Goal: Task Accomplishment & Management: Complete application form

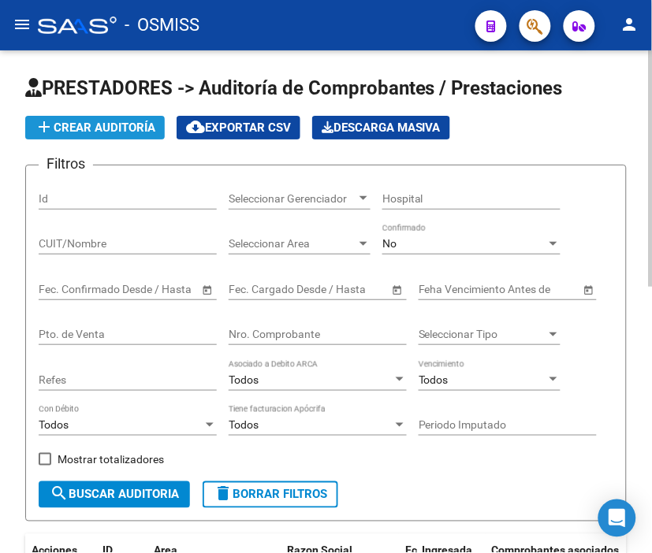
click at [91, 125] on span "add Crear Auditoría" at bounding box center [95, 128] width 121 height 14
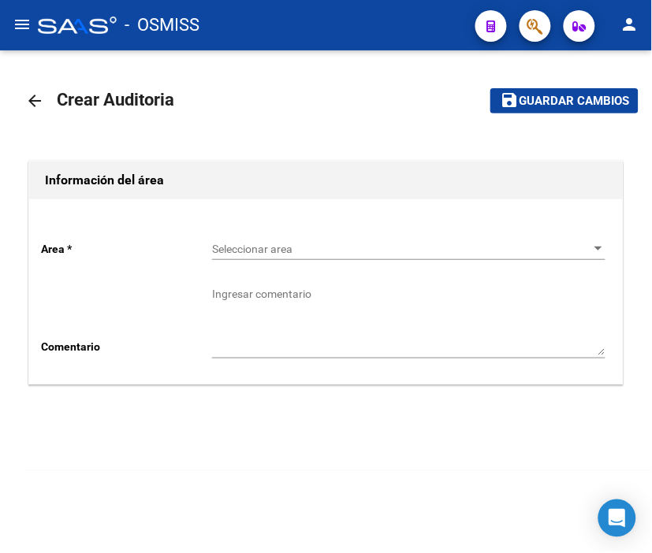
click at [233, 237] on div "Seleccionar area Seleccionar area" at bounding box center [408, 245] width 393 height 32
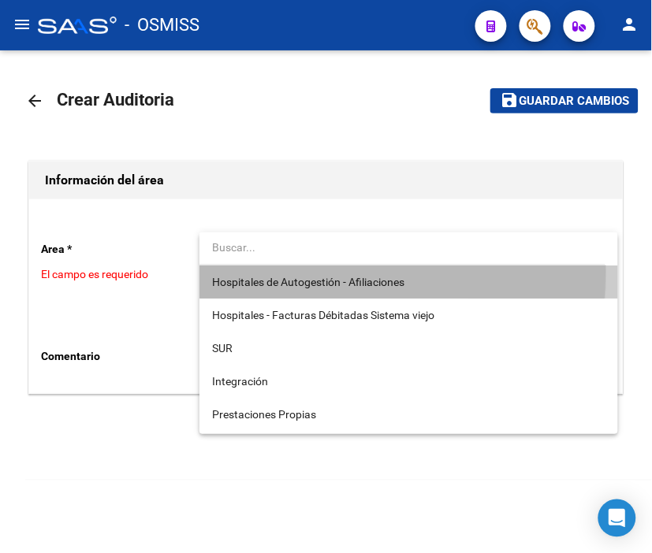
click at [236, 271] on span "Hospitales de Autogestión - Afiliaciones" at bounding box center [408, 282] width 393 height 33
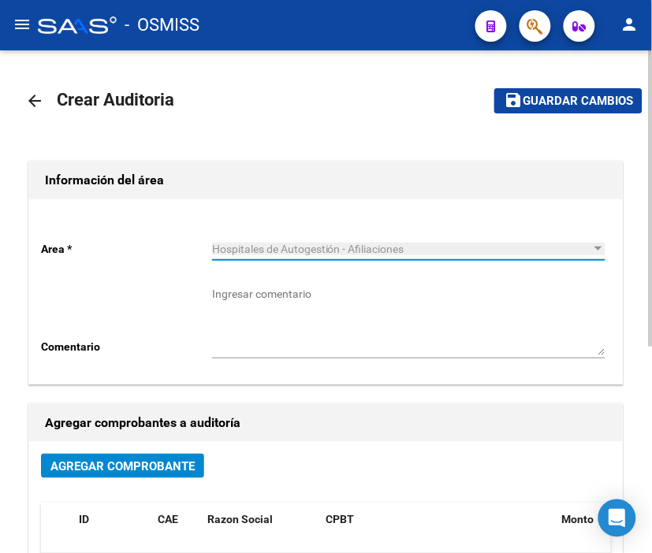
click at [166, 465] on span "Agregar Comprobante" at bounding box center [122, 467] width 144 height 14
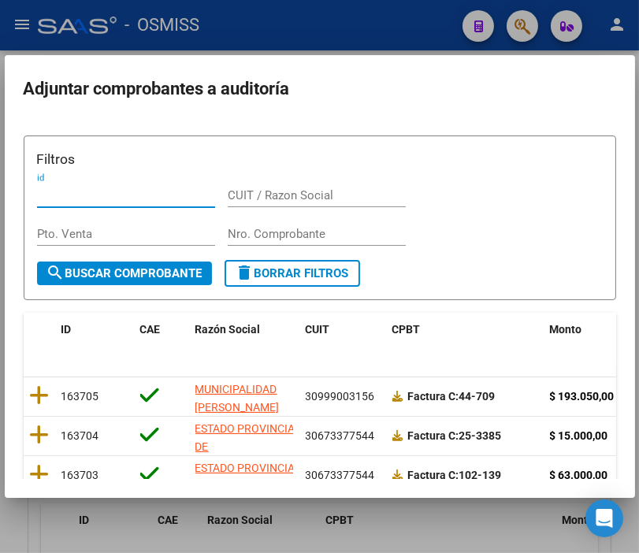
click at [281, 233] on input "Nro. Comprobante" at bounding box center [317, 234] width 178 height 14
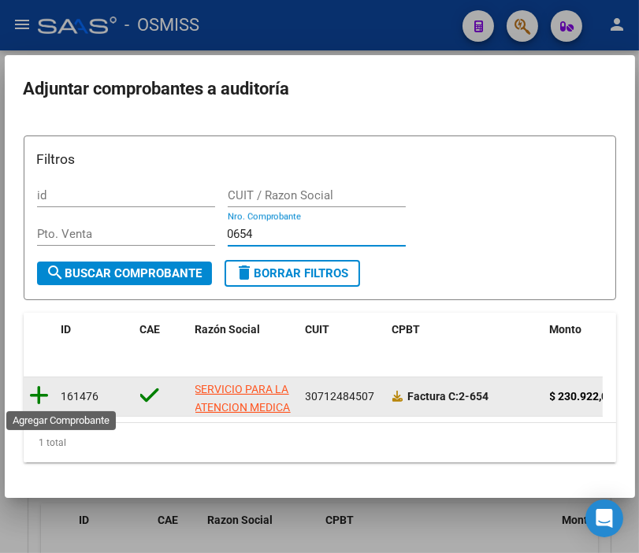
type input "0654"
click at [38, 397] on icon at bounding box center [40, 396] width 20 height 22
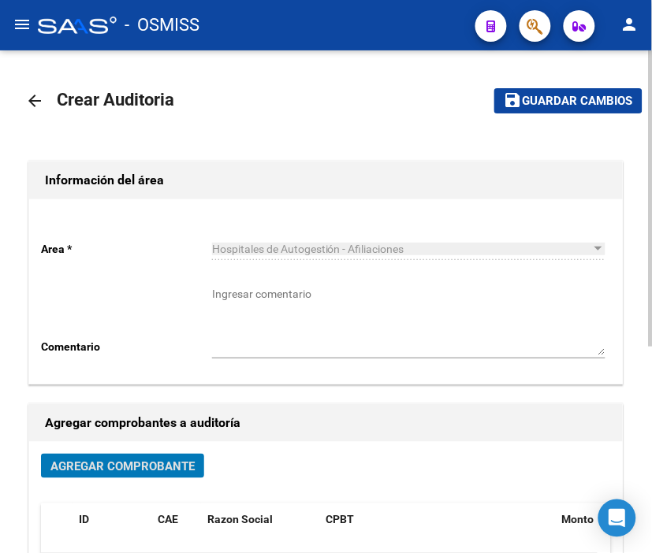
click at [547, 109] on button "save Guardar cambios" at bounding box center [568, 100] width 148 height 24
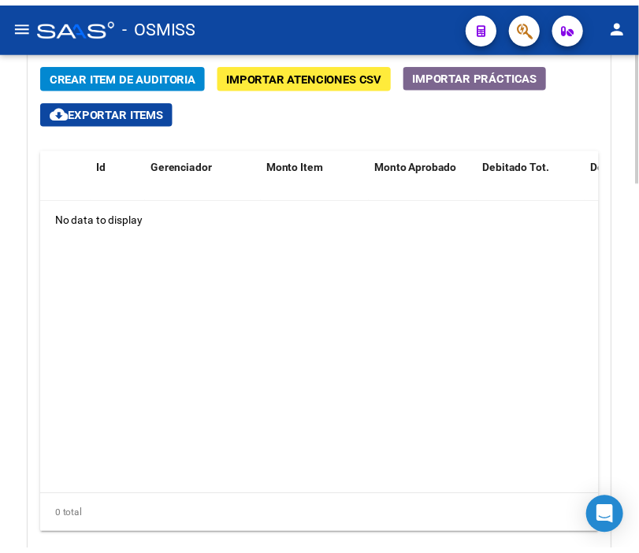
scroll to position [1279, 0]
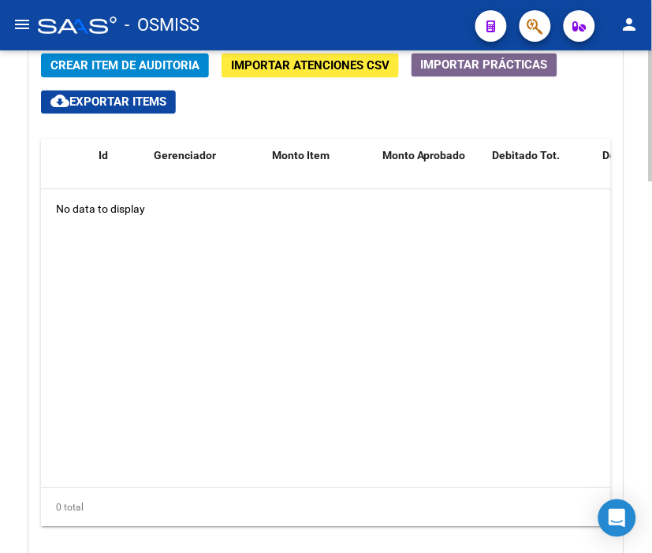
click at [651, 404] on html "menu - OSMISS person Firma Express Padrón Padrón Ágil Análisis Afiliado Integra…" at bounding box center [326, 276] width 652 height 553
click at [96, 63] on span "Crear Item de Auditoria" at bounding box center [124, 66] width 149 height 14
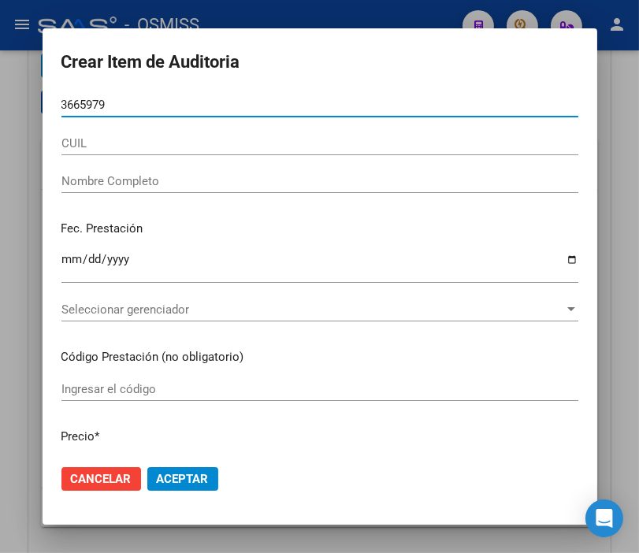
type input "36659796"
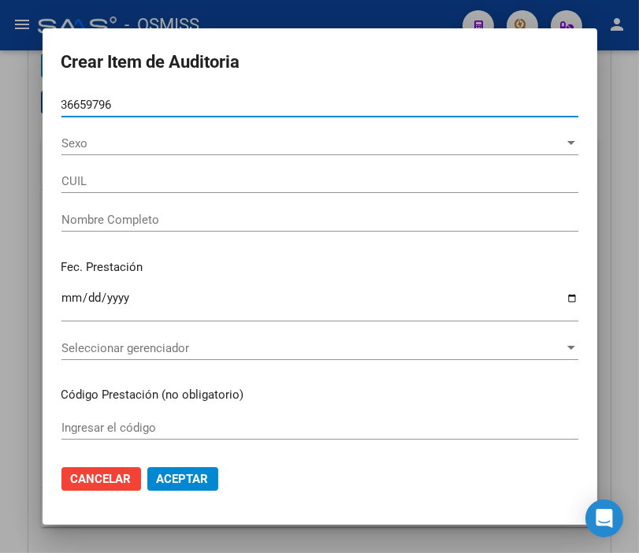
type input "23366597964"
type input "[PERSON_NAME]"
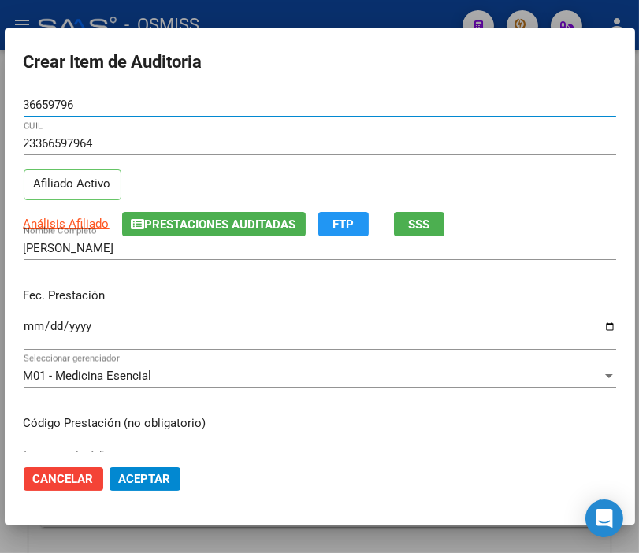
type input "36659796"
click at [21, 326] on mat-dialog-content "36659796 Nro Documento 23366597964 CUIL Afiliado Activo Análisis Afiliado Prest…" at bounding box center [320, 272] width 631 height 359
click at [28, 325] on input "Ingresar la fecha" at bounding box center [320, 332] width 593 height 25
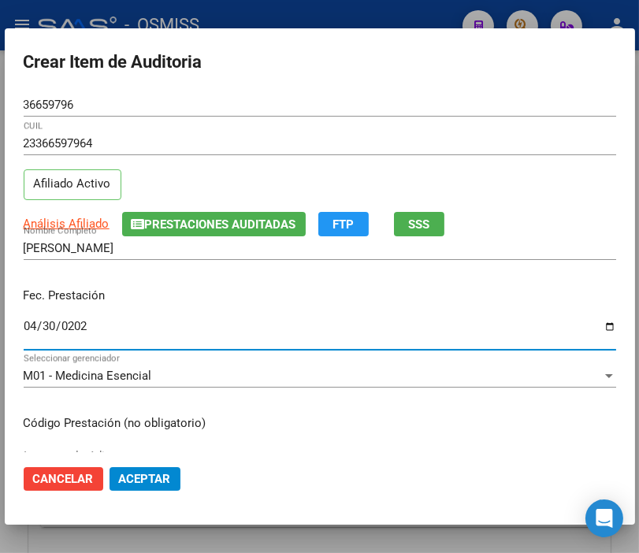
type input "[DATE]"
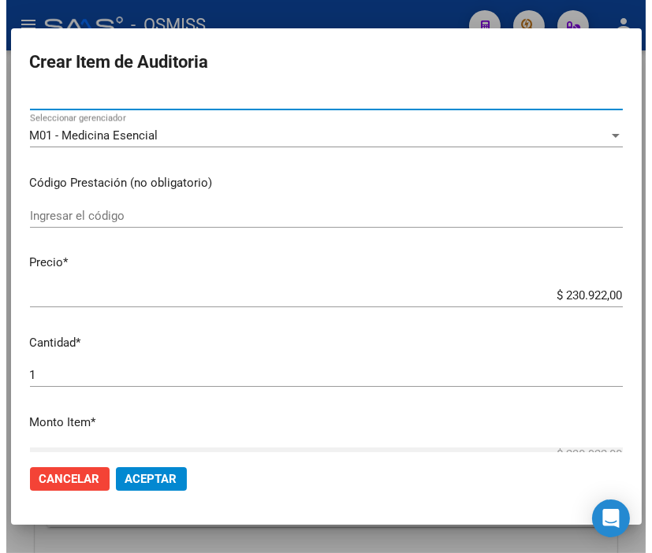
scroll to position [263, 0]
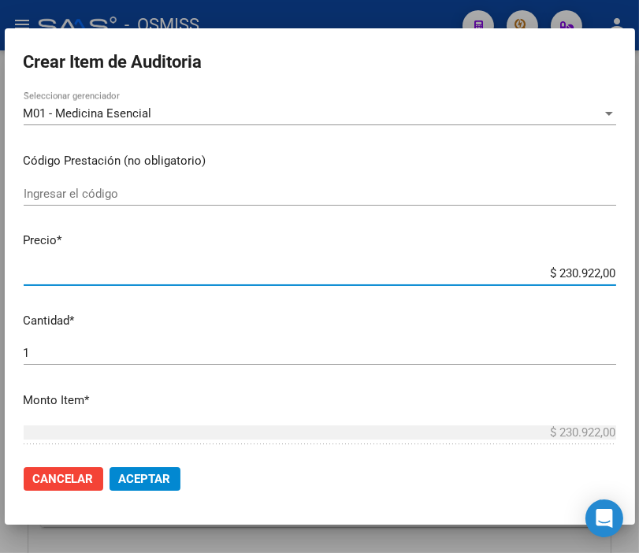
drag, startPoint x: 512, startPoint y: 273, endPoint x: 656, endPoint y: 272, distance: 143.5
click at [639, 272] on html "menu - OSMISS person Firma Express Padrón Padrón Ágil Análisis Afiliado Integra…" at bounding box center [319, 276] width 639 height 553
type input "$ 0,02"
type input "$ 0,24"
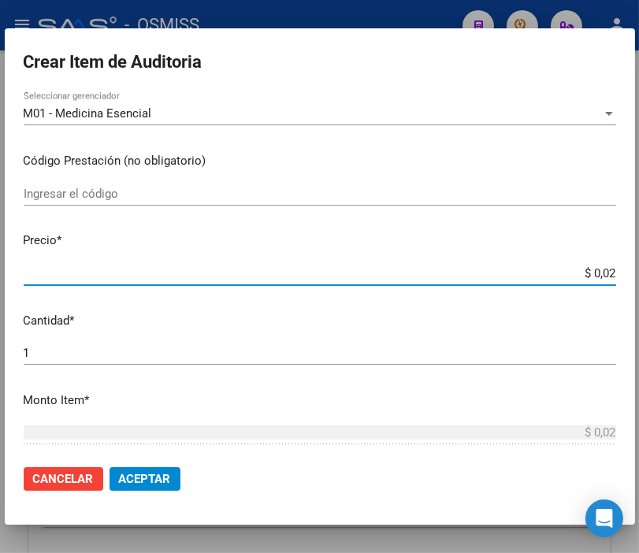
type input "$ 0,24"
type input "$ 2,45"
type input "$ 24,58"
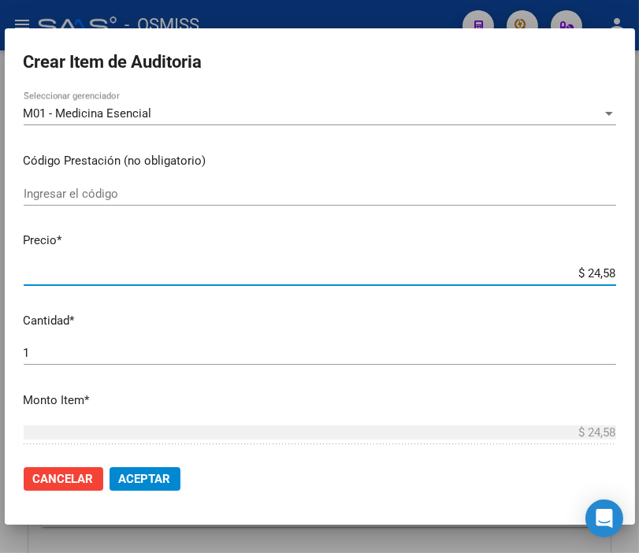
type input "$ 245,86"
type input "$ 2.458,60"
type input "$ 24.586,00"
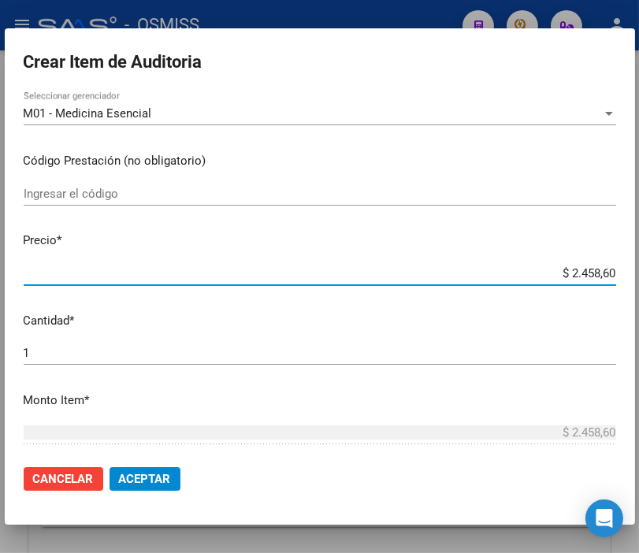
type input "$ 24.586,00"
click at [147, 470] on button "Aceptar" at bounding box center [145, 479] width 71 height 24
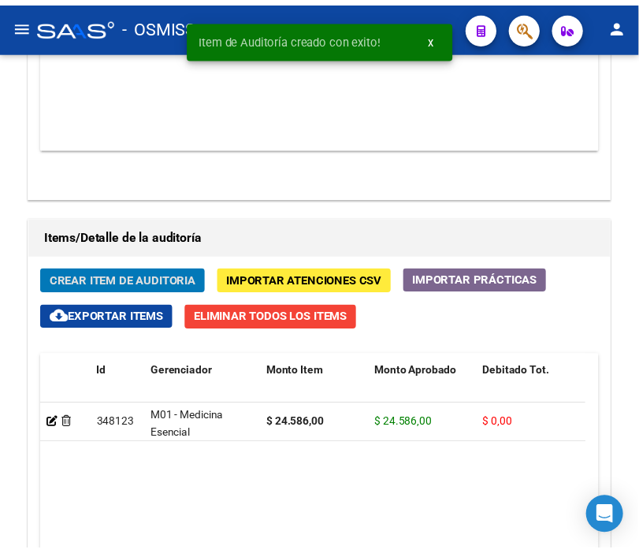
scroll to position [1493, 0]
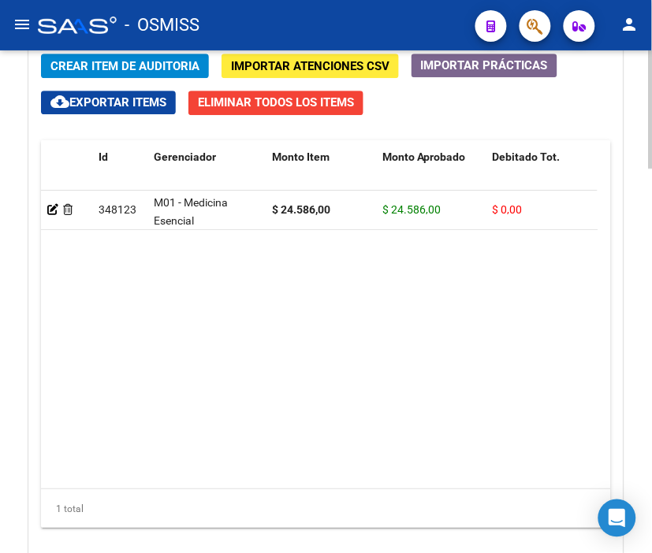
click at [108, 69] on span "Crear Item de Auditoria" at bounding box center [124, 66] width 149 height 14
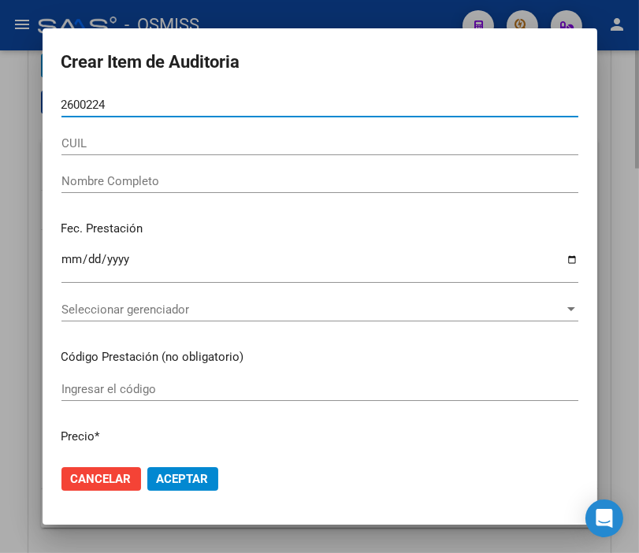
type input "26002247"
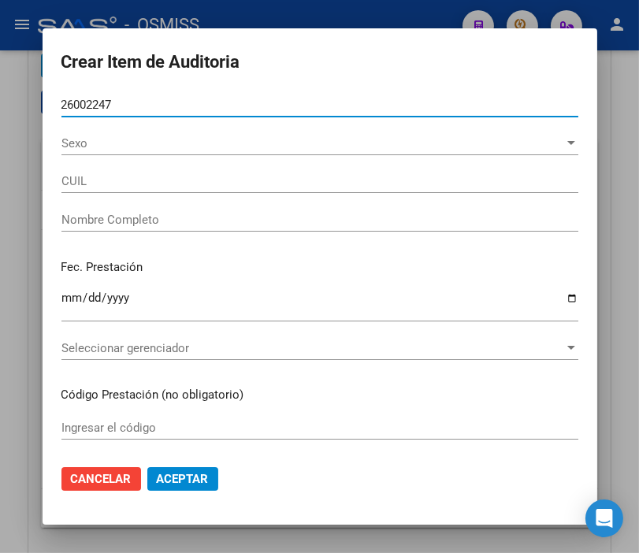
type input "23260022474"
type input "[PERSON_NAME]"
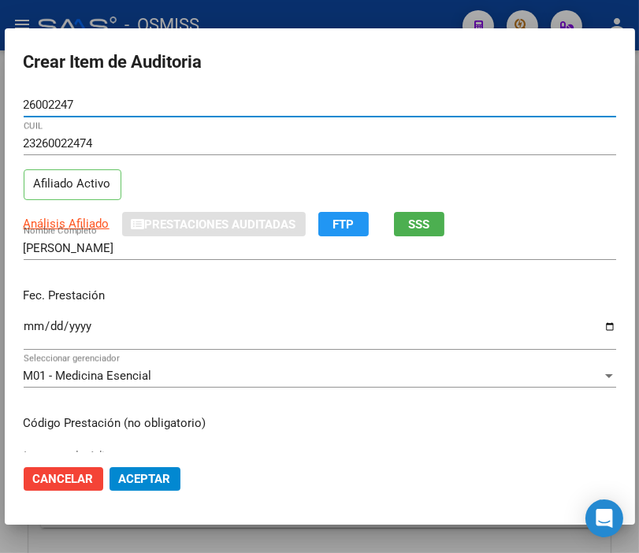
type input "26002247"
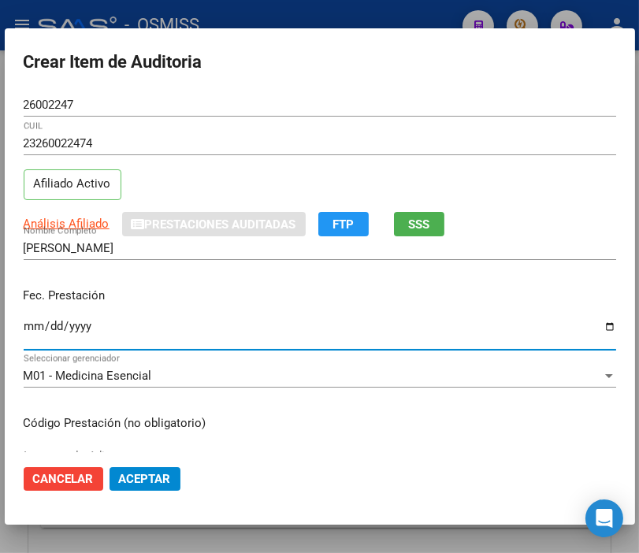
click at [28, 329] on input "Ingresar la fecha" at bounding box center [320, 332] width 593 height 25
type input "[DATE]"
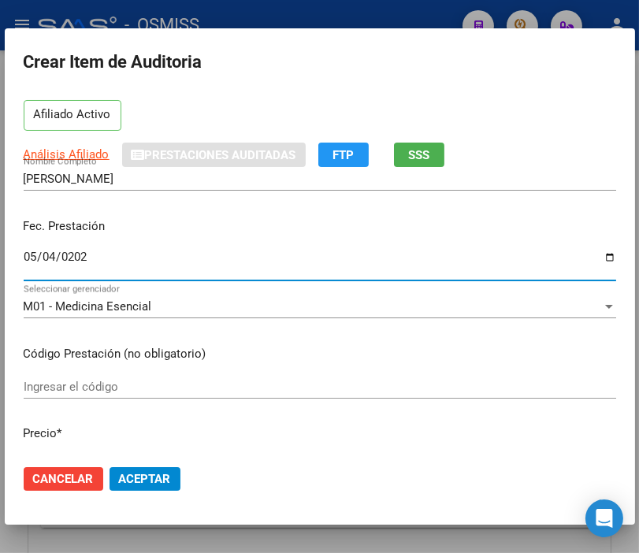
scroll to position [175, 0]
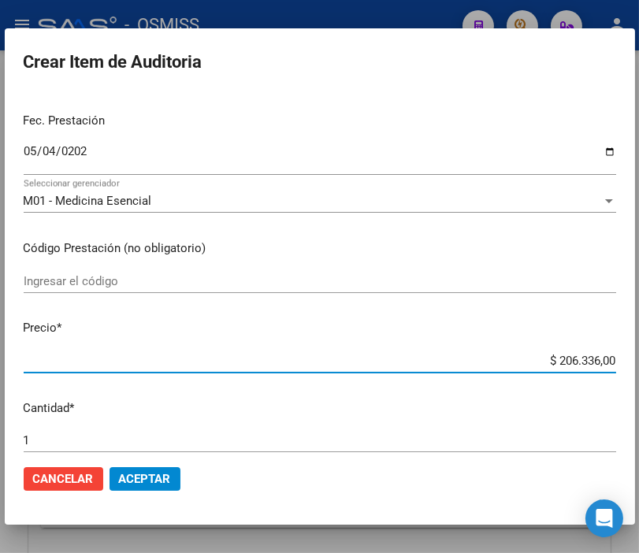
drag, startPoint x: 497, startPoint y: 363, endPoint x: 656, endPoint y: 363, distance: 159.2
click at [639, 363] on html "menu - OSMISS person Firma Express Padrón Padrón Ágil Análisis Afiliado Integra…" at bounding box center [319, 276] width 639 height 553
type input "$ 0,01"
type input "$ 0,15"
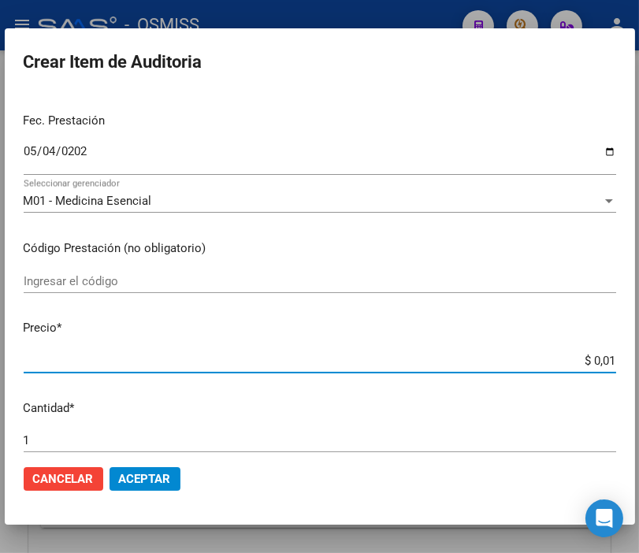
type input "$ 0,15"
type input "$ 1,55"
type input "$ 15,51"
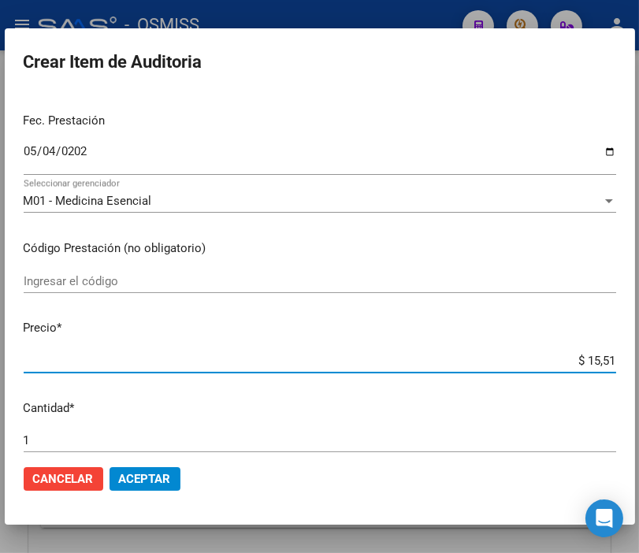
type input "$ 155,17"
type input "$ 1.551,70"
type input "$ 15.517,00"
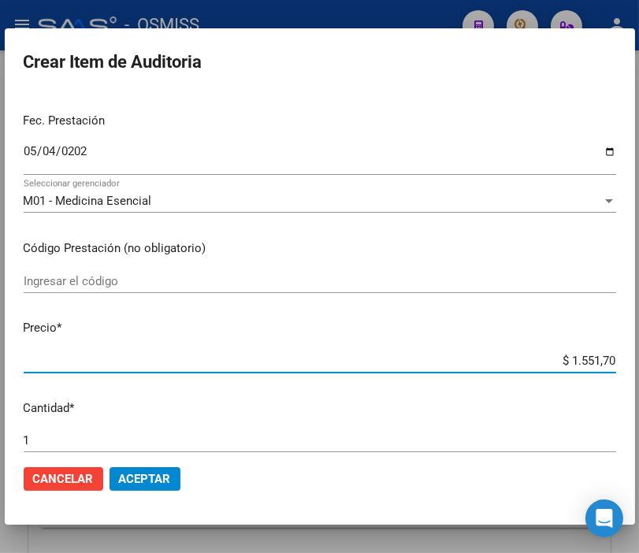
type input "$ 15.517,00"
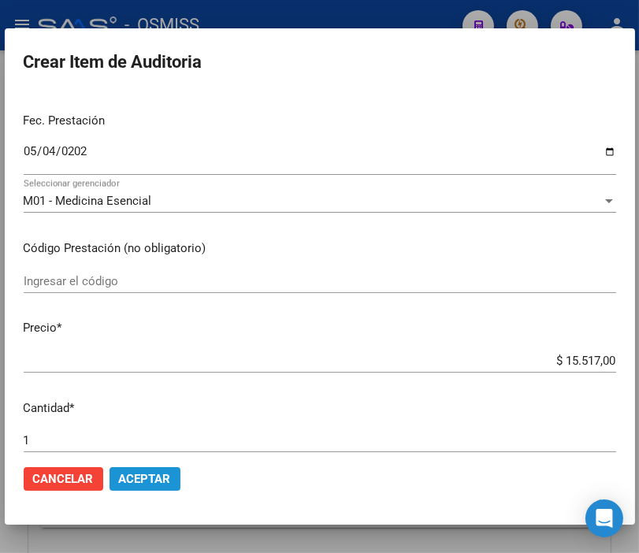
click at [148, 472] on span "Aceptar" at bounding box center [145, 479] width 52 height 14
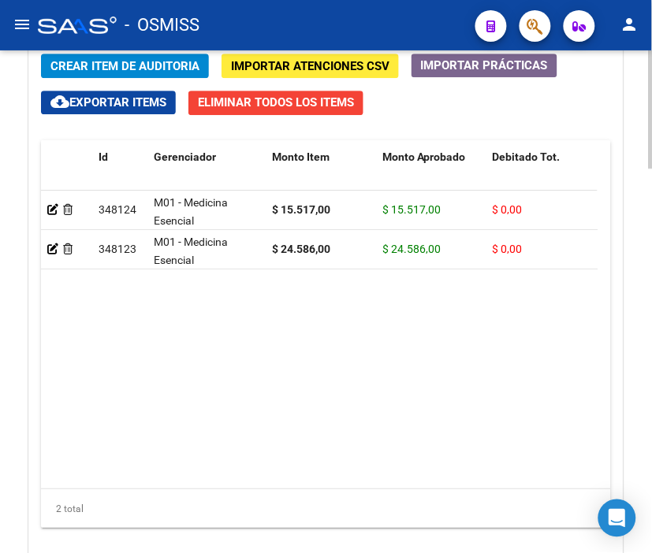
click at [129, 65] on span "Crear Item de Auditoria" at bounding box center [124, 66] width 149 height 14
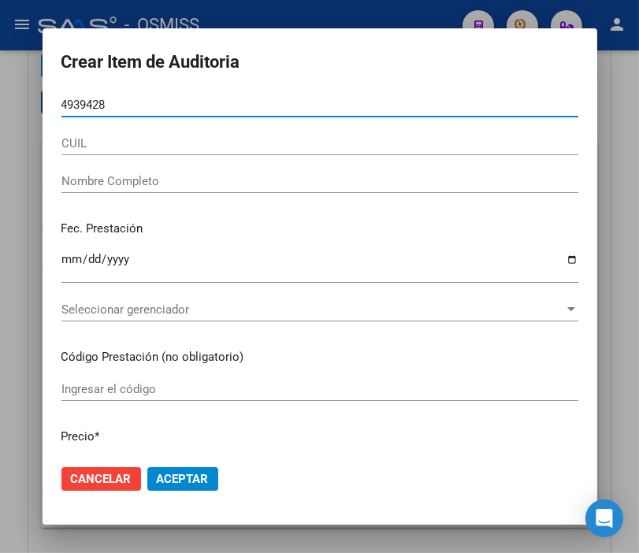
type input "49394284"
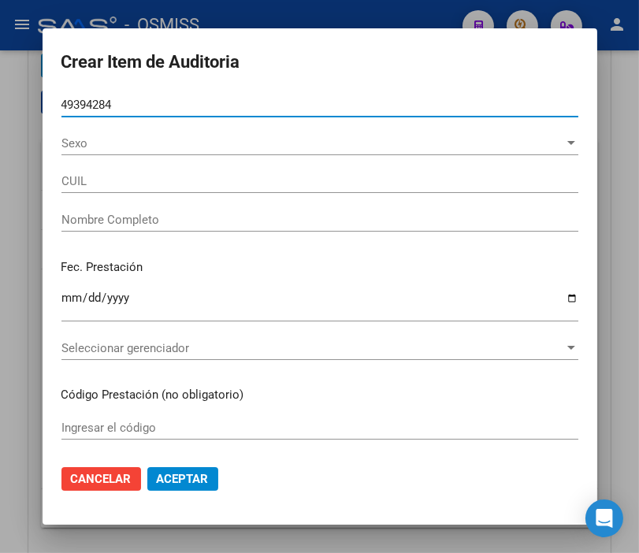
type input "27493942846"
type input "[PERSON_NAME]"
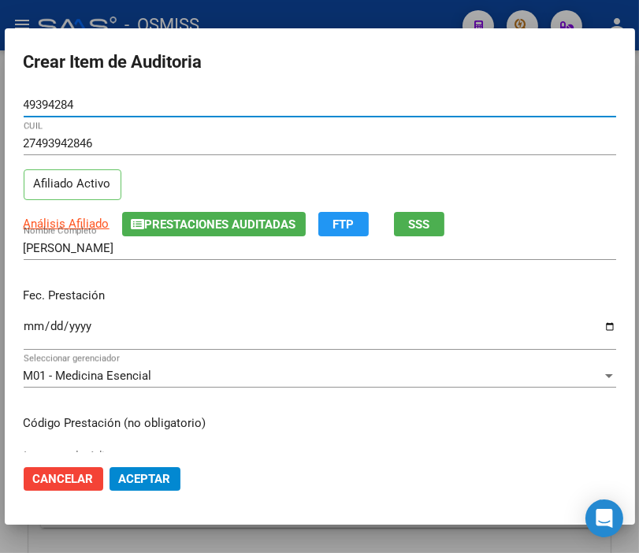
type input "49394284"
click at [39, 332] on input "Ingresar la fecha" at bounding box center [320, 332] width 593 height 25
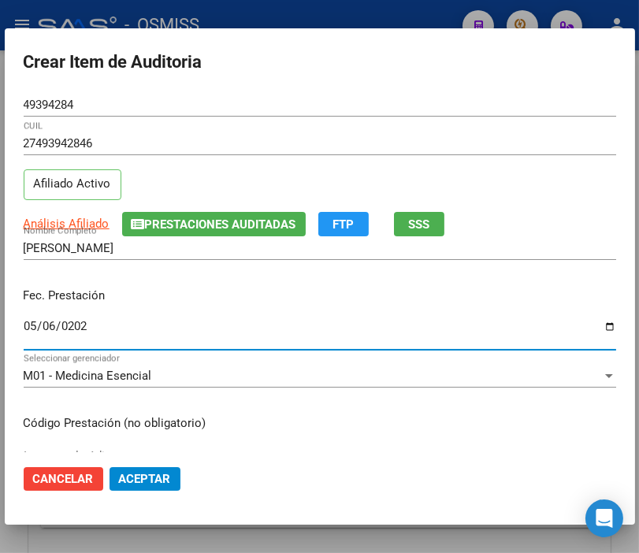
type input "[DATE]"
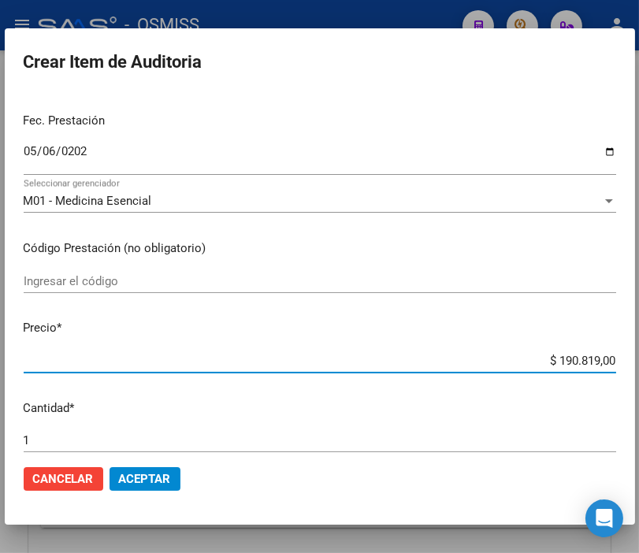
drag, startPoint x: 526, startPoint y: 358, endPoint x: 656, endPoint y: 359, distance: 130.1
click at [639, 359] on html "menu - OSMISS person Firma Express Padrón Padrón Ágil Análisis Afiliado Integra…" at bounding box center [319, 276] width 639 height 553
type input "$ 0,01"
type input "$ 0,15"
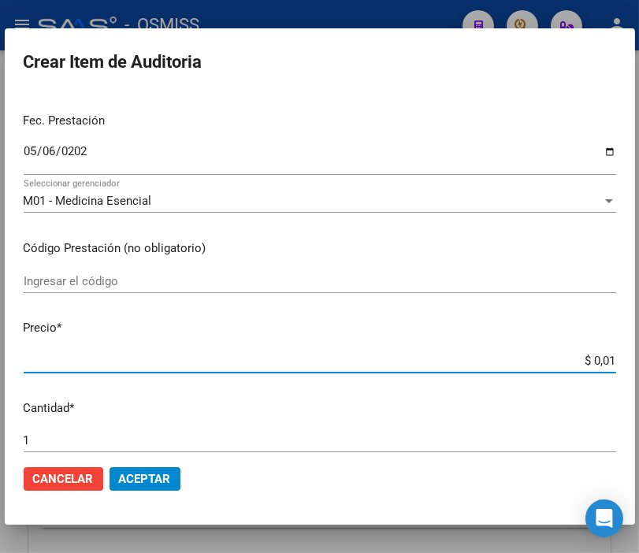
type input "$ 0,15"
type input "$ 1,55"
type input "$ 15,51"
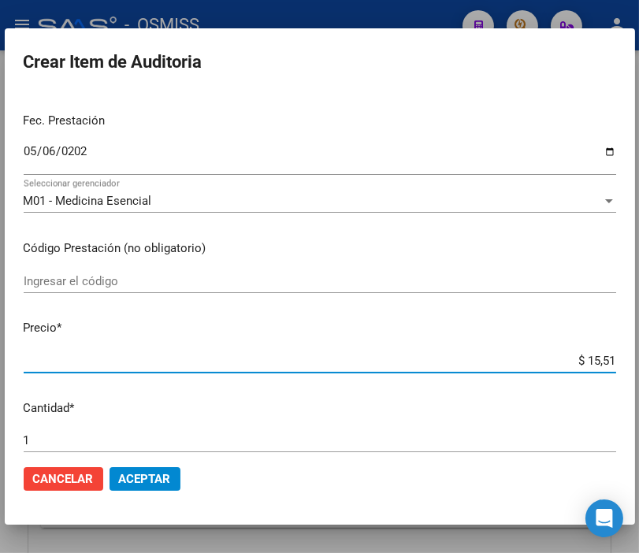
type input "$ 155,17"
type input "$ 1.551,70"
type input "$ 15.517,00"
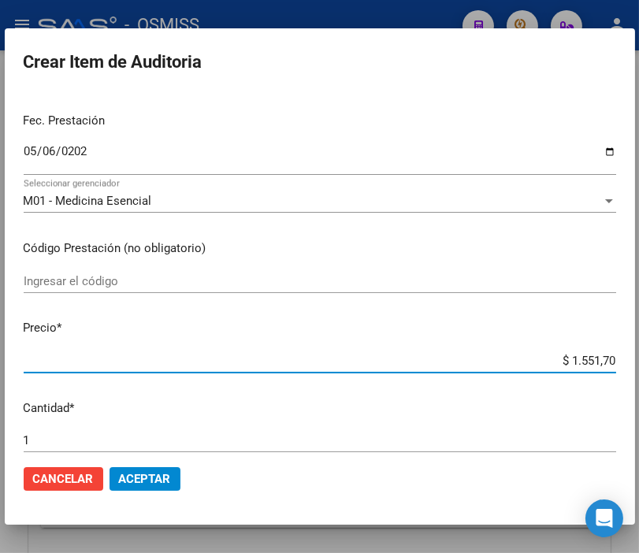
type input "$ 15.517,00"
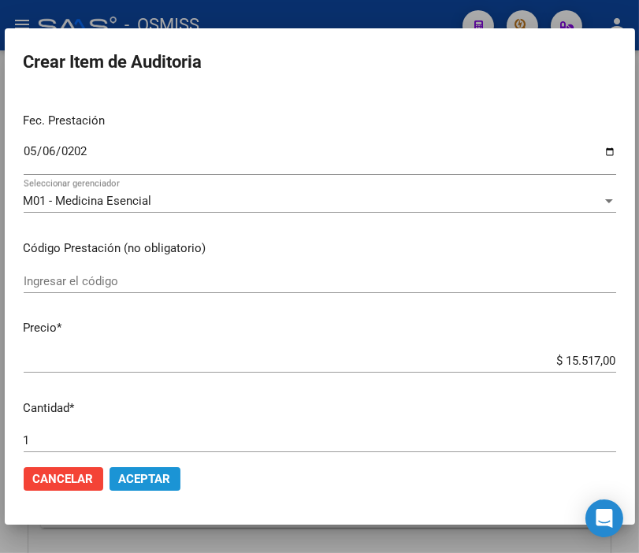
click at [162, 479] on span "Aceptar" at bounding box center [145, 479] width 52 height 14
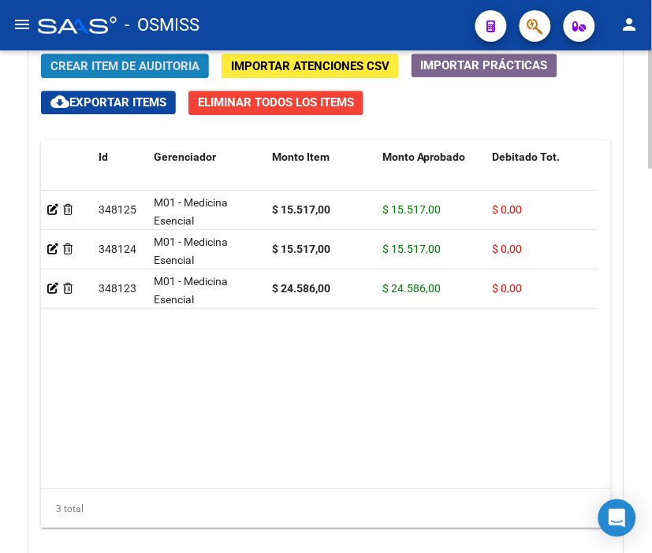
click at [153, 61] on span "Crear Item de Auditoria" at bounding box center [124, 66] width 149 height 14
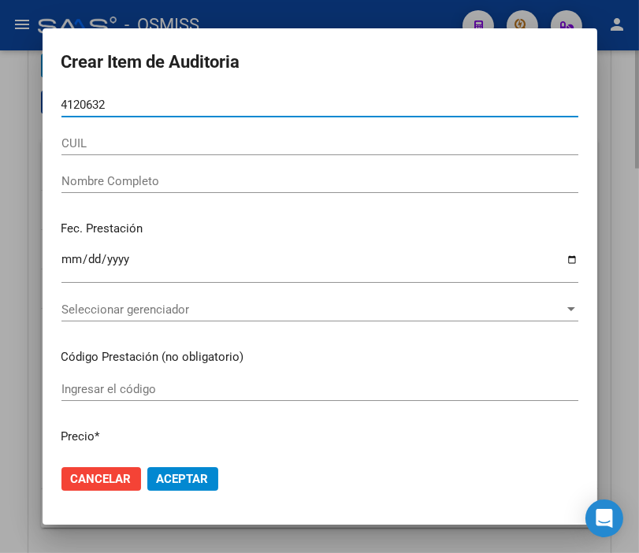
type input "41206323"
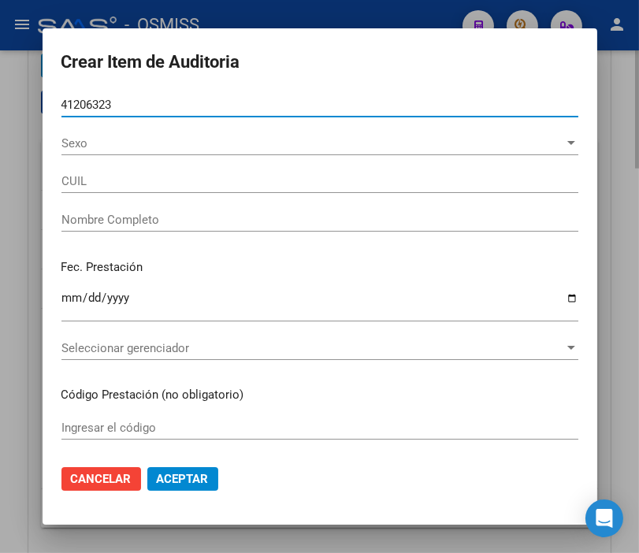
type input "20412063237"
type input "[PERSON_NAME]"
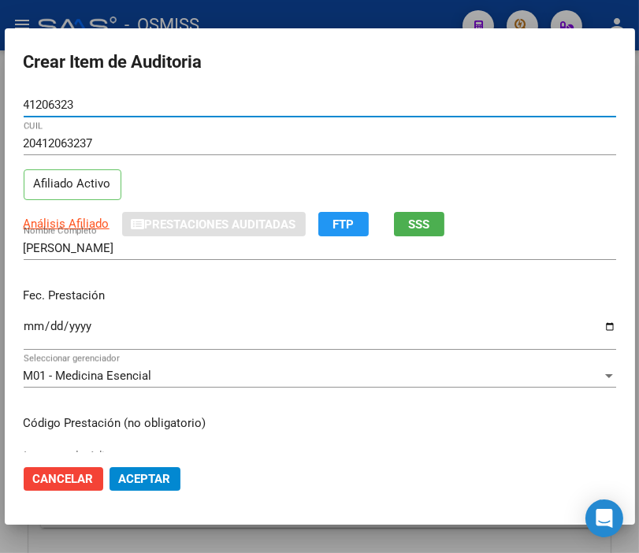
type input "41206323"
click at [33, 326] on input "Ingresar la fecha" at bounding box center [320, 332] width 593 height 25
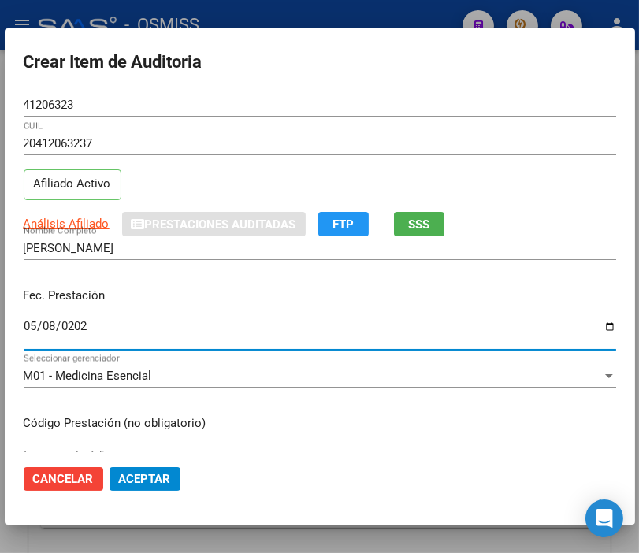
type input "[DATE]"
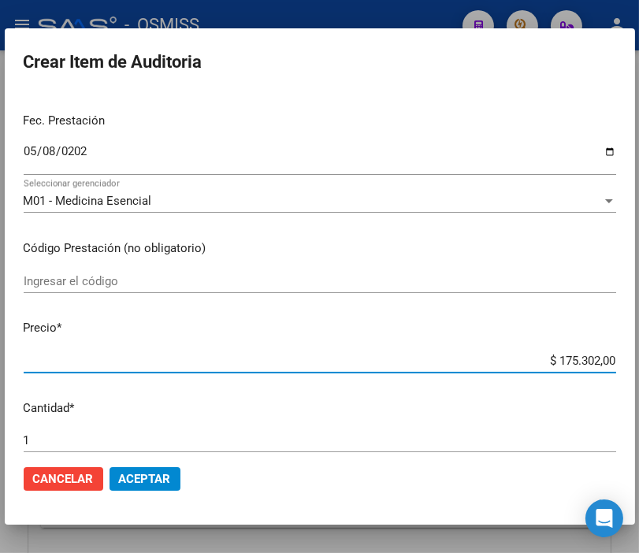
drag, startPoint x: 502, startPoint y: 360, endPoint x: 656, endPoint y: 359, distance: 153.7
click at [639, 359] on html "menu - OSMISS person Firma Express Padrón Padrón Ágil Análisis Afiliado Integra…" at bounding box center [319, 276] width 639 height 553
type input "$ 0,01"
type input "$ 0,12"
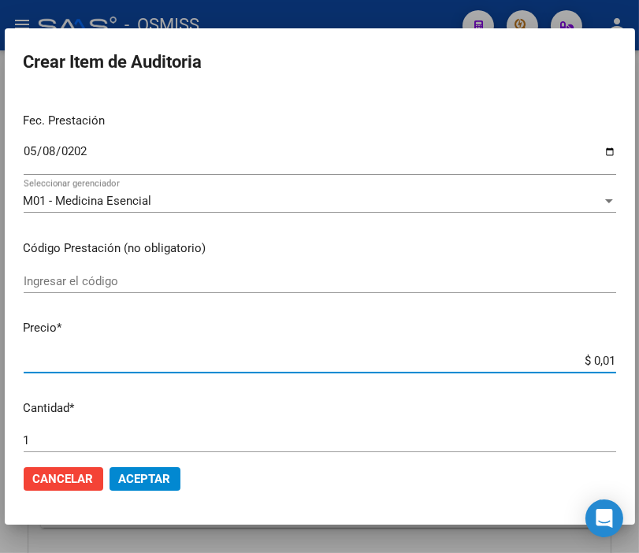
type input "$ 0,12"
type input "$ 1,22"
type input "$ 12,28"
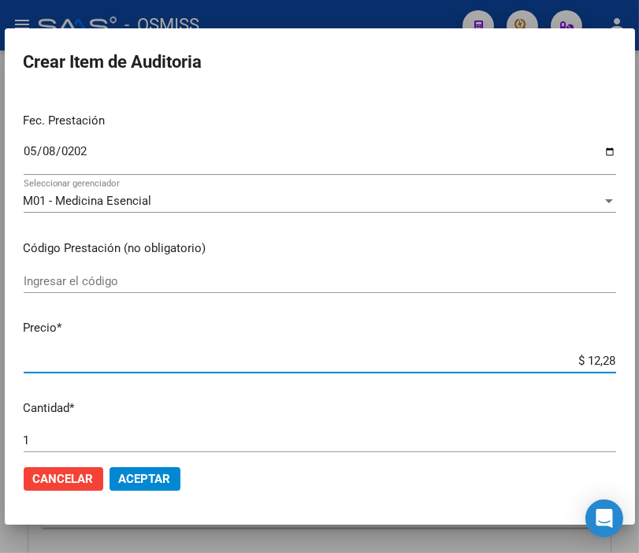
type input "$ 122,85"
type input "$ 1.228,50"
type input "$ 12.285,00"
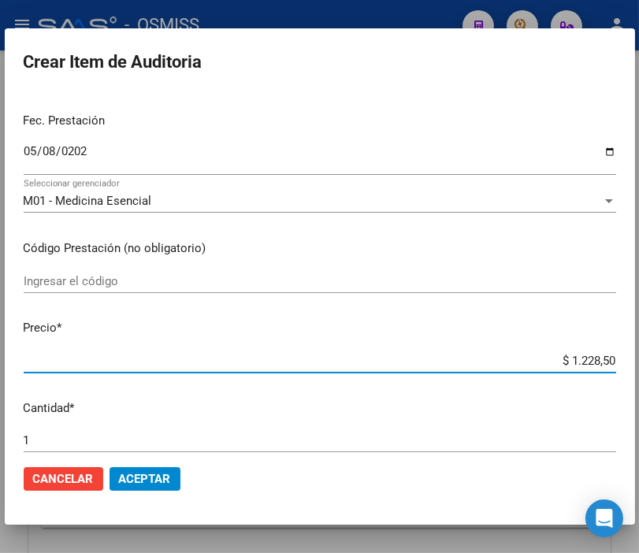
type input "$ 12.285,00"
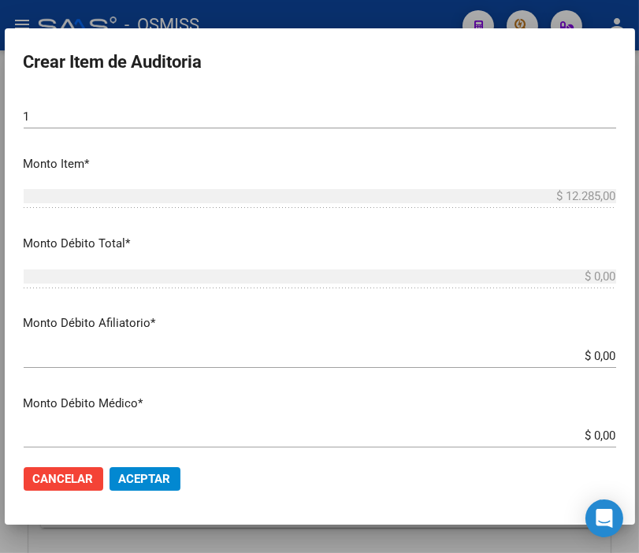
scroll to position [525, 0]
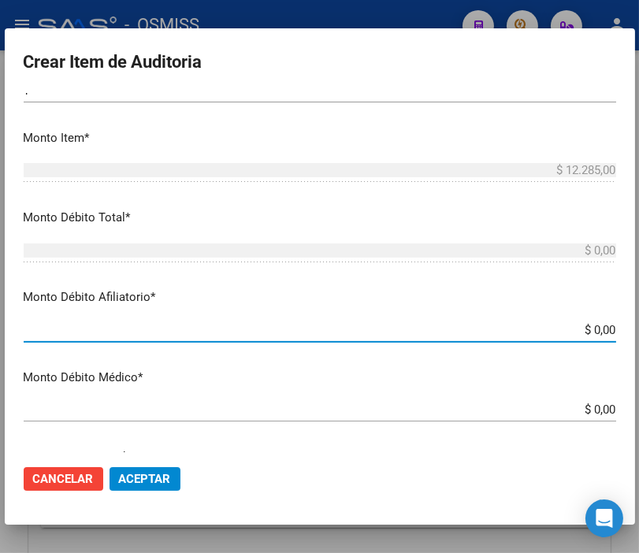
drag, startPoint x: 546, startPoint y: 331, endPoint x: 656, endPoint y: 328, distance: 109.6
click at [639, 328] on html "menu - OSMISS person Firma Express Padrón Padrón Ágil Análisis Afiliado Integra…" at bounding box center [319, 276] width 639 height 553
type input "$ 0,01"
type input "$ 0,12"
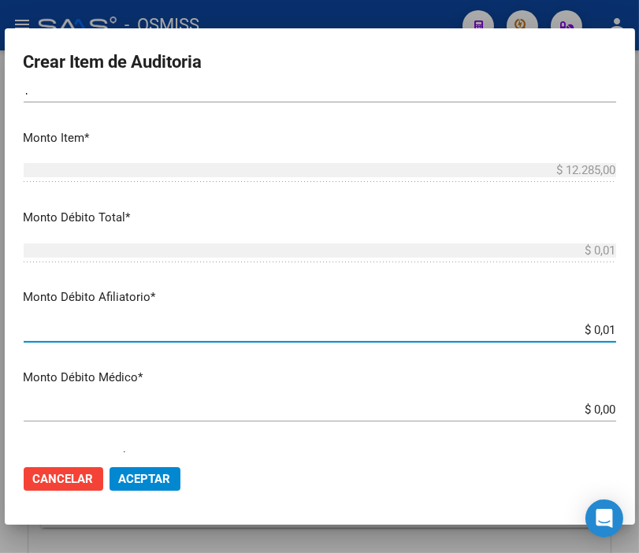
type input "$ 0,12"
type input "$ 1,22"
type input "$ 12,28"
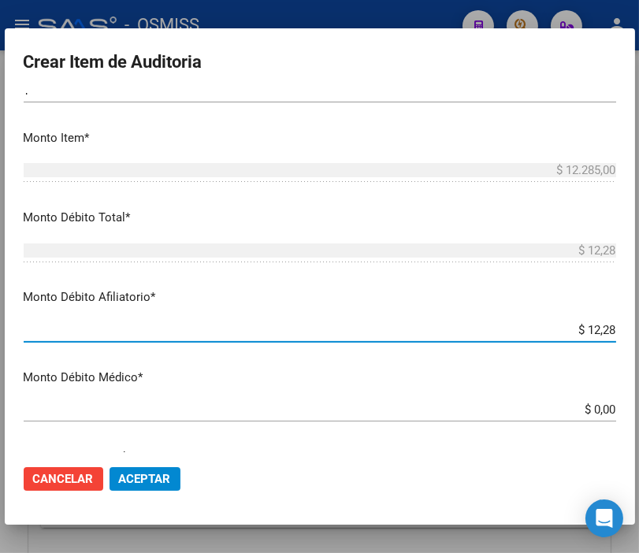
type input "$ 122,85"
type input "$ 1.228,50"
type input "$ 12.285,00"
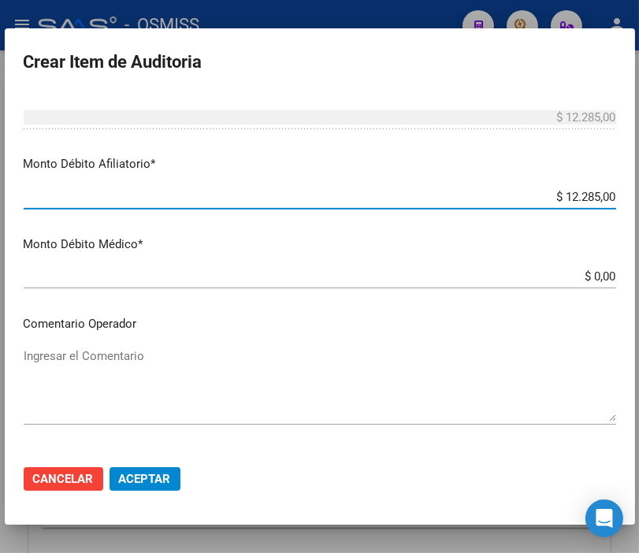
scroll to position [700, 0]
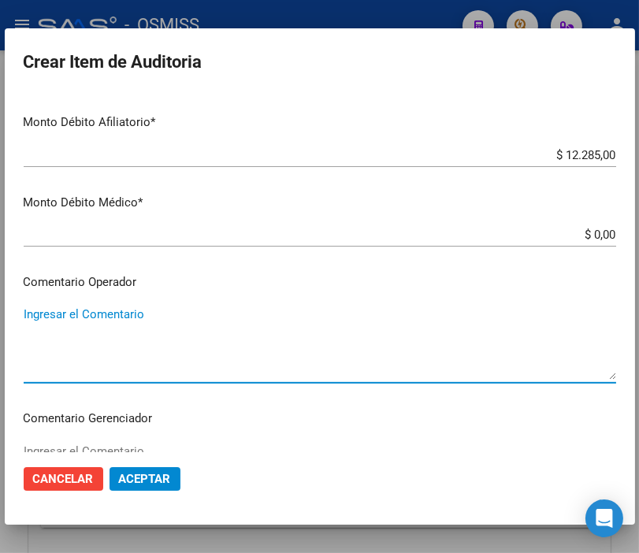
click at [88, 310] on textarea "Ingresar el Comentario" at bounding box center [320, 343] width 593 height 74
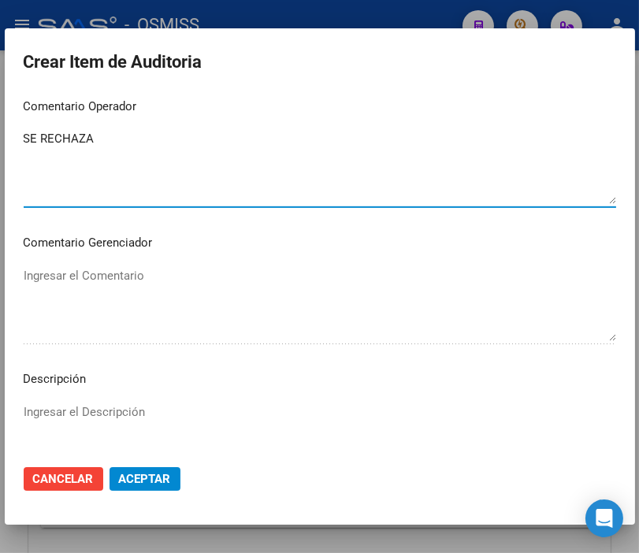
scroll to position [963, 0]
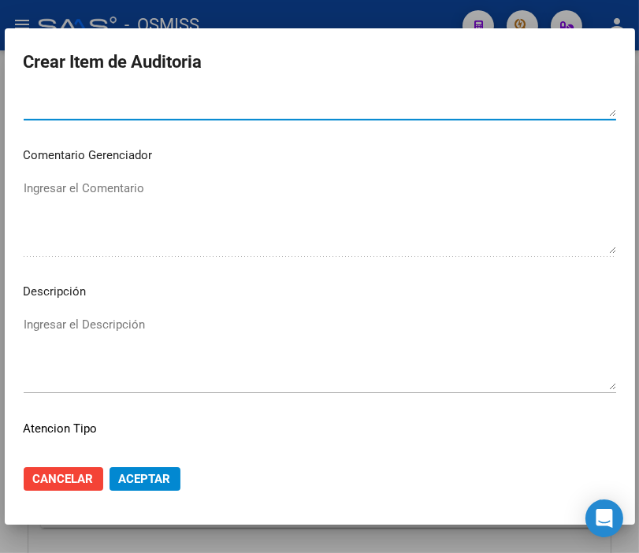
type textarea "SE RECHAZA"
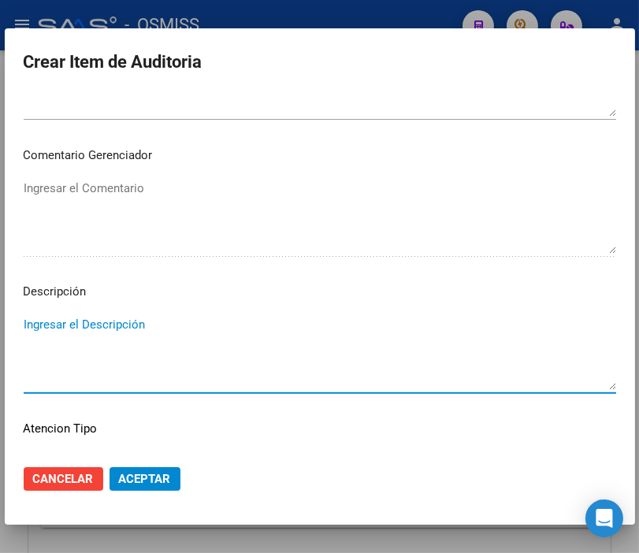
click at [73, 329] on textarea "Ingresar el Descripción" at bounding box center [320, 353] width 593 height 74
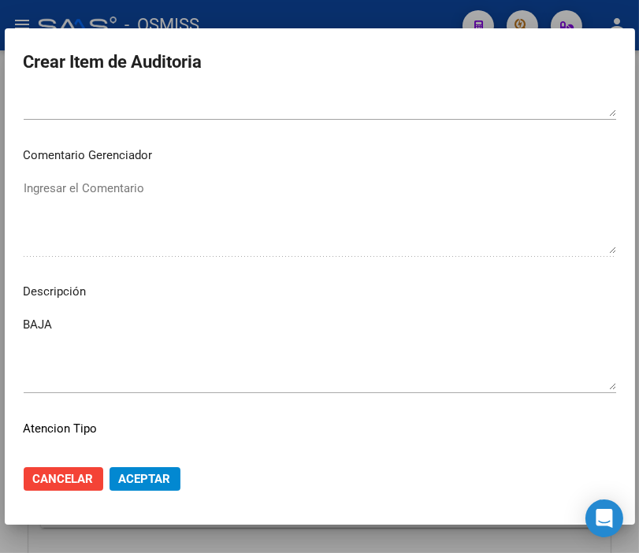
click at [326, 88] on form "Crear Item de Auditoria 41206323 Nro Documento 20412063237 CUIL Afiliado Activo…" at bounding box center [320, 276] width 593 height 459
click at [85, 319] on textarea "BAJA" at bounding box center [320, 353] width 593 height 74
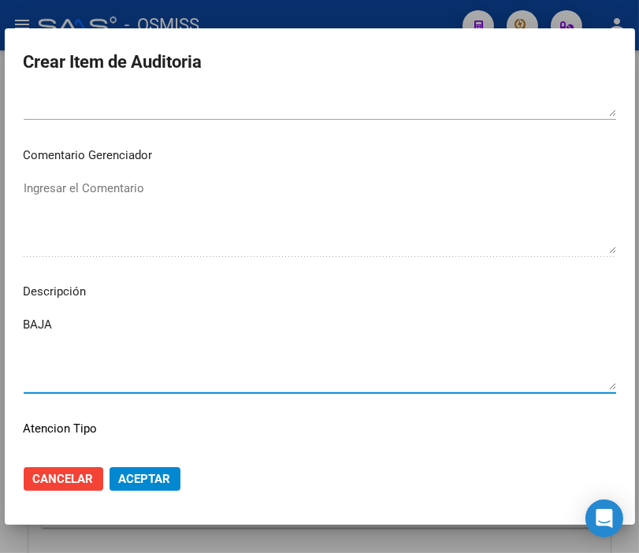
click at [359, 324] on textarea "BAJA" at bounding box center [320, 353] width 593 height 74
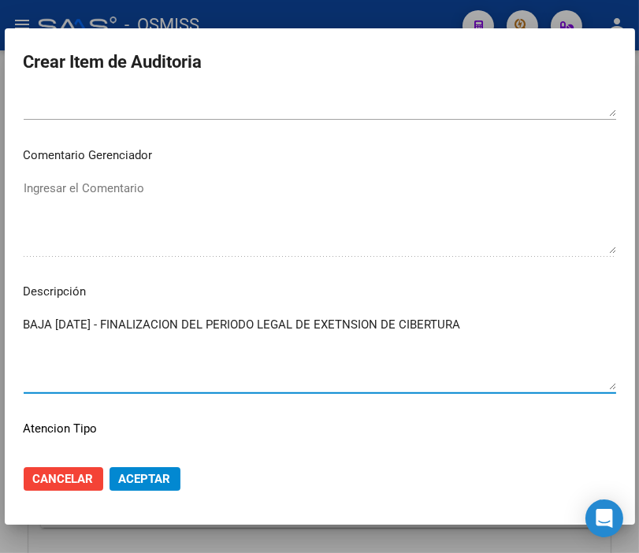
click at [434, 324] on textarea "BAJA [DATE] - FINALIZACION DEL PERIODO LEGAL DE EXETNSION DE CIBERTURA" at bounding box center [320, 353] width 593 height 74
click at [518, 323] on textarea "BAJA [DATE] - FINALIZACION DEL PERIODO LEGAL DE EXETNSION DE COBERTURA" at bounding box center [320, 353] width 593 height 74
click at [366, 322] on textarea "BAJA [DATE] - FINALIZACION DEL PERIODO LEGAL DE EXETNSION DE COBERTURA" at bounding box center [320, 353] width 593 height 74
type textarea "BAJA [DATE] - FINALIZACION DEL PERIODO LEGAL DE EXTENSION DE COBERTURA"
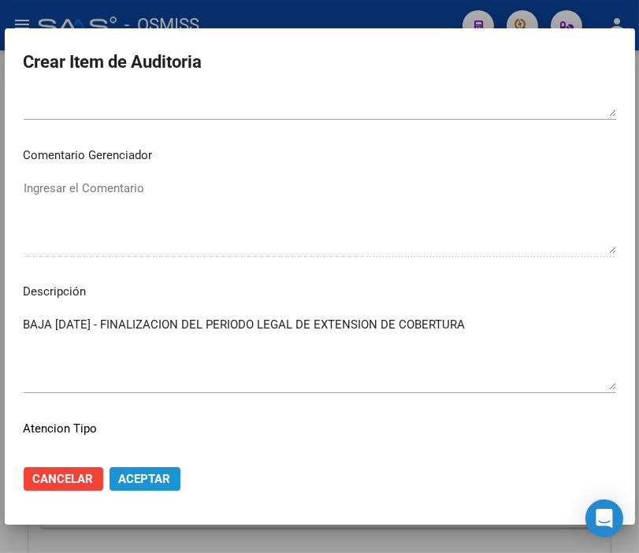
click at [155, 481] on span "Aceptar" at bounding box center [145, 479] width 52 height 14
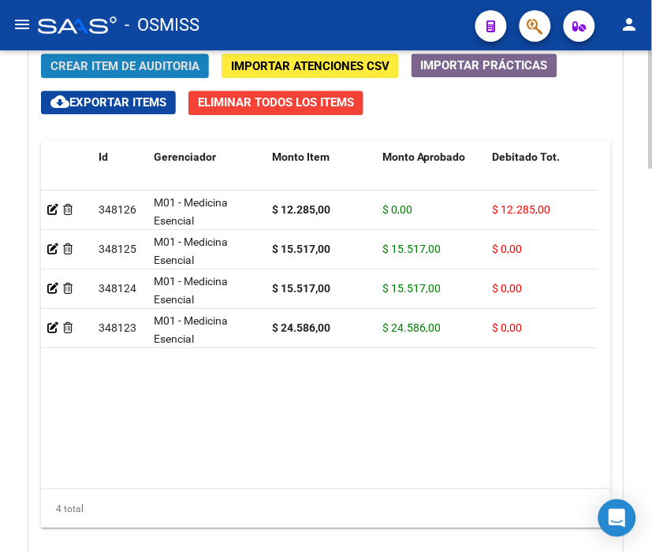
click at [132, 63] on span "Crear Item de Auditoria" at bounding box center [124, 66] width 149 height 14
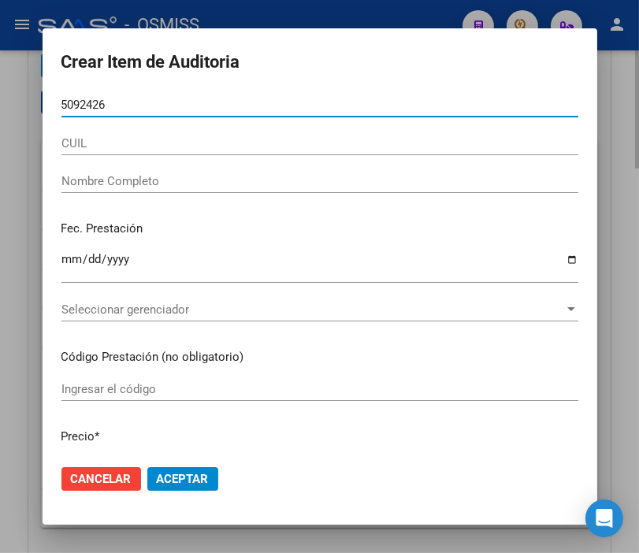
type input "50924268"
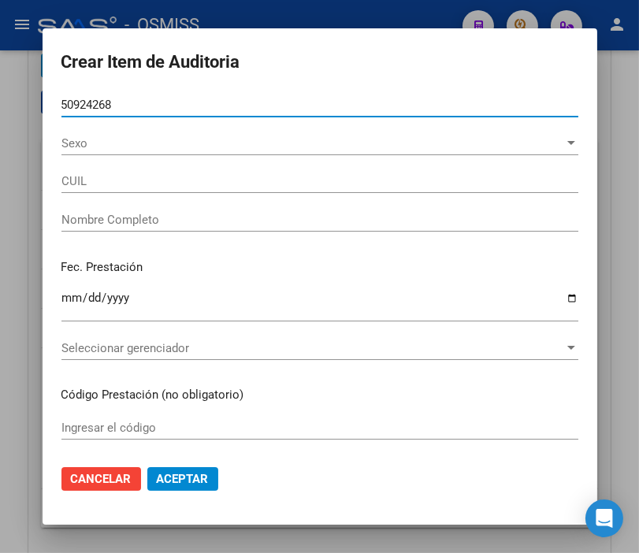
type input "27509242688"
type input "[PERSON_NAME] [PERSON_NAME]"
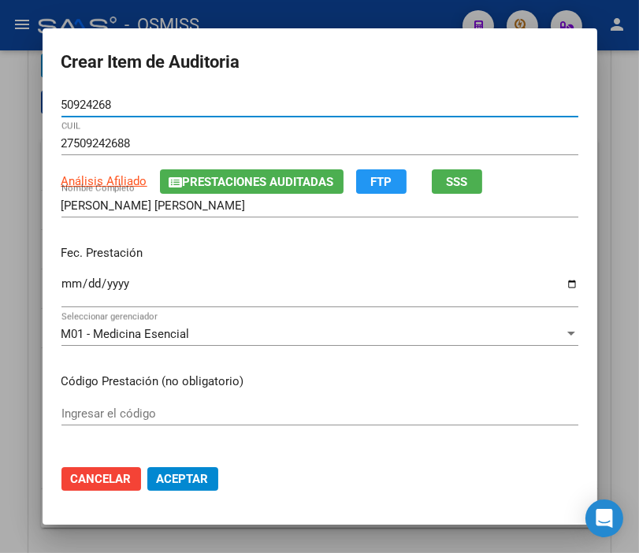
type input "50924268"
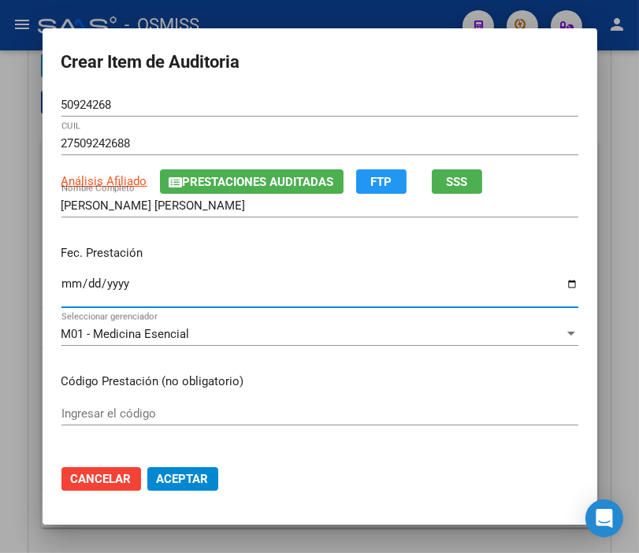
click at [67, 281] on input "Ingresar la fecha" at bounding box center [319, 289] width 517 height 25
type input "[DATE]"
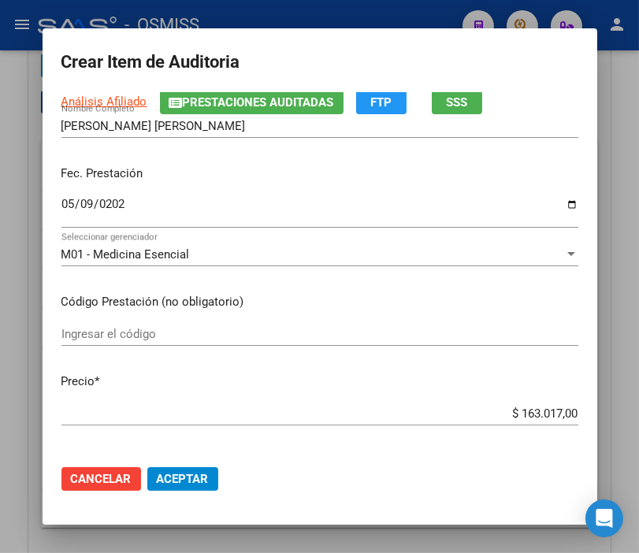
scroll to position [175, 0]
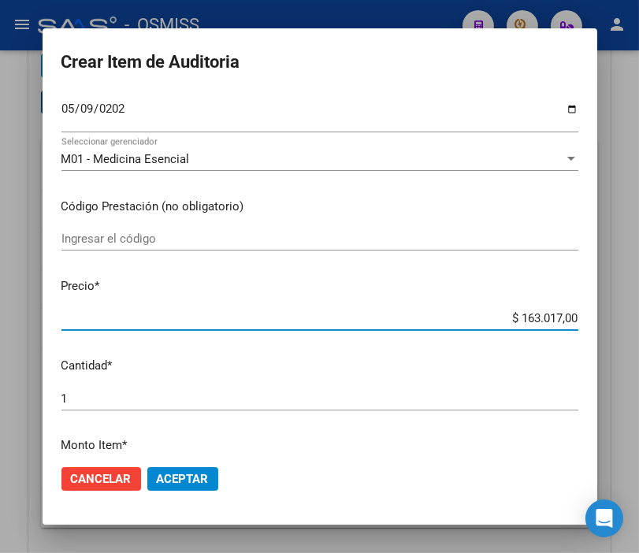
drag, startPoint x: 482, startPoint y: 319, endPoint x: 656, endPoint y: 317, distance: 173.4
click at [639, 317] on html "menu - OSMISS person Firma Express Padrón Padrón Ágil Análisis Afiliado Integra…" at bounding box center [319, 276] width 639 height 553
type input "$ 0,01"
type input "$ 0,15"
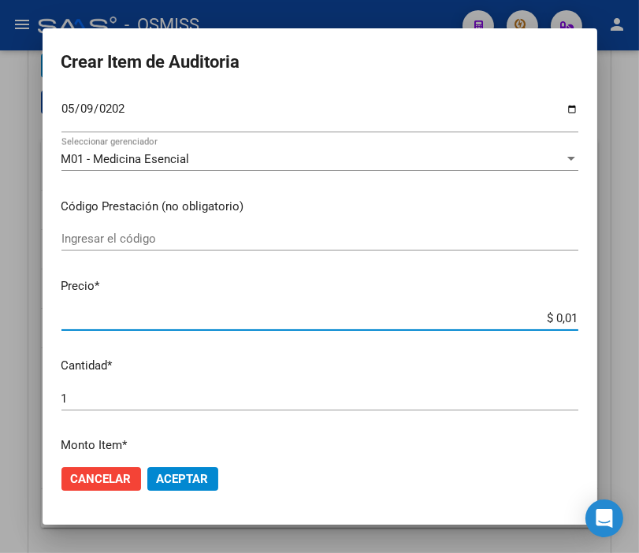
type input "$ 0,15"
type input "$ 1,55"
type input "$ 15,51"
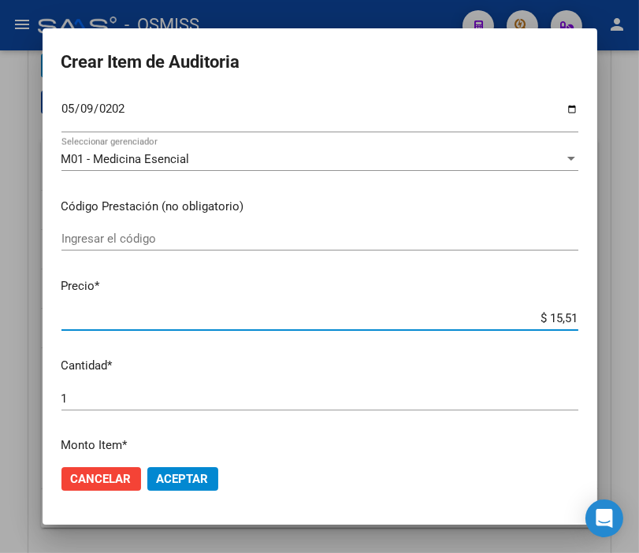
type input "$ 155,17"
type input "$ 1.551,70"
type input "$ 15.517,00"
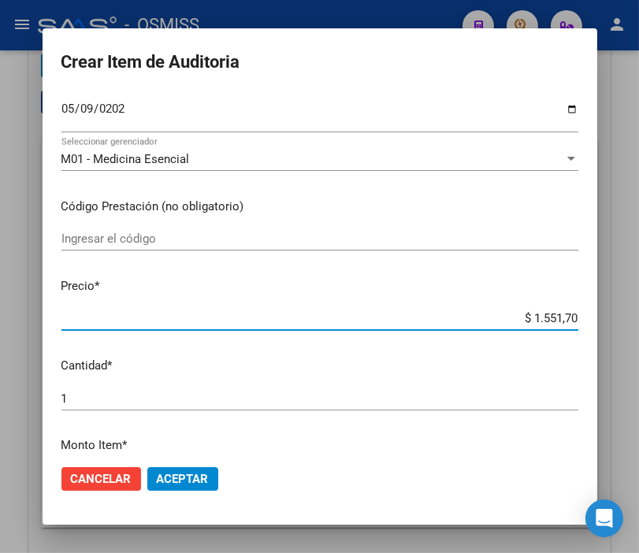
type input "$ 15.517,00"
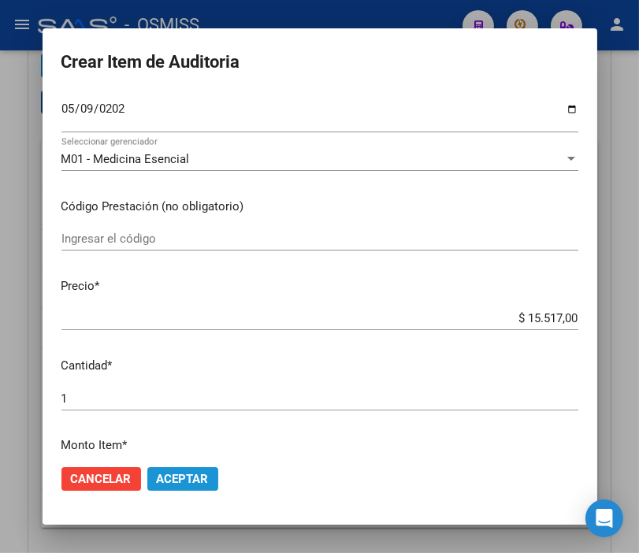
click at [197, 479] on span "Aceptar" at bounding box center [183, 479] width 52 height 14
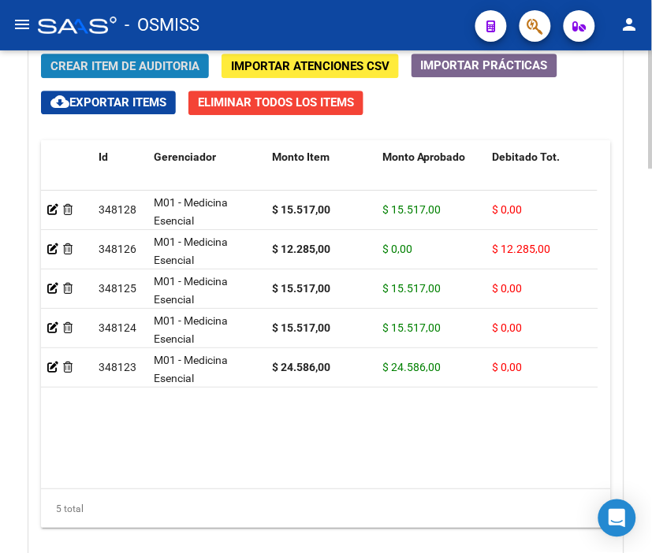
click at [111, 63] on span "Crear Item de Auditoria" at bounding box center [124, 66] width 149 height 14
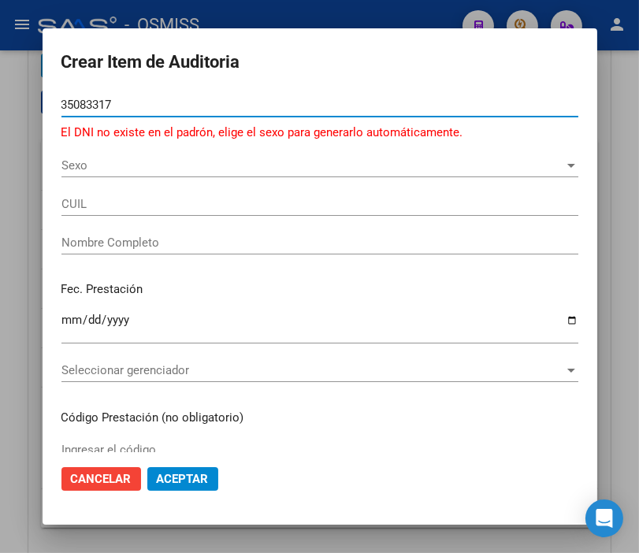
type input "35083317"
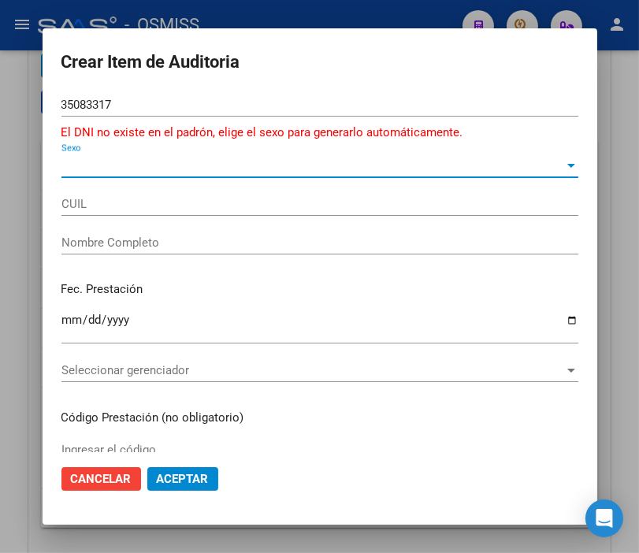
click at [66, 166] on span "Sexo" at bounding box center [312, 165] width 503 height 14
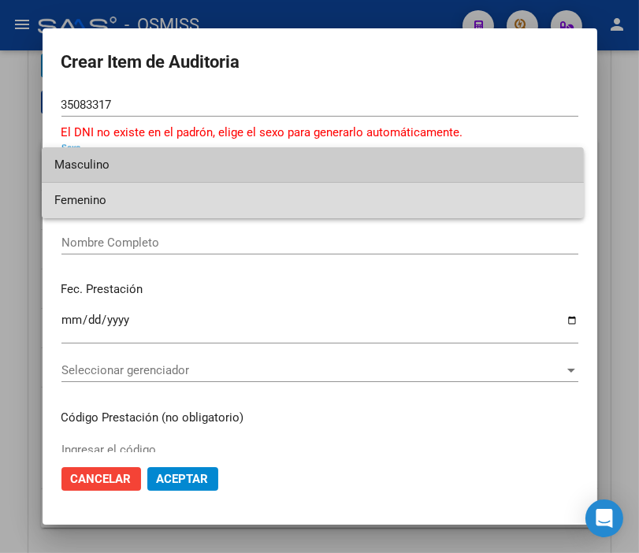
click at [73, 193] on span "Femenino" at bounding box center [312, 200] width 517 height 35
type input "27350833175"
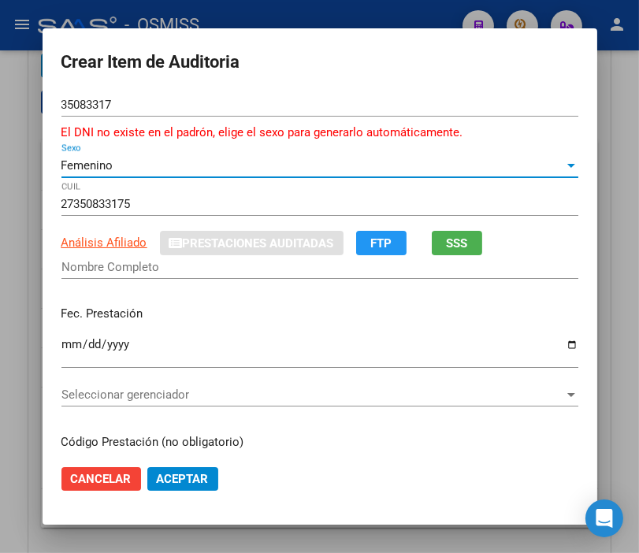
type input "[PERSON_NAME]"
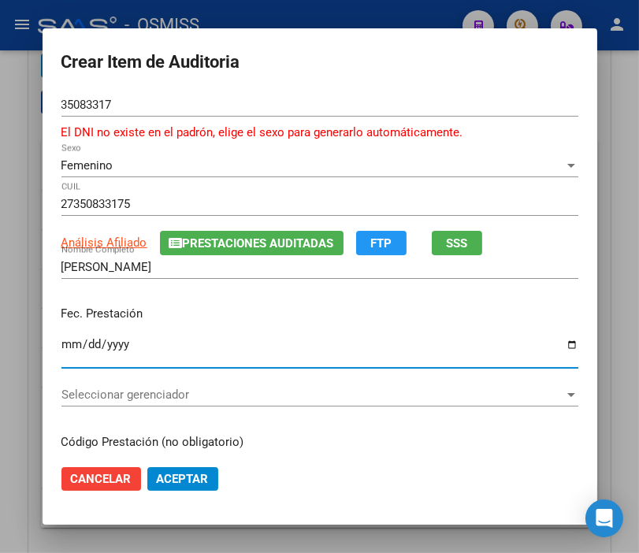
click at [65, 344] on input "Ingresar la fecha" at bounding box center [319, 350] width 517 height 25
click at [199, 248] on span "Prestaciones Auditadas" at bounding box center [258, 243] width 151 height 14
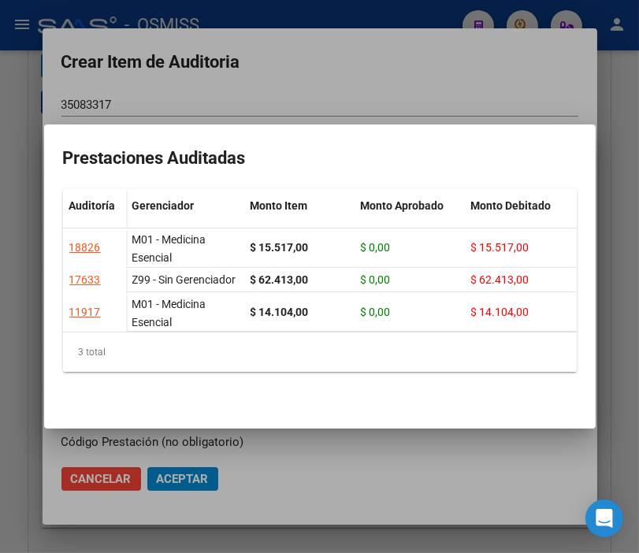
click at [348, 76] on div at bounding box center [319, 276] width 639 height 553
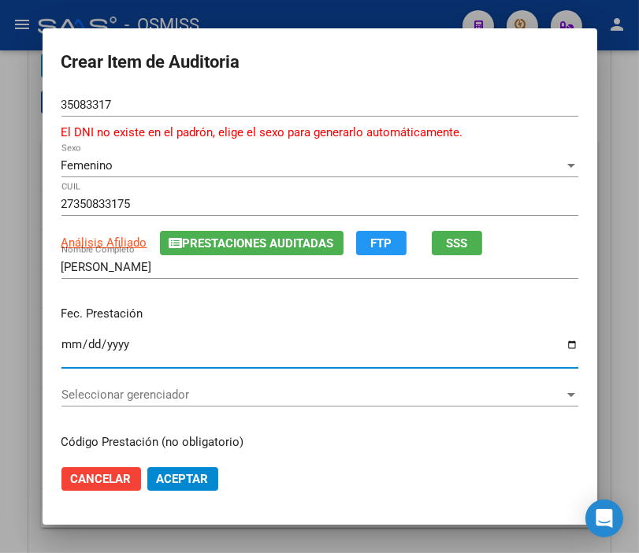
click at [64, 341] on input "Ingresar la fecha" at bounding box center [319, 350] width 517 height 25
type input "[DATE]"
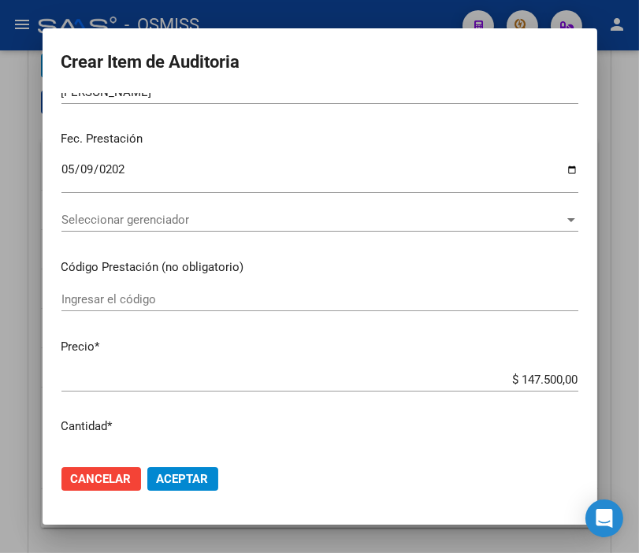
click at [363, 152] on div "Fec. Prestación [DATE] Ingresar la fecha" at bounding box center [319, 163] width 517 height 90
click at [107, 215] on span "Seleccionar gerenciador" at bounding box center [312, 220] width 503 height 14
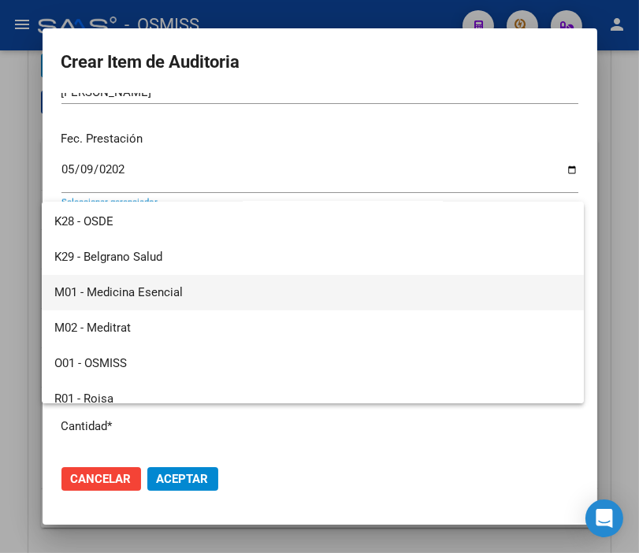
click at [194, 290] on span "M01 - Medicina Esencial" at bounding box center [312, 292] width 517 height 35
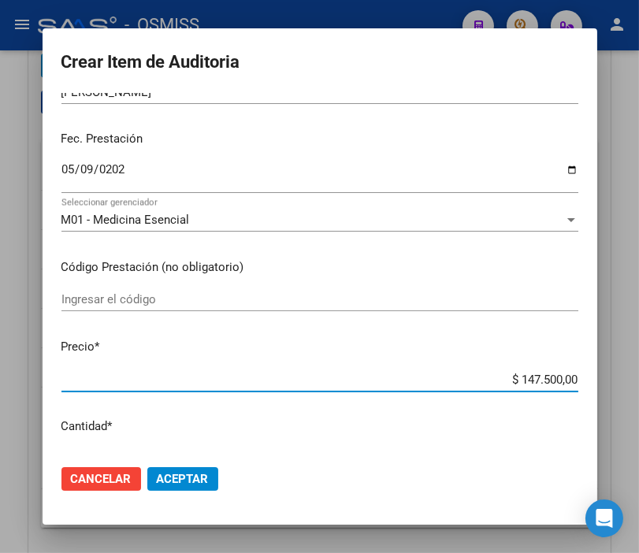
drag, startPoint x: 485, startPoint y: 373, endPoint x: 610, endPoint y: 382, distance: 125.7
click at [610, 382] on div "Crear Item de Auditoria 35083317 Nro Documento El DNI no existe en el padrón, e…" at bounding box center [319, 276] width 639 height 553
type input "$ 0,01"
type input "$ 0,12"
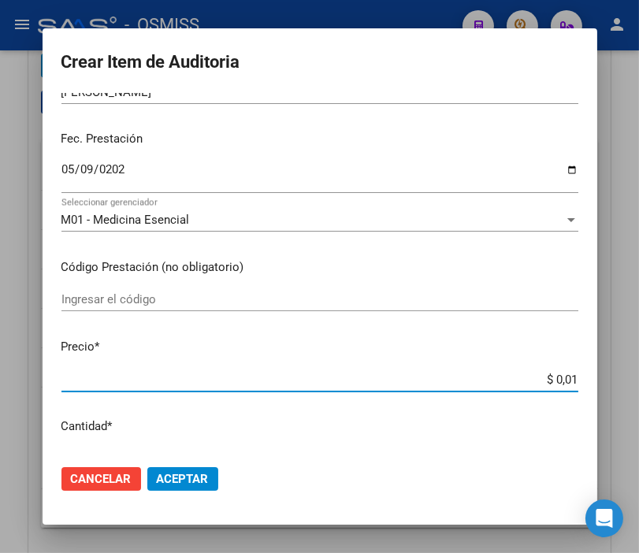
type input "$ 0,12"
type input "$ 1,22"
type input "$ 12,28"
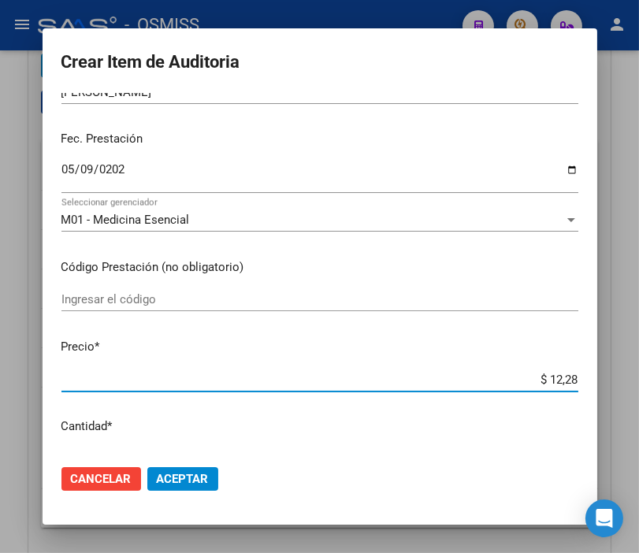
type input "$ 122,85"
type input "$ 1.228,50"
type input "$ 12.285,00"
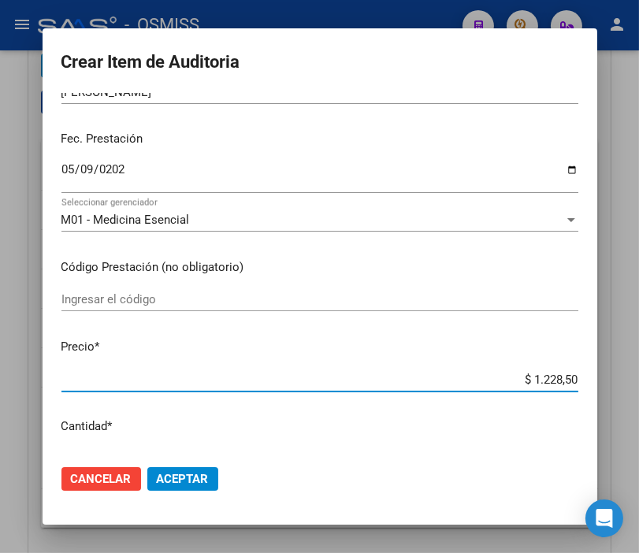
type input "$ 12.285,00"
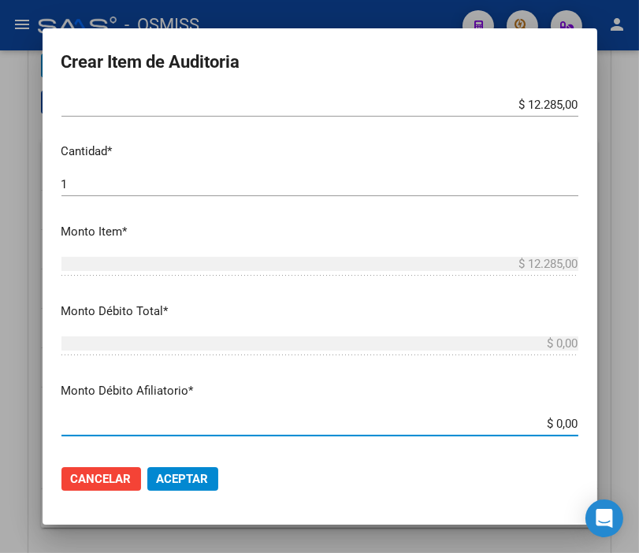
scroll to position [462, 0]
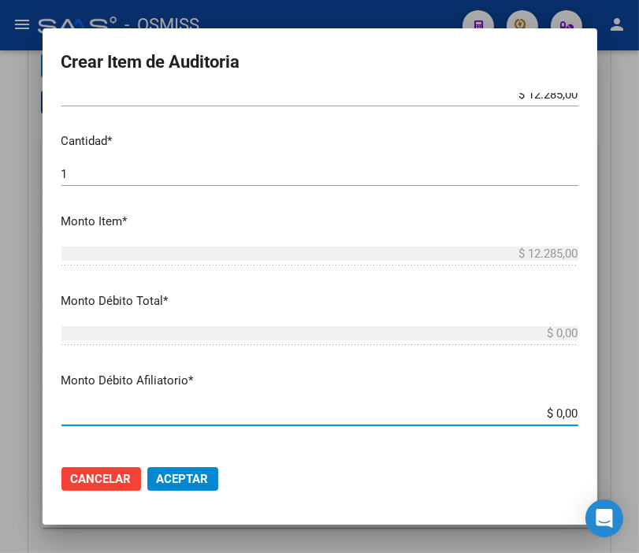
drag, startPoint x: 529, startPoint y: 436, endPoint x: 647, endPoint y: 436, distance: 118.2
click at [639, 436] on html "menu - OSMISS person Firma Express Padrón Padrón Ágil Análisis Afiliado Integra…" at bounding box center [319, 276] width 639 height 553
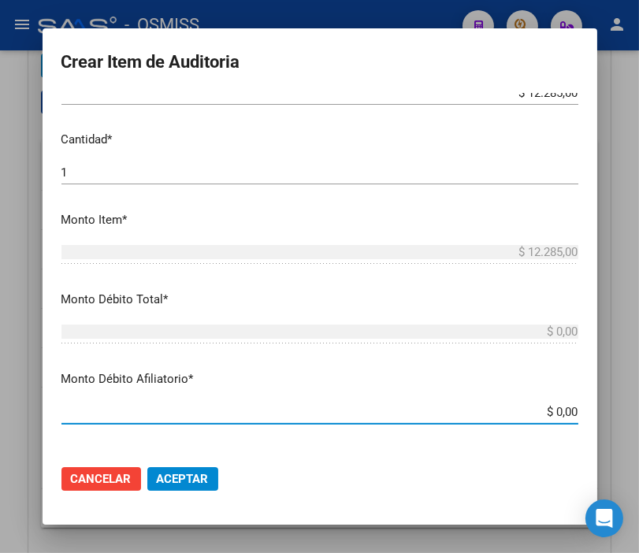
type input "$ 0,01"
type input "$ 0,12"
type input "$ 1,22"
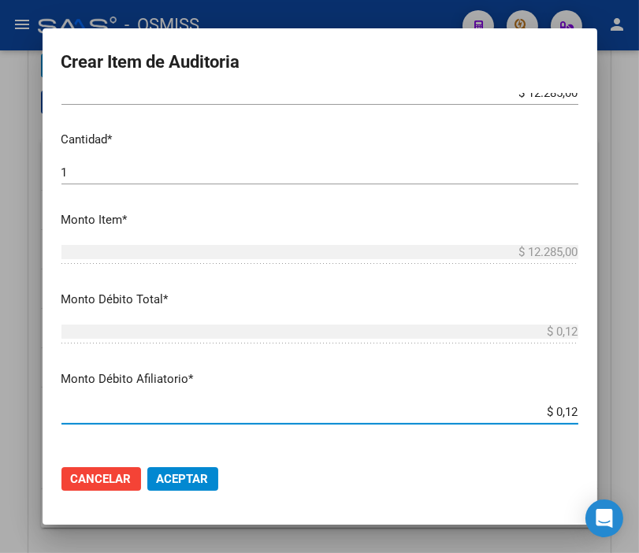
type input "$ 1,22"
type input "$ 12,28"
type input "$ 122,85"
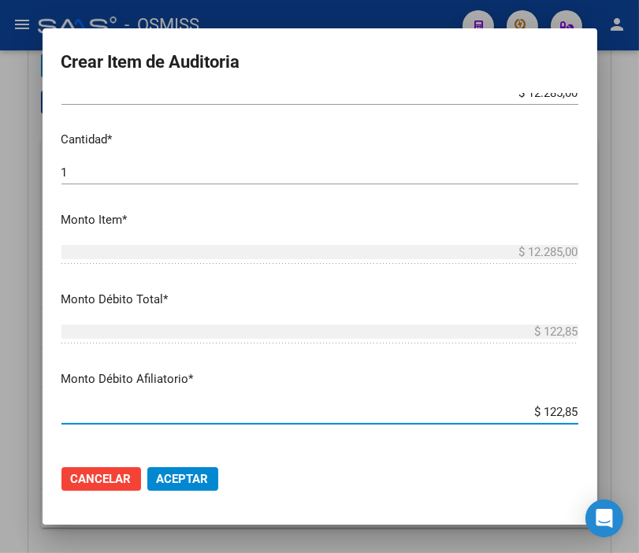
type input "$ 1.228,50"
type input "$ 12.285,00"
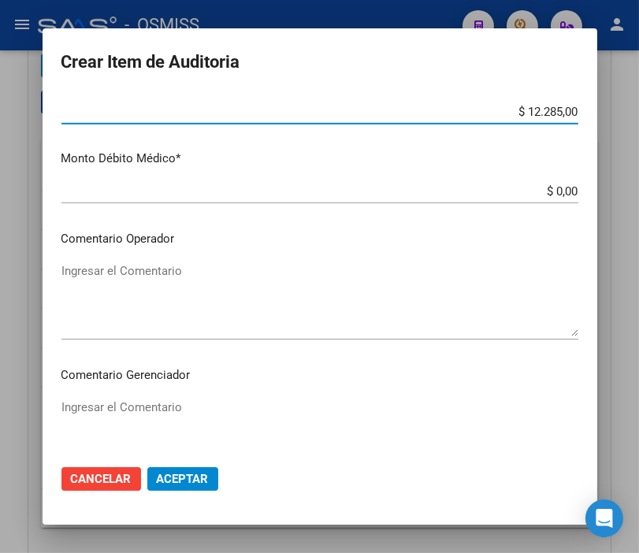
scroll to position [813, 0]
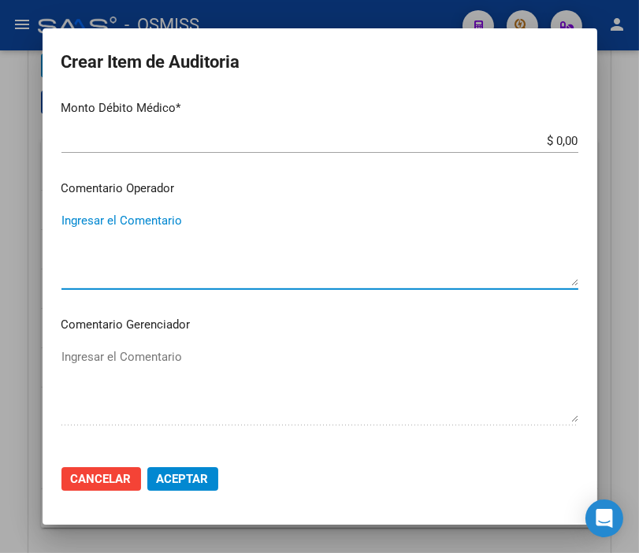
click at [91, 225] on textarea "Ingresar el Comentario" at bounding box center [319, 249] width 517 height 74
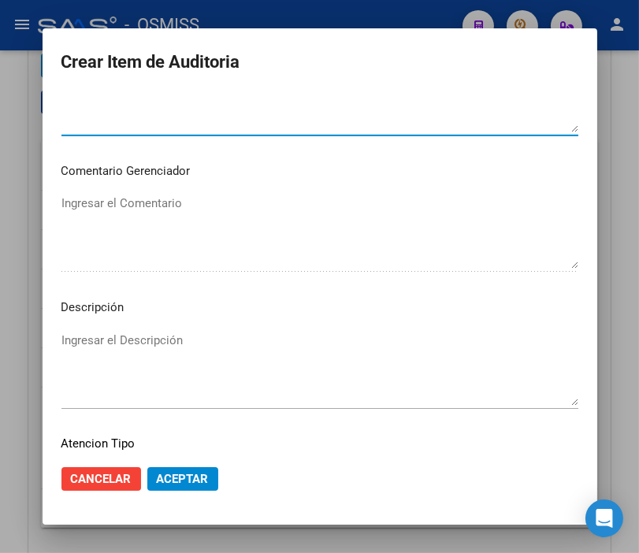
scroll to position [988, 0]
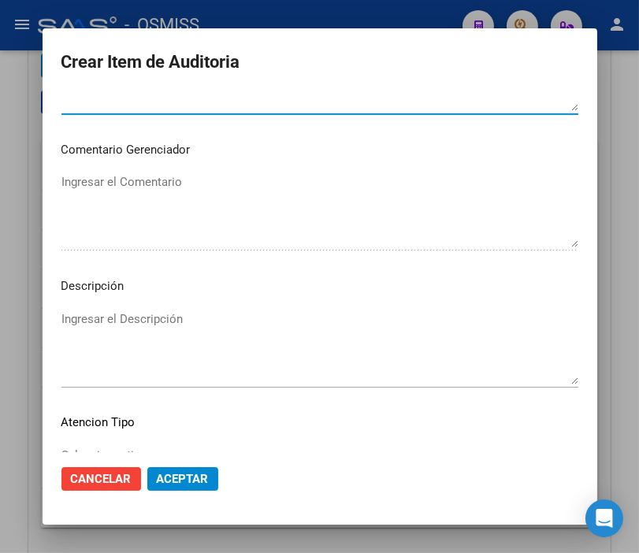
type textarea "SE RECHAZA"
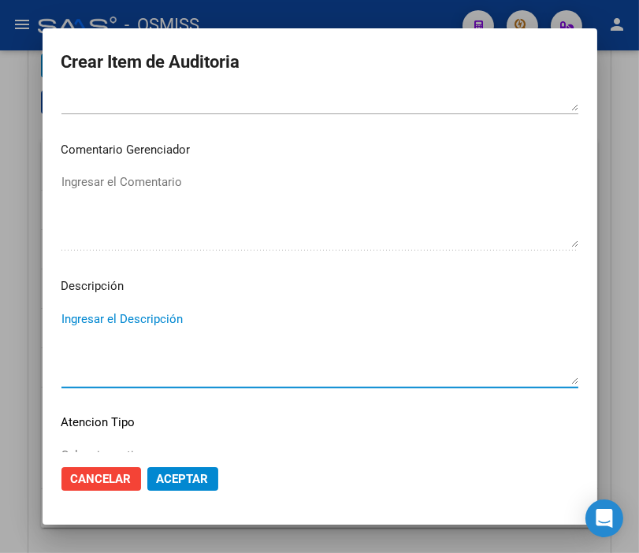
click at [68, 314] on textarea "Ingresar el Descripción" at bounding box center [319, 348] width 517 height 74
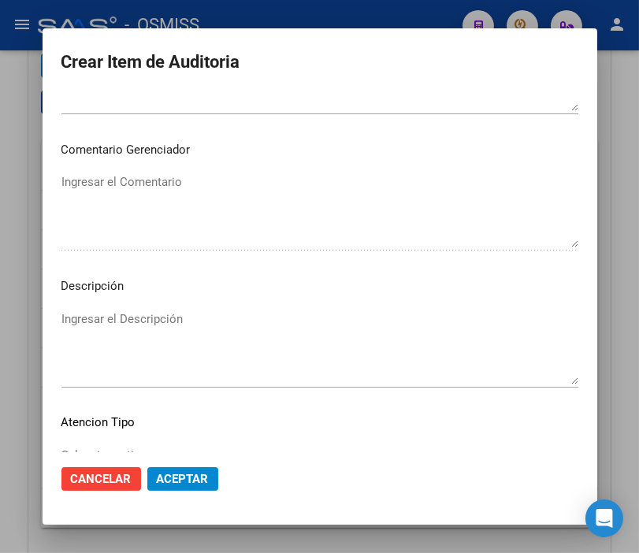
click at [387, 104] on textarea "SE RECHAZA" at bounding box center [319, 74] width 517 height 74
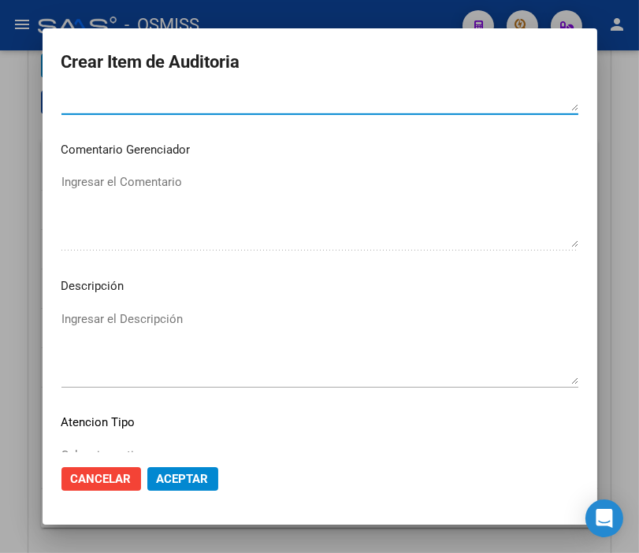
click at [135, 311] on textarea "Ingresar el Descripción" at bounding box center [319, 348] width 517 height 74
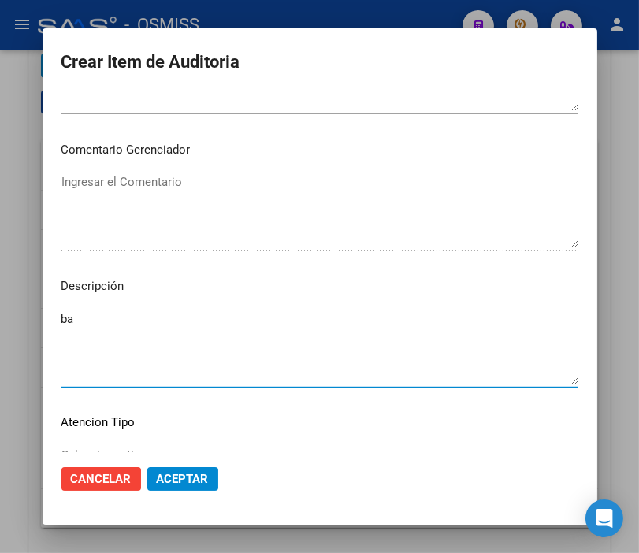
type textarea "b"
type textarea "N"
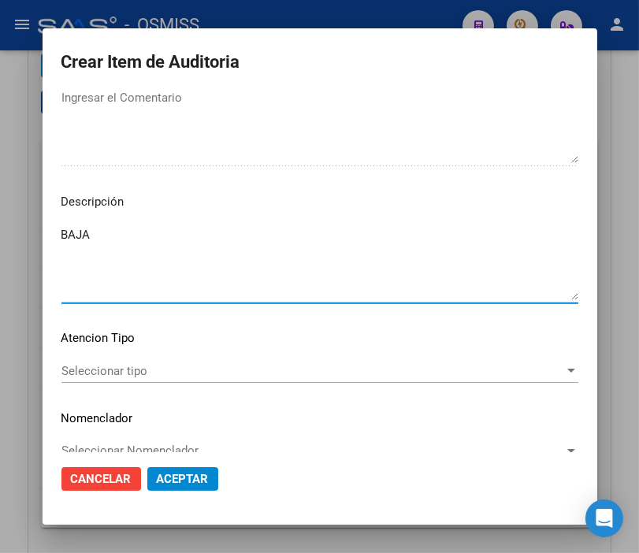
scroll to position [1075, 0]
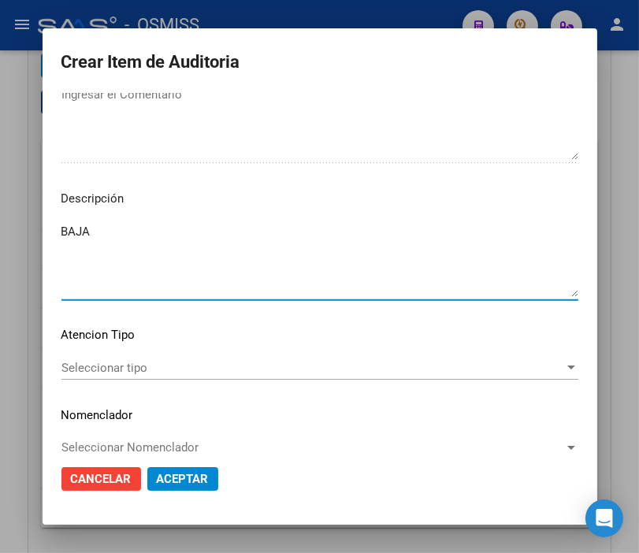
click at [333, 258] on textarea "BAJA" at bounding box center [319, 260] width 517 height 74
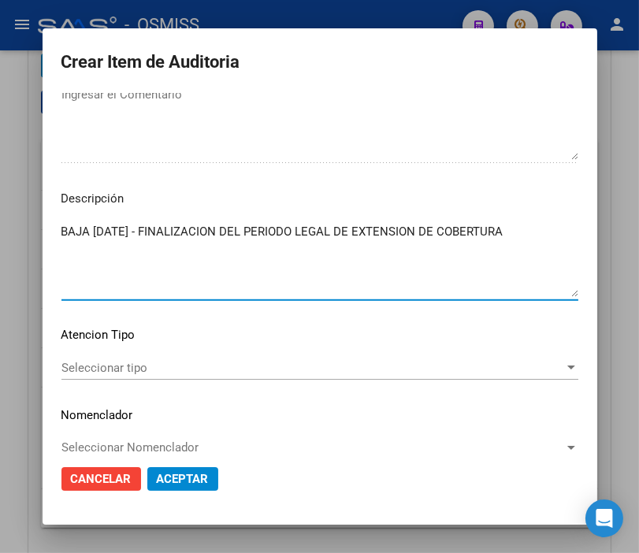
type textarea "BAJA [DATE] - FINALIZACION DEL PERIODO LEGAL DE EXTENSION DE COBERTURA"
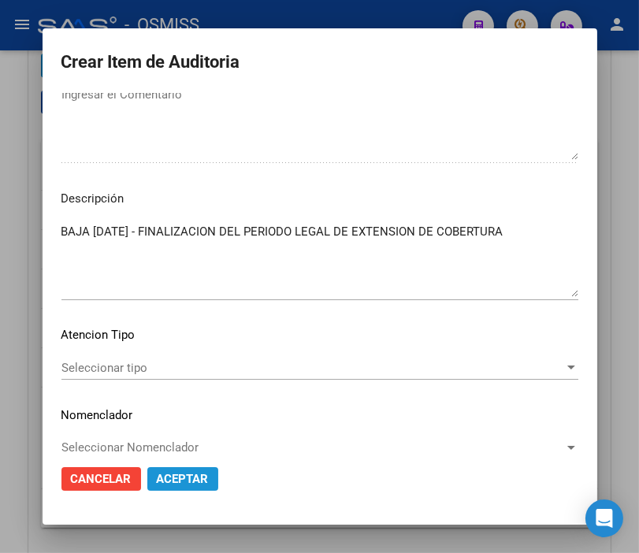
click at [200, 490] on button "Aceptar" at bounding box center [182, 479] width 71 height 24
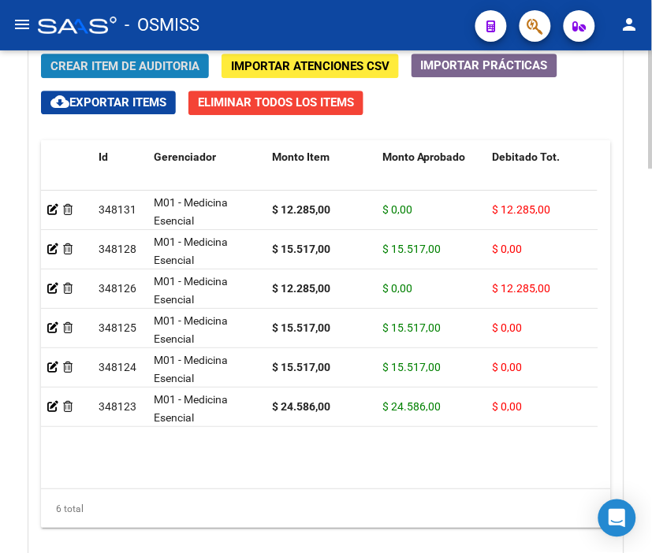
click at [116, 64] on span "Crear Item de Auditoria" at bounding box center [124, 66] width 149 height 14
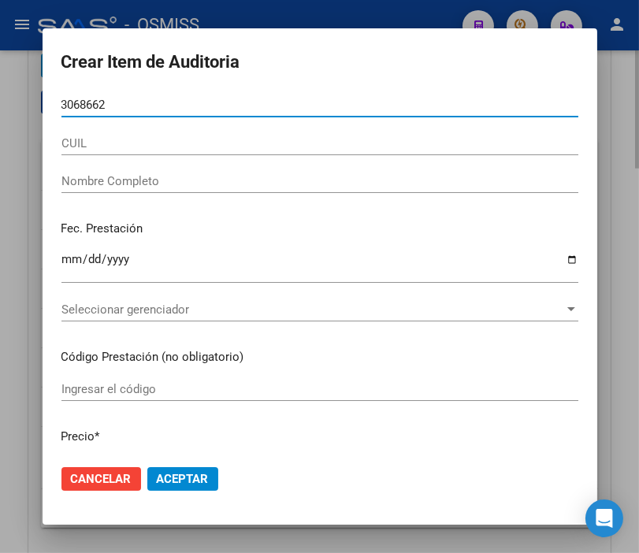
type input "30686626"
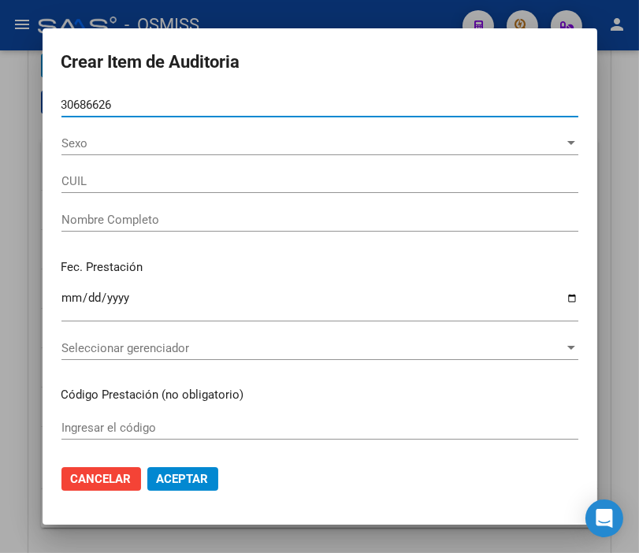
type input "27306866260"
type input "[PERSON_NAME] [PERSON_NAME]"
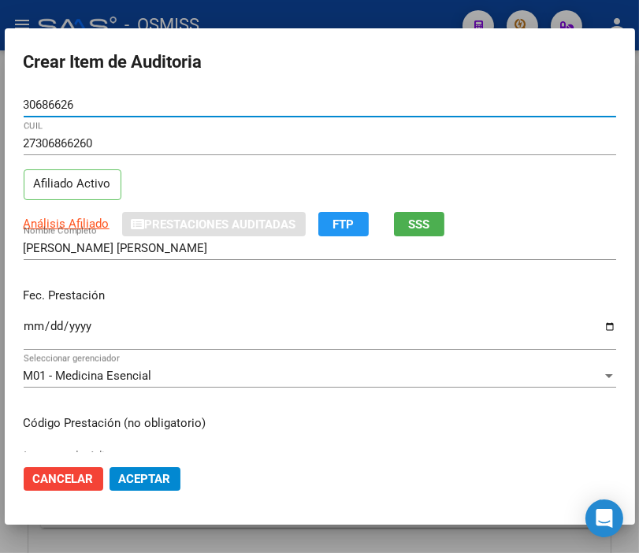
type input "30686626"
click at [32, 322] on input "Ingresar la fecha" at bounding box center [320, 332] width 593 height 25
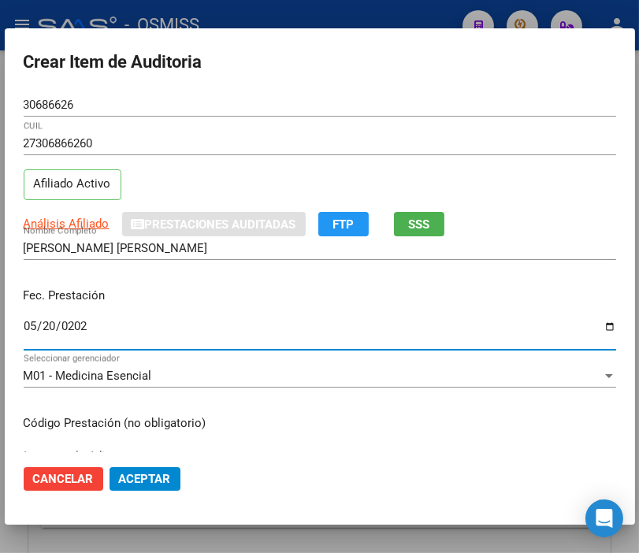
type input "[DATE]"
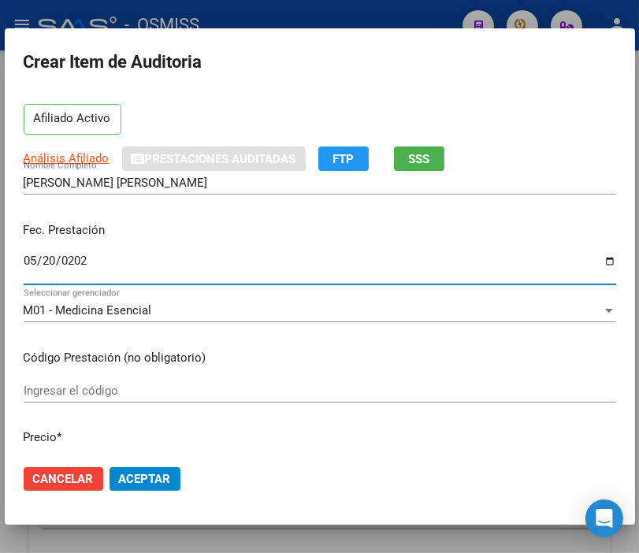
scroll to position [175, 0]
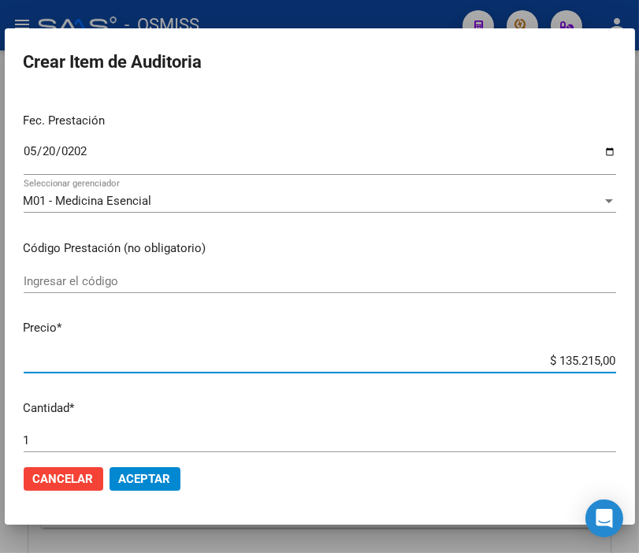
drag, startPoint x: 503, startPoint y: 353, endPoint x: 656, endPoint y: 353, distance: 152.9
click at [639, 353] on html "menu - OSMISS person Firma Express Padrón Padrón Ágil Análisis Afiliado Integra…" at bounding box center [319, 276] width 639 height 553
type input "$ 0,02"
type input "$ 0,24"
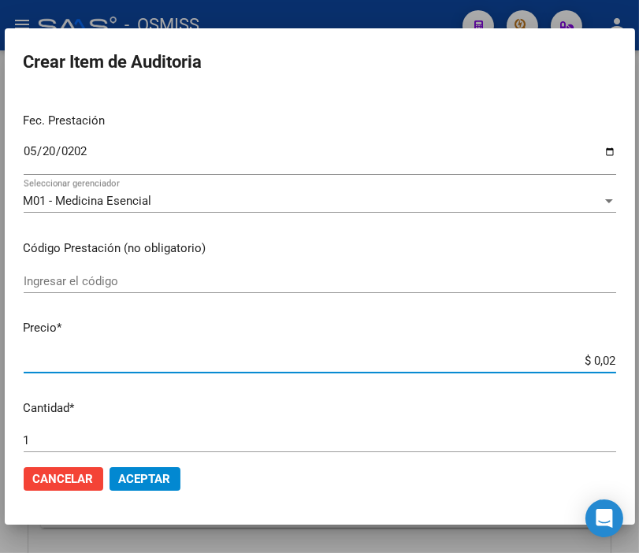
type input "$ 0,24"
type input "$ 2,45"
type input "$ 24,58"
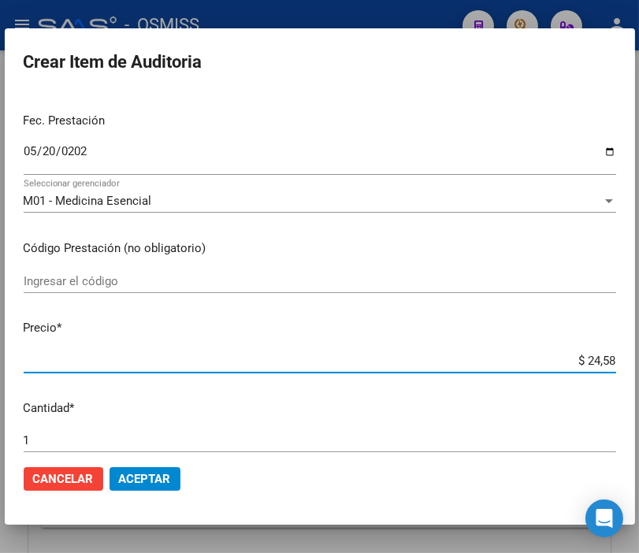
type input "$ 245,86"
type input "$ 2.458,60"
type input "$ 24.586,00"
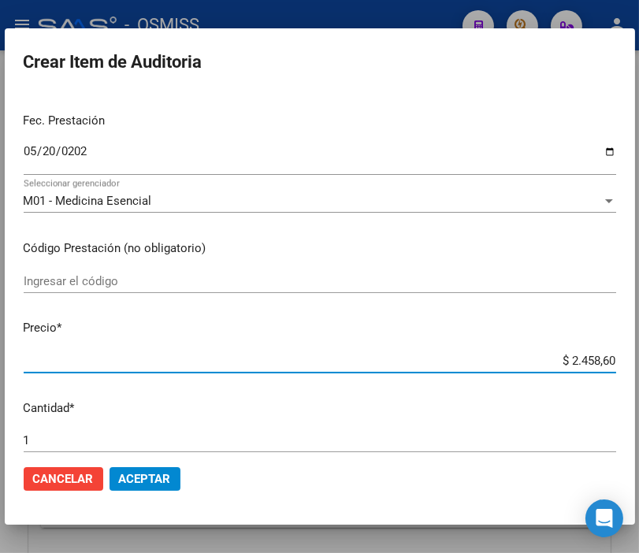
type input "$ 24.586,00"
click at [142, 481] on span "Aceptar" at bounding box center [145, 479] width 52 height 14
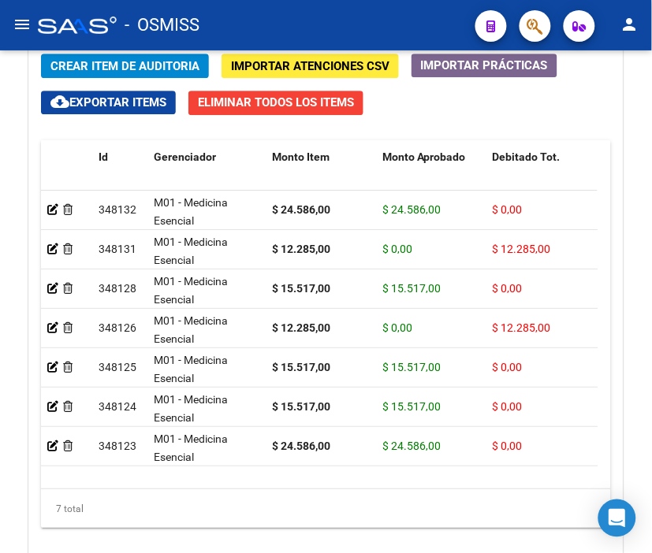
click at [284, 27] on div "- OSMISS" at bounding box center [250, 25] width 425 height 35
click at [97, 61] on span "Crear Item de Auditoria" at bounding box center [124, 66] width 149 height 14
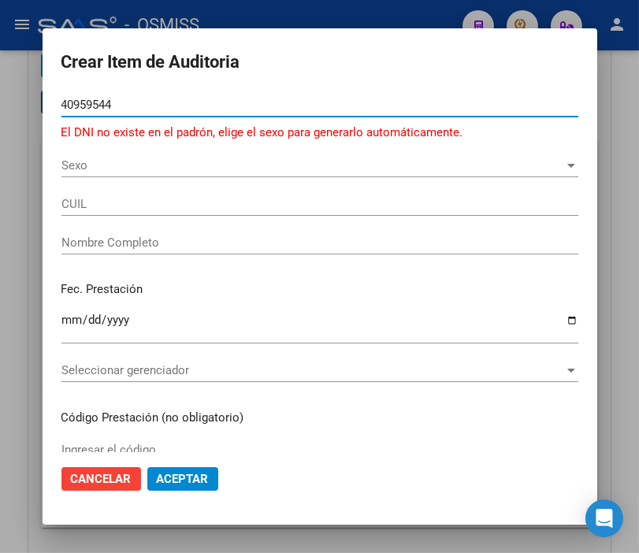
type input "40959544"
click at [81, 176] on div "Sexo Sexo" at bounding box center [319, 166] width 517 height 24
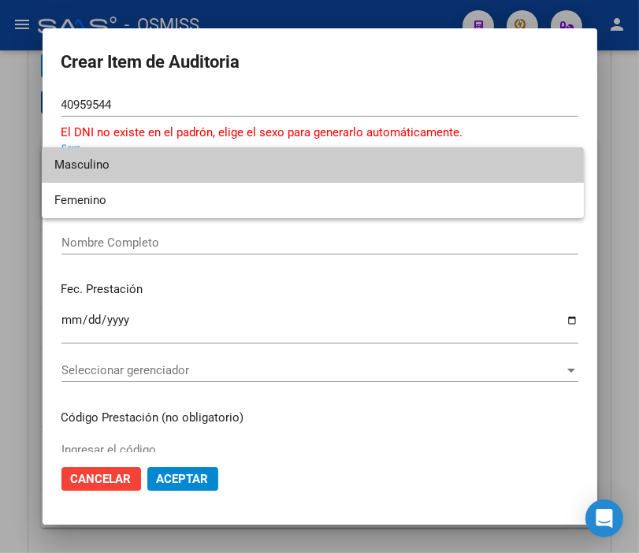
click at [81, 174] on span "Masculino" at bounding box center [312, 164] width 517 height 35
type input "20409595449"
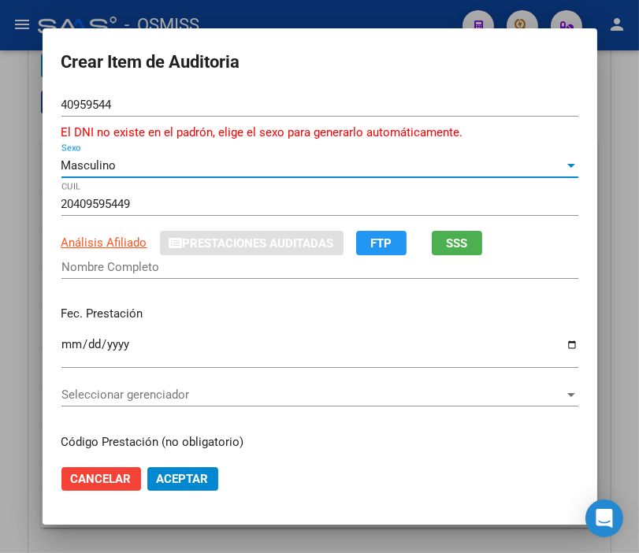
type input "[PERSON_NAME]"
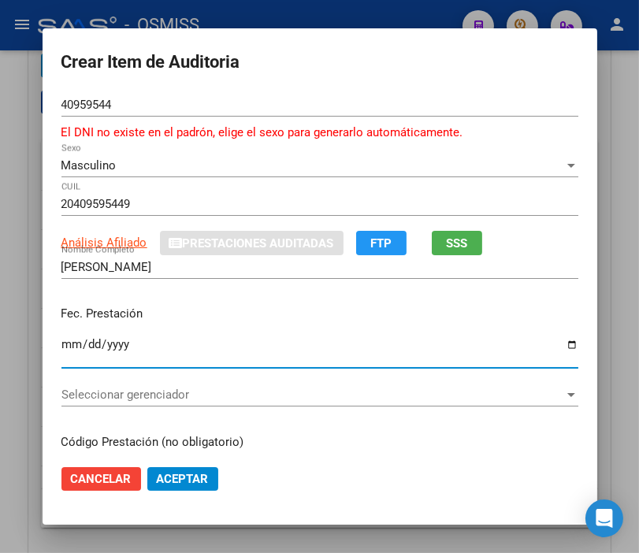
click at [64, 341] on input "Ingresar la fecha" at bounding box center [319, 350] width 517 height 25
type input "[DATE]"
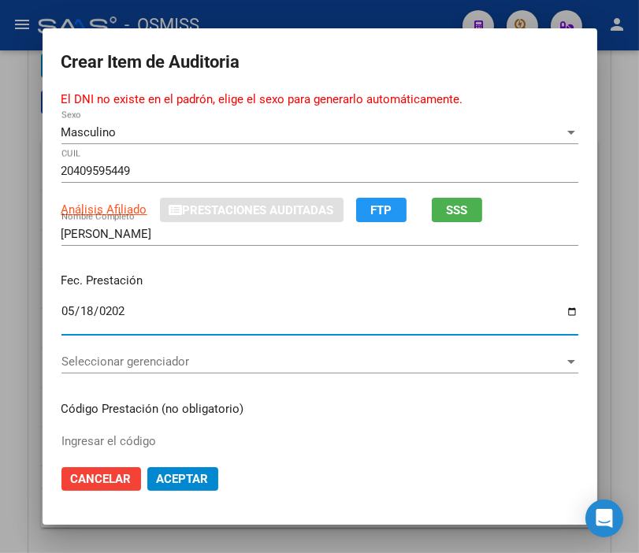
scroll to position [88, 0]
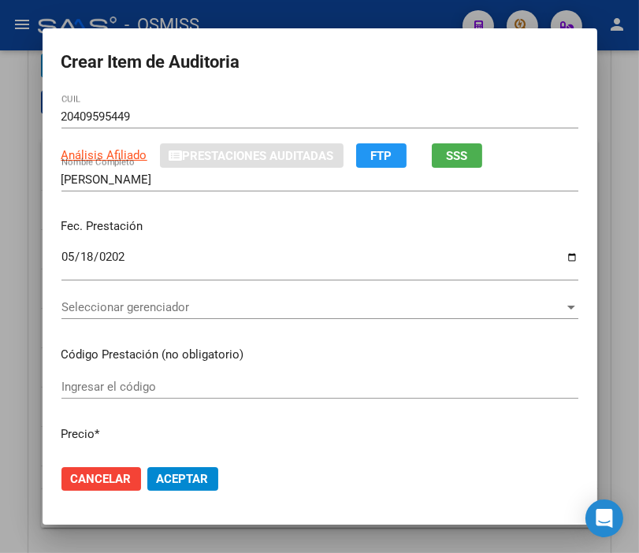
click at [129, 296] on div "Seleccionar gerenciador Seleccionar gerenciador" at bounding box center [319, 308] width 517 height 24
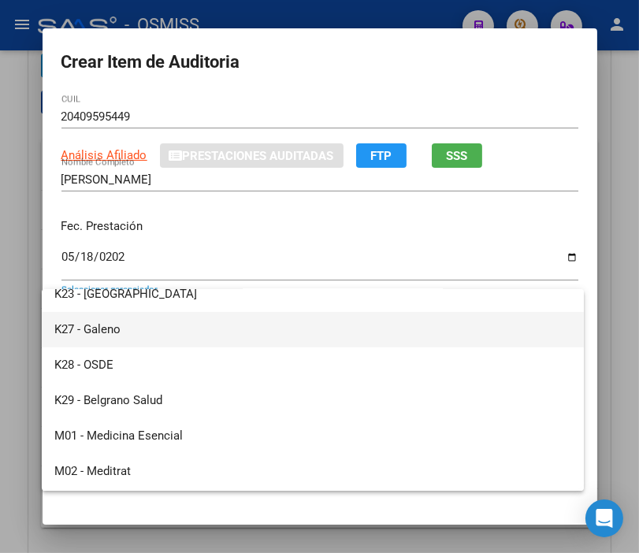
scroll to position [437, 0]
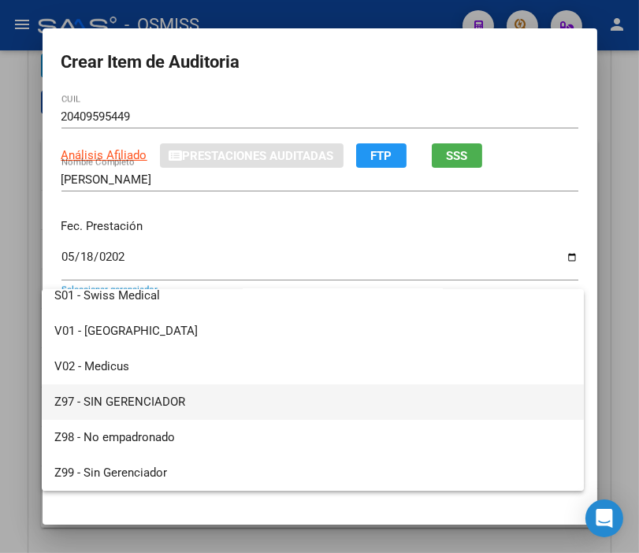
click at [120, 400] on span "Z97 - SIN GERENCIADOR" at bounding box center [312, 402] width 517 height 35
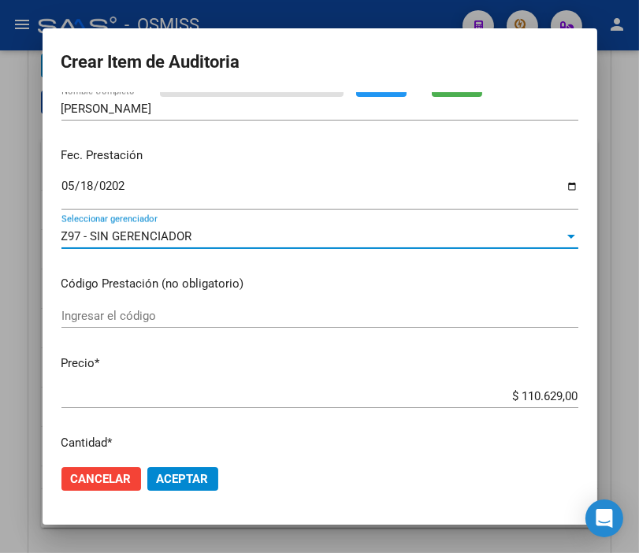
scroll to position [263, 0]
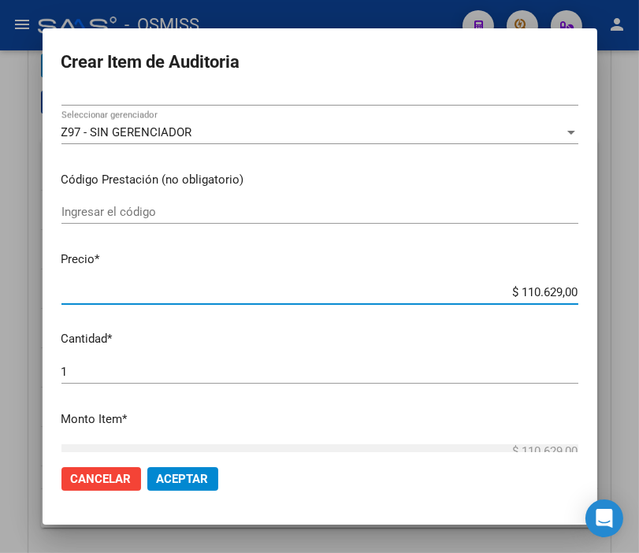
drag, startPoint x: 497, startPoint y: 292, endPoint x: 656, endPoint y: 290, distance: 158.5
click at [639, 290] on html "menu - OSMISS person Firma Express Padrón Padrón Ágil Análisis Afiliado Integra…" at bounding box center [319, 276] width 639 height 553
type input "$ 0,02"
type input "$ 0,24"
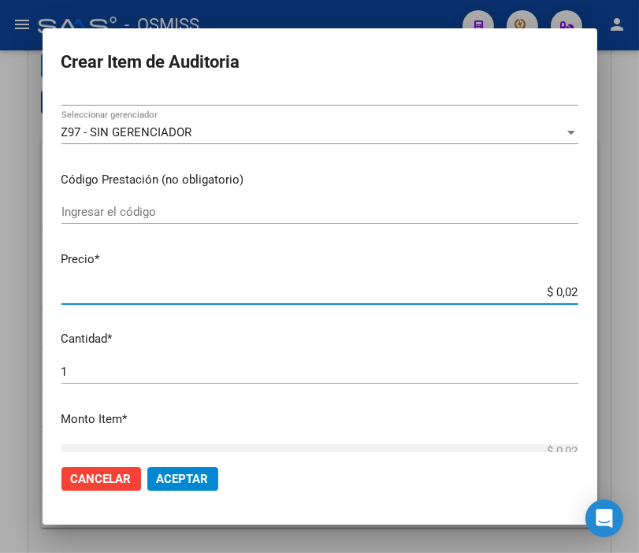
type input "$ 0,24"
type input "$ 2,45"
type input "$ 24,58"
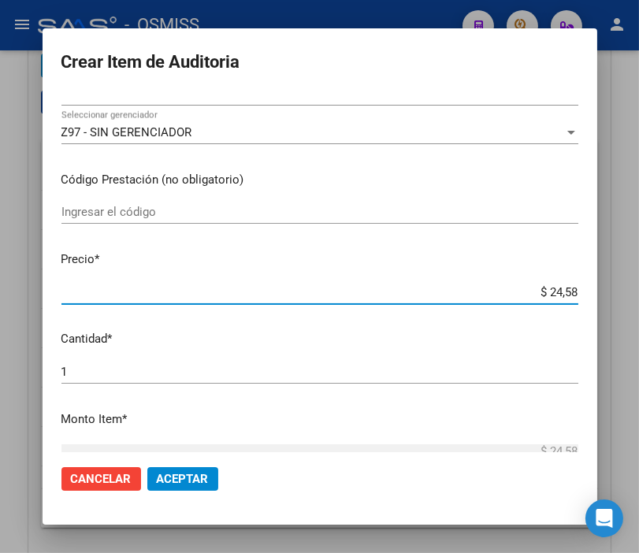
type input "$ 245,86"
type input "$ 2.458,60"
type input "$ 24.586,00"
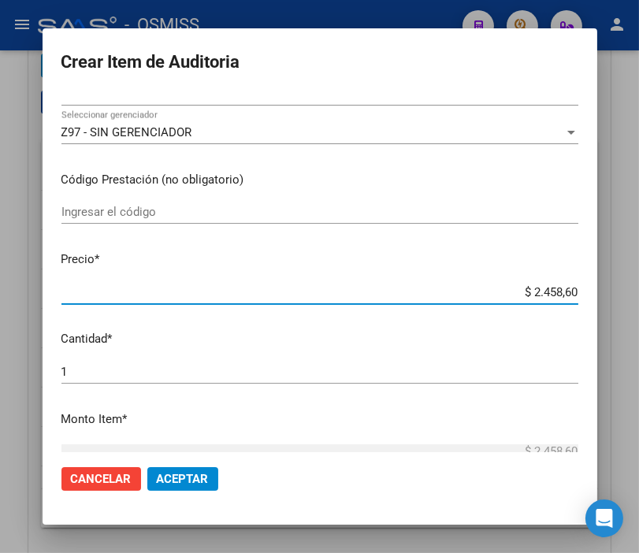
type input "$ 24.586,00"
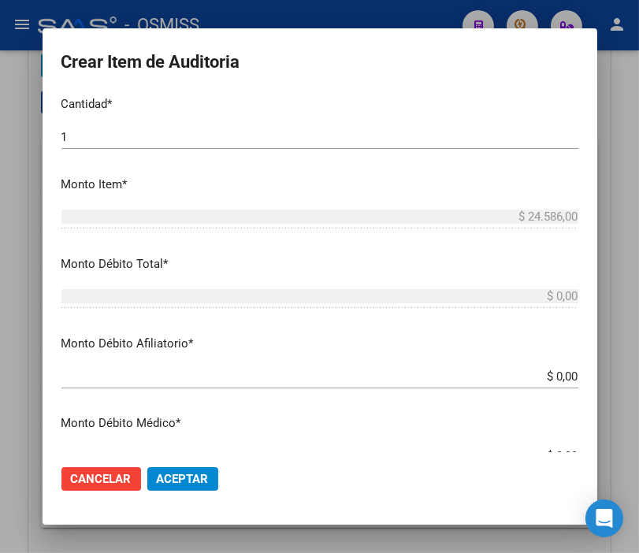
scroll to position [525, 0]
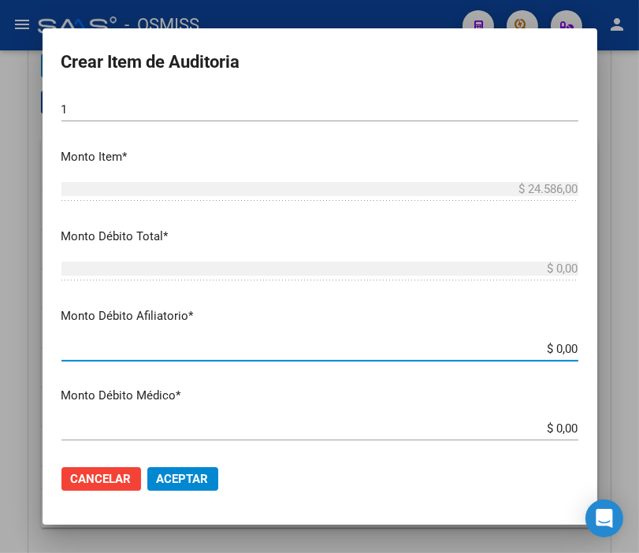
drag, startPoint x: 525, startPoint y: 345, endPoint x: 653, endPoint y: 353, distance: 128.0
click at [639, 353] on html "menu - OSMISS person Firma Express Padrón Padrón Ágil Análisis Afiliado Integra…" at bounding box center [319, 276] width 639 height 553
type input "$ 0,02"
type input "$ 0,24"
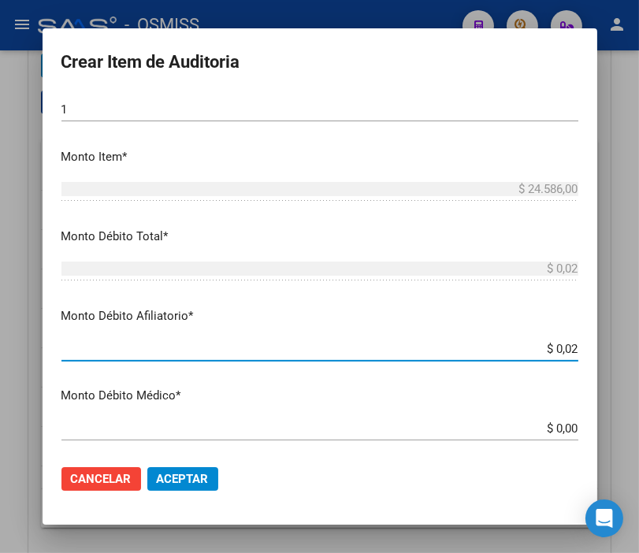
type input "$ 0,24"
type input "$ 2,45"
type input "$ 24,58"
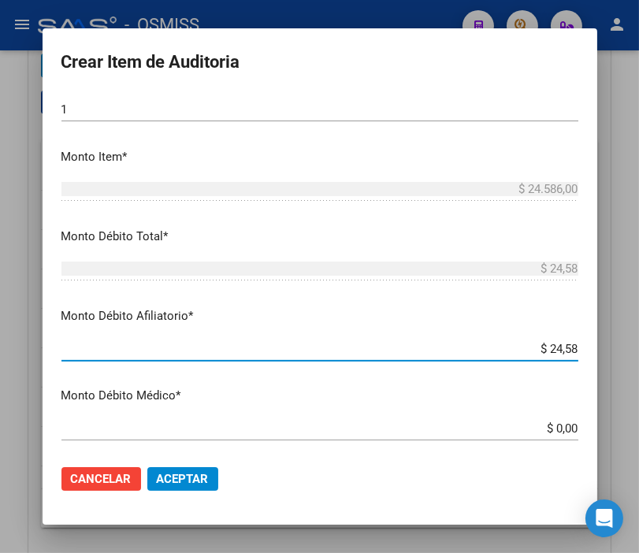
type input "$ 245,86"
type input "$ 2.458,60"
type input "$ 24.586,00"
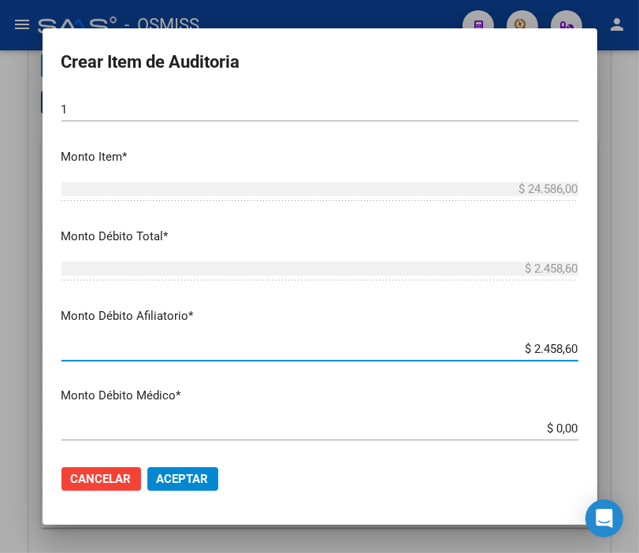
type input "$ 24.586,00"
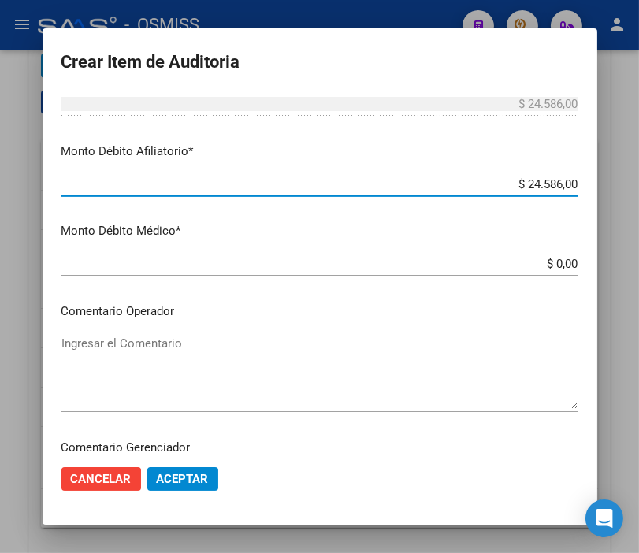
scroll to position [700, 0]
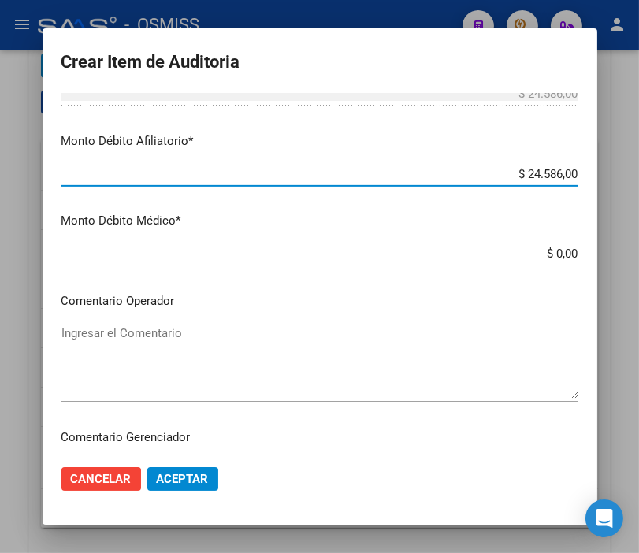
click at [127, 332] on textarea "Ingresar el Comentario" at bounding box center [319, 362] width 517 height 74
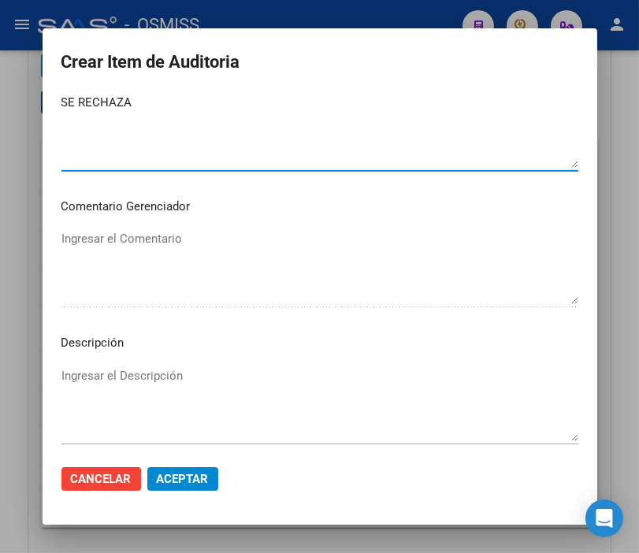
scroll to position [963, 0]
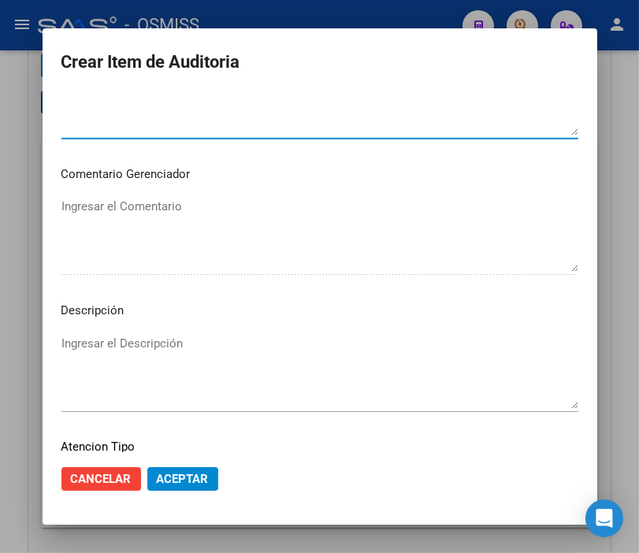
type textarea "SE RECHAZA"
click at [87, 341] on textarea "Ingresar el Descripción" at bounding box center [319, 372] width 517 height 74
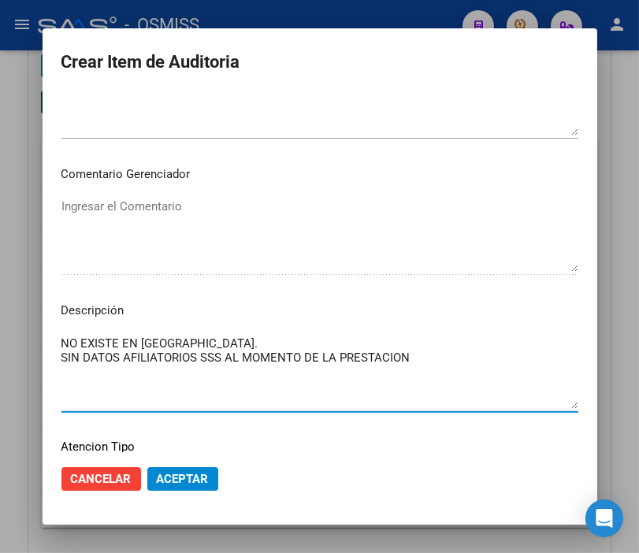
type textarea "NO EXISTE EN [GEOGRAPHIC_DATA]. SIN DATOS AFILIATORIOS SSS AL MOMENTO DE LA PRE…"
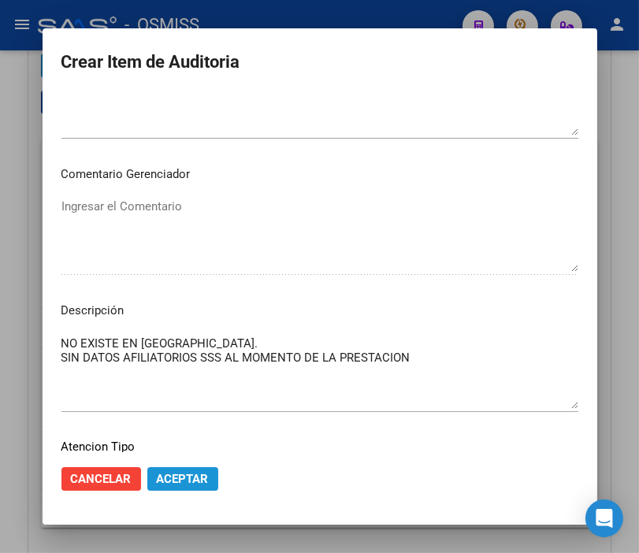
click at [188, 473] on span "Aceptar" at bounding box center [183, 479] width 52 height 14
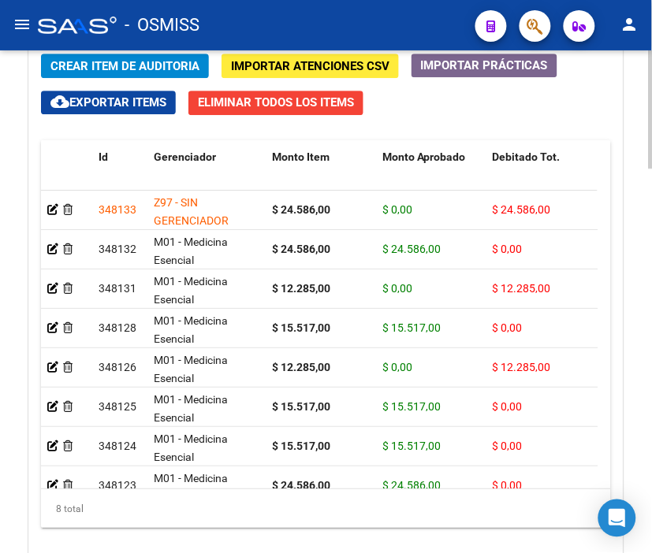
click at [96, 63] on span "Crear Item de Auditoria" at bounding box center [124, 66] width 149 height 14
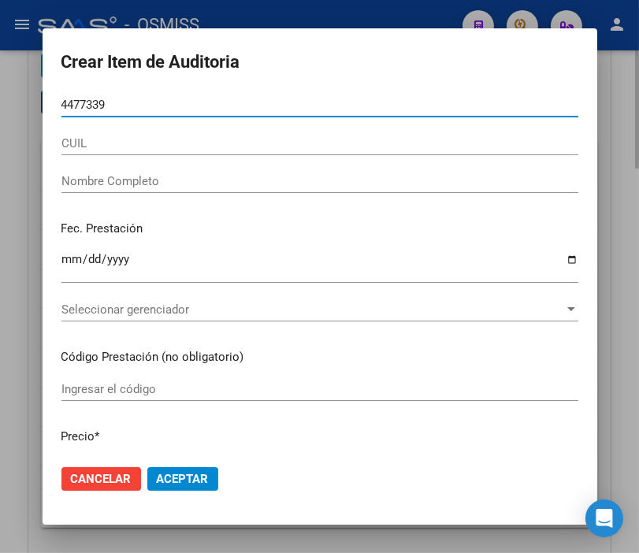
type input "44773396"
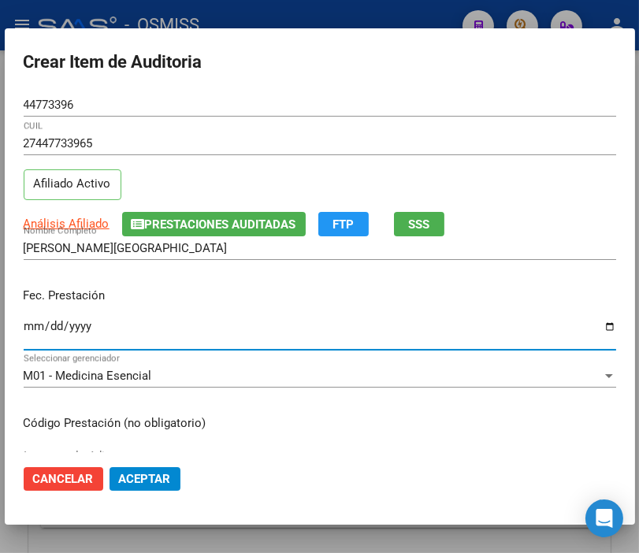
click at [32, 327] on input "Ingresar la fecha" at bounding box center [320, 332] width 593 height 25
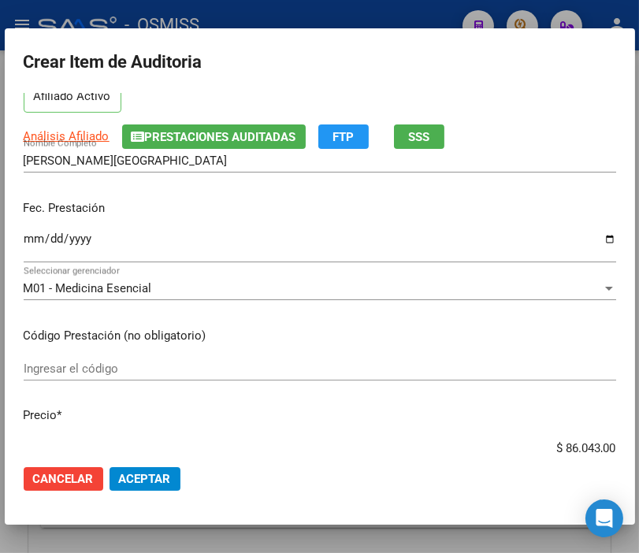
scroll to position [175, 0]
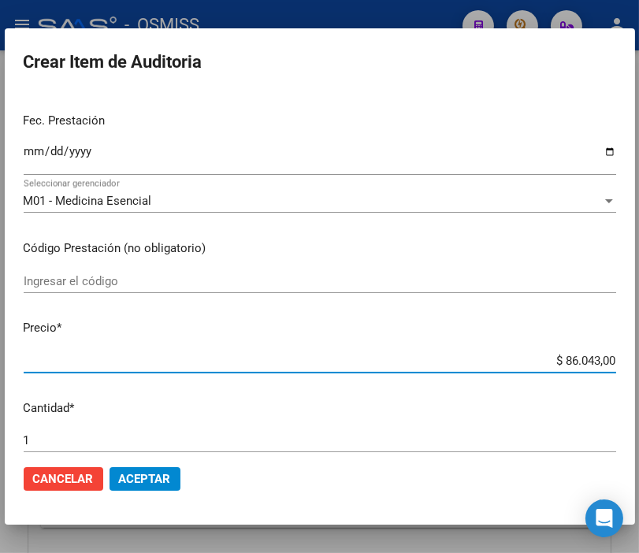
drag, startPoint x: 538, startPoint y: 357, endPoint x: 656, endPoint y: 359, distance: 117.5
click at [639, 359] on html "menu - OSMISS person Firma Express Padrón Padrón Ágil Análisis Afiliado Integra…" at bounding box center [319, 276] width 639 height 553
click at [131, 478] on span "Aceptar" at bounding box center [145, 479] width 52 height 14
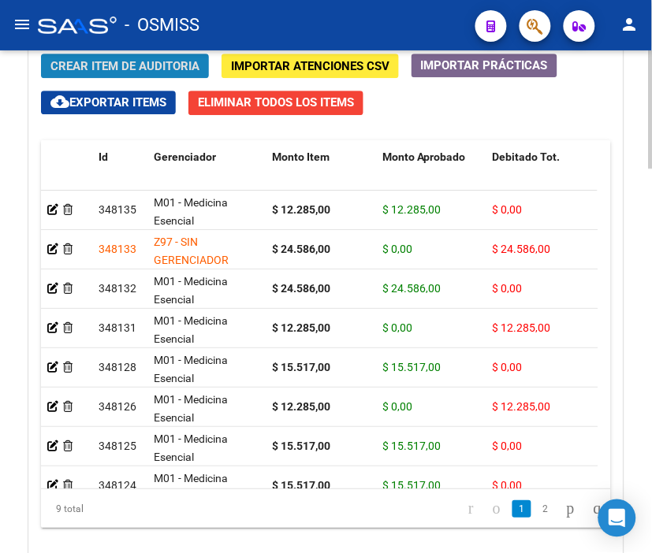
click at [101, 66] on span "Crear Item de Auditoria" at bounding box center [124, 66] width 149 height 14
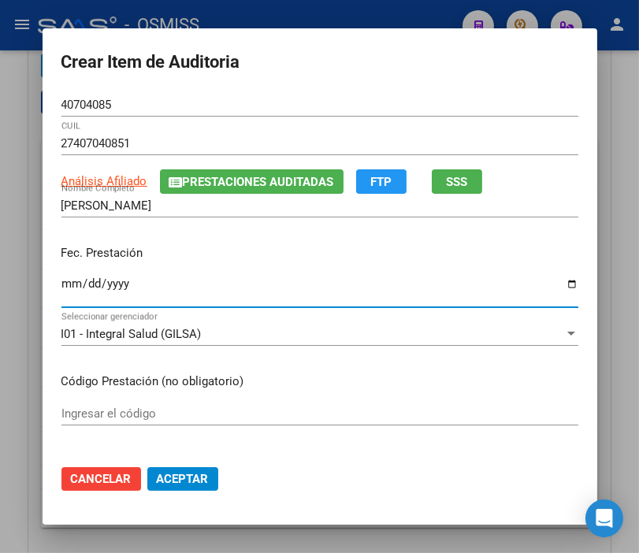
click at [65, 285] on input "Ingresar la fecha" at bounding box center [319, 289] width 517 height 25
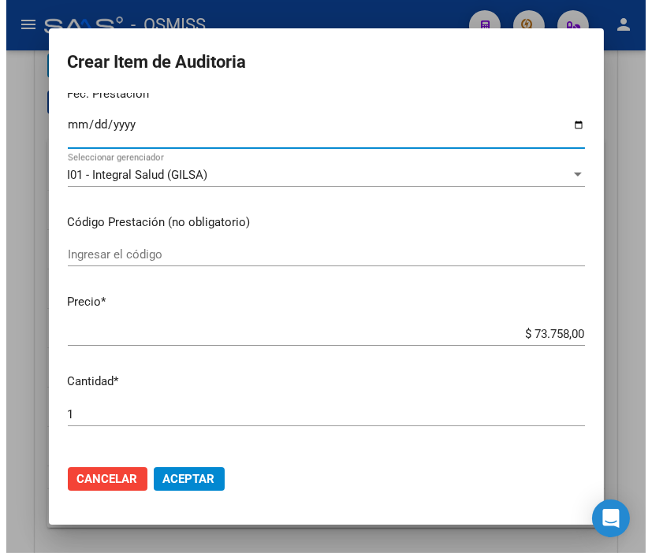
scroll to position [263, 0]
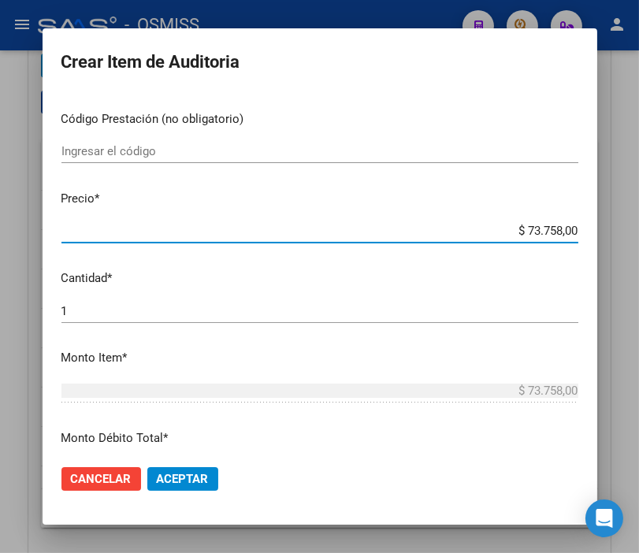
drag, startPoint x: 486, startPoint y: 227, endPoint x: 634, endPoint y: 244, distance: 148.4
click at [634, 244] on div "Crear Item de Auditoria 40704085 Nro Documento 27407040851 CUIL Análisis Afilia…" at bounding box center [319, 276] width 639 height 553
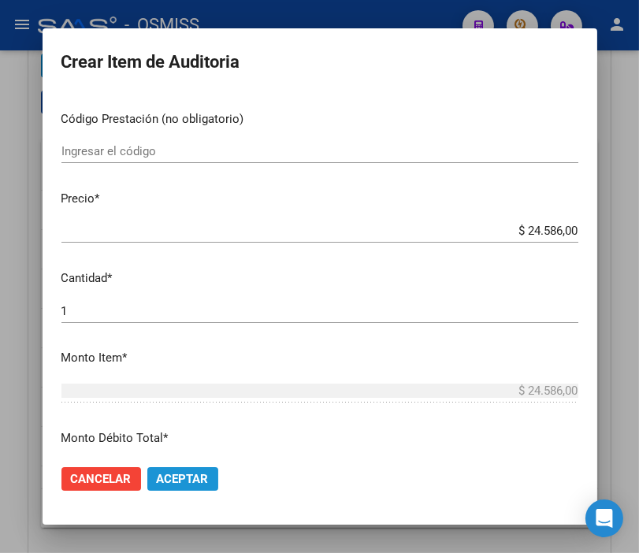
click at [169, 482] on span "Aceptar" at bounding box center [183, 479] width 52 height 14
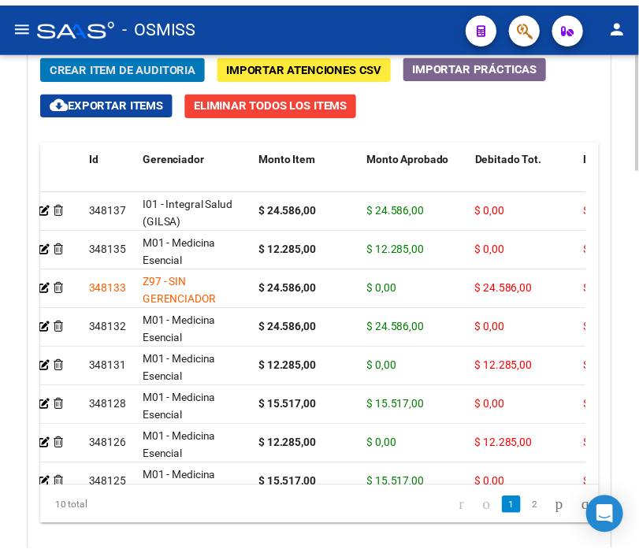
scroll to position [0, 0]
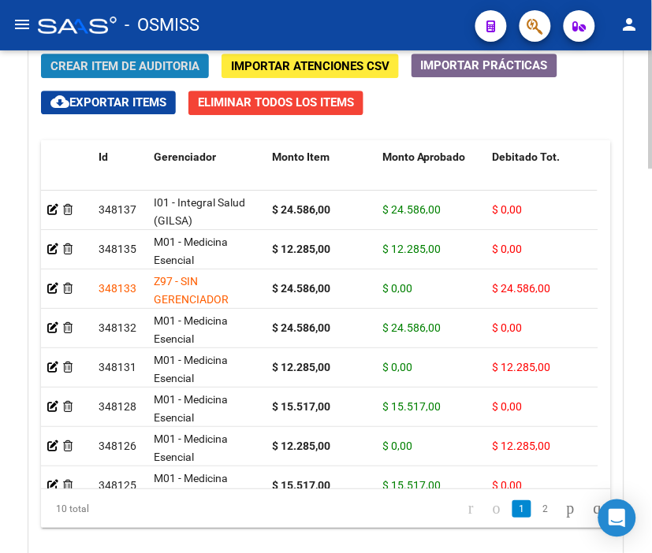
click at [123, 73] on span "Crear Item de Auditoria" at bounding box center [124, 66] width 149 height 14
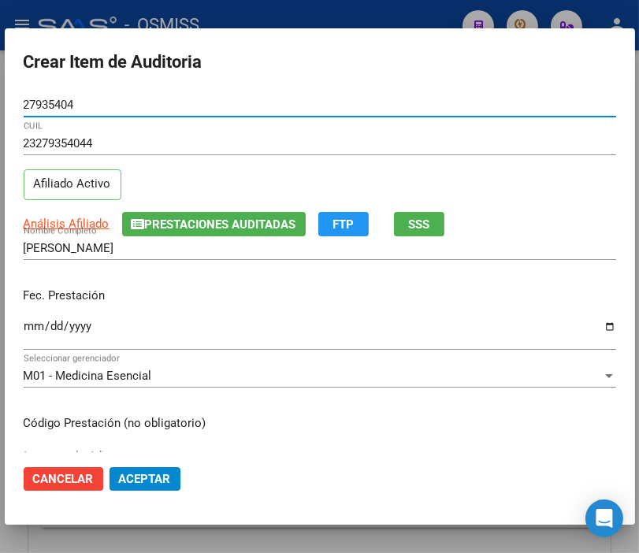
click at [34, 328] on input "Ingresar la fecha" at bounding box center [320, 332] width 593 height 25
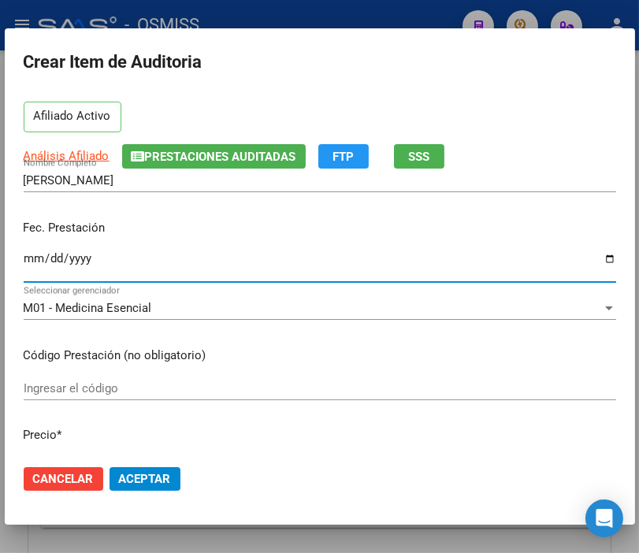
scroll to position [175, 0]
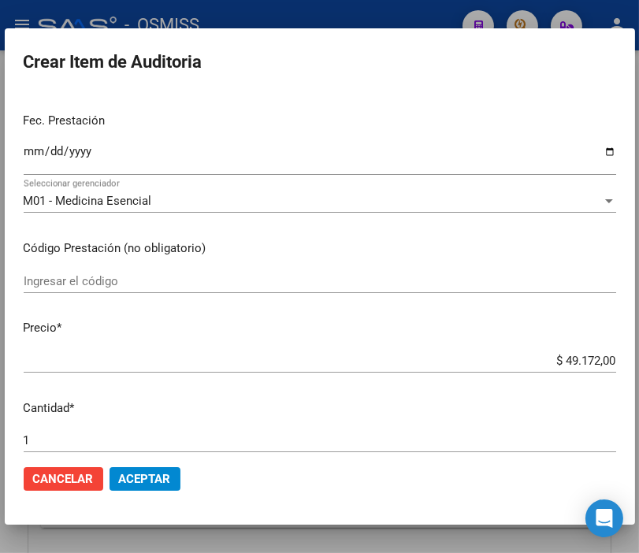
drag, startPoint x: 492, startPoint y: 351, endPoint x: 623, endPoint y: 360, distance: 131.2
click at [623, 360] on mat-dialog-content "27935404 Nro Documento 23279354044 CUIL Afiliado Activo Análisis Afiliado Prest…" at bounding box center [320, 272] width 631 height 359
click at [546, 363] on input "$ 49.172,00" at bounding box center [320, 361] width 593 height 14
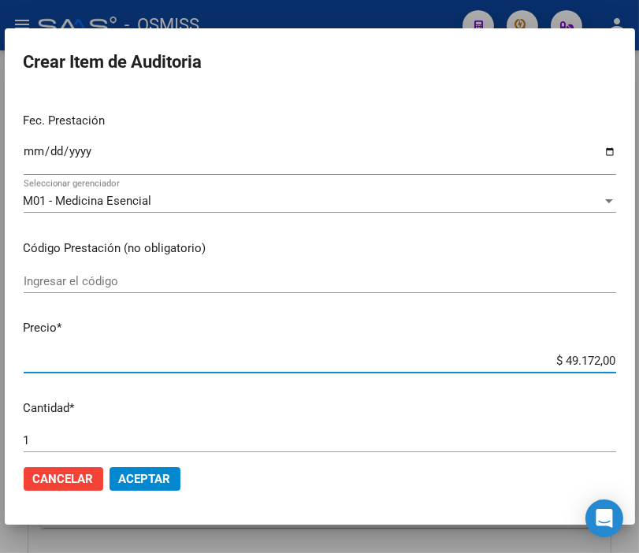
drag, startPoint x: 516, startPoint y: 359, endPoint x: 656, endPoint y: 374, distance: 141.1
click at [639, 374] on html "menu - OSMISS person Firma Express Padrón Padrón Ágil Análisis Afiliado Integra…" at bounding box center [319, 276] width 639 height 553
click at [155, 476] on span "Aceptar" at bounding box center [145, 479] width 52 height 14
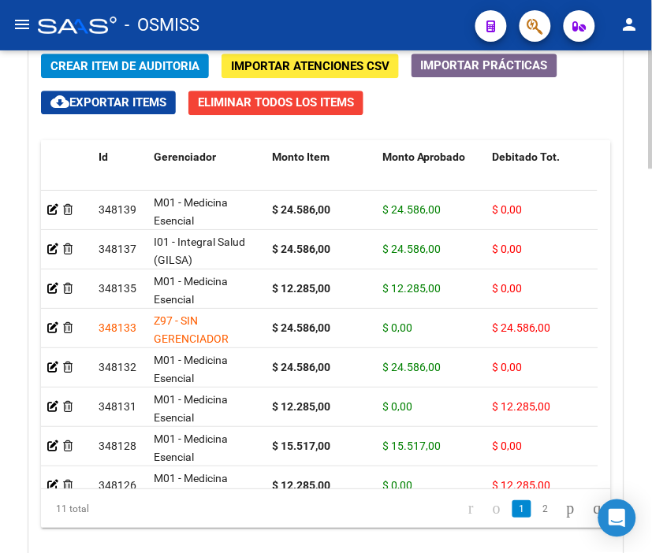
click at [115, 71] on span "Crear Item de Auditoria" at bounding box center [124, 66] width 149 height 14
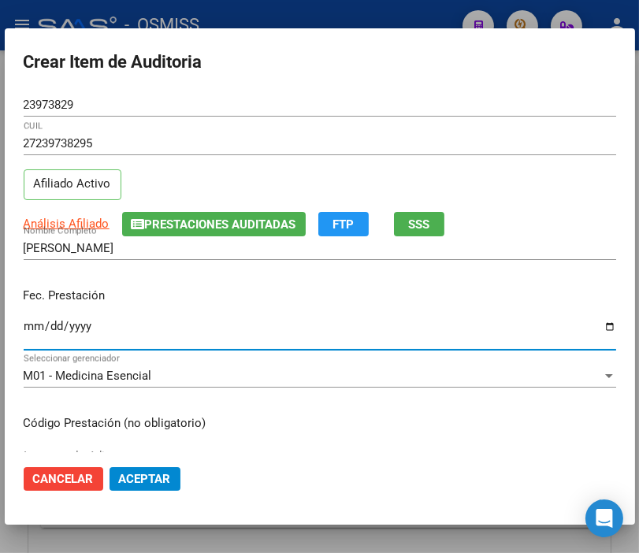
click at [29, 321] on input "Ingresar la fecha" at bounding box center [320, 332] width 593 height 25
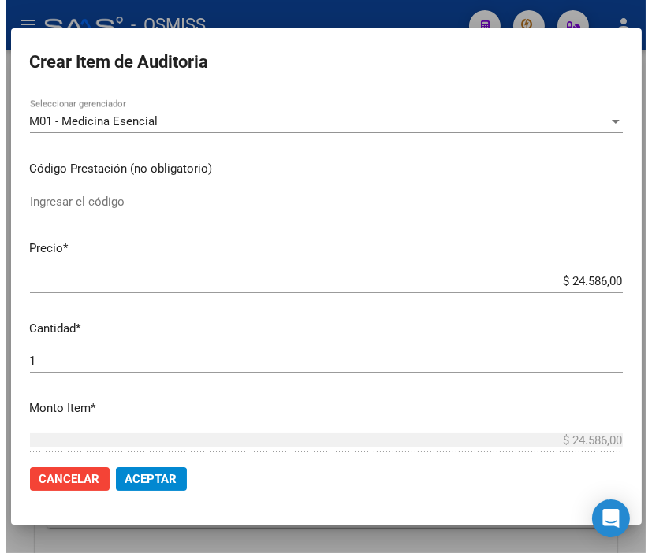
scroll to position [263, 0]
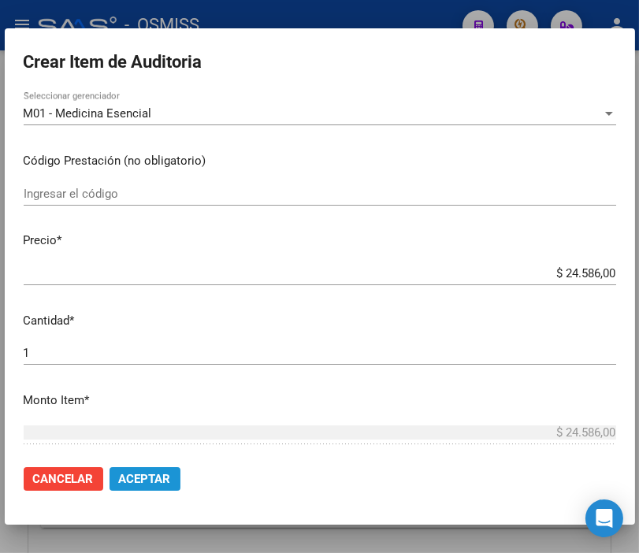
click at [173, 467] on button "Aceptar" at bounding box center [145, 479] width 71 height 24
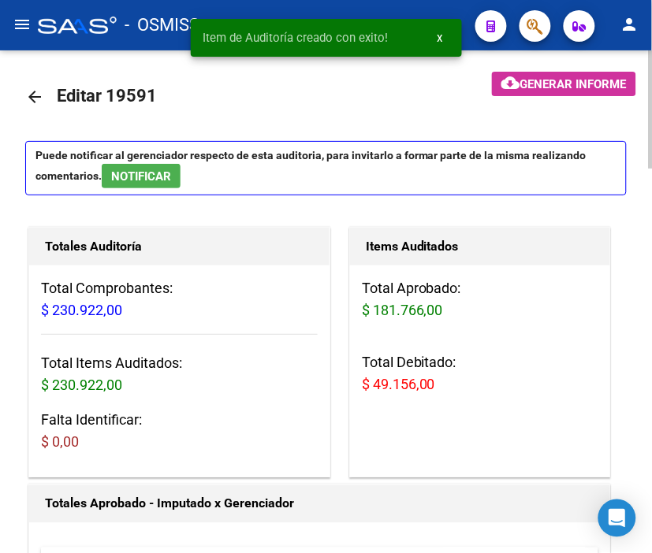
scroll to position [0, 0]
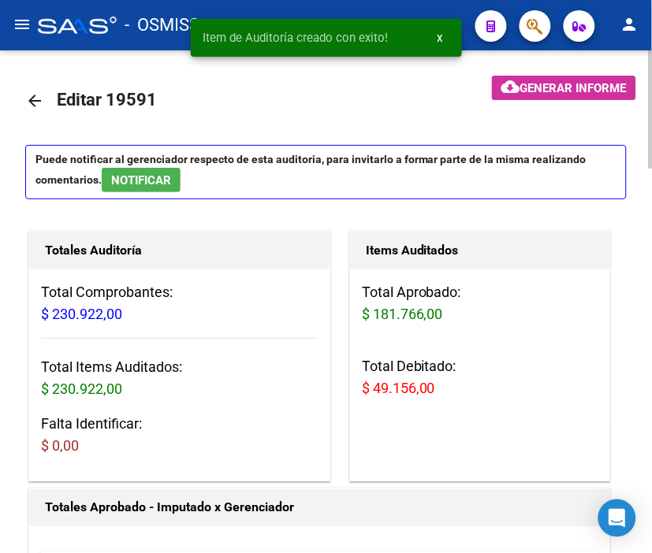
click at [525, 82] on span "Generar informe" at bounding box center [573, 88] width 106 height 14
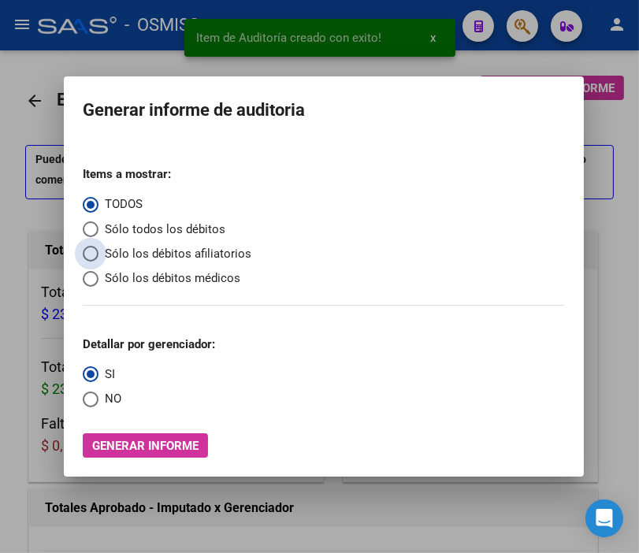
click at [144, 255] on span "Sólo los débitos afiliatorios" at bounding box center [175, 254] width 153 height 18
click at [99, 255] on input "Sólo los débitos afiliatorios" at bounding box center [91, 254] width 16 height 16
click at [99, 400] on span "NO" at bounding box center [110, 399] width 23 height 18
click at [97, 400] on input "NO" at bounding box center [91, 400] width 16 height 16
click at [128, 444] on span "Generar informe" at bounding box center [145, 446] width 106 height 14
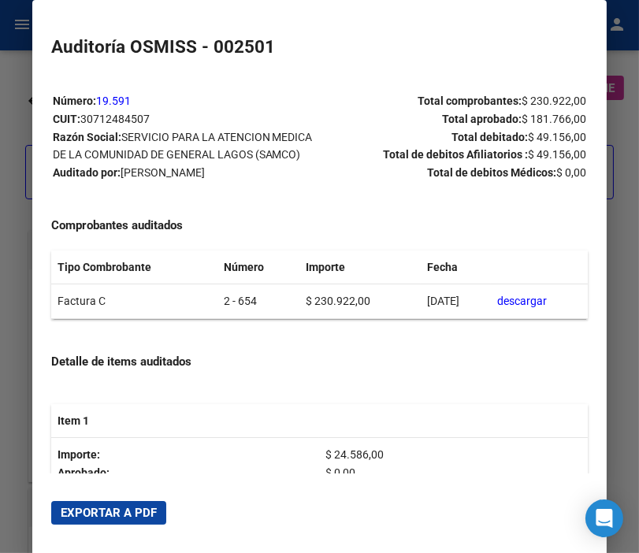
click at [143, 509] on span "Exportar a PDF" at bounding box center [109, 513] width 96 height 14
click at [11, 158] on div at bounding box center [319, 276] width 639 height 553
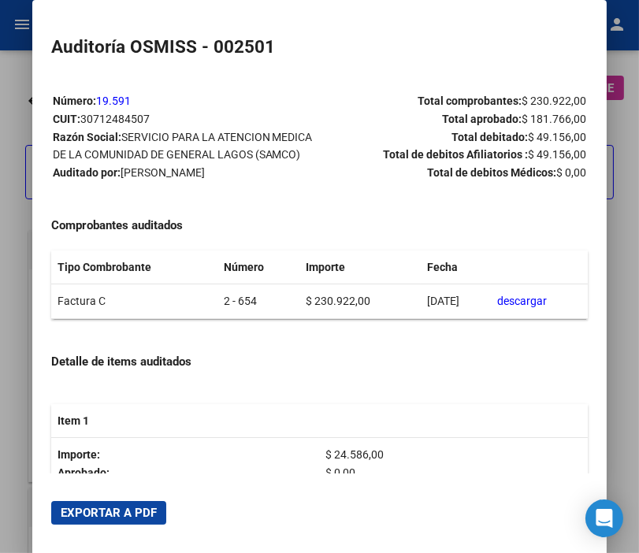
click at [11, 158] on div at bounding box center [319, 276] width 639 height 553
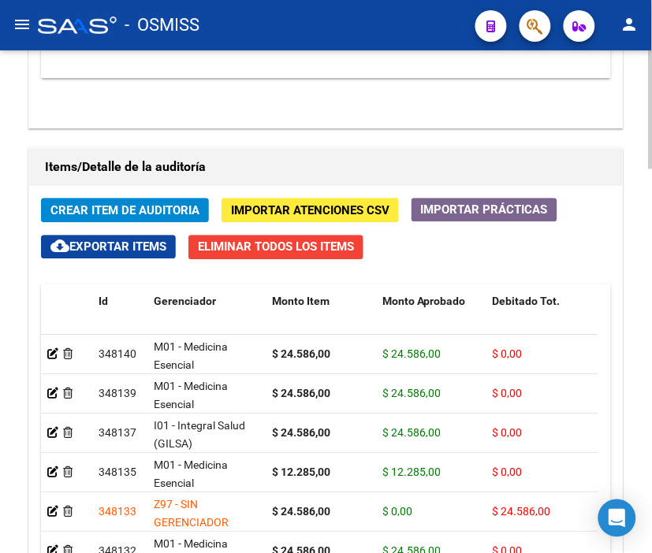
scroll to position [1488, 0]
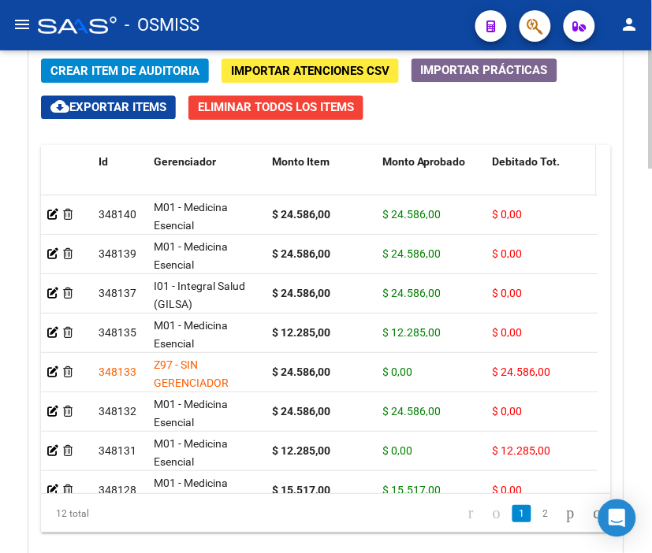
click at [512, 160] on span "Debitado Tot." at bounding box center [527, 161] width 68 height 13
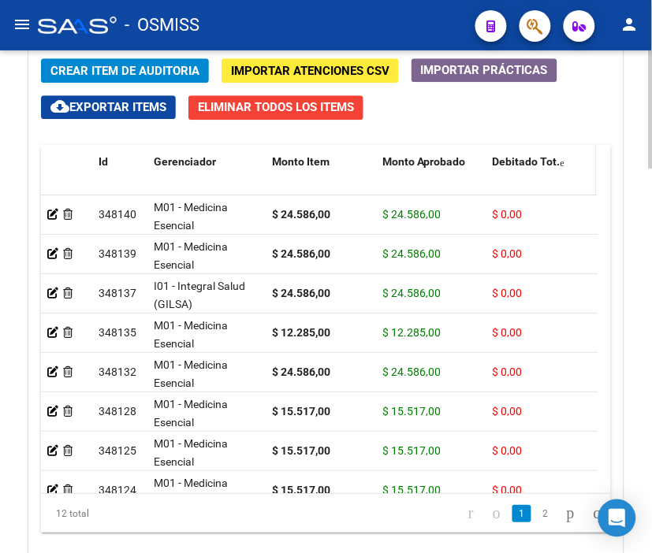
click at [513, 161] on span "Debitado Tot." at bounding box center [527, 161] width 68 height 13
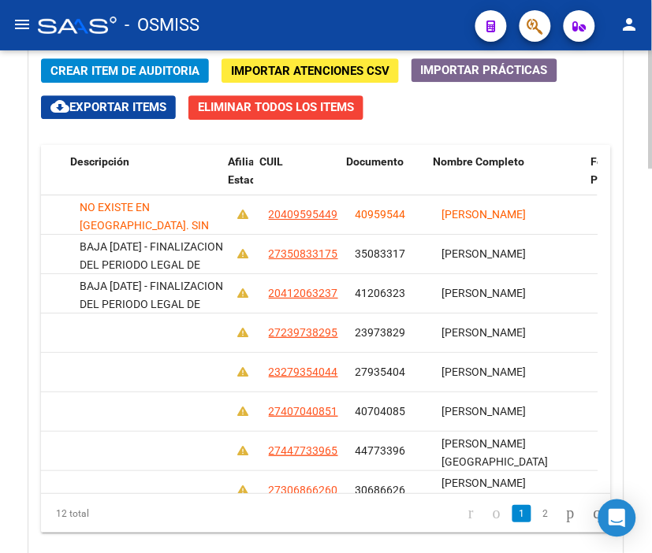
scroll to position [0, 1068]
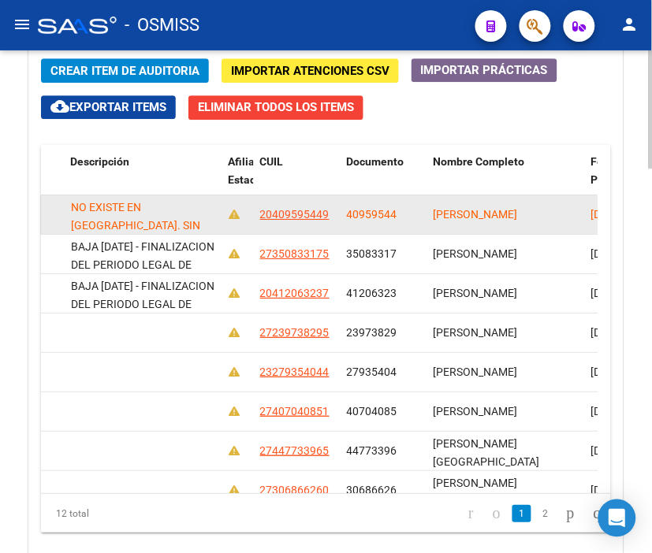
drag, startPoint x: 345, startPoint y: 214, endPoint x: 399, endPoint y: 215, distance: 53.6
click at [399, 215] on div "40959544" at bounding box center [384, 215] width 74 height 18
copy span "40959544"
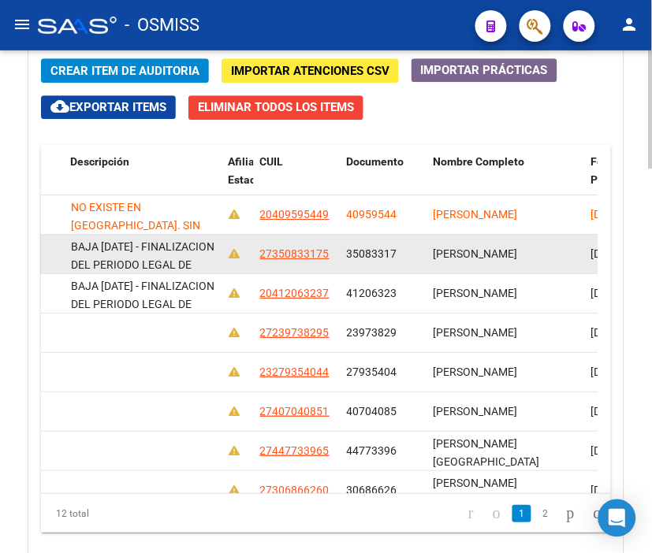
drag, startPoint x: 345, startPoint y: 253, endPoint x: 400, endPoint y: 257, distance: 54.5
click at [400, 257] on div "35083317" at bounding box center [384, 254] width 74 height 18
copy span "35083317"
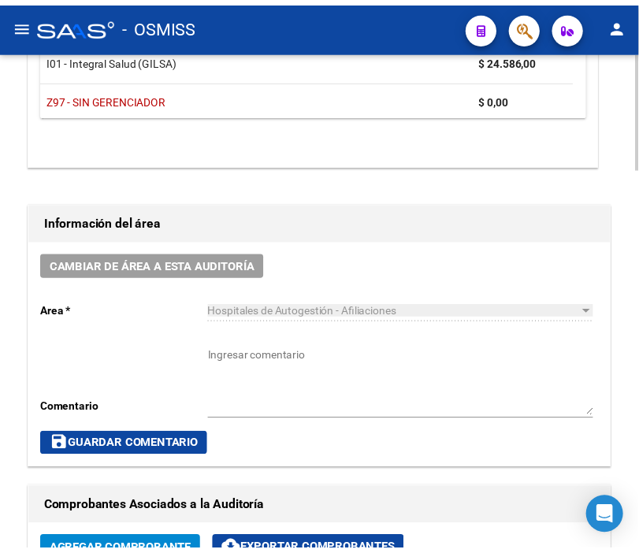
scroll to position [613, 0]
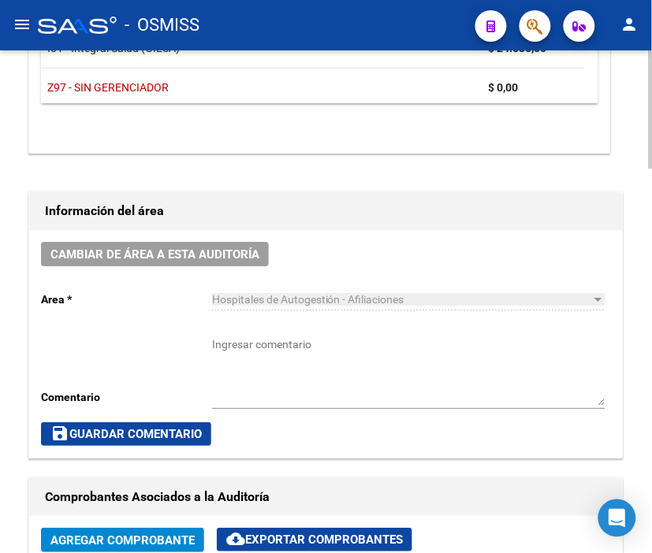
drag, startPoint x: 191, startPoint y: 219, endPoint x: 184, endPoint y: 242, distance: 23.7
click at [187, 223] on h1 "Información del área" at bounding box center [326, 211] width 562 height 25
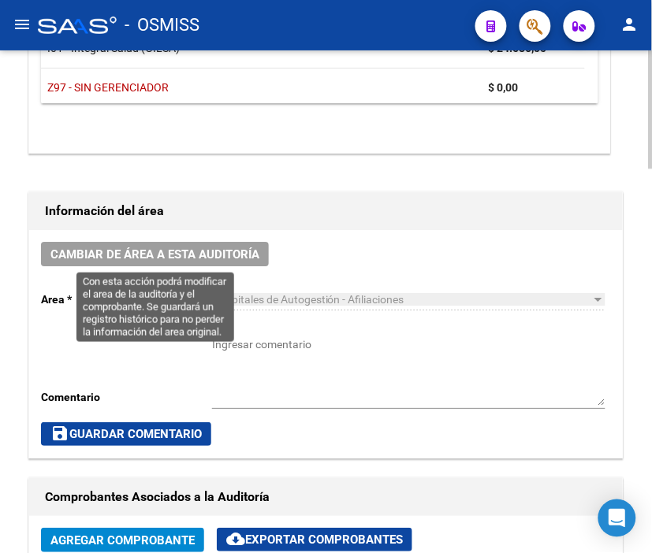
click at [184, 242] on button "Cambiar de área a esta auditoría" at bounding box center [155, 254] width 228 height 24
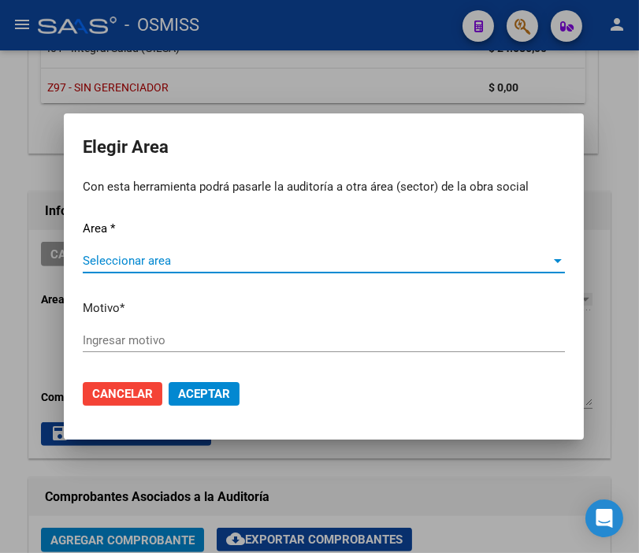
click at [144, 265] on span "Seleccionar area" at bounding box center [317, 261] width 468 height 14
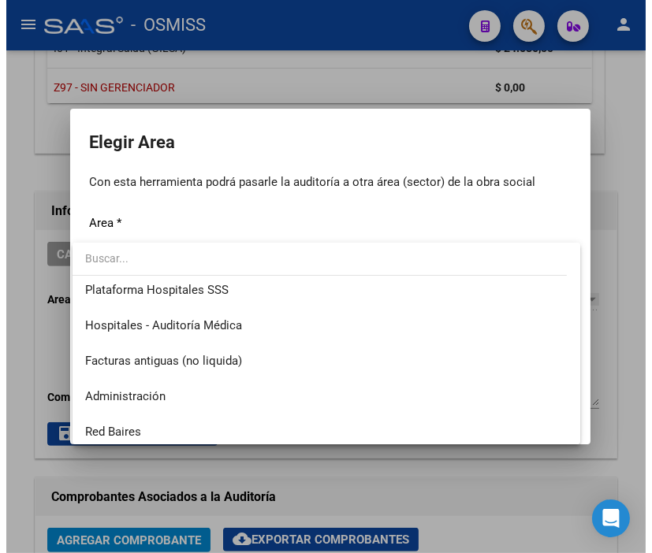
scroll to position [263, 0]
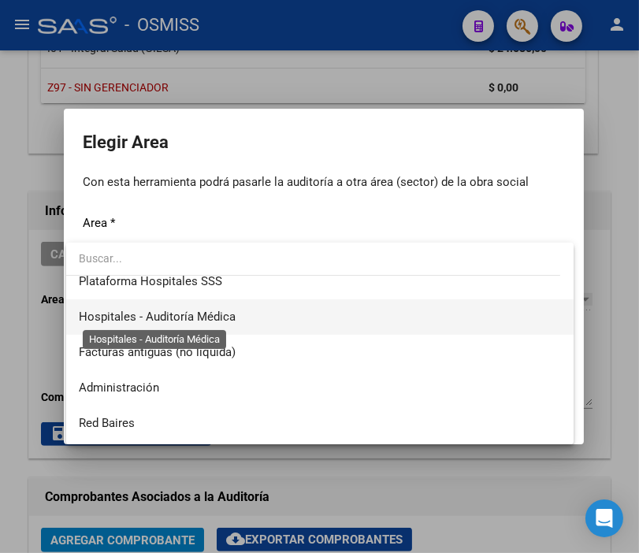
click at [214, 322] on span "Hospitales - Auditoría Médica" at bounding box center [157, 317] width 157 height 14
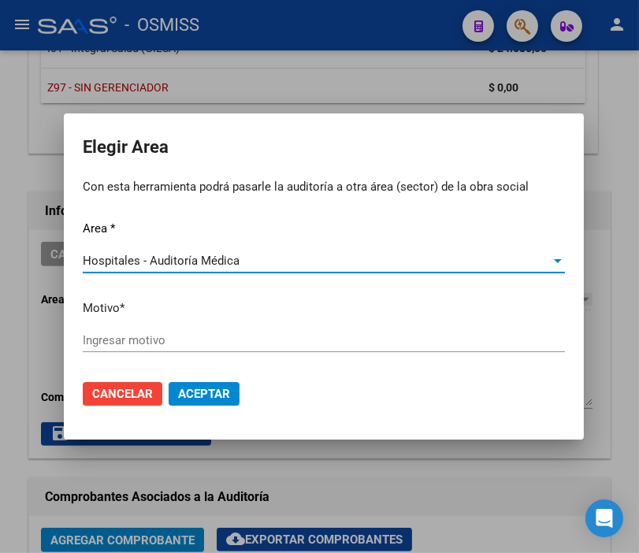
click at [143, 337] on input "Ingresar motivo" at bounding box center [324, 340] width 482 height 14
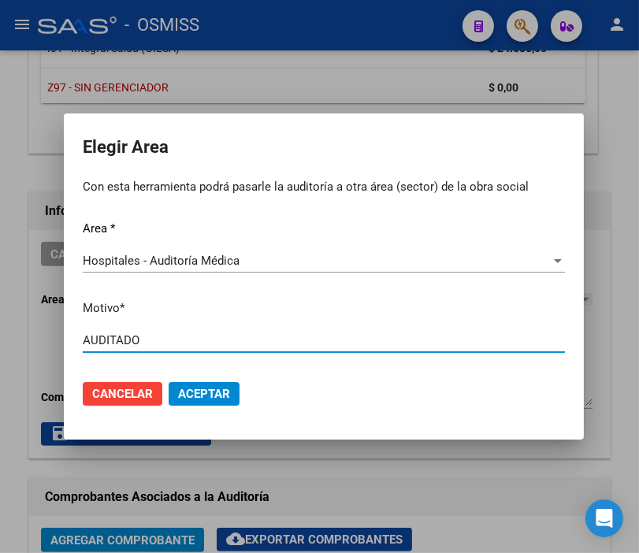
click at [190, 397] on span "Aceptar" at bounding box center [204, 394] width 52 height 14
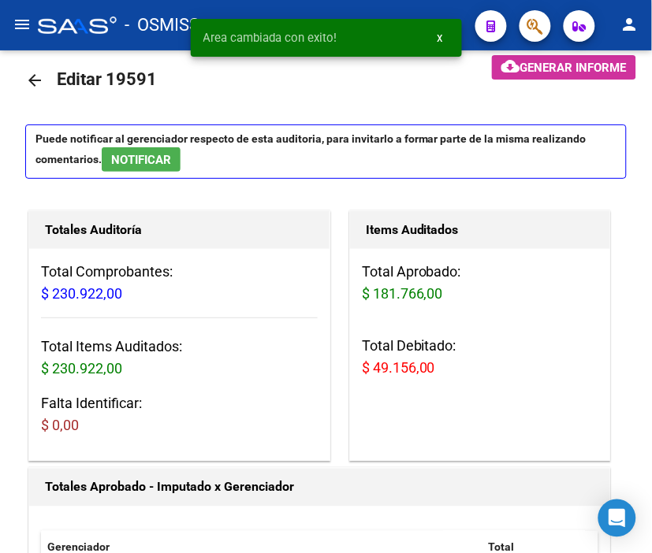
scroll to position [0, 0]
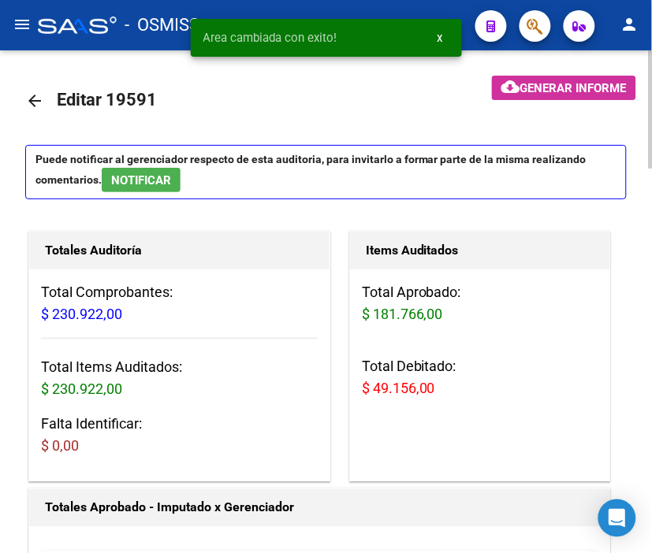
click at [32, 95] on mat-icon "arrow_back" at bounding box center [34, 100] width 19 height 19
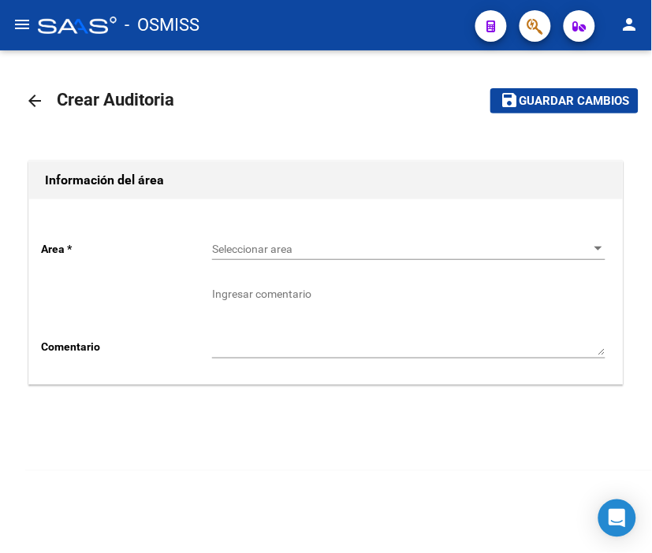
click at [285, 233] on div "Seleccionar area Seleccionar area" at bounding box center [408, 245] width 393 height 32
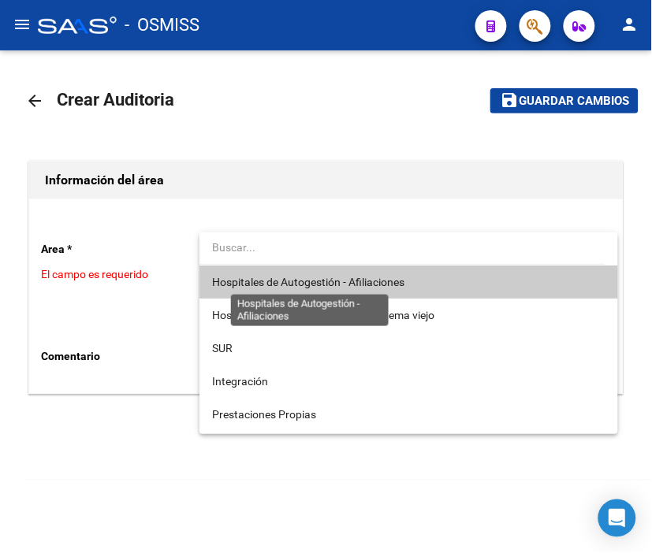
click at [296, 279] on span "Hospitales de Autogestión - Afiliaciones" at bounding box center [308, 282] width 192 height 13
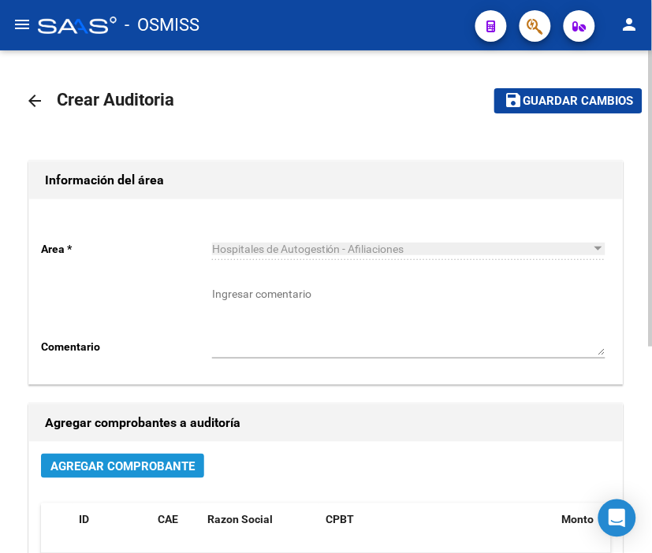
click at [166, 464] on span "Agregar Comprobante" at bounding box center [122, 467] width 144 height 14
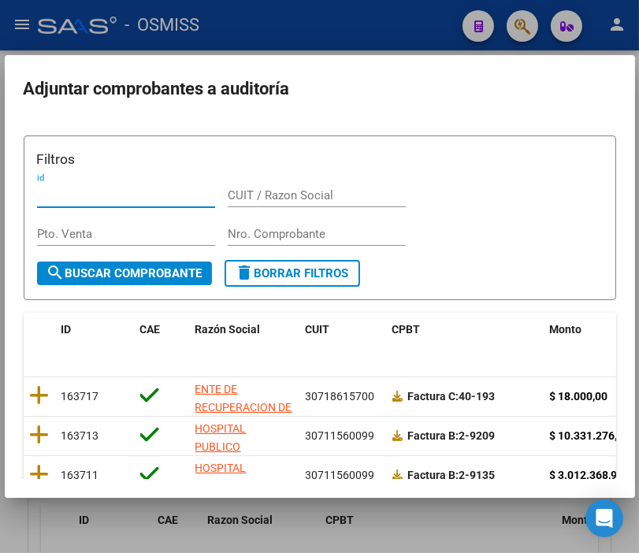
click at [248, 233] on input "Nro. Comprobante" at bounding box center [317, 234] width 178 height 14
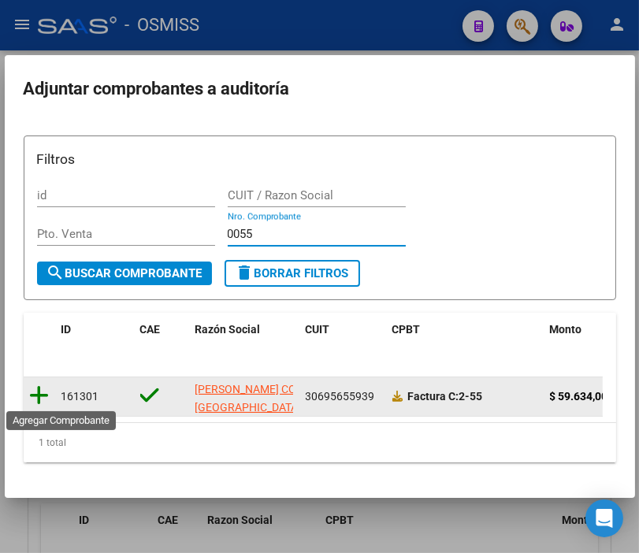
click at [35, 389] on icon at bounding box center [40, 396] width 20 height 22
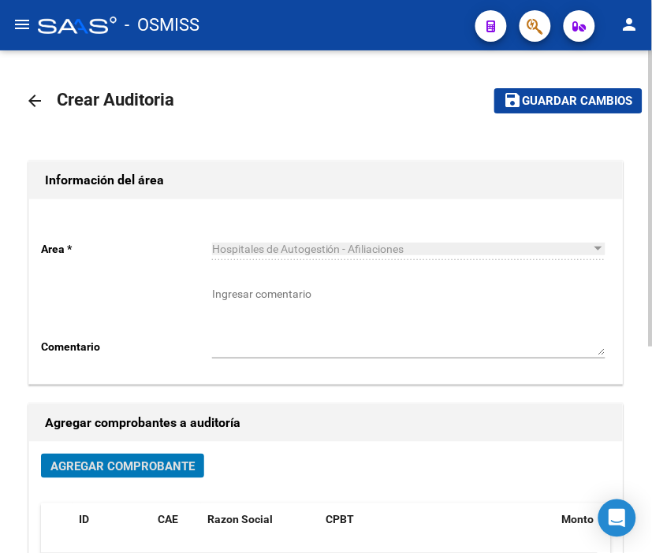
click at [541, 102] on span "Guardar cambios" at bounding box center [578, 102] width 110 height 14
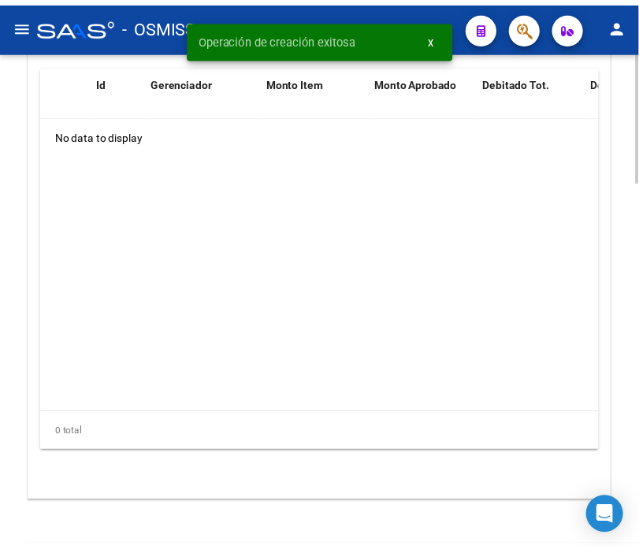
scroll to position [1226, 0]
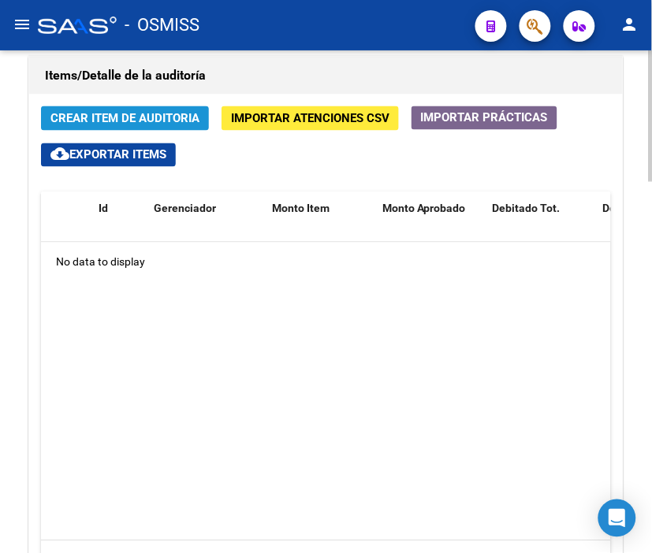
click at [150, 119] on span "Crear Item de Auditoria" at bounding box center [124, 119] width 149 height 14
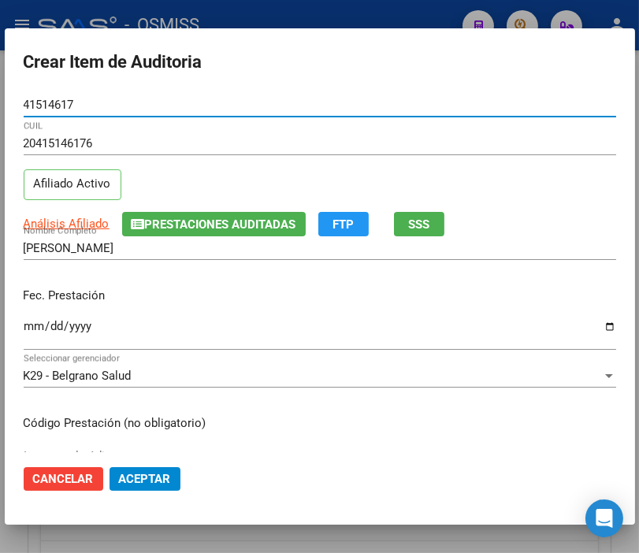
click at [39, 323] on input "Ingresar la fecha" at bounding box center [320, 332] width 593 height 25
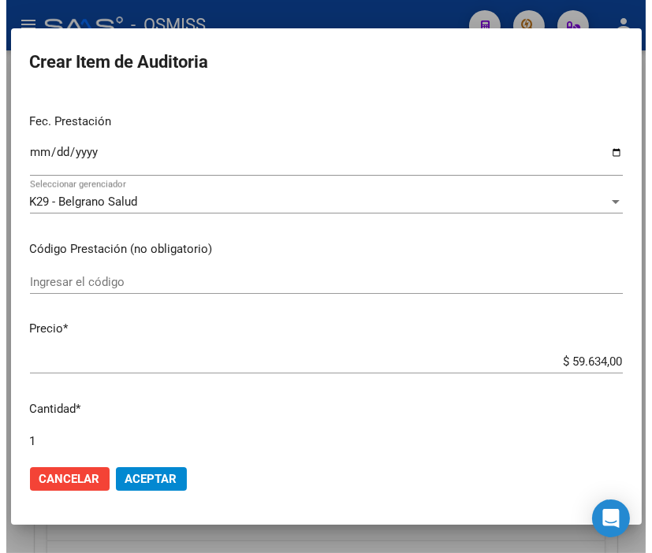
scroll to position [175, 0]
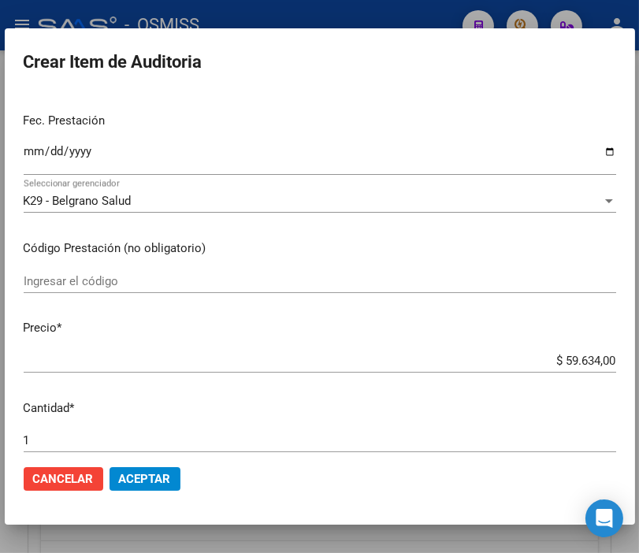
click at [143, 482] on span "Aceptar" at bounding box center [145, 479] width 52 height 14
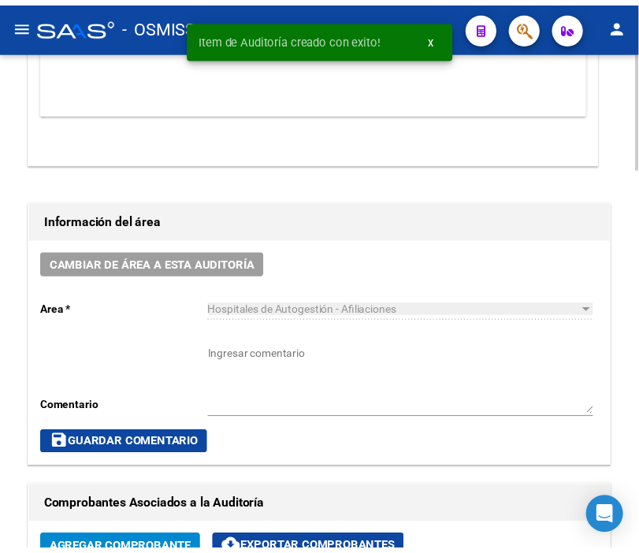
scroll to position [564, 0]
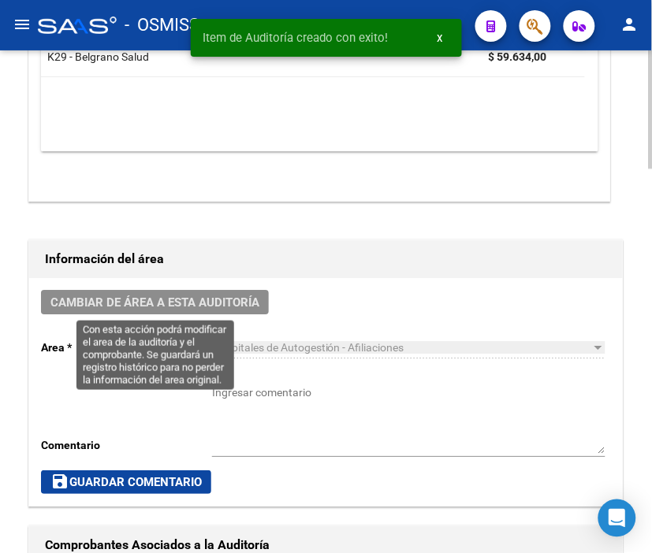
click at [128, 300] on span "Cambiar de área a esta auditoría" at bounding box center [154, 303] width 209 height 14
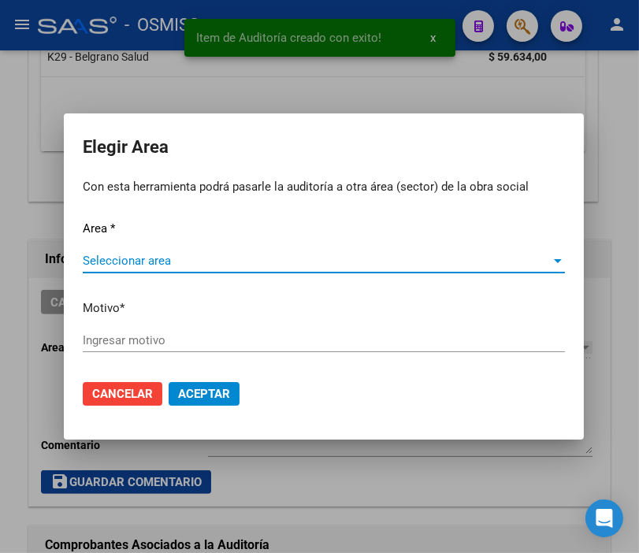
click at [143, 265] on span "Seleccionar area" at bounding box center [317, 261] width 468 height 14
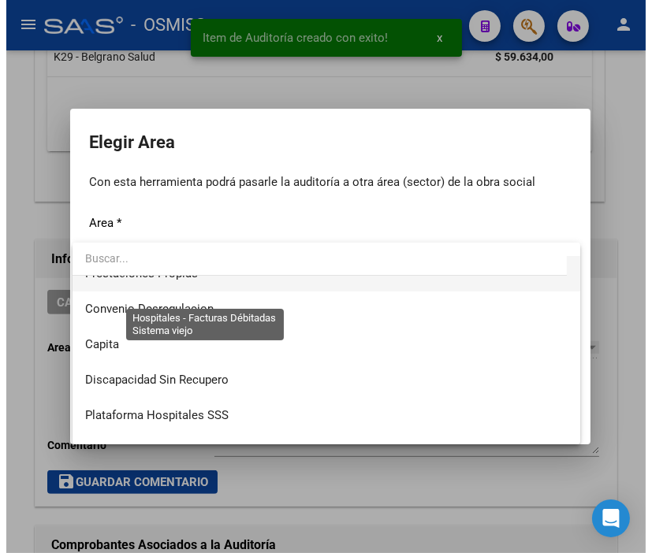
scroll to position [175, 0]
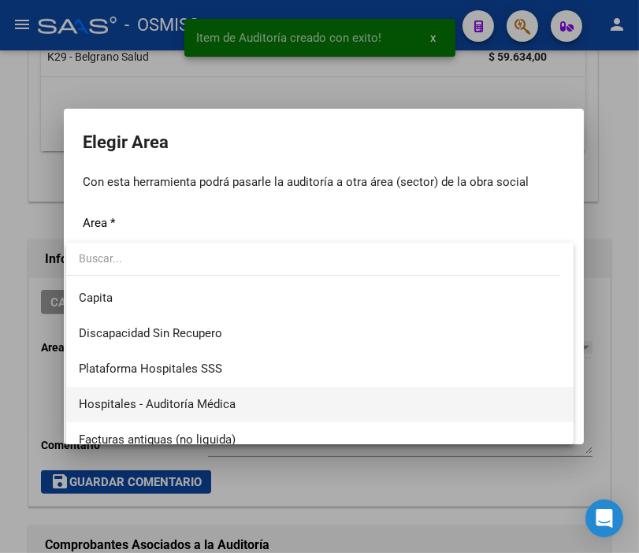
click at [218, 390] on span "Hospitales - Auditoría Médica" at bounding box center [320, 404] width 482 height 35
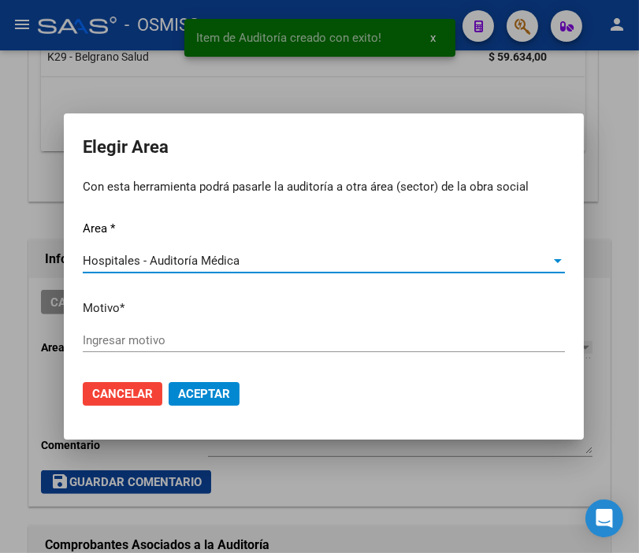
click at [174, 344] on input "Ingresar motivo" at bounding box center [324, 340] width 482 height 14
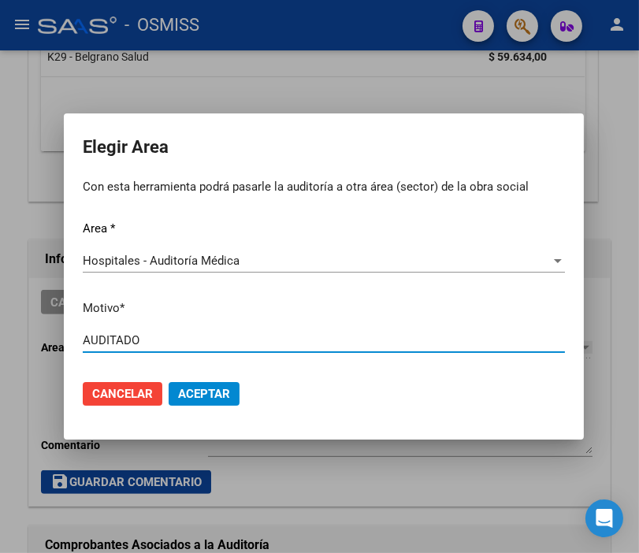
click at [194, 393] on span "Aceptar" at bounding box center [204, 394] width 52 height 14
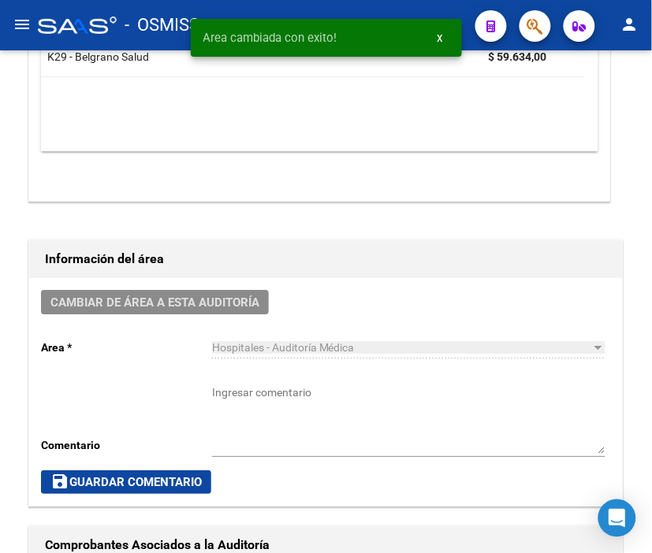
scroll to position [0, 0]
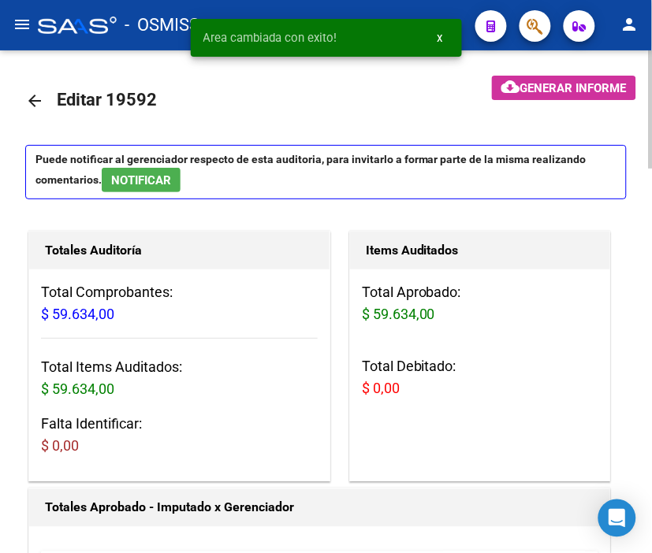
click at [27, 99] on mat-icon "arrow_back" at bounding box center [34, 100] width 19 height 19
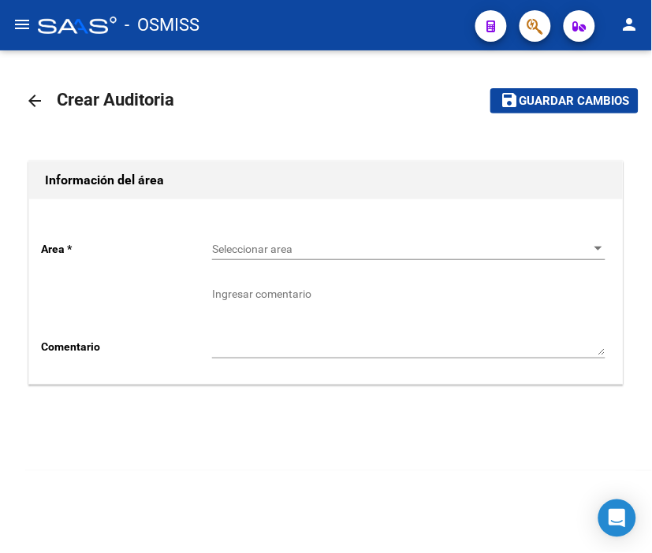
click at [295, 262] on div "Seleccionar area Seleccionar area" at bounding box center [408, 251] width 393 height 45
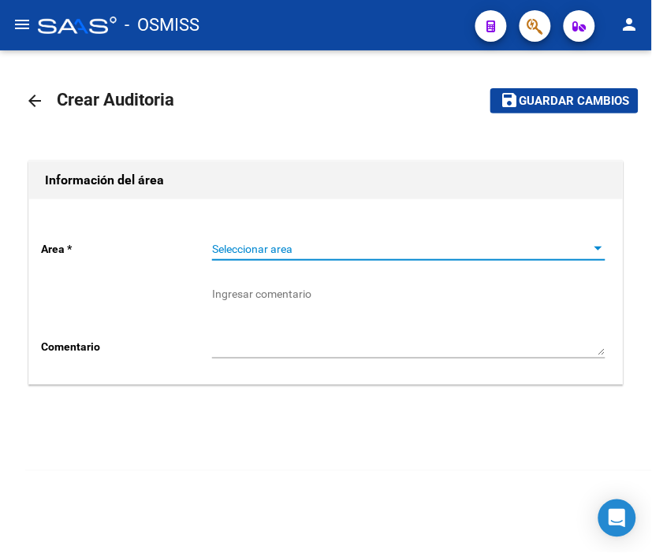
click at [302, 244] on span "Seleccionar area" at bounding box center [401, 249] width 379 height 13
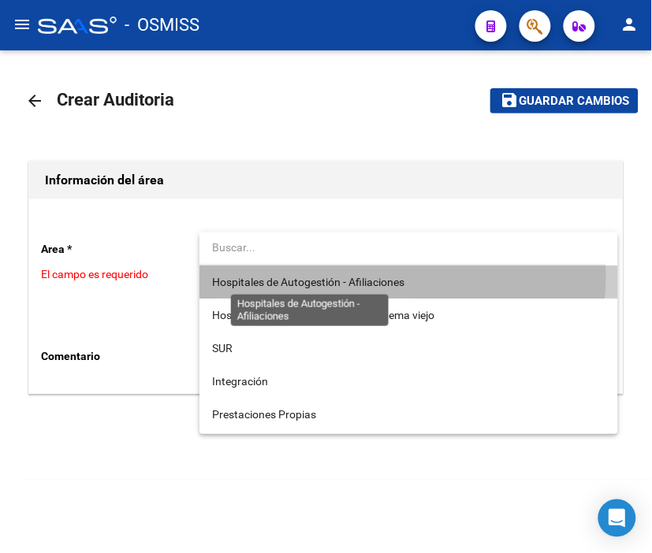
click at [310, 276] on span "Hospitales de Autogestión - Afiliaciones" at bounding box center [308, 282] width 192 height 13
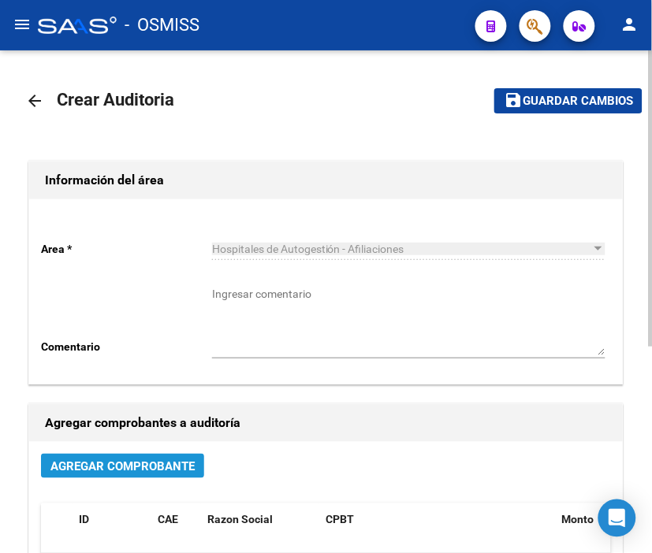
click at [173, 465] on span "Agregar Comprobante" at bounding box center [122, 467] width 144 height 14
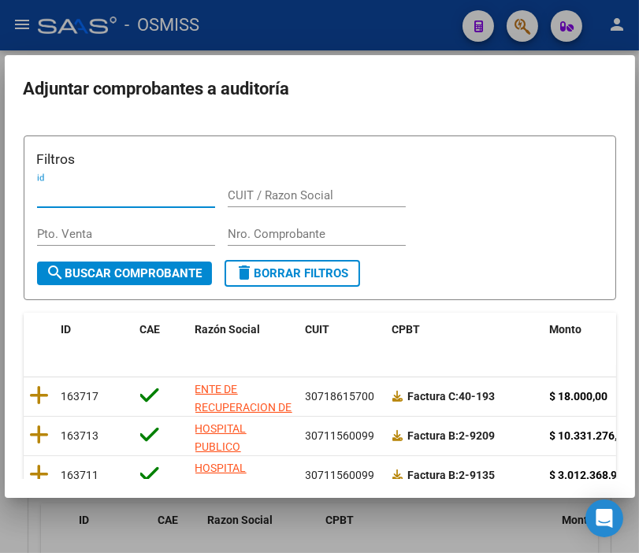
click at [263, 229] on input "Nro. Comprobante" at bounding box center [317, 234] width 178 height 14
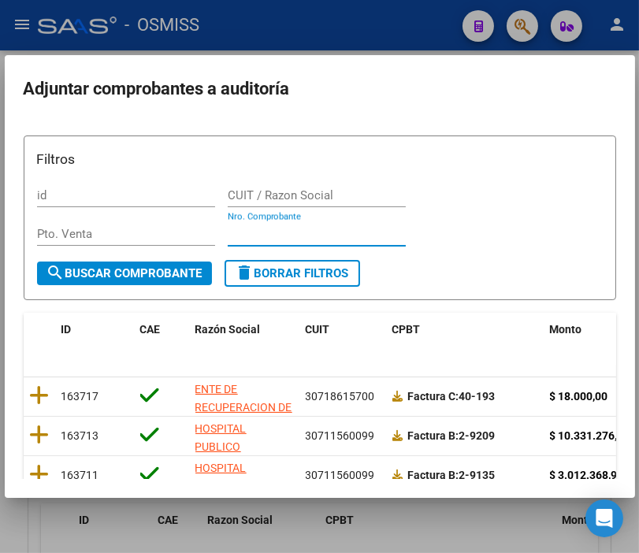
click at [262, 233] on input "Nro. Comprobante" at bounding box center [317, 234] width 178 height 14
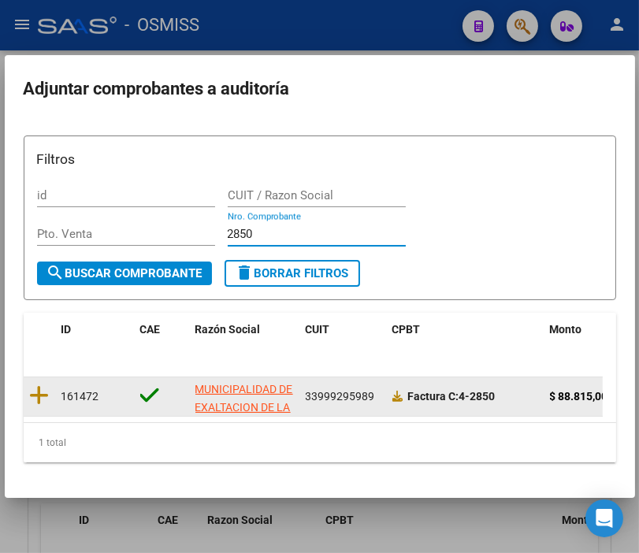
click at [50, 390] on datatable-body-cell at bounding box center [40, 397] width 32 height 39
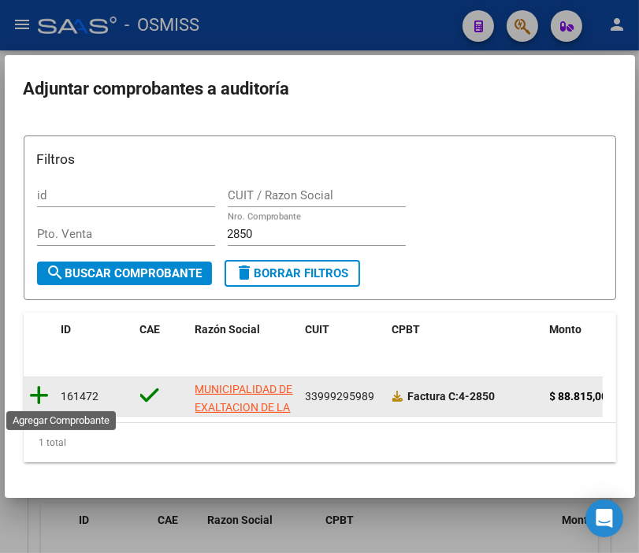
click at [47, 391] on icon at bounding box center [40, 396] width 20 height 22
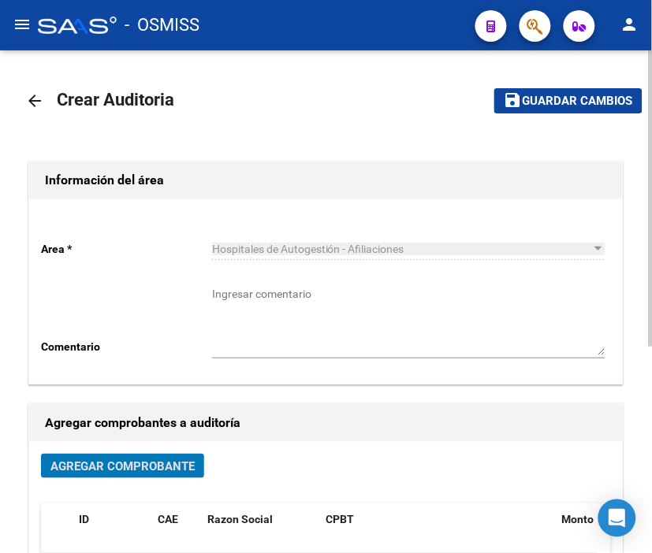
click at [537, 95] on span "Guardar cambios" at bounding box center [578, 102] width 110 height 14
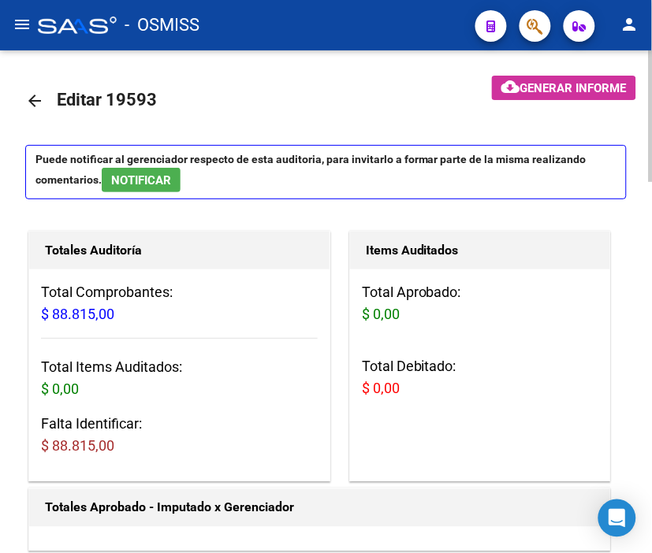
click at [298, 25] on div "- OSMISS" at bounding box center [250, 25] width 425 height 35
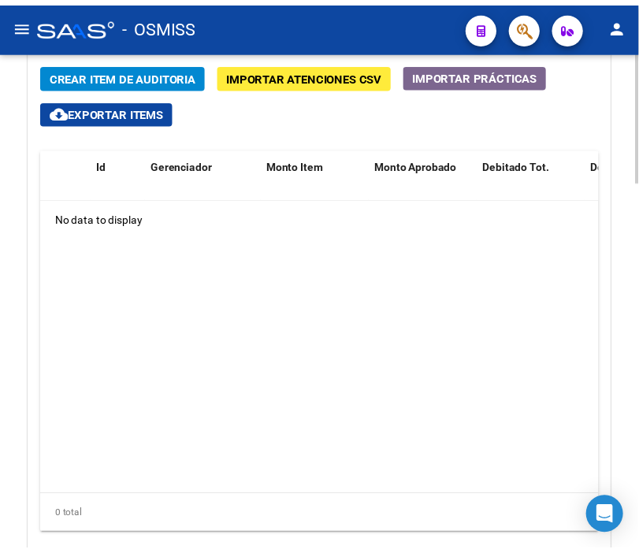
scroll to position [1286, 0]
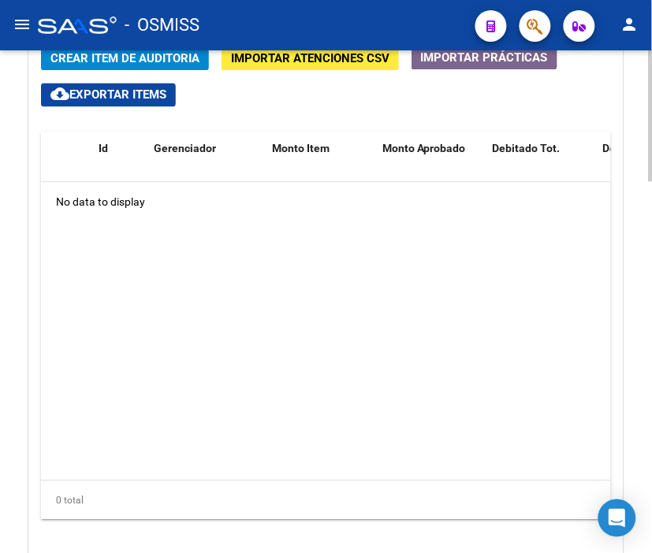
click at [650, 394] on div at bounding box center [651, 454] width 4 height 132
click at [101, 64] on span "Crear Item de Auditoria" at bounding box center [124, 59] width 149 height 14
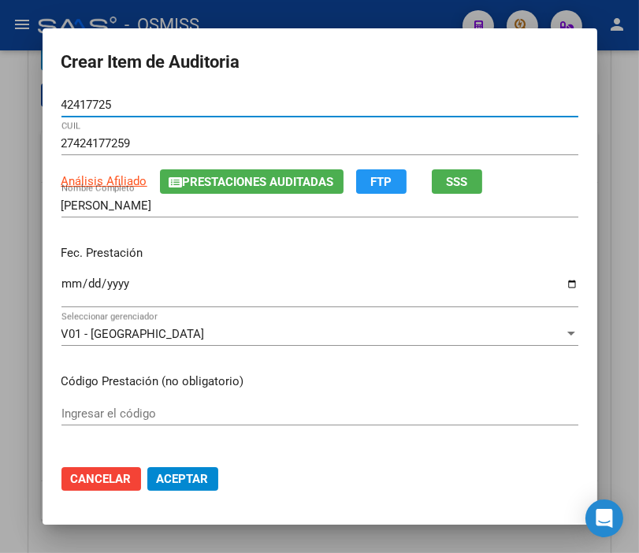
click at [65, 285] on input "Ingresar la fecha" at bounding box center [319, 289] width 517 height 25
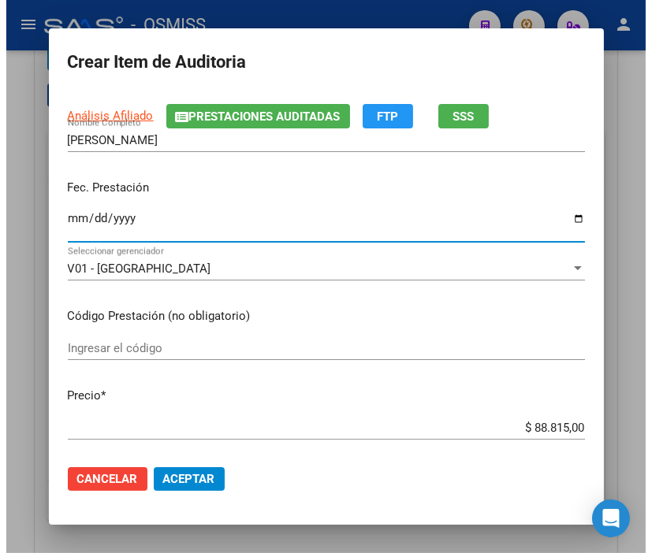
scroll to position [175, 0]
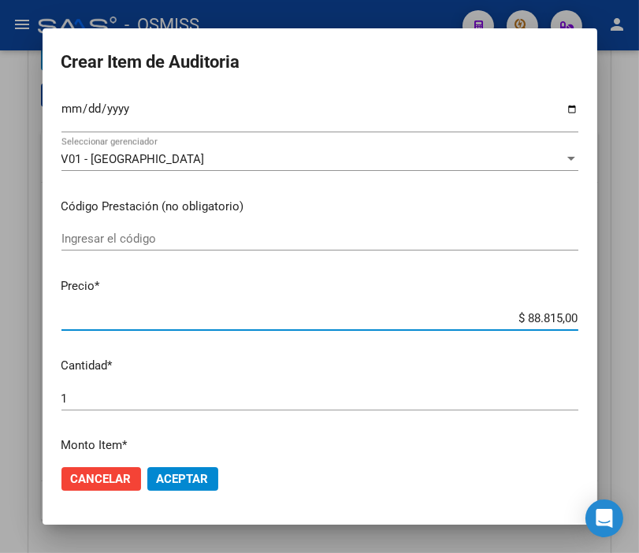
drag, startPoint x: 465, startPoint y: 319, endPoint x: 617, endPoint y: 309, distance: 152.5
click at [617, 309] on div "Crear Item de Auditoria 42417725 Nro Documento 27424177259 CUIL Análisis Afilia…" at bounding box center [319, 276] width 639 height 553
click at [175, 484] on span "Aceptar" at bounding box center [183, 479] width 52 height 14
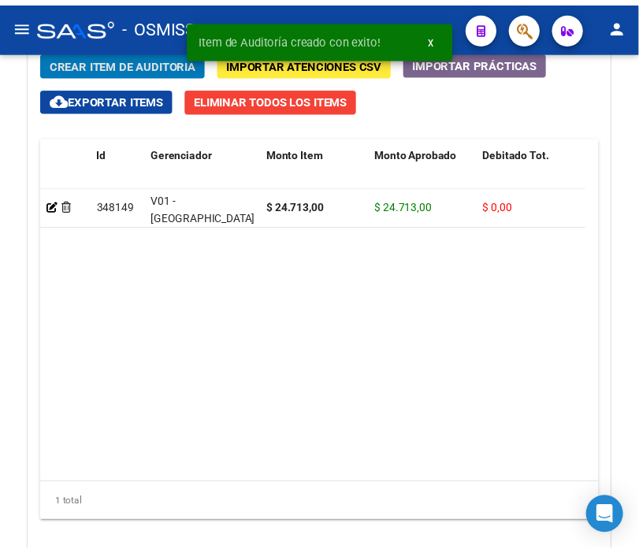
scroll to position [1498, 0]
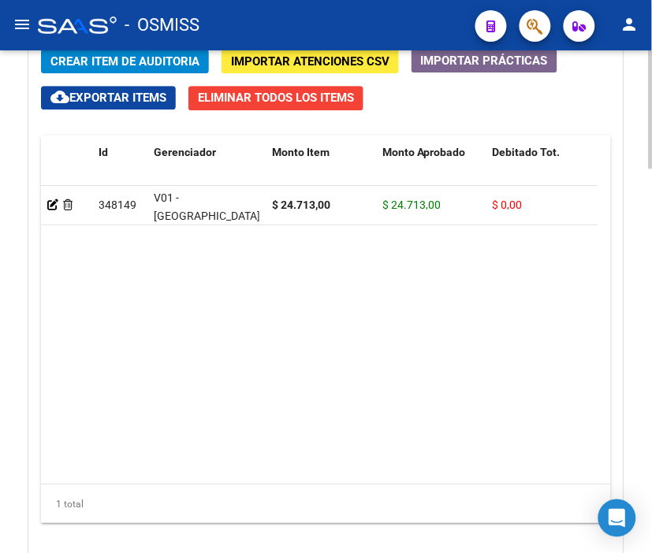
click at [147, 58] on span "Crear Item de Auditoria" at bounding box center [124, 61] width 149 height 14
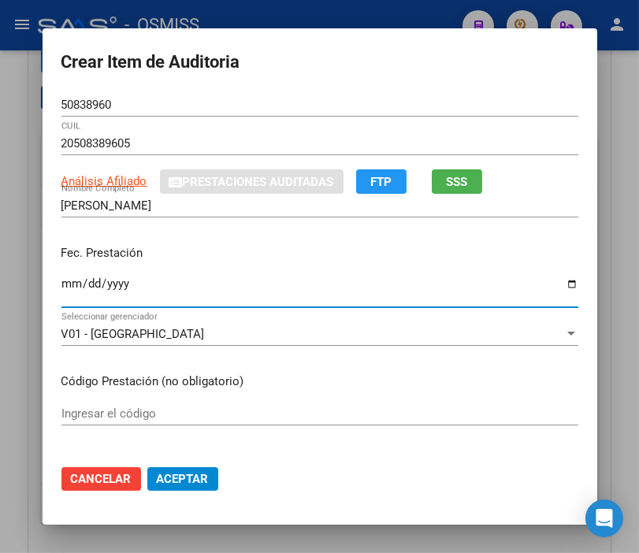
click at [65, 285] on input "Ingresar la fecha" at bounding box center [319, 289] width 517 height 25
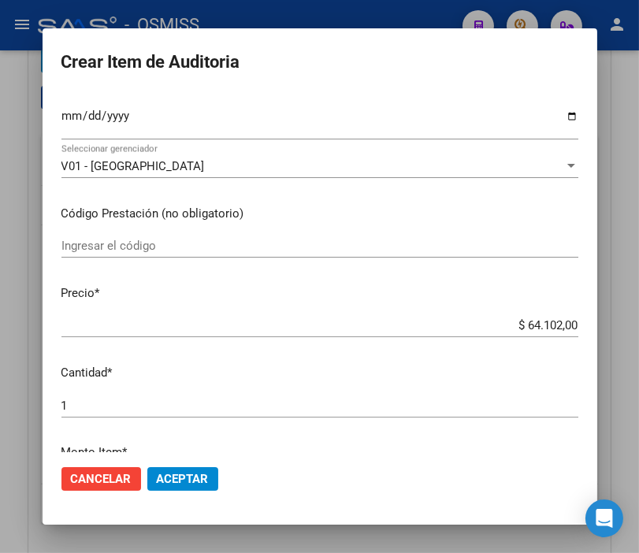
scroll to position [175, 0]
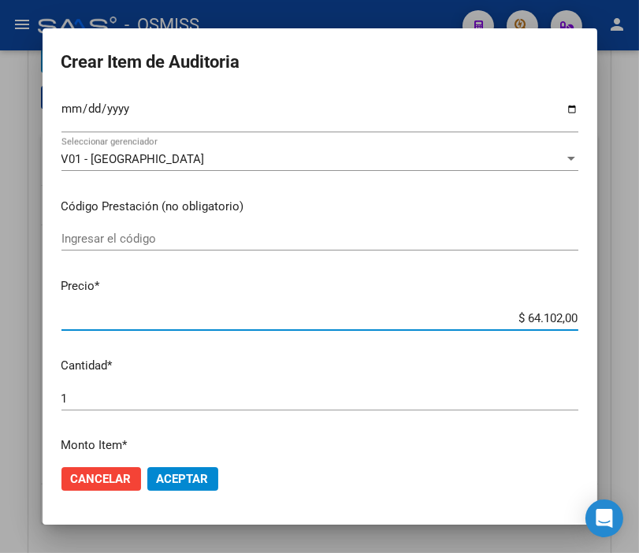
drag, startPoint x: 471, startPoint y: 318, endPoint x: 637, endPoint y: 327, distance: 165.8
click at [637, 327] on div "Crear Item de Auditoria 50838960 Nro Documento 20508389605 CUIL Análisis Afilia…" at bounding box center [319, 276] width 639 height 553
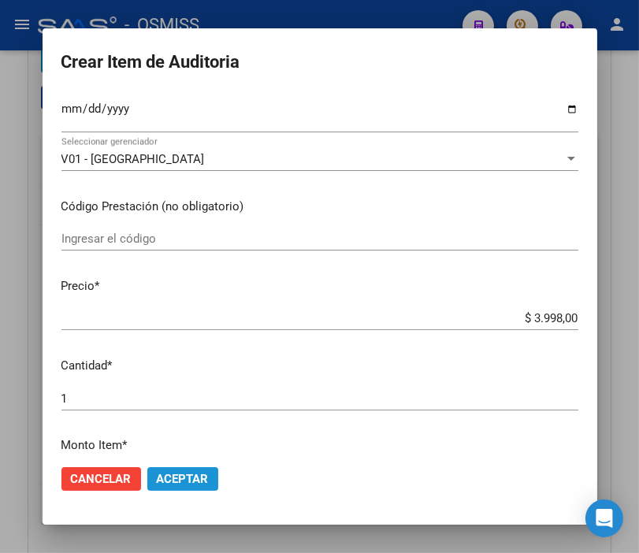
click at [177, 482] on span "Aceptar" at bounding box center [183, 479] width 52 height 14
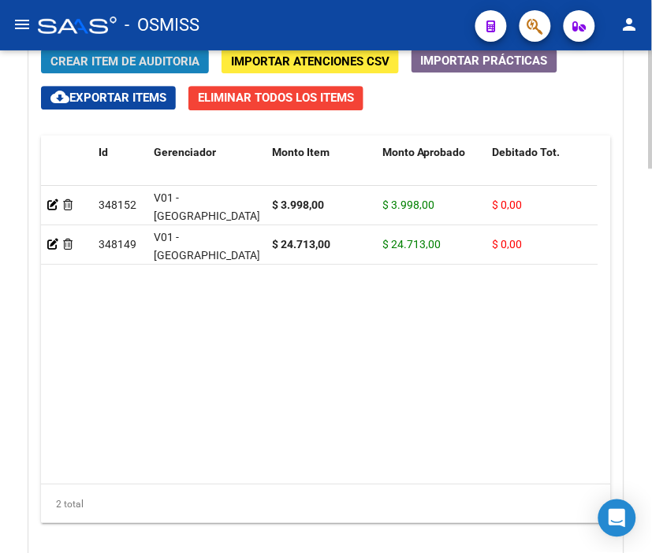
click at [124, 61] on span "Crear Item de Auditoria" at bounding box center [124, 61] width 149 height 14
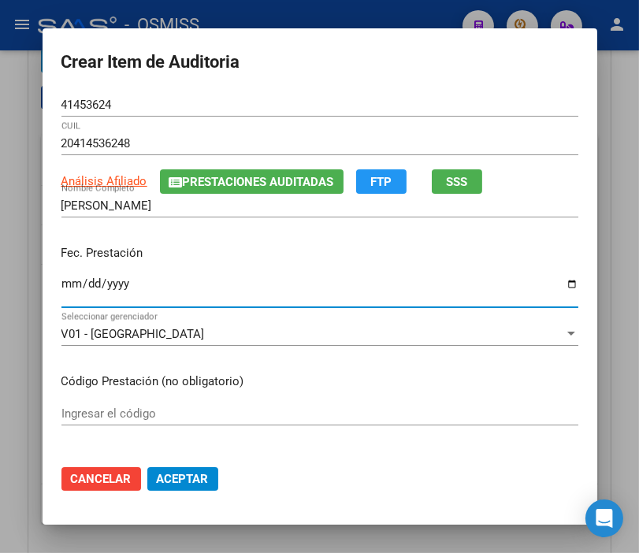
click at [65, 282] on input "Ingresar la fecha" at bounding box center [319, 289] width 517 height 25
click at [65, 282] on input "[DATE]" at bounding box center [319, 289] width 517 height 25
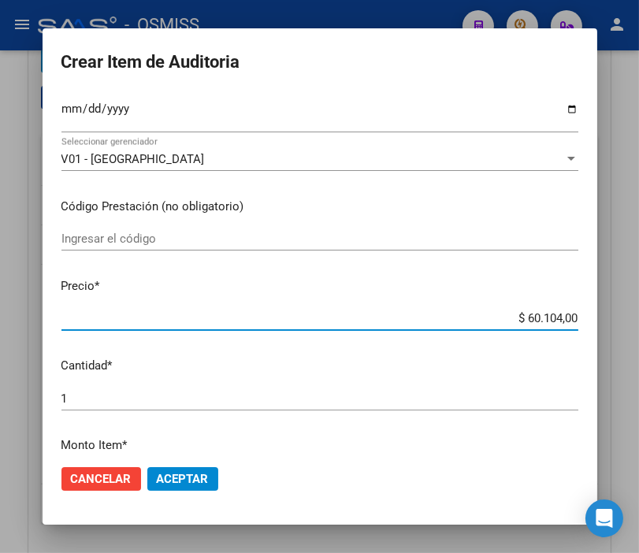
drag, startPoint x: 489, startPoint y: 323, endPoint x: 620, endPoint y: 324, distance: 131.7
click at [620, 324] on div "Crear Item de Auditoria 41453624 Nro Documento 20414536248 CUIL Análisis Afilia…" at bounding box center [319, 276] width 639 height 553
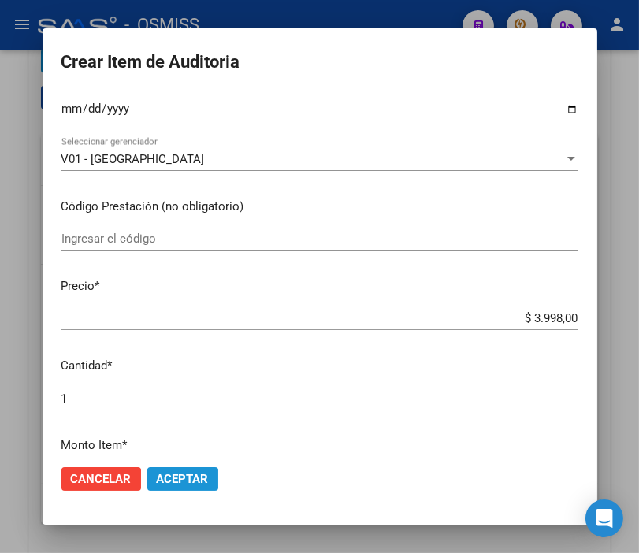
click at [174, 475] on span "Aceptar" at bounding box center [183, 479] width 52 height 14
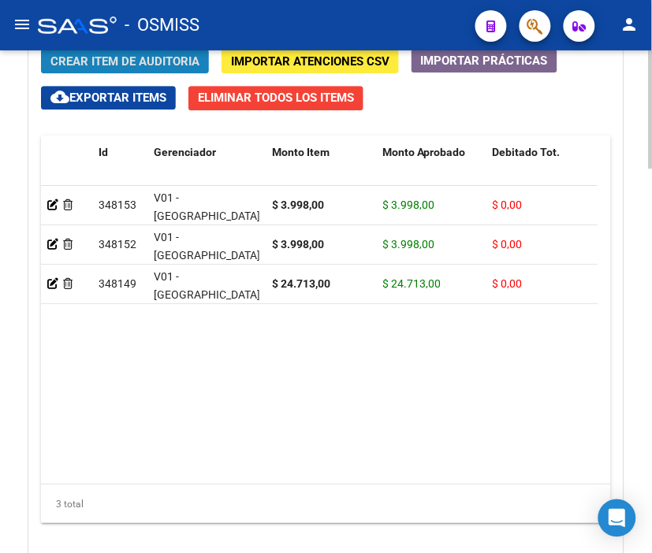
click at [130, 71] on button "Crear Item de Auditoria" at bounding box center [125, 61] width 168 height 24
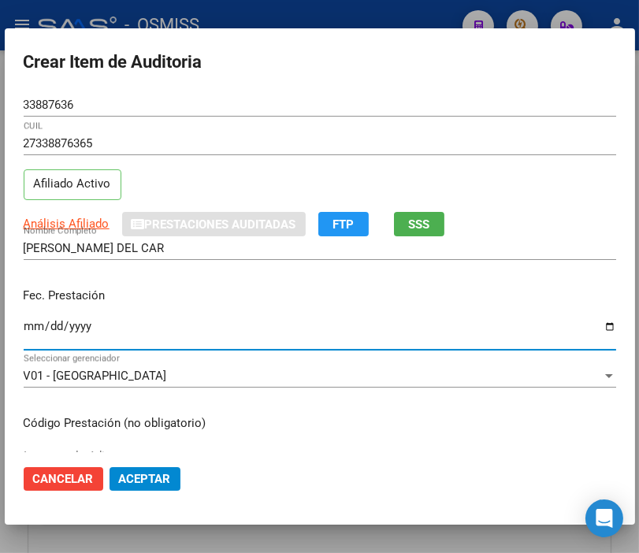
click at [32, 325] on input "Ingresar la fecha" at bounding box center [320, 332] width 593 height 25
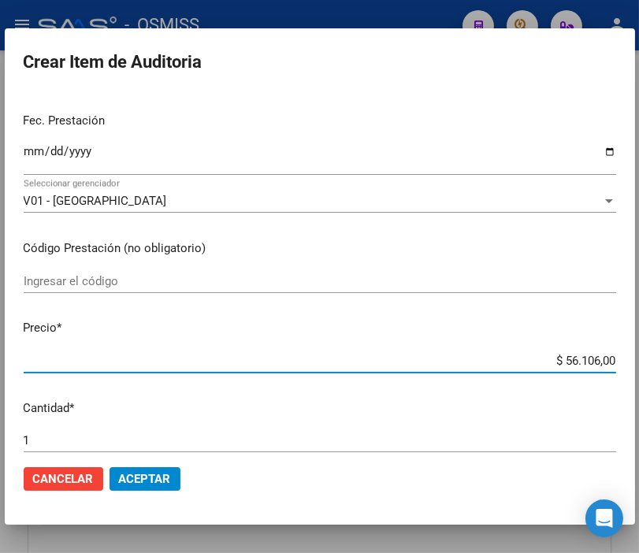
drag, startPoint x: 533, startPoint y: 356, endPoint x: 656, endPoint y: 363, distance: 123.2
click at [639, 363] on html "menu - OSMISS person Firma Express Padrón Padrón Ágil Análisis Afiliado Integra…" at bounding box center [319, 276] width 639 height 553
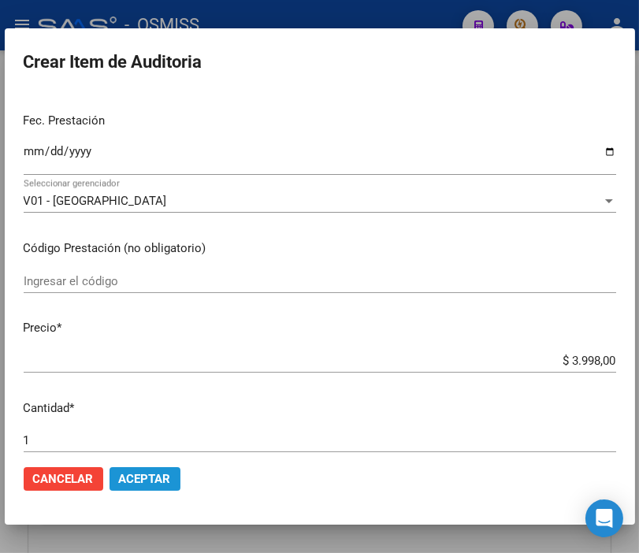
click at [162, 476] on span "Aceptar" at bounding box center [145, 479] width 52 height 14
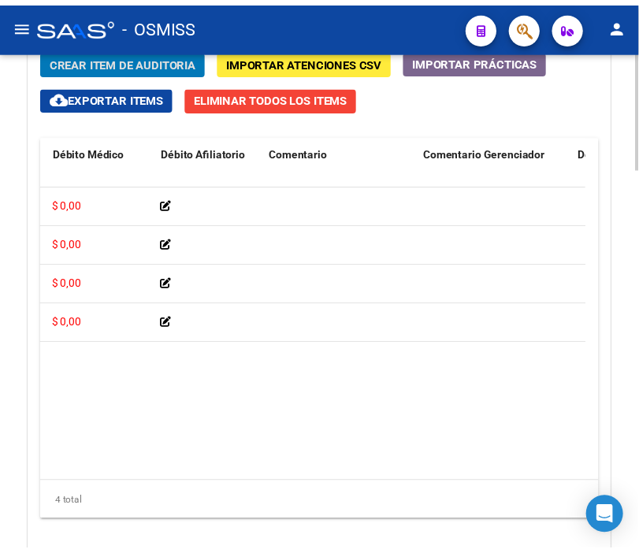
scroll to position [0, 0]
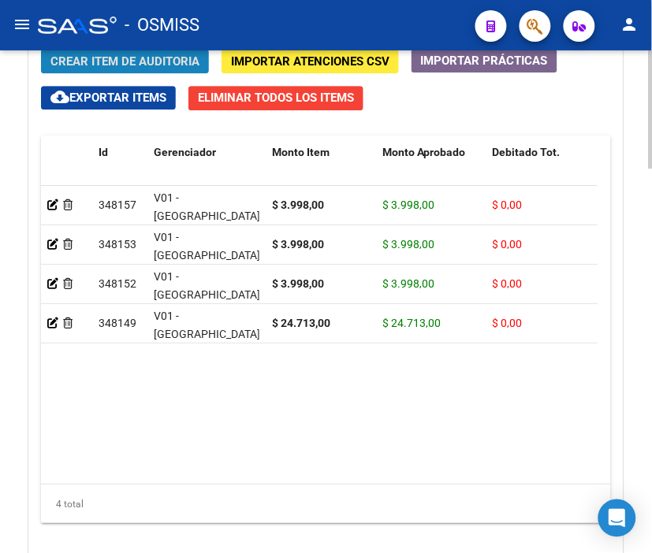
click at [132, 61] on span "Crear Item de Auditoria" at bounding box center [124, 61] width 149 height 14
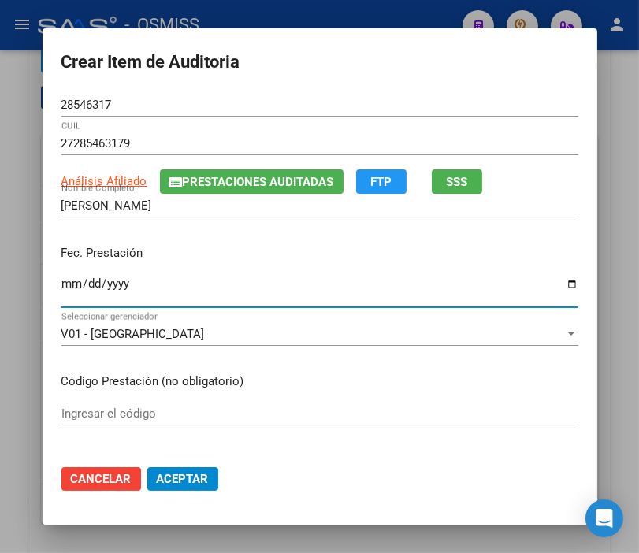
click at [61, 295] on input "Ingresar la fecha" at bounding box center [319, 289] width 517 height 25
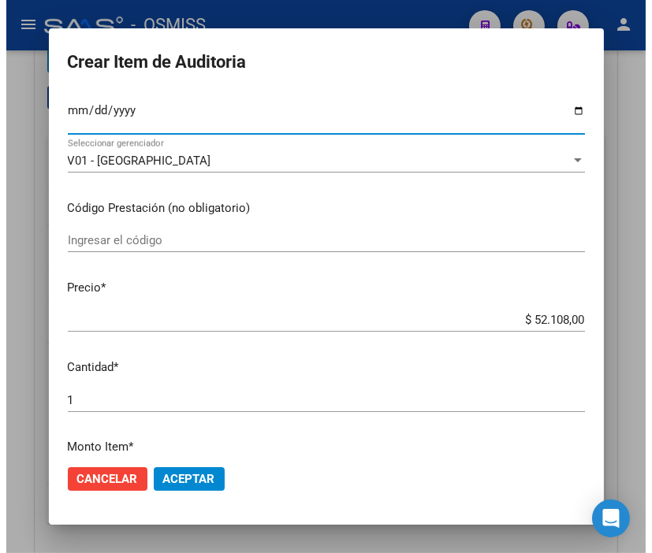
scroll to position [175, 0]
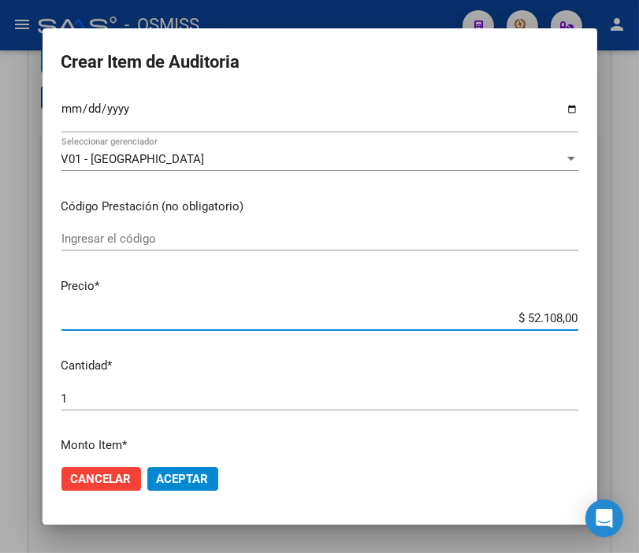
drag, startPoint x: 509, startPoint y: 319, endPoint x: 656, endPoint y: 320, distance: 146.6
click at [639, 320] on html "menu - OSMISS person Firma Express Padrón Padrón Ágil Análisis Afiliado Integra…" at bounding box center [319, 276] width 639 height 553
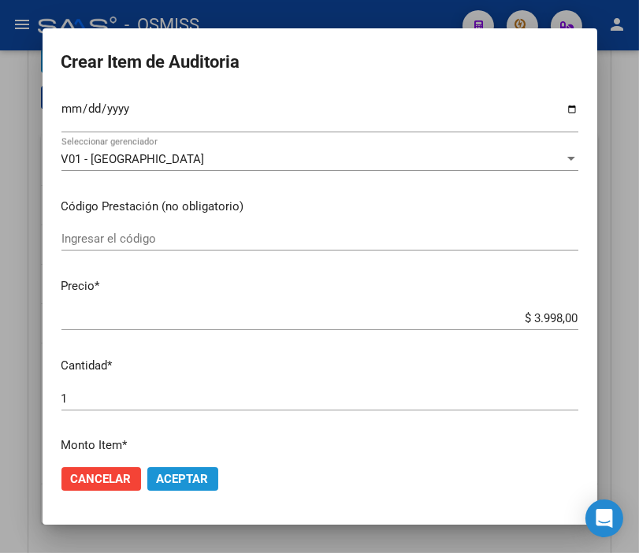
click at [203, 478] on button "Aceptar" at bounding box center [182, 479] width 71 height 24
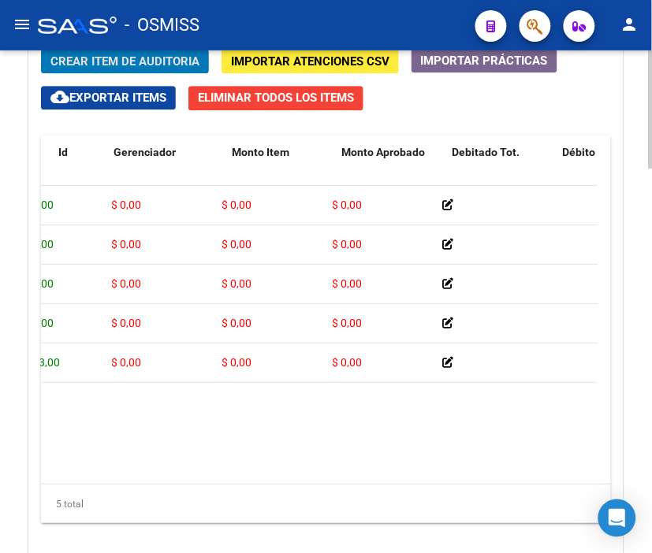
scroll to position [0, 0]
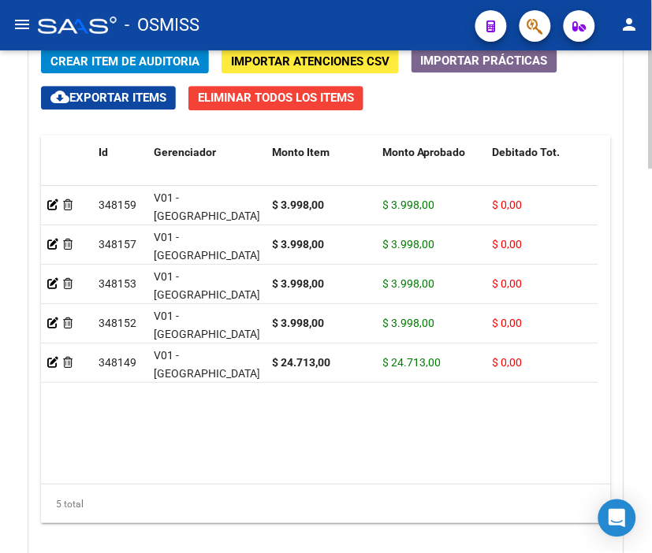
click at [389, 440] on datatable-body "348159 V01 - [PERSON_NAME] $ 3.998,00 $ 3.998,00 $ 0,00 $ 0,00 $ 0,00 272854631…" at bounding box center [319, 335] width 557 height 298
click at [158, 61] on span "Crear Item de Auditoria" at bounding box center [124, 61] width 149 height 14
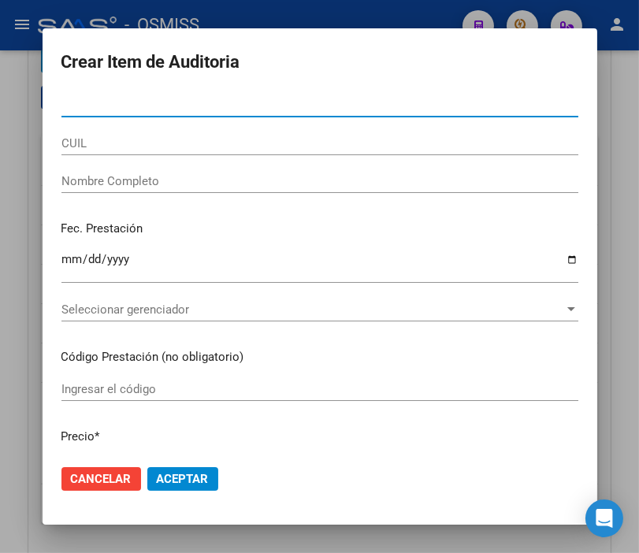
click at [61, 101] on input "Nro Documento" at bounding box center [319, 105] width 517 height 14
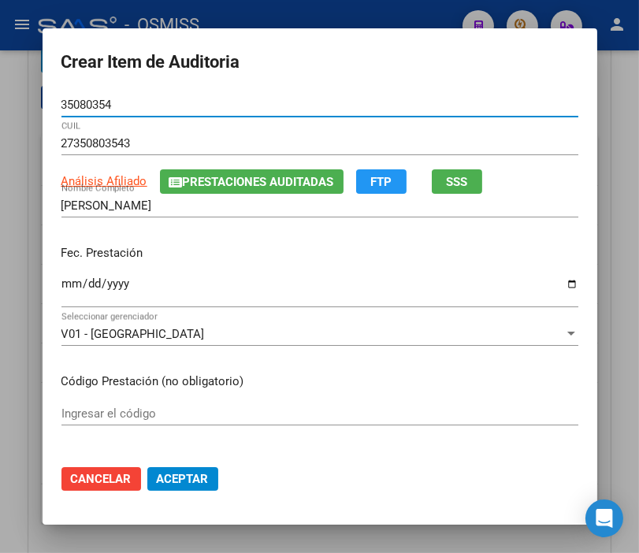
click at [61, 281] on input "Ingresar la fecha" at bounding box center [319, 289] width 517 height 25
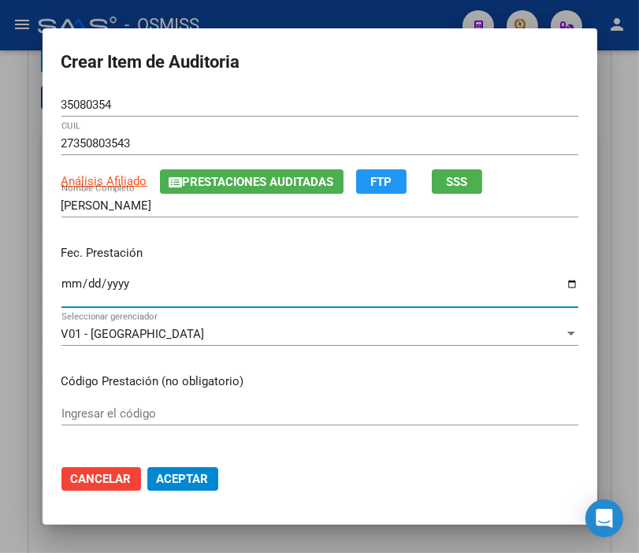
scroll to position [88, 0]
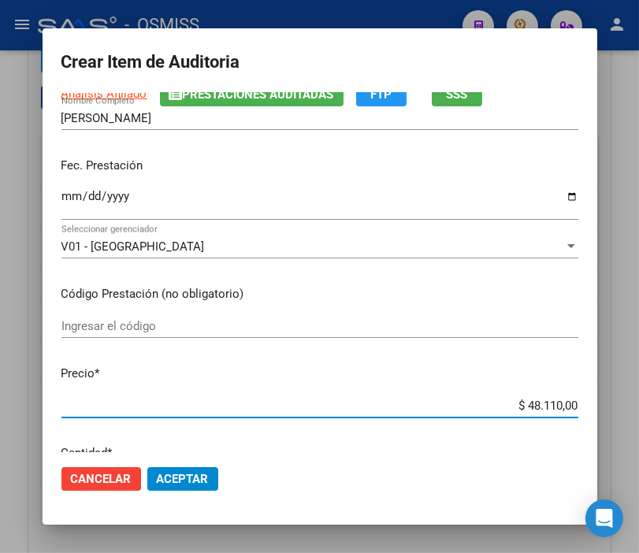
drag, startPoint x: 495, startPoint y: 402, endPoint x: 636, endPoint y: 411, distance: 141.4
click at [636, 411] on div "Crear Item de Auditoria 35080354 Nro Documento 27350803543 CUIL Análisis Afilia…" at bounding box center [319, 276] width 639 height 553
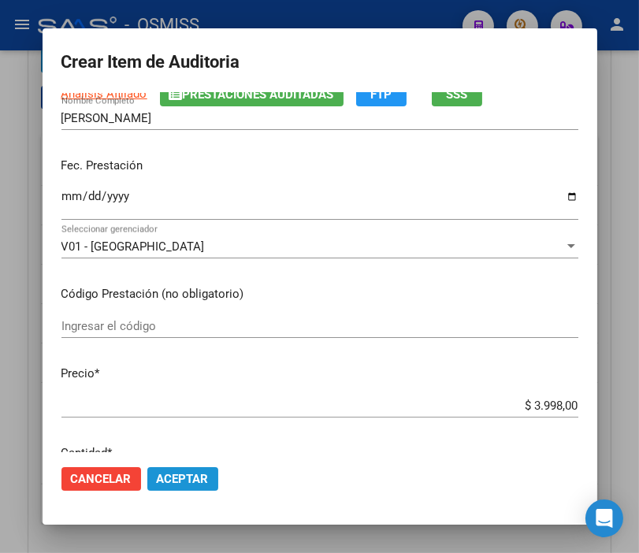
click at [180, 481] on span "Aceptar" at bounding box center [183, 479] width 52 height 14
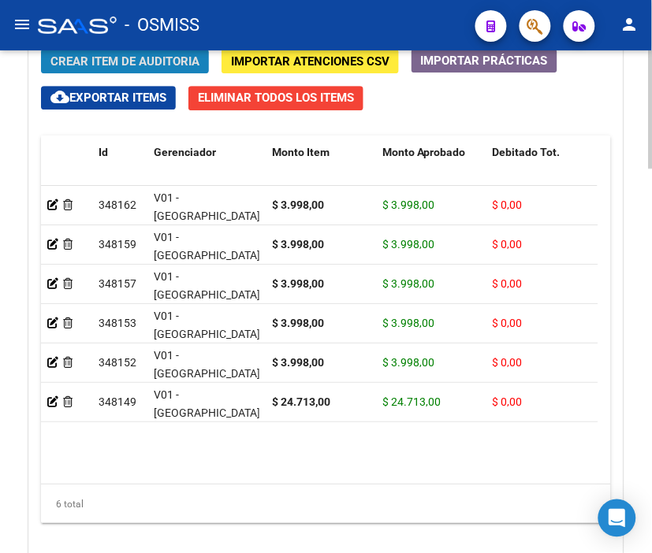
click at [152, 69] on span "Crear Item de Auditoria" at bounding box center [124, 61] width 149 height 14
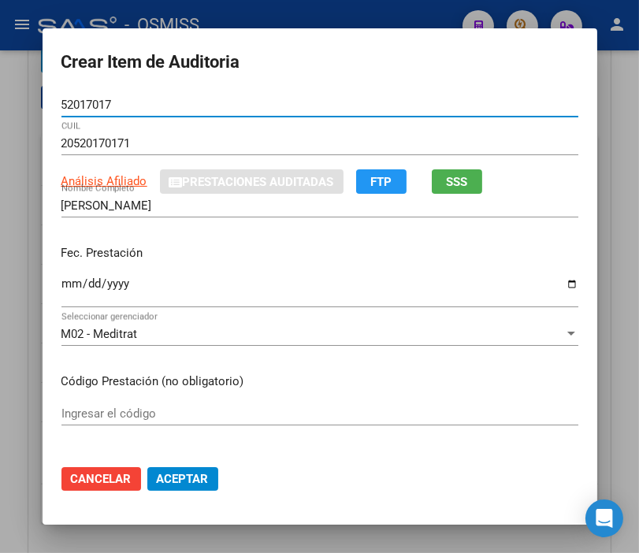
click at [61, 281] on input "Ingresar la fecha" at bounding box center [319, 289] width 517 height 25
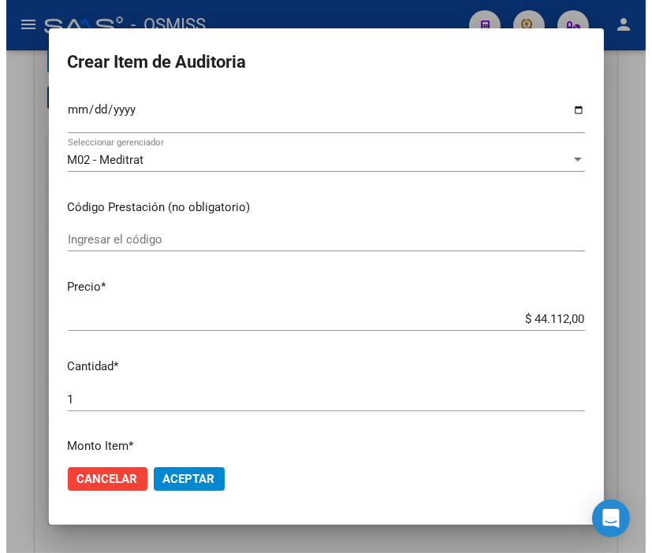
scroll to position [175, 0]
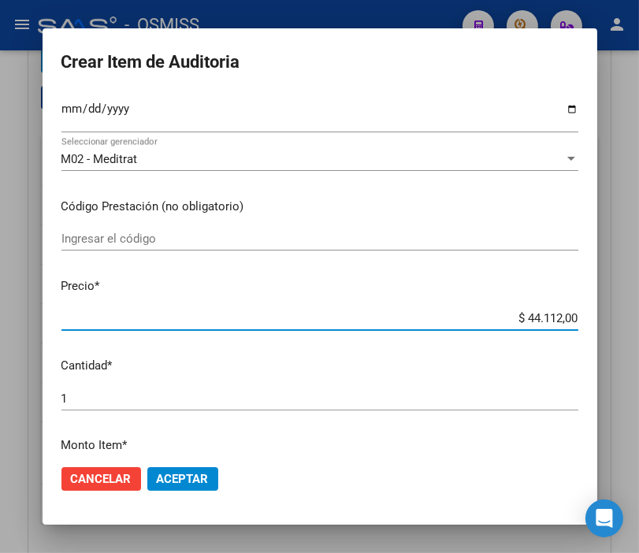
drag, startPoint x: 499, startPoint y: 320, endPoint x: 616, endPoint y: 321, distance: 116.7
click at [616, 321] on div "Crear Item de Auditoria 52017017 Nro Documento 20520170171 CUIL Análisis Afilia…" at bounding box center [319, 276] width 639 height 553
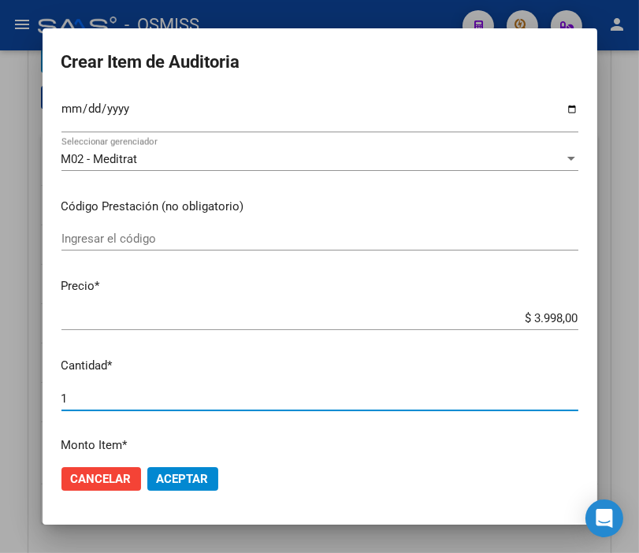
drag, startPoint x: 76, startPoint y: 393, endPoint x: 13, endPoint y: 397, distance: 63.2
click at [13, 397] on div "Crear Item de Auditoria 52017017 Nro Documento 20520170171 CUIL Análisis Afilia…" at bounding box center [319, 276] width 639 height 553
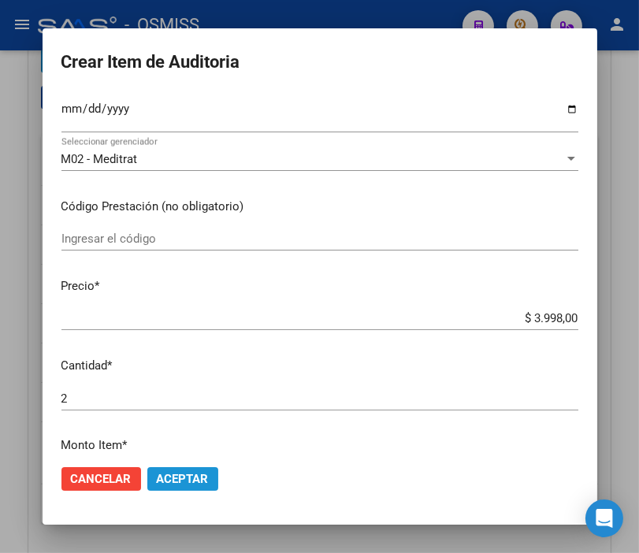
click at [186, 478] on span "Aceptar" at bounding box center [183, 479] width 52 height 14
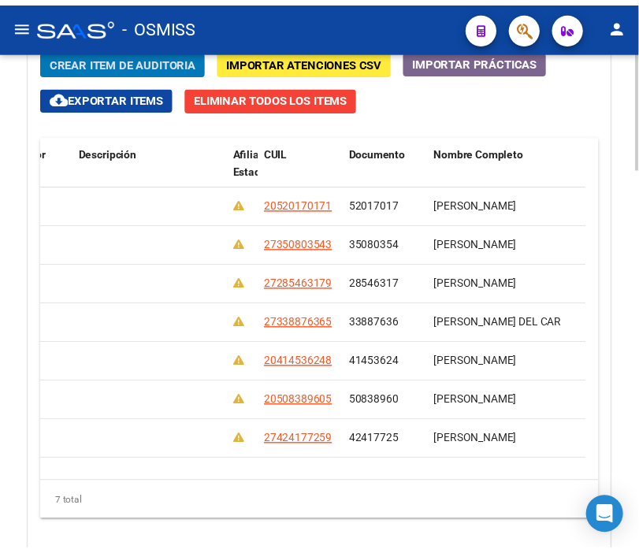
scroll to position [0, 0]
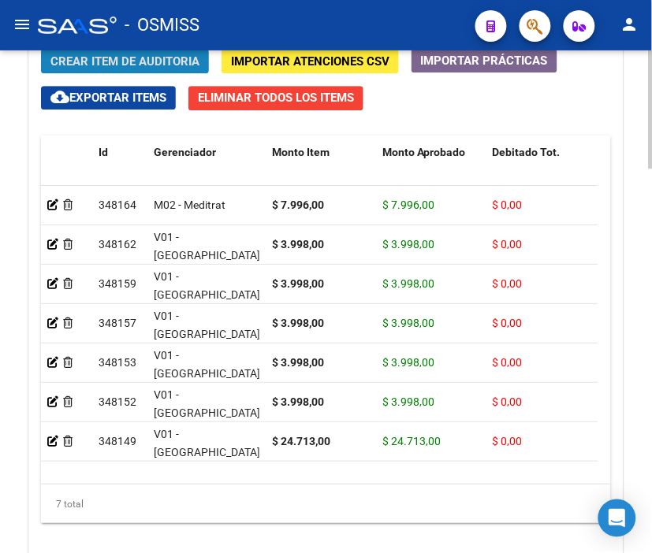
click at [140, 63] on span "Crear Item de Auditoria" at bounding box center [124, 61] width 149 height 14
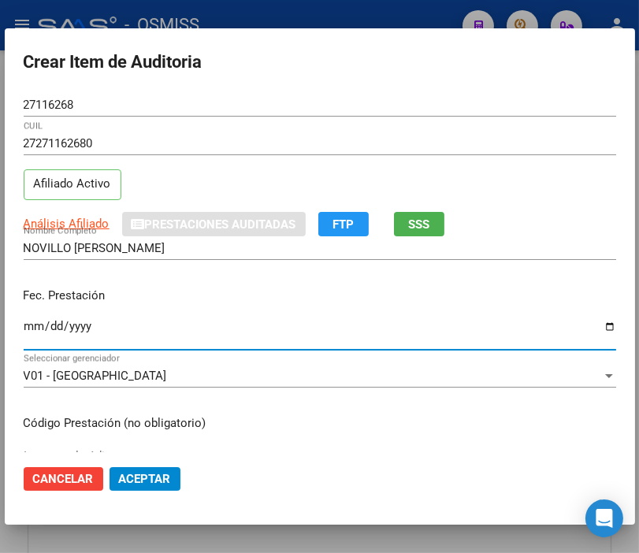
click at [35, 327] on input "Ingresar la fecha" at bounding box center [320, 332] width 593 height 25
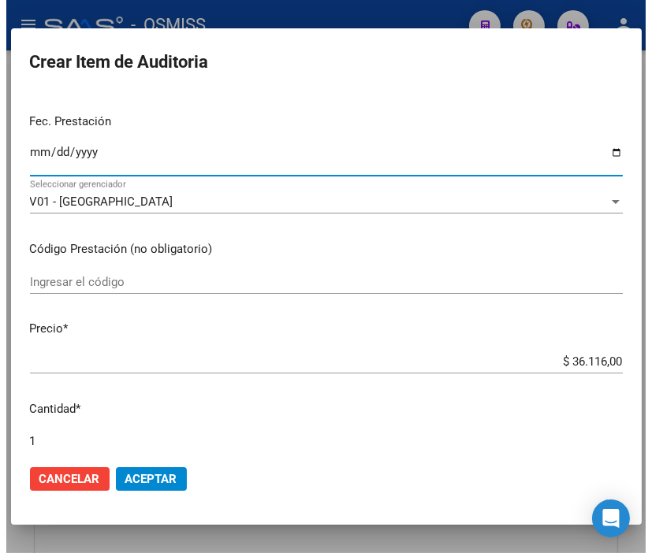
scroll to position [175, 0]
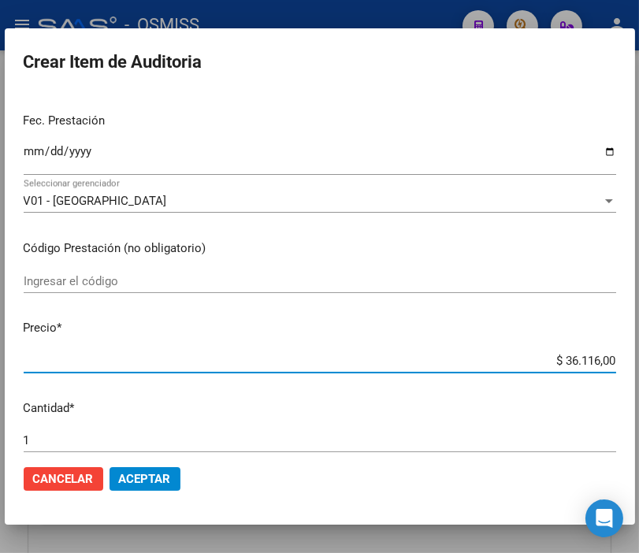
drag, startPoint x: 525, startPoint y: 360, endPoint x: 656, endPoint y: 375, distance: 131.7
click at [639, 375] on html "menu - OSMISS person Firma Express Padrón Padrón Ágil Análisis Afiliado Integra…" at bounding box center [319, 276] width 639 height 553
click at [151, 484] on span "Aceptar" at bounding box center [145, 479] width 52 height 14
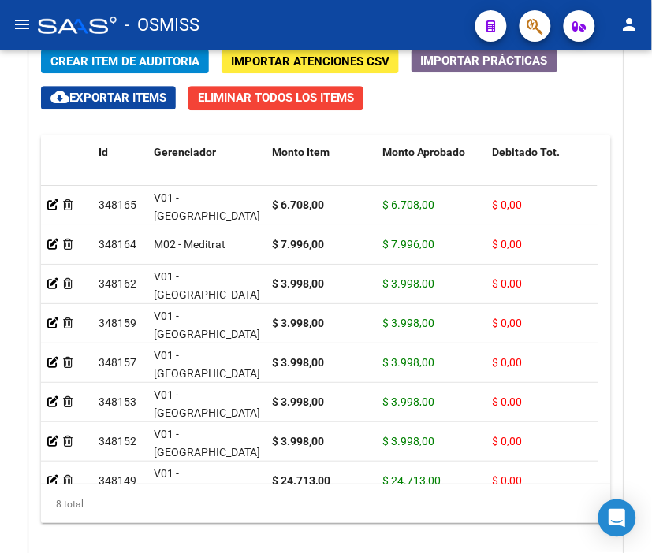
click at [312, 12] on div "- OSMISS" at bounding box center [250, 25] width 425 height 35
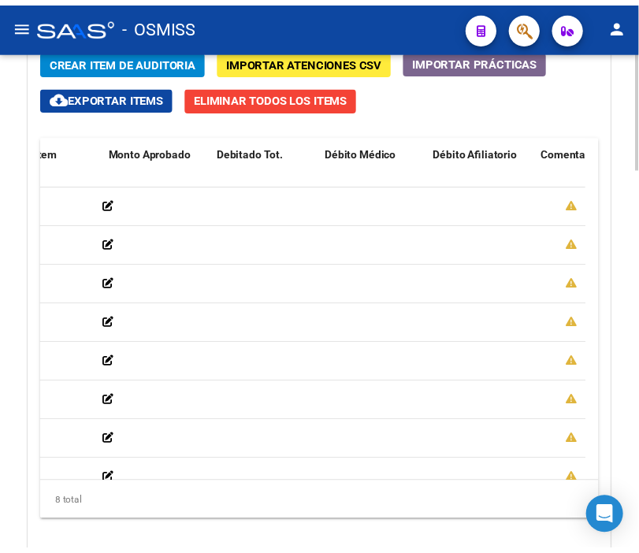
scroll to position [0, 0]
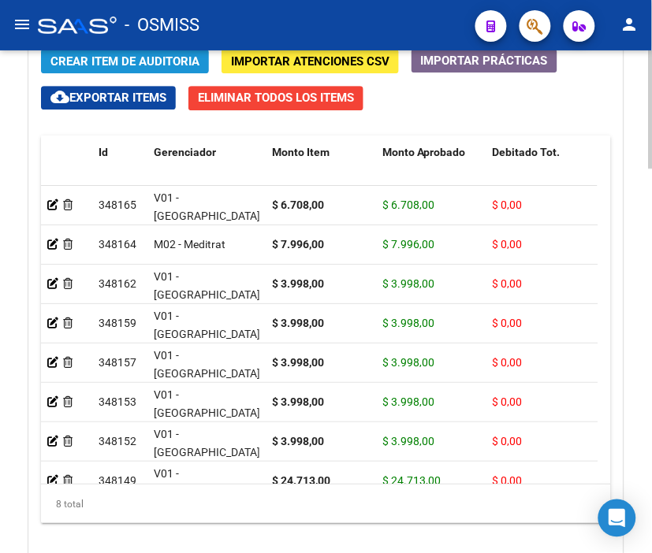
click at [116, 58] on span "Crear Item de Auditoria" at bounding box center [124, 61] width 149 height 14
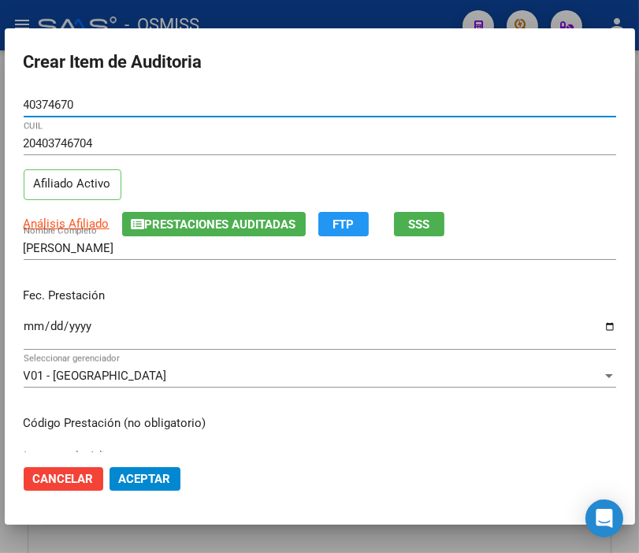
click at [37, 321] on input "Ingresar la fecha" at bounding box center [320, 332] width 593 height 25
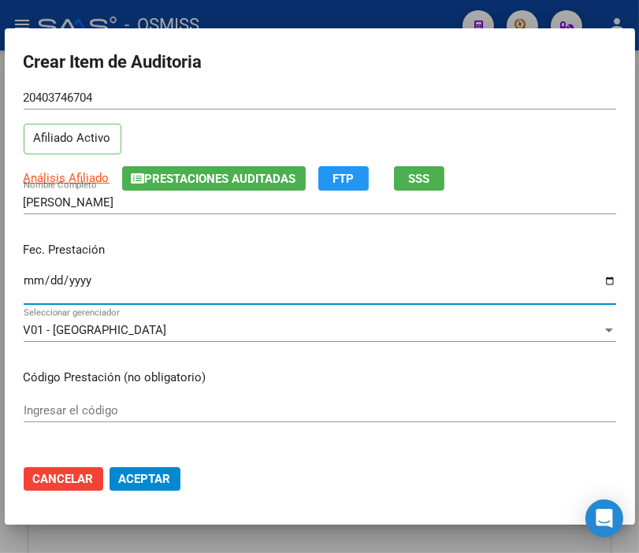
scroll to position [175, 0]
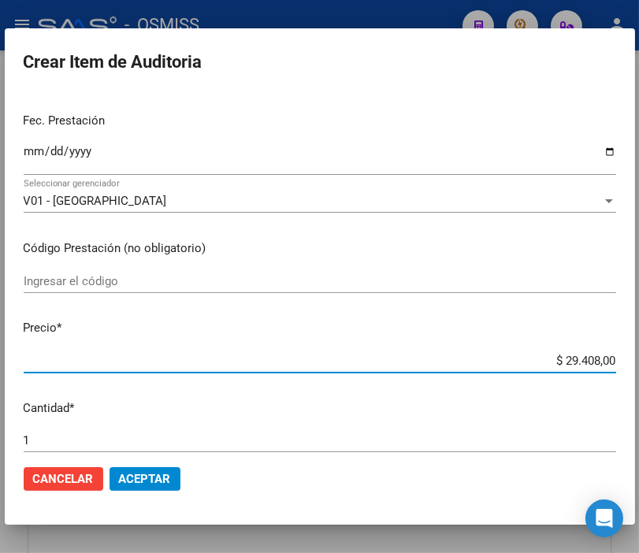
drag, startPoint x: 503, startPoint y: 359, endPoint x: 656, endPoint y: 360, distance: 152.9
click at [639, 360] on html "menu - OSMISS person Firma Express Padrón Padrón Ágil Análisis Afiliado Integra…" at bounding box center [319, 276] width 639 height 553
click at [151, 479] on span "Aceptar" at bounding box center [145, 479] width 52 height 14
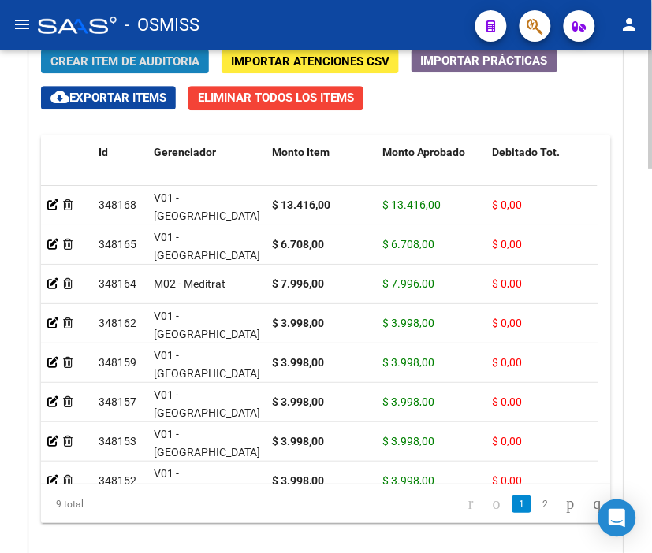
click at [142, 60] on span "Crear Item de Auditoria" at bounding box center [124, 61] width 149 height 14
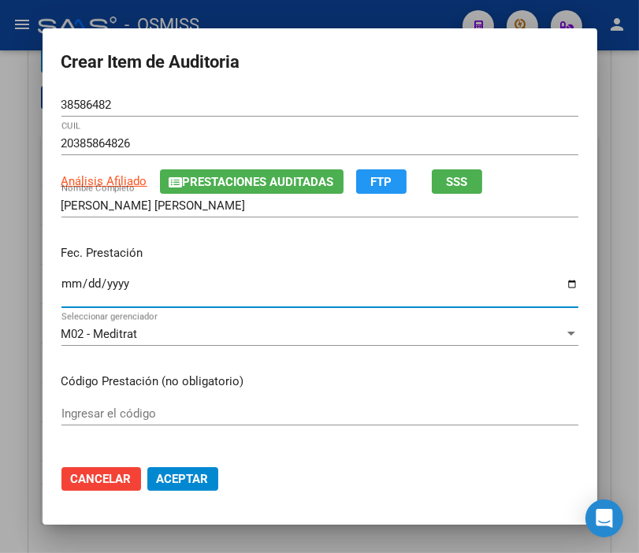
click at [61, 284] on input "Ingresar la fecha" at bounding box center [319, 289] width 517 height 25
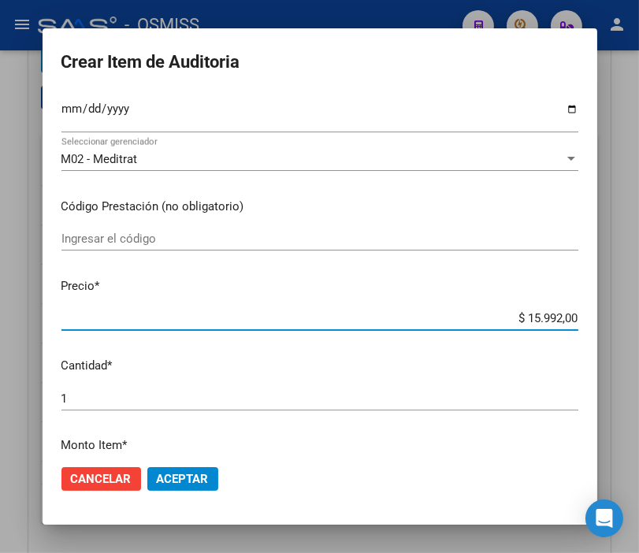
drag, startPoint x: 490, startPoint y: 312, endPoint x: 656, endPoint y: 320, distance: 165.7
click at [639, 320] on html "menu - OSMISS person Firma Express Padrón Padrón Ágil Análisis Afiliado Integra…" at bounding box center [319, 276] width 639 height 553
click at [170, 489] on button "Aceptar" at bounding box center [182, 479] width 71 height 24
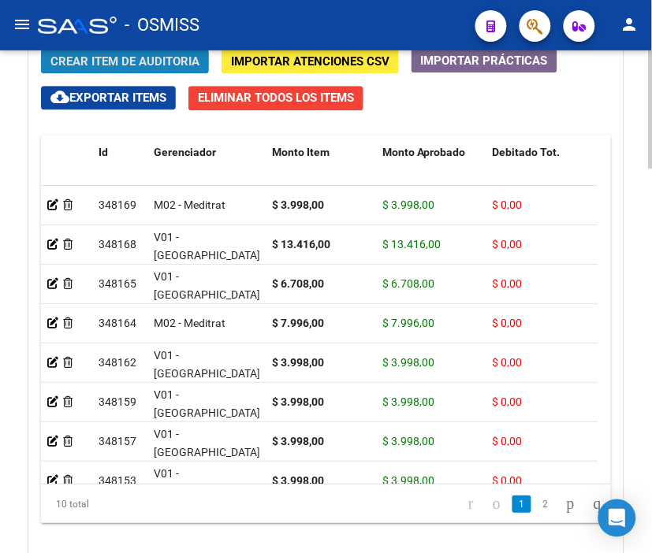
click at [146, 60] on span "Crear Item de Auditoria" at bounding box center [124, 61] width 149 height 14
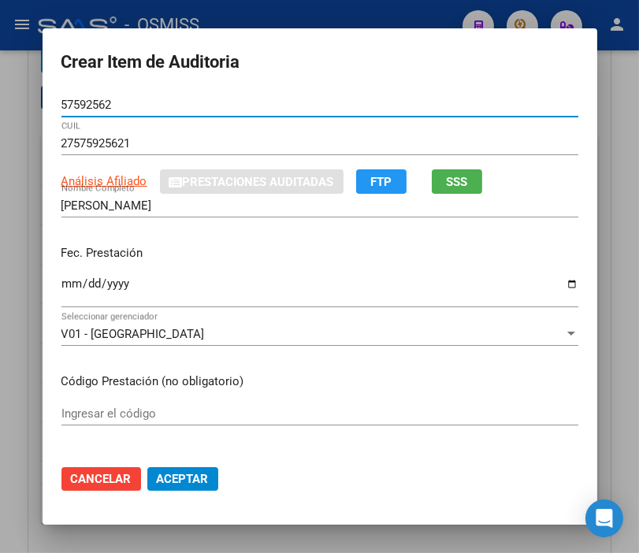
click at [65, 285] on input "Ingresar la fecha" at bounding box center [319, 289] width 517 height 25
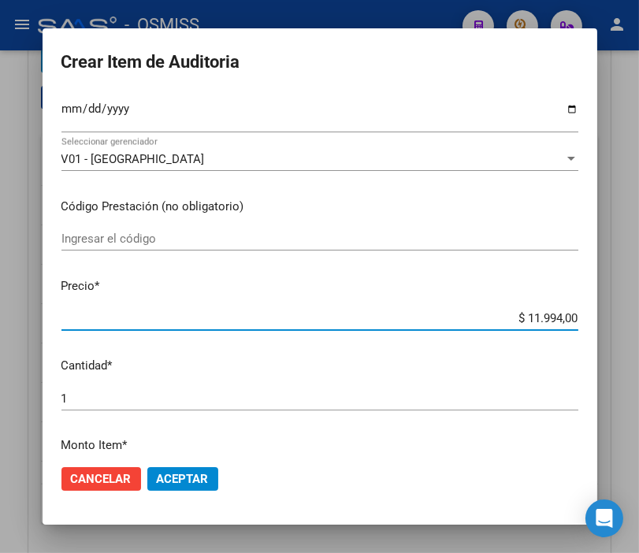
drag, startPoint x: 508, startPoint y: 318, endPoint x: 619, endPoint y: 314, distance: 111.3
click at [619, 314] on div "Crear Item de Auditoria 57592562 Nro Documento 27575925621 CUIL Análisis Afilia…" at bounding box center [319, 276] width 639 height 553
click at [191, 474] on span "Aceptar" at bounding box center [183, 479] width 52 height 14
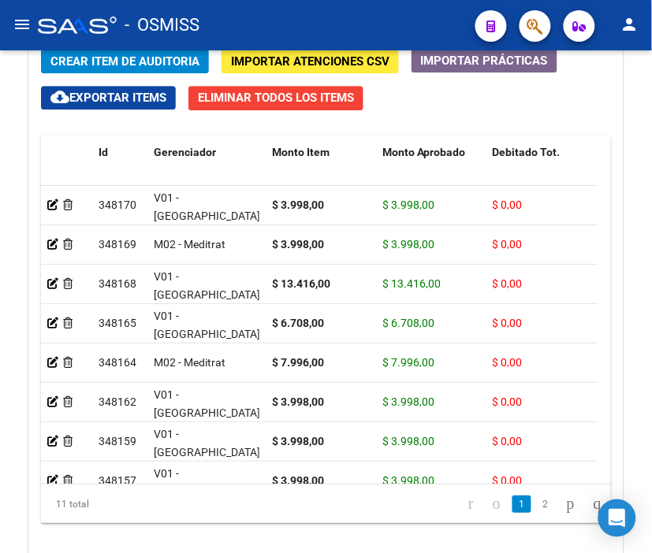
click at [290, 21] on div "- OSMISS" at bounding box center [250, 25] width 425 height 35
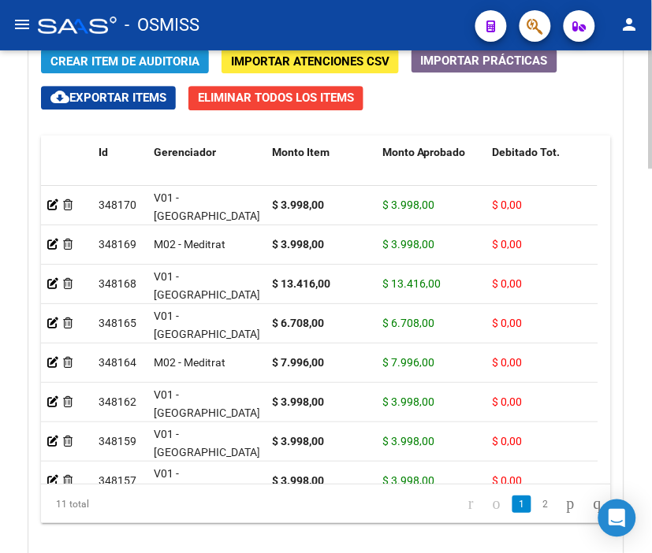
click at [128, 57] on span "Crear Item de Auditoria" at bounding box center [124, 61] width 149 height 14
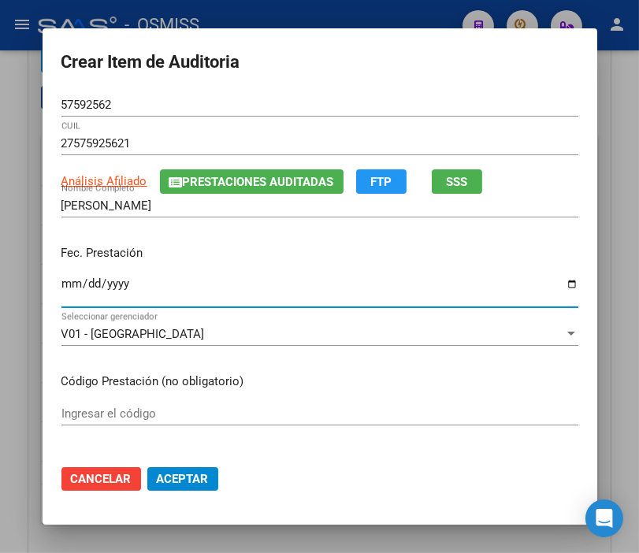
click at [65, 286] on input "Ingresar la fecha" at bounding box center [319, 289] width 517 height 25
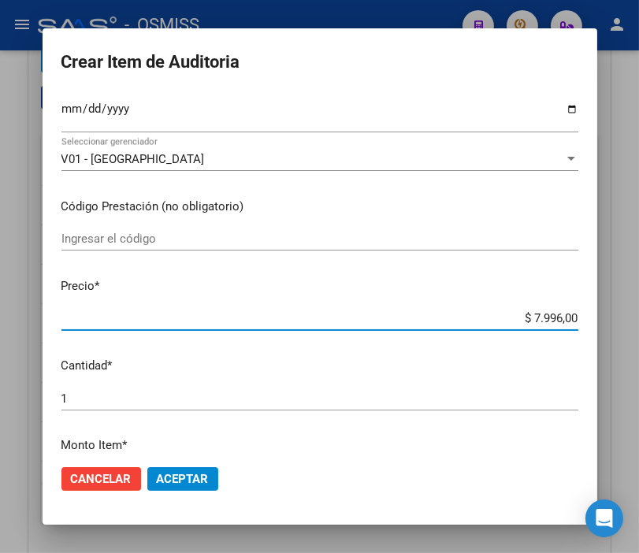
drag, startPoint x: 482, startPoint y: 320, endPoint x: 637, endPoint y: 320, distance: 155.3
click at [637, 320] on div "Crear Item de Auditoria 57592562 Nro Documento 27575925621 CUIL Análisis Afilia…" at bounding box center [319, 276] width 639 height 553
click at [177, 467] on button "Aceptar" at bounding box center [182, 479] width 71 height 24
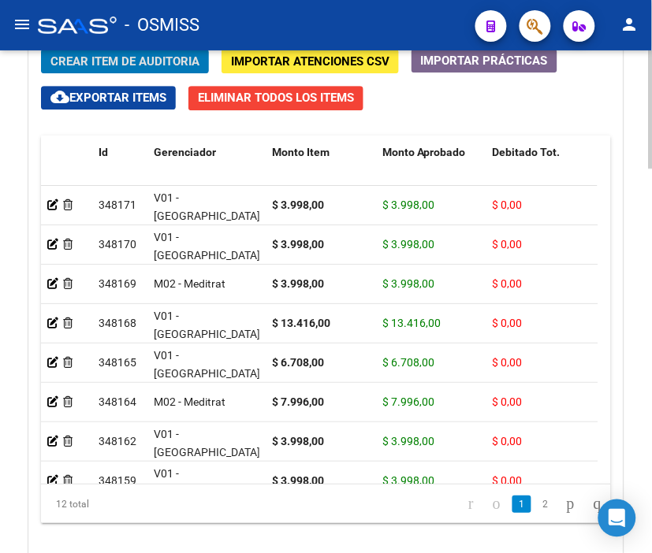
click at [164, 65] on span "Crear Item de Auditoria" at bounding box center [124, 61] width 149 height 14
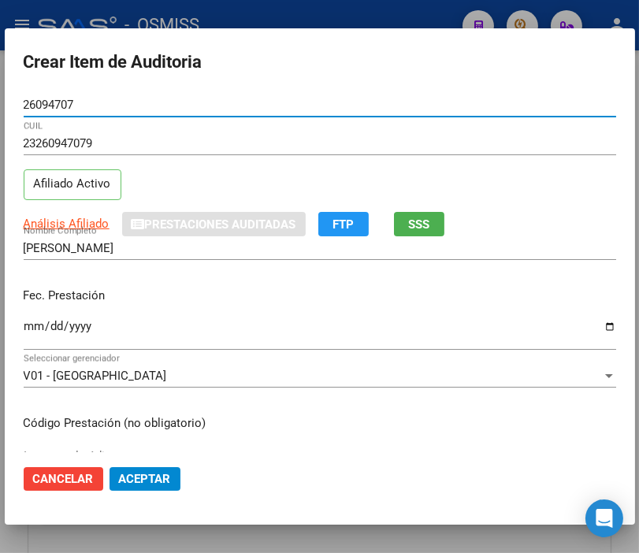
click at [32, 325] on input "Ingresar la fecha" at bounding box center [320, 332] width 593 height 25
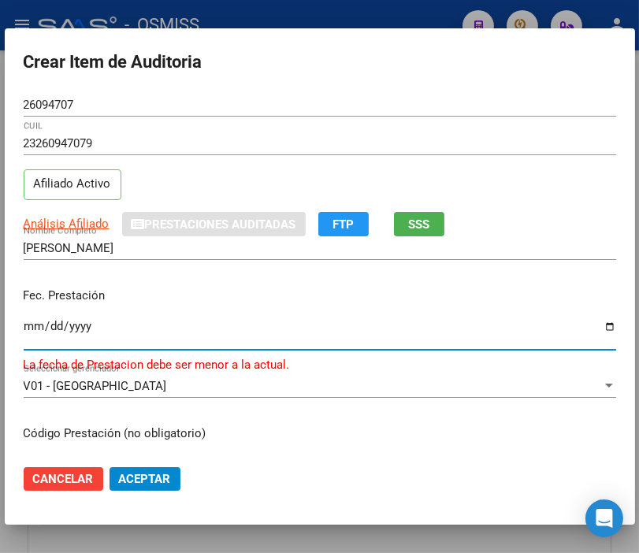
click at [44, 326] on input "[DATE]" at bounding box center [320, 332] width 593 height 25
click at [27, 326] on input "[DATE]" at bounding box center [320, 332] width 593 height 25
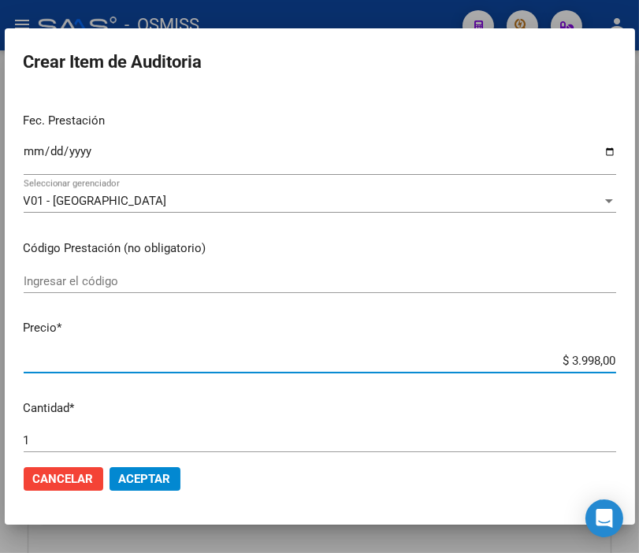
drag, startPoint x: 529, startPoint y: 363, endPoint x: 656, endPoint y: 361, distance: 126.9
click at [639, 361] on html "menu - OSMISS person Firma Express Padrón Padrón Ágil Análisis Afiliado Integra…" at bounding box center [319, 276] width 639 height 553
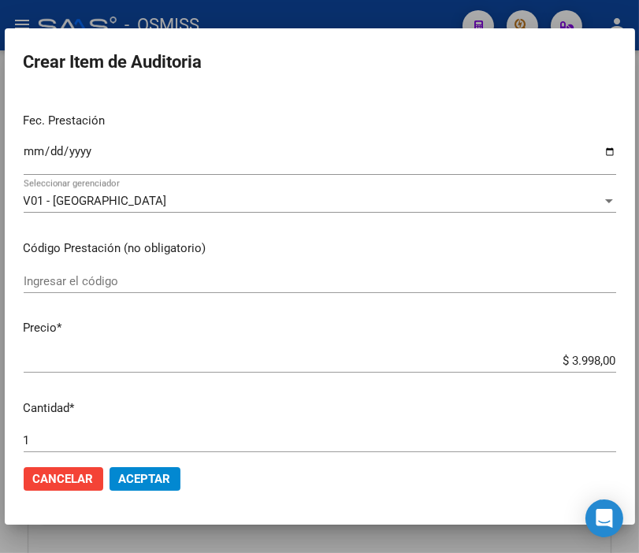
click at [408, 322] on p "Precio *" at bounding box center [320, 328] width 593 height 18
click at [166, 475] on span "Aceptar" at bounding box center [145, 479] width 52 height 14
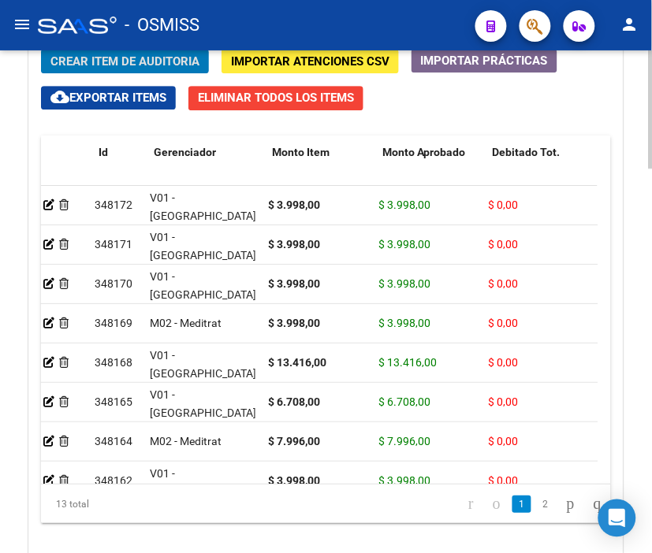
scroll to position [0, 0]
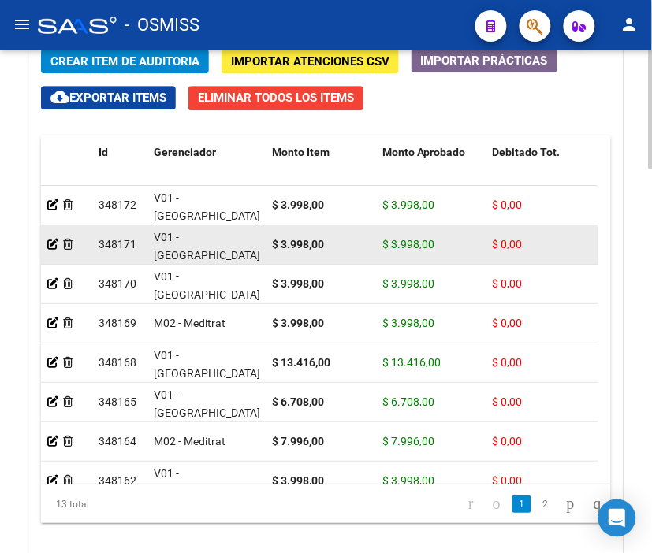
drag, startPoint x: 52, startPoint y: 240, endPoint x: 61, endPoint y: 241, distance: 8.8
click at [73, 247] on icon at bounding box center [67, 244] width 9 height 11
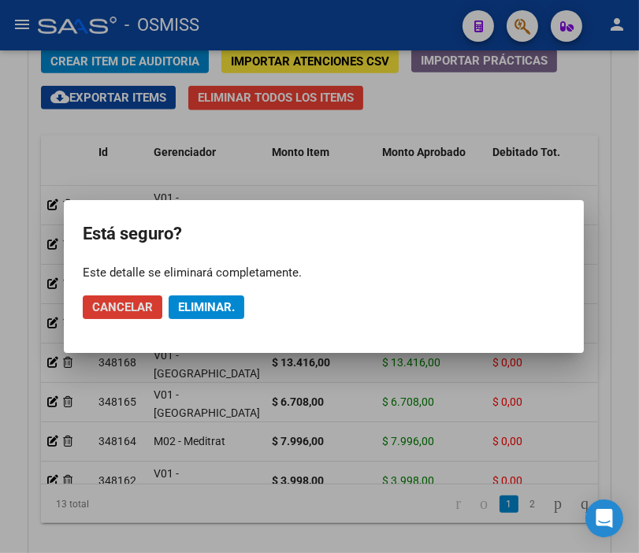
click at [210, 304] on span "Eliminar." at bounding box center [206, 307] width 57 height 14
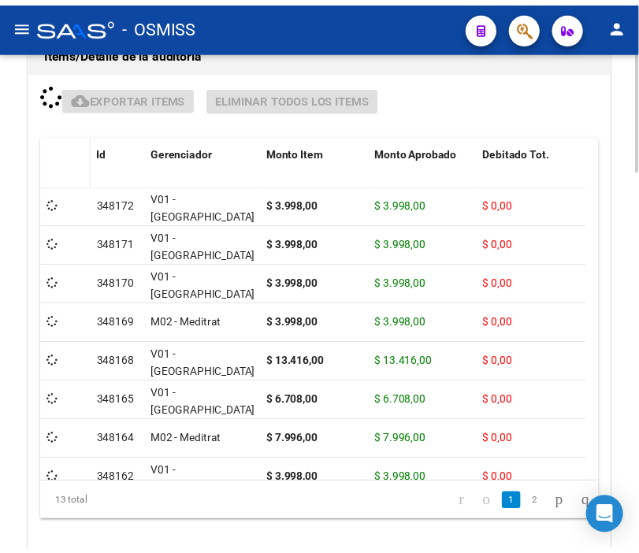
scroll to position [1463, 0]
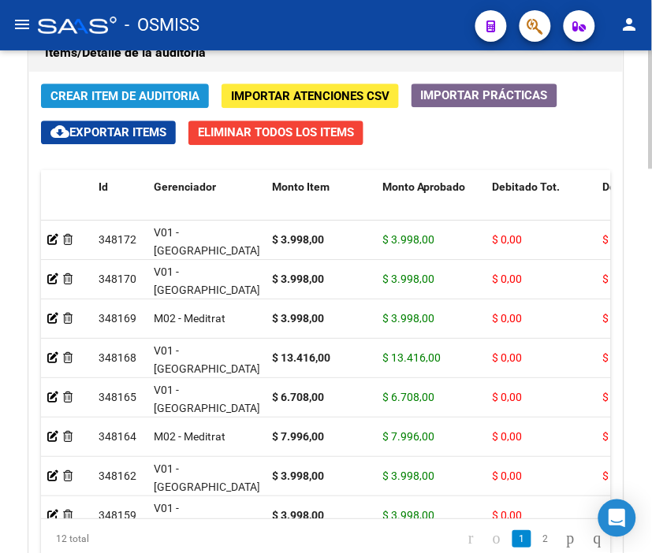
click at [118, 101] on span "Crear Item de Auditoria" at bounding box center [124, 96] width 149 height 14
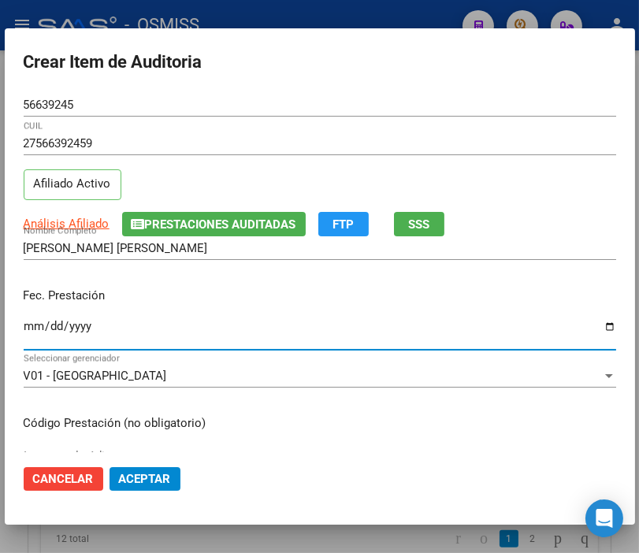
click at [32, 325] on input "Ingresar la fecha" at bounding box center [320, 332] width 593 height 25
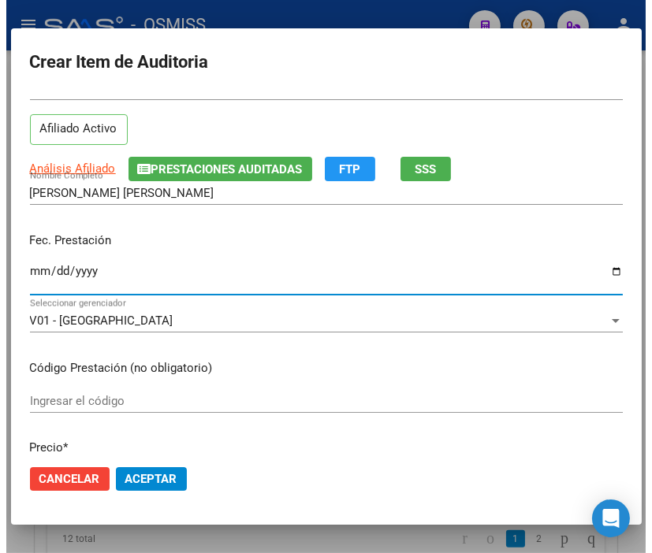
scroll to position [263, 0]
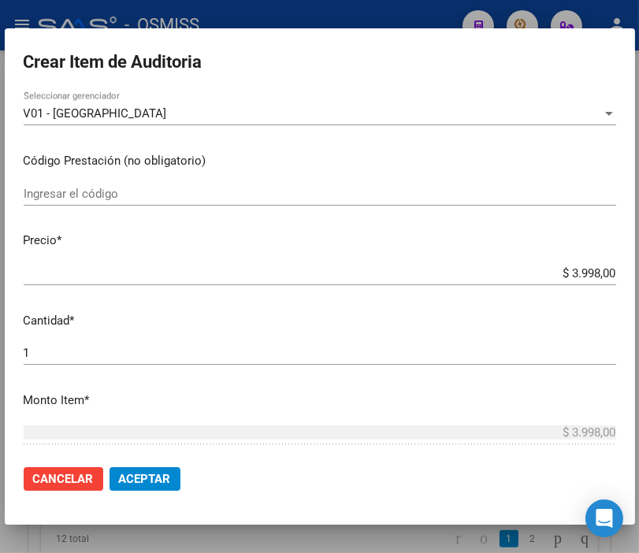
click at [155, 472] on span "Aceptar" at bounding box center [145, 479] width 52 height 14
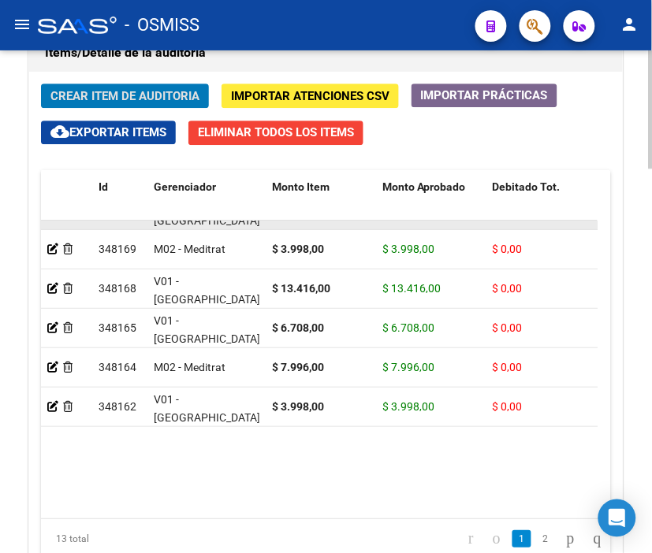
scroll to position [233, 0]
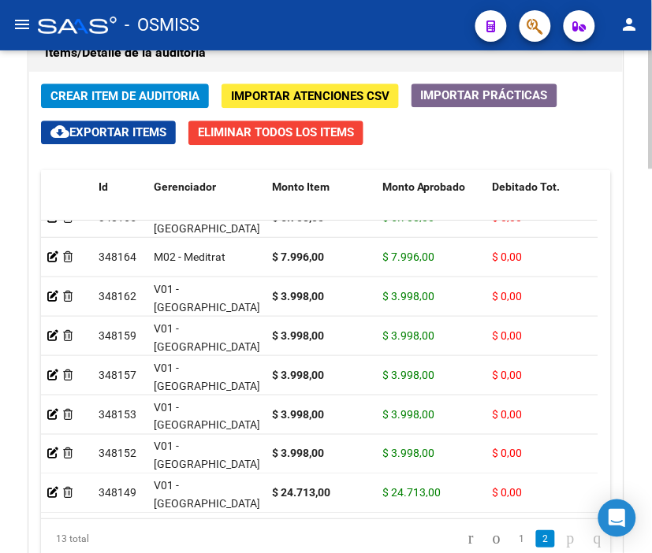
drag, startPoint x: 647, startPoint y: 426, endPoint x: 650, endPoint y: 450, distance: 23.9
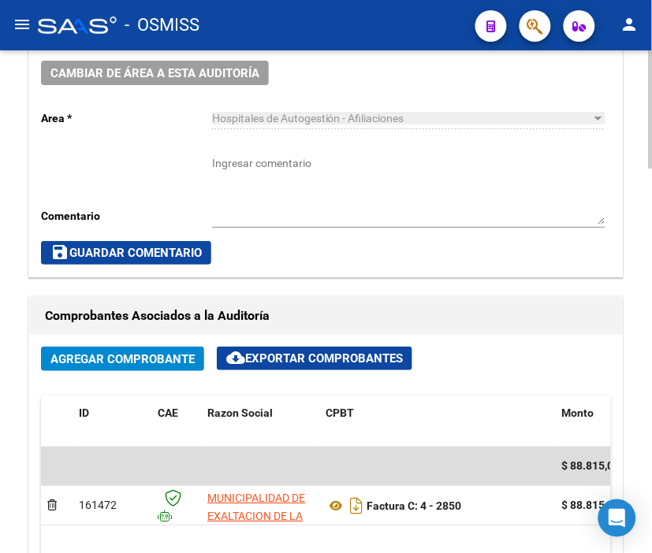
click at [613, 89] on div "arrow_back Editar 19593 cloud_download Generar informe Puede notificar al geren…" at bounding box center [328, 323] width 656 height 2133
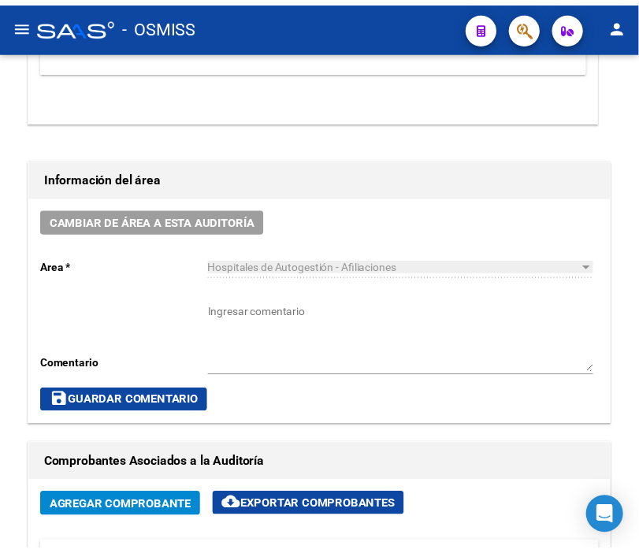
scroll to position [651, 0]
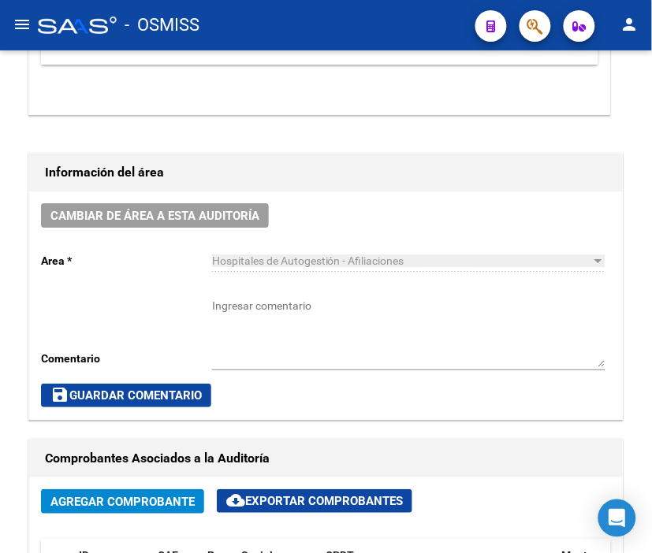
click at [185, 209] on span "Cambiar de área a esta auditoría" at bounding box center [154, 216] width 209 height 14
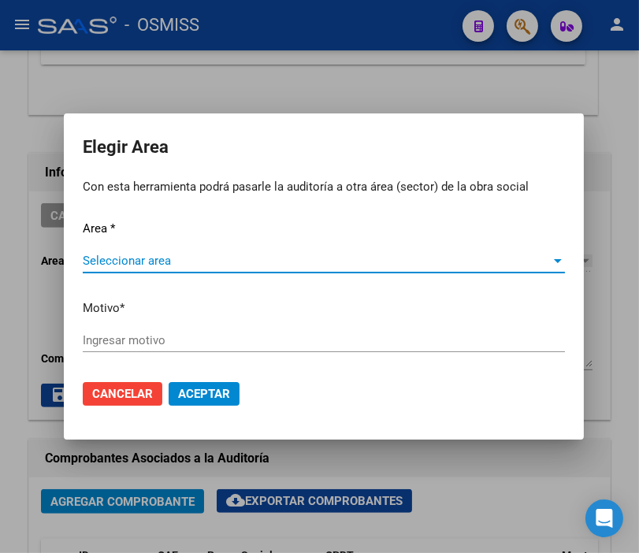
click at [158, 254] on span "Seleccionar area" at bounding box center [317, 261] width 468 height 14
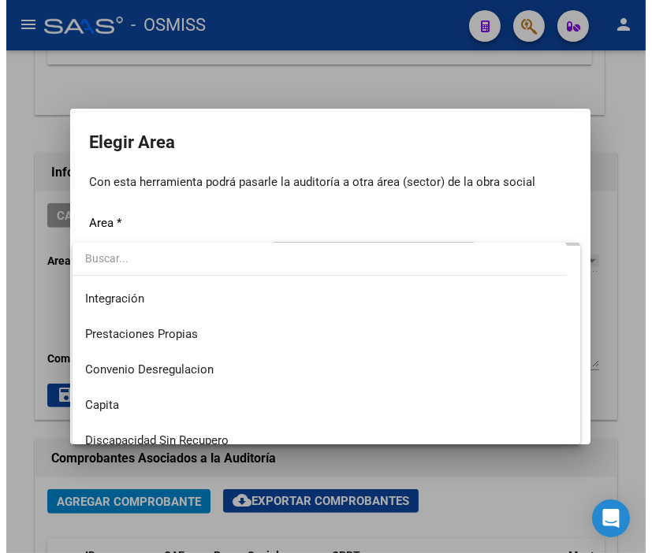
scroll to position [175, 0]
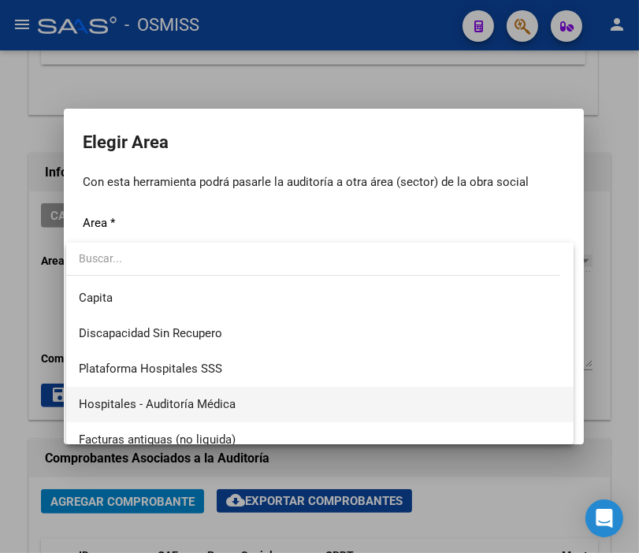
click at [240, 397] on span "Hospitales - Auditoría Médica" at bounding box center [320, 404] width 482 height 35
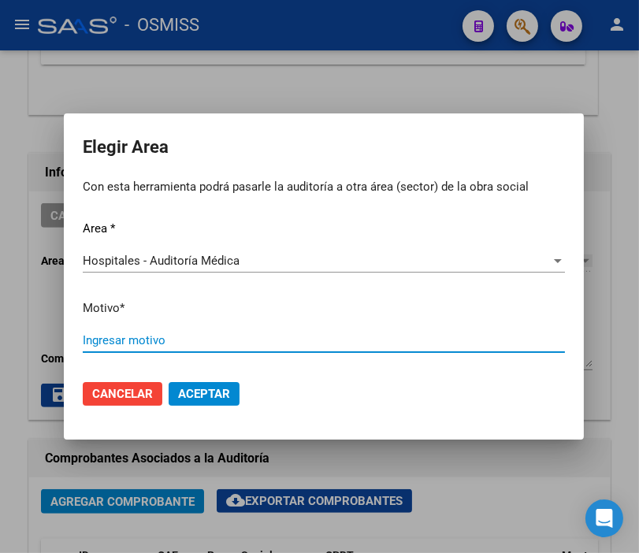
click at [193, 345] on input "Ingresar motivo" at bounding box center [324, 340] width 482 height 14
click at [205, 388] on span "Aceptar" at bounding box center [204, 394] width 52 height 14
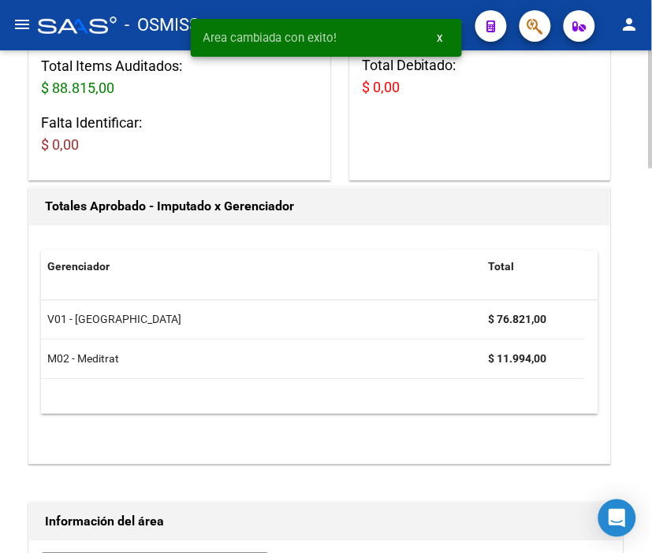
scroll to position [0, 0]
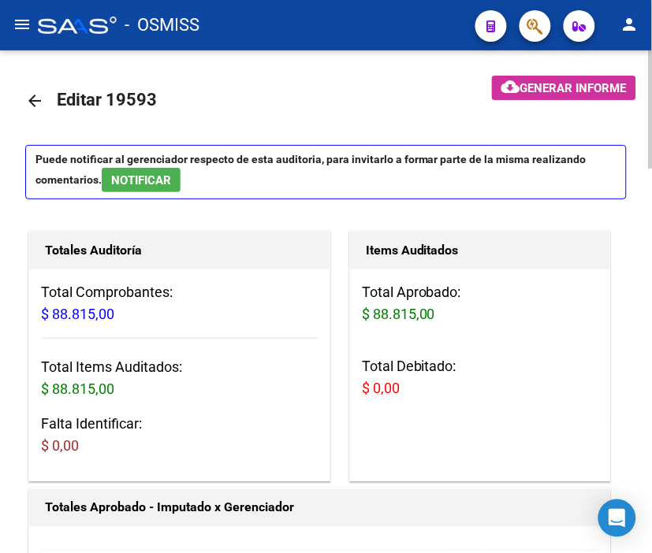
click at [34, 100] on mat-icon "arrow_back" at bounding box center [34, 100] width 19 height 19
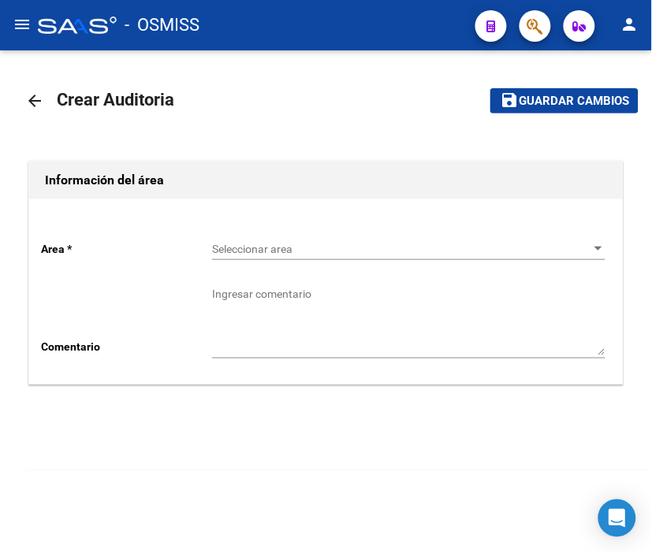
click at [263, 240] on div "Seleccionar area Seleccionar area" at bounding box center [408, 245] width 393 height 32
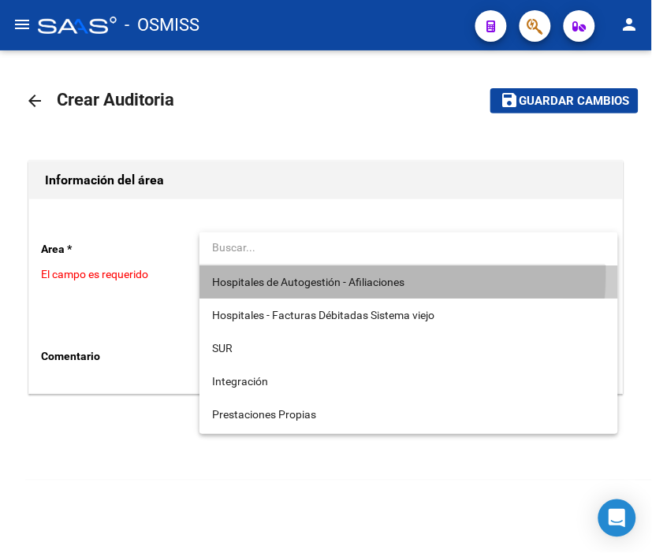
click at [284, 272] on span "Hospitales de Autogestión - Afiliaciones" at bounding box center [408, 282] width 393 height 33
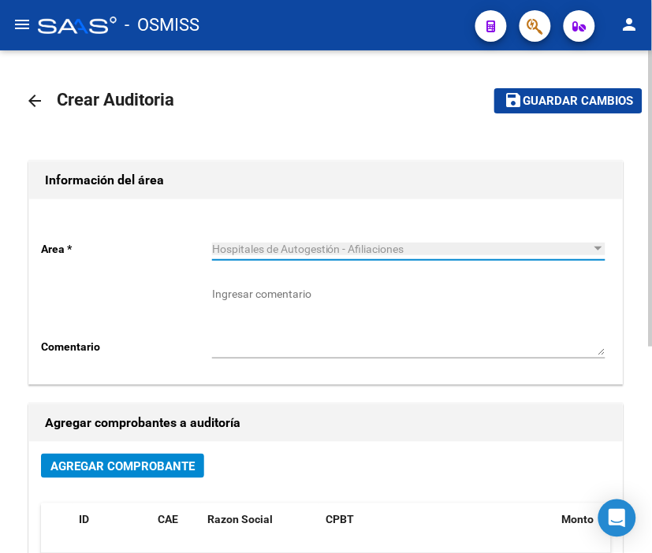
click at [139, 461] on span "Agregar Comprobante" at bounding box center [122, 467] width 144 height 14
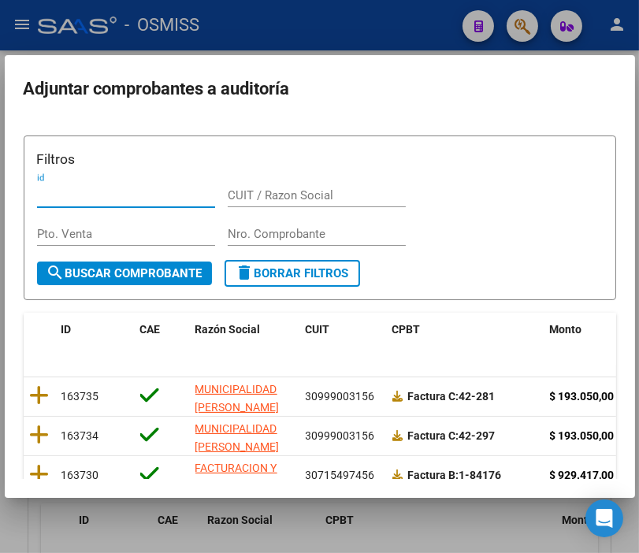
click at [257, 225] on div "Nro. Comprobante" at bounding box center [317, 234] width 178 height 24
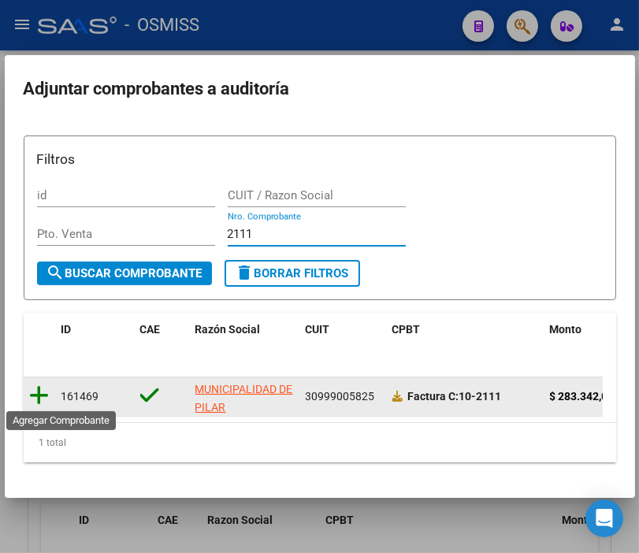
click at [40, 398] on icon at bounding box center [40, 396] width 20 height 22
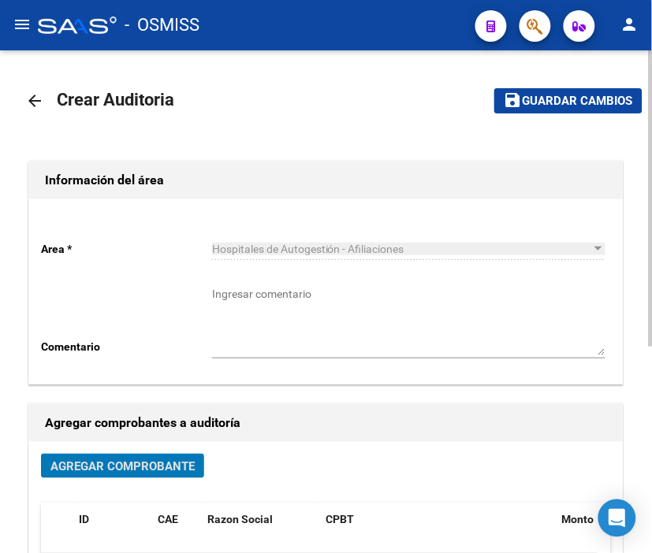
click at [526, 107] on span "Guardar cambios" at bounding box center [578, 102] width 110 height 14
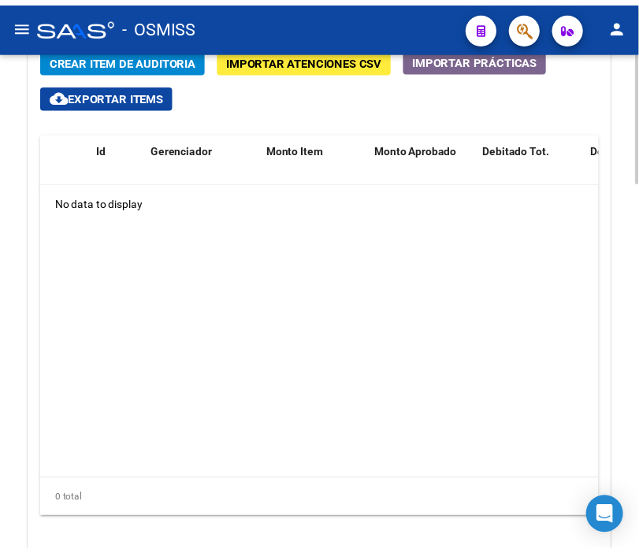
scroll to position [1276, 0]
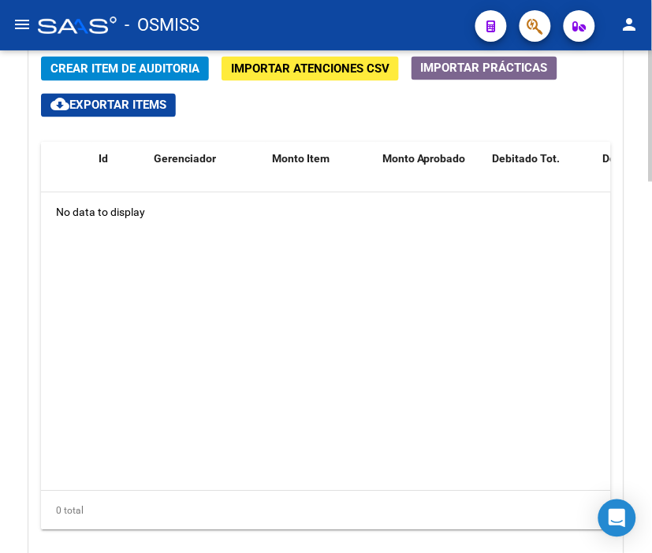
click at [651, 400] on html "menu - OSMISS person Firma Express Padrón Padrón Ágil Análisis Afiliado Integra…" at bounding box center [326, 276] width 652 height 553
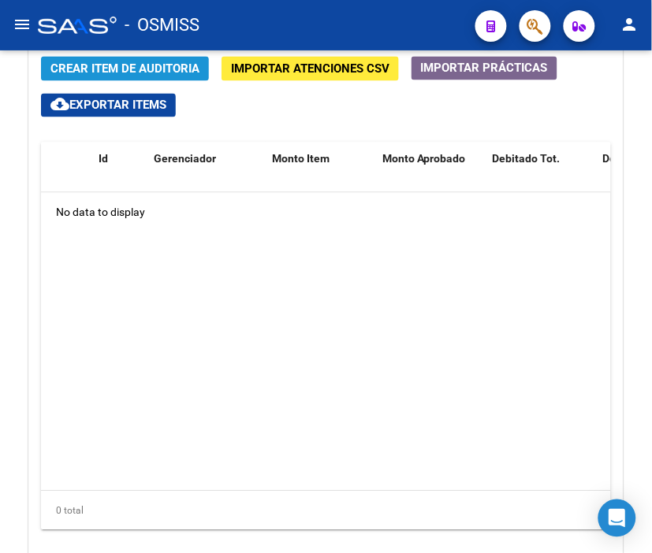
click at [135, 67] on span "Crear Item de Auditoria" at bounding box center [124, 69] width 149 height 14
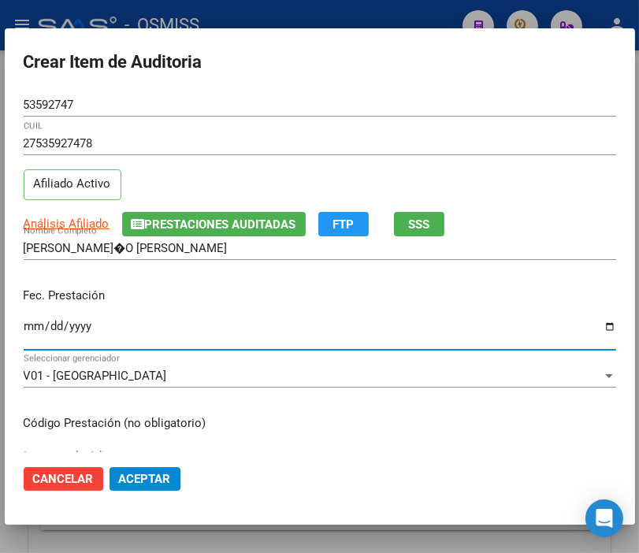
click at [40, 326] on input "Ingresar la fecha" at bounding box center [320, 332] width 593 height 25
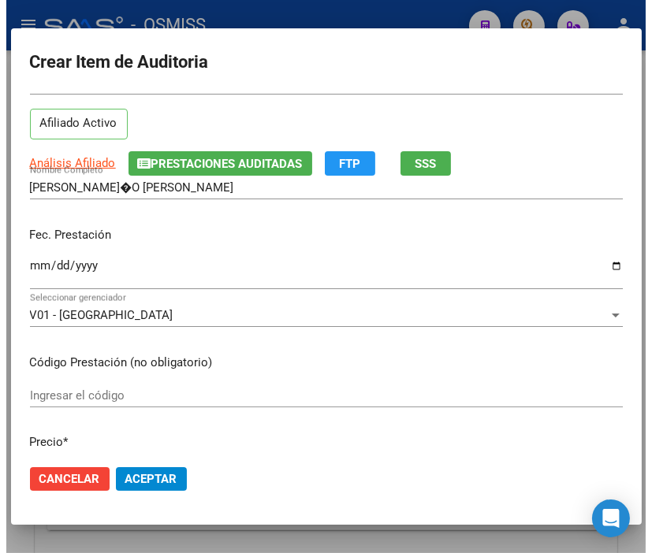
scroll to position [175, 0]
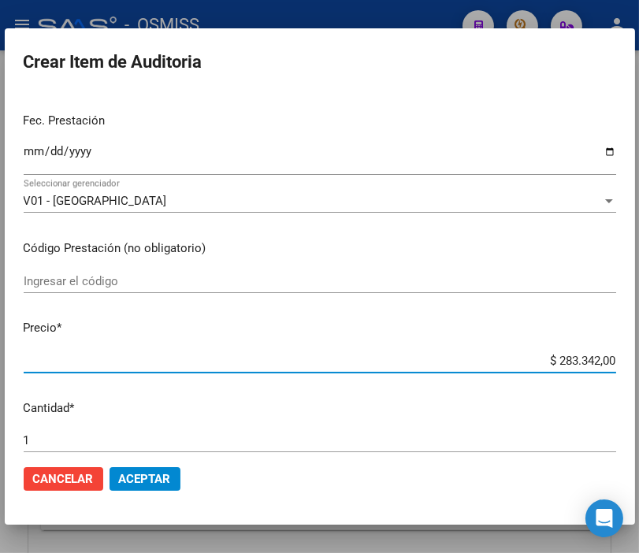
drag, startPoint x: 531, startPoint y: 360, endPoint x: 656, endPoint y: 360, distance: 125.3
click at [639, 360] on html "menu - OSMISS person Firma Express Padrón Padrón Ágil Análisis Afiliado Integra…" at bounding box center [319, 276] width 639 height 553
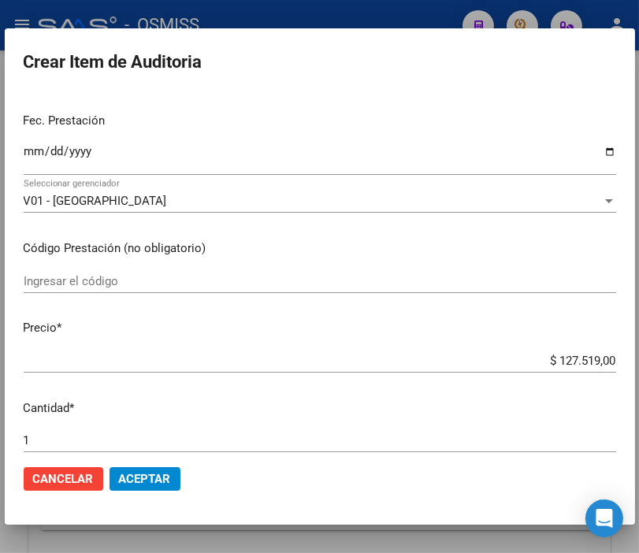
click at [171, 465] on mat-dialog-actions "Cancelar Aceptar" at bounding box center [320, 480] width 593 height 54
click at [153, 473] on span "Aceptar" at bounding box center [145, 479] width 52 height 14
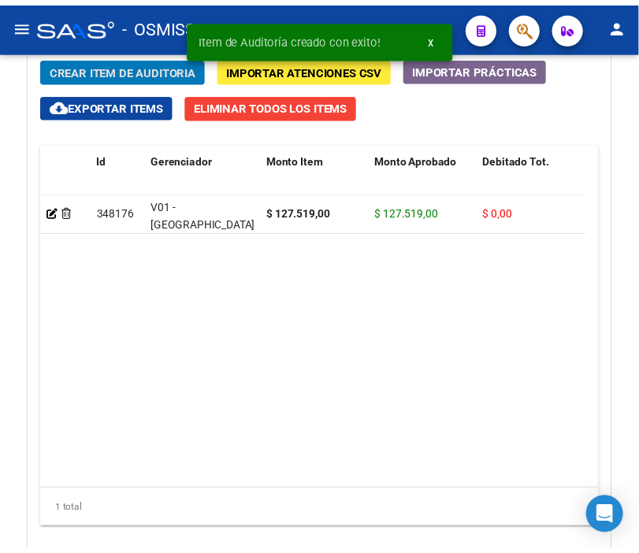
scroll to position [1491, 0]
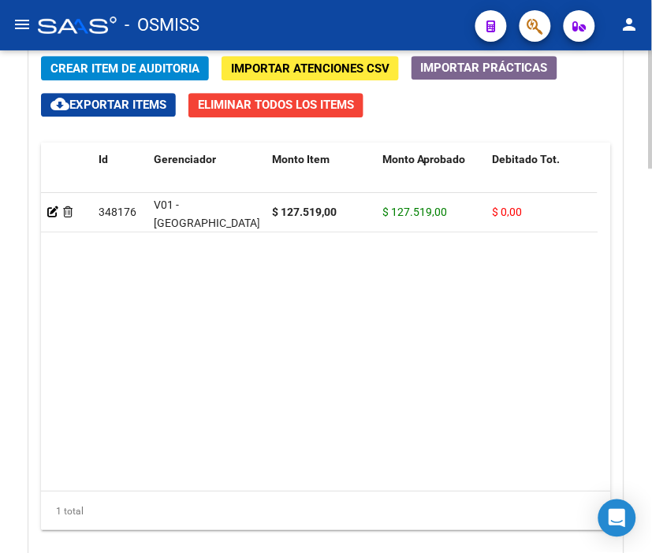
click at [140, 68] on span "Crear Item de Auditoria" at bounding box center [124, 68] width 149 height 14
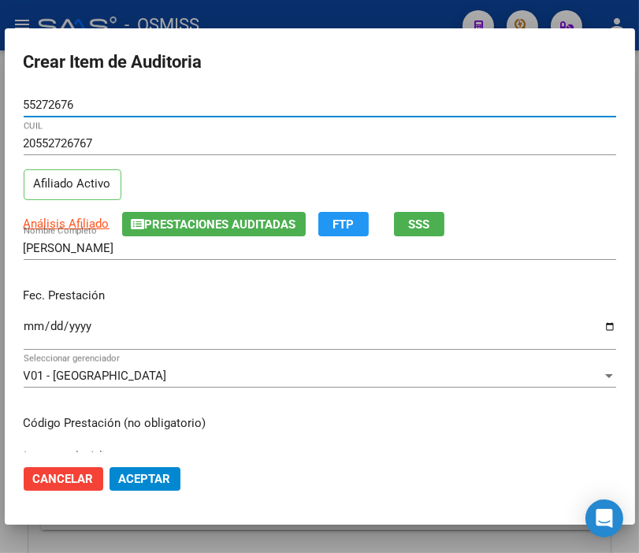
click at [35, 323] on input "Ingresar la fecha" at bounding box center [320, 332] width 593 height 25
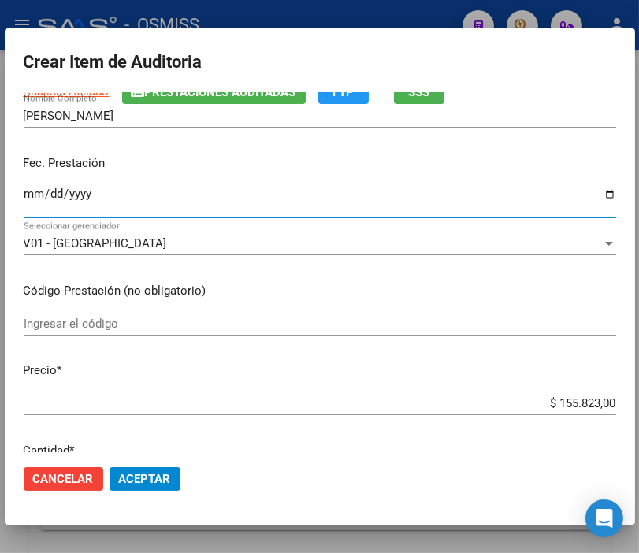
scroll to position [263, 0]
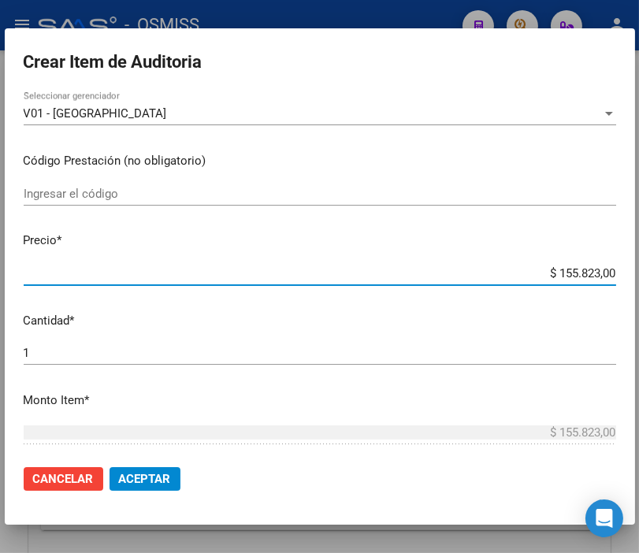
drag, startPoint x: 520, startPoint y: 269, endPoint x: 656, endPoint y: 277, distance: 135.9
click at [639, 277] on html "menu - OSMISS person Firma Express Padrón Padrón Ágil Análisis Afiliado Integra…" at bounding box center [319, 276] width 639 height 553
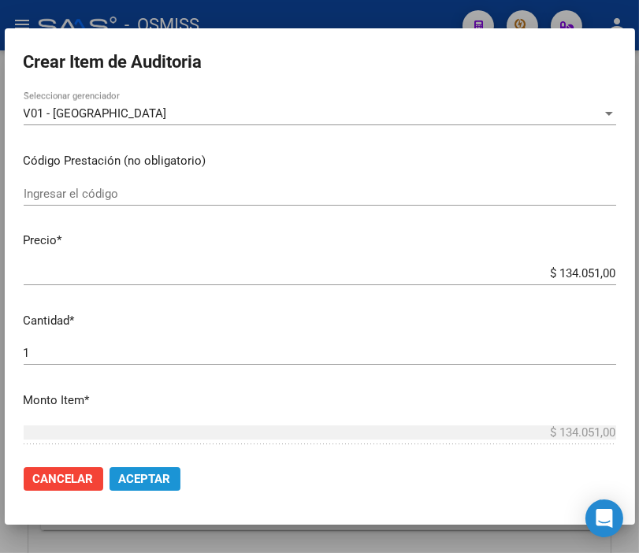
click at [145, 478] on span "Aceptar" at bounding box center [145, 479] width 52 height 14
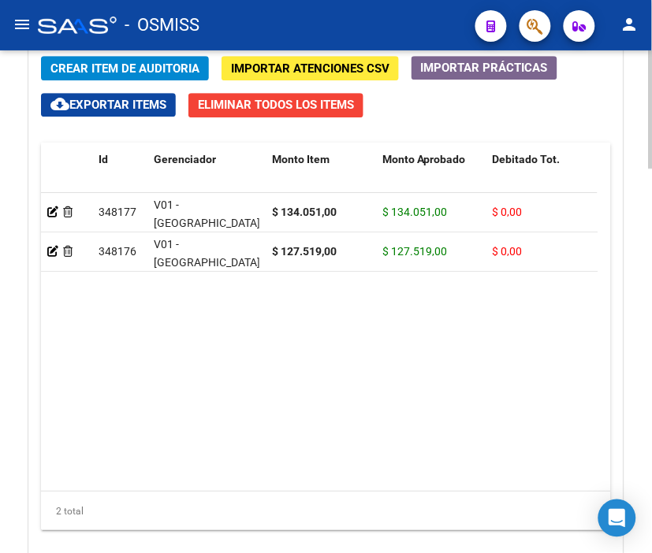
click at [152, 69] on span "Crear Item de Auditoria" at bounding box center [124, 68] width 149 height 14
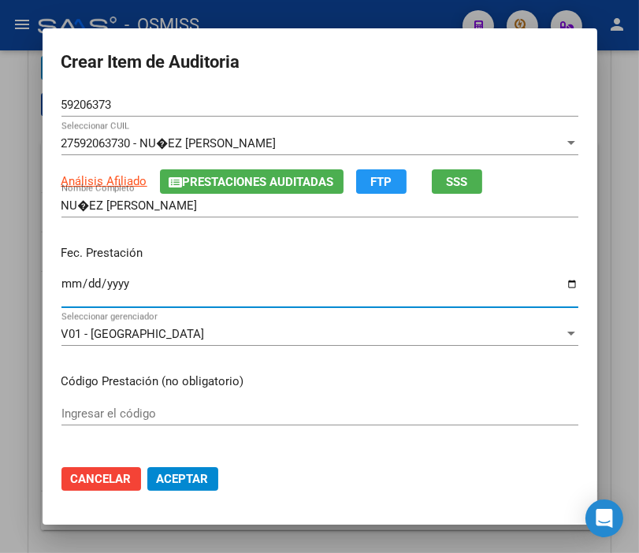
click at [63, 285] on input "Ingresar la fecha" at bounding box center [319, 289] width 517 height 25
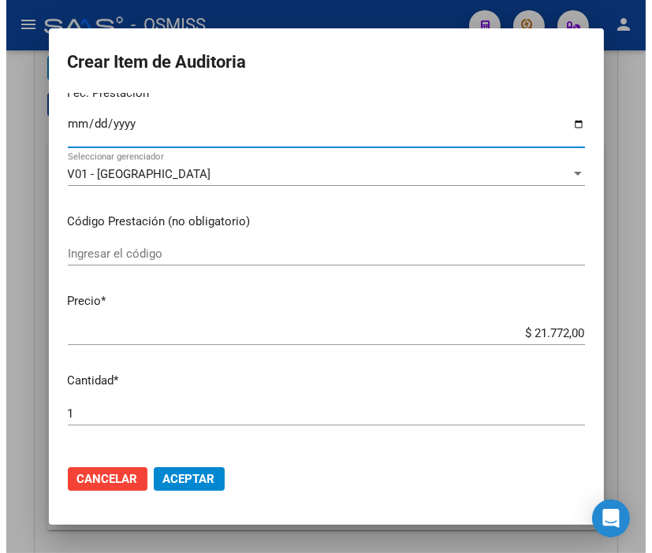
scroll to position [175, 0]
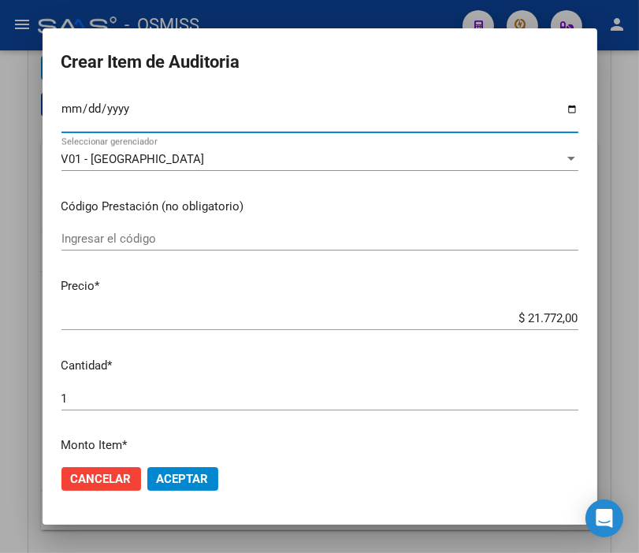
click at [192, 477] on span "Aceptar" at bounding box center [183, 479] width 52 height 14
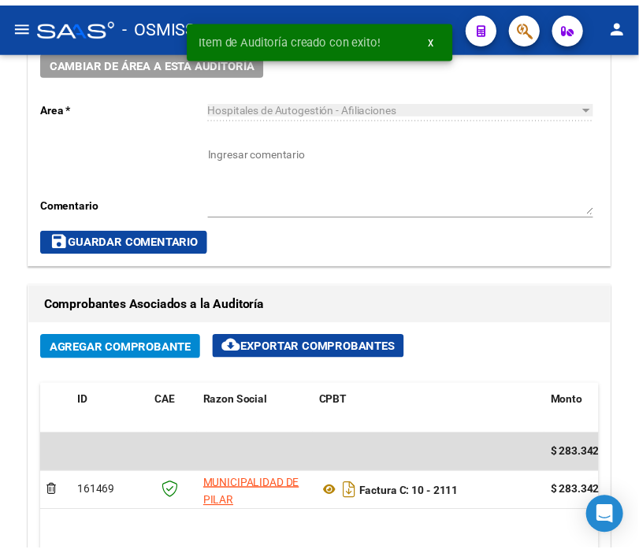
scroll to position [702, 0]
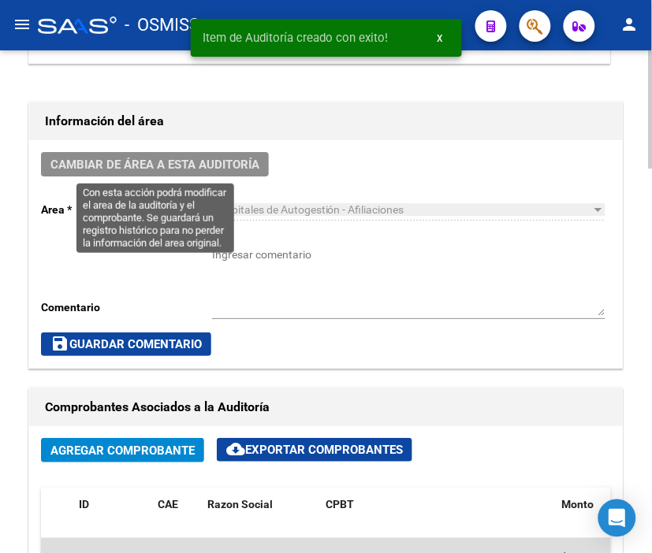
click at [143, 158] on span "Cambiar de área a esta auditoría" at bounding box center [154, 165] width 209 height 14
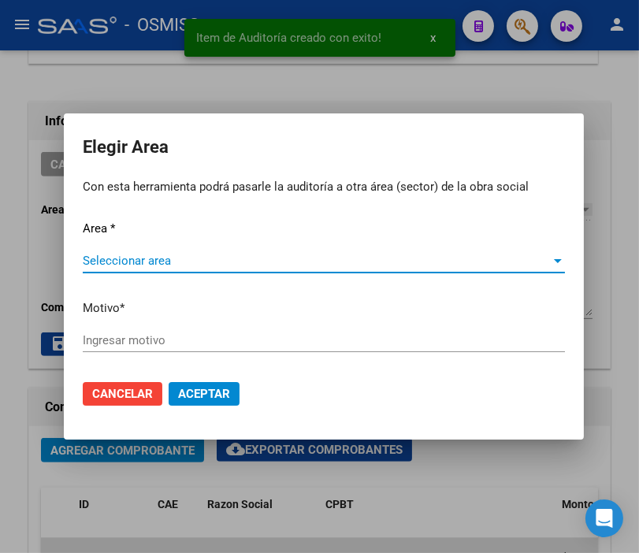
click at [123, 254] on span "Seleccionar area" at bounding box center [317, 261] width 468 height 14
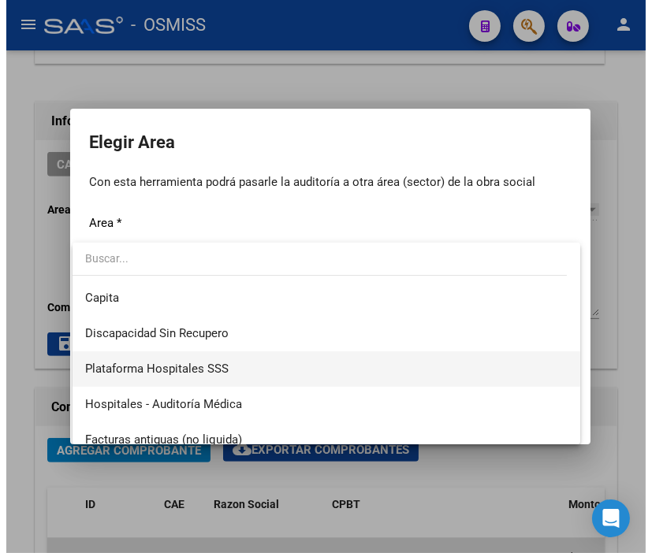
scroll to position [263, 0]
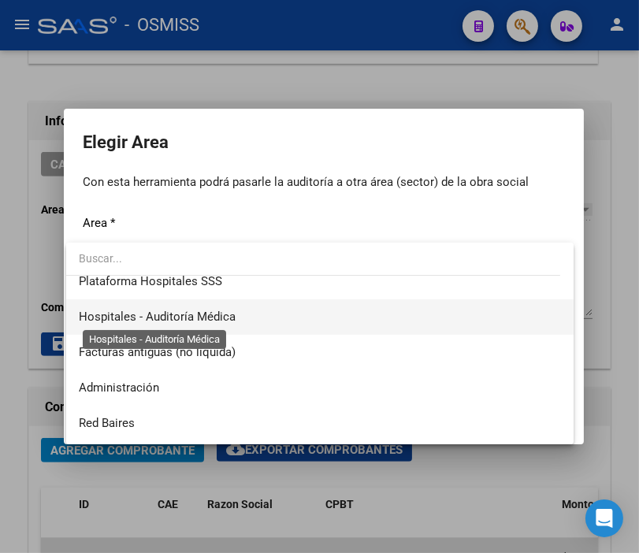
click at [218, 315] on span "Hospitales - Auditoría Médica" at bounding box center [157, 317] width 157 height 14
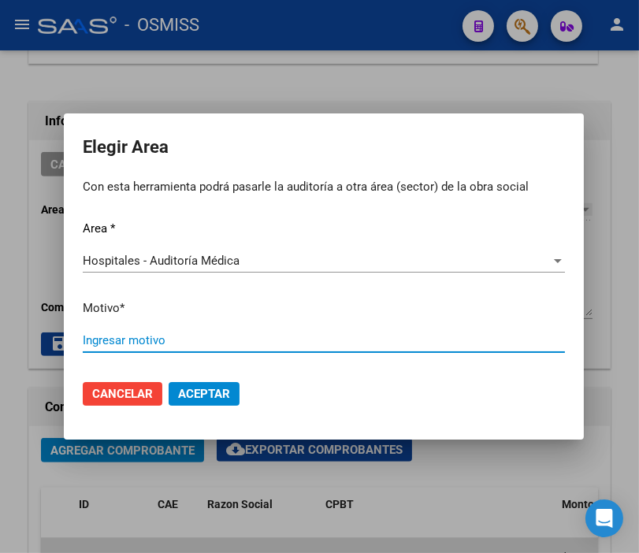
click at [162, 340] on input "Ingresar motivo" at bounding box center [324, 340] width 482 height 14
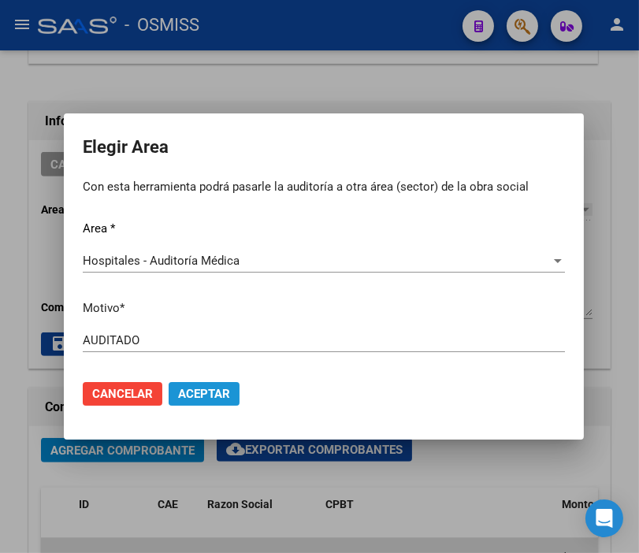
click at [227, 388] on button "Aceptar" at bounding box center [204, 394] width 71 height 24
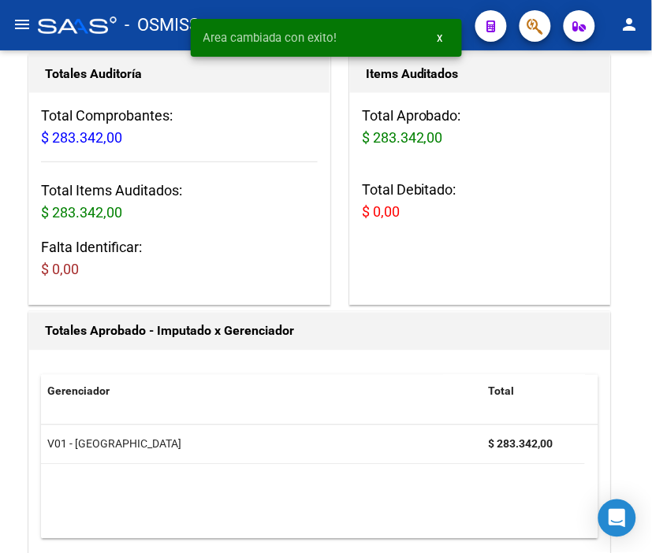
scroll to position [0, 0]
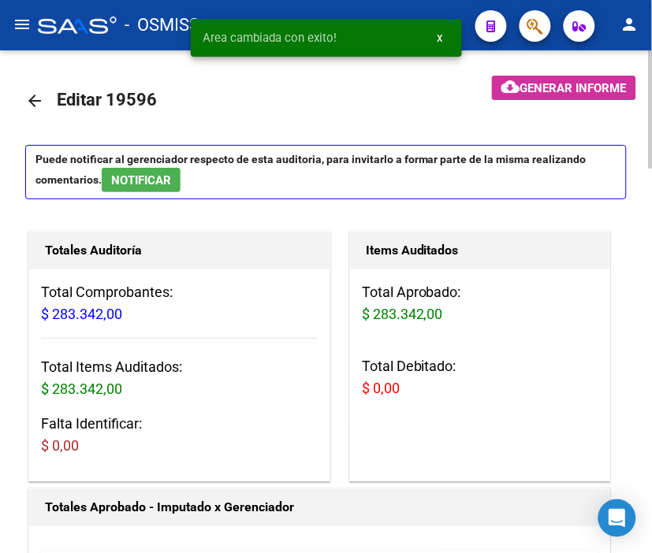
click at [35, 98] on mat-icon "arrow_back" at bounding box center [34, 100] width 19 height 19
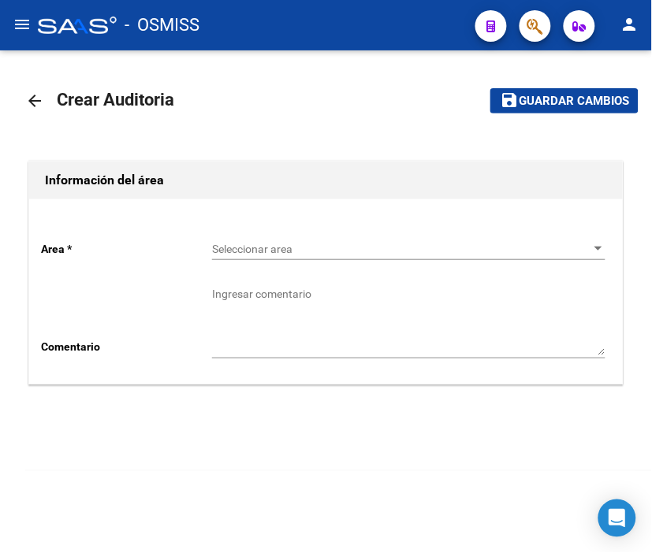
click at [264, 244] on span "Seleccionar area" at bounding box center [401, 249] width 379 height 13
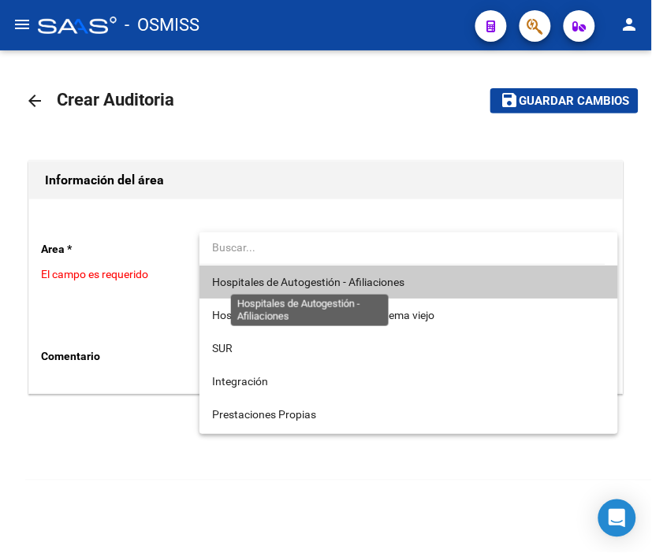
click at [280, 279] on span "Hospitales de Autogestión - Afiliaciones" at bounding box center [308, 282] width 192 height 13
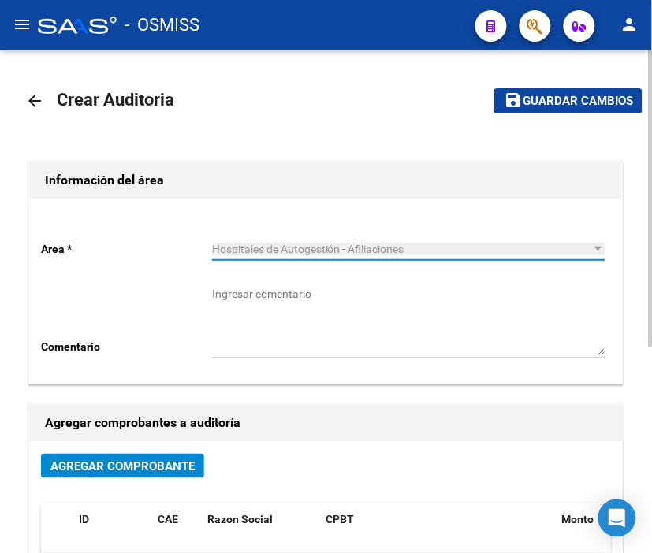
click at [175, 476] on button "Agregar Comprobante" at bounding box center [122, 466] width 163 height 24
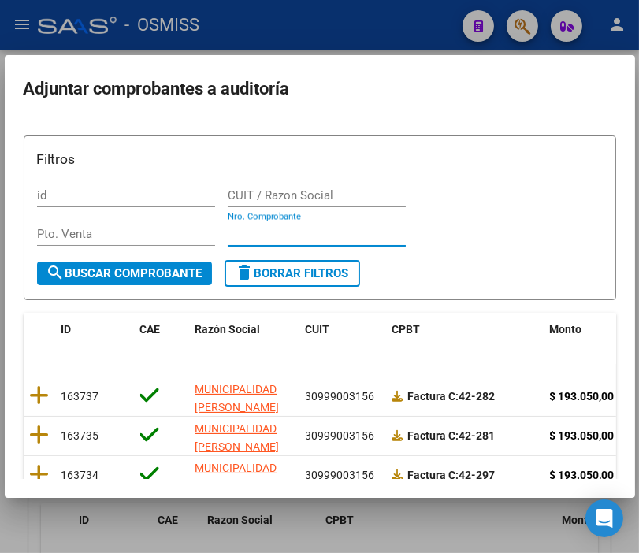
click at [249, 230] on input "Nro. Comprobante" at bounding box center [317, 234] width 178 height 14
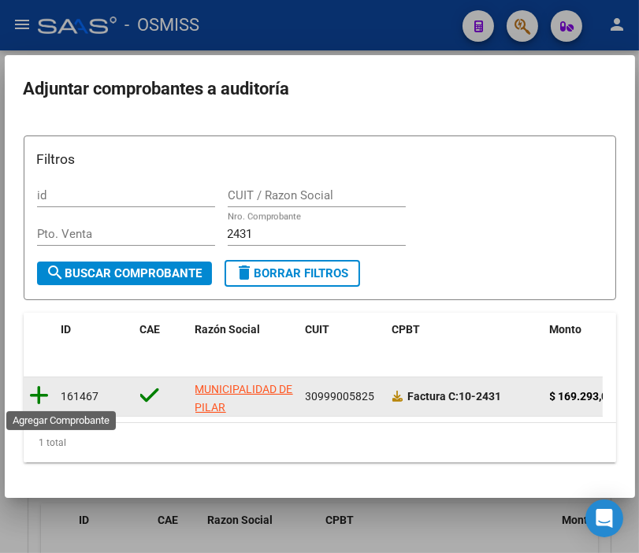
click at [47, 395] on icon at bounding box center [40, 396] width 20 height 22
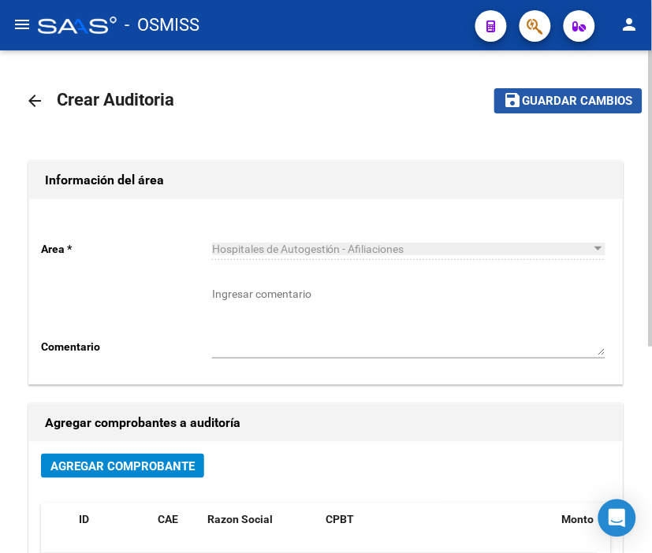
click at [571, 104] on span "Guardar cambios" at bounding box center [578, 102] width 110 height 14
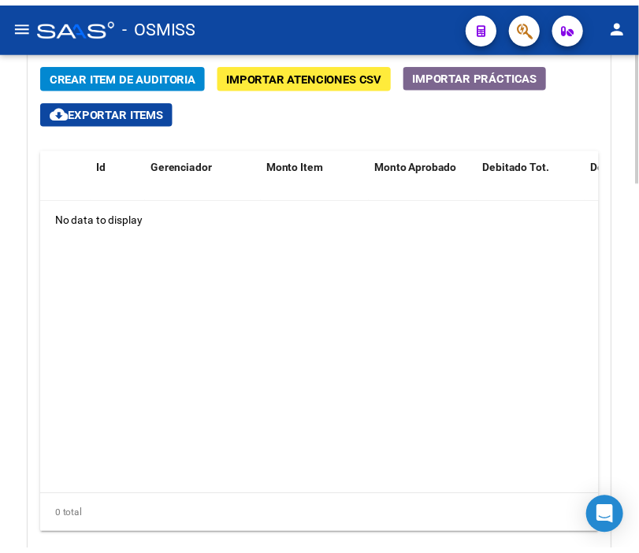
scroll to position [1276, 0]
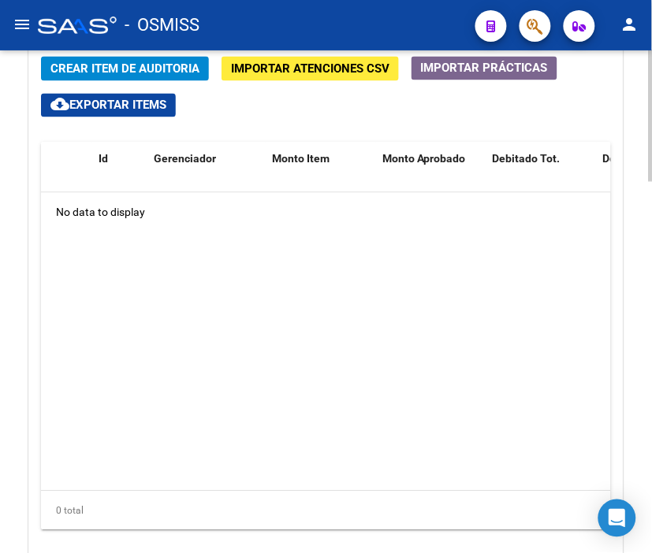
click at [651, 400] on html "menu - OSMISS person Firma Express Padrón Padrón Ágil Análisis Afiliado Integra…" at bounding box center [326, 276] width 652 height 553
click at [281, 20] on div "- OSMISS" at bounding box center [250, 25] width 425 height 35
click at [168, 65] on span "Crear Item de Auditoria" at bounding box center [124, 69] width 149 height 14
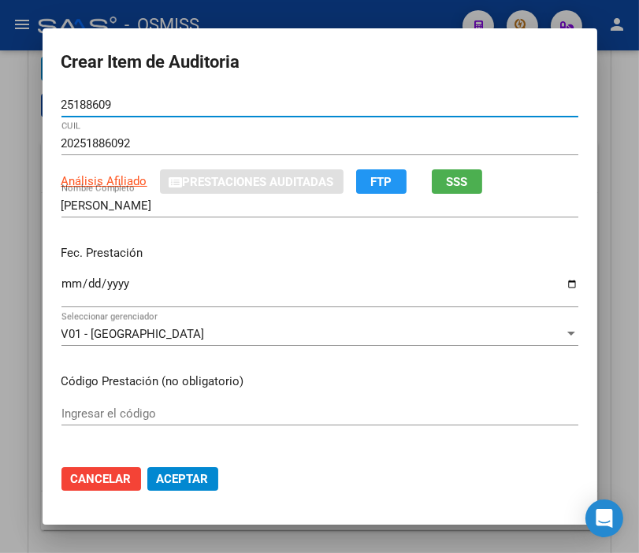
click at [71, 285] on input "Ingresar la fecha" at bounding box center [319, 289] width 517 height 25
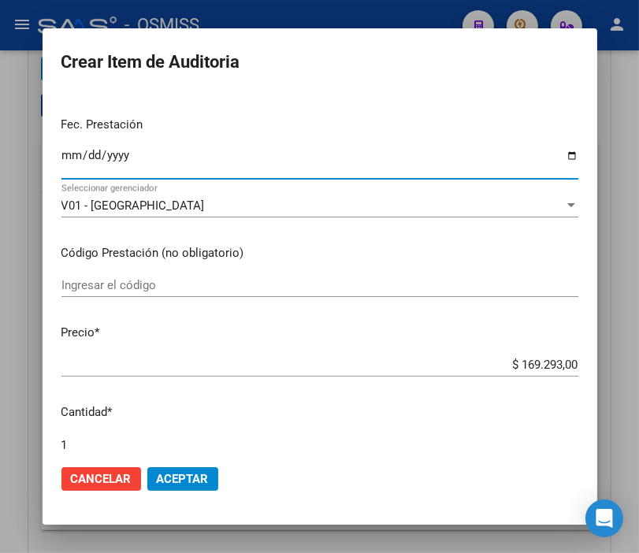
scroll to position [175, 0]
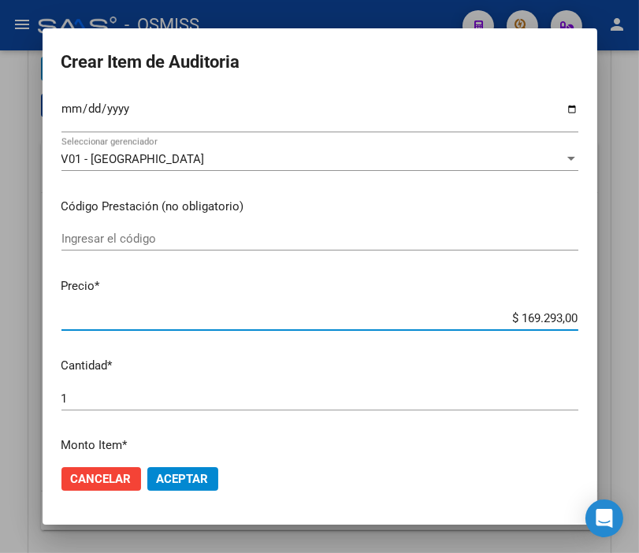
drag, startPoint x: 466, startPoint y: 321, endPoint x: 651, endPoint y: 325, distance: 185.3
click at [639, 325] on html "menu - OSMISS person Firma Express Padrón Padrón Ágil Análisis Afiliado Integra…" at bounding box center [319, 276] width 639 height 553
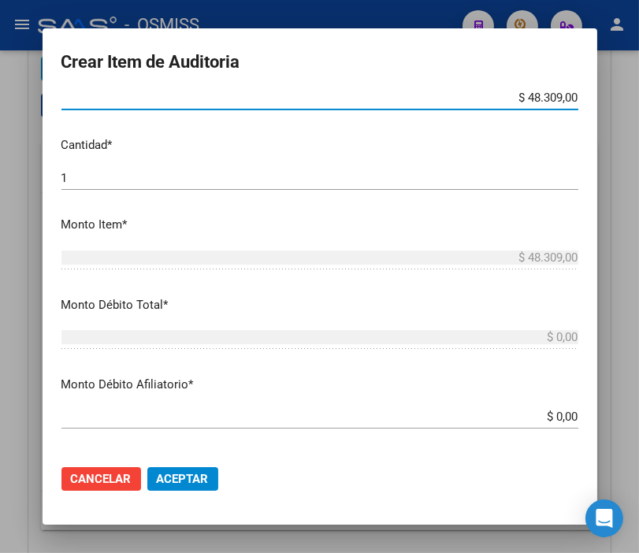
scroll to position [438, 0]
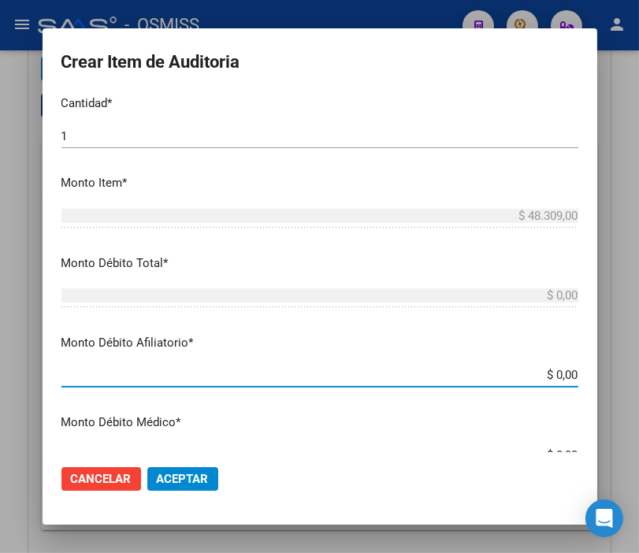
drag, startPoint x: 527, startPoint y: 371, endPoint x: 641, endPoint y: 382, distance: 114.8
click at [639, 382] on html "menu - OSMISS person Firma Express Padrón Padrón Ágil Análisis Afiliado Integra…" at bounding box center [319, 276] width 639 height 553
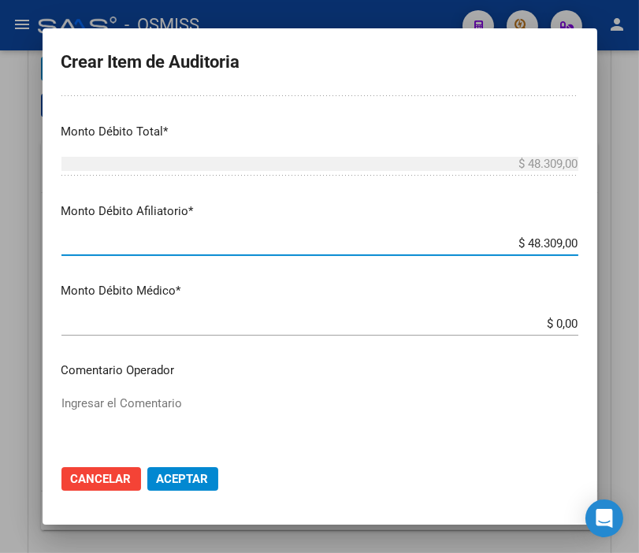
scroll to position [700, 0]
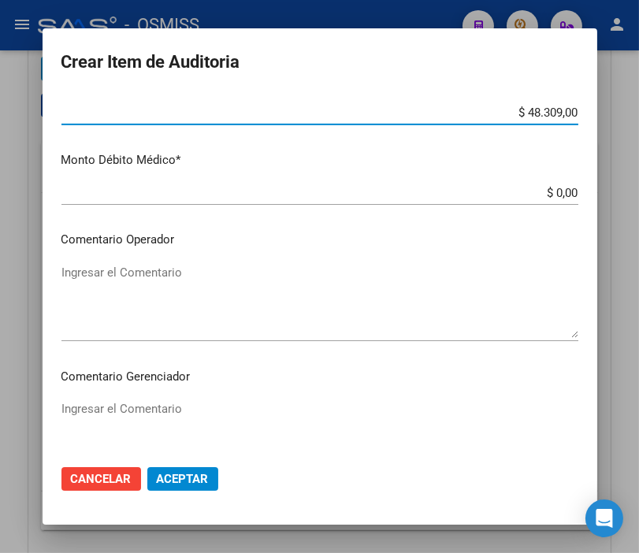
click at [169, 261] on div "Ingresar el Comentario" at bounding box center [319, 301] width 517 height 80
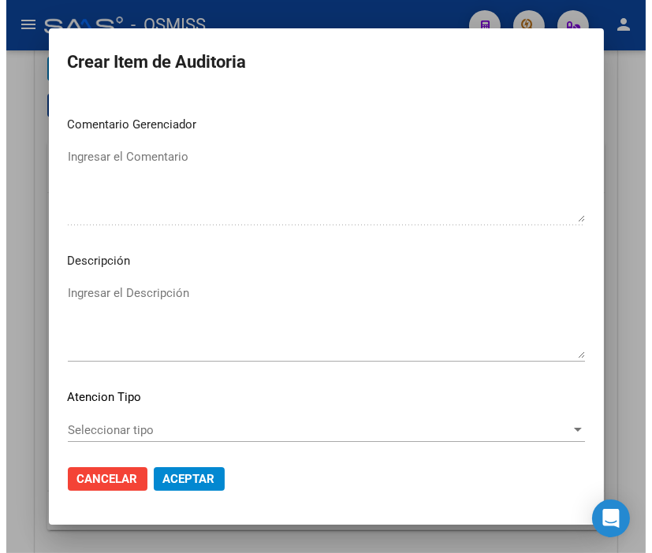
scroll to position [963, 0]
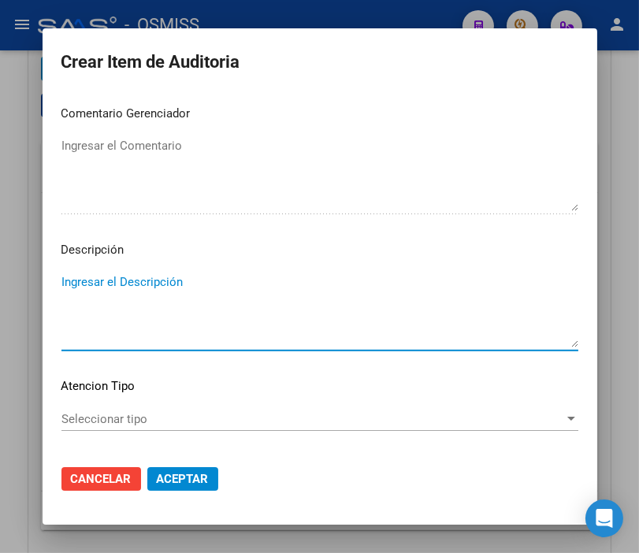
click at [93, 280] on textarea "Ingresar el Descripción" at bounding box center [319, 311] width 517 height 74
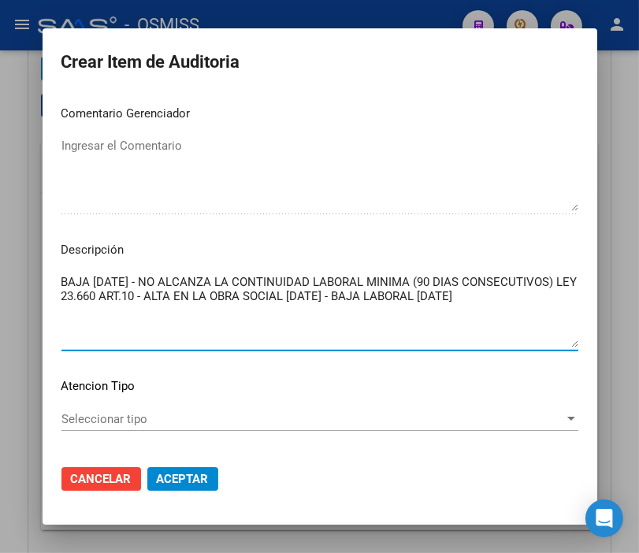
click at [187, 475] on span "Aceptar" at bounding box center [183, 479] width 52 height 14
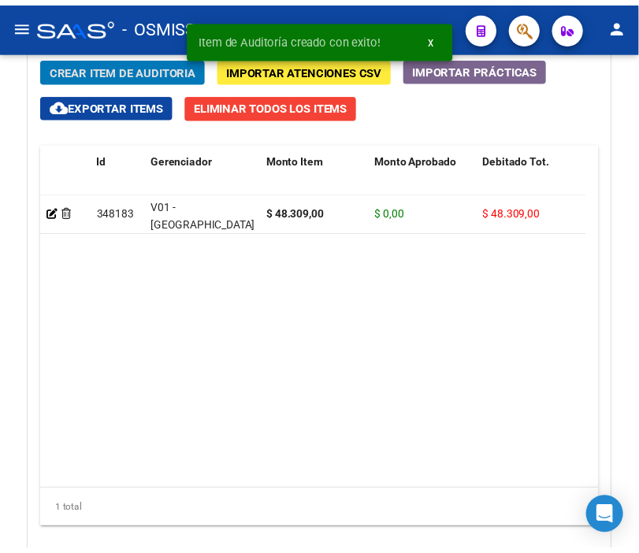
scroll to position [1491, 0]
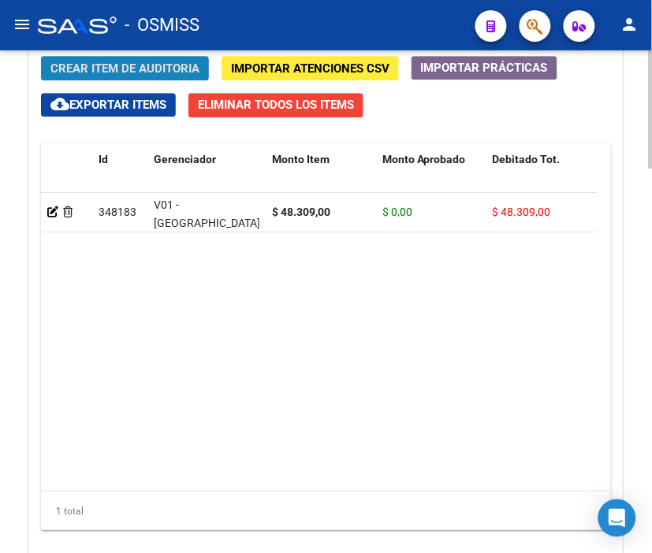
click at [132, 72] on span "Crear Item de Auditoria" at bounding box center [124, 68] width 149 height 14
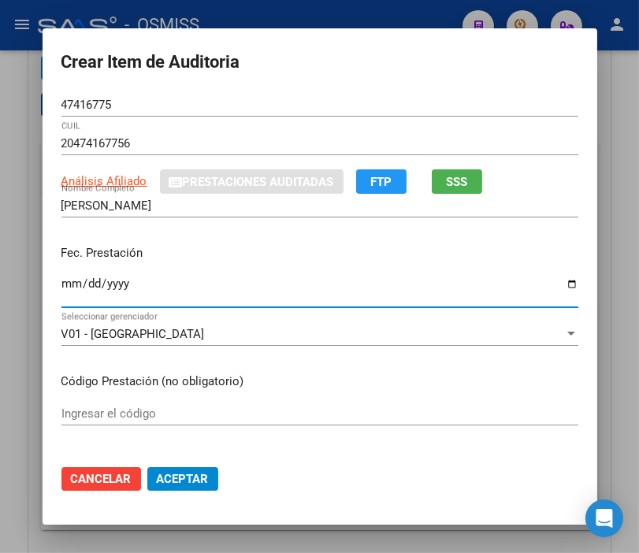
click at [61, 282] on input "Ingresar la fecha" at bounding box center [319, 289] width 517 height 25
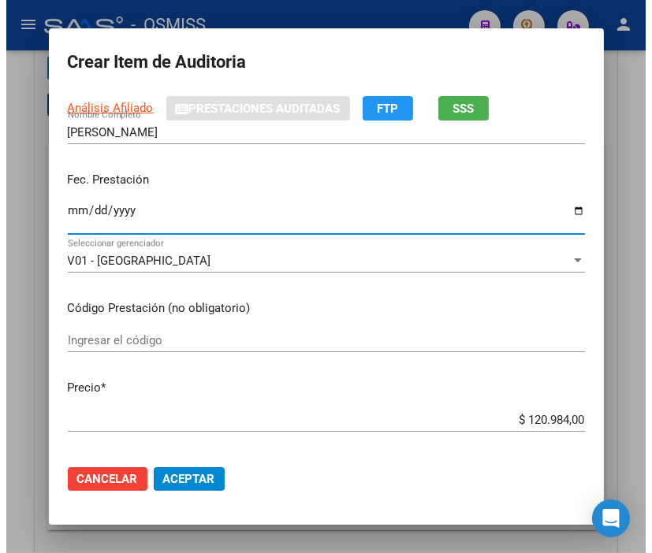
scroll to position [263, 0]
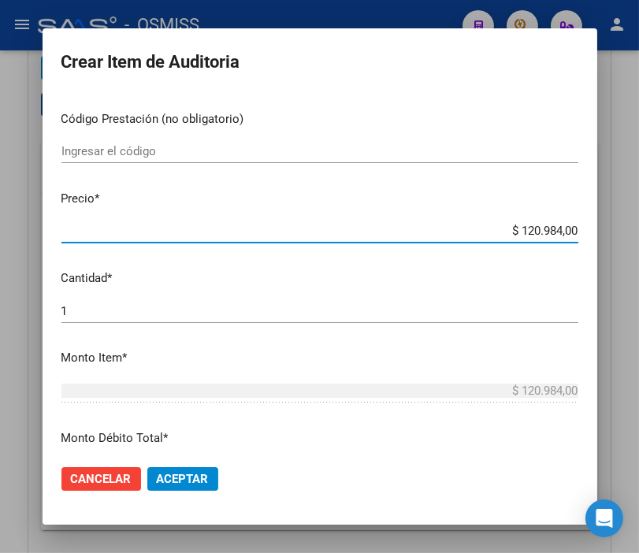
drag, startPoint x: 479, startPoint y: 234, endPoint x: 656, endPoint y: 243, distance: 176.8
click at [639, 243] on html "menu - OSMISS person Firma Express Padrón Padrón Ágil Análisis Afiliado Integra…" at bounding box center [319, 276] width 639 height 553
click at [199, 472] on span "Aceptar" at bounding box center [183, 479] width 52 height 14
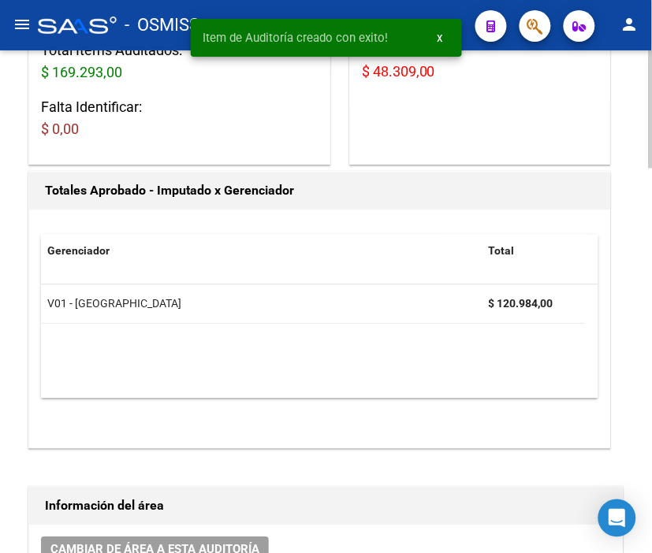
scroll to position [0, 0]
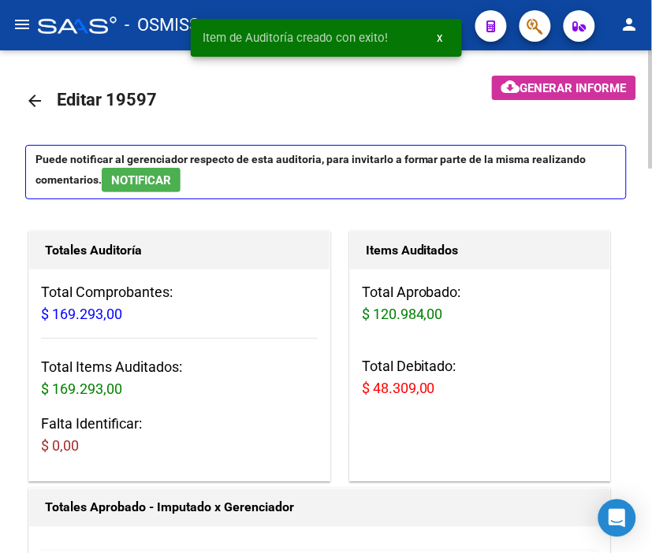
click at [560, 85] on span "Generar informe" at bounding box center [573, 88] width 106 height 14
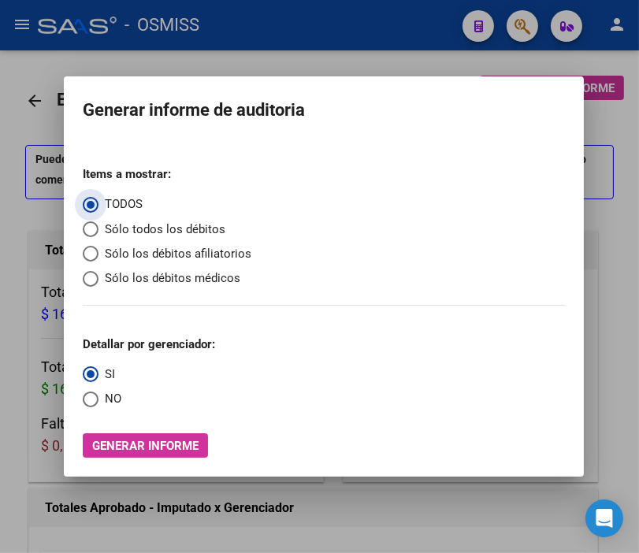
click at [125, 252] on span "Sólo los débitos afiliatorios" at bounding box center [175, 254] width 153 height 18
click at [99, 252] on input "Sólo los débitos afiliatorios" at bounding box center [91, 254] width 16 height 16
click at [99, 400] on span "NO" at bounding box center [110, 399] width 23 height 18
click at [95, 400] on input "NO" at bounding box center [91, 400] width 16 height 16
click at [138, 434] on div "Items a mostrar: TODOS Sólo todos los débitos Sólo los débitos afiliatorios Sól…" at bounding box center [324, 306] width 482 height 304
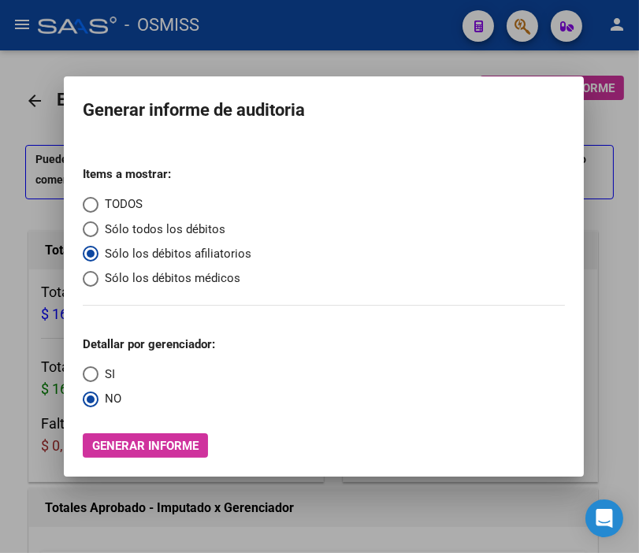
click at [136, 442] on span "Generar informe" at bounding box center [145, 446] width 106 height 14
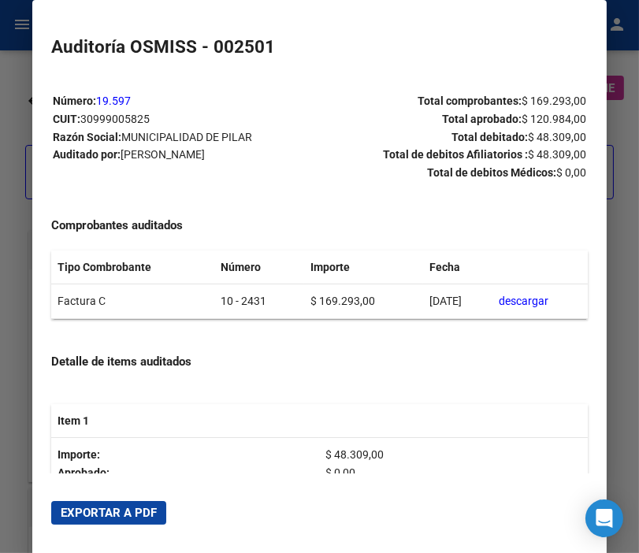
click at [115, 515] on span "Exportar a PDF" at bounding box center [109, 513] width 96 height 14
click at [19, 106] on div at bounding box center [319, 276] width 639 height 553
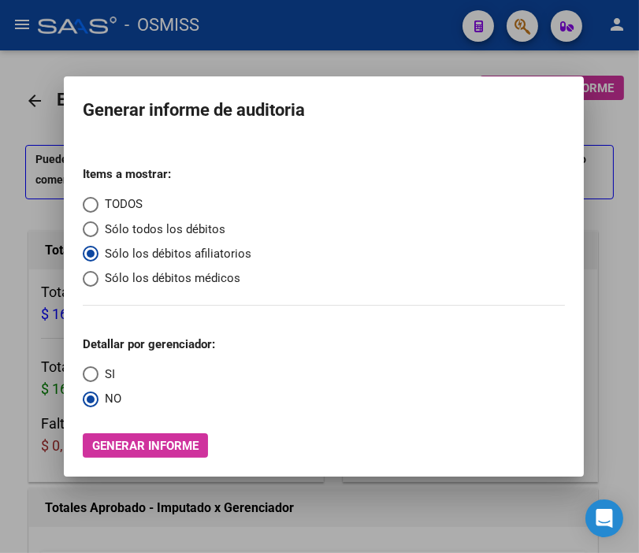
click at [19, 106] on div at bounding box center [319, 276] width 639 height 553
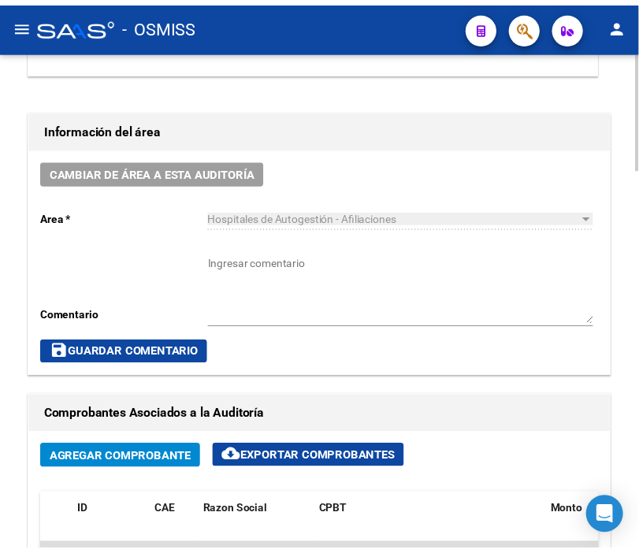
scroll to position [700, 0]
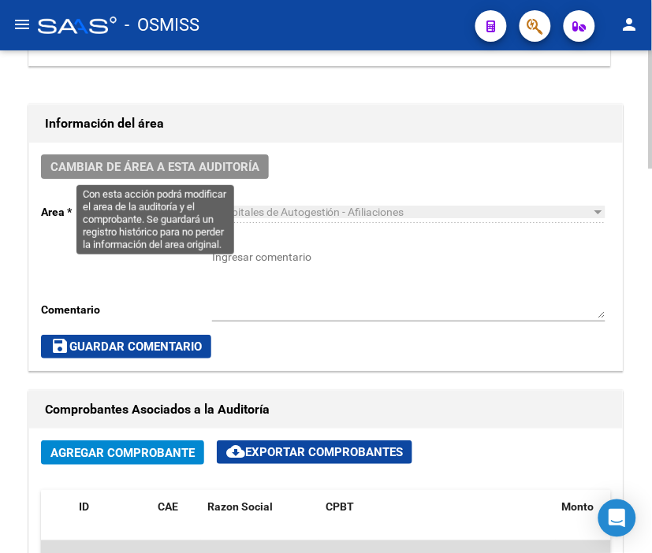
click at [187, 164] on span "Cambiar de área a esta auditoría" at bounding box center [154, 167] width 209 height 14
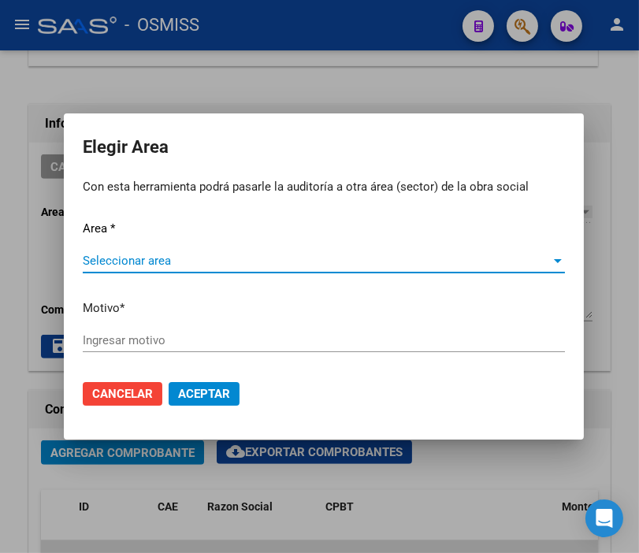
click at [169, 266] on span "Seleccionar area" at bounding box center [317, 261] width 468 height 14
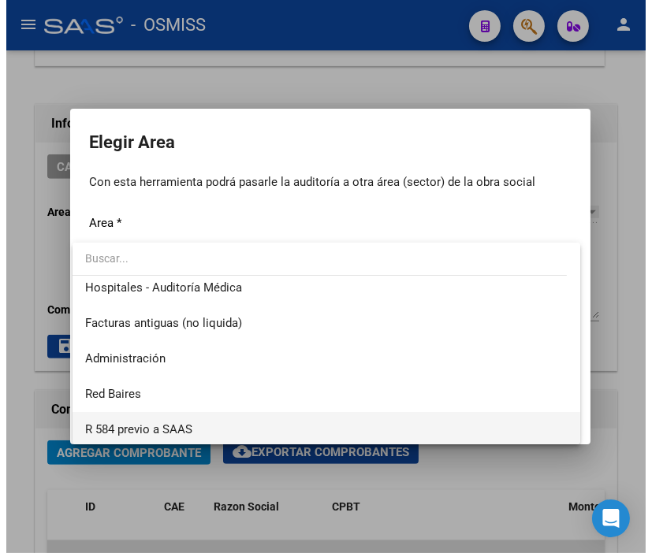
scroll to position [263, 0]
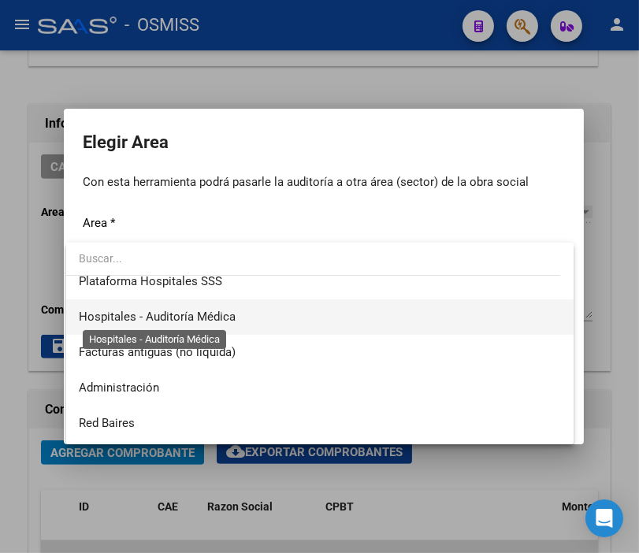
click at [218, 317] on span "Hospitales - Auditoría Médica" at bounding box center [157, 317] width 157 height 14
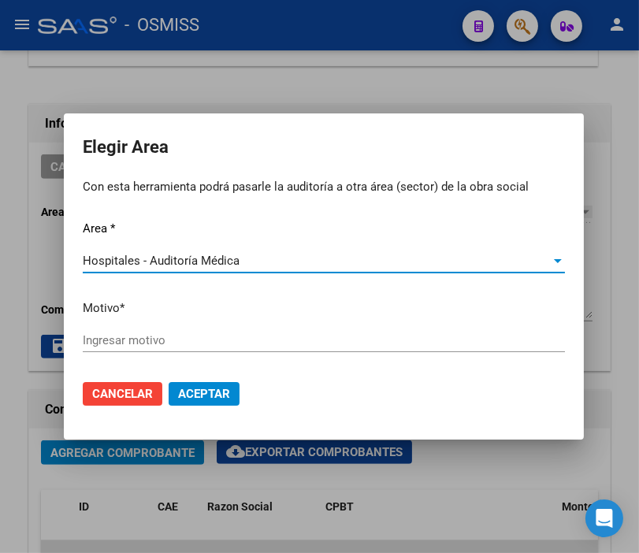
click at [134, 337] on input "Ingresar motivo" at bounding box center [324, 340] width 482 height 14
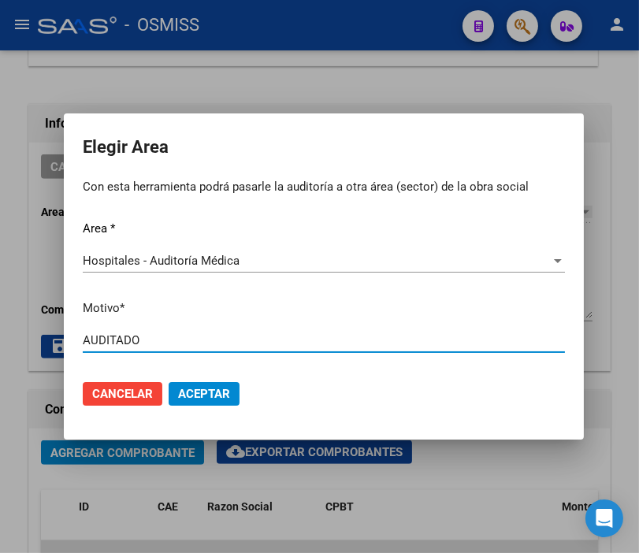
click at [214, 397] on span "Aceptar" at bounding box center [204, 394] width 52 height 14
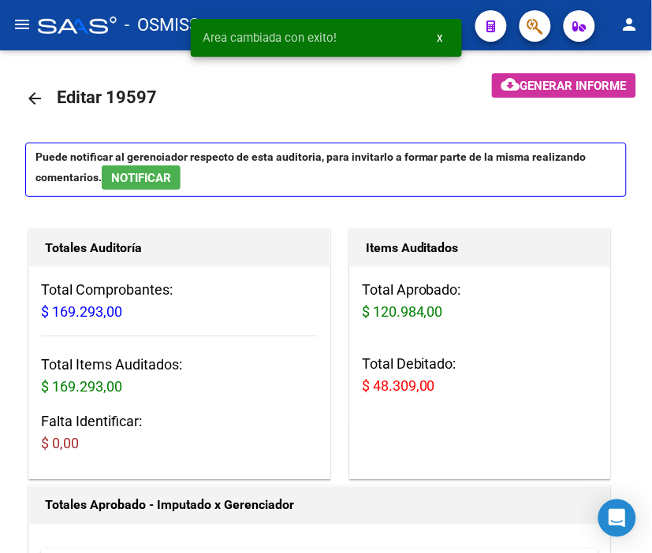
scroll to position [0, 0]
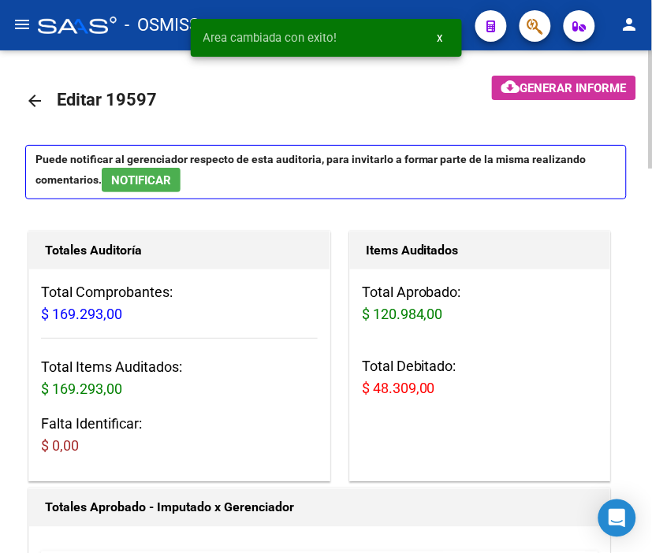
click at [30, 96] on mat-icon "arrow_back" at bounding box center [34, 100] width 19 height 19
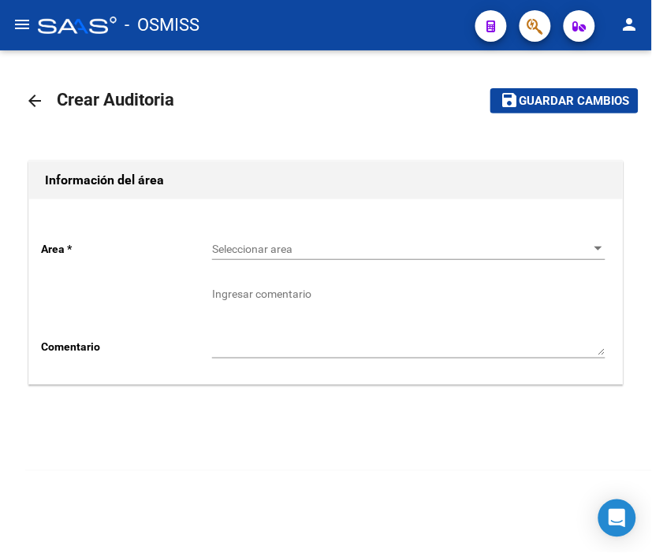
click at [253, 256] on div "Seleccionar area Seleccionar area" at bounding box center [408, 245] width 393 height 32
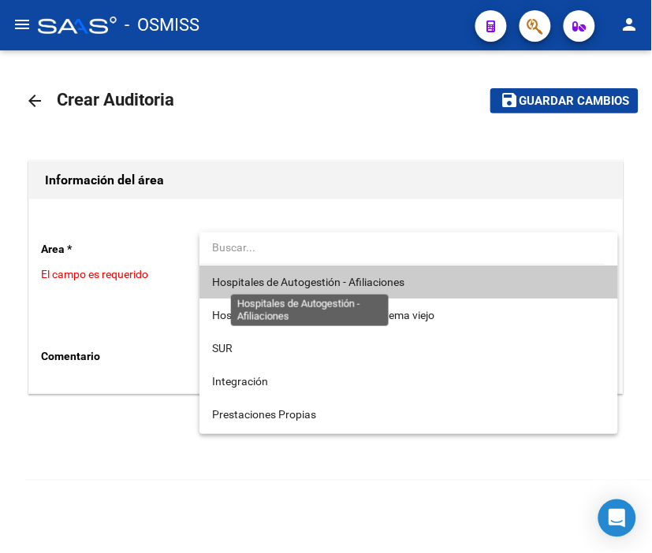
click at [281, 280] on span "Hospitales de Autogestión - Afiliaciones" at bounding box center [308, 282] width 192 height 13
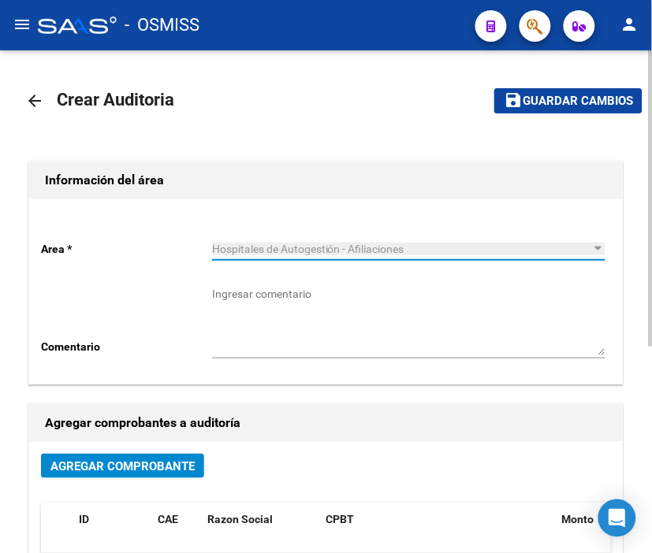
click at [197, 457] on button "Agregar Comprobante" at bounding box center [122, 466] width 163 height 24
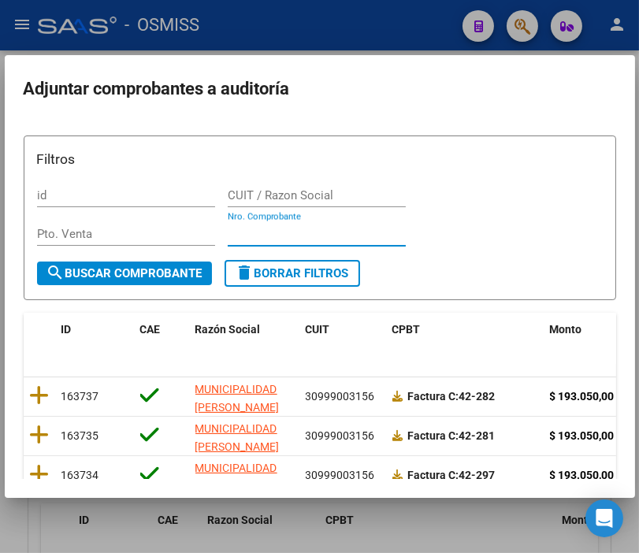
click at [256, 231] on input "Nro. Comprobante" at bounding box center [317, 234] width 178 height 14
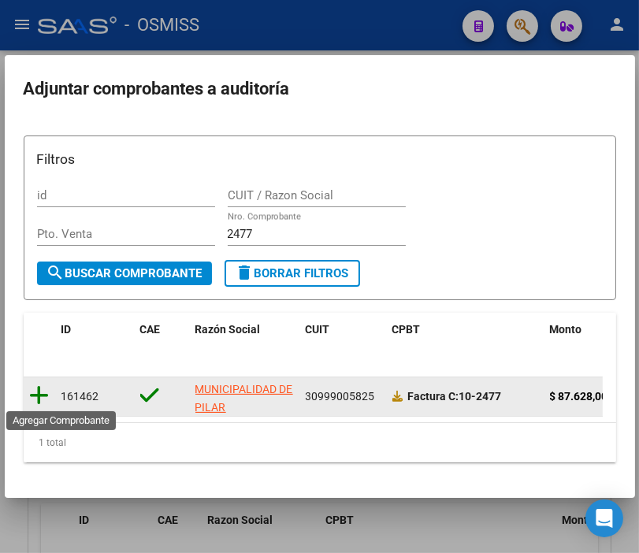
click at [35, 387] on icon at bounding box center [40, 396] width 20 height 22
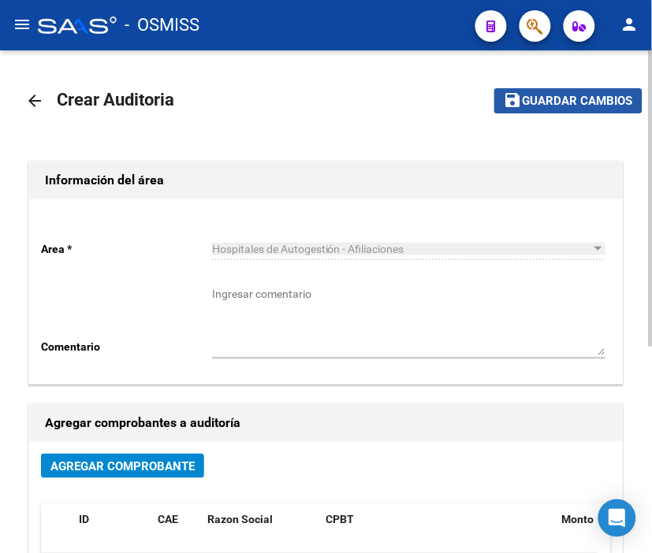
click at [571, 98] on span "Guardar cambios" at bounding box center [578, 102] width 110 height 14
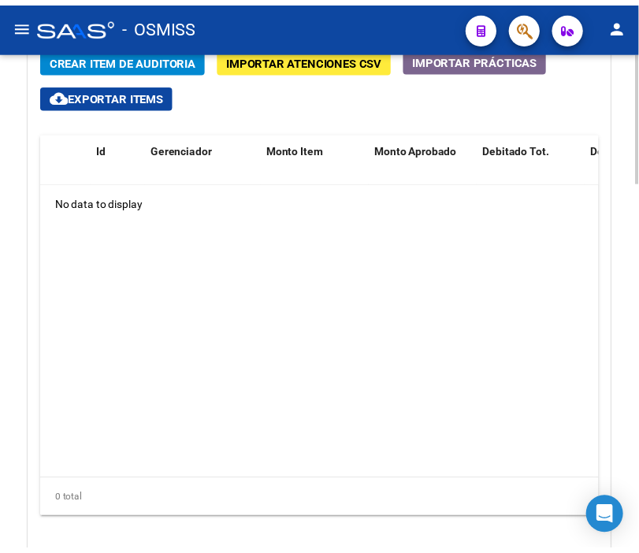
scroll to position [1289, 0]
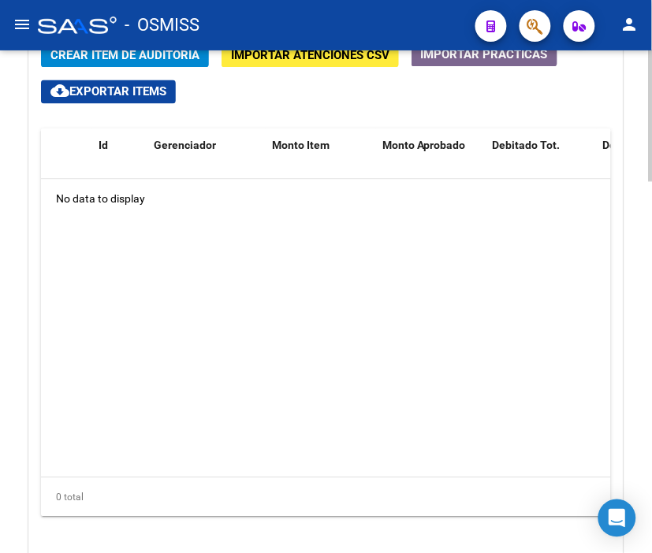
click at [651, 412] on html "menu - OSMISS person Firma Express Padrón Padrón Ágil Análisis Afiliado Integra…" at bounding box center [326, 276] width 652 height 553
click at [140, 57] on span "Crear Item de Auditoria" at bounding box center [124, 56] width 149 height 14
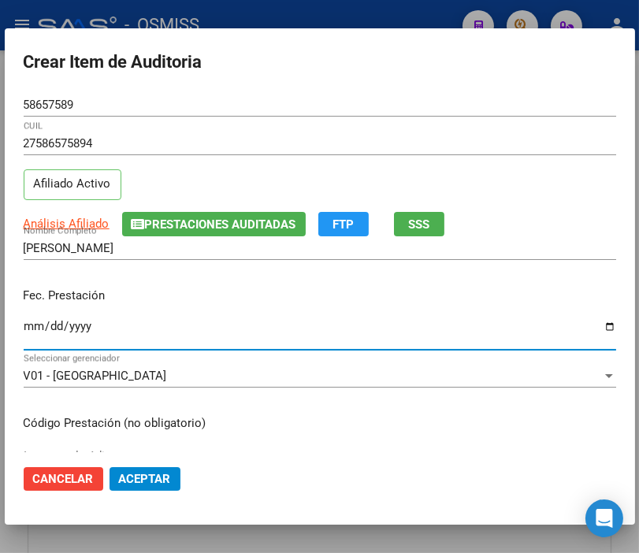
click at [28, 324] on input "Ingresar la fecha" at bounding box center [320, 332] width 593 height 25
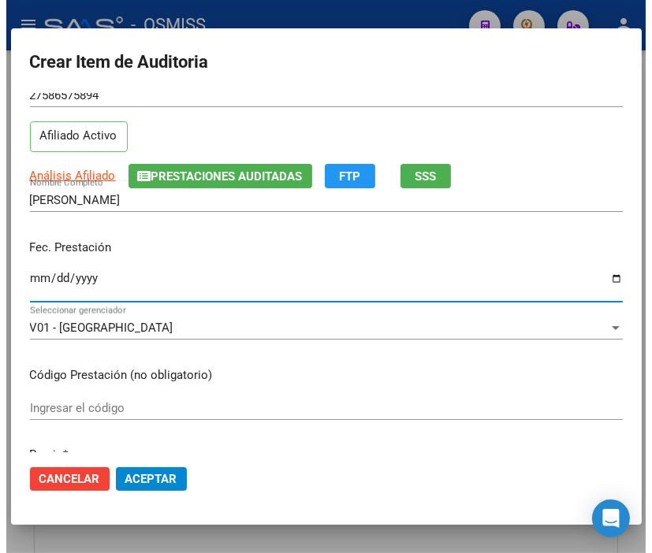
scroll to position [175, 0]
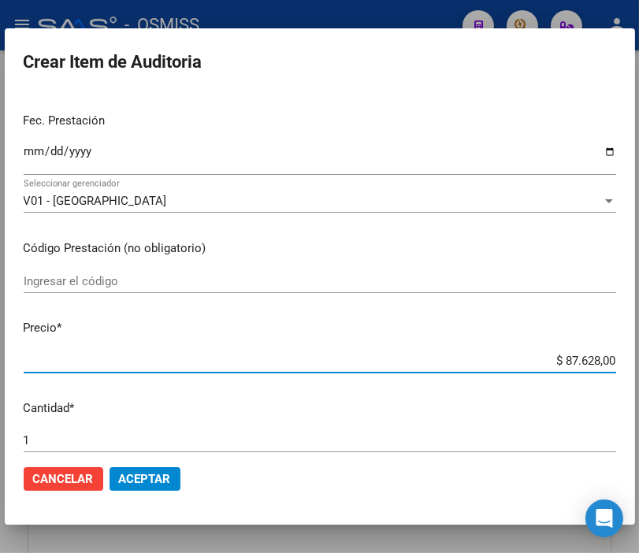
drag, startPoint x: 525, startPoint y: 356, endPoint x: 656, endPoint y: 357, distance: 130.9
click at [639, 357] on html "menu - OSMISS person Firma Express Padrón Padrón Ágil Análisis Afiliado Integra…" at bounding box center [319, 276] width 639 height 553
click at [153, 483] on span "Aceptar" at bounding box center [145, 479] width 52 height 14
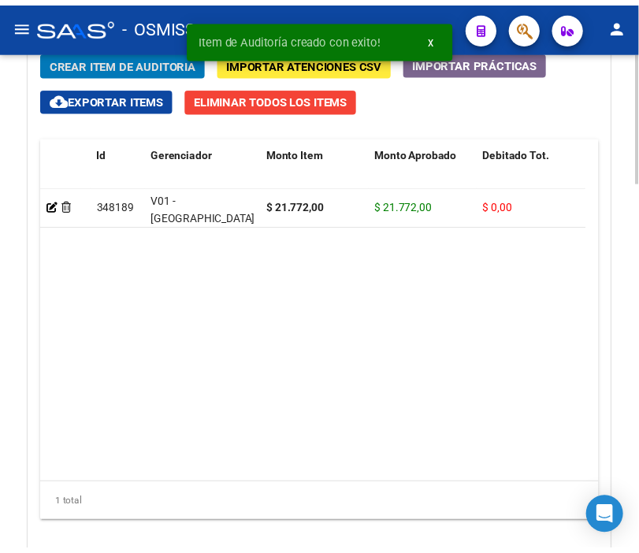
scroll to position [1498, 0]
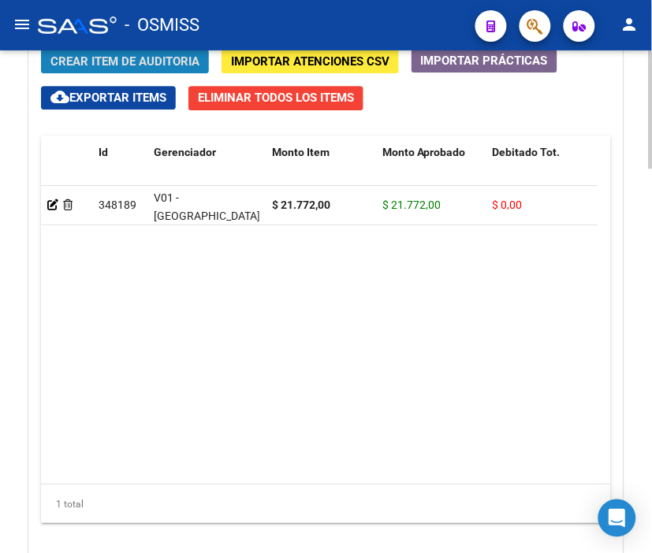
click at [117, 58] on span "Crear Item de Auditoria" at bounding box center [124, 61] width 149 height 14
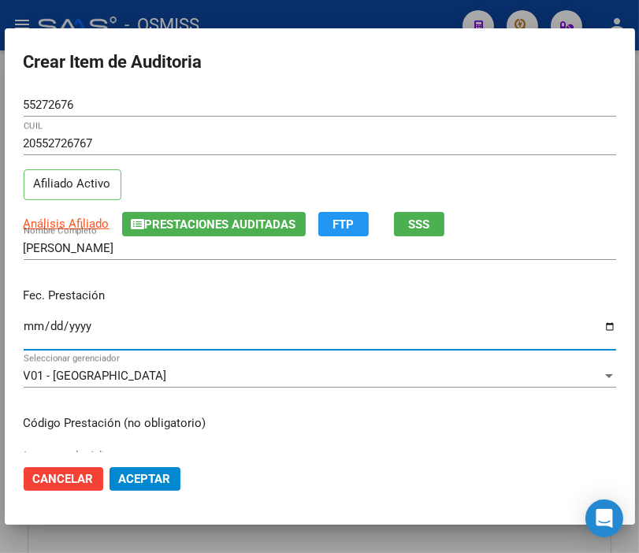
click at [32, 320] on input "Ingresar la fecha" at bounding box center [320, 332] width 593 height 25
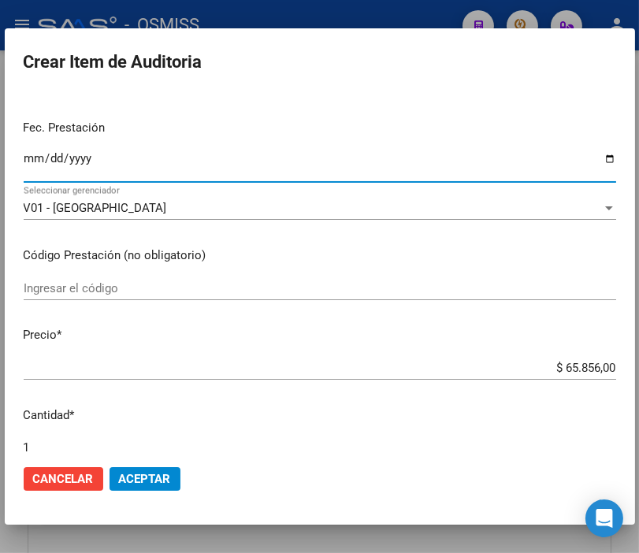
scroll to position [175, 0]
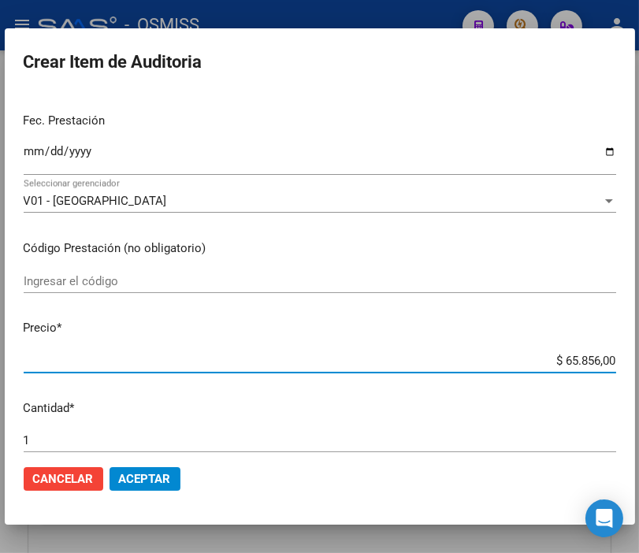
drag, startPoint x: 524, startPoint y: 359, endPoint x: 656, endPoint y: 363, distance: 131.7
click at [639, 363] on html "menu - OSMISS person Firma Express Padrón Padrón Ágil Análisis Afiliado Integra…" at bounding box center [319, 276] width 639 height 553
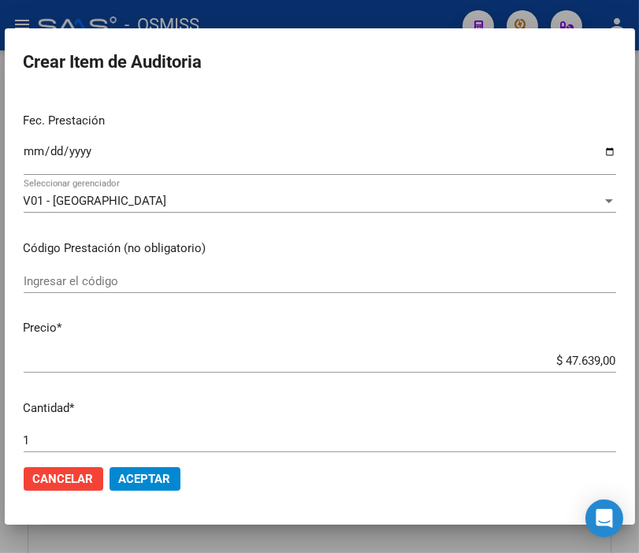
click at [155, 465] on mat-dialog-actions "Cancelar Aceptar" at bounding box center [320, 480] width 593 height 54
click at [319, 114] on p "Fec. Prestación" at bounding box center [320, 121] width 593 height 18
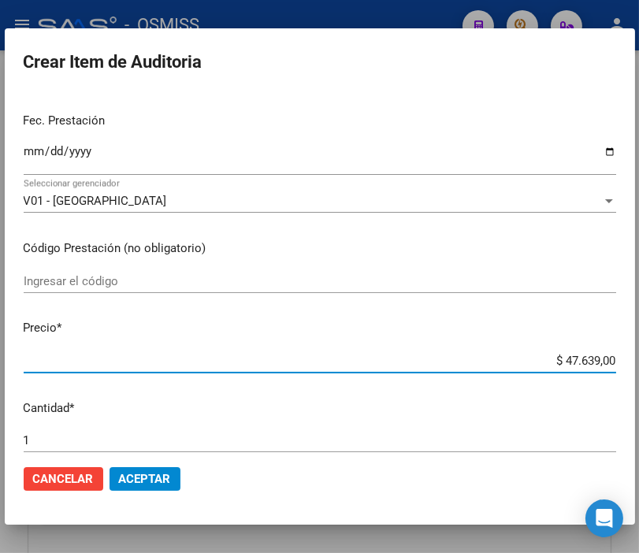
drag, startPoint x: 517, startPoint y: 361, endPoint x: 656, endPoint y: 371, distance: 139.1
click at [639, 371] on html "menu - OSMISS person Firma Express Padrón Padrón Ágil Análisis Afiliado Integra…" at bounding box center [319, 276] width 639 height 553
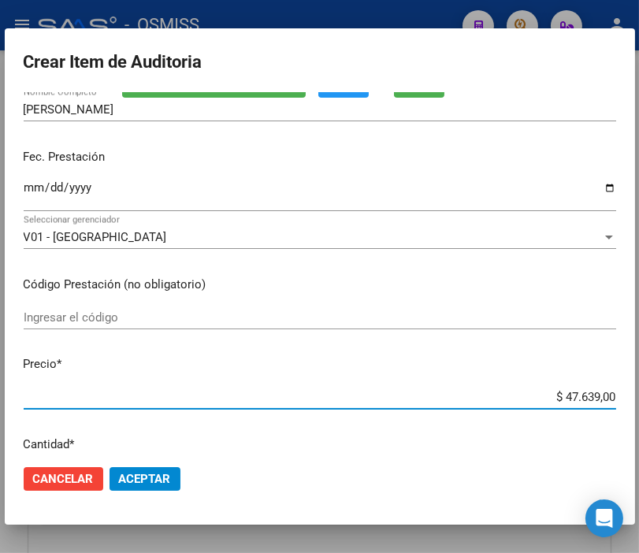
scroll to position [88, 0]
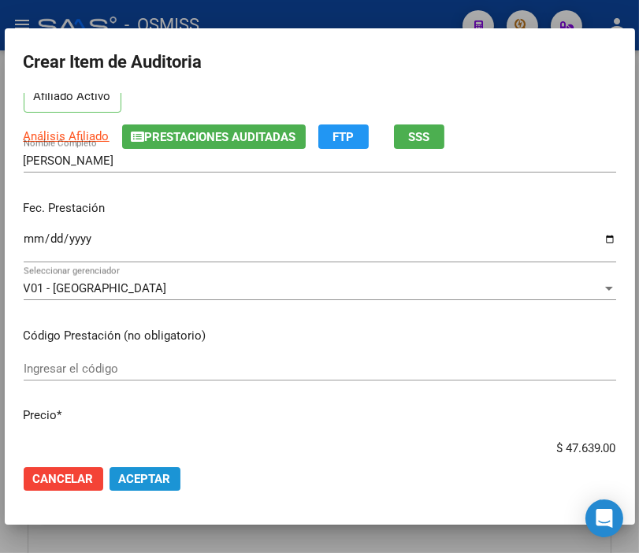
click at [162, 479] on span "Aceptar" at bounding box center [145, 479] width 52 height 14
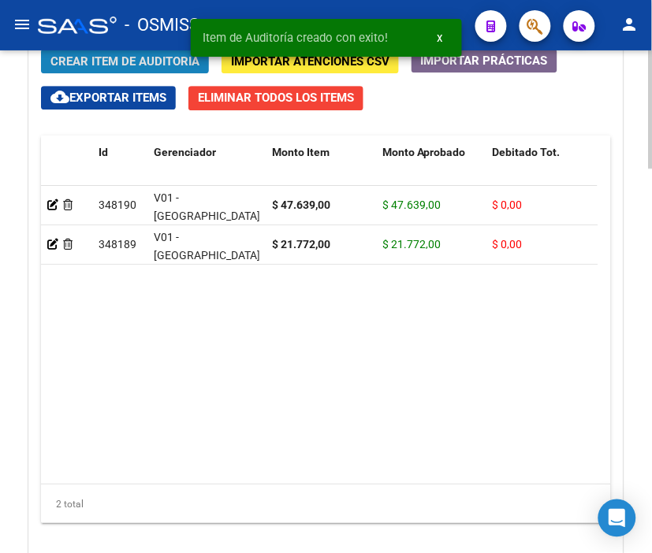
click at [95, 57] on span "Crear Item de Auditoria" at bounding box center [124, 61] width 149 height 14
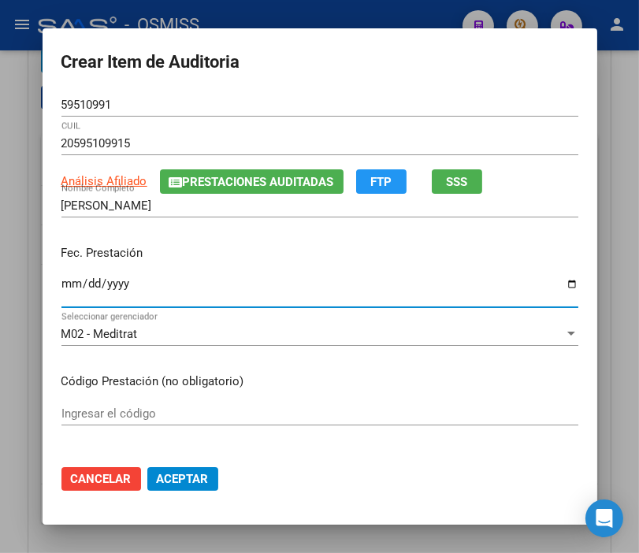
click at [61, 284] on input "Ingresar la fecha" at bounding box center [319, 289] width 517 height 25
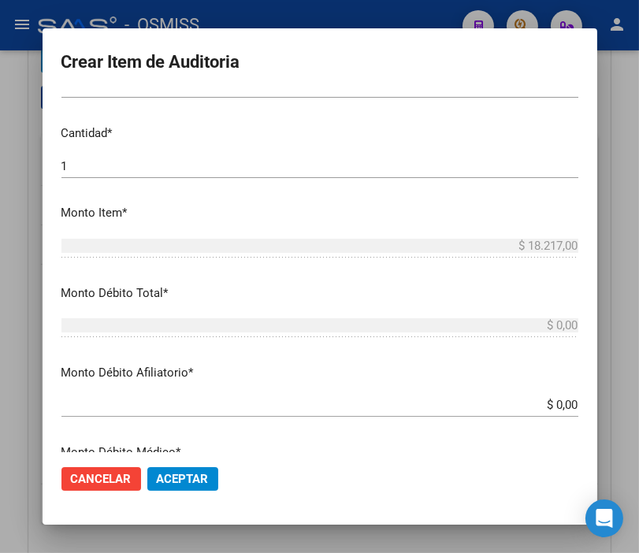
scroll to position [438, 0]
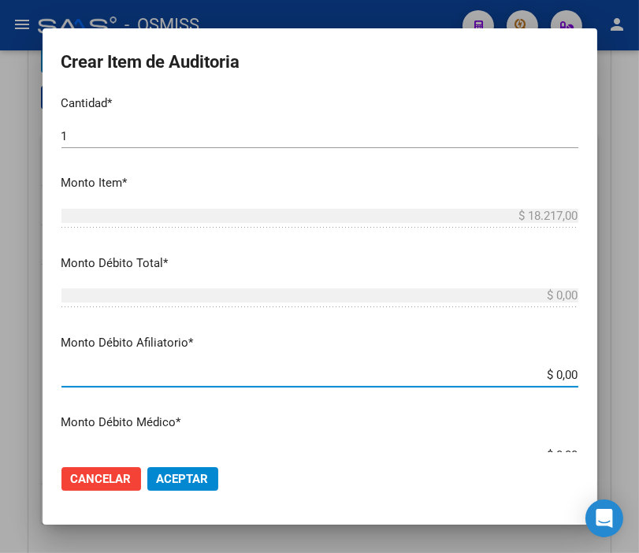
drag, startPoint x: 514, startPoint y: 372, endPoint x: 656, endPoint y: 392, distance: 143.3
click at [639, 392] on html "menu - OSMISS person Firma Express Padrón Padrón Ágil Análisis Afiliado Integra…" at bounding box center [319, 276] width 639 height 553
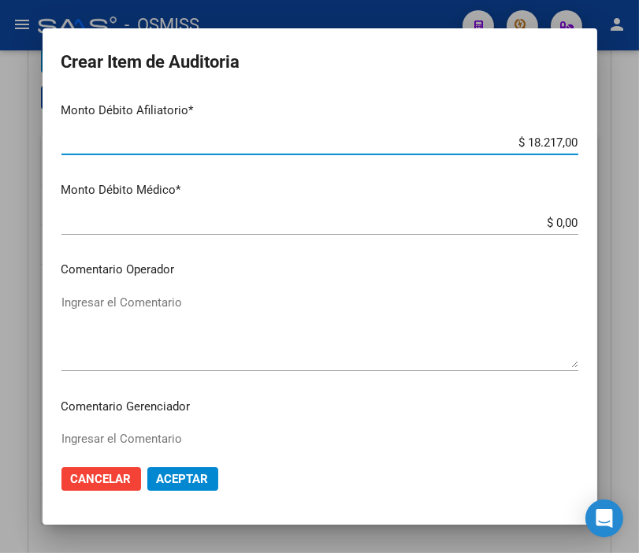
scroll to position [700, 0]
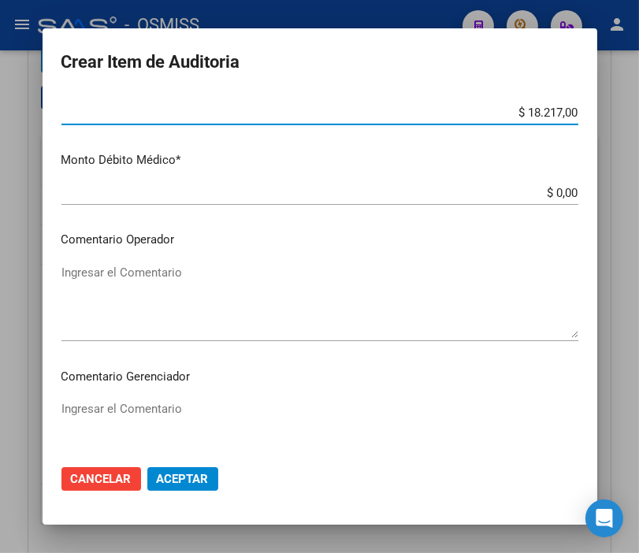
click at [113, 277] on textarea "Ingresar el Comentario" at bounding box center [319, 301] width 517 height 74
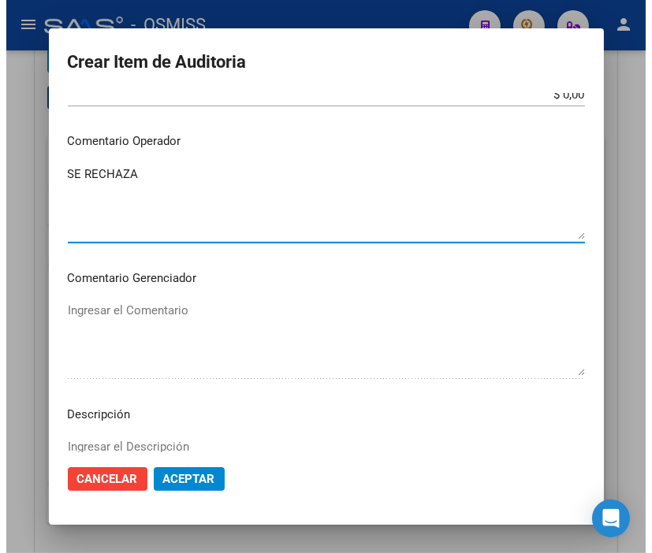
scroll to position [876, 0]
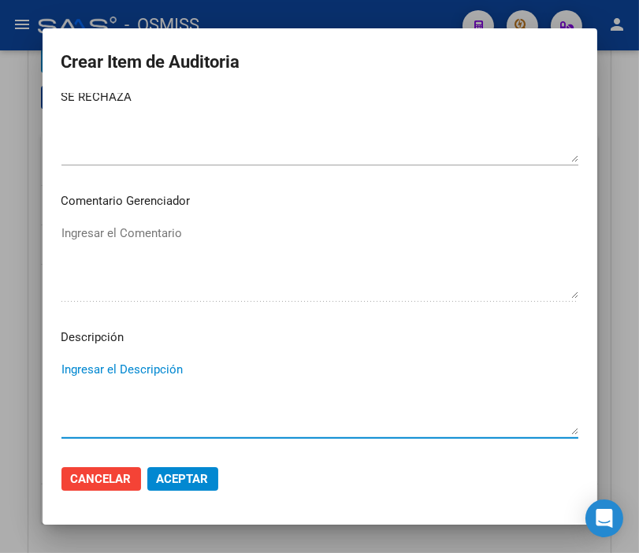
click at [69, 369] on textarea "Ingresar el Descripción" at bounding box center [319, 398] width 517 height 74
click at [173, 368] on textarea "BAJA" at bounding box center [319, 398] width 517 height 74
click at [217, 364] on textarea "BAJA [DATE] - FINALIZAZION DEL" at bounding box center [319, 398] width 517 height 74
click at [282, 367] on textarea "BAJA [DATE] - FINALIZACION DEL" at bounding box center [319, 398] width 517 height 74
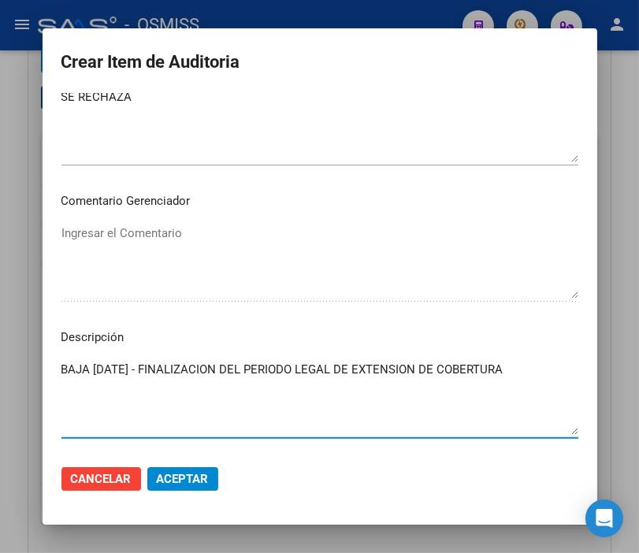
click at [184, 479] on span "Aceptar" at bounding box center [183, 479] width 52 height 14
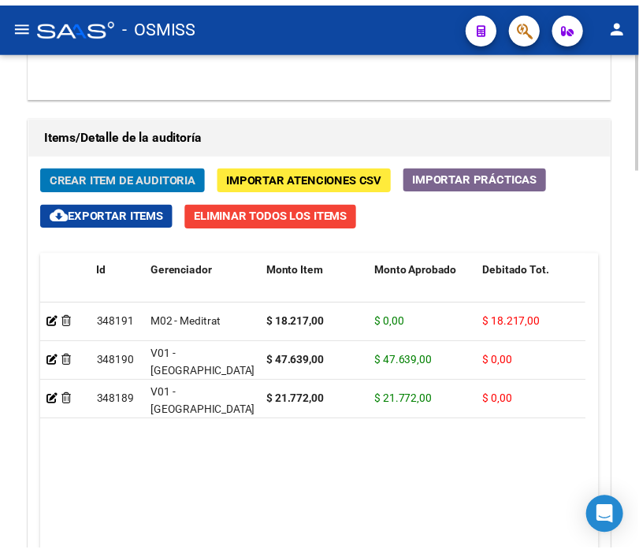
scroll to position [1401, 0]
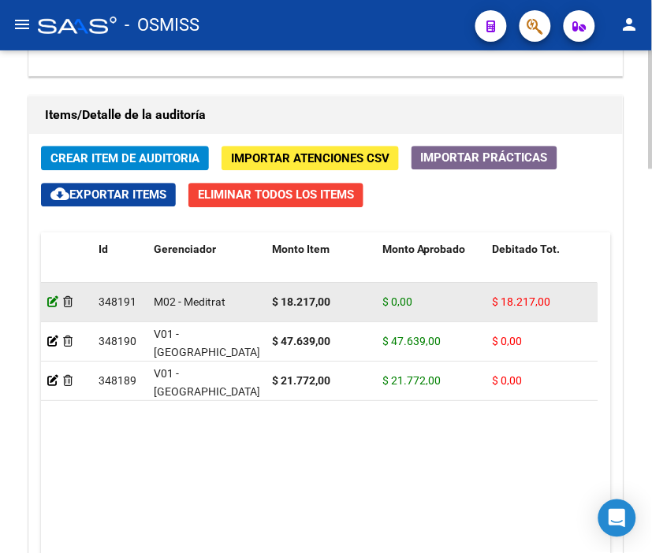
click at [48, 300] on icon at bounding box center [52, 301] width 11 height 11
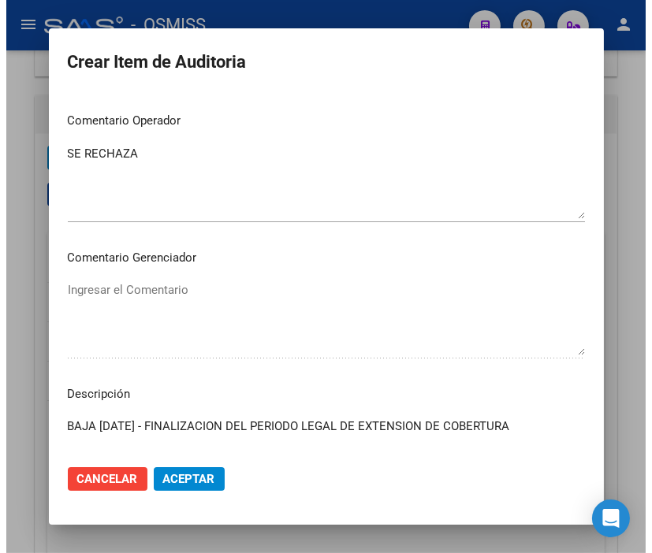
scroll to position [876, 0]
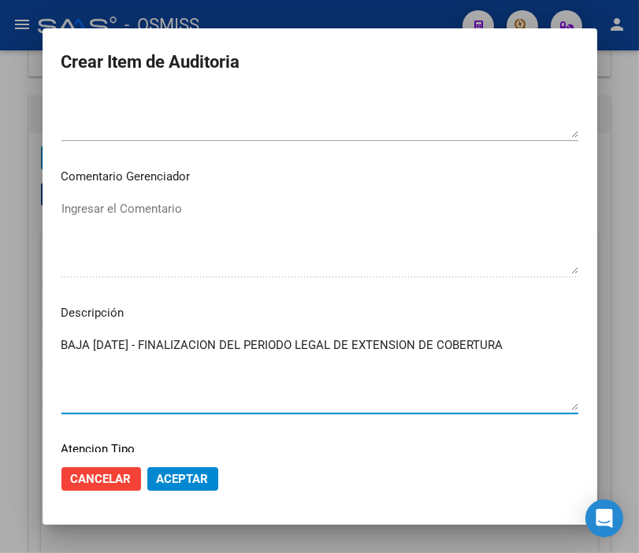
click at [540, 345] on textarea "BAJA [DATE] - FINALIZACION DEL PERIODO LEGAL DE EXTENSION DE COBERTURA" at bounding box center [319, 374] width 517 height 74
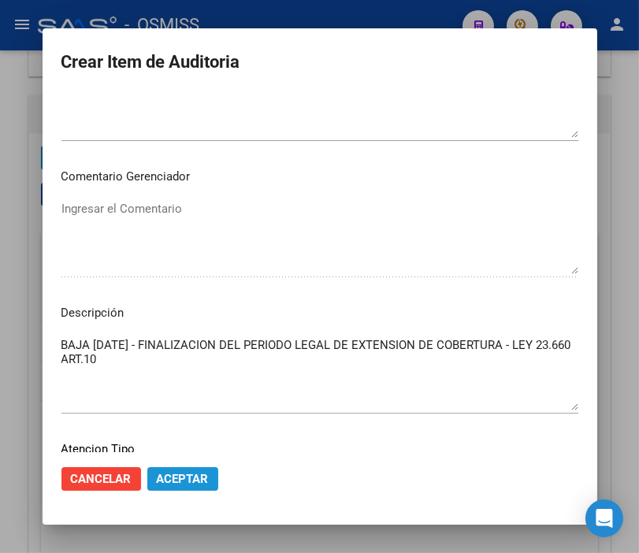
click at [178, 467] on button "Aceptar" at bounding box center [182, 479] width 71 height 24
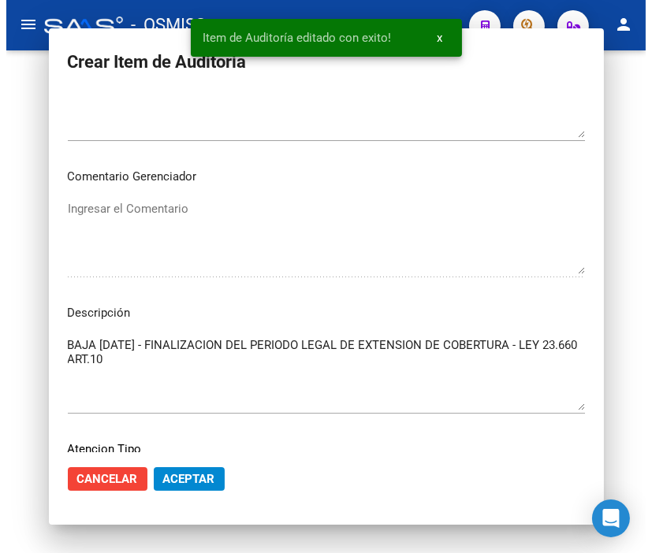
scroll to position [0, 0]
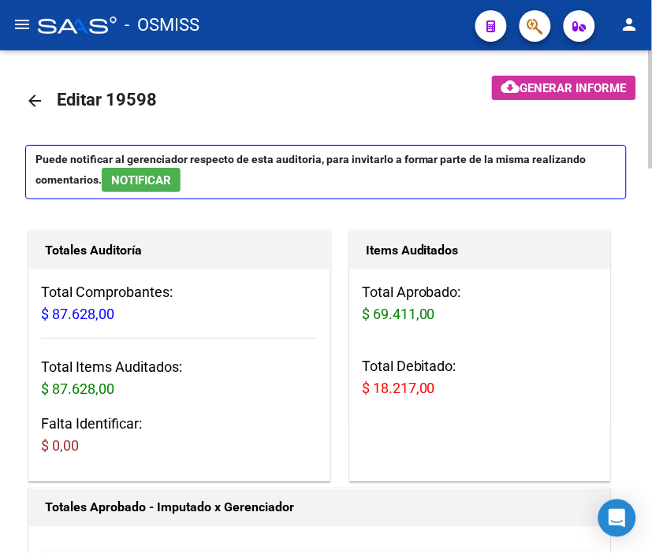
click at [531, 88] on span "Generar informe" at bounding box center [573, 88] width 106 height 14
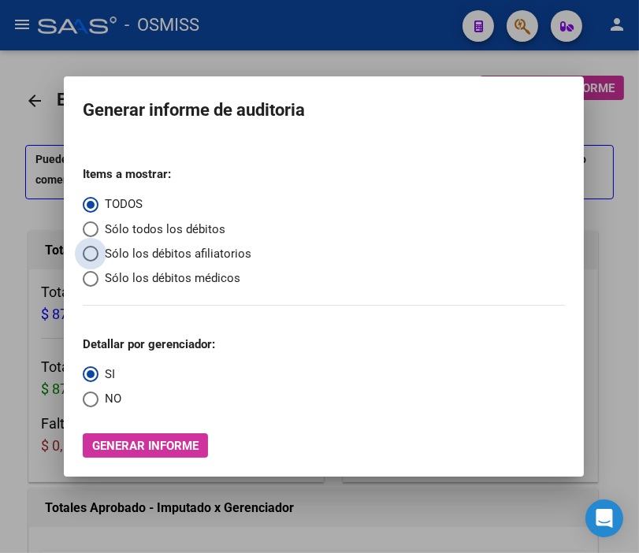
click at [151, 249] on span "Sólo los débitos afiliatorios" at bounding box center [175, 254] width 153 height 18
click at [99, 249] on input "Sólo los débitos afiliatorios" at bounding box center [91, 254] width 16 height 16
click at [98, 410] on div "Items a mostrar: TODOS Sólo todos los débitos Sólo los débitos afiliatorios Sól…" at bounding box center [324, 306] width 482 height 304
click at [99, 406] on span "NO" at bounding box center [110, 399] width 23 height 18
click at [95, 406] on input "NO" at bounding box center [91, 400] width 16 height 16
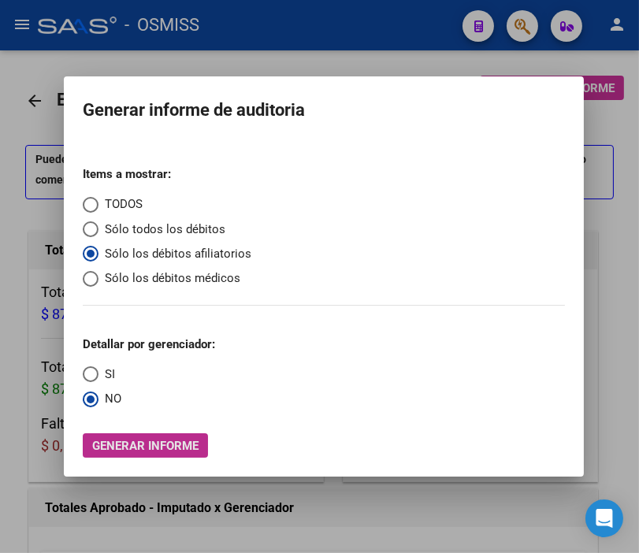
click at [132, 442] on span "Generar informe" at bounding box center [145, 446] width 106 height 14
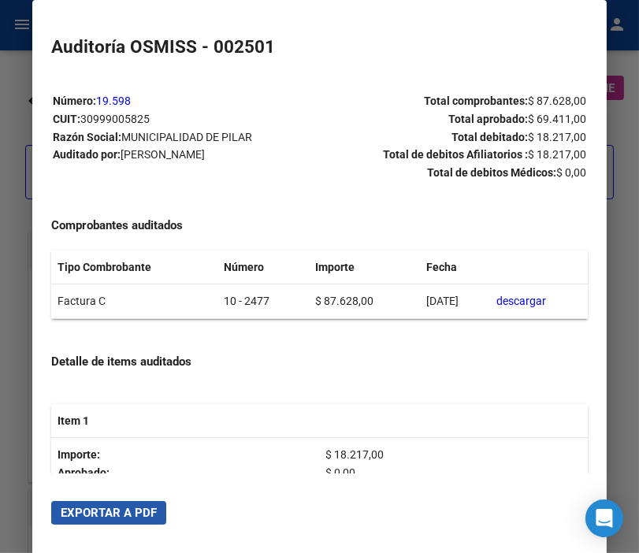
click at [128, 514] on span "Exportar a PDF" at bounding box center [109, 513] width 96 height 14
click at [17, 68] on div at bounding box center [319, 276] width 639 height 553
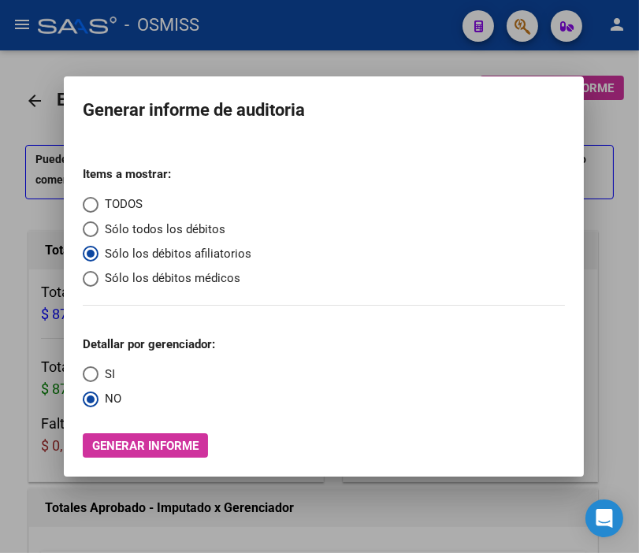
click at [17, 68] on div at bounding box center [319, 276] width 639 height 553
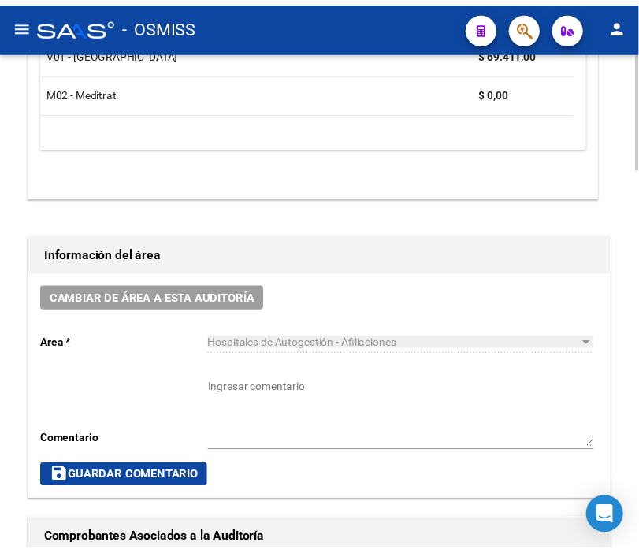
scroll to position [613, 0]
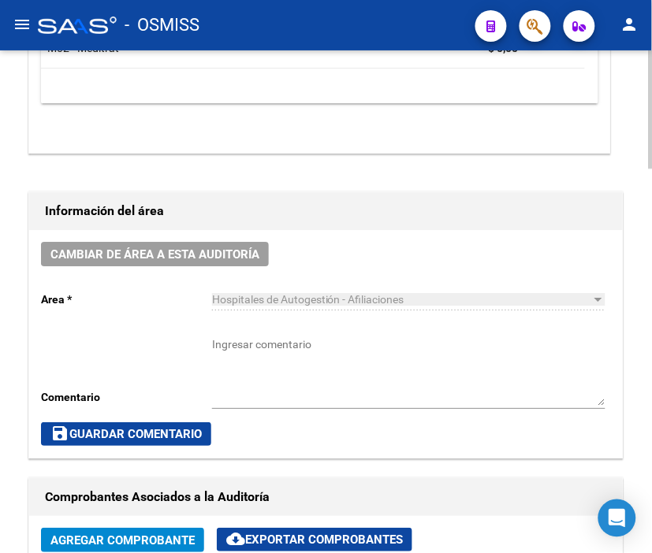
click at [226, 270] on div "Cambiar de área a esta auditoría Area * Hospitales de Autogestión - Afiliacione…" at bounding box center [326, 344] width 594 height 228
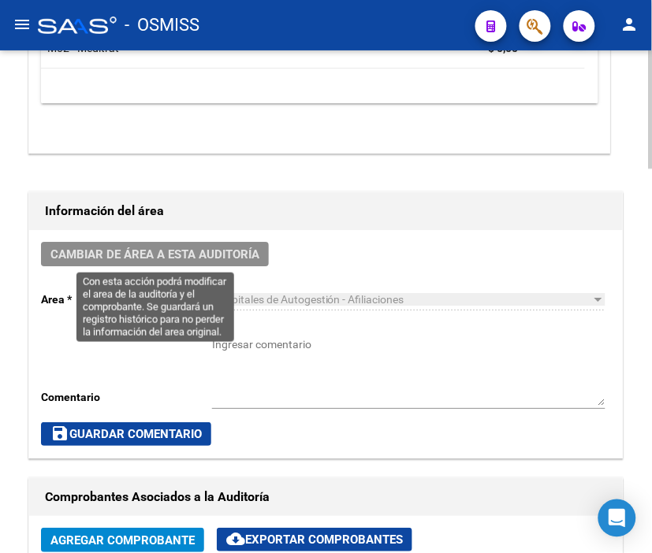
click at [225, 259] on span "Cambiar de área a esta auditoría" at bounding box center [154, 255] width 209 height 14
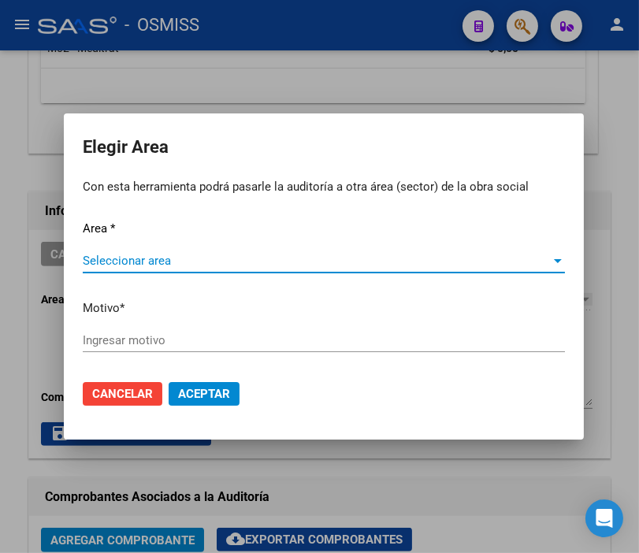
click at [147, 266] on span "Seleccionar area" at bounding box center [317, 261] width 468 height 14
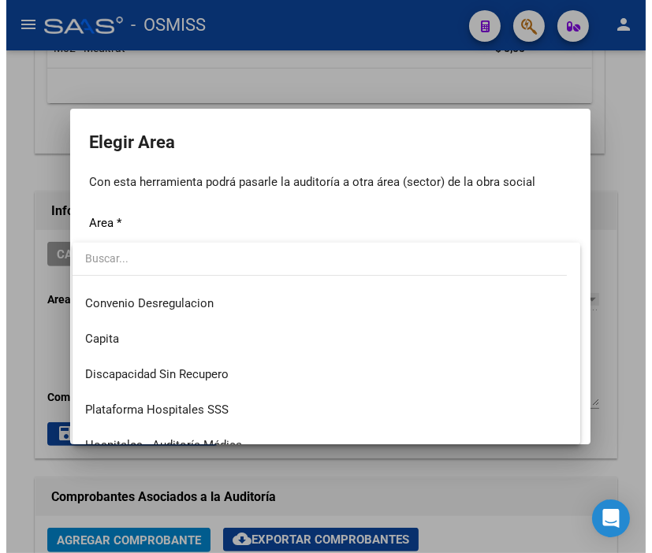
scroll to position [175, 0]
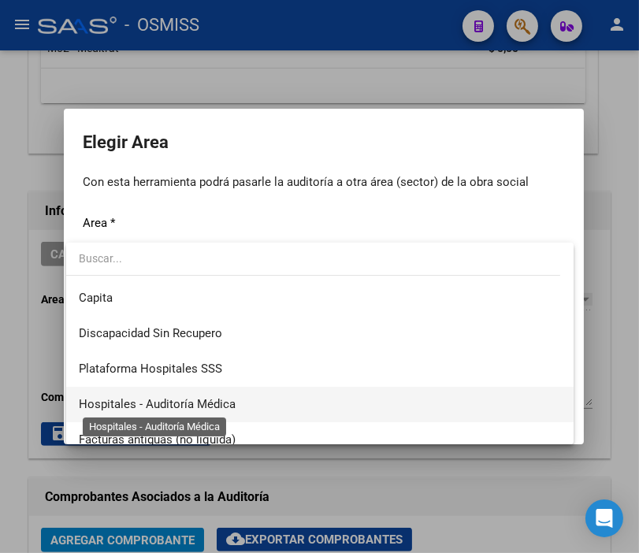
click at [229, 410] on span "Hospitales - Auditoría Médica" at bounding box center [157, 404] width 157 height 14
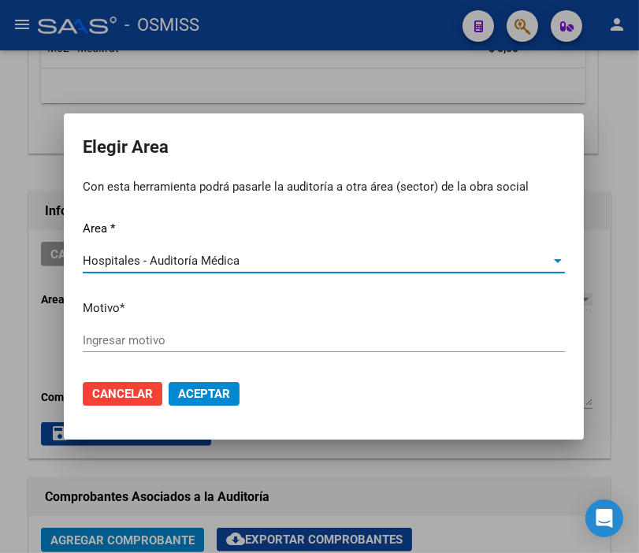
click at [153, 339] on input "Ingresar motivo" at bounding box center [324, 340] width 482 height 14
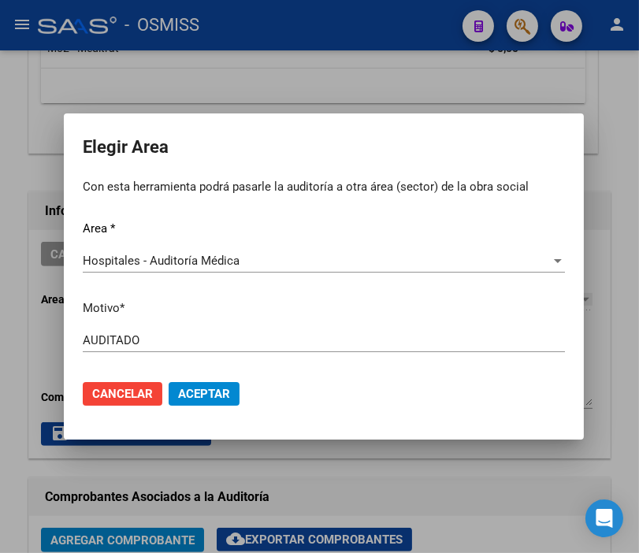
click at [186, 376] on mat-dialog-actions "Cancelar Aceptar" at bounding box center [324, 394] width 482 height 54
click at [192, 404] on button "Aceptar" at bounding box center [204, 394] width 71 height 24
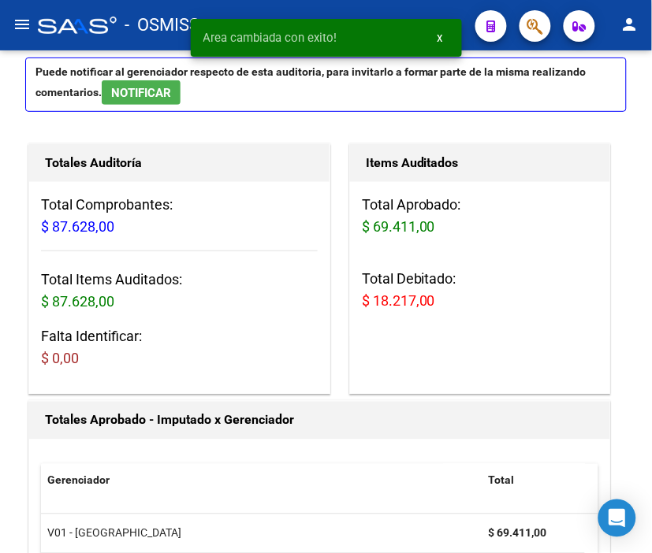
scroll to position [0, 0]
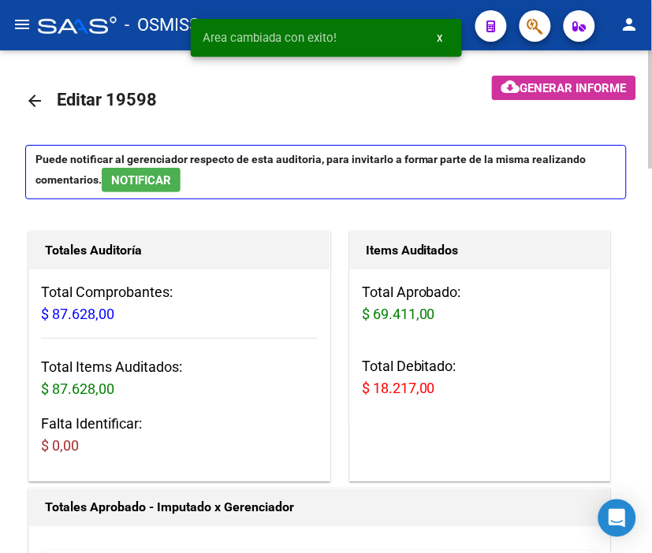
click at [29, 95] on mat-icon "arrow_back" at bounding box center [34, 100] width 19 height 19
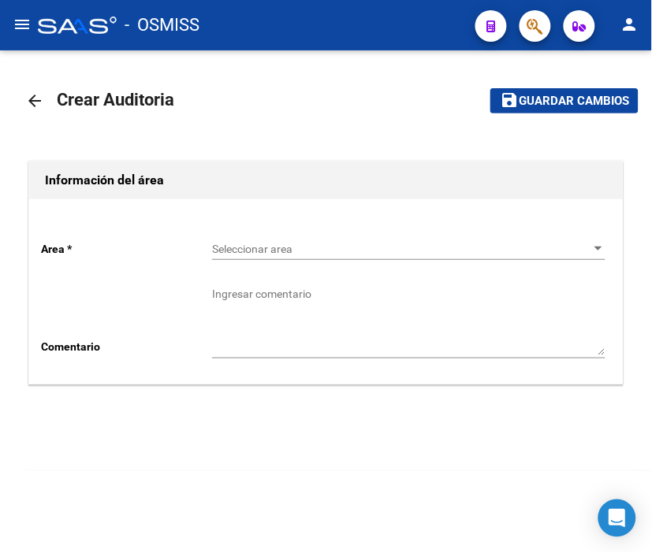
click at [256, 247] on span "Seleccionar area" at bounding box center [401, 249] width 379 height 13
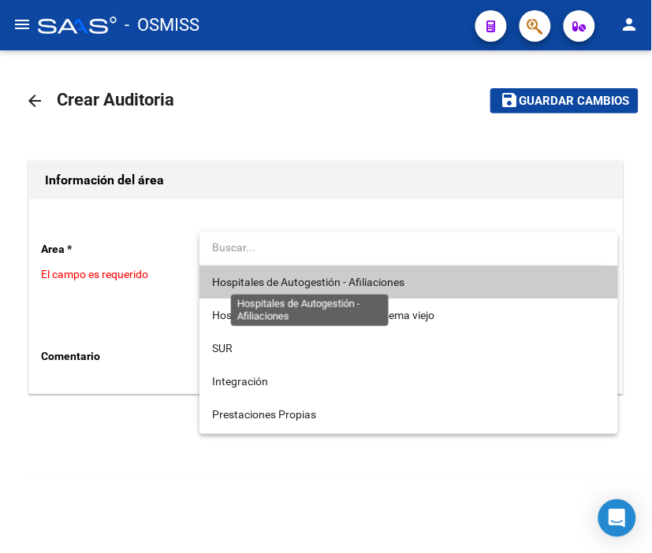
click at [288, 281] on span "Hospitales de Autogestión - Afiliaciones" at bounding box center [308, 282] width 192 height 13
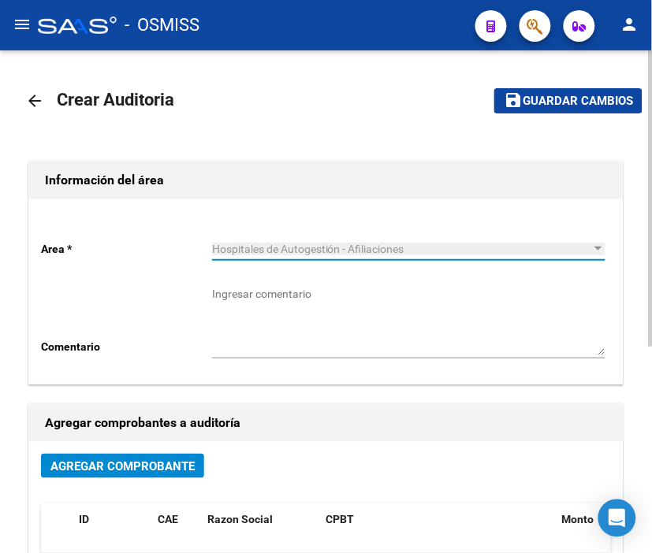
click at [175, 460] on span "Agregar Comprobante" at bounding box center [122, 467] width 144 height 14
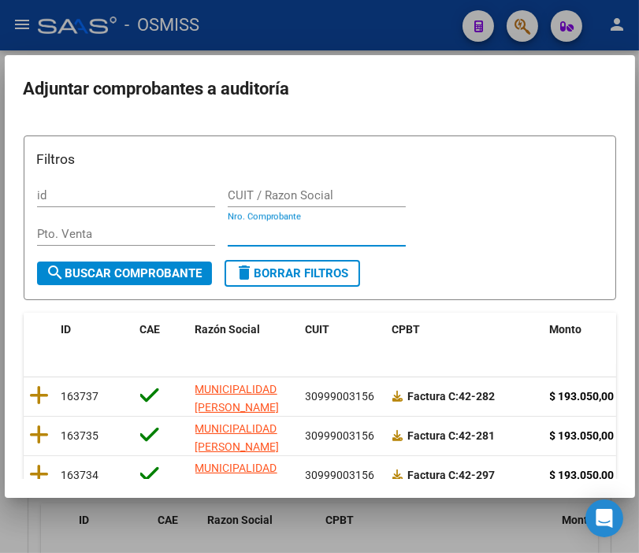
click at [237, 233] on input "Nro. Comprobante" at bounding box center [317, 234] width 178 height 14
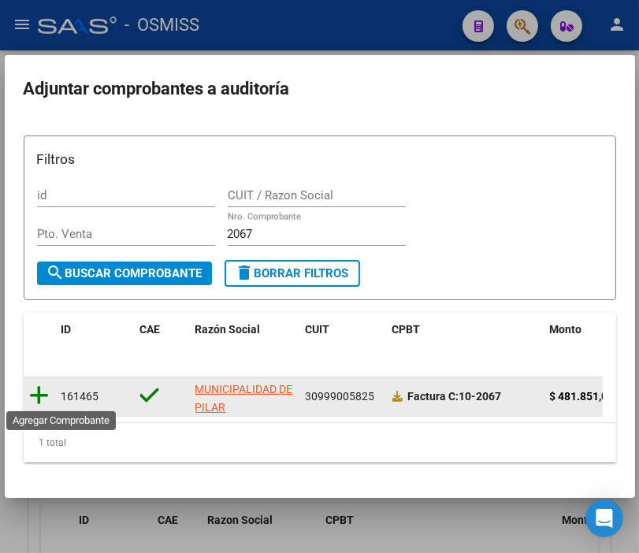
click at [43, 395] on icon at bounding box center [40, 396] width 20 height 22
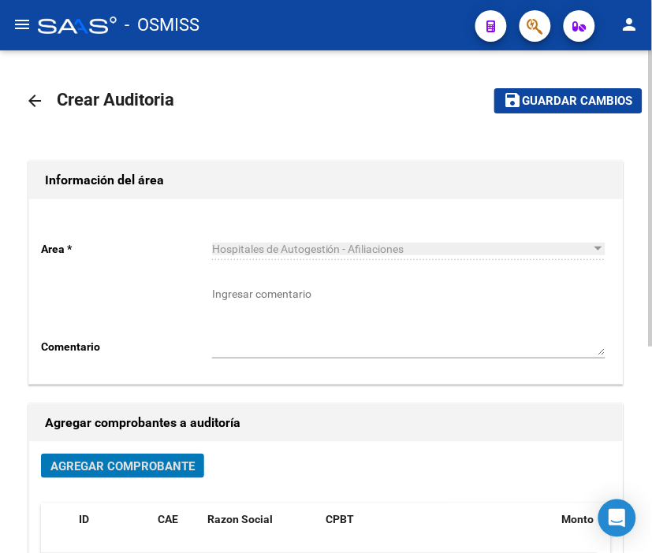
click at [568, 103] on span "Guardar cambios" at bounding box center [578, 102] width 110 height 14
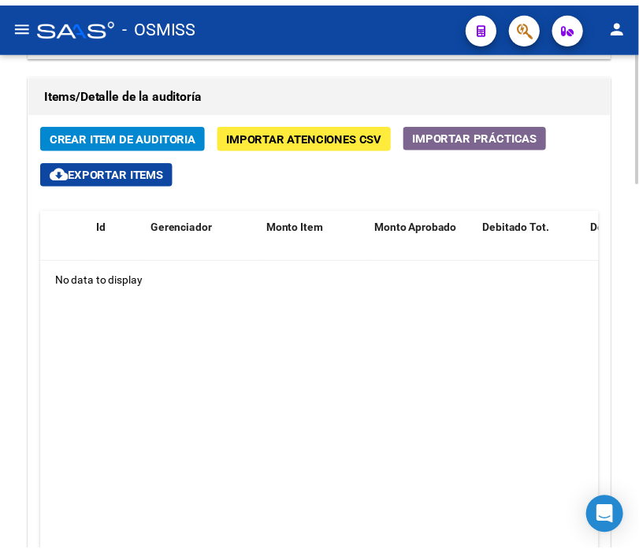
scroll to position [1226, 0]
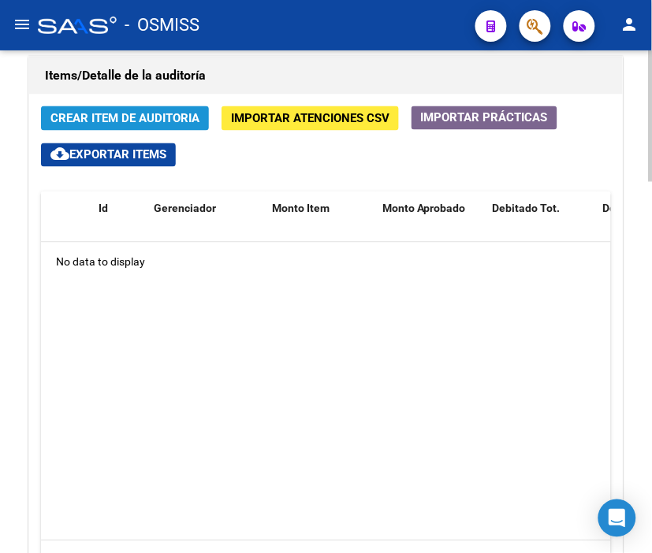
click at [102, 114] on span "Crear Item de Auditoria" at bounding box center [124, 119] width 149 height 14
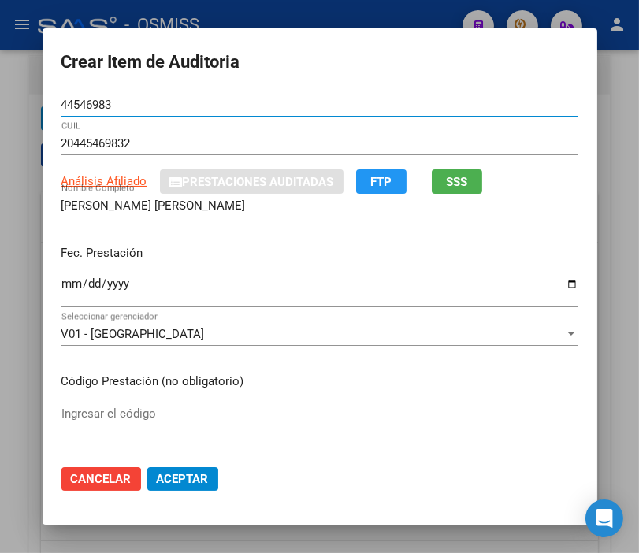
click at [61, 281] on input "Ingresar la fecha" at bounding box center [319, 289] width 517 height 25
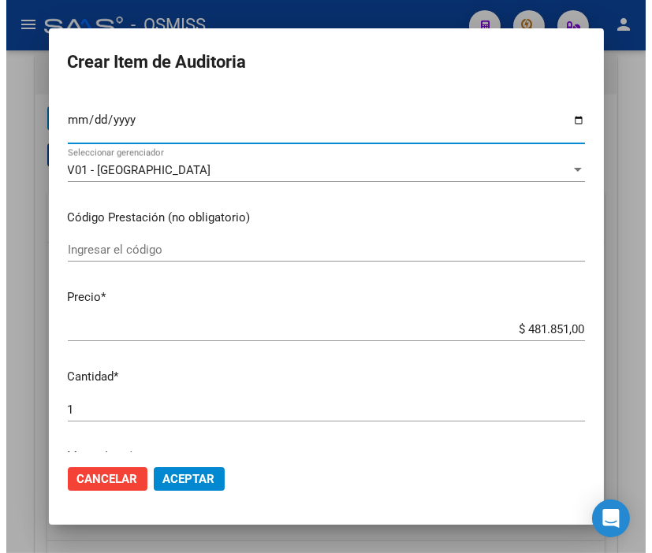
scroll to position [175, 0]
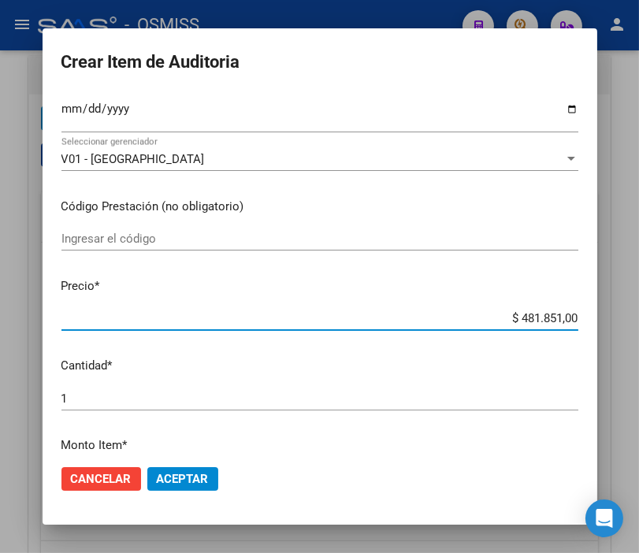
drag, startPoint x: 461, startPoint y: 317, endPoint x: 656, endPoint y: 316, distance: 194.7
click at [639, 316] on html "menu - OSMISS person Firma Express Padrón Padrón Ágil Análisis Afiliado Integra…" at bounding box center [319, 276] width 639 height 553
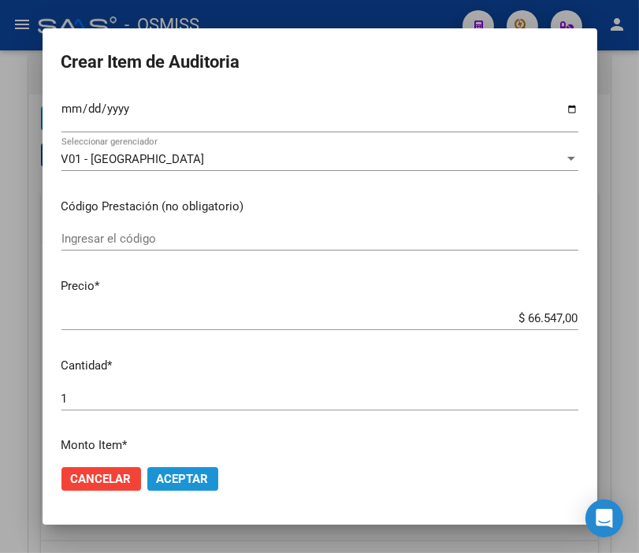
click at [157, 472] on span "Aceptar" at bounding box center [183, 479] width 52 height 14
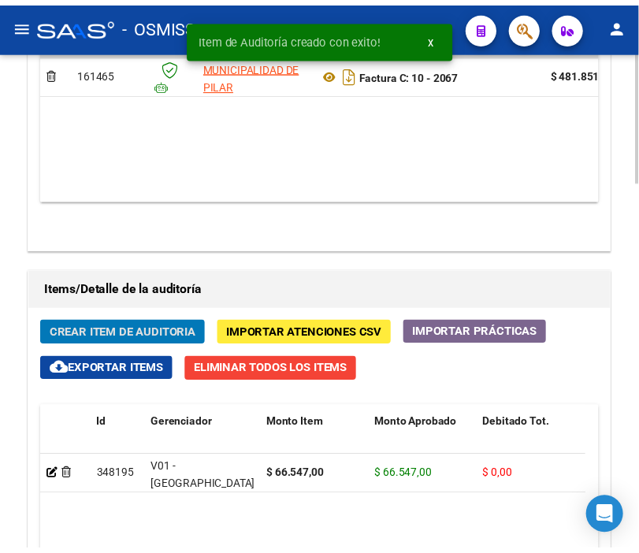
scroll to position [1440, 0]
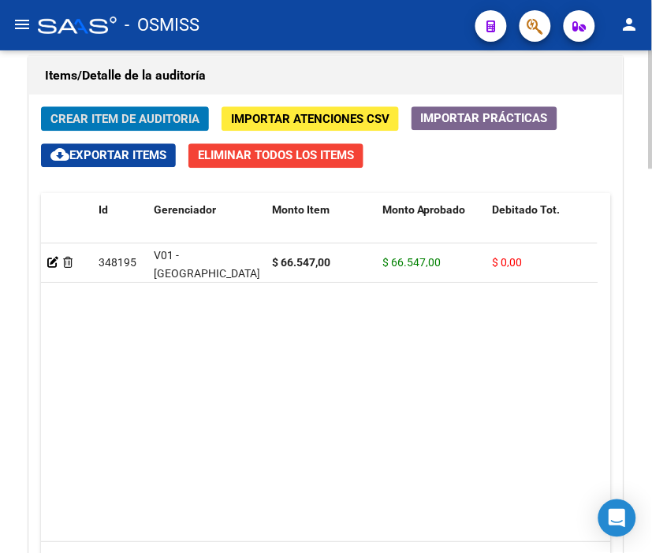
click at [101, 114] on span "Crear Item de Auditoria" at bounding box center [124, 119] width 149 height 14
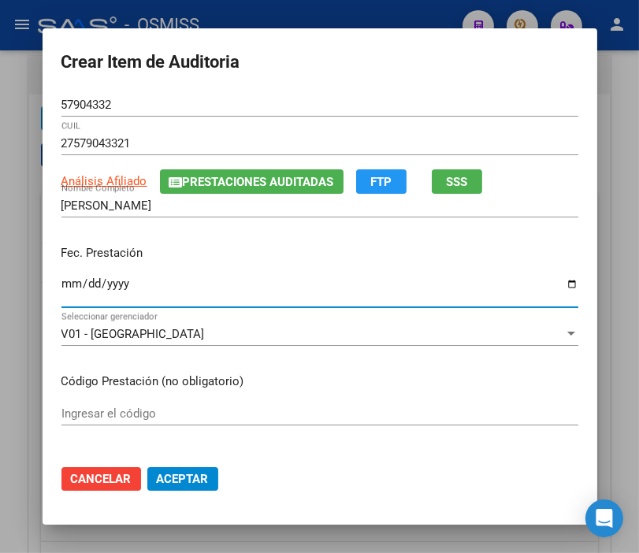
click at [61, 284] on input "Ingresar la fecha" at bounding box center [319, 289] width 517 height 25
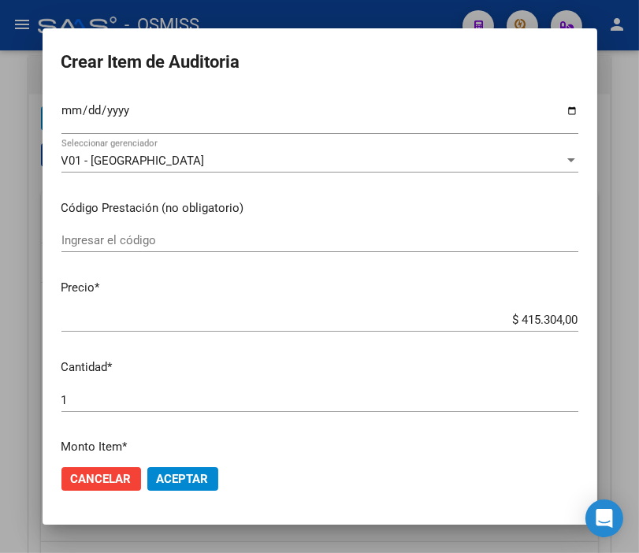
scroll to position [175, 0]
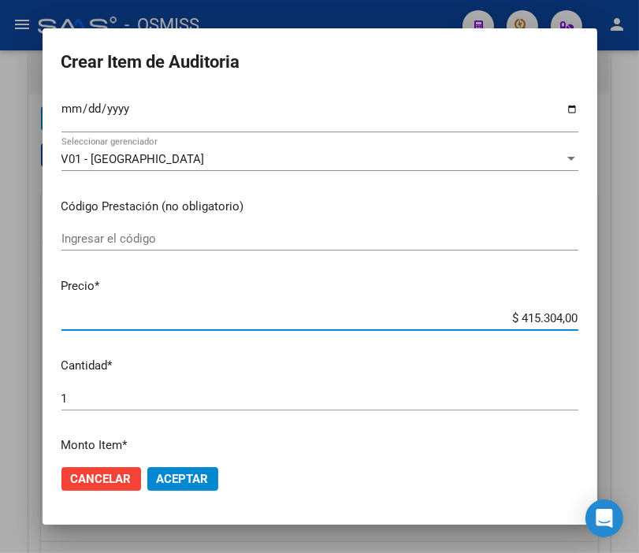
drag, startPoint x: 495, startPoint y: 318, endPoint x: 610, endPoint y: 320, distance: 115.1
click at [610, 320] on div "Crear Item de Auditoria 57904332 Nro Documento 27579043321 CUIL Análisis Afilia…" at bounding box center [319, 276] width 639 height 553
click at [176, 467] on button "Aceptar" at bounding box center [182, 479] width 71 height 24
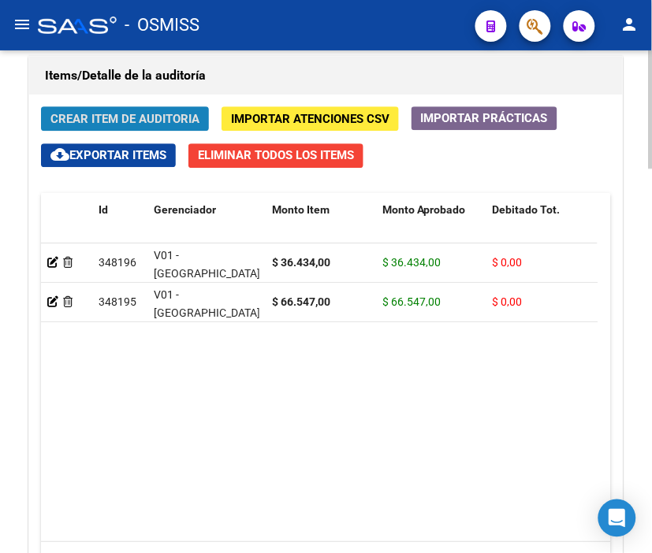
click at [147, 114] on span "Crear Item de Auditoria" at bounding box center [124, 119] width 149 height 14
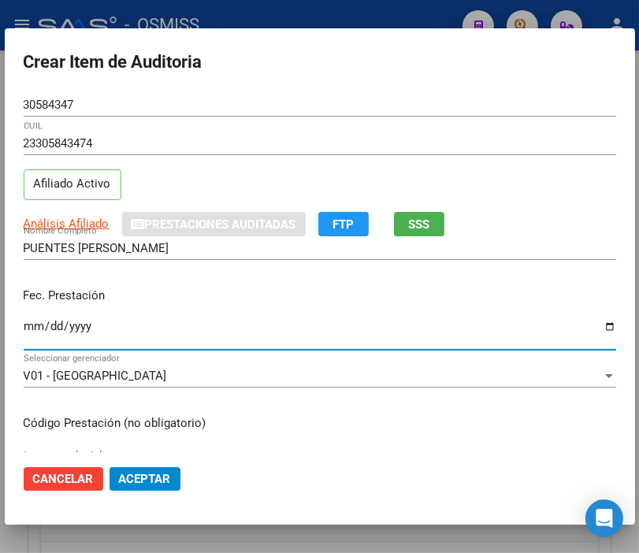
click at [30, 330] on input "Ingresar la fecha" at bounding box center [320, 332] width 593 height 25
click at [30, 329] on input "[DATE]" at bounding box center [320, 332] width 593 height 25
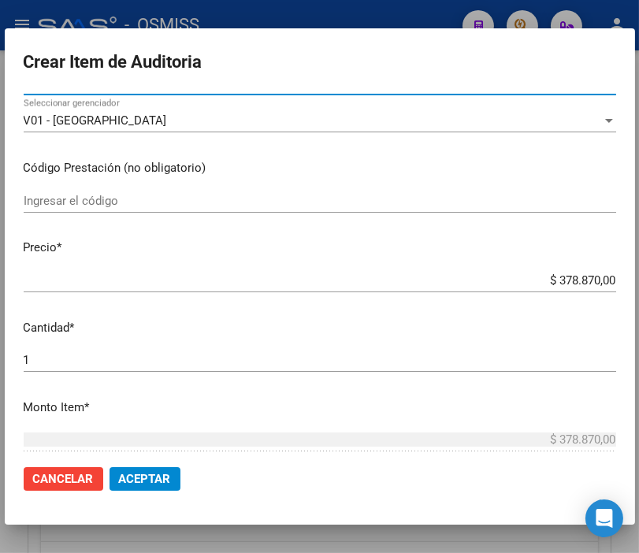
scroll to position [263, 0]
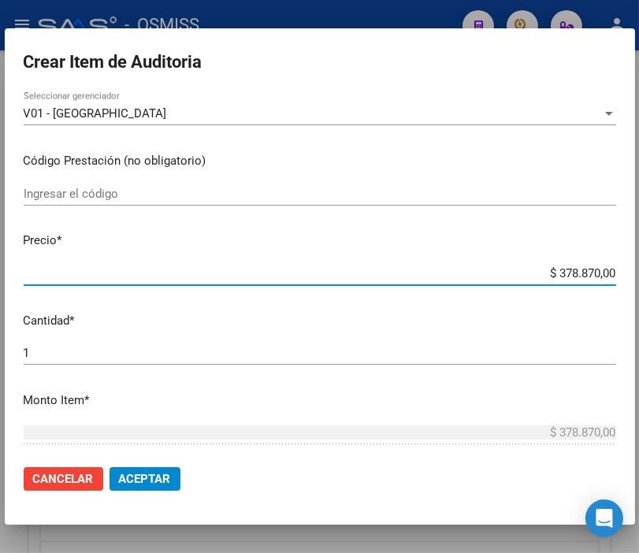
drag, startPoint x: 520, startPoint y: 279, endPoint x: 656, endPoint y: 277, distance: 135.6
click at [639, 277] on html "menu - OSMISS person Firma Express Padrón Padrón Ágil Análisis Afiliado Integra…" at bounding box center [319, 276] width 639 height 553
click at [140, 476] on span "Aceptar" at bounding box center [145, 479] width 52 height 14
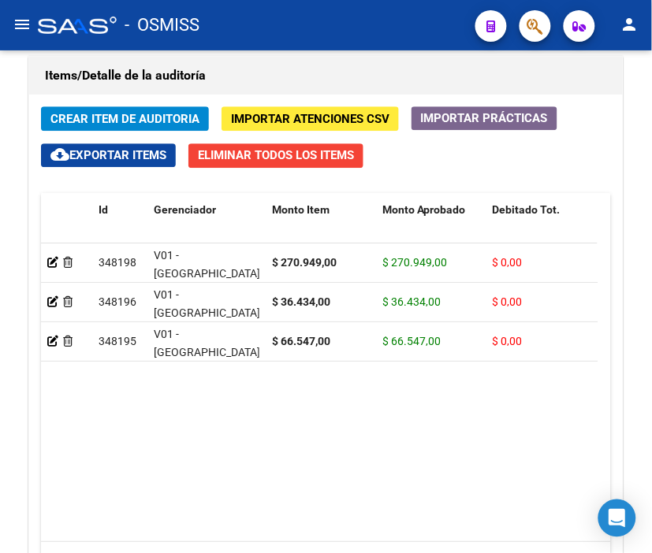
click at [270, 21] on div "- OSMISS" at bounding box center [250, 25] width 425 height 35
drag, startPoint x: 243, startPoint y: 45, endPoint x: 144, endPoint y: 80, distance: 104.7
click at [243, 45] on mat-toolbar "menu - OSMISS person" at bounding box center [326, 25] width 652 height 50
click at [76, 124] on span "Crear Item de Auditoria" at bounding box center [124, 119] width 149 height 14
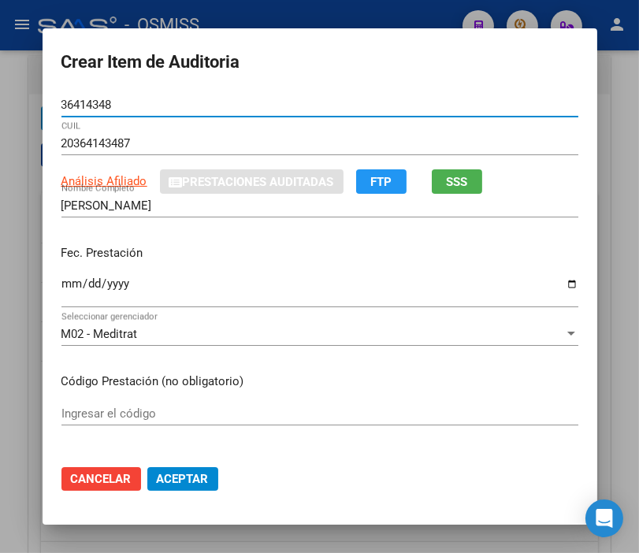
click at [61, 281] on input "Ingresar la fecha" at bounding box center [319, 289] width 517 height 25
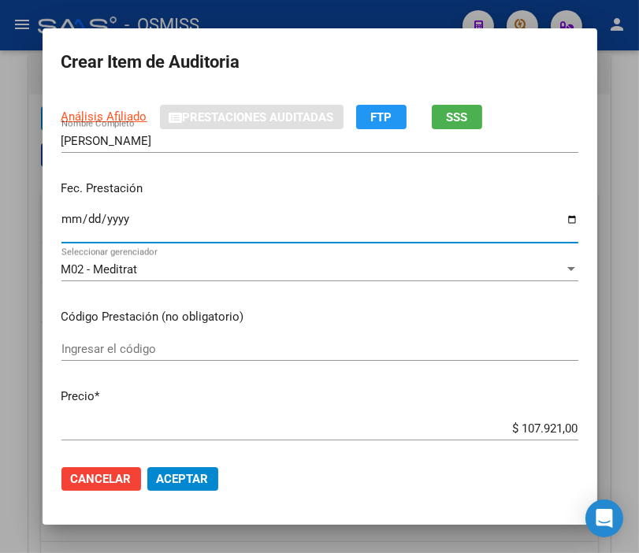
scroll to position [175, 0]
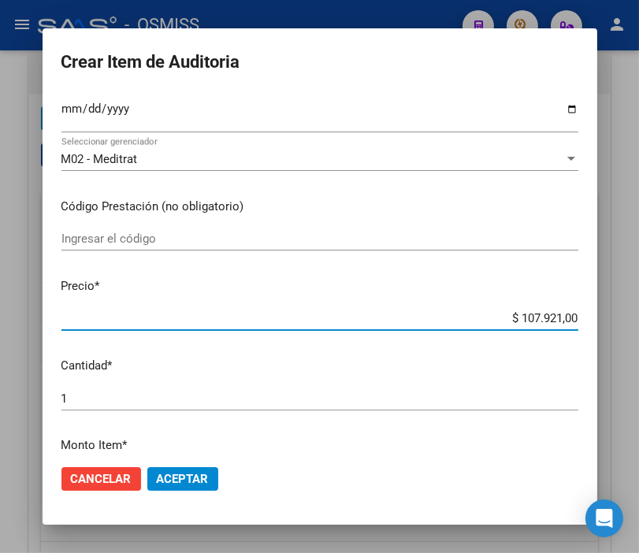
drag, startPoint x: 470, startPoint y: 321, endPoint x: 656, endPoint y: 321, distance: 186.0
click at [639, 321] on html "menu - OSMISS person Firma Express Padrón Padrón Ágil Análisis Afiliado Integra…" at bounding box center [319, 276] width 639 height 553
click at [315, 278] on p "Precio *" at bounding box center [319, 286] width 517 height 18
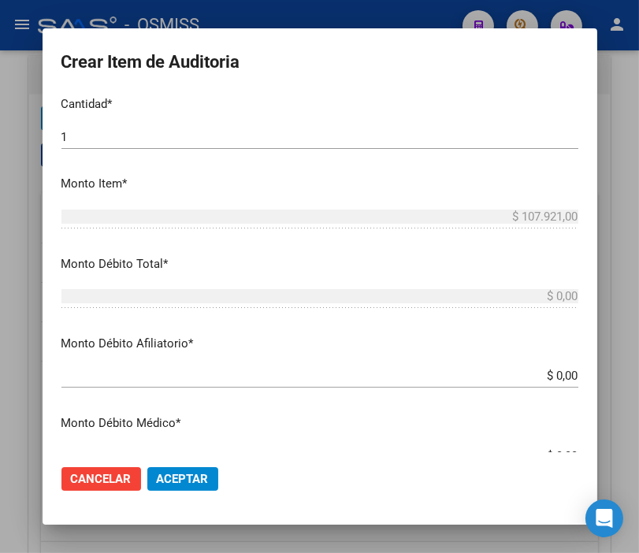
scroll to position [438, 0]
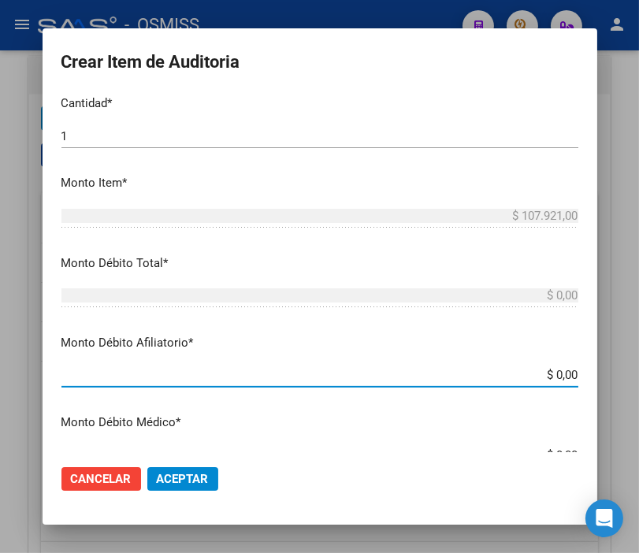
drag, startPoint x: 471, startPoint y: 369, endPoint x: 656, endPoint y: 378, distance: 184.7
click at [639, 378] on html "menu - OSMISS person Firma Express Padrón Padrón Ágil Análisis Afiliado Integra…" at bounding box center [319, 276] width 639 height 553
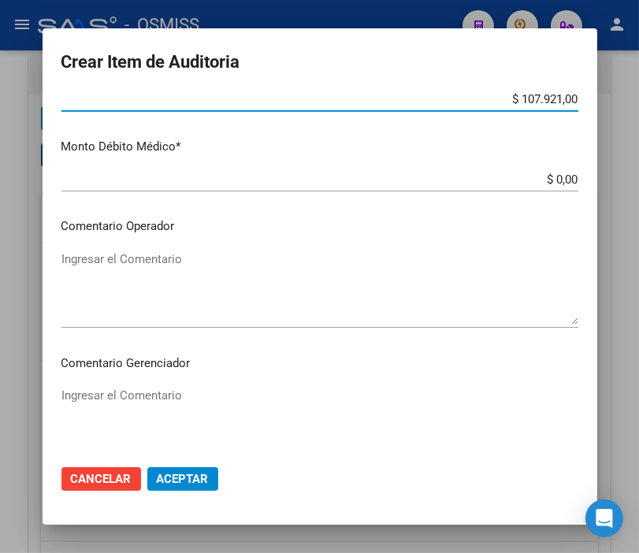
scroll to position [788, 0]
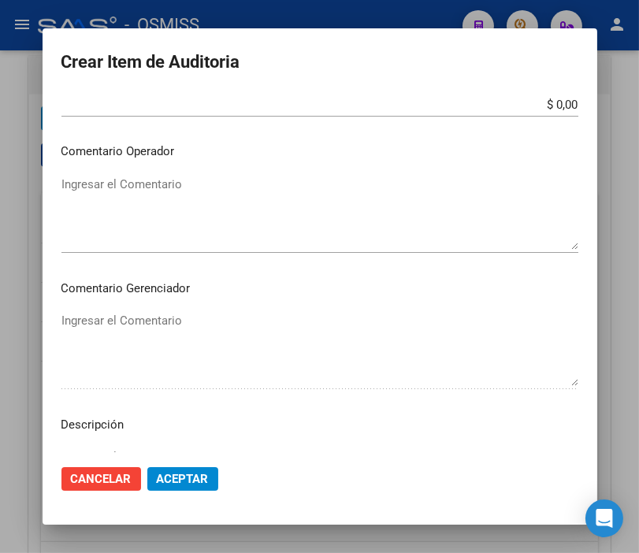
click at [114, 189] on textarea "Ingresar el Comentario" at bounding box center [319, 213] width 517 height 74
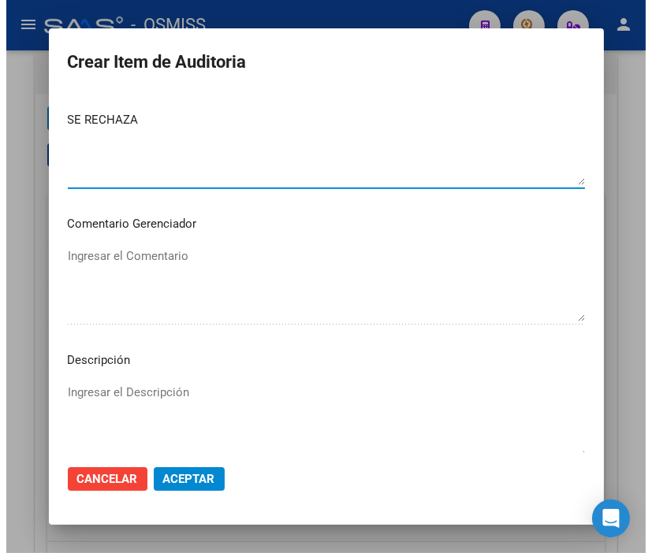
scroll to position [1035, 0]
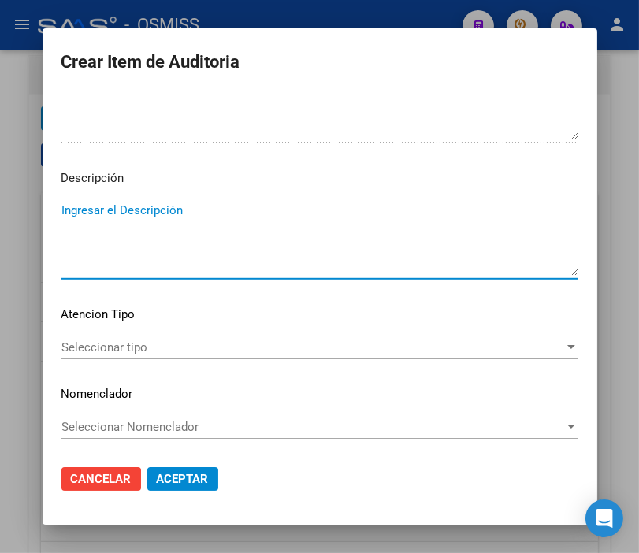
click at [99, 222] on textarea "Ingresar el Descripción" at bounding box center [319, 239] width 517 height 74
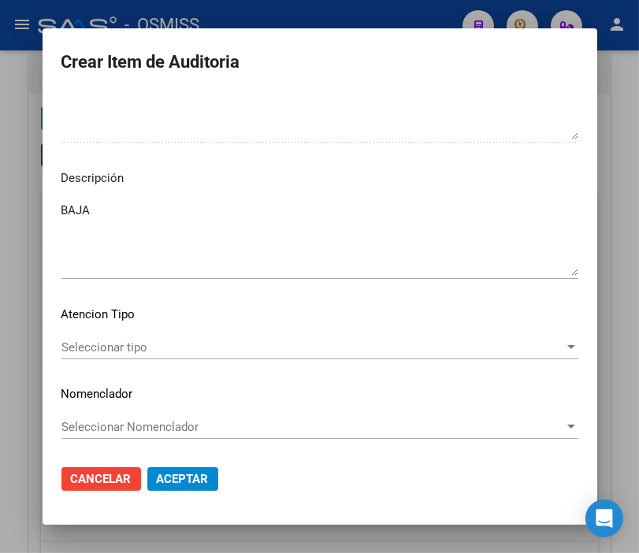
click at [378, 243] on textarea "BAJA" at bounding box center [319, 239] width 517 height 74
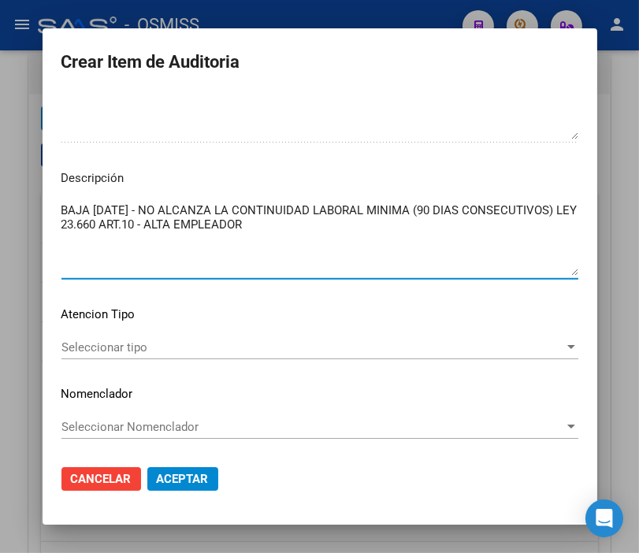
click at [318, 233] on textarea "BAJA [DATE] - NO ALCANZA LA CONTINUIDAD LABORAL MINIMA (90 DIAS CONSECUTIVOS) L…" at bounding box center [319, 239] width 517 height 74
click at [176, 479] on span "Aceptar" at bounding box center [183, 479] width 52 height 14
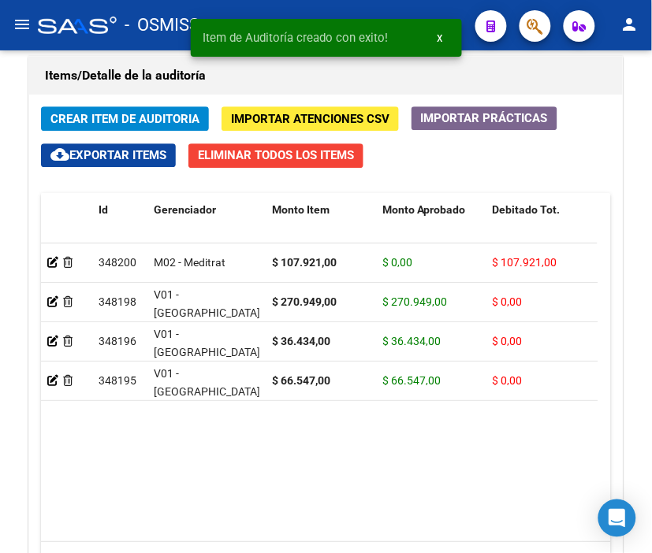
click at [266, 71] on div "Item de Auditoría creado con exito! x" at bounding box center [326, 38] width 309 height 76
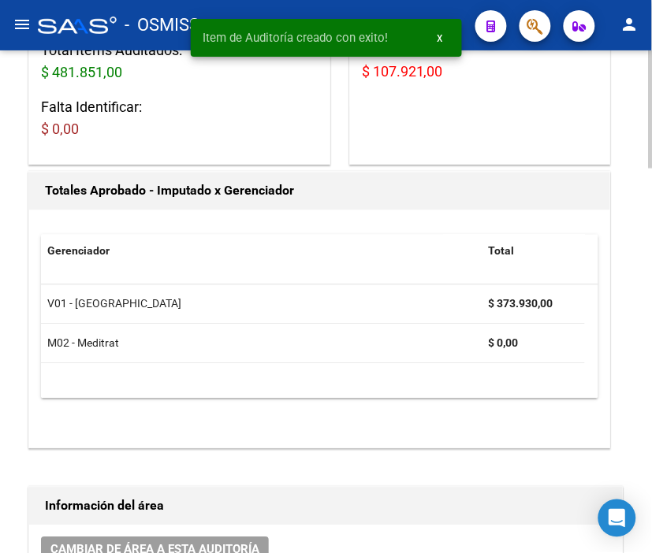
scroll to position [0, 0]
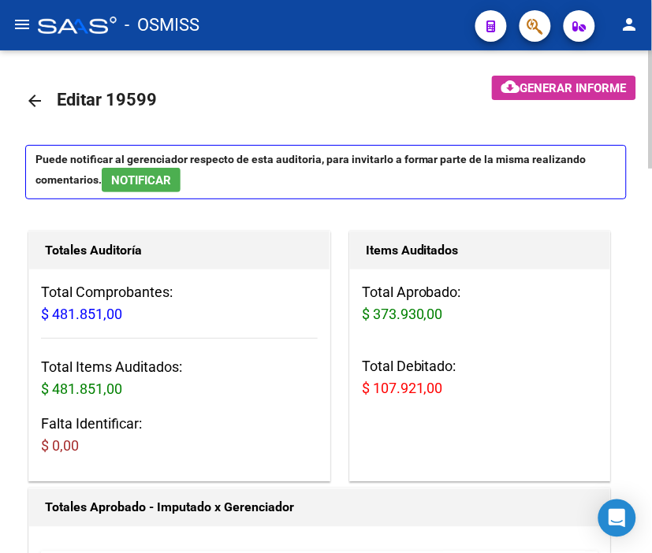
click at [546, 83] on span "Generar informe" at bounding box center [573, 88] width 106 height 14
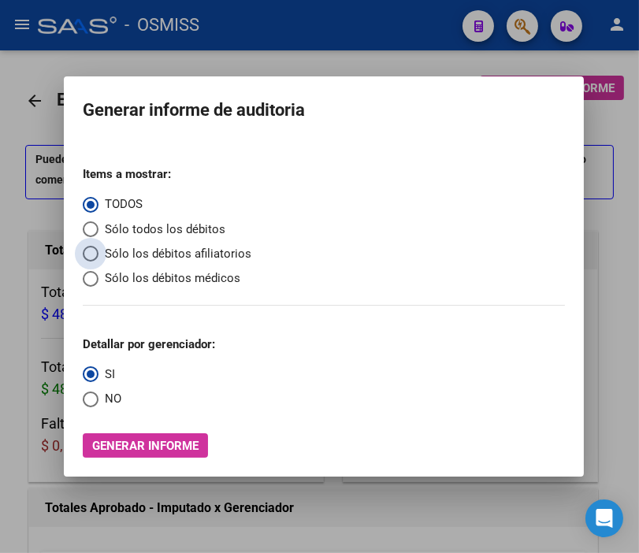
click at [129, 250] on span "Sólo los débitos afiliatorios" at bounding box center [175, 254] width 153 height 18
click at [99, 250] on input "Sólo los débitos afiliatorios" at bounding box center [91, 254] width 16 height 16
click at [102, 397] on span "NO" at bounding box center [110, 399] width 23 height 18
click at [99, 397] on input "NO" at bounding box center [91, 400] width 16 height 16
click at [127, 442] on span "Generar informe" at bounding box center [145, 446] width 106 height 14
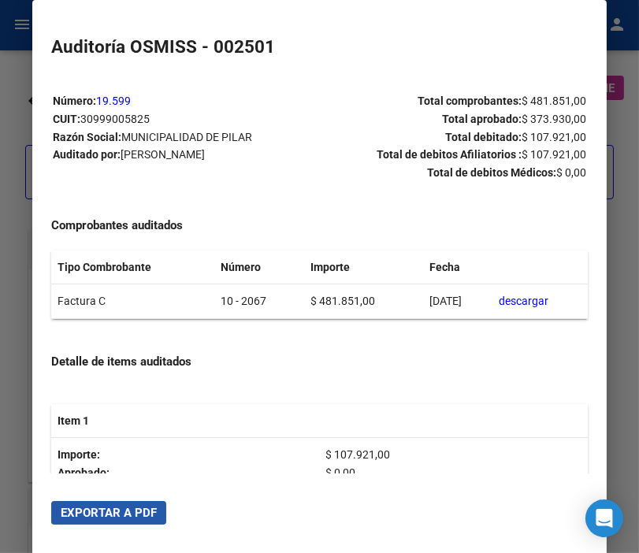
drag, startPoint x: 140, startPoint y: 506, endPoint x: 146, endPoint y: 534, distance: 28.3
click at [140, 507] on span "Exportar a PDF" at bounding box center [109, 513] width 96 height 14
click at [13, 110] on div at bounding box center [319, 276] width 639 height 553
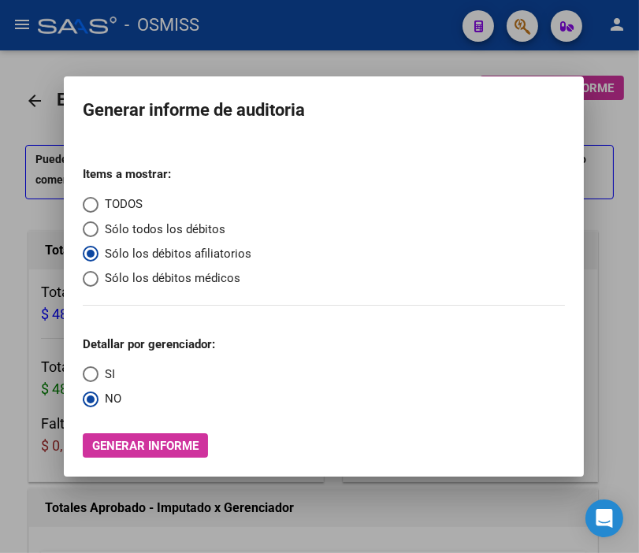
click at [13, 110] on div at bounding box center [319, 276] width 639 height 553
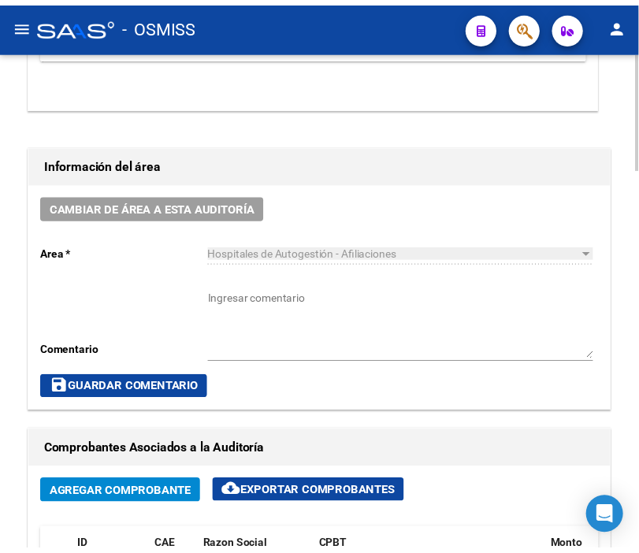
scroll to position [700, 0]
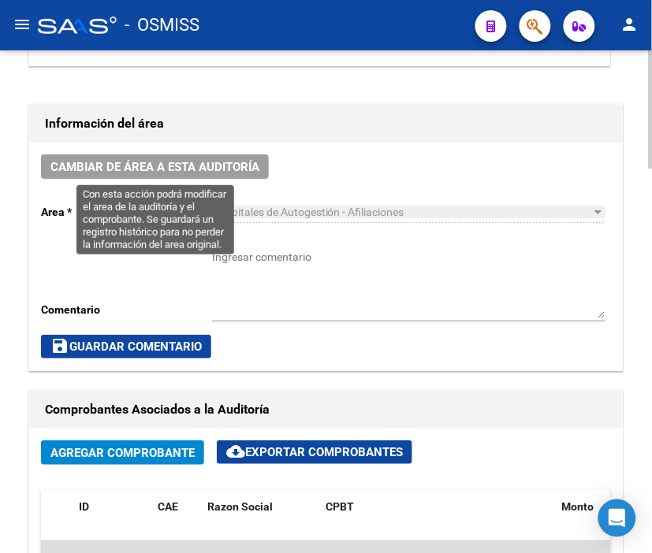
click at [202, 161] on span "Cambiar de área a esta auditoría" at bounding box center [154, 167] width 209 height 14
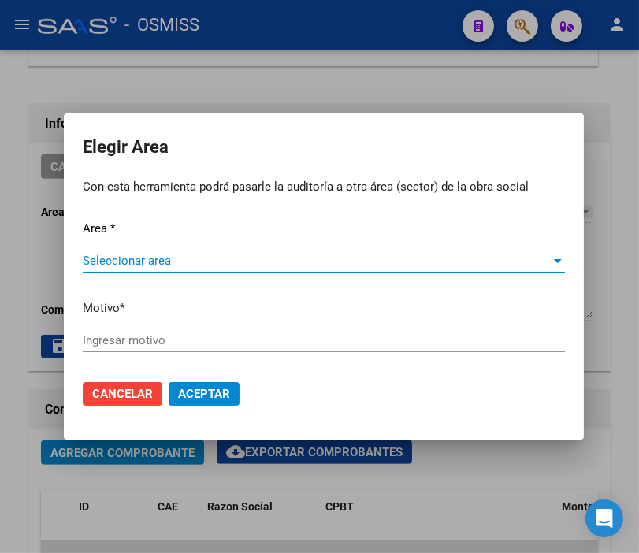
click at [147, 255] on span "Seleccionar area" at bounding box center [317, 261] width 468 height 14
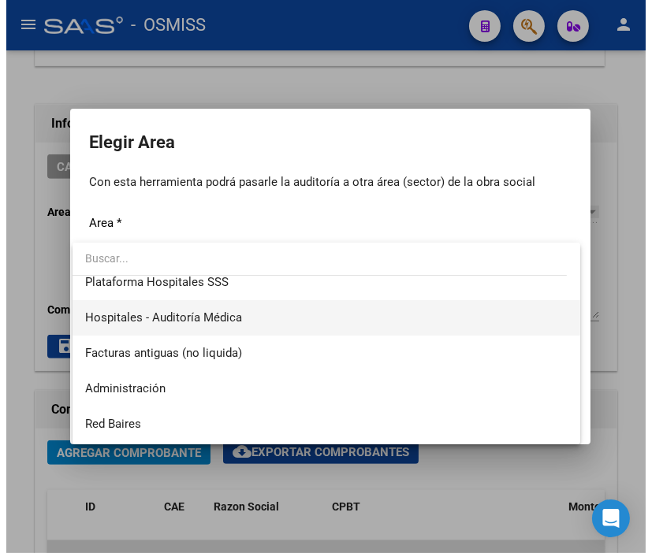
scroll to position [263, 0]
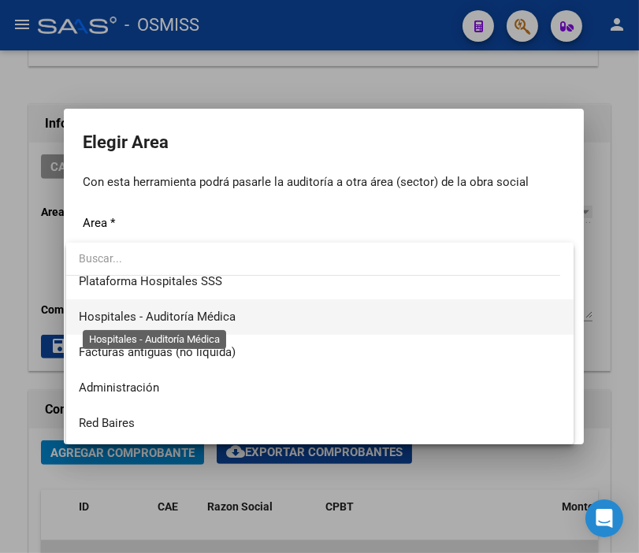
click at [210, 314] on span "Hospitales - Auditoría Médica" at bounding box center [157, 317] width 157 height 14
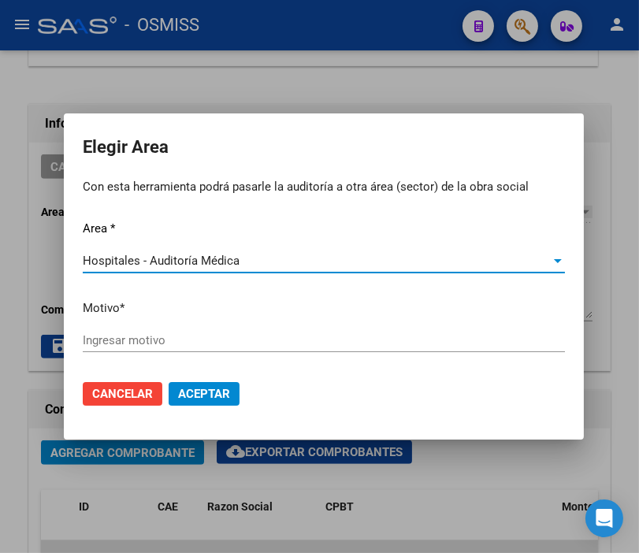
click at [150, 337] on input "Ingresar motivo" at bounding box center [324, 340] width 482 height 14
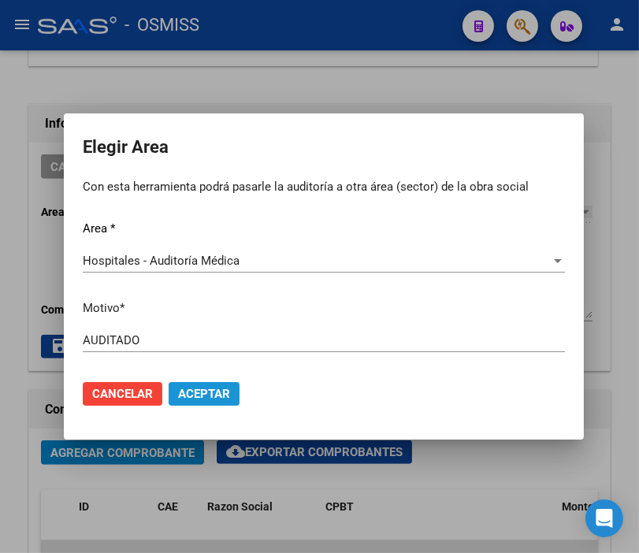
click at [213, 398] on span "Aceptar" at bounding box center [204, 394] width 52 height 14
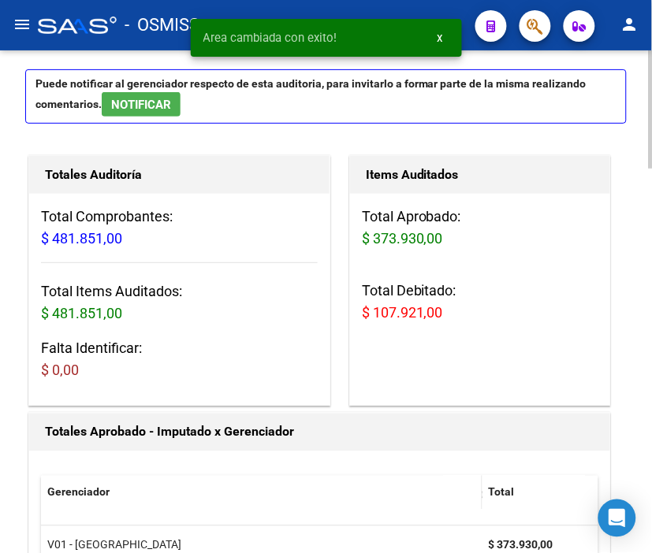
scroll to position [0, 0]
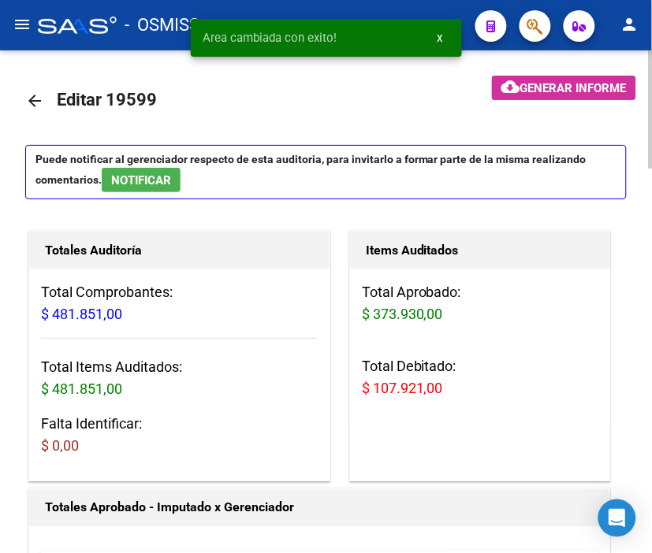
click at [40, 99] on mat-icon "arrow_back" at bounding box center [34, 100] width 19 height 19
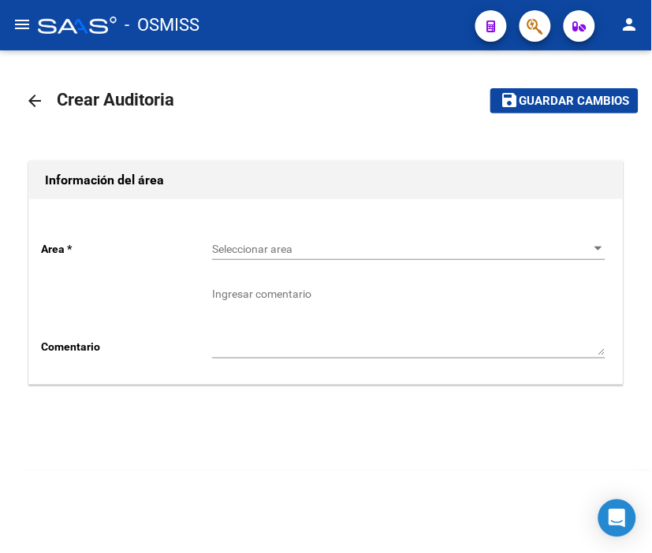
click at [237, 248] on span "Seleccionar area" at bounding box center [401, 249] width 379 height 13
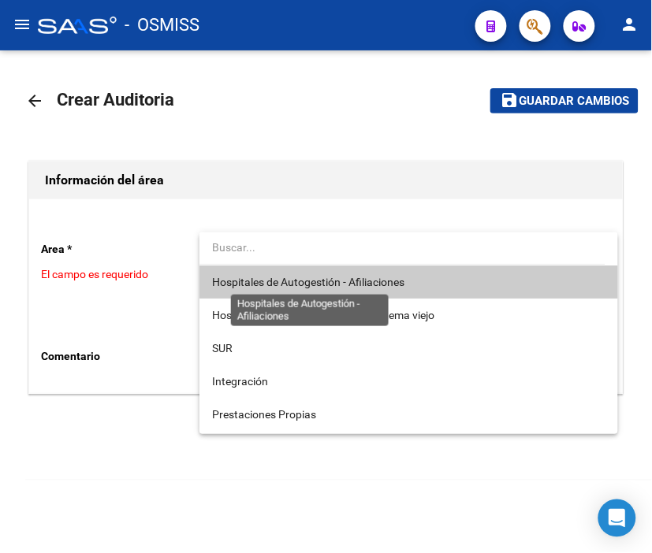
click at [278, 284] on span "Hospitales de Autogestión - Afiliaciones" at bounding box center [308, 282] width 192 height 13
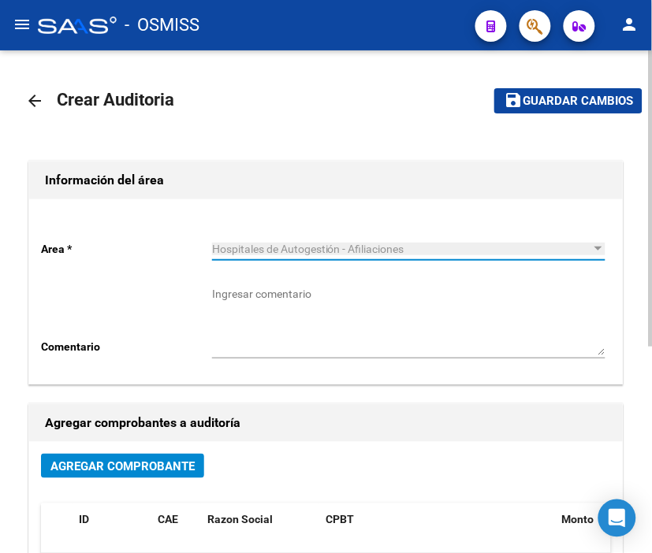
click at [153, 469] on span "Agregar Comprobante" at bounding box center [122, 467] width 144 height 14
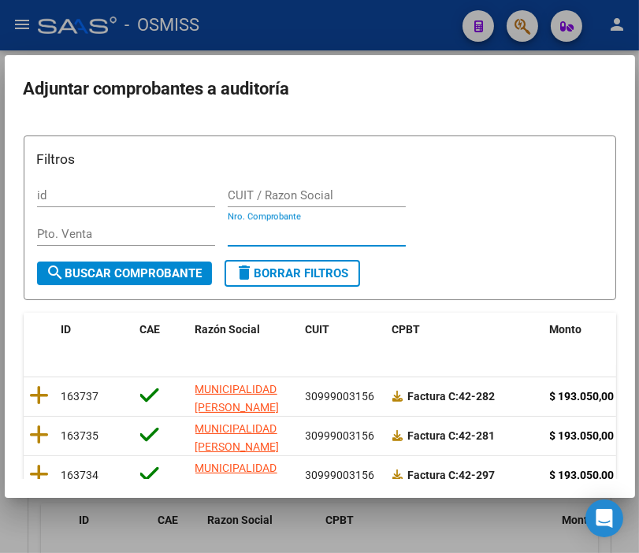
click at [252, 227] on input "Nro. Comprobante" at bounding box center [317, 234] width 178 height 14
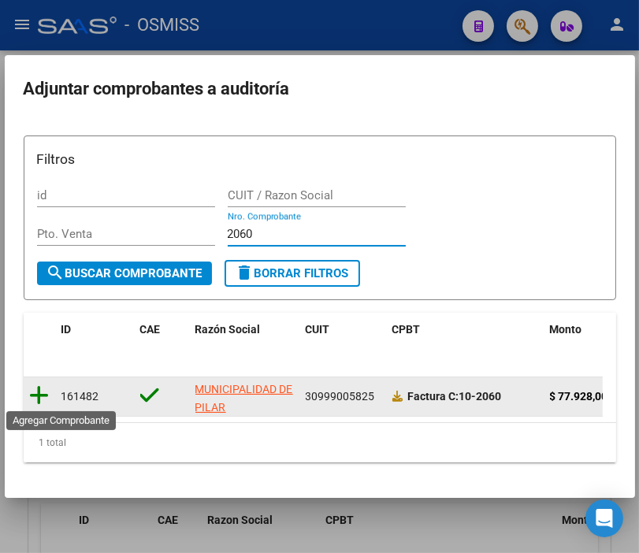
click at [32, 385] on icon at bounding box center [40, 396] width 20 height 22
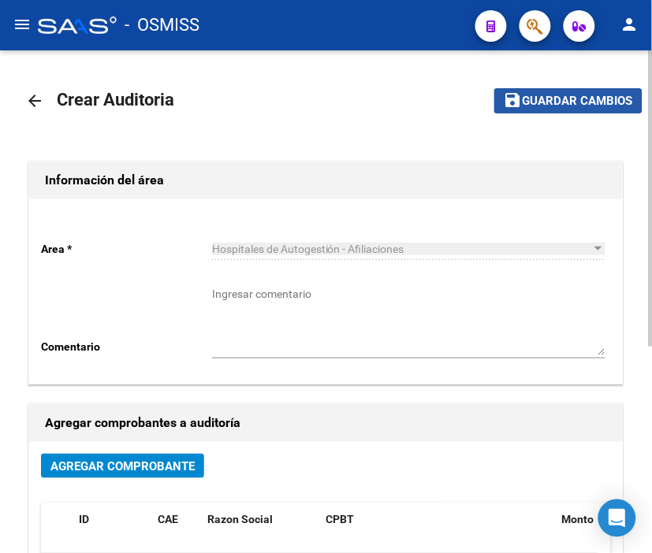
click at [563, 100] on span "Guardar cambios" at bounding box center [578, 102] width 110 height 14
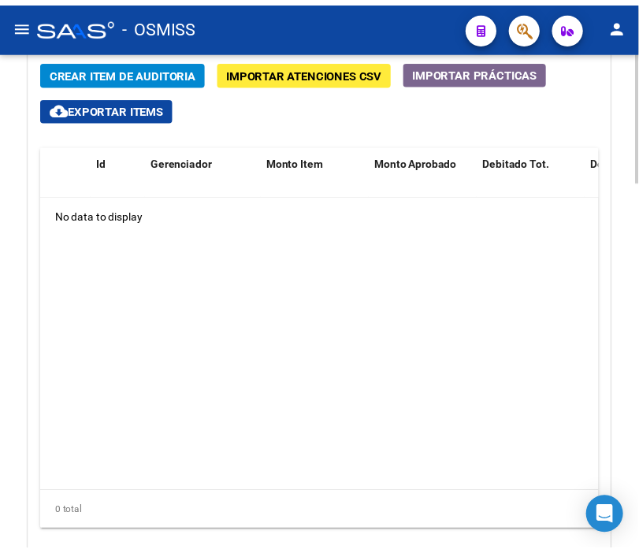
scroll to position [1279, 0]
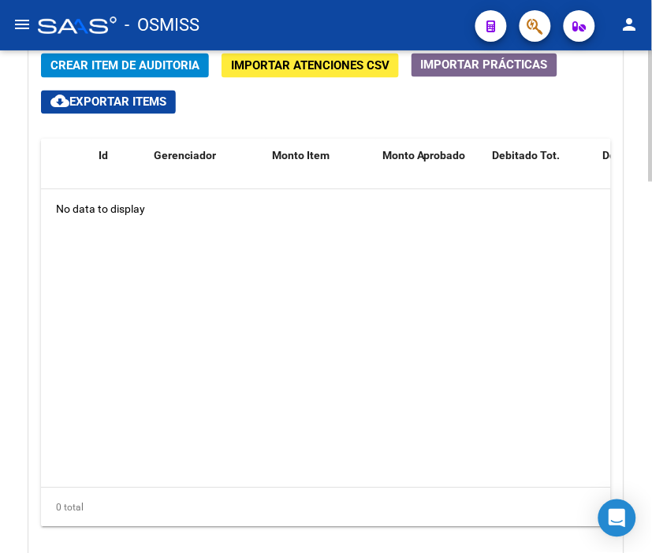
click at [650, 412] on div at bounding box center [651, 451] width 4 height 132
click at [160, 61] on span "Crear Item de Auditoria" at bounding box center [124, 66] width 149 height 14
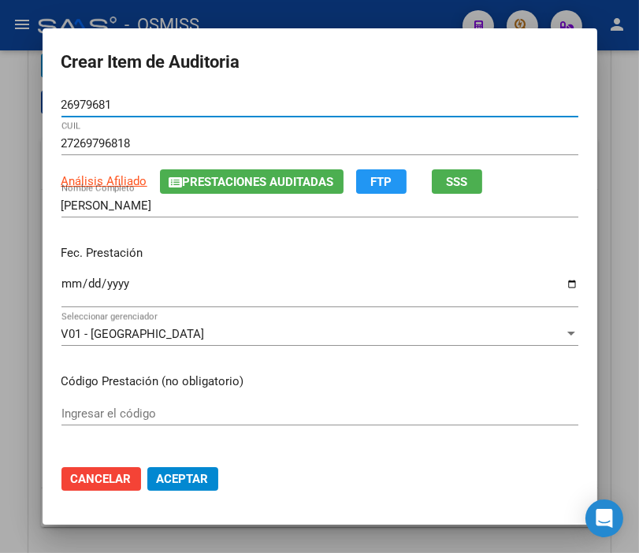
click at [65, 287] on input "Ingresar la fecha" at bounding box center [319, 289] width 517 height 25
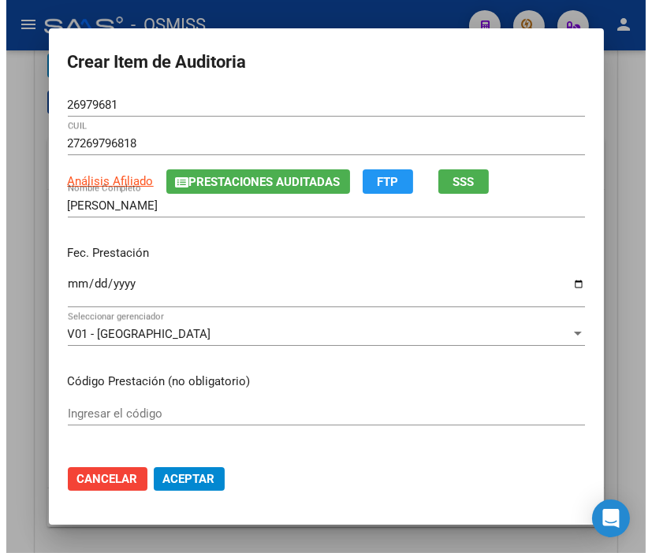
scroll to position [88, 0]
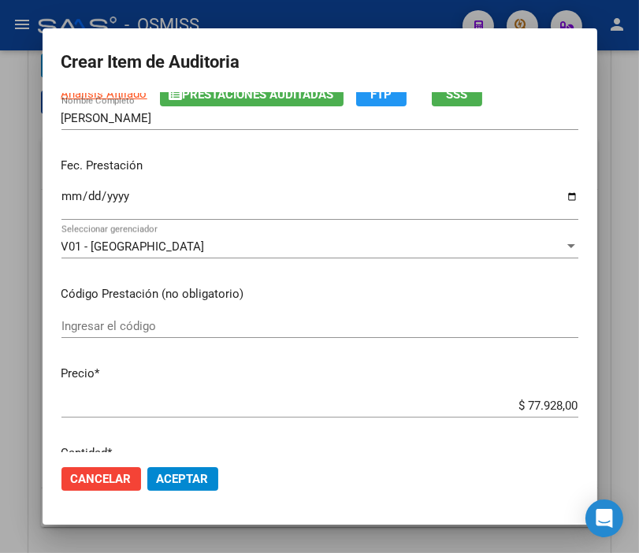
click at [158, 469] on button "Aceptar" at bounding box center [182, 479] width 71 height 24
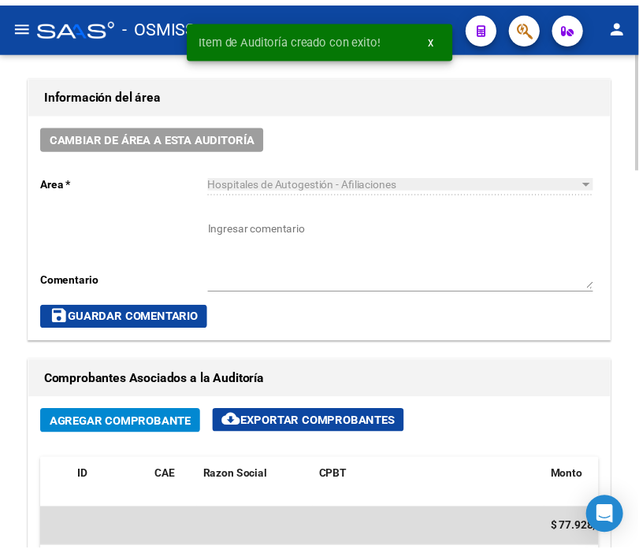
scroll to position [705, 0]
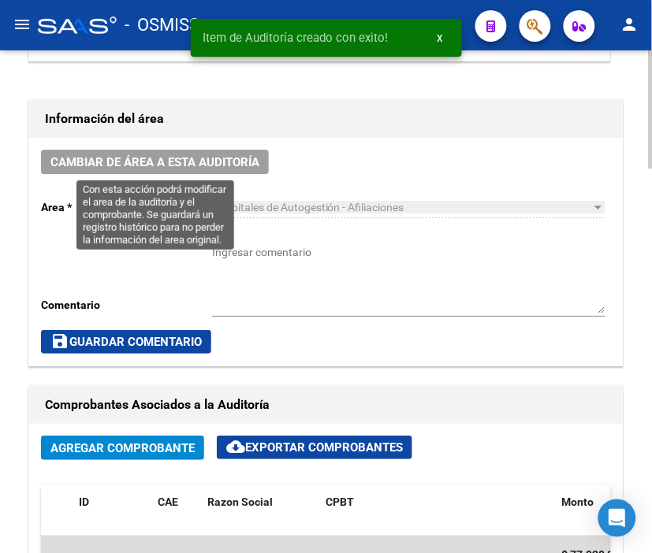
click at [159, 158] on span "Cambiar de área a esta auditoría" at bounding box center [154, 162] width 209 height 14
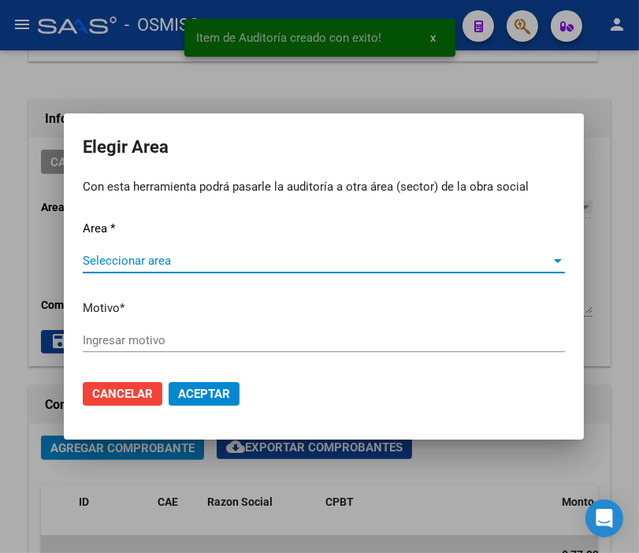
click at [161, 263] on span "Seleccionar area" at bounding box center [317, 261] width 468 height 14
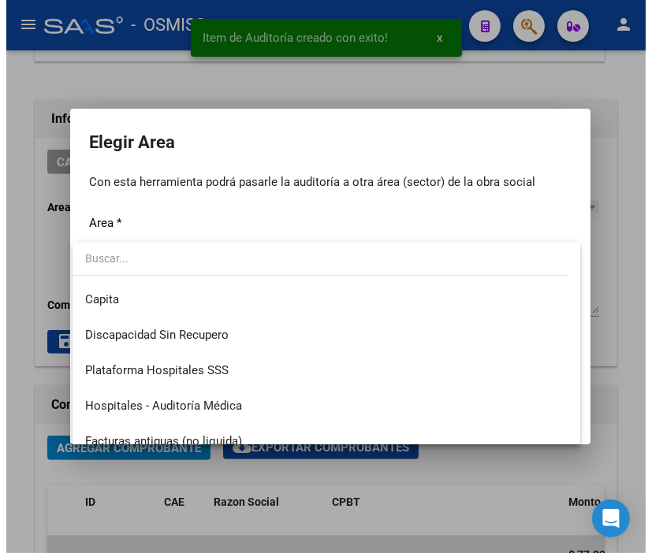
scroll to position [175, 0]
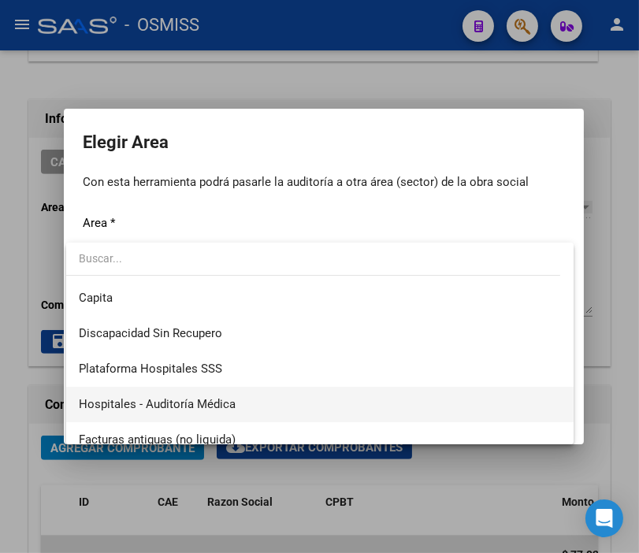
click at [226, 397] on span "Hospitales - Auditoría Médica" at bounding box center [157, 404] width 157 height 14
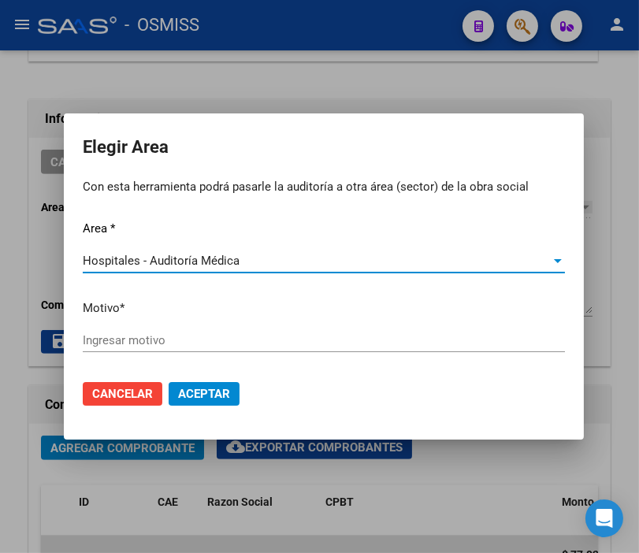
click at [166, 341] on input "Ingresar motivo" at bounding box center [324, 340] width 482 height 14
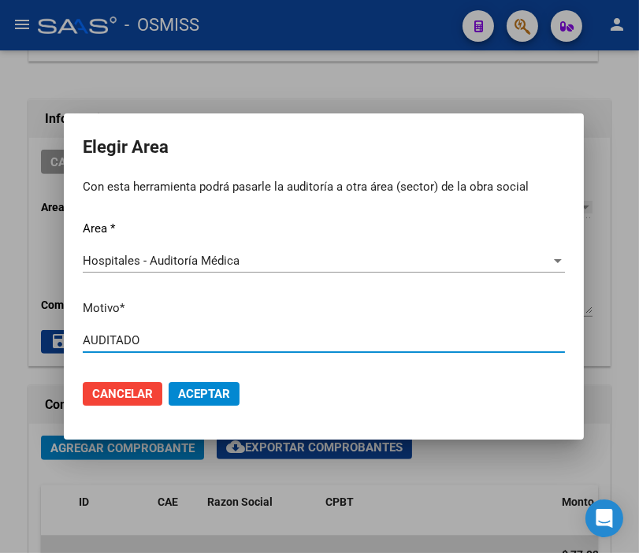
click at [210, 395] on span "Aceptar" at bounding box center [204, 394] width 52 height 14
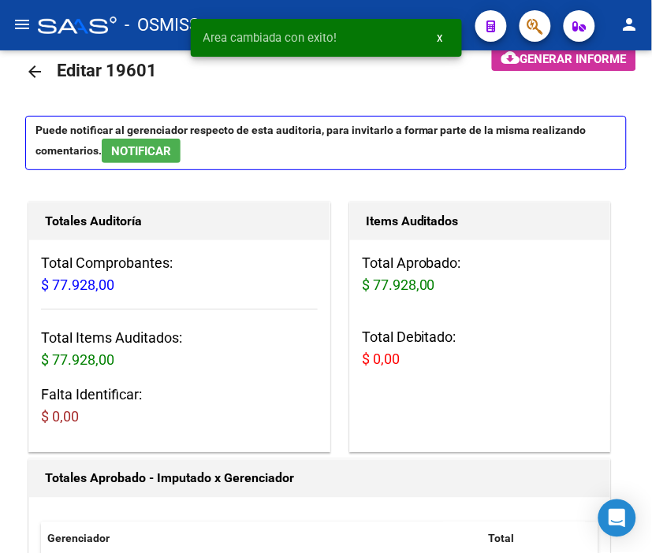
scroll to position [0, 0]
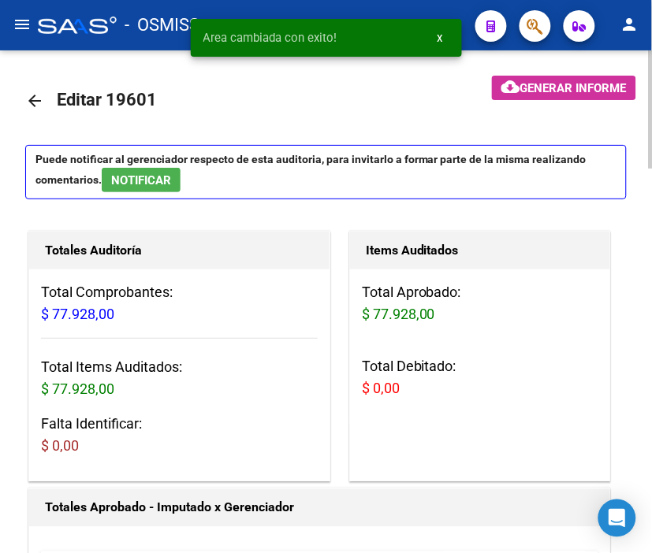
click at [32, 99] on mat-icon "arrow_back" at bounding box center [34, 100] width 19 height 19
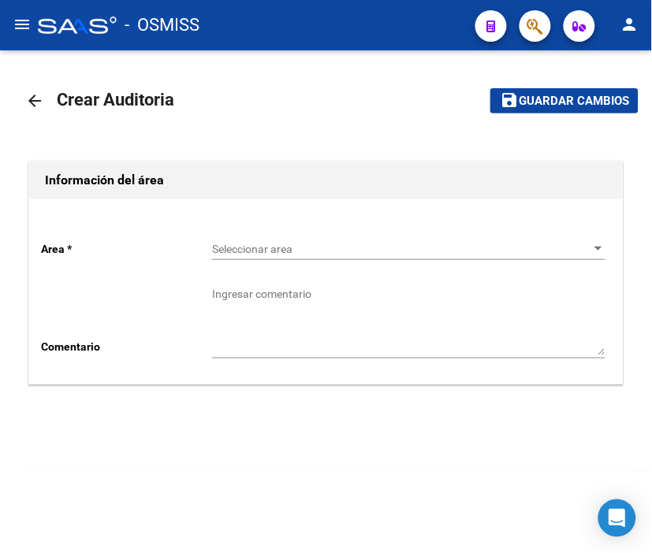
click at [292, 255] on span "Seleccionar area" at bounding box center [401, 249] width 379 height 13
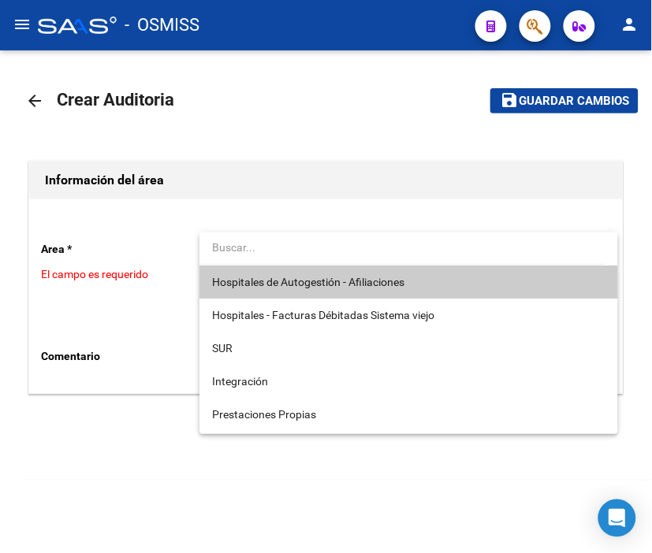
click at [295, 279] on span "Hospitales de Autogestión - Afiliaciones" at bounding box center [308, 282] width 192 height 13
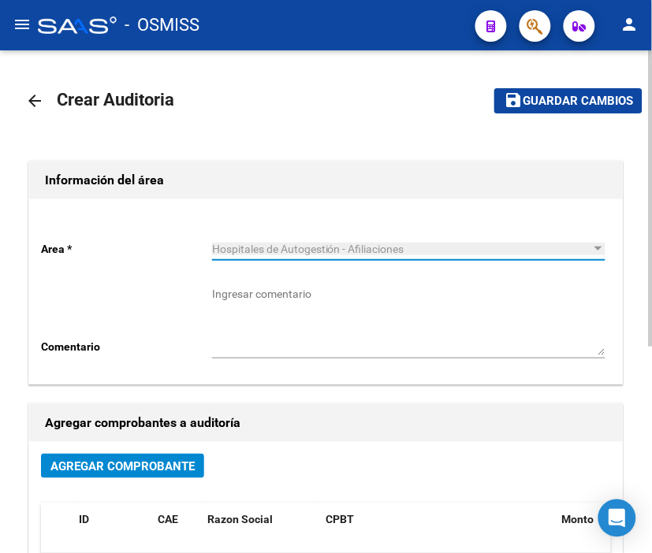
click at [171, 467] on span "Agregar Comprobante" at bounding box center [122, 467] width 144 height 14
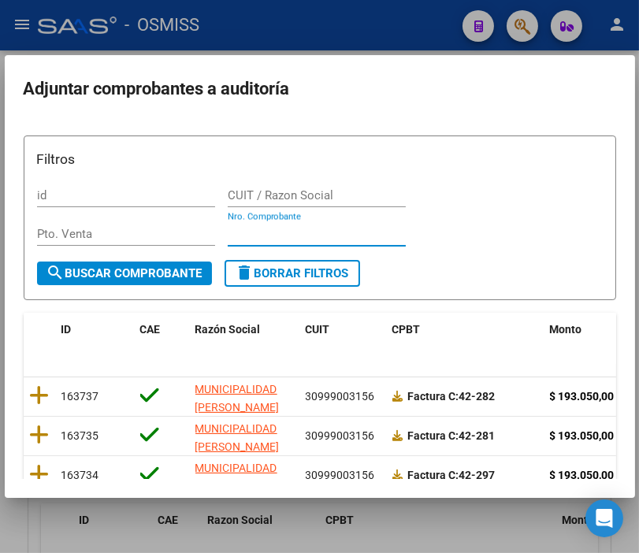
click at [262, 235] on input "Nro. Comprobante" at bounding box center [317, 234] width 178 height 14
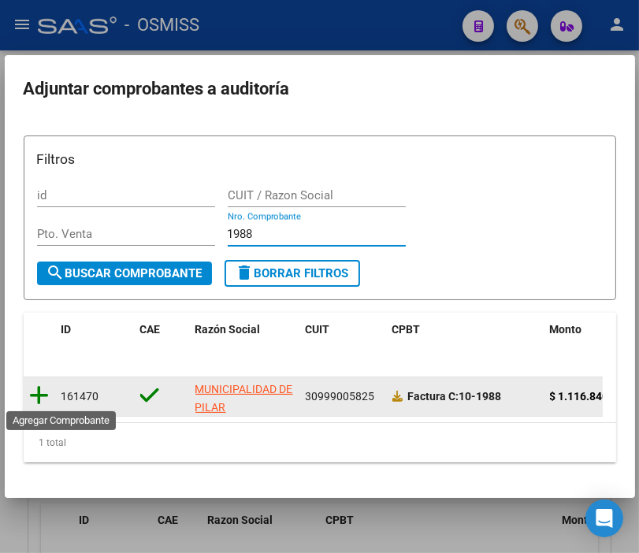
click at [45, 390] on icon at bounding box center [40, 396] width 20 height 22
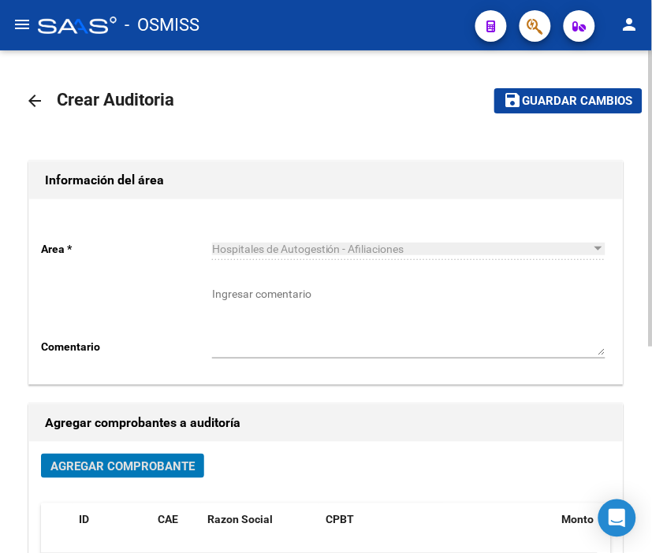
click at [550, 103] on span "Guardar cambios" at bounding box center [578, 102] width 110 height 14
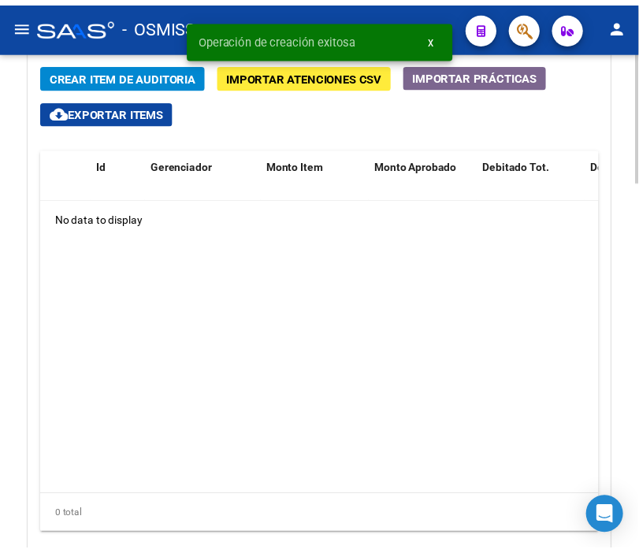
scroll to position [1276, 0]
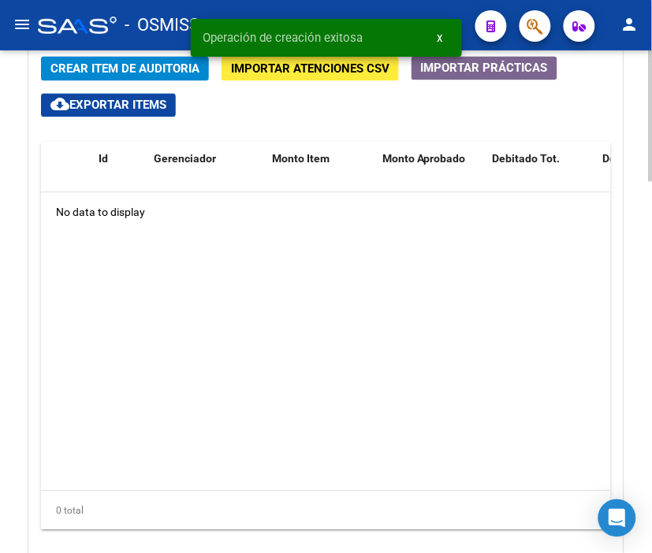
click at [651, 418] on div at bounding box center [651, 451] width 4 height 132
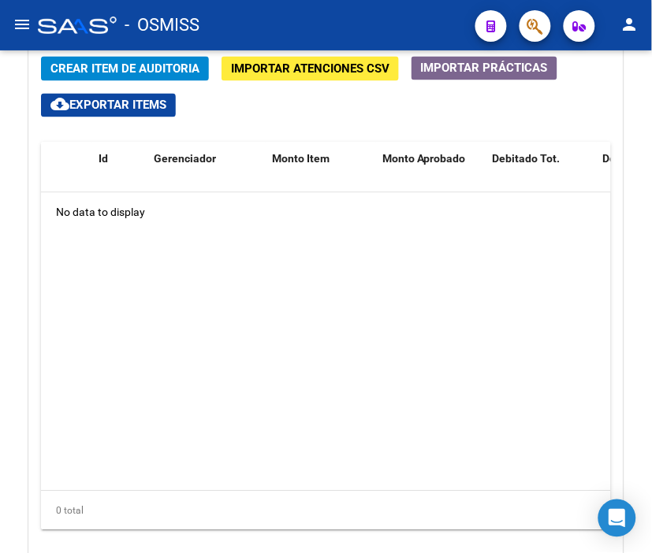
click at [142, 61] on span "Crear Item de Auditoria" at bounding box center [124, 68] width 149 height 14
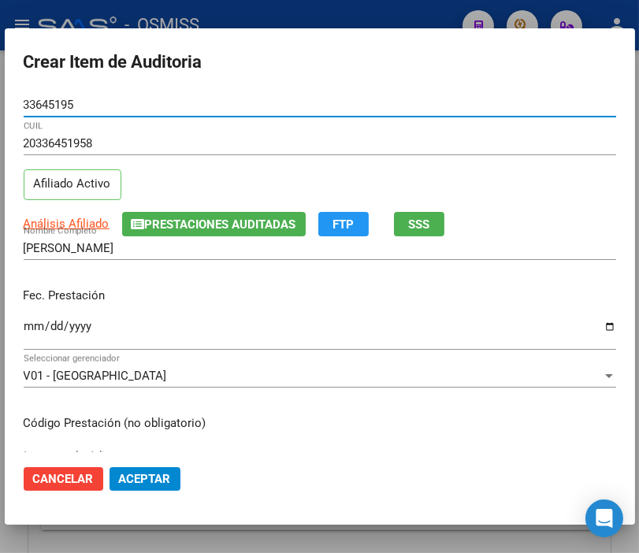
click at [34, 323] on input "Ingresar la fecha" at bounding box center [320, 332] width 593 height 25
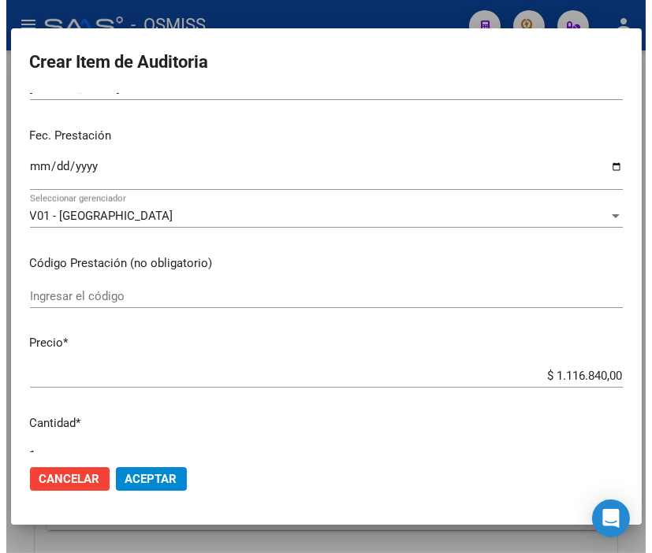
scroll to position [175, 0]
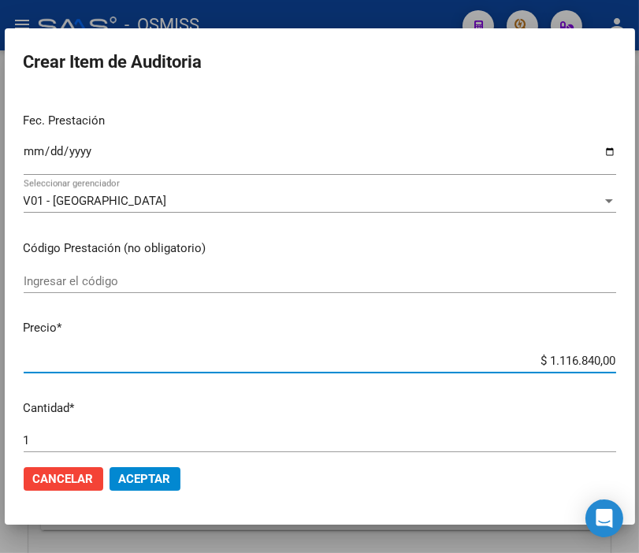
drag, startPoint x: 512, startPoint y: 359, endPoint x: 656, endPoint y: 359, distance: 143.5
click at [639, 359] on html "menu - OSMISS person Firma Express Padrón Padrón Ágil Análisis Afiliado Integra…" at bounding box center [319, 276] width 639 height 553
click at [139, 482] on span "Aceptar" at bounding box center [145, 479] width 52 height 14
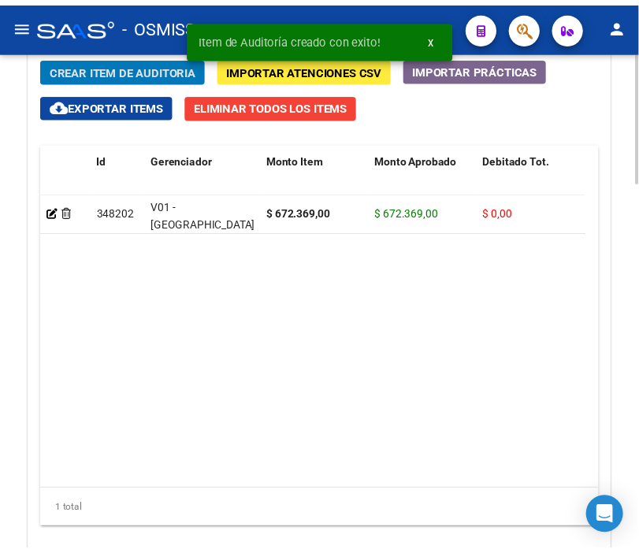
scroll to position [1491, 0]
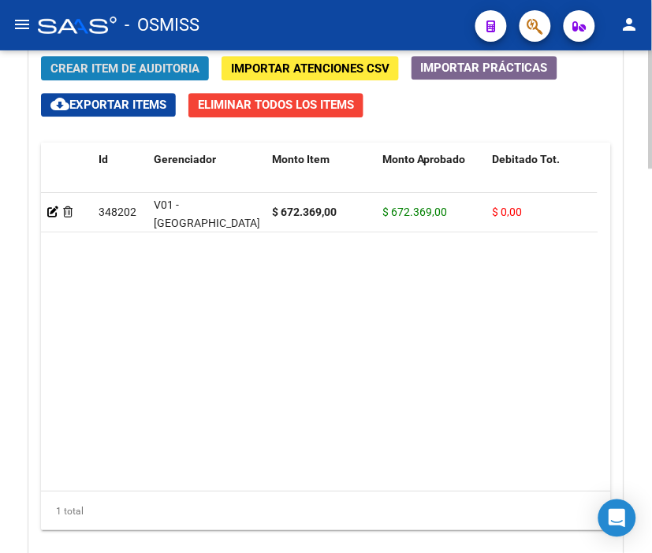
click at [114, 76] on button "Crear Item de Auditoria" at bounding box center [125, 68] width 168 height 24
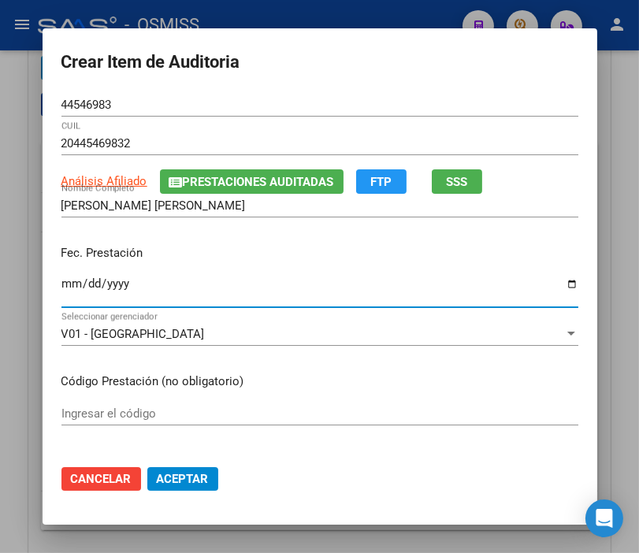
click at [61, 282] on input "Ingresar la fecha" at bounding box center [319, 289] width 517 height 25
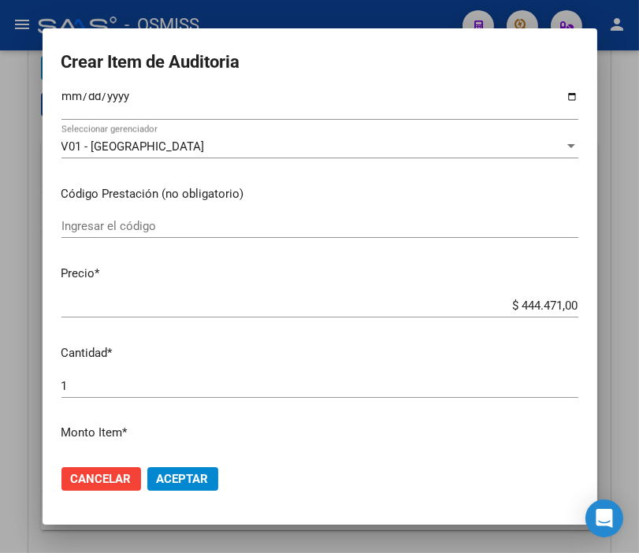
scroll to position [263, 0]
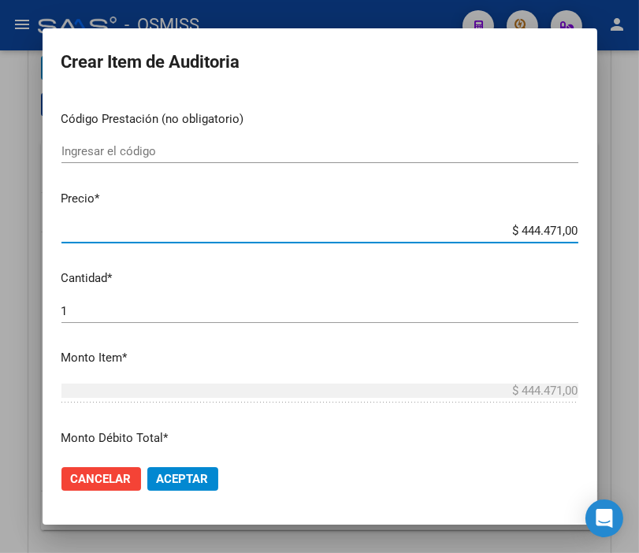
drag, startPoint x: 486, startPoint y: 227, endPoint x: 656, endPoint y: 229, distance: 169.5
click at [639, 229] on html "menu - OSMISS person Firma Express Padrón Padrón Ágil Análisis Afiliado Integra…" at bounding box center [319, 276] width 639 height 553
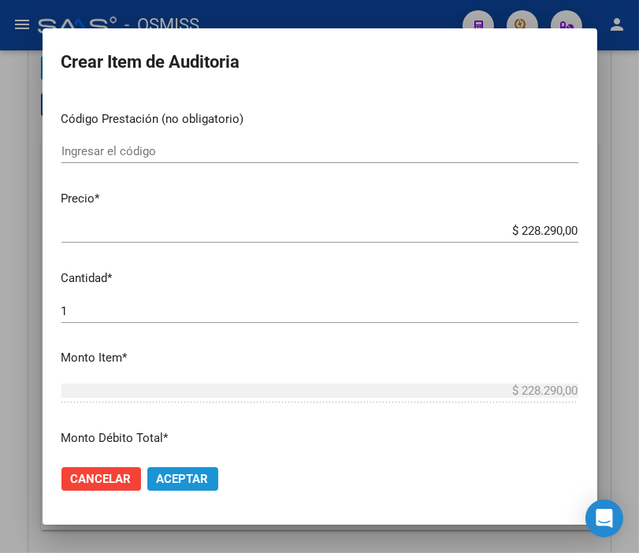
click at [180, 469] on button "Aceptar" at bounding box center [182, 479] width 71 height 24
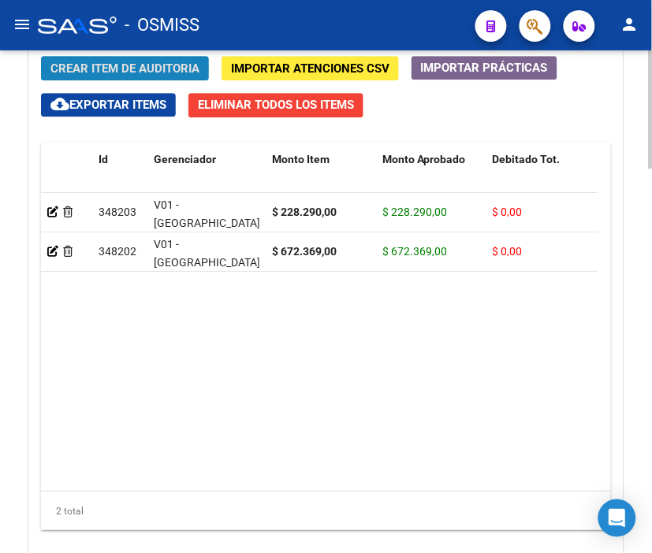
click at [145, 68] on span "Crear Item de Auditoria" at bounding box center [124, 68] width 149 height 14
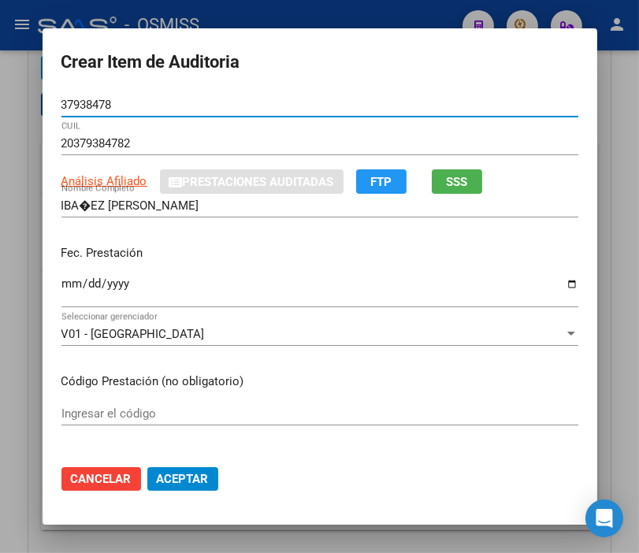
click at [69, 284] on input "Ingresar la fecha" at bounding box center [319, 289] width 517 height 25
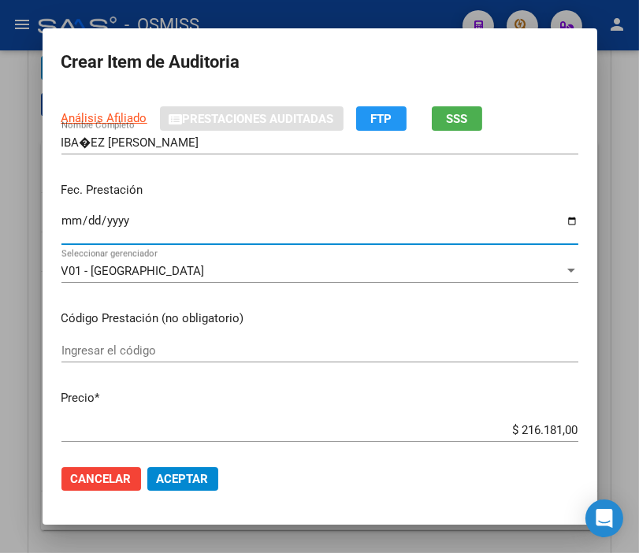
scroll to position [175, 0]
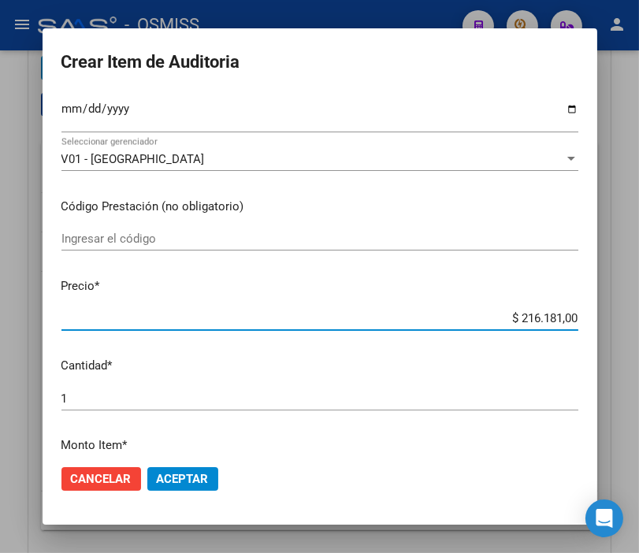
drag, startPoint x: 474, startPoint y: 315, endPoint x: 656, endPoint y: 320, distance: 182.2
click at [639, 320] on html "menu - OSMISS person Firma Express Padrón Padrón Ágil Análisis Afiliado Integra…" at bounding box center [319, 276] width 639 height 553
drag, startPoint x: 169, startPoint y: 469, endPoint x: 180, endPoint y: 463, distance: 12.7
click at [174, 467] on button "Aceptar" at bounding box center [182, 479] width 71 height 24
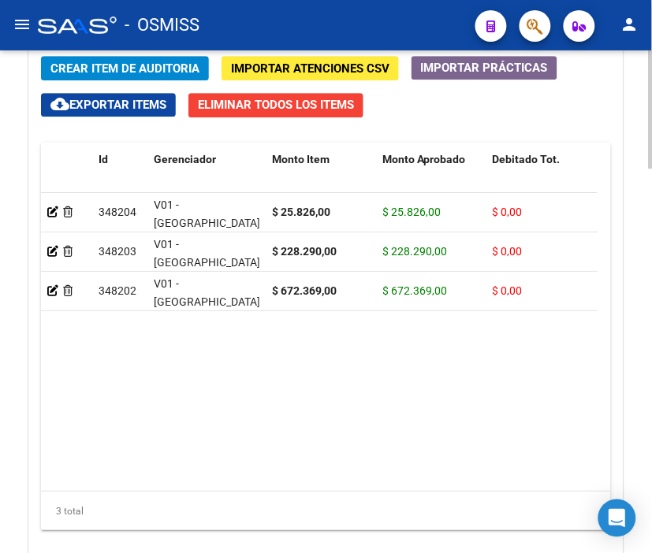
click at [121, 73] on span "Crear Item de Auditoria" at bounding box center [124, 68] width 149 height 14
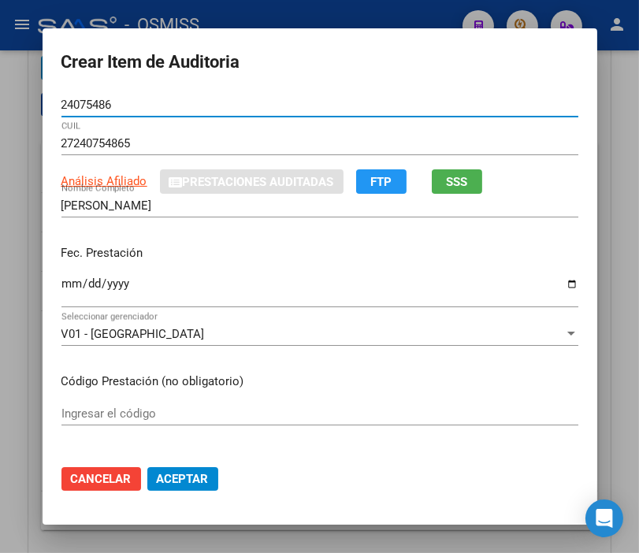
click at [65, 288] on input "Ingresar la fecha" at bounding box center [319, 289] width 517 height 25
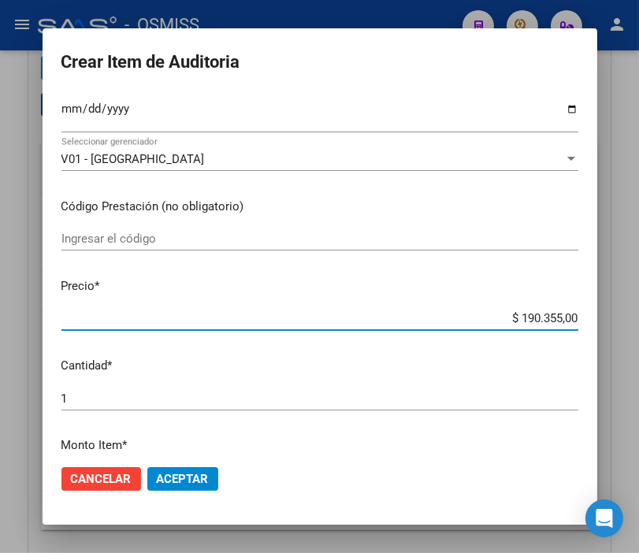
drag, startPoint x: 490, startPoint y: 312, endPoint x: 605, endPoint y: 326, distance: 116.8
click at [605, 326] on div "Crear Item de Auditoria 24075486 Nro Documento 27240754865 CUIL Análisis Afilia…" at bounding box center [319, 276] width 639 height 553
click at [161, 481] on span "Aceptar" at bounding box center [183, 479] width 52 height 14
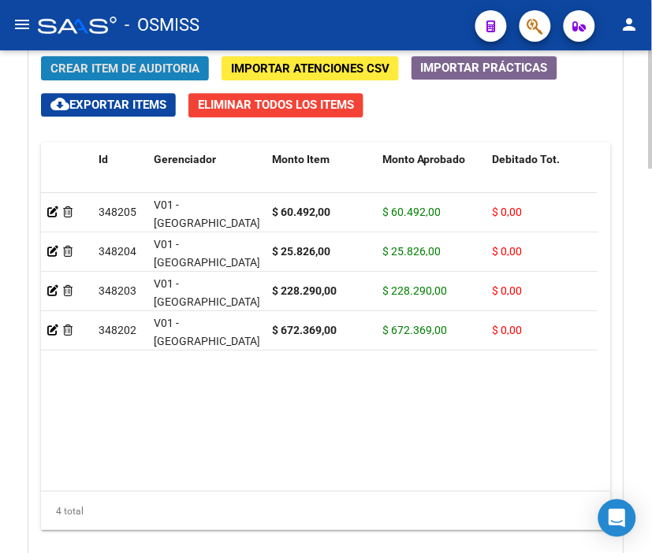
click at [123, 58] on button "Crear Item de Auditoria" at bounding box center [125, 68] width 168 height 24
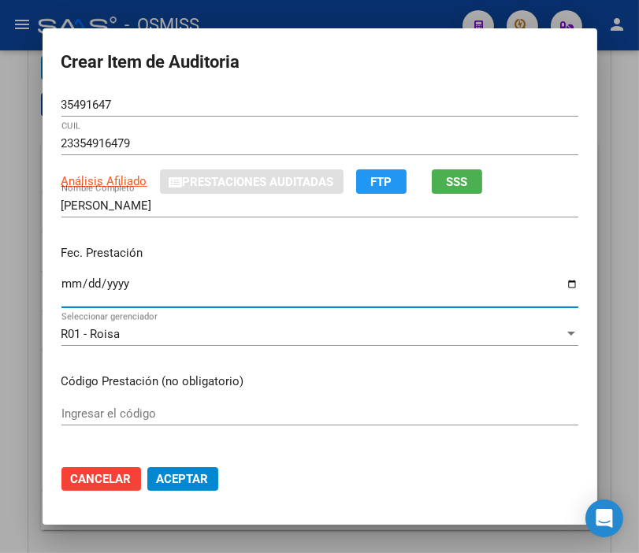
click at [64, 281] on input "Ingresar la fecha" at bounding box center [319, 289] width 517 height 25
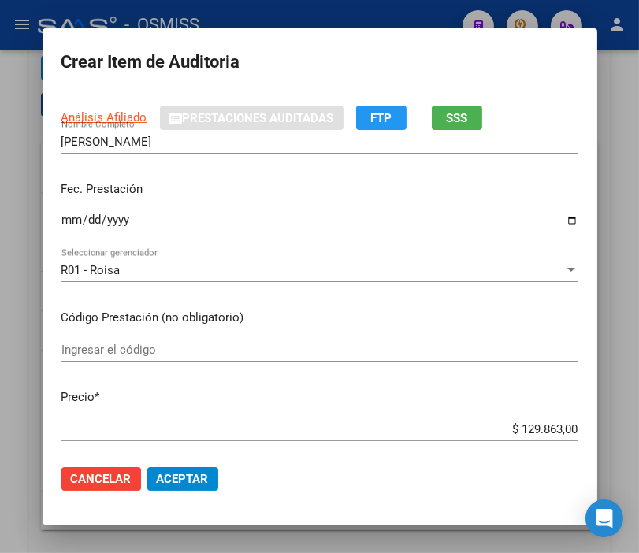
scroll to position [88, 0]
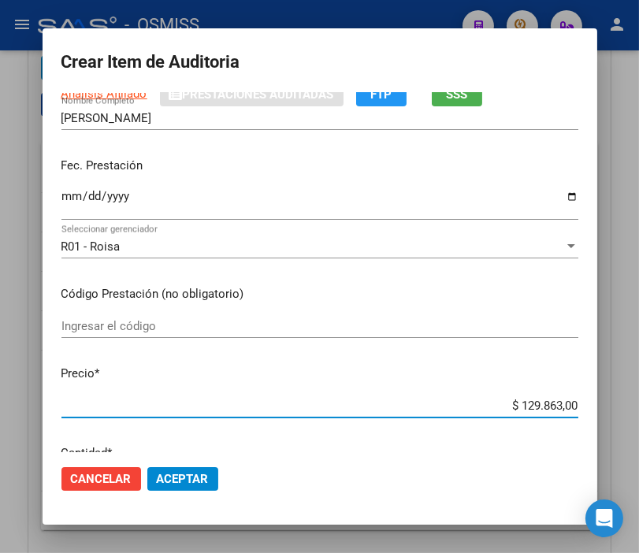
drag, startPoint x: 489, startPoint y: 403, endPoint x: 634, endPoint y: 414, distance: 145.5
click at [634, 414] on div "Crear Item de Auditoria 35491647 Nro Documento 23354916479 CUIL Análisis Afilia…" at bounding box center [319, 276] width 639 height 553
click at [190, 476] on span "Aceptar" at bounding box center [183, 479] width 52 height 14
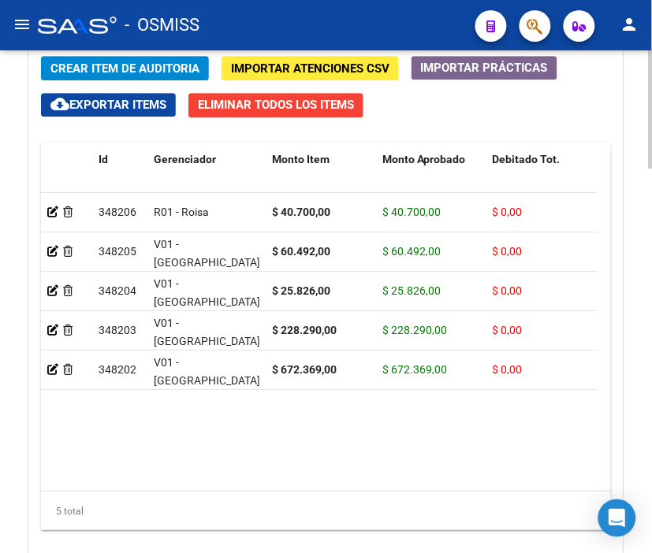
click at [121, 73] on span "Crear Item de Auditoria" at bounding box center [124, 68] width 149 height 14
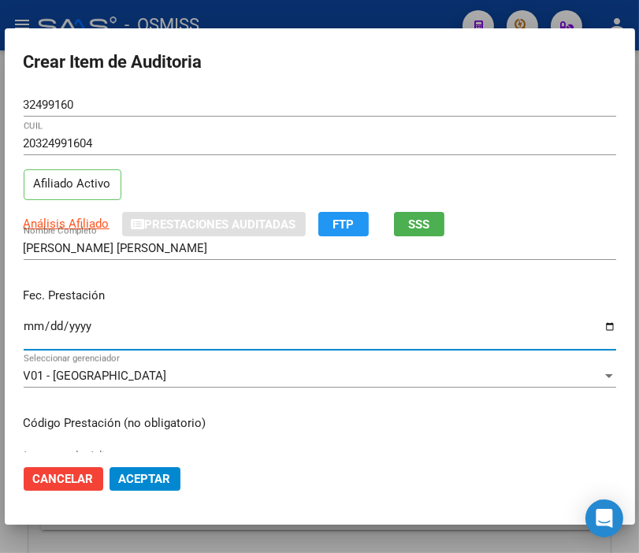
click at [50, 331] on input "Ingresar la fecha" at bounding box center [320, 332] width 593 height 25
click at [30, 334] on input "Ingresar la fecha" at bounding box center [320, 332] width 593 height 25
click at [32, 326] on input "Ingresar la fecha" at bounding box center [320, 332] width 593 height 25
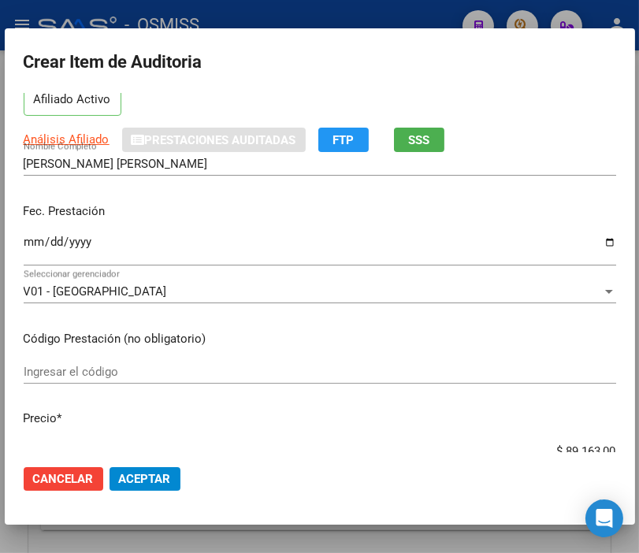
scroll to position [175, 0]
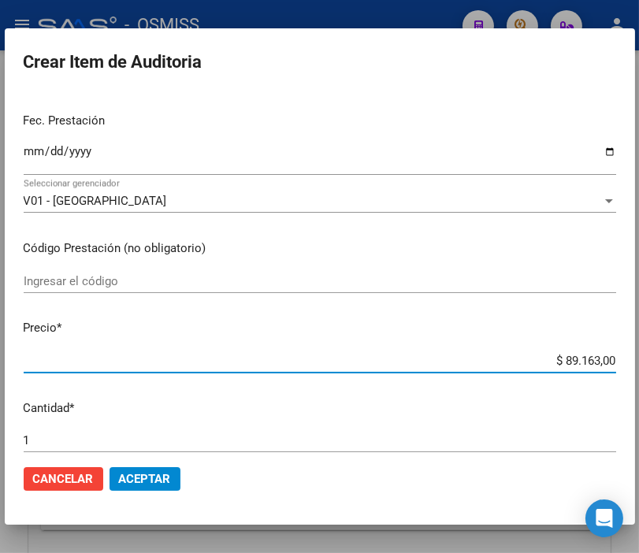
drag, startPoint x: 516, startPoint y: 361, endPoint x: 644, endPoint y: 359, distance: 128.5
click at [639, 359] on html "menu - OSMISS person Firma Express Padrón Padrón Ágil Análisis Afiliado Integra…" at bounding box center [319, 276] width 639 height 553
click at [155, 486] on button "Aceptar" at bounding box center [145, 479] width 71 height 24
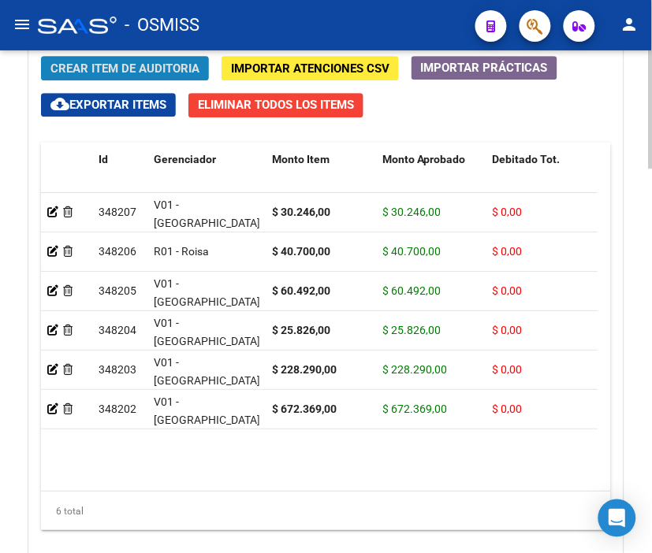
click at [140, 65] on span "Crear Item de Auditoria" at bounding box center [124, 68] width 149 height 14
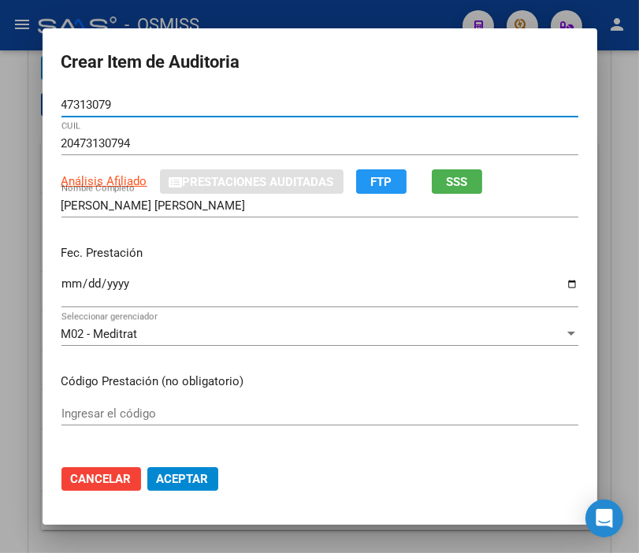
click at [65, 282] on input "Ingresar la fecha" at bounding box center [319, 289] width 517 height 25
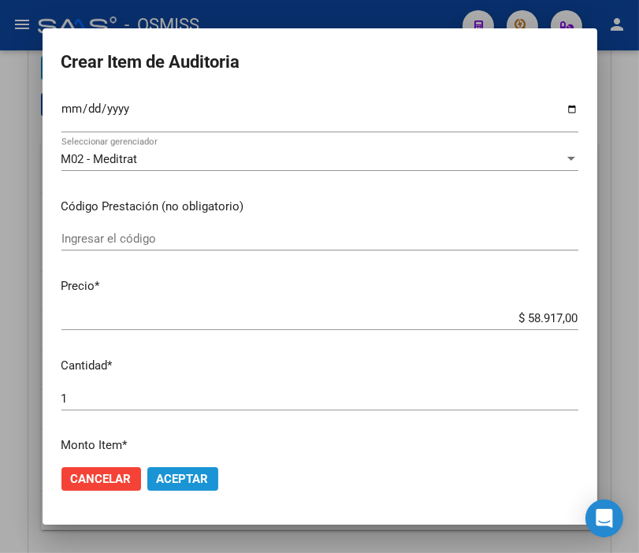
click at [178, 483] on span "Aceptar" at bounding box center [183, 479] width 52 height 14
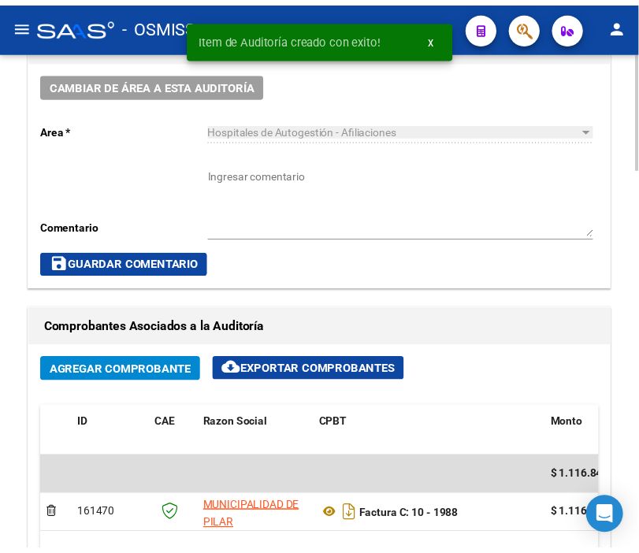
scroll to position [754, 0]
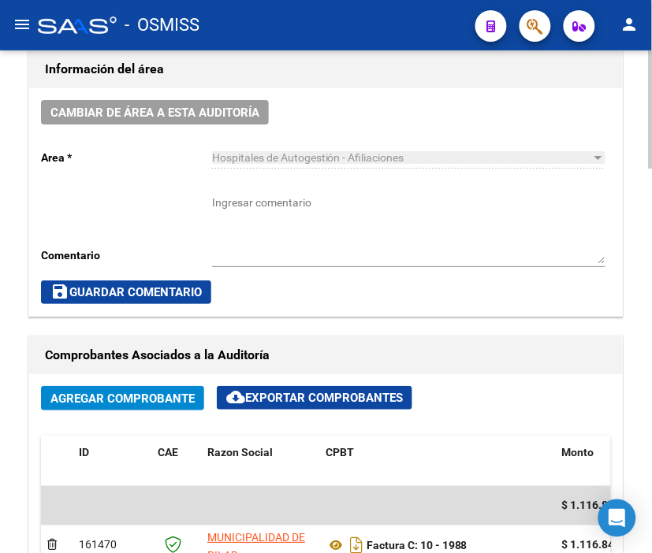
click at [162, 116] on span "Cambiar de área a esta auditoría" at bounding box center [154, 113] width 209 height 14
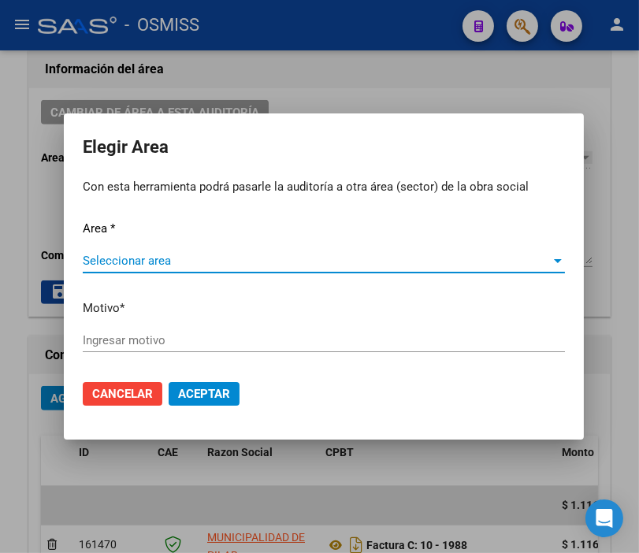
click at [100, 262] on span "Seleccionar area" at bounding box center [317, 261] width 468 height 14
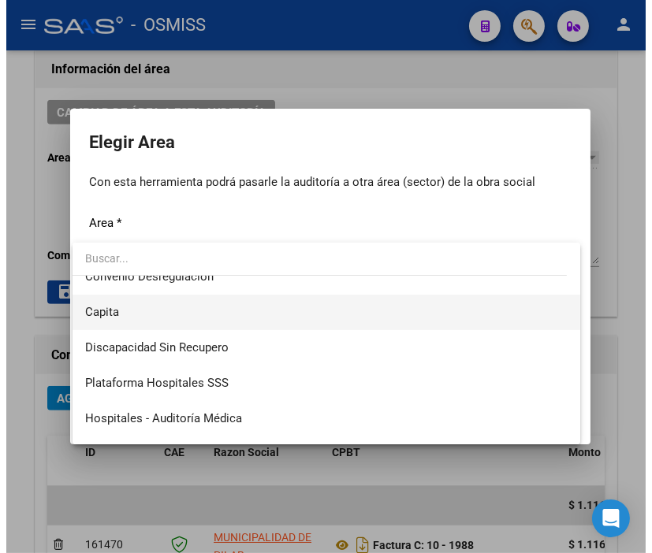
scroll to position [175, 0]
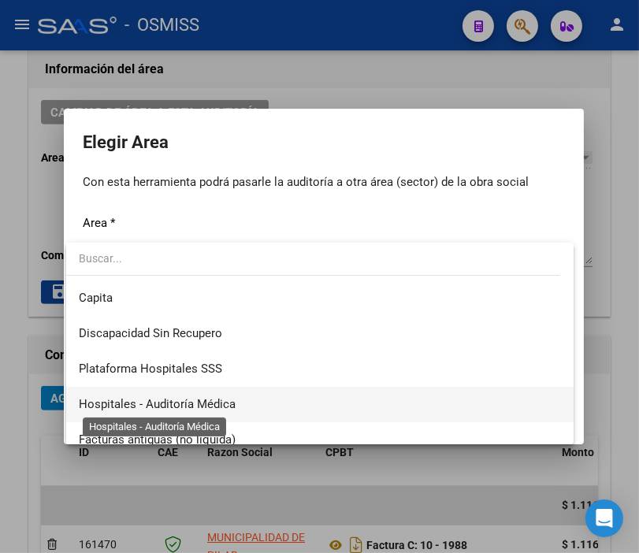
click at [197, 397] on span "Hospitales - Auditoría Médica" at bounding box center [157, 404] width 157 height 14
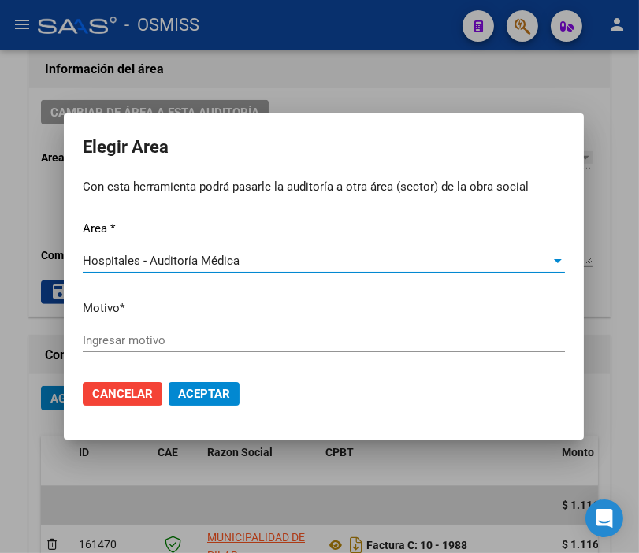
click at [144, 333] on input "Ingresar motivo" at bounding box center [324, 340] width 482 height 14
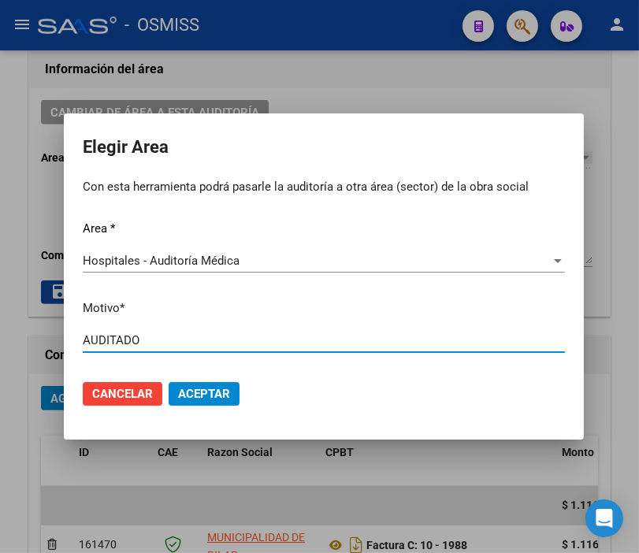
click at [199, 396] on span "Aceptar" at bounding box center [204, 394] width 52 height 14
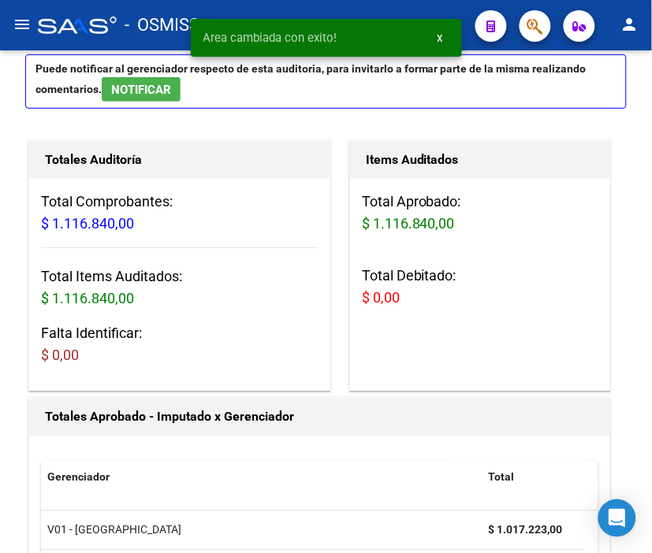
scroll to position [0, 0]
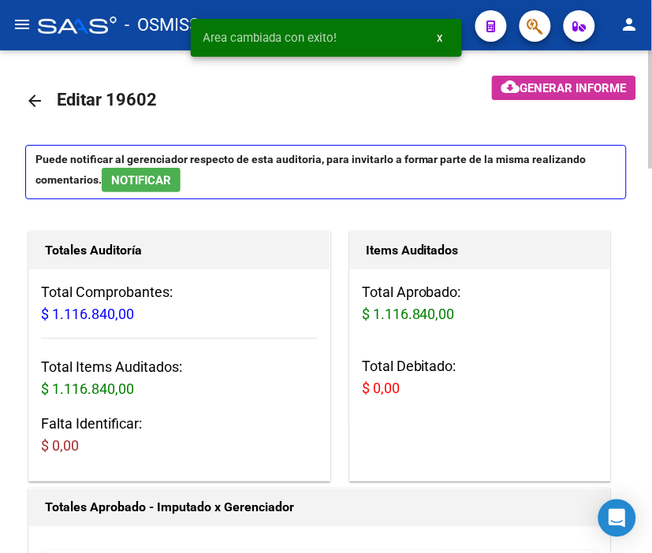
click at [27, 97] on mat-icon "arrow_back" at bounding box center [34, 100] width 19 height 19
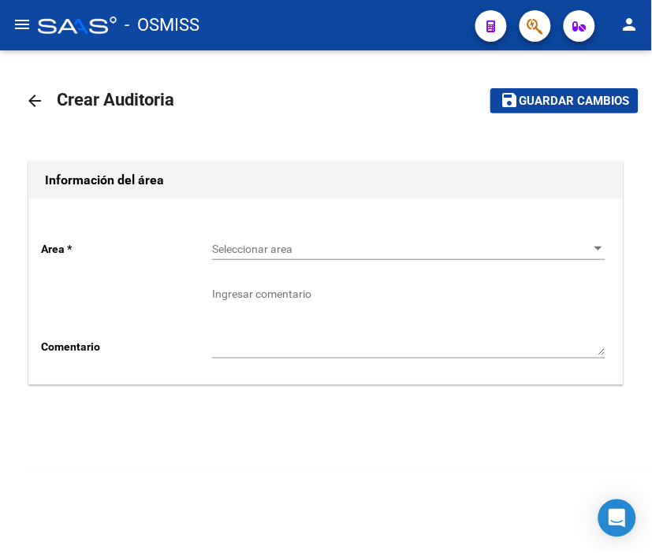
click at [269, 239] on div "Seleccionar area Seleccionar area" at bounding box center [408, 245] width 393 height 32
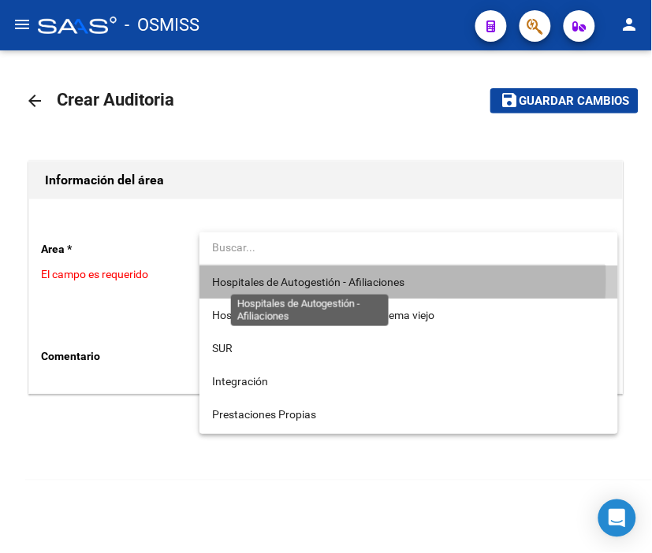
click at [318, 280] on span "Hospitales de Autogestión - Afiliaciones" at bounding box center [308, 282] width 192 height 13
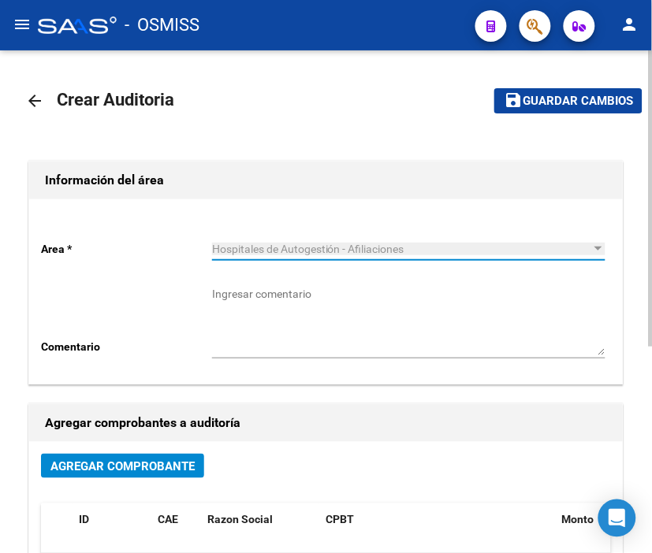
click at [169, 467] on span "Agregar Comprobante" at bounding box center [122, 467] width 144 height 14
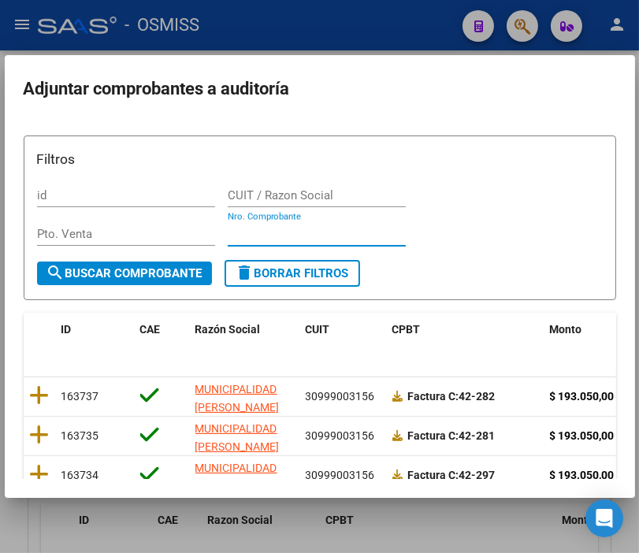
click at [266, 232] on input "Nro. Comprobante" at bounding box center [317, 234] width 178 height 14
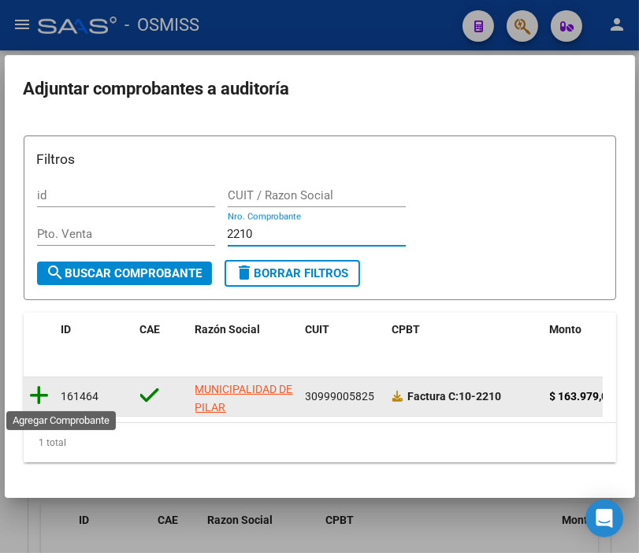
click at [41, 398] on icon at bounding box center [40, 396] width 20 height 22
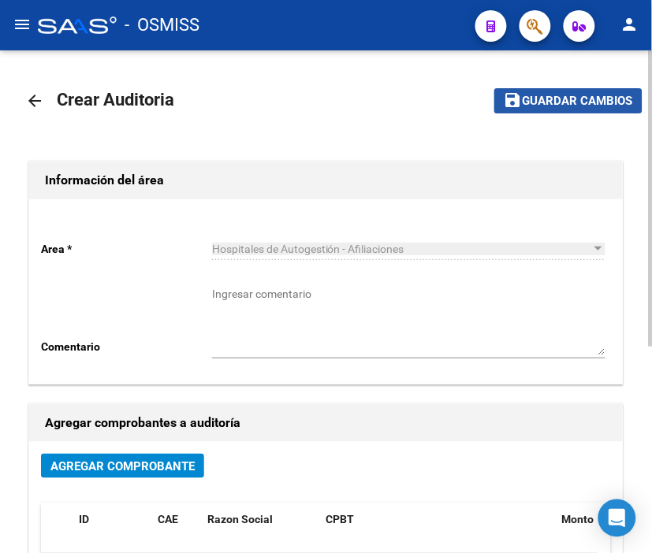
click at [609, 99] on span "Guardar cambios" at bounding box center [578, 102] width 110 height 14
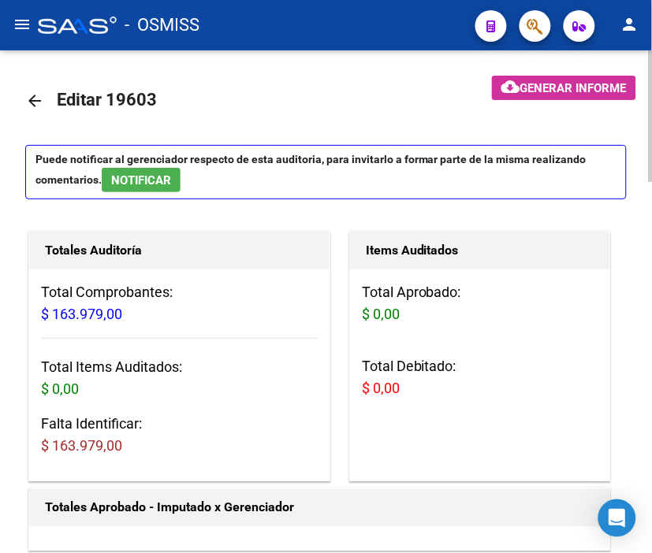
click at [249, 114] on mat-toolbar-row "arrow_back Editar 19603" at bounding box center [235, 101] width 421 height 50
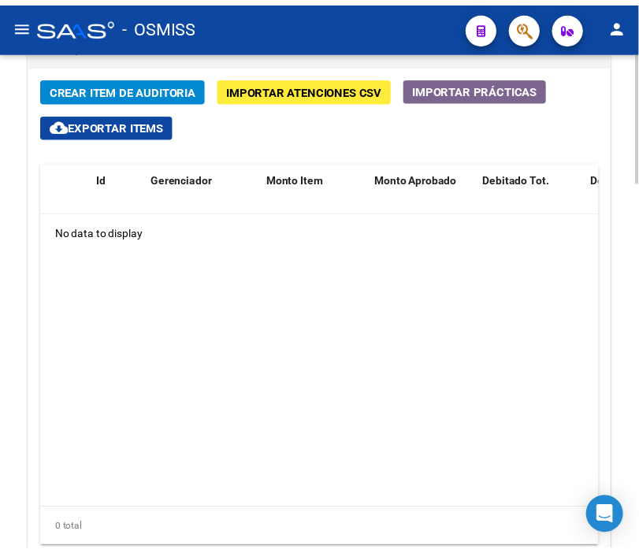
scroll to position [1226, 0]
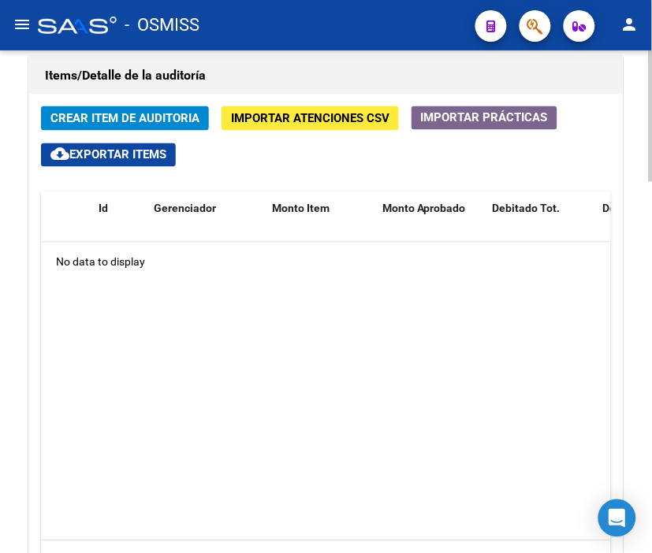
click at [140, 114] on span "Crear Item de Auditoria" at bounding box center [124, 119] width 149 height 14
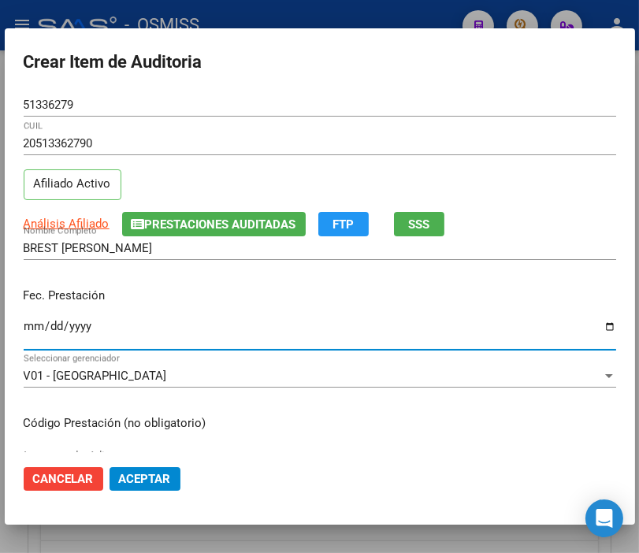
click at [27, 323] on input "Ingresar la fecha" at bounding box center [320, 332] width 593 height 25
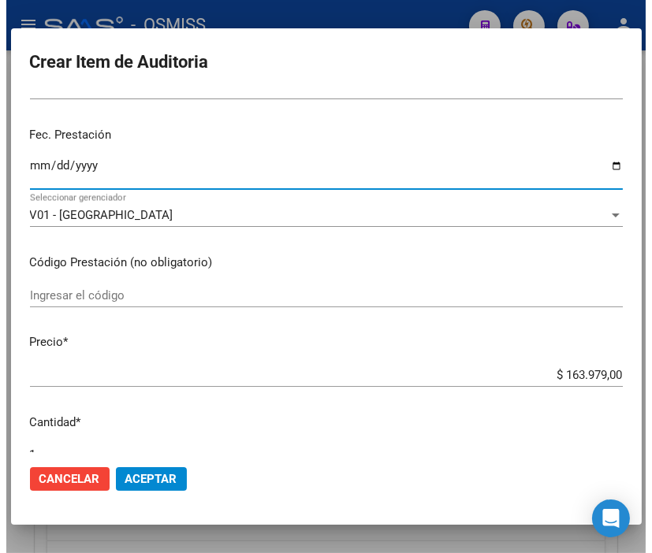
scroll to position [175, 0]
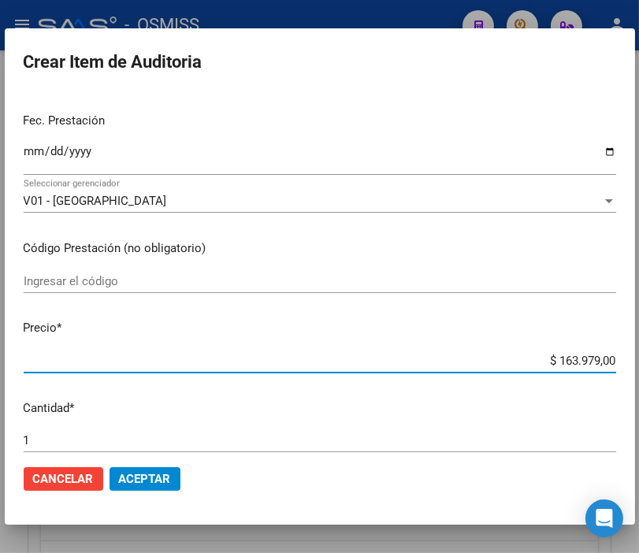
drag, startPoint x: 522, startPoint y: 355, endPoint x: 639, endPoint y: 356, distance: 117.5
click at [639, 356] on html "menu - OSMISS person Firma Express Padrón Padrón Ágil Análisis Afiliado Integra…" at bounding box center [319, 276] width 639 height 553
click at [158, 482] on span "Aceptar" at bounding box center [145, 479] width 52 height 14
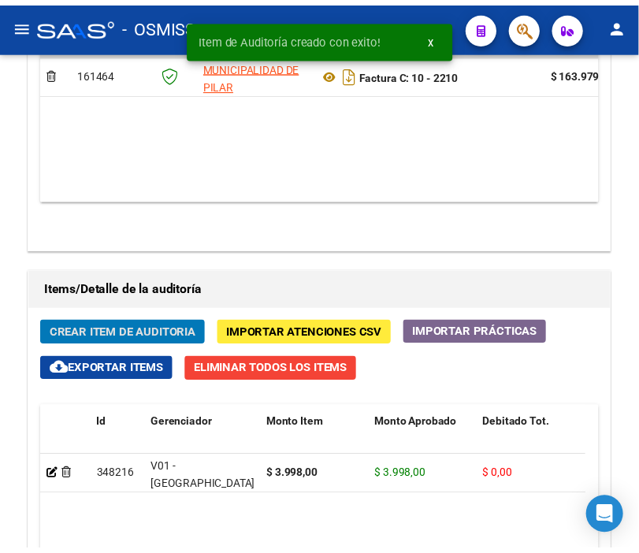
scroll to position [1440, 0]
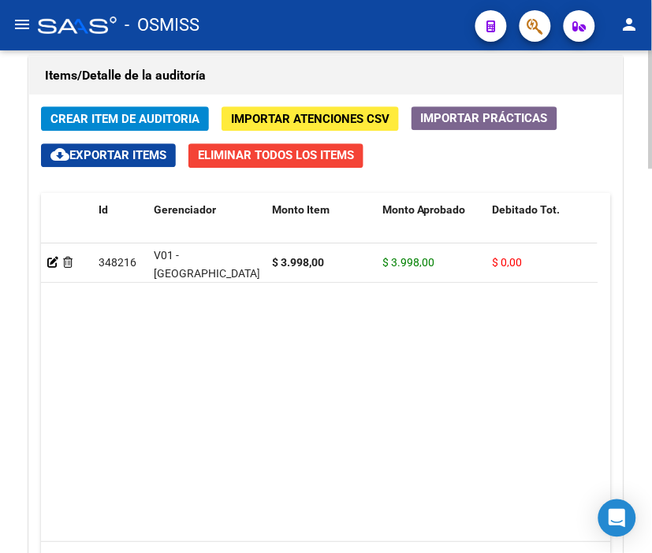
drag, startPoint x: 241, startPoint y: 67, endPoint x: 203, endPoint y: 84, distance: 42.3
click at [241, 67] on h1 "Items/Detalle de la auditoría" at bounding box center [326, 75] width 562 height 25
click at [175, 113] on span "Crear Item de Auditoria" at bounding box center [124, 119] width 149 height 14
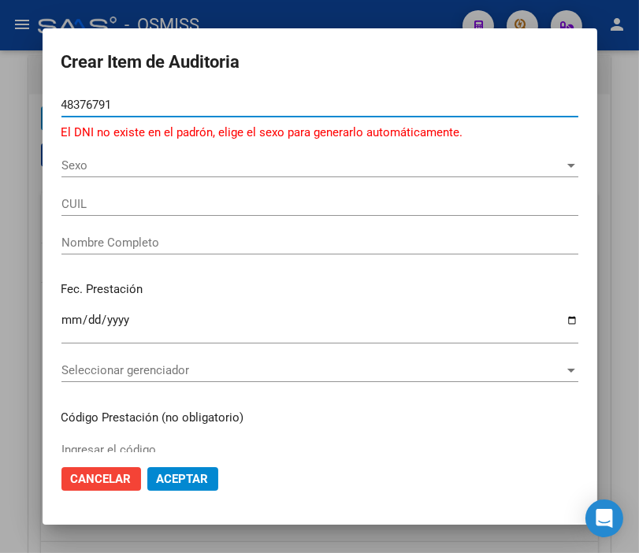
click at [84, 100] on input "48376791" at bounding box center [319, 105] width 517 height 14
click at [89, 100] on input "48376791" at bounding box center [319, 105] width 517 height 14
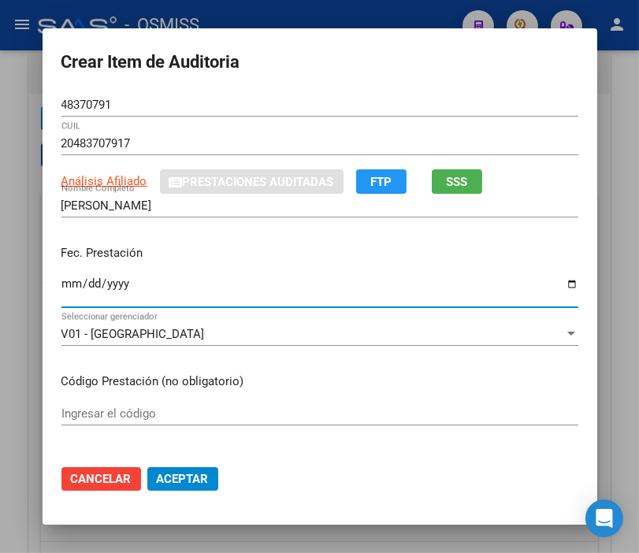
click at [61, 285] on input "Ingresar la fecha" at bounding box center [319, 289] width 517 height 25
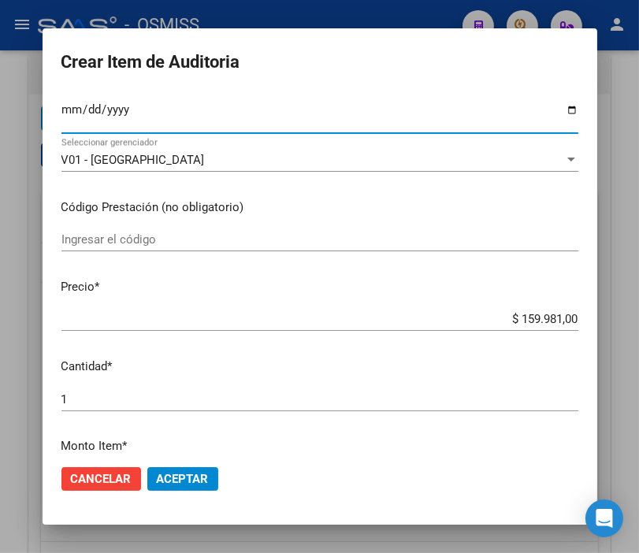
scroll to position [175, 0]
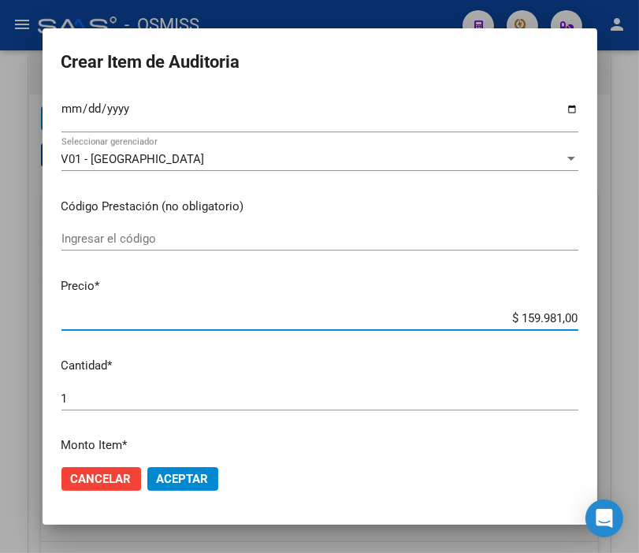
drag, startPoint x: 489, startPoint y: 324, endPoint x: 656, endPoint y: 321, distance: 167.2
click at [639, 321] on html "menu - OSMISS person Firma Express Padrón Padrón Ágil Análisis Afiliado Integra…" at bounding box center [319, 276] width 639 height 553
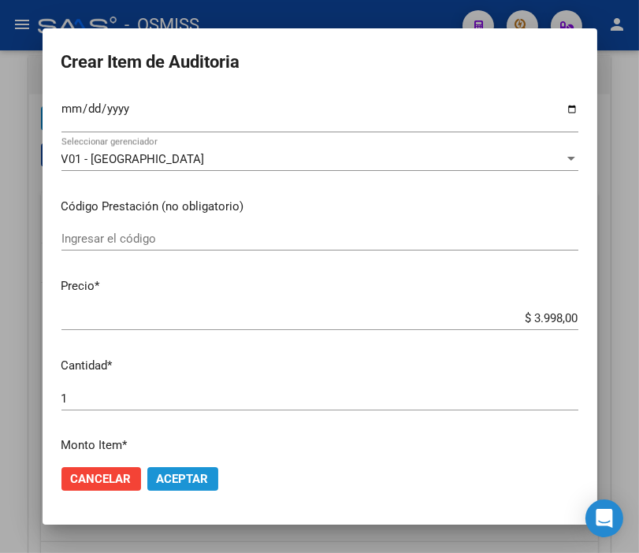
click at [171, 481] on span "Aceptar" at bounding box center [183, 479] width 52 height 14
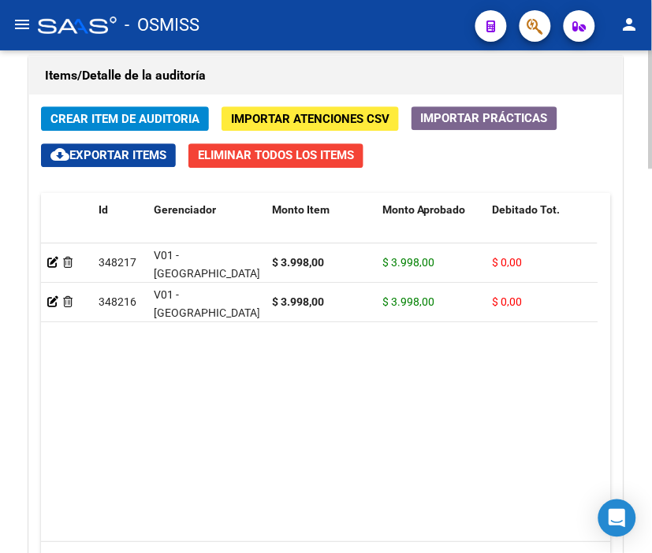
click at [256, 83] on h1 "Items/Detalle de la auditoría" at bounding box center [326, 75] width 562 height 25
click at [126, 116] on span "Crear Item de Auditoria" at bounding box center [124, 119] width 149 height 14
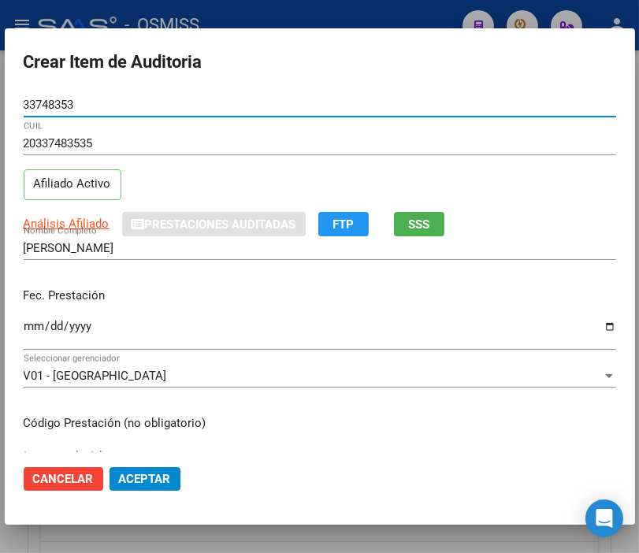
click at [35, 320] on input "Ingresar la fecha" at bounding box center [320, 332] width 593 height 25
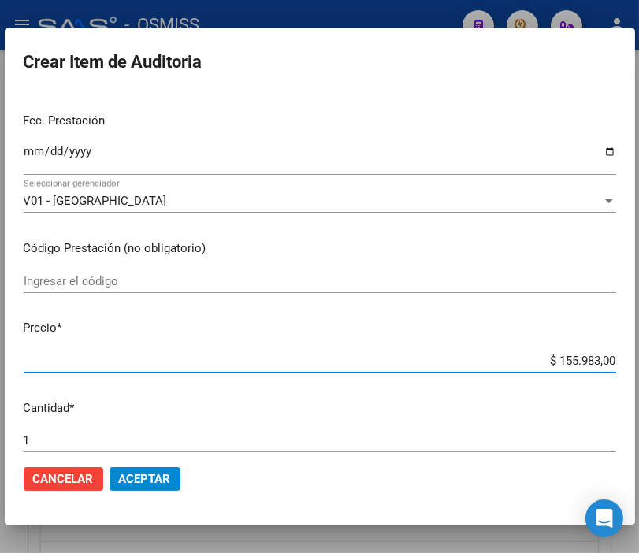
drag, startPoint x: 495, startPoint y: 356, endPoint x: 644, endPoint y: 357, distance: 149.0
click at [639, 357] on html "menu - OSMISS person Firma Express Padrón Padrón Ágil Análisis Afiliado Integra…" at bounding box center [319, 276] width 639 height 553
click at [151, 473] on span "Aceptar" at bounding box center [145, 479] width 52 height 14
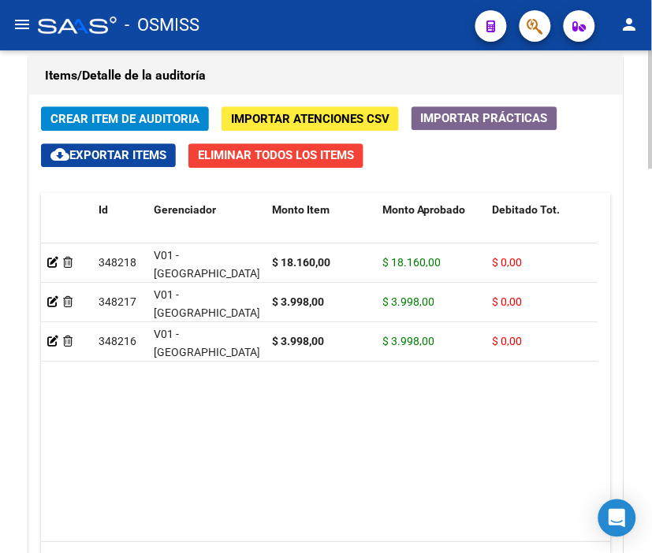
drag, startPoint x: 248, startPoint y: 92, endPoint x: 218, endPoint y: 95, distance: 30.1
click at [248, 92] on div "Items/Detalle de la auditoría" at bounding box center [326, 76] width 594 height 38
click at [121, 109] on button "Crear Item de Auditoria" at bounding box center [125, 118] width 168 height 24
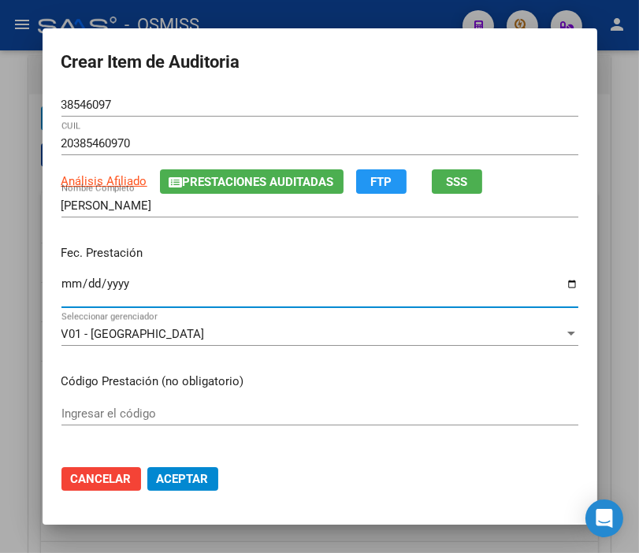
click at [61, 286] on input "Ingresar la fecha" at bounding box center [319, 289] width 517 height 25
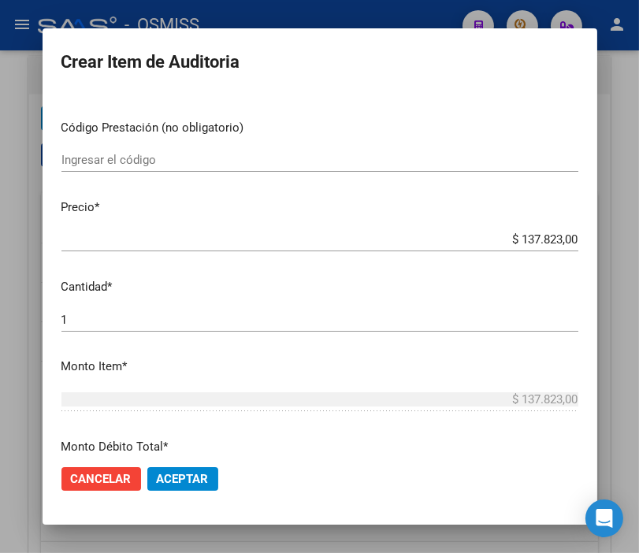
scroll to position [263, 0]
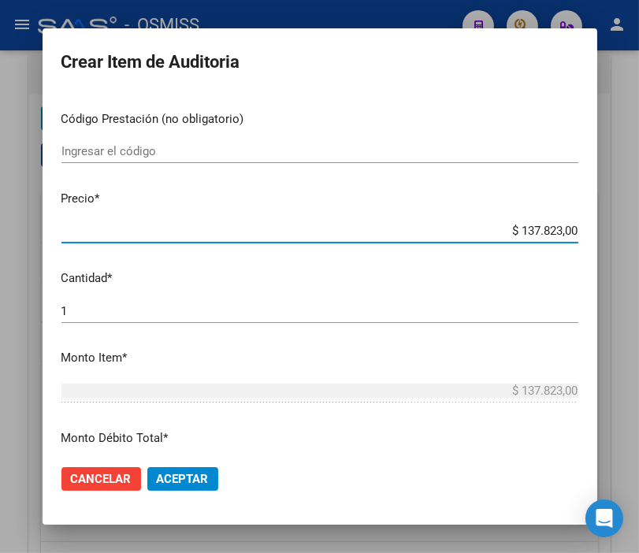
drag, startPoint x: 489, startPoint y: 231, endPoint x: 631, endPoint y: 229, distance: 142.7
click at [631, 229] on div "Crear Item de Auditoria 38546097 Nro Documento 20385460970 CUIL Análisis Afilia…" at bounding box center [319, 276] width 639 height 553
click at [194, 483] on span "Aceptar" at bounding box center [183, 479] width 52 height 14
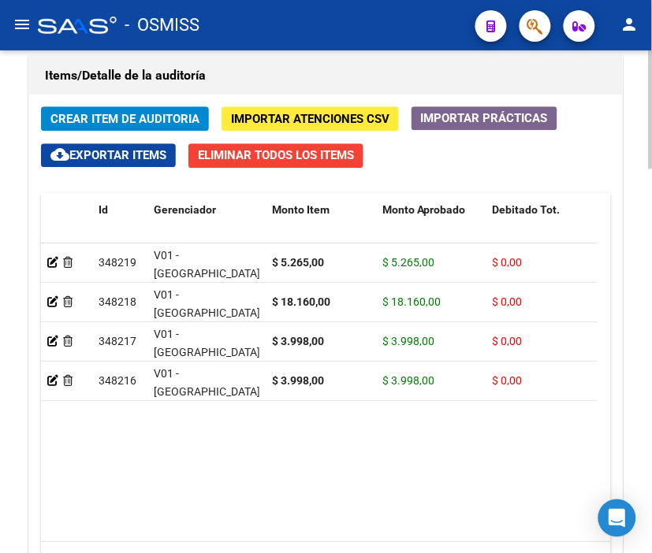
click at [238, 68] on h1 "Items/Detalle de la auditoría" at bounding box center [326, 75] width 562 height 25
click at [140, 114] on span "Crear Item de Auditoria" at bounding box center [124, 119] width 149 height 14
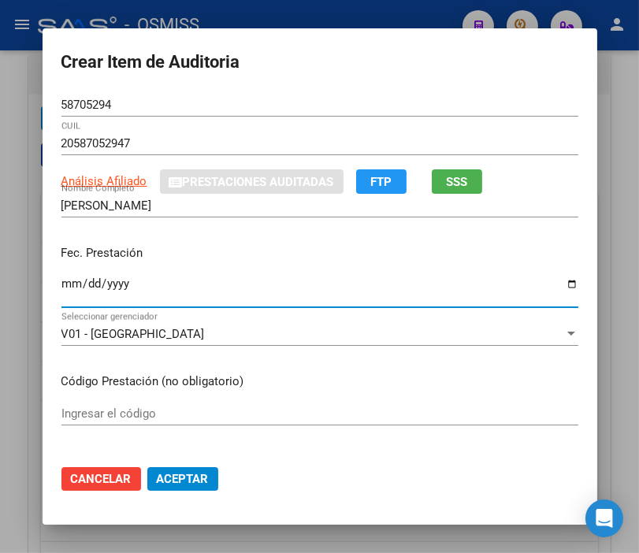
click at [61, 286] on input "Ingresar la fecha" at bounding box center [319, 289] width 517 height 25
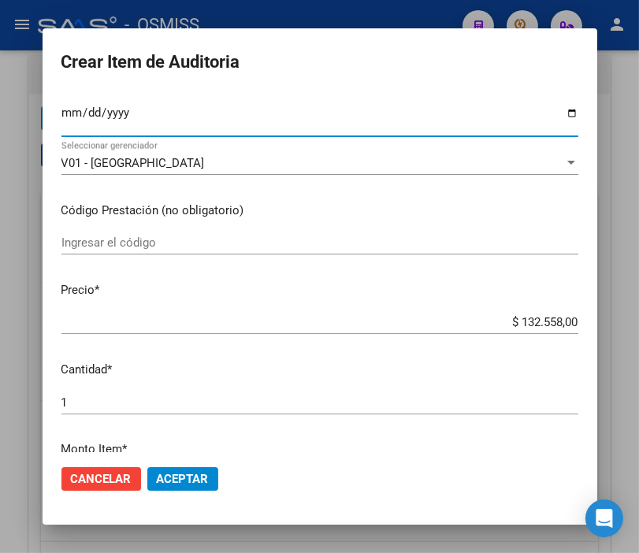
scroll to position [175, 0]
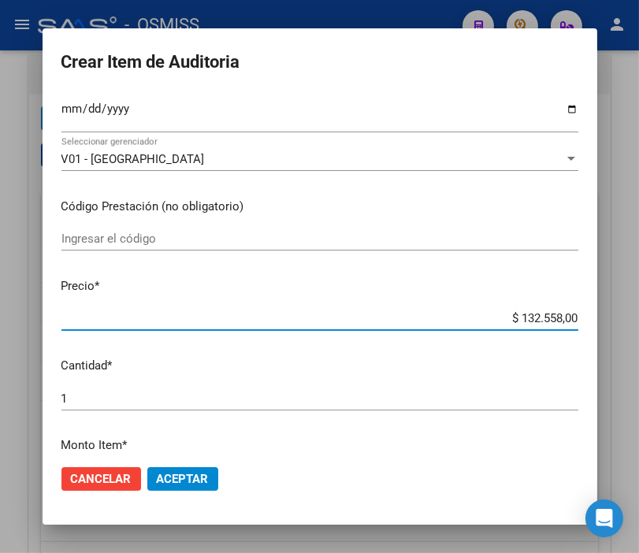
drag, startPoint x: 481, startPoint y: 318, endPoint x: 656, endPoint y: 323, distance: 175.1
click at [639, 323] on html "menu - OSMISS person Firma Express Padrón Padrón Ágil Análisis Afiliado Integra…" at bounding box center [319, 276] width 639 height 553
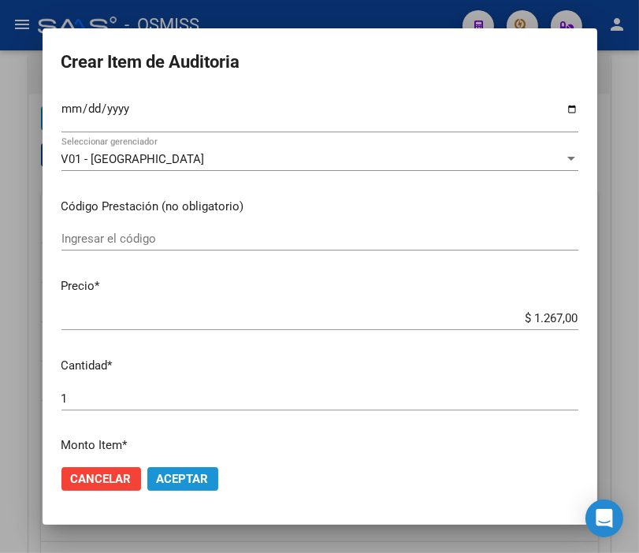
click at [197, 481] on span "Aceptar" at bounding box center [183, 479] width 52 height 14
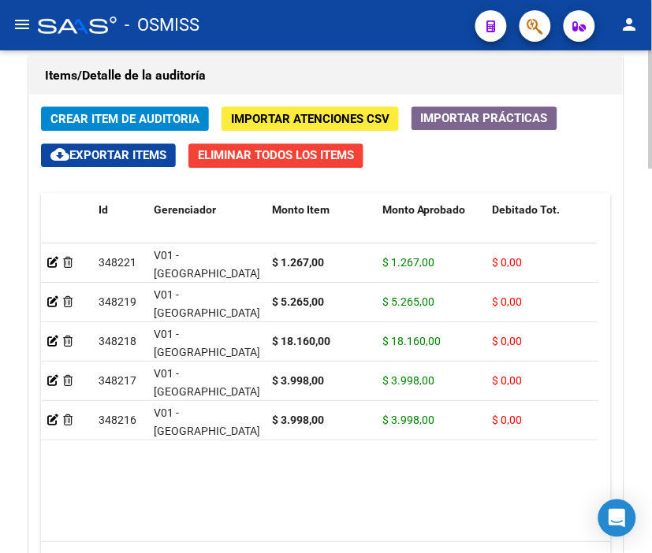
drag, startPoint x: 229, startPoint y: 84, endPoint x: 164, endPoint y: 95, distance: 66.4
click at [229, 84] on h1 "Items/Detalle de la auditoría" at bounding box center [326, 75] width 562 height 25
click at [132, 115] on span "Crear Item de Auditoria" at bounding box center [124, 119] width 149 height 14
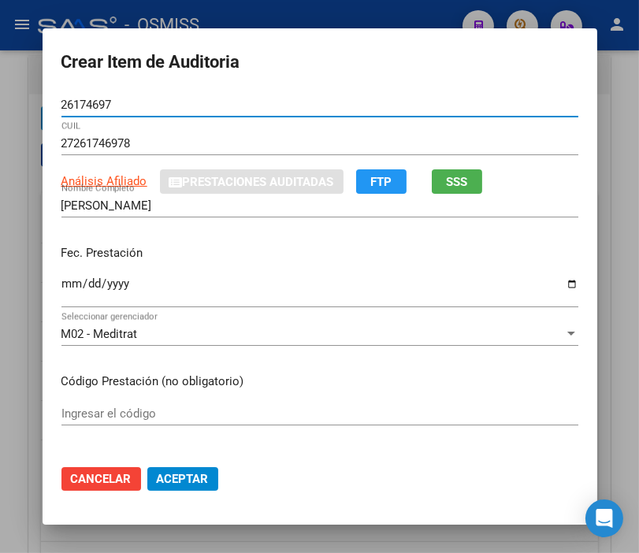
click at [65, 289] on input "Ingresar la fecha" at bounding box center [319, 289] width 517 height 25
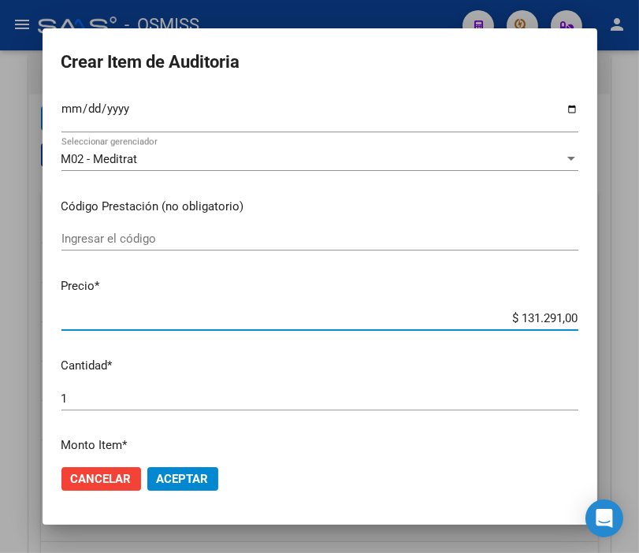
drag, startPoint x: 477, startPoint y: 315, endPoint x: 635, endPoint y: 325, distance: 157.9
click at [635, 325] on div "Crear Item de Auditoria 26174697 Nro Documento 27261746978 CUIL Análisis Afilia…" at bounding box center [319, 276] width 639 height 553
click at [188, 482] on span "Aceptar" at bounding box center [183, 479] width 52 height 14
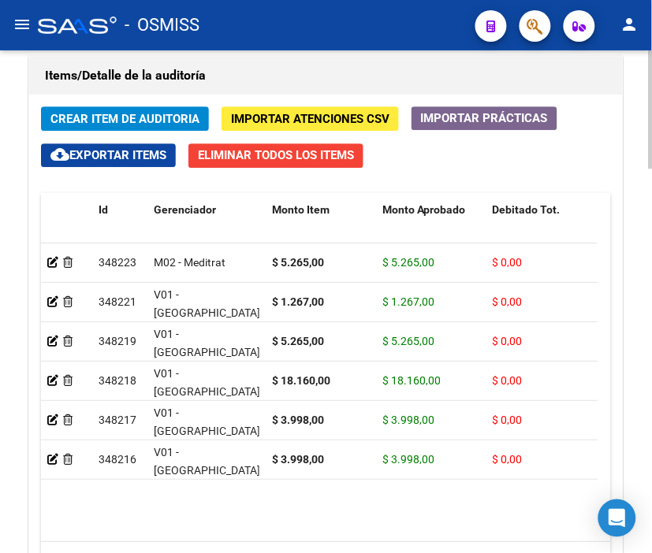
drag, startPoint x: 238, startPoint y: 82, endPoint x: 173, endPoint y: 95, distance: 66.0
click at [238, 82] on h1 "Items/Detalle de la auditoría" at bounding box center [326, 75] width 562 height 25
click at [139, 115] on span "Crear Item de Auditoria" at bounding box center [124, 119] width 149 height 14
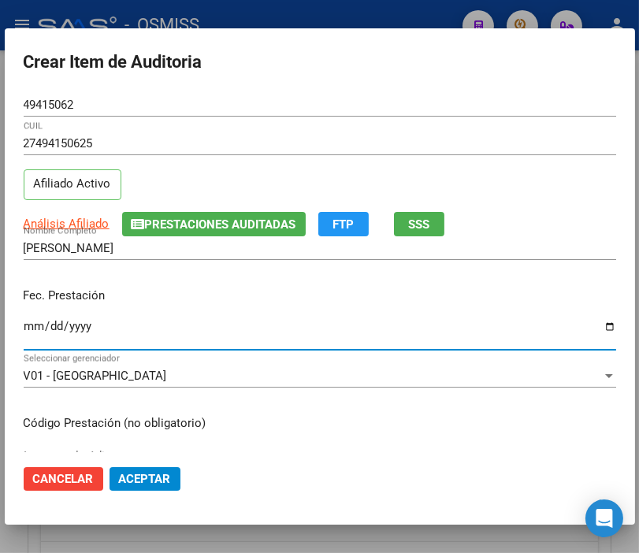
click at [34, 320] on input "Ingresar la fecha" at bounding box center [320, 332] width 593 height 25
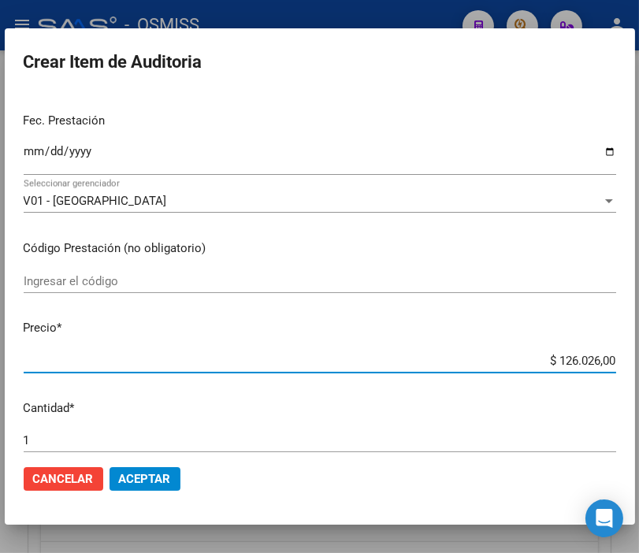
drag, startPoint x: 530, startPoint y: 364, endPoint x: 656, endPoint y: 366, distance: 126.1
click at [639, 366] on html "menu - OSMISS person Firma Express Padrón Padrón Ágil Análisis Afiliado Integra…" at bounding box center [319, 276] width 639 height 553
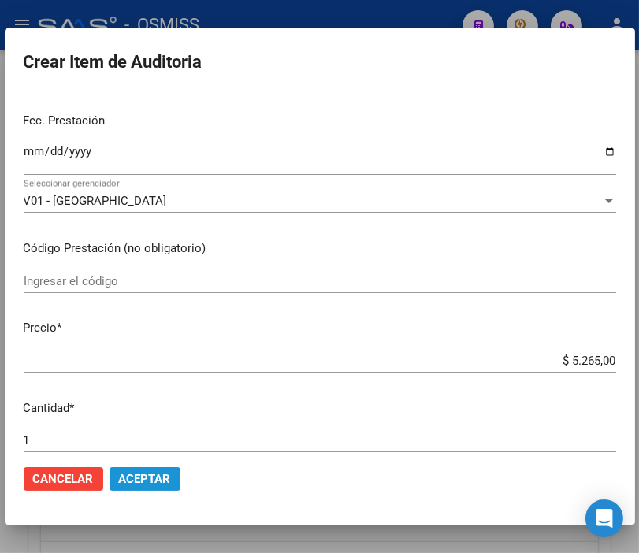
click at [152, 475] on span "Aceptar" at bounding box center [145, 479] width 52 height 14
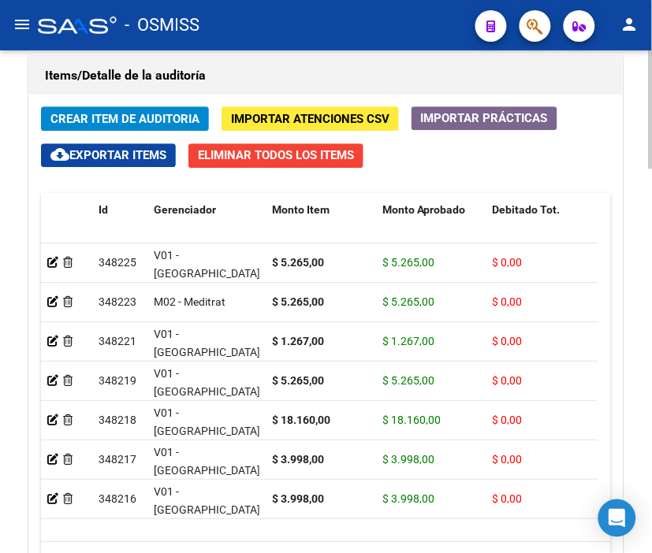
click at [264, 76] on h1 "Items/Detalle de la auditoría" at bounding box center [326, 75] width 562 height 25
click at [135, 113] on span "Crear Item de Auditoria" at bounding box center [124, 119] width 149 height 14
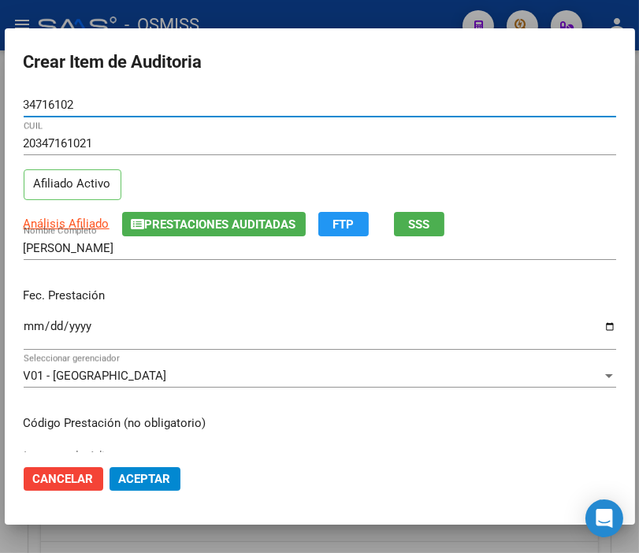
click at [33, 321] on input "Ingresar la fecha" at bounding box center [320, 332] width 593 height 25
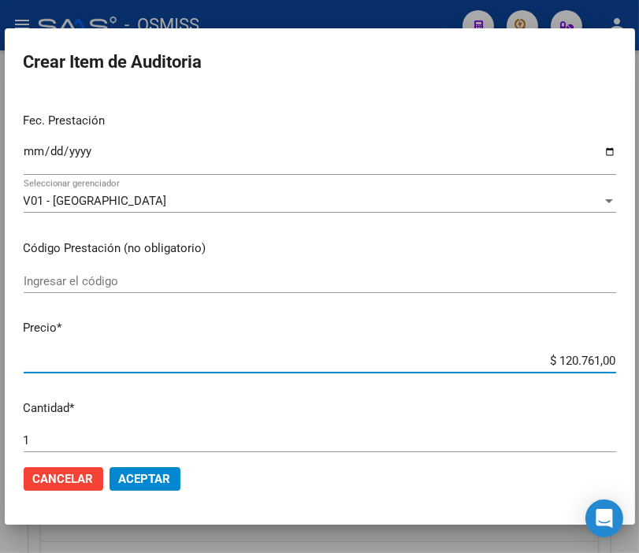
drag, startPoint x: 494, startPoint y: 359, endPoint x: 656, endPoint y: 367, distance: 161.8
click at [639, 367] on html "menu - OSMISS person Firma Express Padrón Padrón Ágil Análisis Afiliado Integra…" at bounding box center [319, 276] width 639 height 553
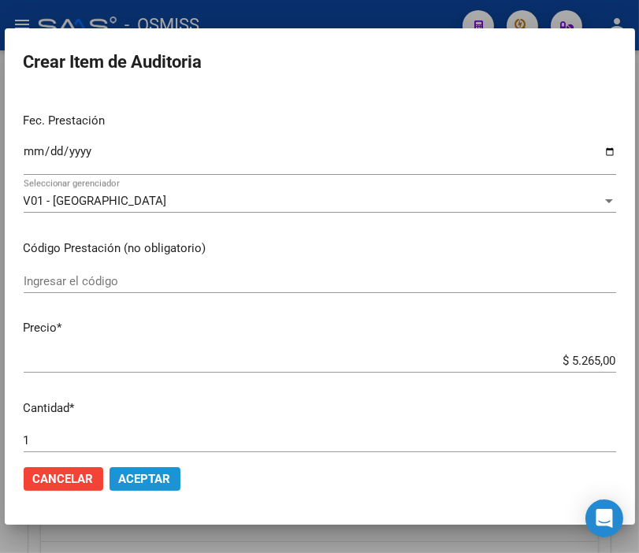
click at [158, 475] on span "Aceptar" at bounding box center [145, 479] width 52 height 14
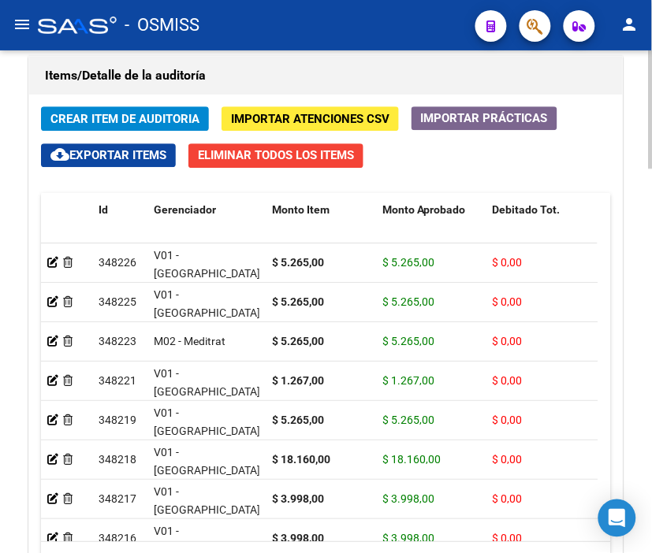
drag, startPoint x: 242, startPoint y: 85, endPoint x: 199, endPoint y: 91, distance: 43.8
click at [242, 85] on h1 "Items/Detalle de la auditoría" at bounding box center [326, 75] width 562 height 25
click at [129, 114] on span "Crear Item de Auditoria" at bounding box center [124, 119] width 149 height 14
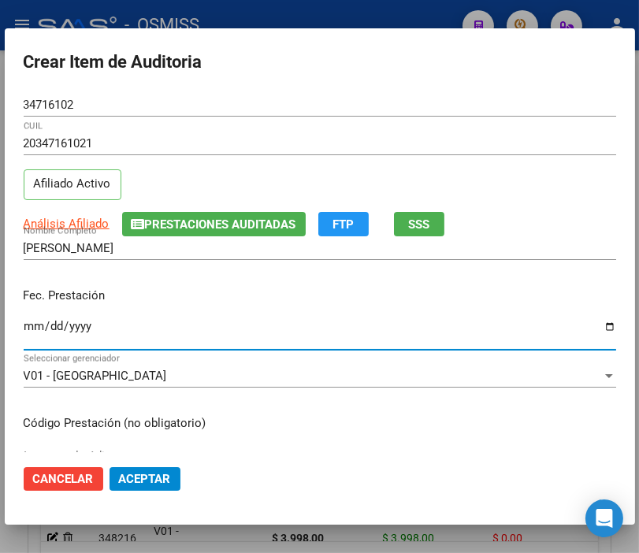
click at [33, 320] on input "Ingresar la fecha" at bounding box center [320, 332] width 593 height 25
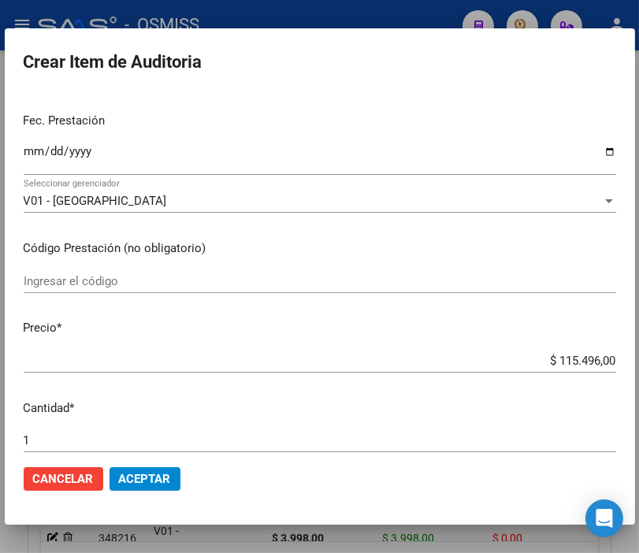
drag, startPoint x: 508, startPoint y: 351, endPoint x: 640, endPoint y: 355, distance: 132.5
click at [639, 355] on html "menu - OSMISS person Firma Express Padrón Padrón Ágil Análisis Afiliado Integra…" at bounding box center [319, 276] width 639 height 553
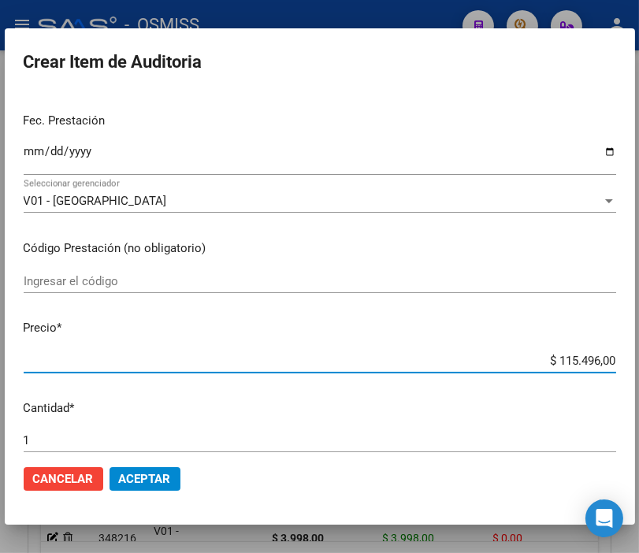
click at [538, 355] on input "$ 115.496,00" at bounding box center [320, 361] width 593 height 14
drag, startPoint x: 534, startPoint y: 365, endPoint x: 656, endPoint y: 365, distance: 121.4
click at [639, 365] on html "menu - OSMISS person Firma Express Padrón Padrón Ágil Análisis Afiliado Integra…" at bounding box center [319, 276] width 639 height 553
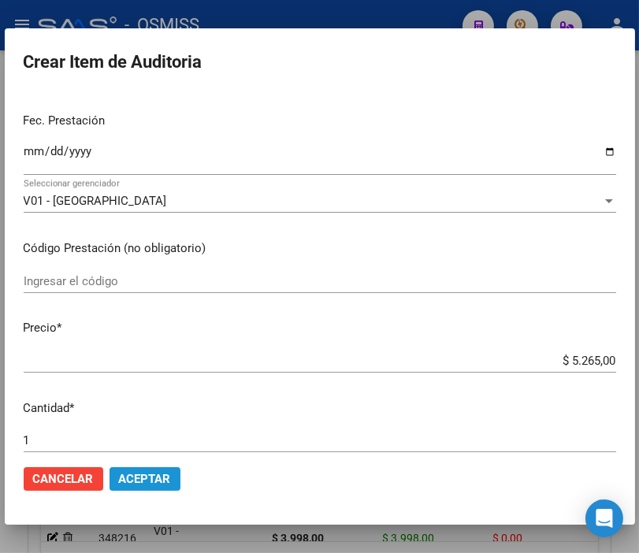
click at [158, 477] on span "Aceptar" at bounding box center [145, 479] width 52 height 14
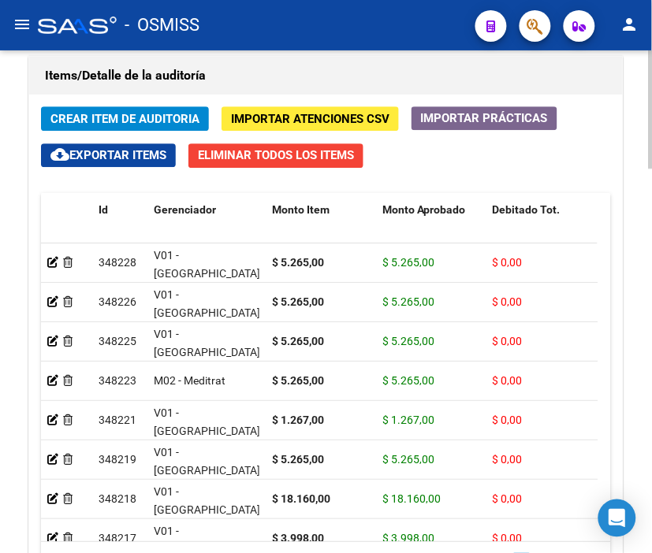
click at [234, 87] on h1 "Items/Detalle de la auditoría" at bounding box center [326, 75] width 562 height 25
click at [135, 113] on span "Crear Item de Auditoria" at bounding box center [124, 119] width 149 height 14
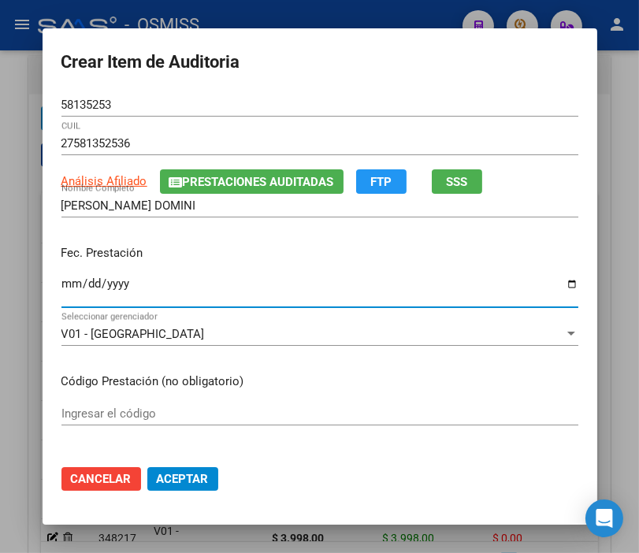
click at [68, 292] on input "Ingresar la fecha" at bounding box center [319, 289] width 517 height 25
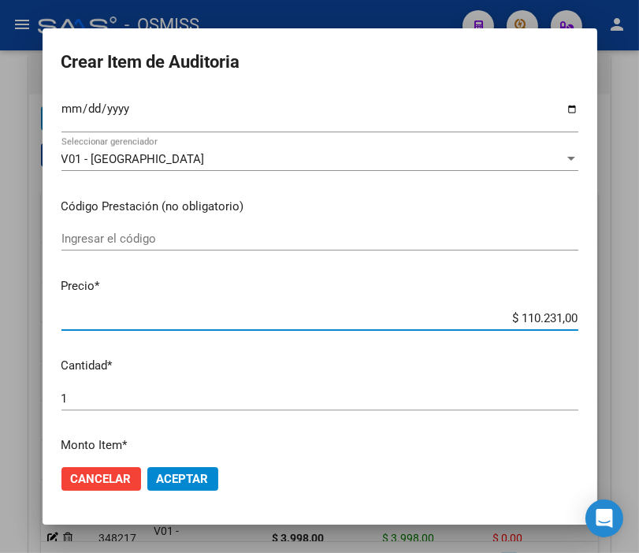
drag, startPoint x: 476, startPoint y: 316, endPoint x: 656, endPoint y: 323, distance: 179.9
click at [639, 323] on html "menu - OSMISS person Firma Express Padrón Padrón Ágil Análisis Afiliado Integra…" at bounding box center [319, 276] width 639 height 553
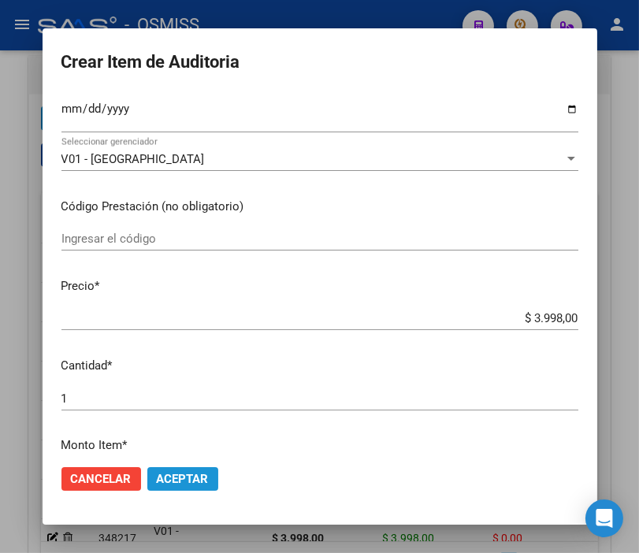
click at [193, 477] on span "Aceptar" at bounding box center [183, 479] width 52 height 14
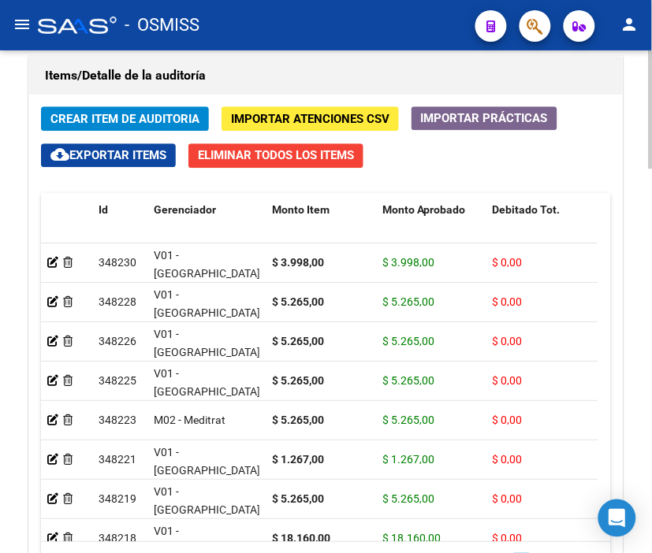
click at [266, 69] on h1 "Items/Detalle de la auditoría" at bounding box center [326, 75] width 562 height 25
click at [147, 115] on span "Crear Item de Auditoria" at bounding box center [124, 119] width 149 height 14
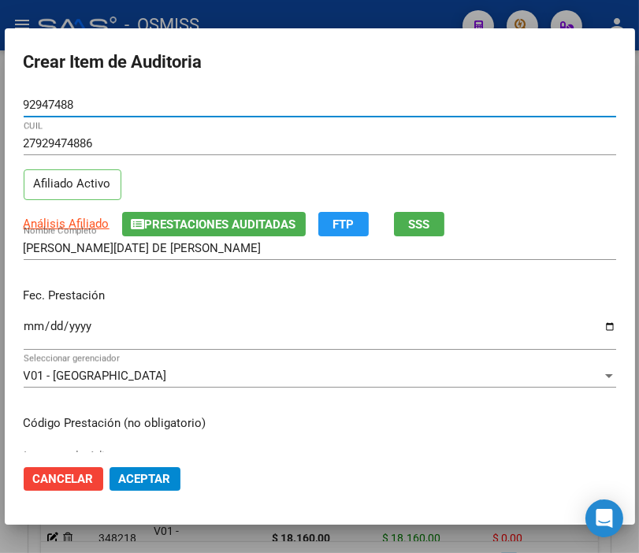
click at [27, 324] on input "Ingresar la fecha" at bounding box center [320, 332] width 593 height 25
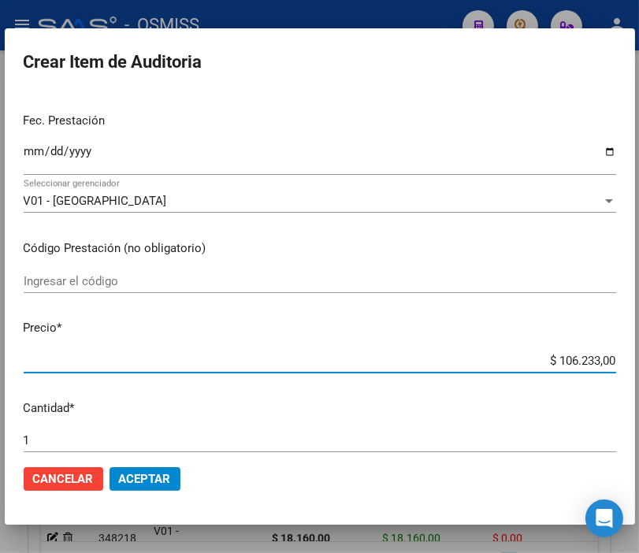
drag, startPoint x: 515, startPoint y: 358, endPoint x: 653, endPoint y: 359, distance: 138.0
click at [639, 359] on html "menu - OSMISS person Firma Express Padrón Padrón Ágil Análisis Afiliado Integra…" at bounding box center [319, 276] width 639 height 553
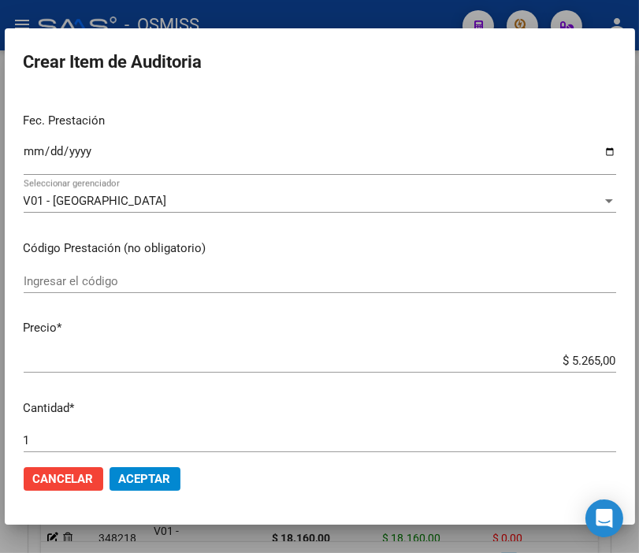
click at [163, 464] on mat-dialog-actions "Cancelar Aceptar" at bounding box center [320, 480] width 593 height 54
click at [162, 473] on span "Aceptar" at bounding box center [145, 479] width 52 height 14
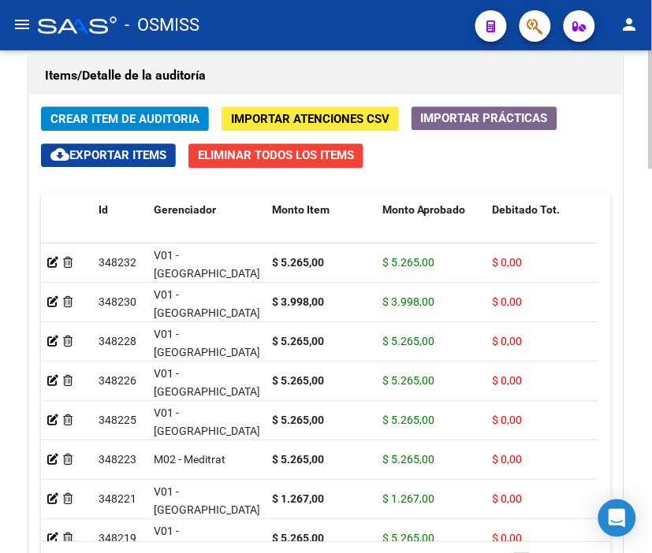
click at [252, 76] on h1 "Items/Detalle de la auditoría" at bounding box center [326, 75] width 562 height 25
click at [151, 115] on span "Crear Item de Auditoria" at bounding box center [124, 119] width 149 height 14
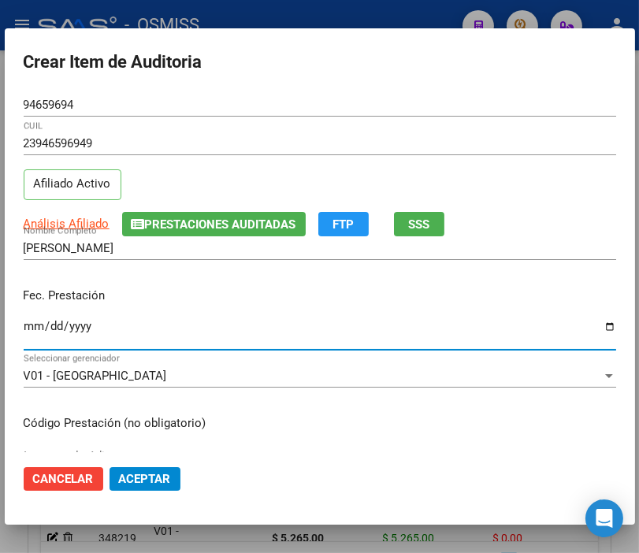
click at [35, 323] on input "Ingresar la fecha" at bounding box center [320, 332] width 593 height 25
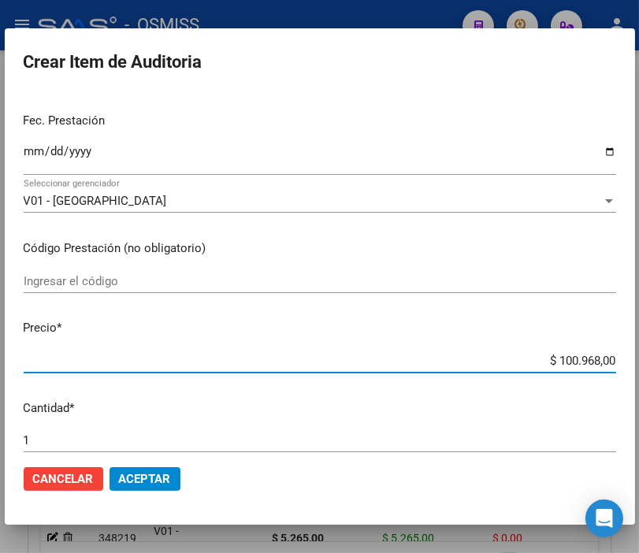
drag, startPoint x: 495, startPoint y: 359, endPoint x: 650, endPoint y: 359, distance: 155.3
click at [639, 359] on html "menu - OSMISS person Firma Express Padrón Padrón Ágil Análisis Afiliado Integra…" at bounding box center [319, 276] width 639 height 553
click at [145, 478] on span "Aceptar" at bounding box center [145, 479] width 52 height 14
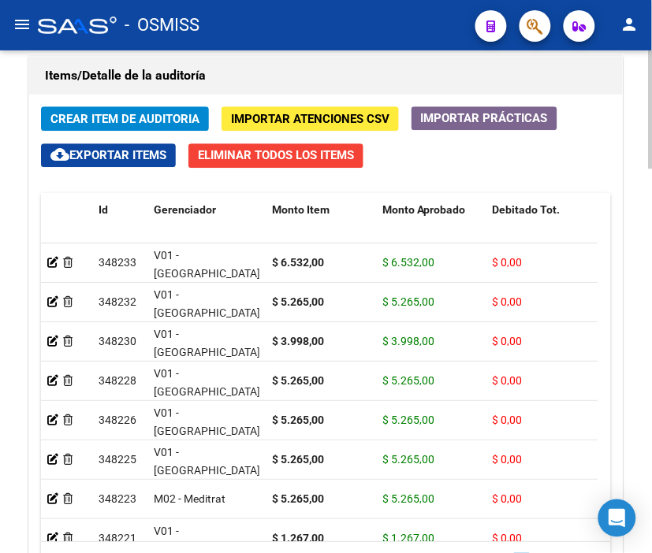
click at [233, 80] on h1 "Items/Detalle de la auditoría" at bounding box center [326, 75] width 562 height 25
click at [122, 115] on span "Crear Item de Auditoria" at bounding box center [124, 119] width 149 height 14
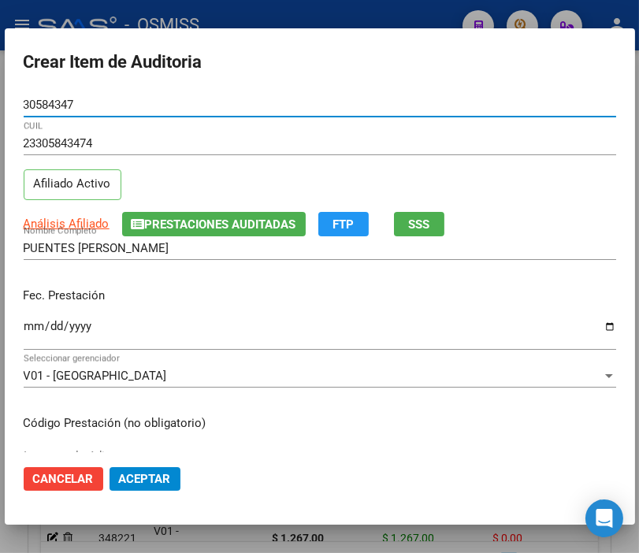
click at [26, 323] on input "Ingresar la fecha" at bounding box center [320, 332] width 593 height 25
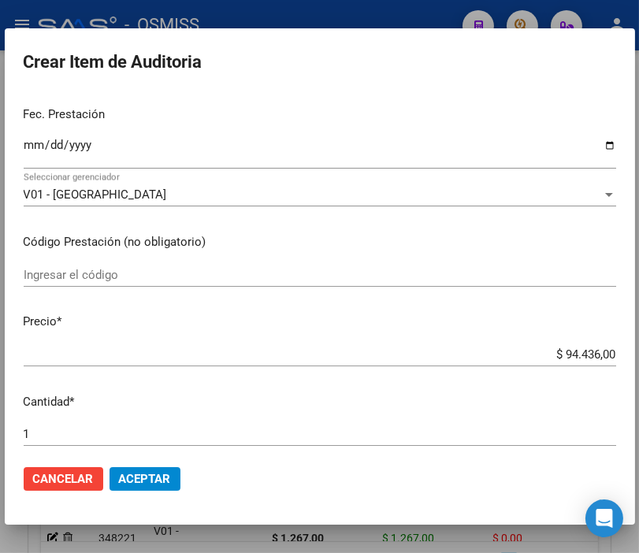
scroll to position [263, 0]
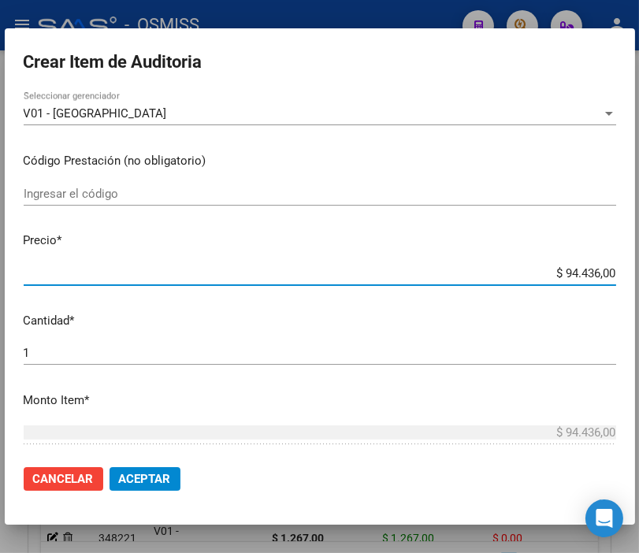
drag, startPoint x: 530, startPoint y: 276, endPoint x: 656, endPoint y: 274, distance: 126.1
click at [639, 274] on html "menu - OSMISS person Firma Express Padrón Padrón Ágil Análisis Afiliado Integra…" at bounding box center [319, 276] width 639 height 553
click at [150, 467] on button "Aceptar" at bounding box center [145, 479] width 71 height 24
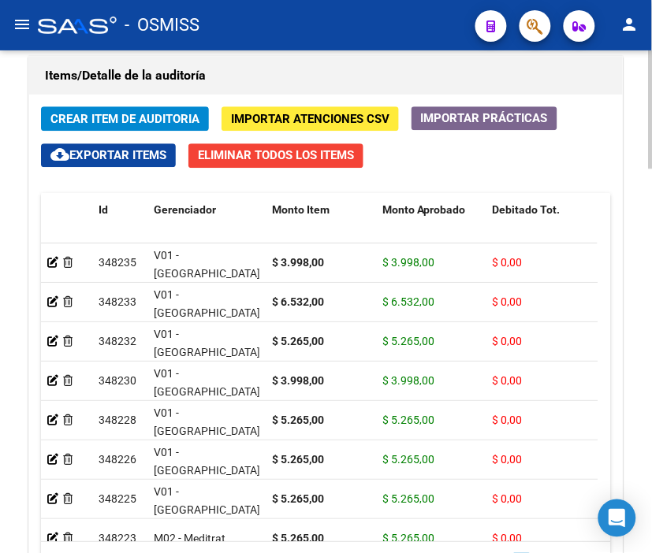
click at [251, 76] on h1 "Items/Detalle de la auditoría" at bounding box center [326, 75] width 562 height 25
click at [136, 117] on span "Crear Item de Auditoria" at bounding box center [124, 119] width 149 height 14
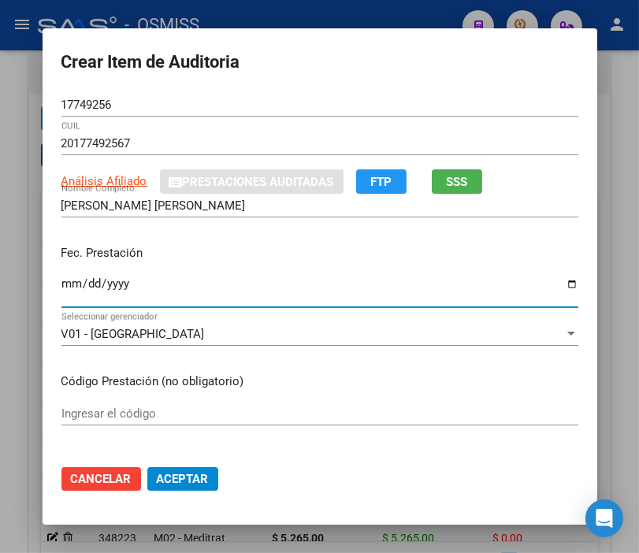
click at [66, 281] on input "Ingresar la fecha" at bounding box center [319, 289] width 517 height 25
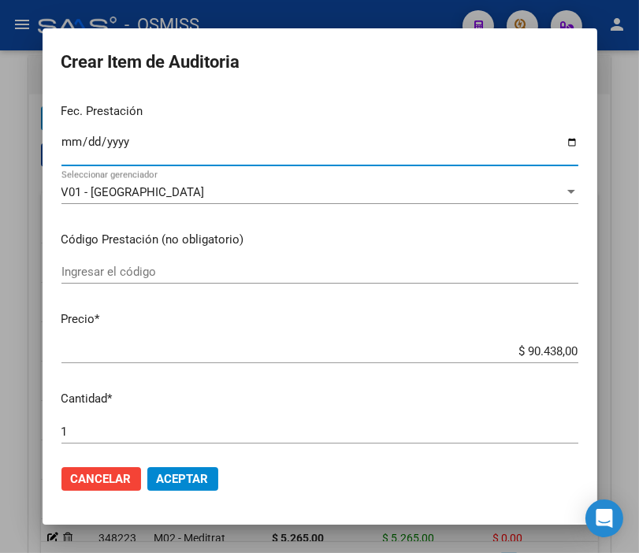
scroll to position [175, 0]
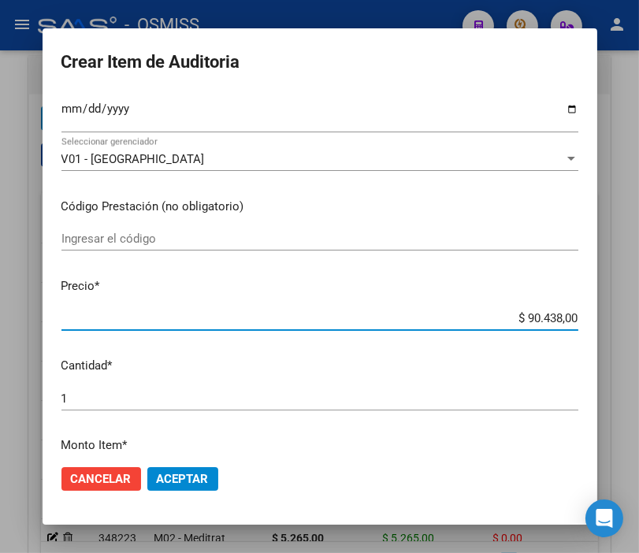
drag, startPoint x: 499, startPoint y: 316, endPoint x: 656, endPoint y: 321, distance: 156.9
click at [639, 321] on html "menu - OSMISS person Firma Express Padrón Padrón Ágil Análisis Afiliado Integra…" at bounding box center [319, 276] width 639 height 553
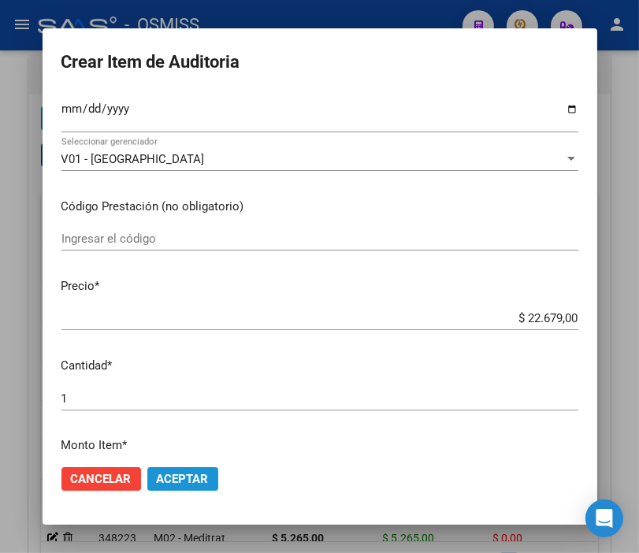
click at [194, 487] on button "Aceptar" at bounding box center [182, 479] width 71 height 24
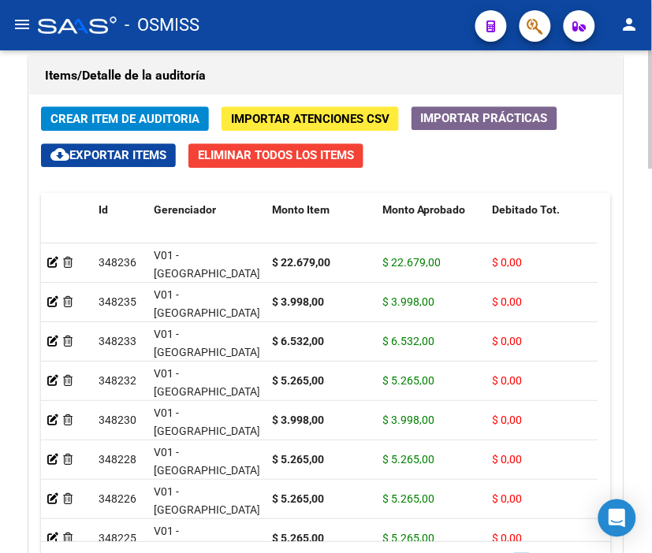
click at [256, 67] on h1 "Items/Detalle de la auditoría" at bounding box center [326, 75] width 562 height 25
click at [136, 112] on span "Crear Item de Auditoria" at bounding box center [124, 119] width 149 height 14
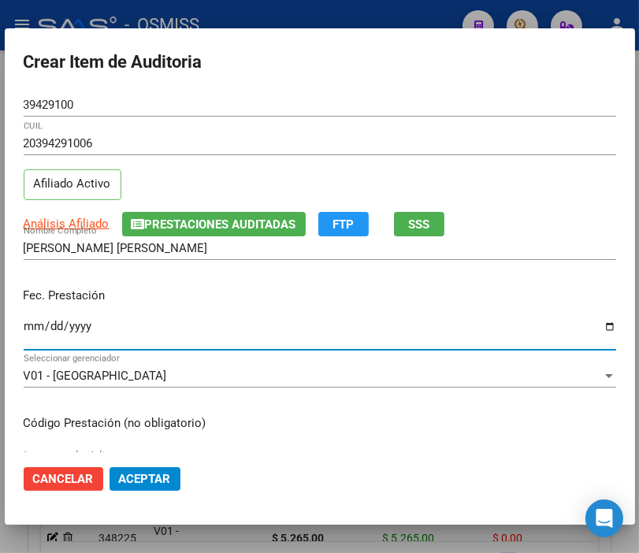
click at [33, 327] on input "Ingresar la fecha" at bounding box center [320, 332] width 593 height 25
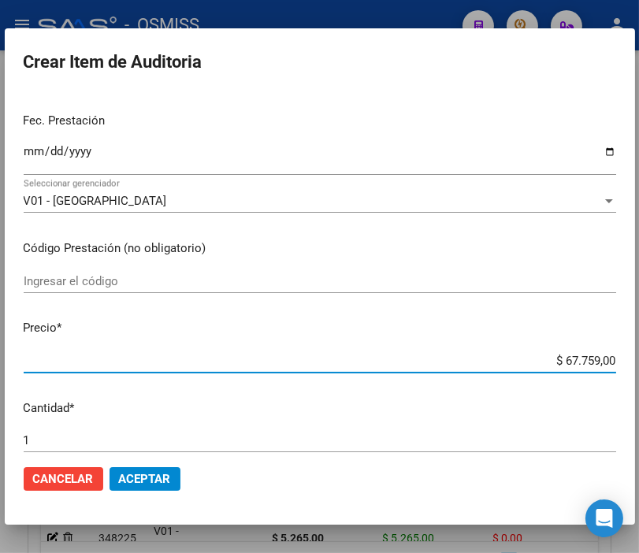
drag, startPoint x: 538, startPoint y: 364, endPoint x: 656, endPoint y: 373, distance: 117.8
click at [639, 373] on html "menu - OSMISS person Firma Express Padrón Padrón Ágil Análisis Afiliado Integra…" at bounding box center [319, 276] width 639 height 553
click at [146, 482] on span "Aceptar" at bounding box center [145, 479] width 52 height 14
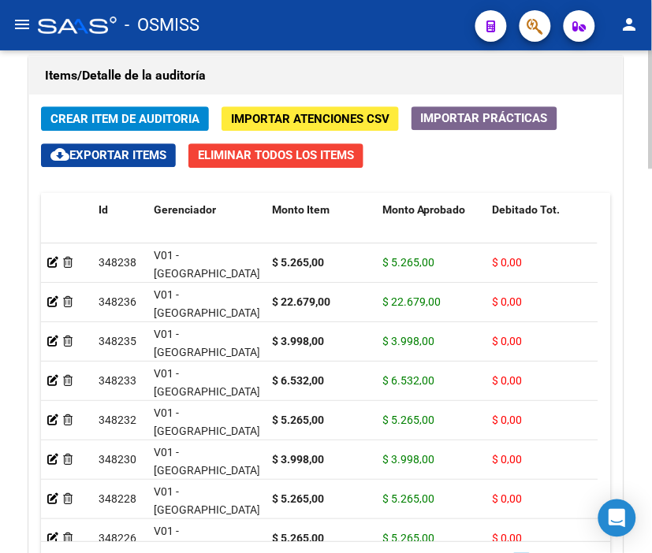
click at [245, 76] on h1 "Items/Detalle de la auditoría" at bounding box center [326, 75] width 562 height 25
click at [160, 117] on span "Crear Item de Auditoria" at bounding box center [124, 119] width 149 height 14
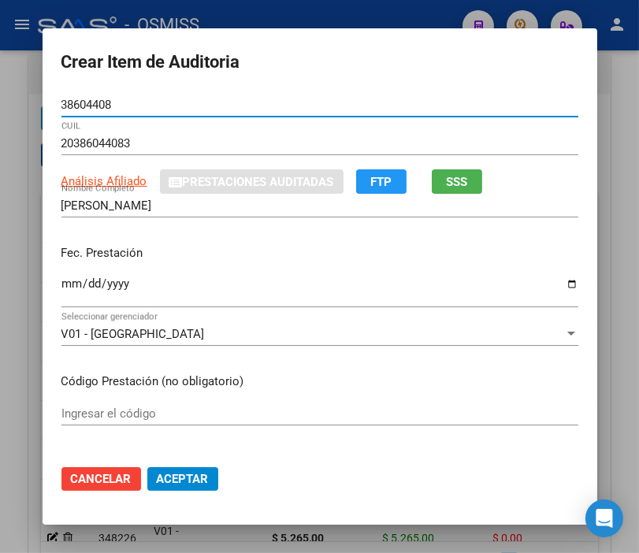
click at [63, 286] on input "Ingresar la fecha" at bounding box center [319, 289] width 517 height 25
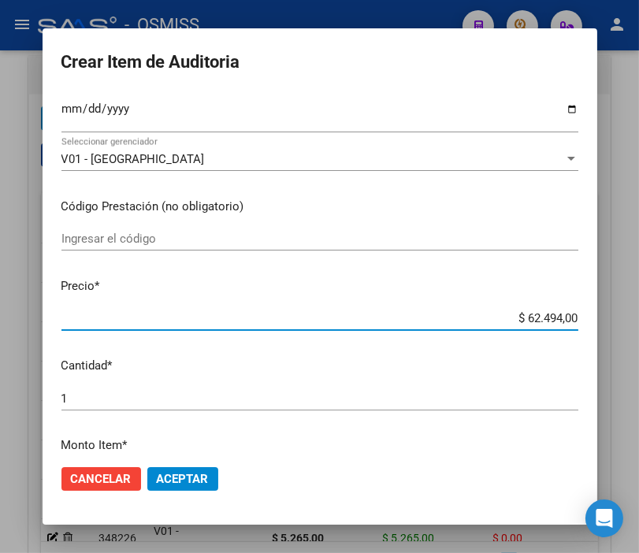
drag, startPoint x: 470, startPoint y: 311, endPoint x: 632, endPoint y: 311, distance: 162.4
click at [632, 311] on div "Crear Item de Auditoria 38604408 Nro Documento 20386044083 CUIL Análisis Afilia…" at bounding box center [319, 276] width 639 height 553
click at [190, 479] on span "Aceptar" at bounding box center [183, 479] width 52 height 14
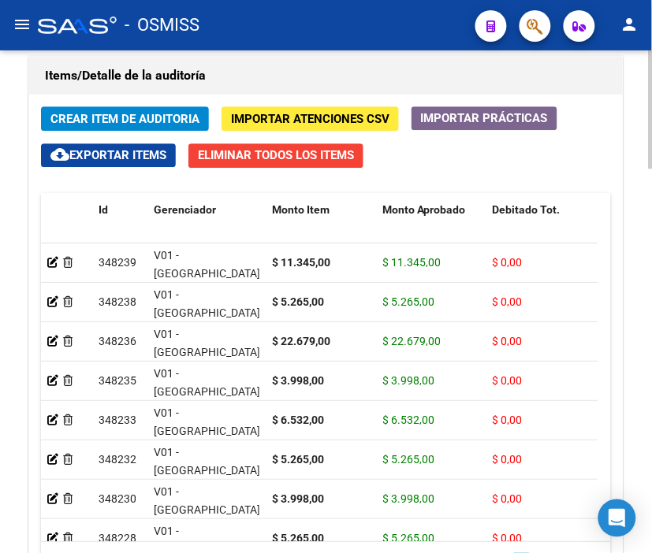
click at [258, 83] on h1 "Items/Detalle de la auditoría" at bounding box center [326, 75] width 562 height 25
click at [130, 117] on span "Crear Item de Auditoria" at bounding box center [124, 119] width 149 height 14
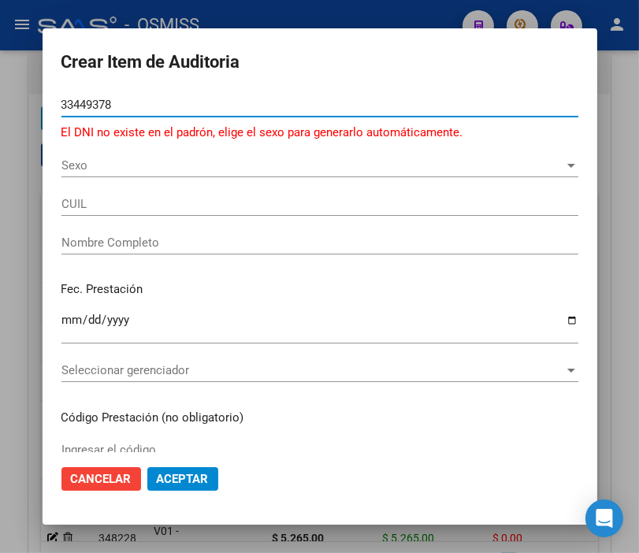
click at [90, 104] on input "33449378" at bounding box center [319, 105] width 517 height 14
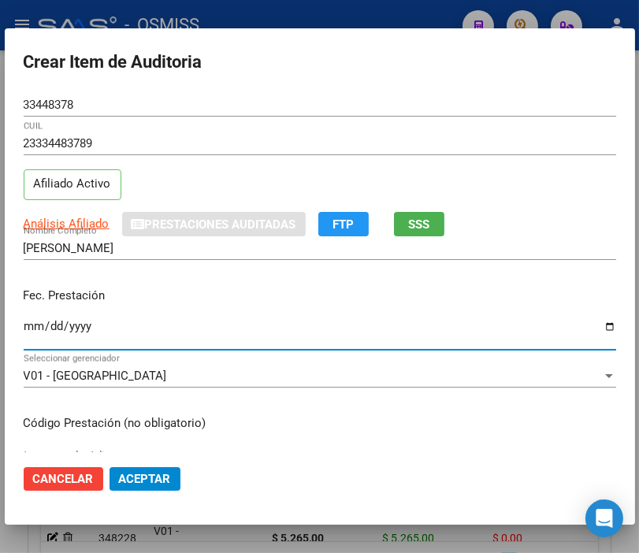
click at [32, 326] on input "Ingresar la fecha" at bounding box center [320, 332] width 593 height 25
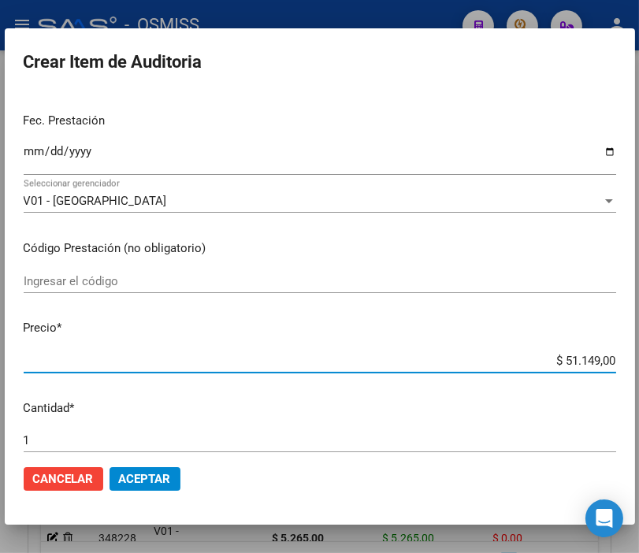
drag, startPoint x: 529, startPoint y: 356, endPoint x: 656, endPoint y: 356, distance: 126.9
click at [639, 356] on html "menu - OSMISS person Firma Express Padrón Padrón Ágil Análisis Afiliado Integra…" at bounding box center [319, 276] width 639 height 553
click at [167, 487] on button "Aceptar" at bounding box center [145, 479] width 71 height 24
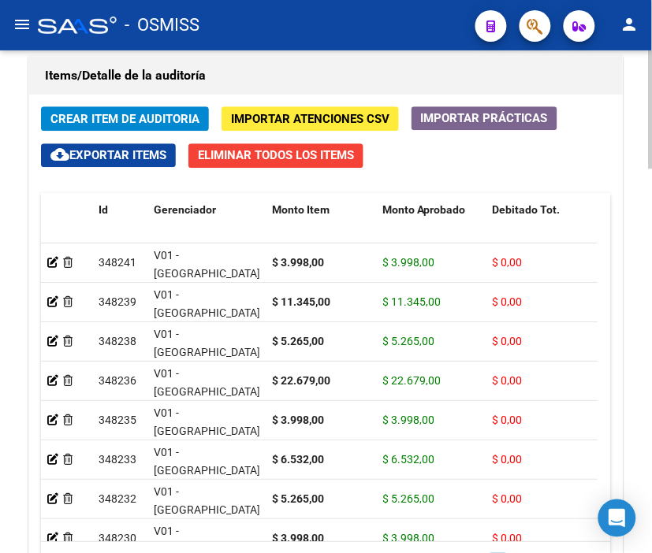
click at [262, 82] on h1 "Items/Detalle de la auditoría" at bounding box center [326, 75] width 562 height 25
click at [154, 121] on span "Crear Item de Auditoria" at bounding box center [124, 119] width 149 height 14
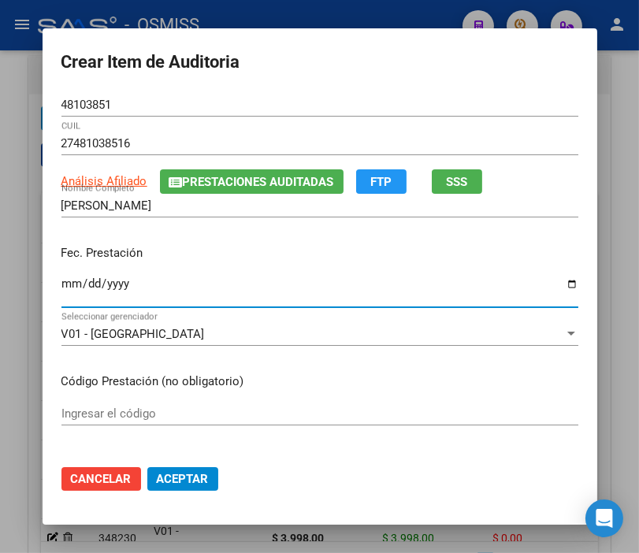
click at [65, 285] on input "Ingresar la fecha" at bounding box center [319, 289] width 517 height 25
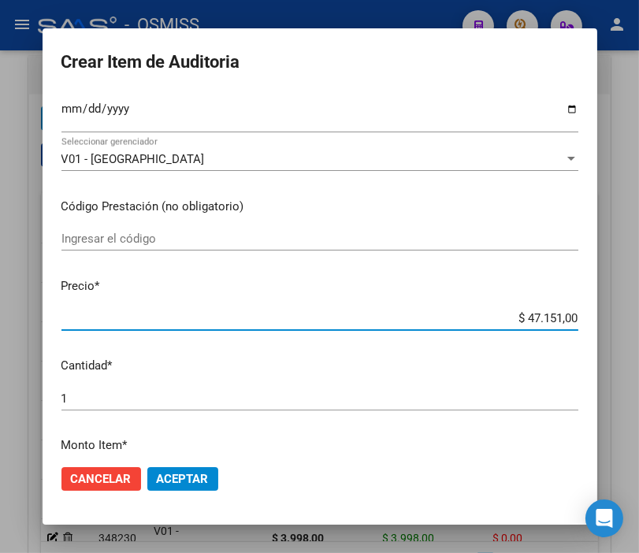
drag, startPoint x: 461, startPoint y: 315, endPoint x: 617, endPoint y: 319, distance: 156.1
click at [617, 319] on div "Crear Item de Auditoria 48103851 Nro Documento 27481038516 CUIL Análisis Afilia…" at bounding box center [319, 276] width 639 height 553
click at [199, 479] on span "Aceptar" at bounding box center [183, 479] width 52 height 14
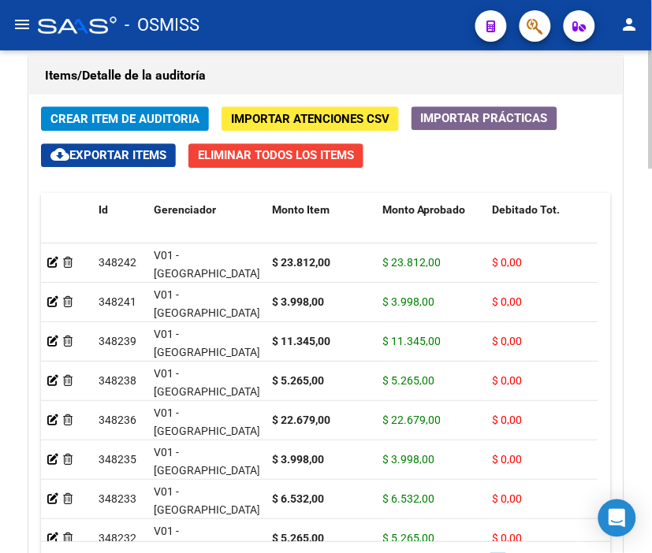
click at [223, 56] on div "Items/Detalle de la auditoría Crear Item de Auditoria Importar Atenciones CSV I…" at bounding box center [325, 343] width 595 height 575
click at [183, 111] on span "Crear Item de Auditoria" at bounding box center [124, 118] width 149 height 14
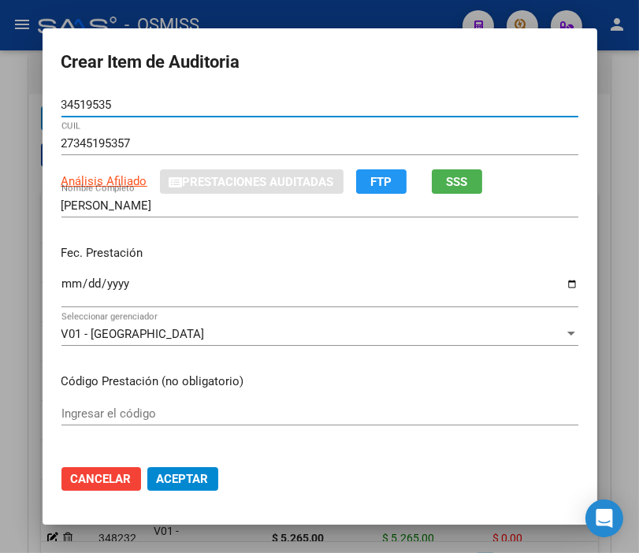
click at [67, 285] on input "Ingresar la fecha" at bounding box center [319, 289] width 517 height 25
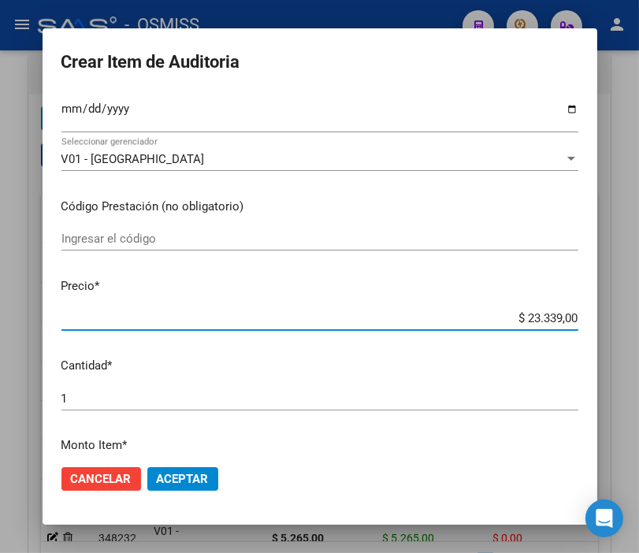
drag, startPoint x: 493, startPoint y: 320, endPoint x: 655, endPoint y: 320, distance: 161.6
click at [639, 320] on html "menu - OSMISS person Firma Express Padrón Padrón Ágil Análisis Afiliado Integra…" at bounding box center [319, 276] width 639 height 553
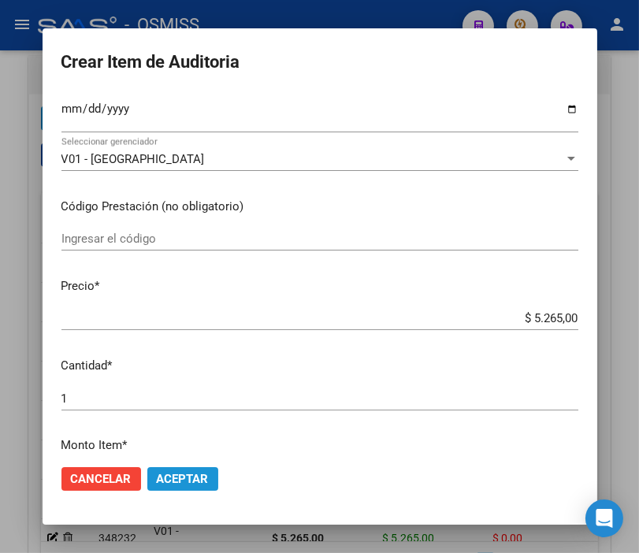
click at [151, 470] on button "Aceptar" at bounding box center [182, 479] width 71 height 24
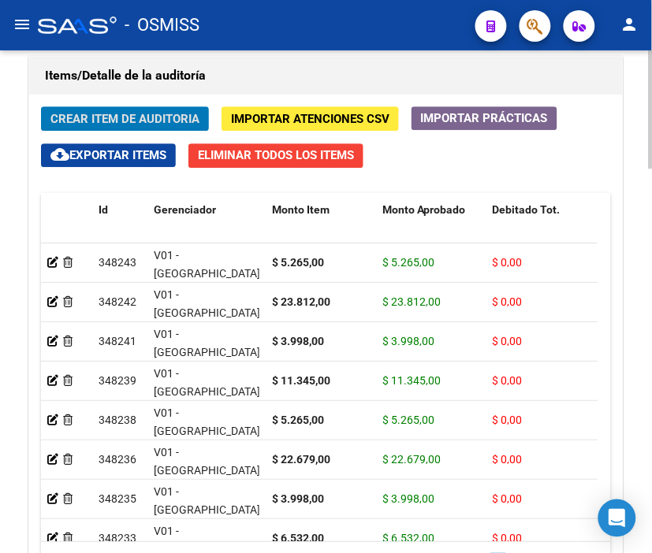
click at [237, 83] on h1 "Items/Detalle de la auditoría" at bounding box center [326, 75] width 562 height 25
click at [152, 117] on span "Crear Item de Auditoria" at bounding box center [124, 119] width 149 height 14
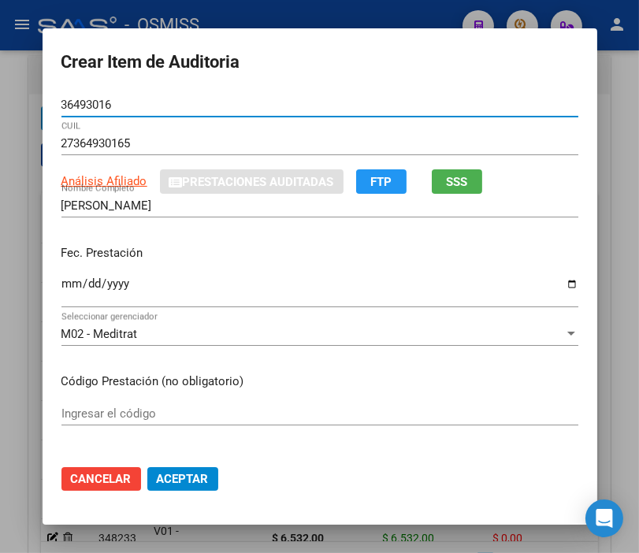
click at [68, 277] on input "Ingresar la fecha" at bounding box center [319, 289] width 517 height 25
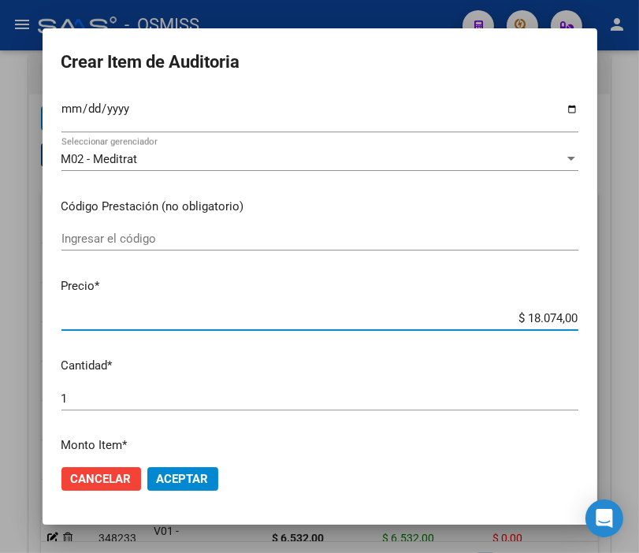
drag, startPoint x: 510, startPoint y: 314, endPoint x: 648, endPoint y: 335, distance: 139.6
click at [639, 335] on html "menu - OSMISS person Firma Express Padrón Padrón Ágil Análisis Afiliado Integra…" at bounding box center [319, 276] width 639 height 553
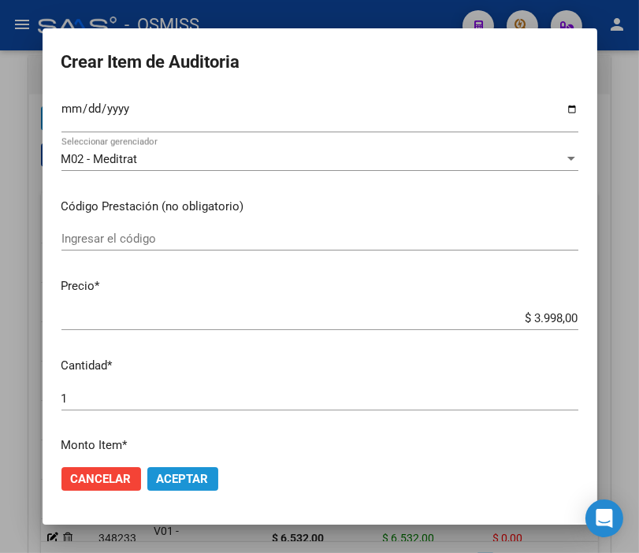
click at [174, 475] on span "Aceptar" at bounding box center [183, 479] width 52 height 14
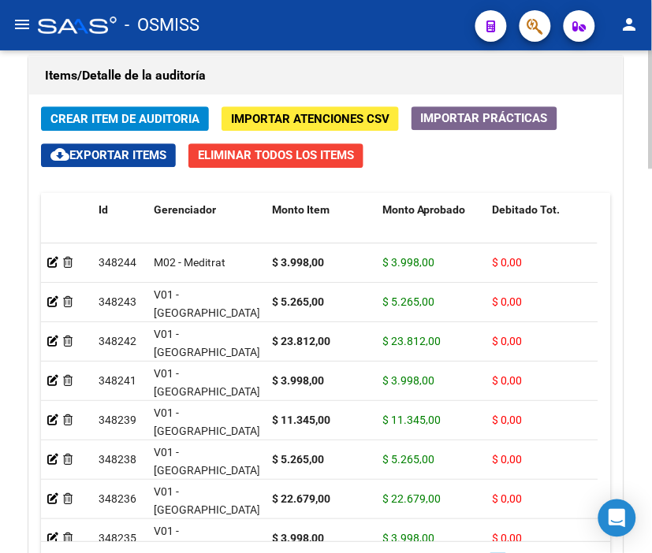
click at [259, 69] on h1 "Items/Detalle de la auditoría" at bounding box center [326, 75] width 562 height 25
click at [134, 118] on span "Crear Item de Auditoria" at bounding box center [124, 119] width 149 height 14
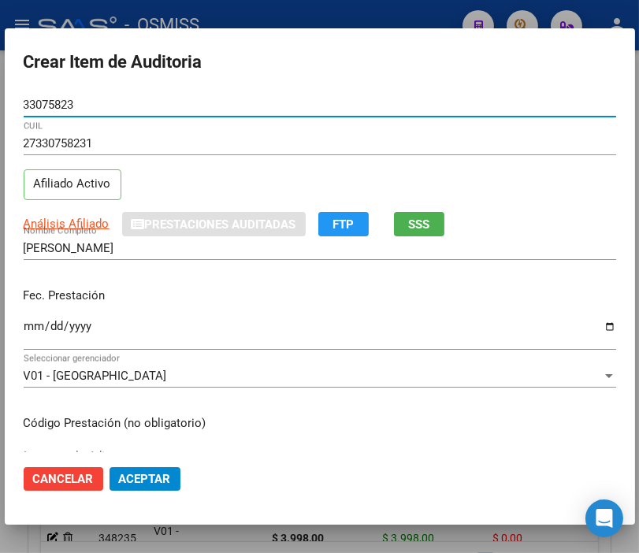
click at [33, 322] on input "Ingresar la fecha" at bounding box center [320, 332] width 593 height 25
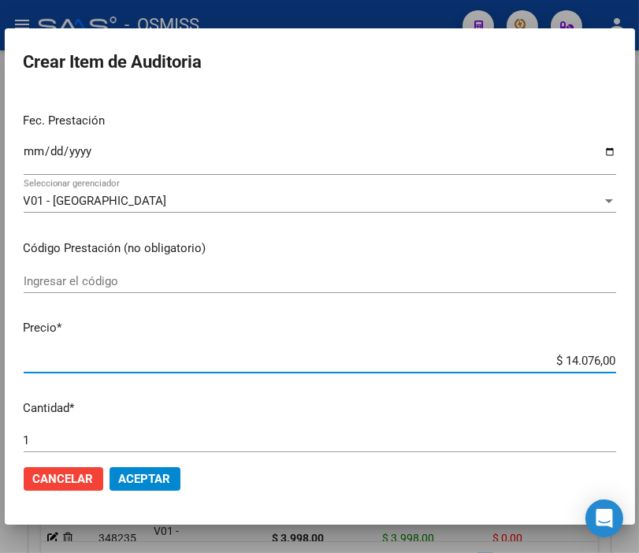
drag, startPoint x: 516, startPoint y: 364, endPoint x: 656, endPoint y: 360, distance: 140.4
click at [639, 360] on html "menu - OSMISS person Firma Express Padrón Padrón Ágil Análisis Afiliado Integra…" at bounding box center [319, 276] width 639 height 553
click at [132, 472] on span "Aceptar" at bounding box center [145, 479] width 52 height 14
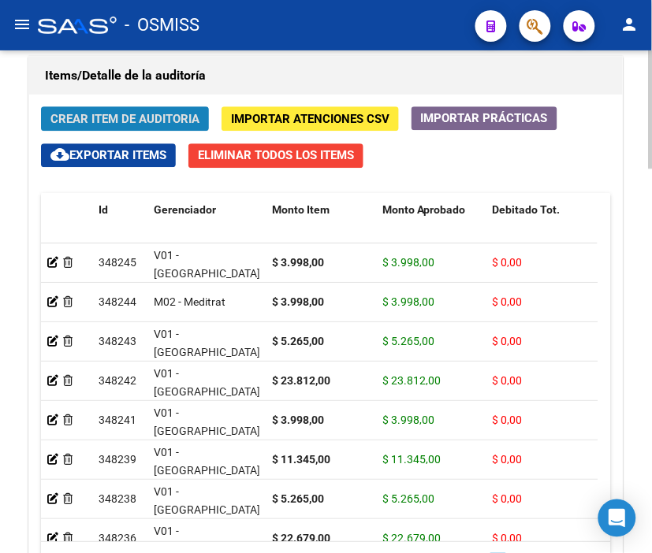
click at [121, 122] on span "Crear Item de Auditoria" at bounding box center [124, 119] width 149 height 14
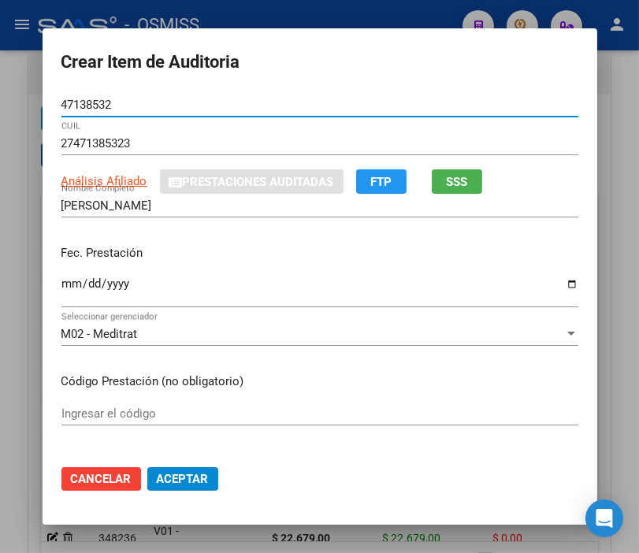
click at [61, 285] on input "Ingresar la fecha" at bounding box center [319, 289] width 517 height 25
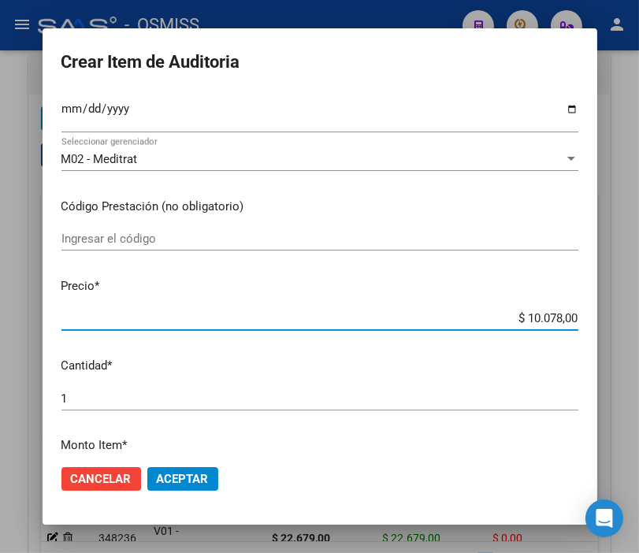
drag, startPoint x: 498, startPoint y: 320, endPoint x: 645, endPoint y: 320, distance: 146.6
click at [639, 320] on html "menu - OSMISS person Firma Express Padrón Padrón Ágil Análisis Afiliado Integra…" at bounding box center [319, 276] width 639 height 553
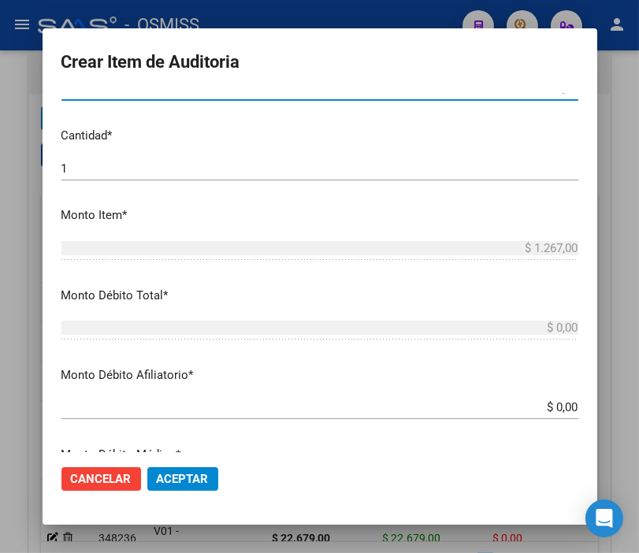
scroll to position [438, 0]
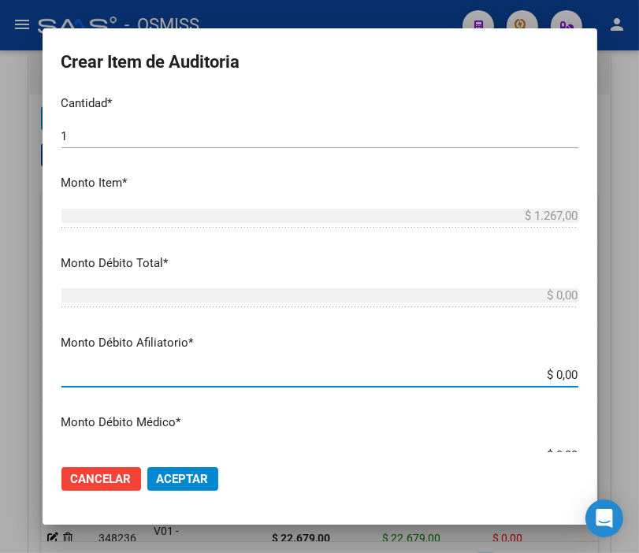
drag, startPoint x: 498, startPoint y: 377, endPoint x: 633, endPoint y: 367, distance: 135.2
click at [633, 367] on div "Crear Item de Auditoria 47138532 Nro Documento 27471385323 CUIL Análisis Afilia…" at bounding box center [319, 276] width 639 height 553
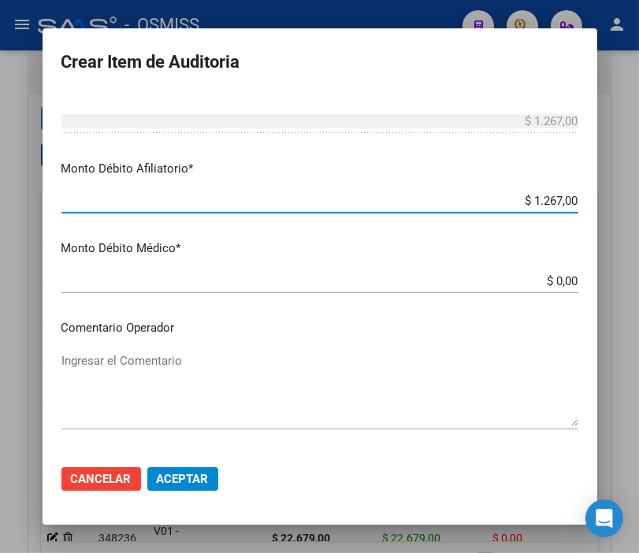
scroll to position [700, 0]
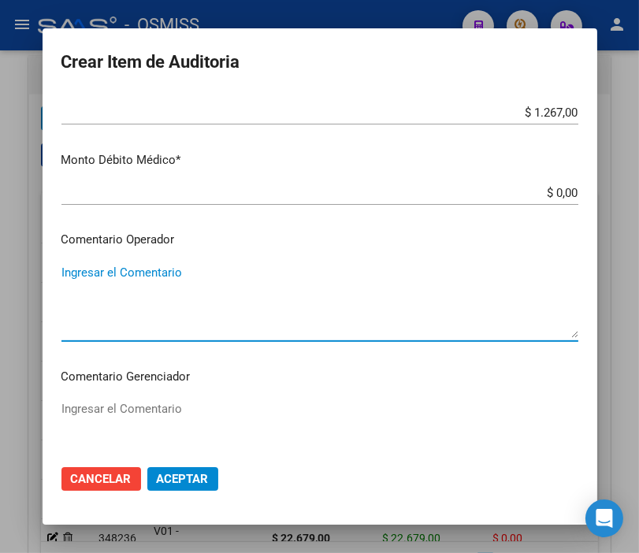
click at [129, 279] on textarea "Ingresar el Comentario" at bounding box center [319, 301] width 517 height 74
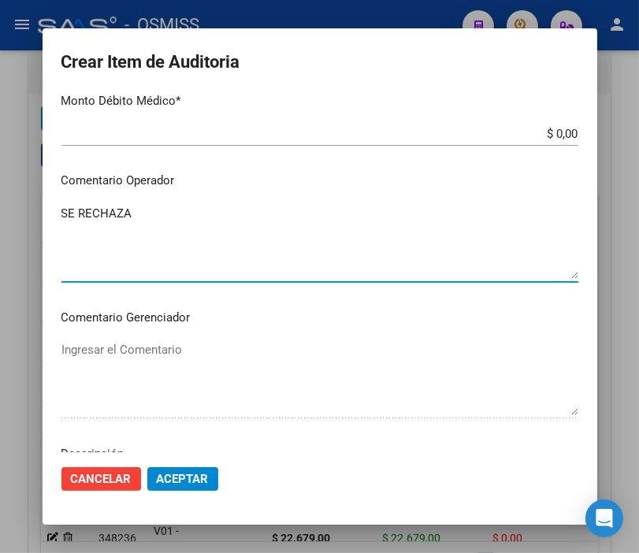
scroll to position [876, 0]
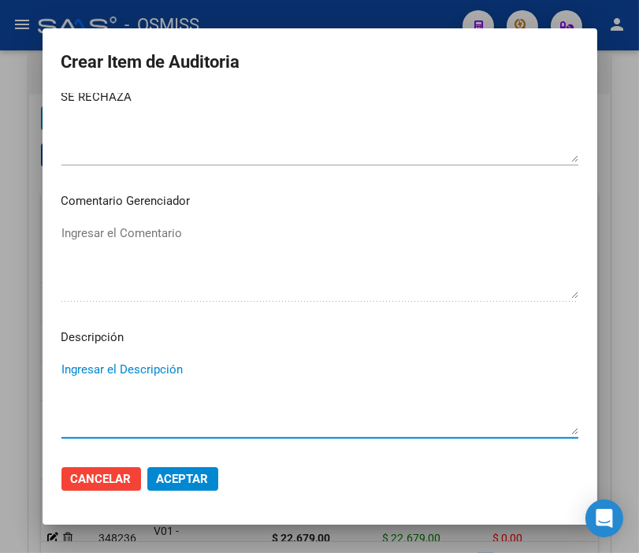
click at [84, 367] on textarea "Ingresar el Descripción" at bounding box center [319, 398] width 517 height 74
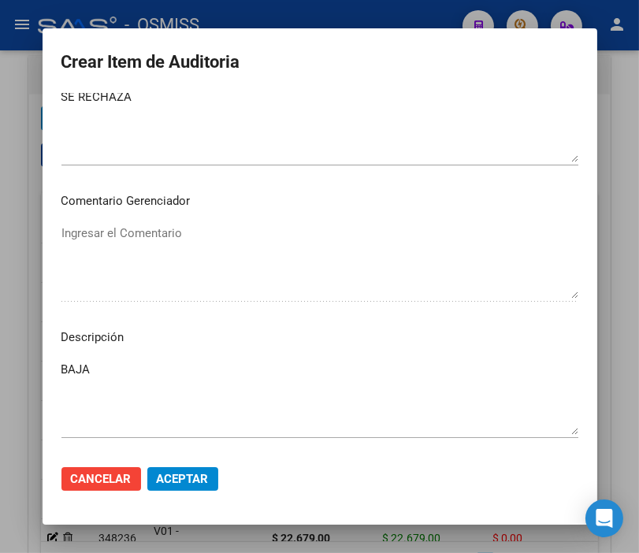
click at [159, 361] on textarea "BAJA" at bounding box center [319, 398] width 517 height 74
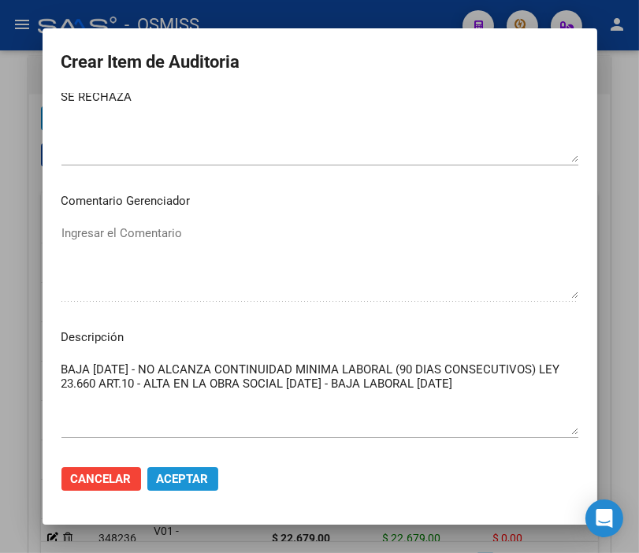
click at [172, 479] on span "Aceptar" at bounding box center [183, 479] width 52 height 14
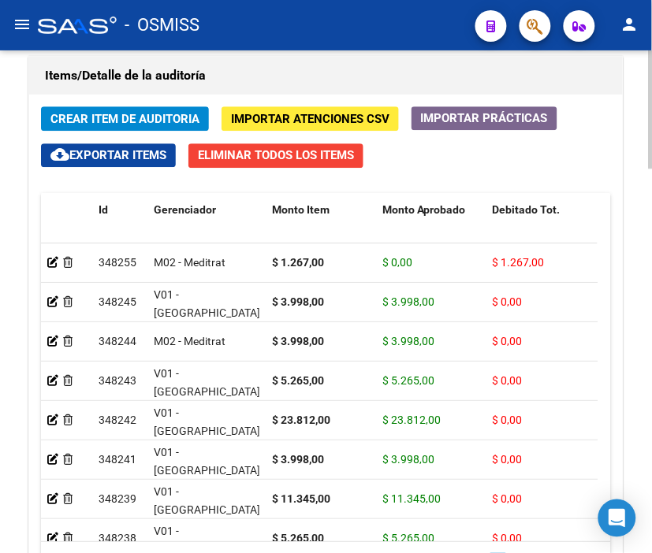
click at [258, 76] on h1 "Items/Detalle de la auditoría" at bounding box center [326, 75] width 562 height 25
click at [118, 115] on span "Crear Item de Auditoria" at bounding box center [124, 119] width 149 height 14
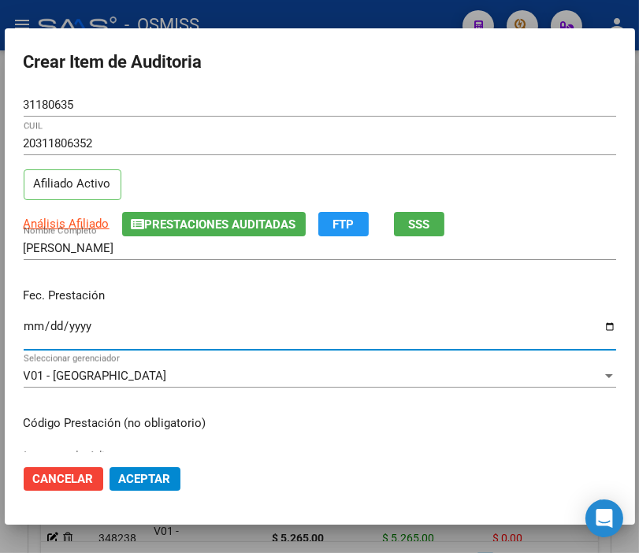
click at [32, 322] on input "Ingresar la fecha" at bounding box center [320, 332] width 593 height 25
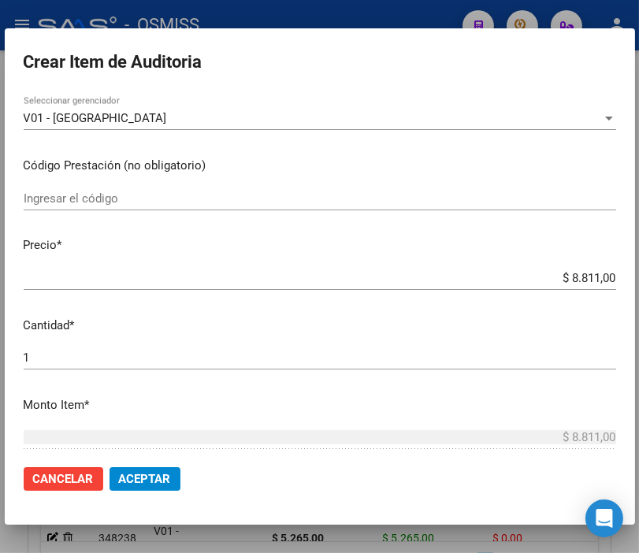
scroll to position [263, 0]
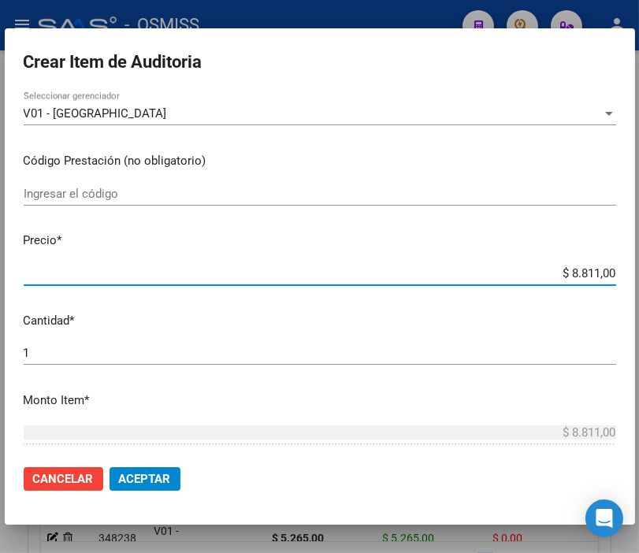
drag, startPoint x: 522, startPoint y: 274, endPoint x: 639, endPoint y: 273, distance: 116.7
click at [639, 273] on div "Crear Item de Auditoria 31180635 Nro Documento 20311806352 CUIL Afiliado Activo…" at bounding box center [319, 276] width 639 height 553
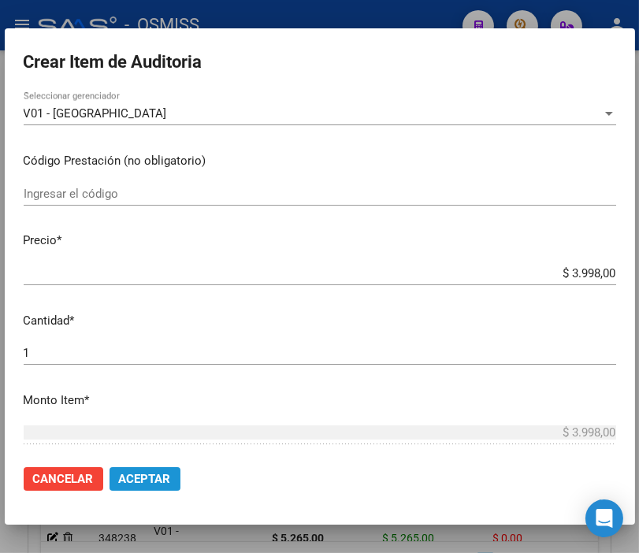
click at [152, 478] on span "Aceptar" at bounding box center [145, 479] width 52 height 14
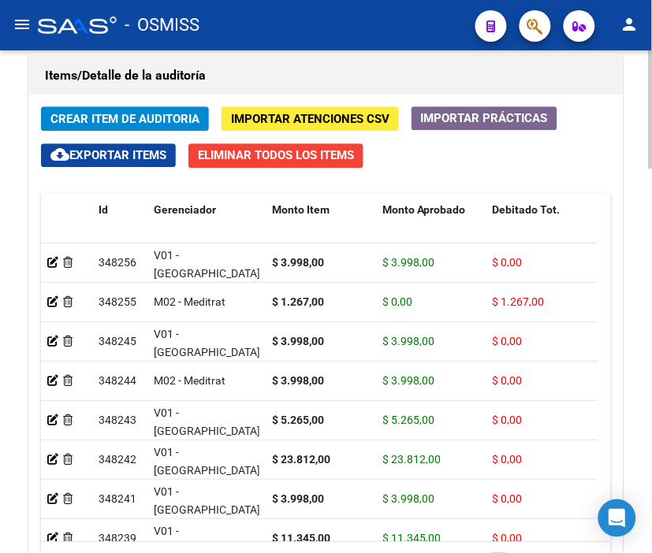
click at [276, 63] on div "Items/Detalle de la auditoría" at bounding box center [326, 76] width 594 height 38
click at [115, 113] on span "Crear Item de Auditoria" at bounding box center [124, 119] width 149 height 14
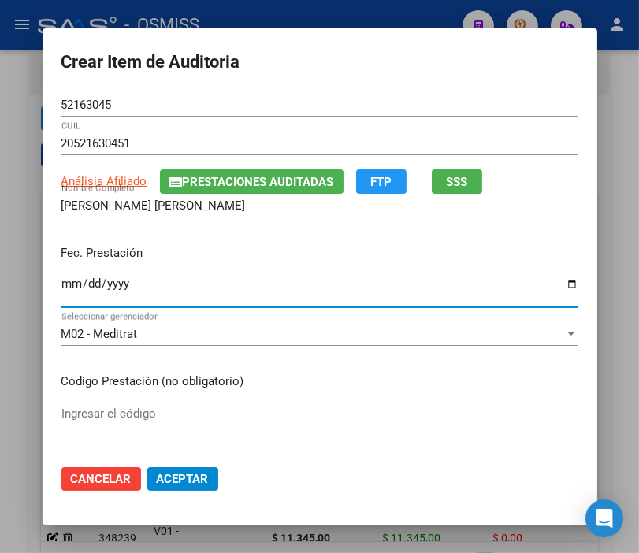
click at [61, 284] on input "Ingresar la fecha" at bounding box center [319, 289] width 517 height 25
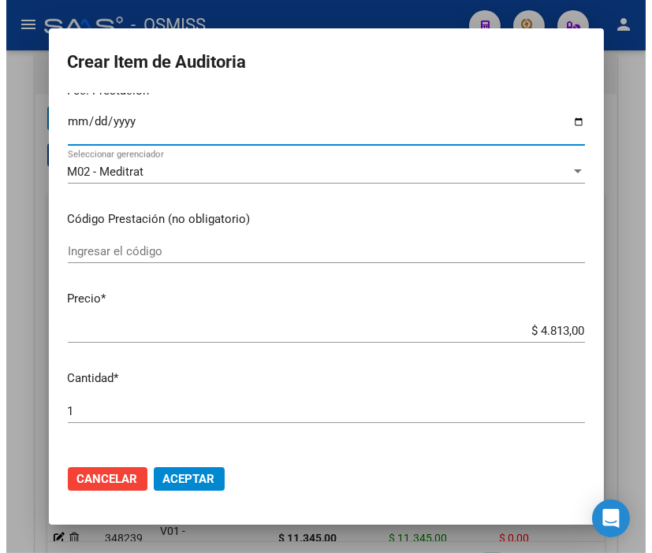
scroll to position [175, 0]
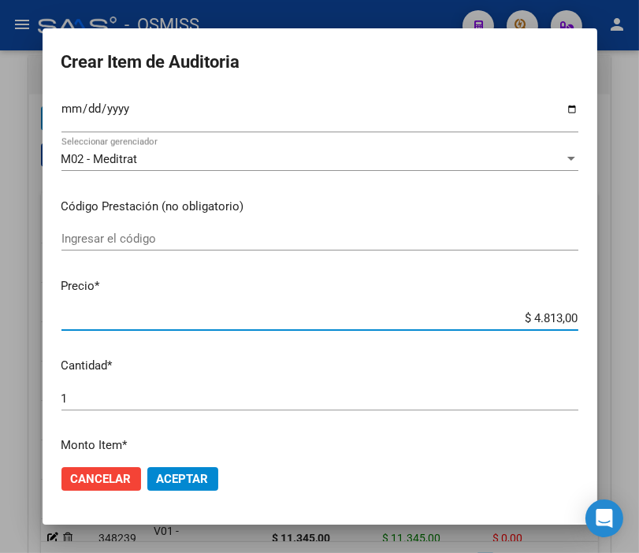
drag, startPoint x: 482, startPoint y: 318, endPoint x: 640, endPoint y: 318, distance: 157.7
click at [639, 318] on html "menu - OSMISS person Firma Express Padrón Padrón Ágil Análisis Afiliado Integra…" at bounding box center [319, 276] width 639 height 553
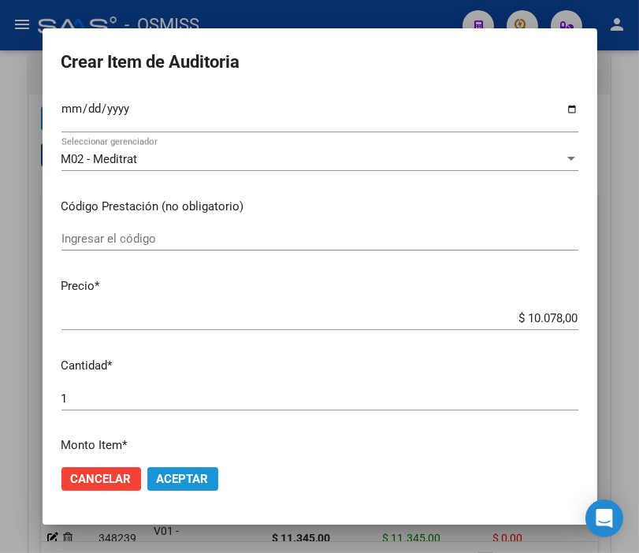
click at [167, 473] on span "Aceptar" at bounding box center [183, 479] width 52 height 14
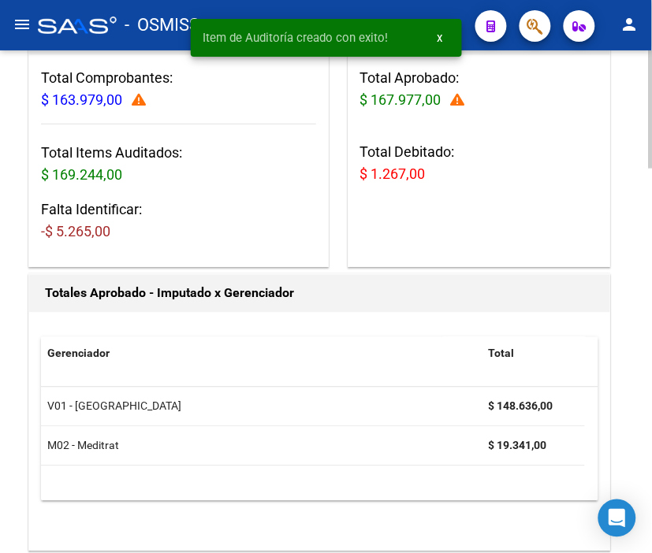
scroll to position [196, 0]
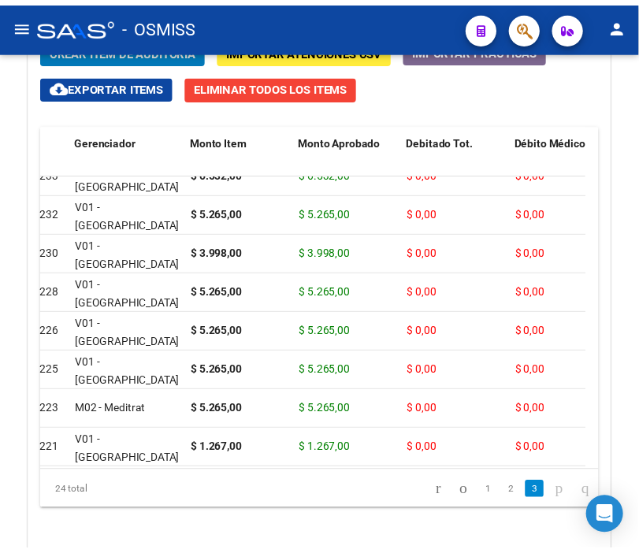
scroll to position [493, 0]
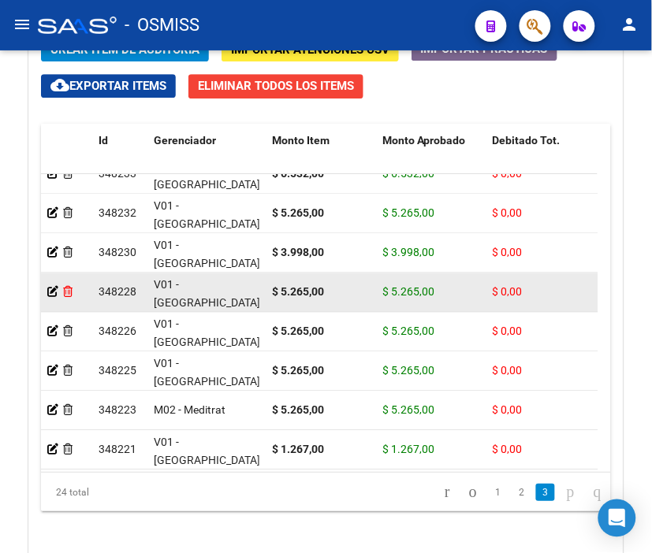
click at [65, 292] on icon at bounding box center [67, 291] width 9 height 11
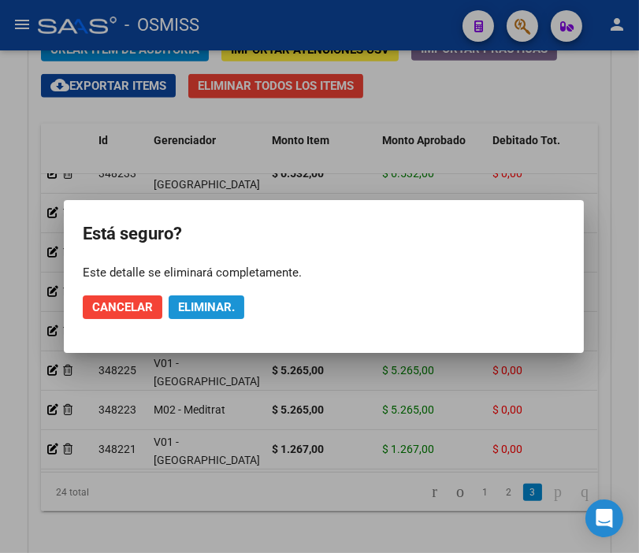
click at [217, 305] on span "Eliminar." at bounding box center [206, 307] width 57 height 14
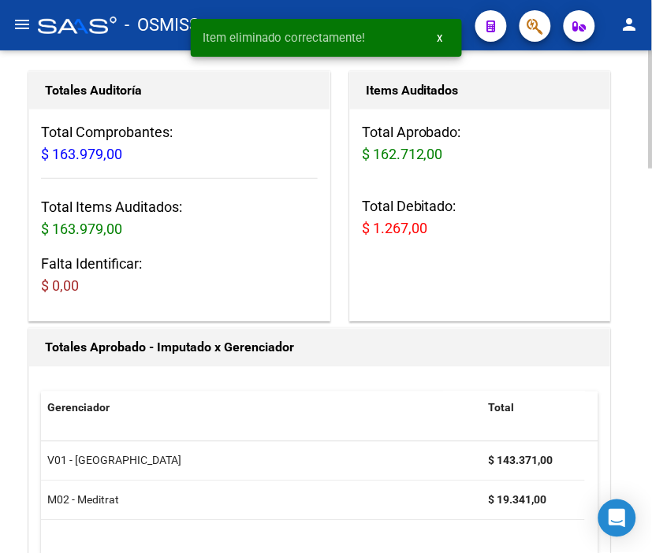
scroll to position [8, 0]
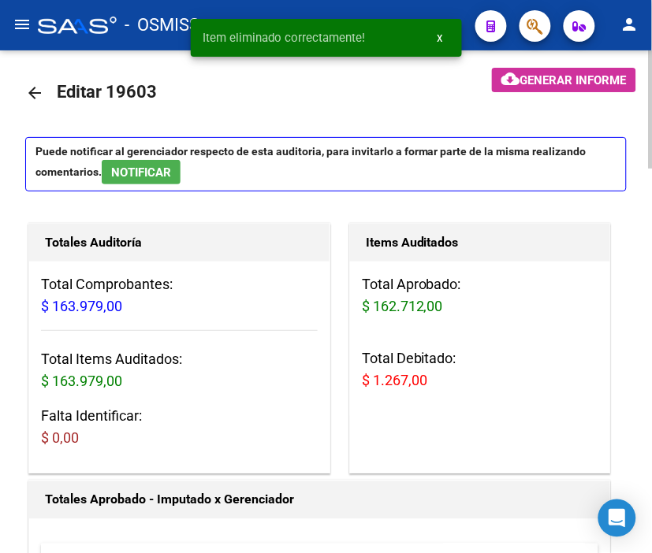
click at [610, 21] on div "menu - OSMISS person Firma Express Padrón Padrón Ágil Análisis Afiliado Integra…" at bounding box center [326, 276] width 652 height 553
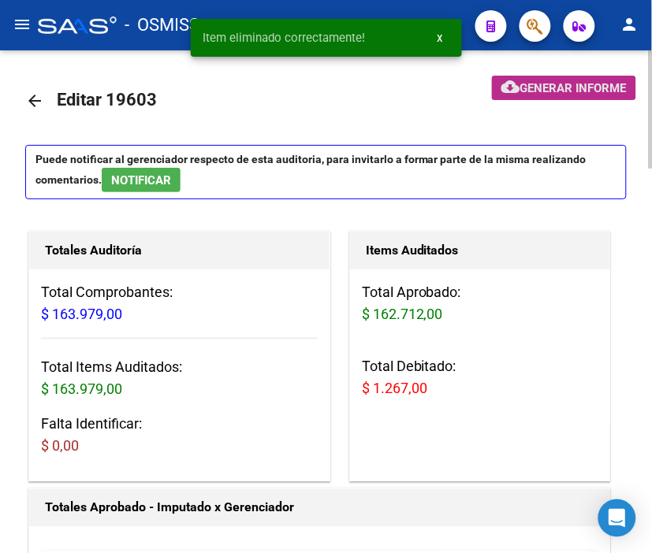
click at [524, 88] on span "Generar informe" at bounding box center [573, 88] width 106 height 14
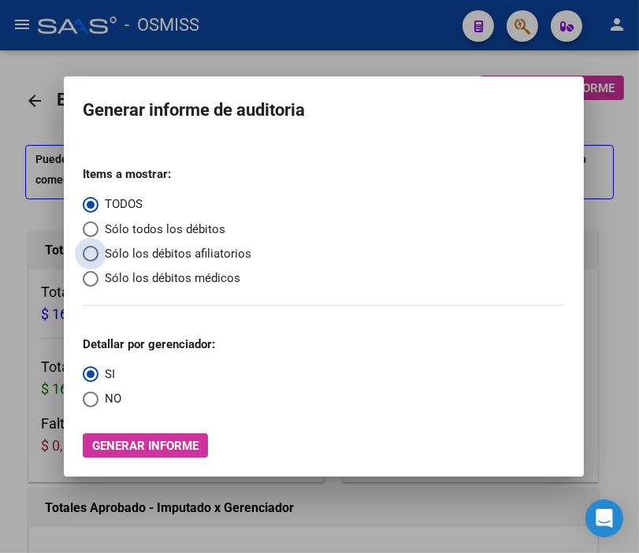
click at [122, 260] on span "Sólo los débitos afiliatorios" at bounding box center [175, 254] width 153 height 18
click at [99, 260] on input "Sólo los débitos afiliatorios" at bounding box center [91, 254] width 16 height 16
click at [110, 397] on span "NO" at bounding box center [110, 399] width 23 height 18
click at [99, 397] on input "NO" at bounding box center [91, 400] width 16 height 16
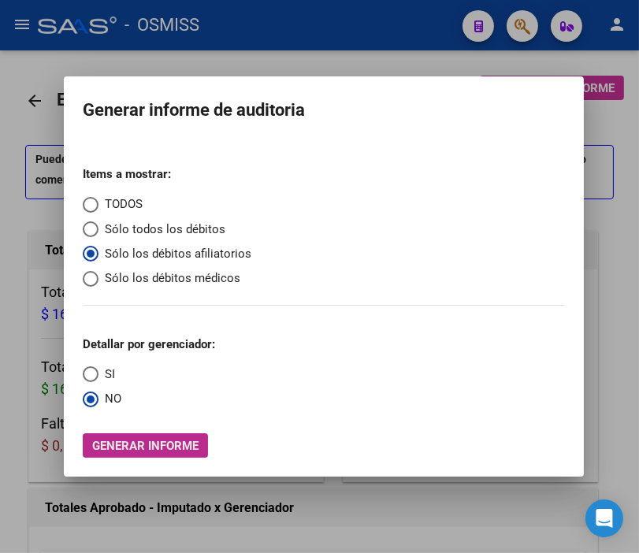
click at [160, 447] on span "Generar informe" at bounding box center [145, 446] width 106 height 14
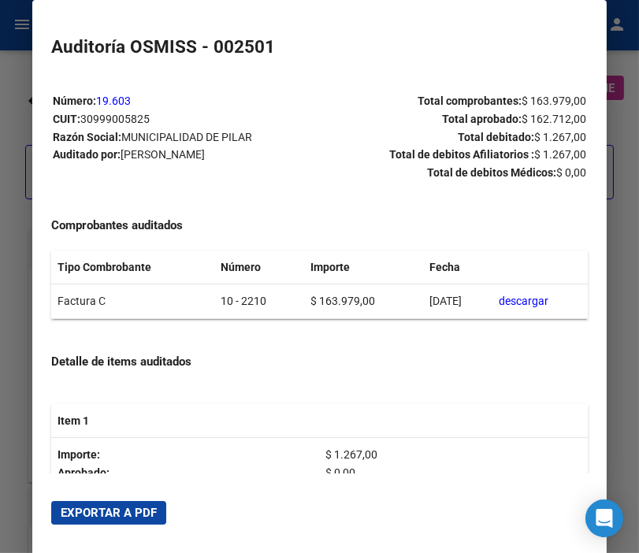
click at [138, 513] on span "Exportar a PDF" at bounding box center [109, 513] width 96 height 14
click at [10, 131] on div at bounding box center [319, 276] width 639 height 553
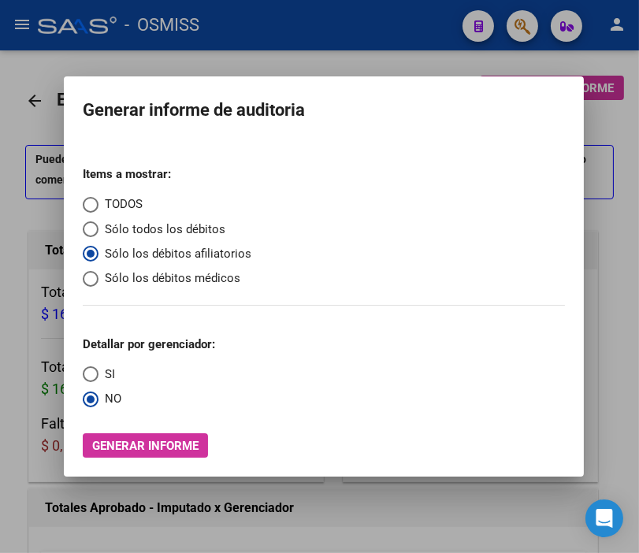
click at [17, 121] on div at bounding box center [319, 276] width 639 height 553
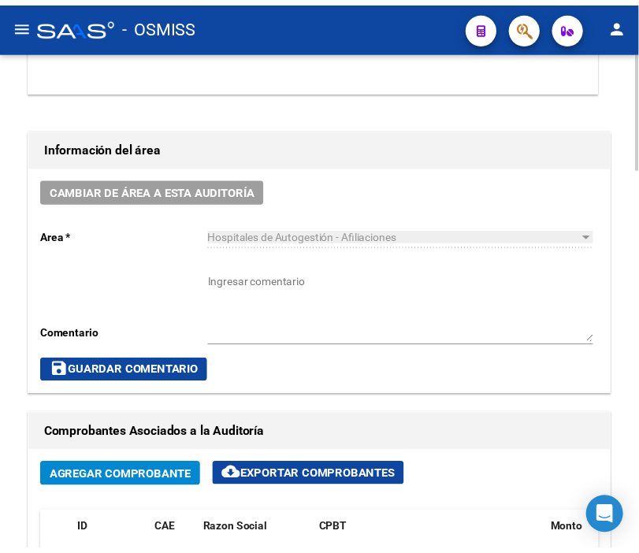
scroll to position [700, 0]
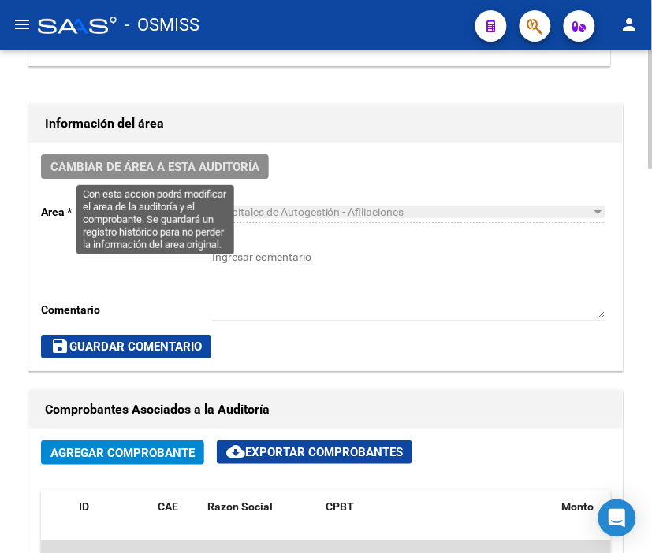
click at [186, 160] on span "Cambiar de área a esta auditoría" at bounding box center [154, 167] width 209 height 14
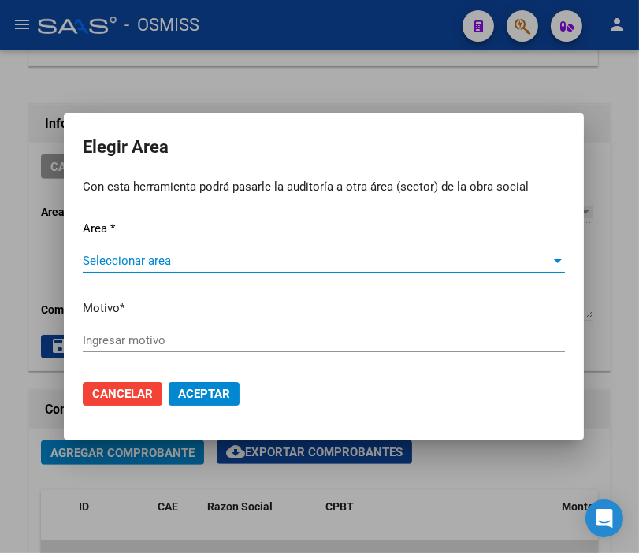
click at [167, 260] on span "Seleccionar area" at bounding box center [317, 261] width 468 height 14
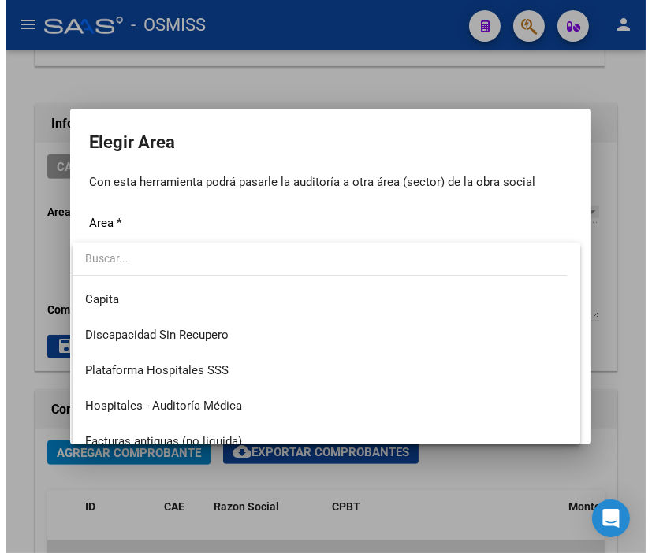
scroll to position [175, 0]
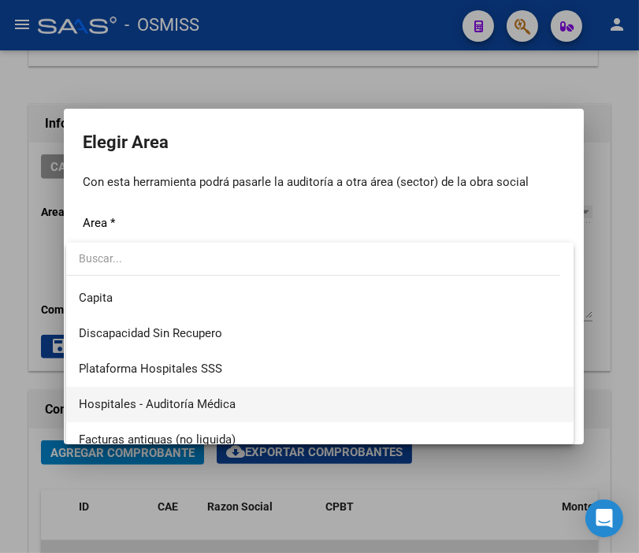
click at [235, 398] on span "Hospitales - Auditoría Médica" at bounding box center [320, 404] width 482 height 35
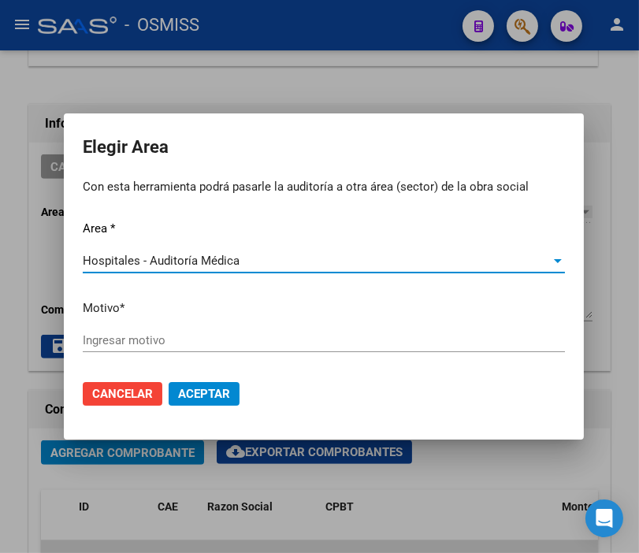
click at [177, 337] on input "Ingresar motivo" at bounding box center [324, 340] width 482 height 14
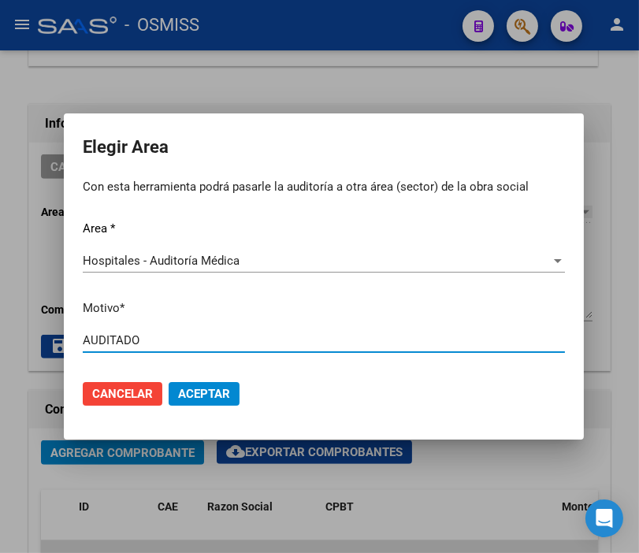
click at [233, 400] on button "Aceptar" at bounding box center [204, 394] width 71 height 24
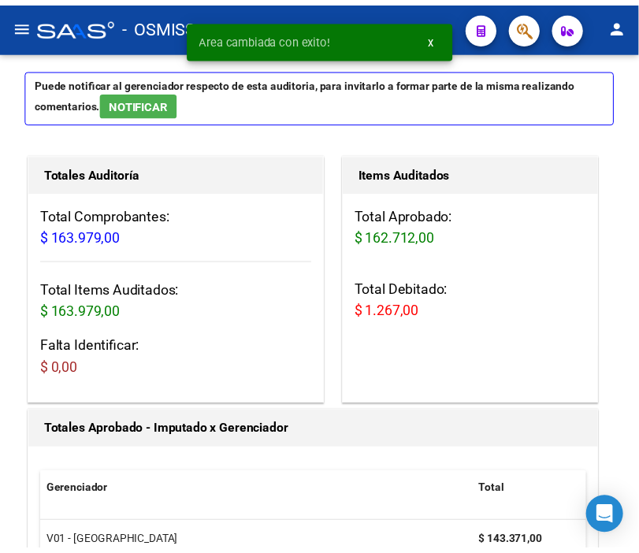
scroll to position [0, 0]
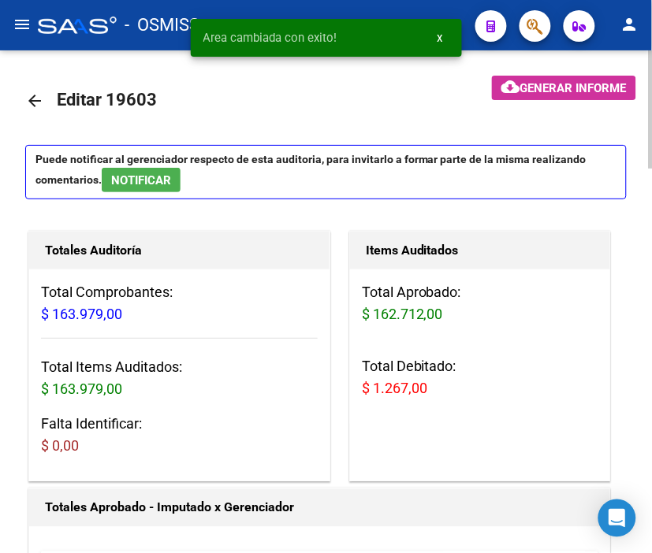
click at [35, 99] on mat-icon "arrow_back" at bounding box center [34, 100] width 19 height 19
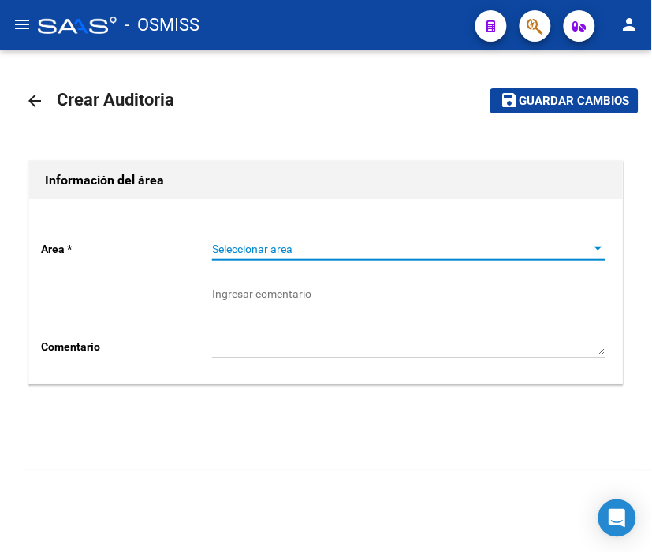
click at [268, 245] on span "Seleccionar area" at bounding box center [401, 249] width 379 height 13
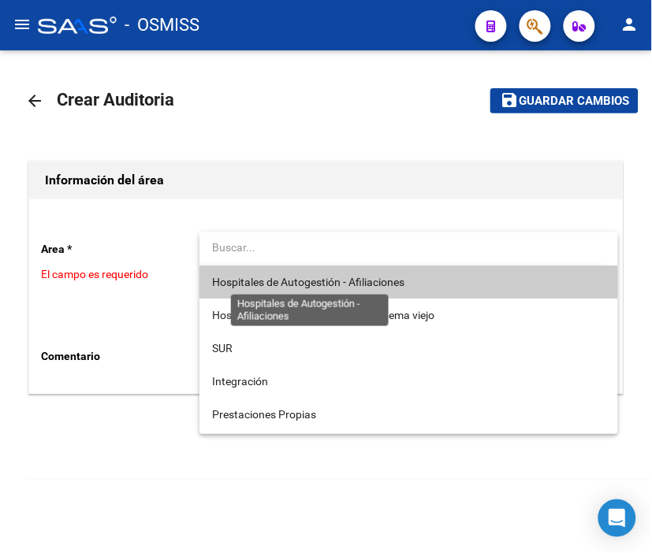
click at [287, 284] on span "Hospitales de Autogestión - Afiliaciones" at bounding box center [308, 282] width 192 height 13
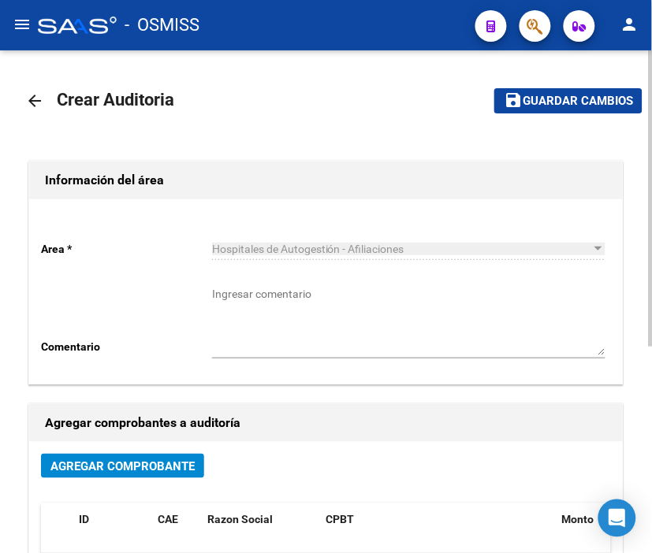
click at [166, 465] on span "Agregar Comprobante" at bounding box center [122, 467] width 144 height 14
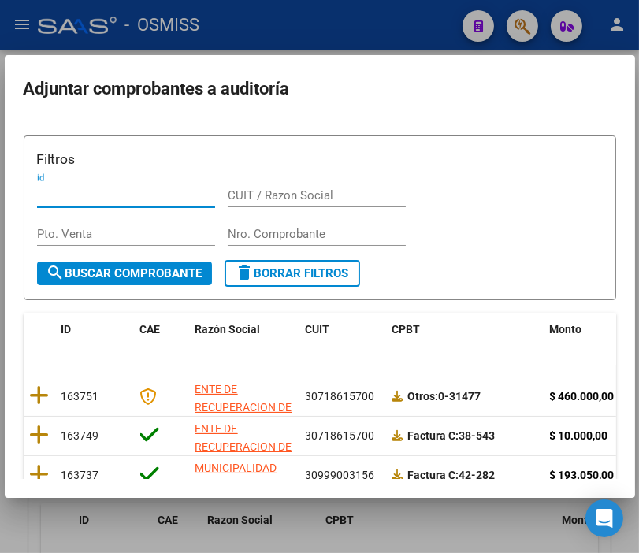
click at [260, 234] on input "Nro. Comprobante" at bounding box center [317, 234] width 178 height 14
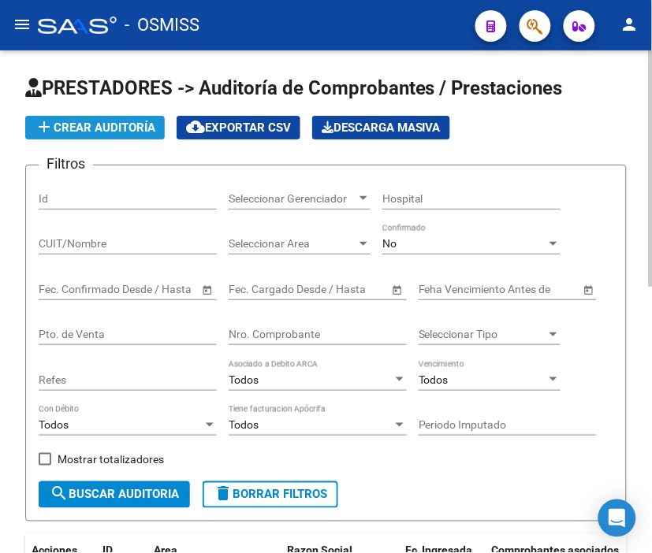
click at [101, 126] on span "add Crear Auditoría" at bounding box center [95, 128] width 121 height 14
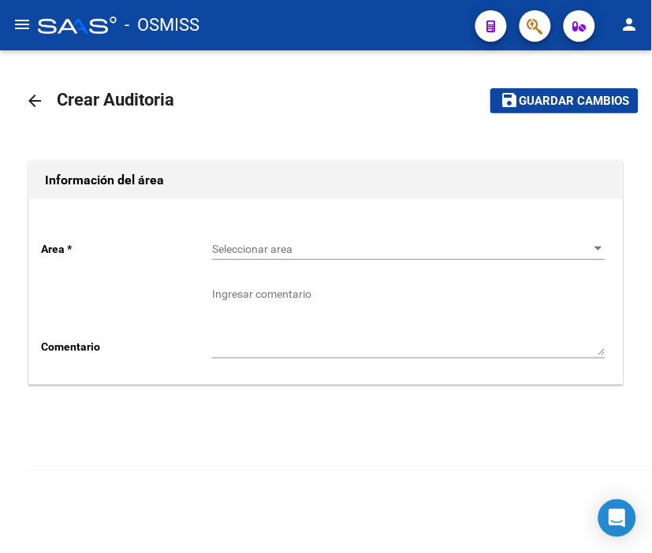
click at [329, 240] on div "Seleccionar area Seleccionar area" at bounding box center [408, 245] width 393 height 32
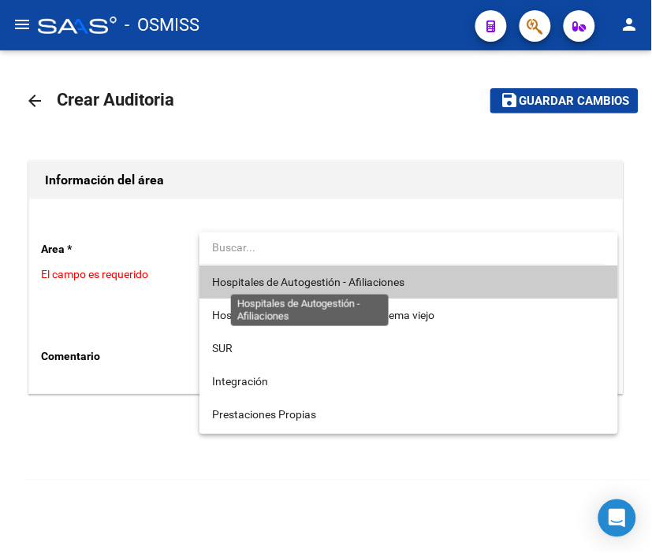
click at [343, 279] on span "Hospitales de Autogestión - Afiliaciones" at bounding box center [308, 282] width 192 height 13
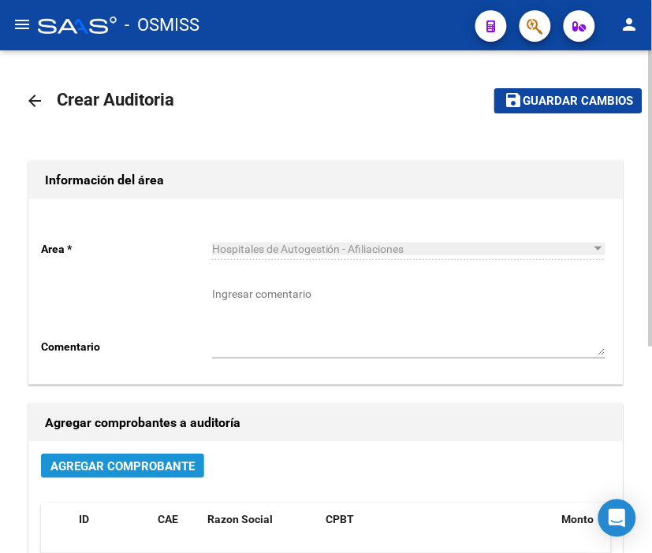
click at [156, 463] on span "Agregar Comprobante" at bounding box center [122, 467] width 144 height 14
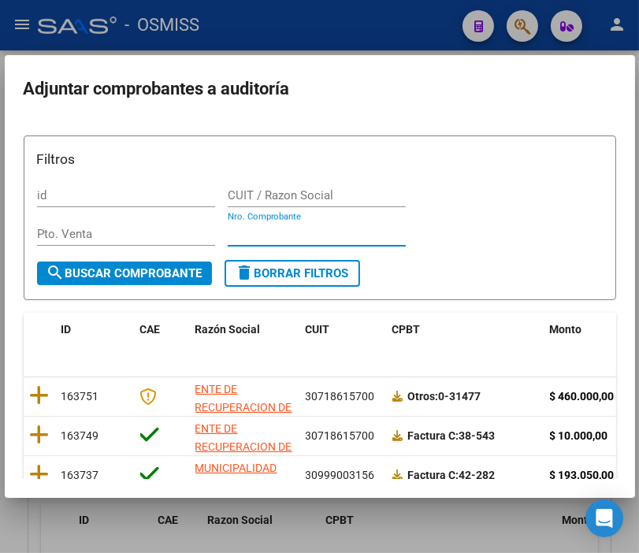
click at [237, 233] on input "Nro. Comprobante" at bounding box center [317, 234] width 178 height 14
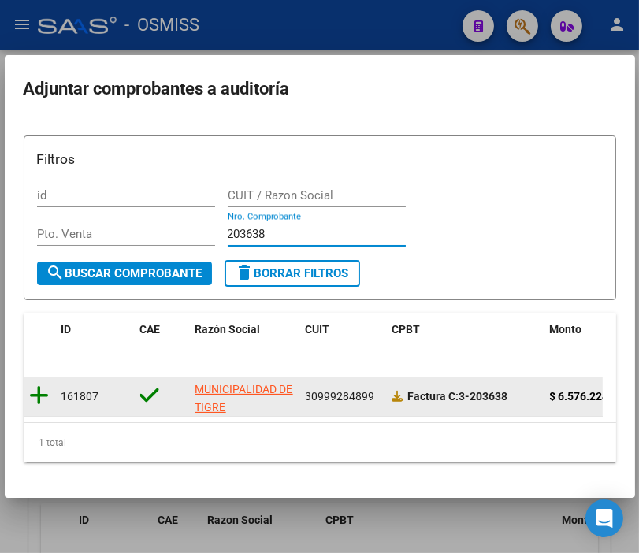
type input "203638"
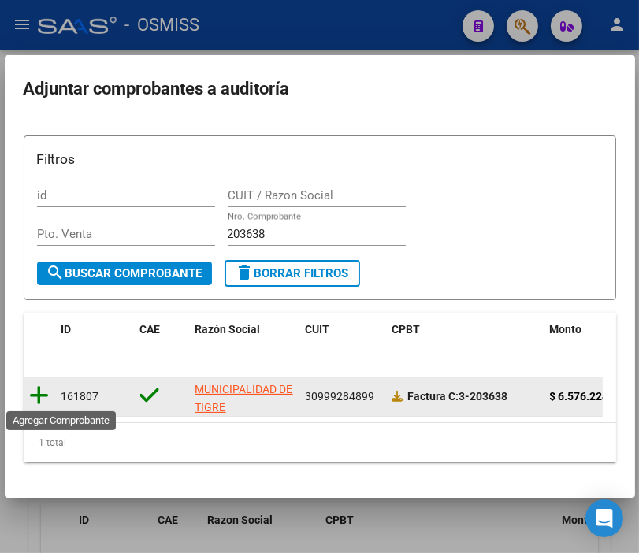
click at [34, 400] on icon at bounding box center [40, 396] width 20 height 22
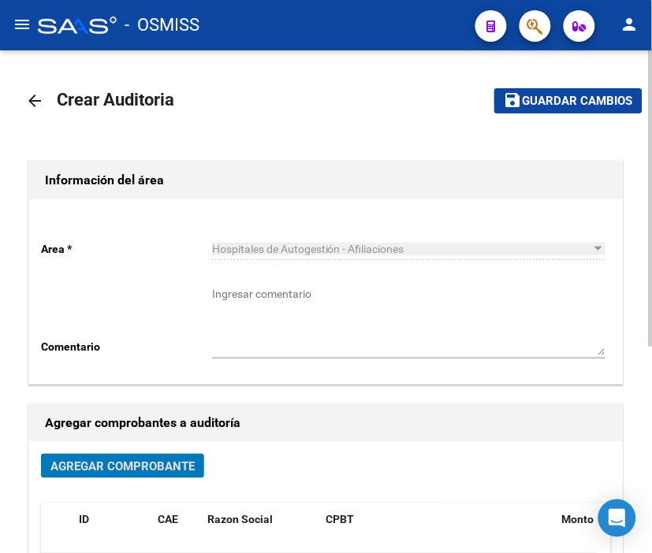
click at [557, 107] on button "save Guardar cambios" at bounding box center [568, 100] width 148 height 24
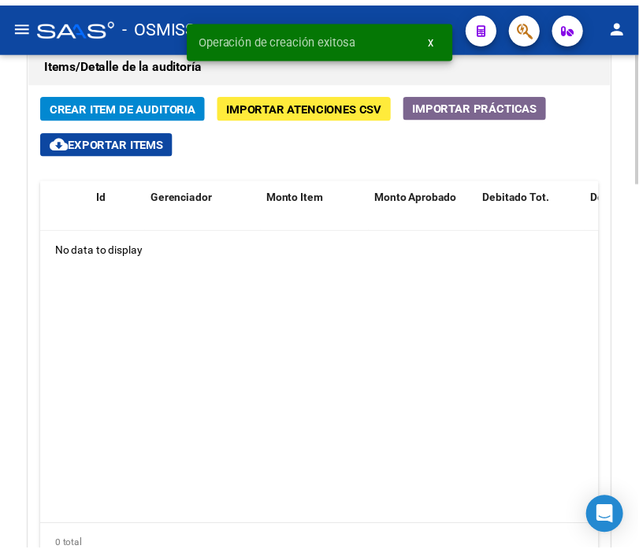
scroll to position [1246, 0]
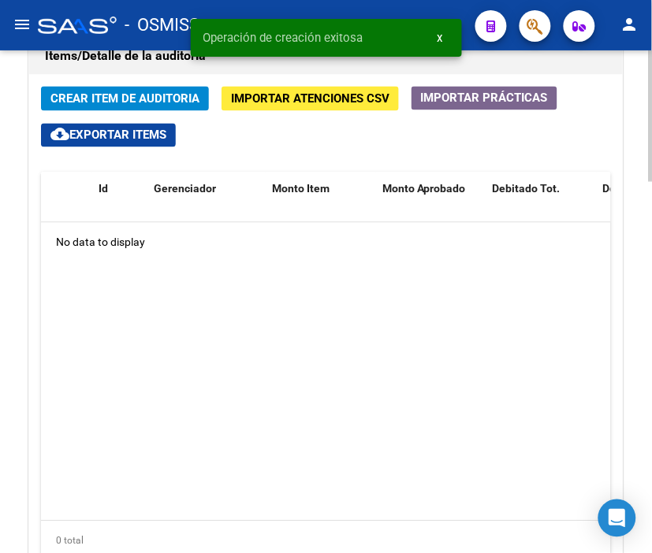
click at [650, 390] on div at bounding box center [651, 443] width 4 height 132
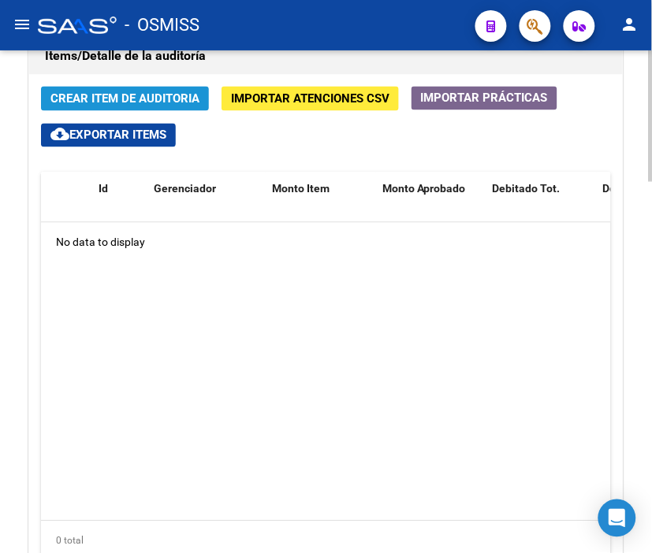
click at [128, 99] on span "Crear Item de Auditoria" at bounding box center [124, 99] width 149 height 14
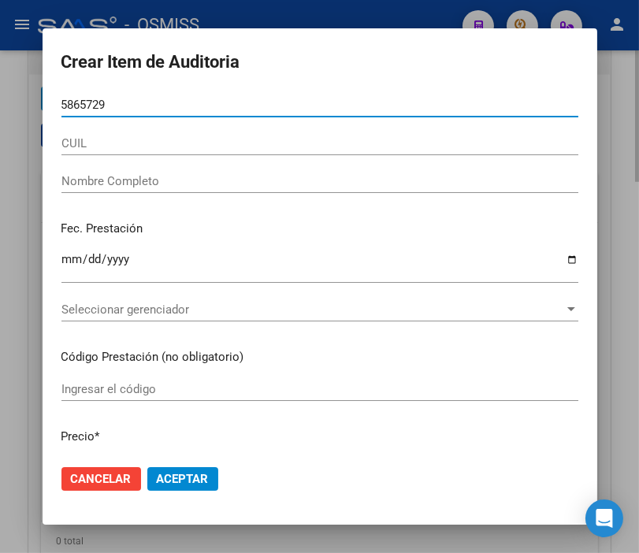
type input "58657295"
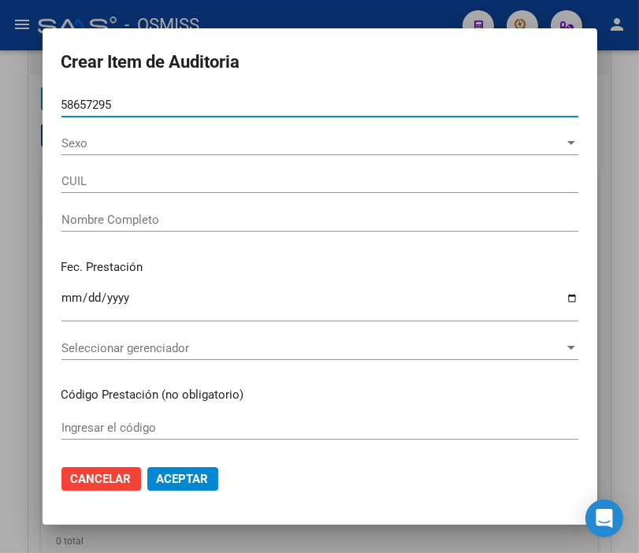
type input "23586572954"
type input "DUARTE CABA�AS, CECILIA MARIBE"
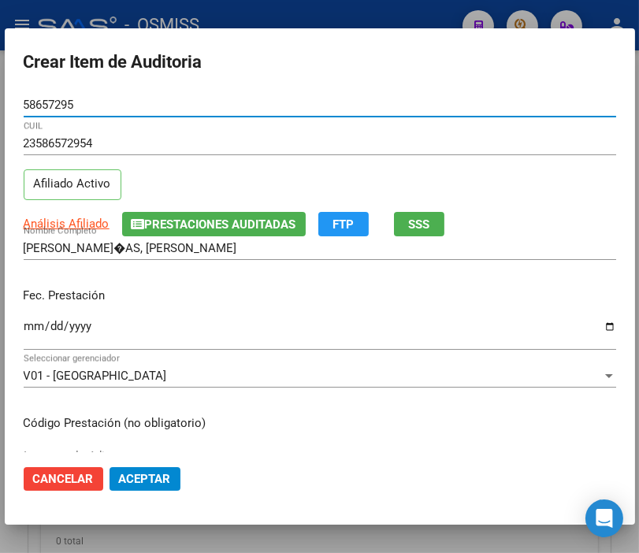
type input "58657295"
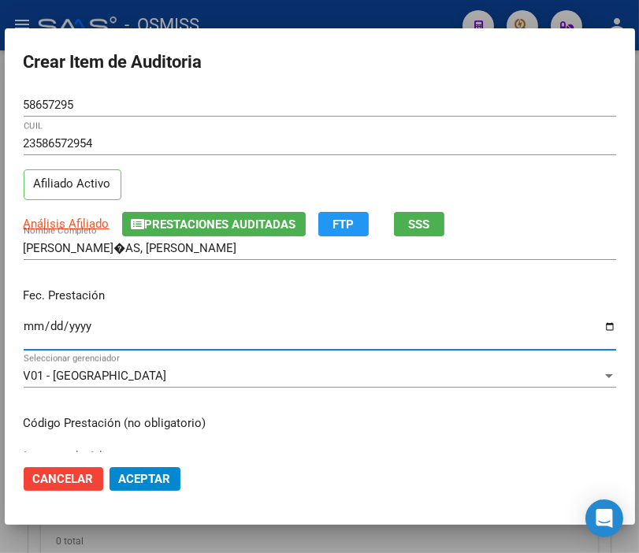
click at [35, 326] on input "Ingresar la fecha" at bounding box center [320, 332] width 593 height 25
type input "2025-05-01"
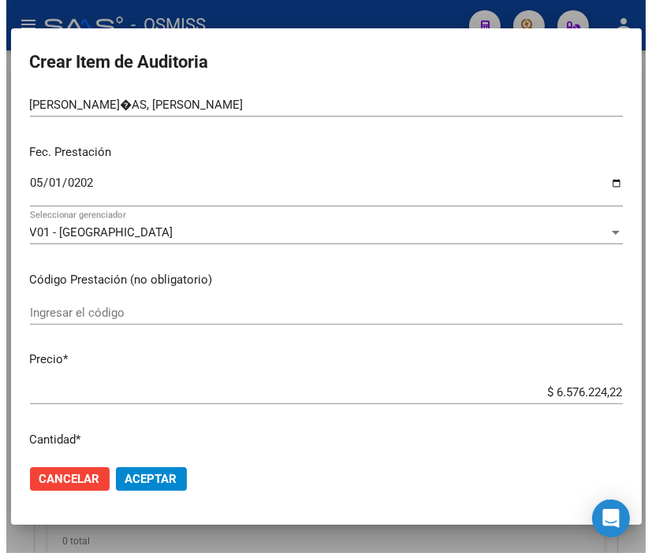
scroll to position [175, 0]
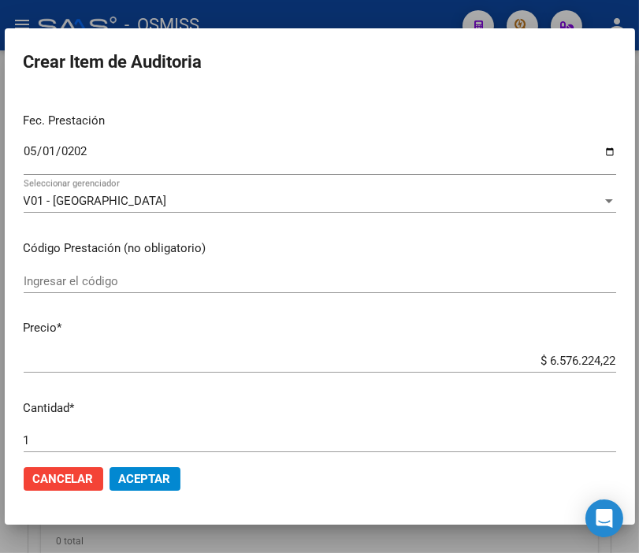
click at [156, 479] on span "Aceptar" at bounding box center [145, 479] width 52 height 14
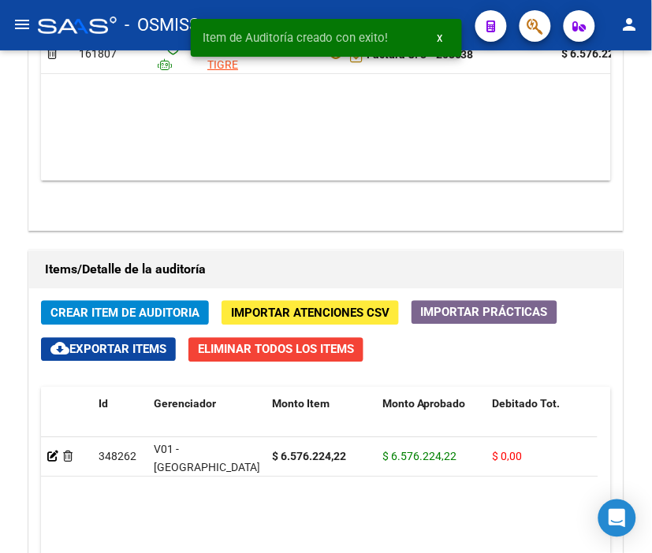
scroll to position [1460, 0]
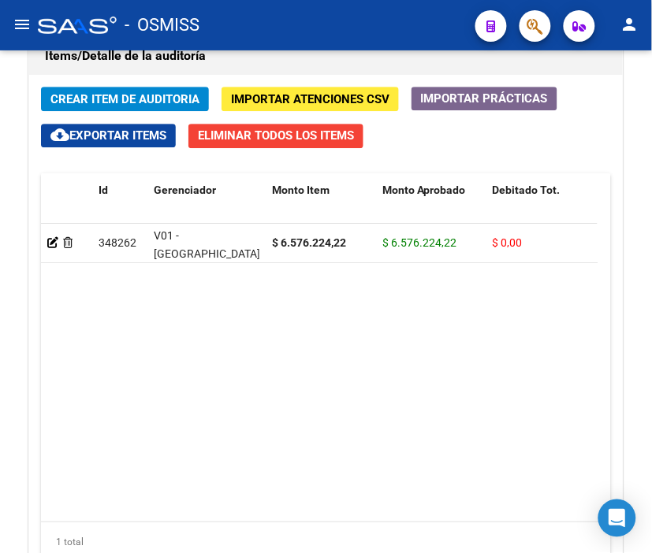
click at [296, 35] on div "- OSMISS" at bounding box center [250, 25] width 425 height 35
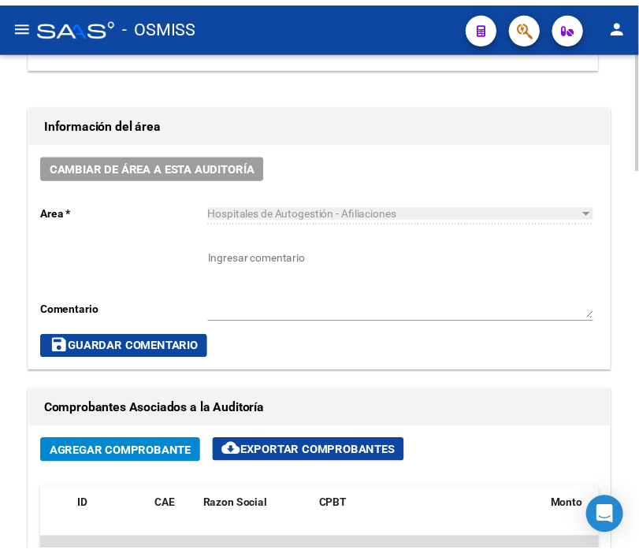
scroll to position [672, 0]
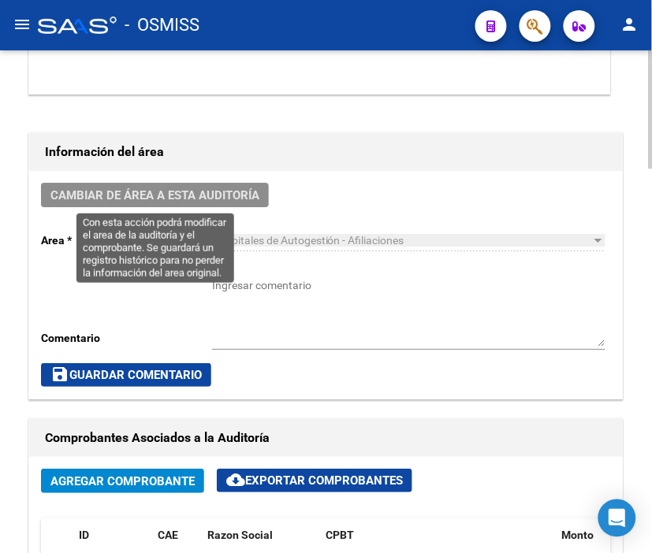
click at [195, 191] on span "Cambiar de área a esta auditoría" at bounding box center [154, 195] width 209 height 14
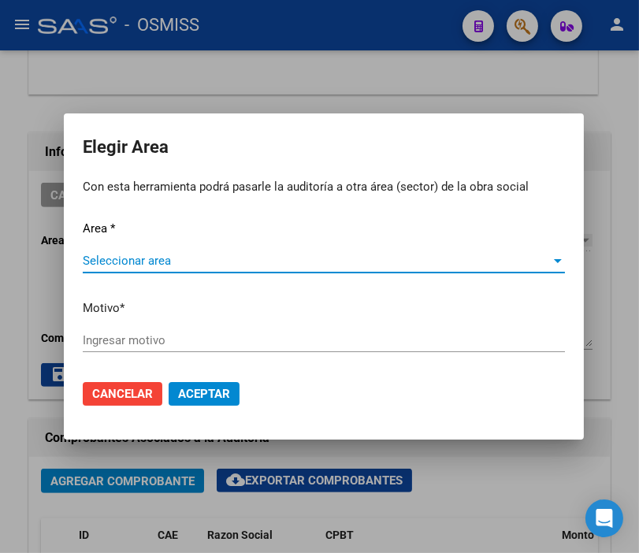
click at [173, 261] on span "Seleccionar area" at bounding box center [317, 261] width 468 height 14
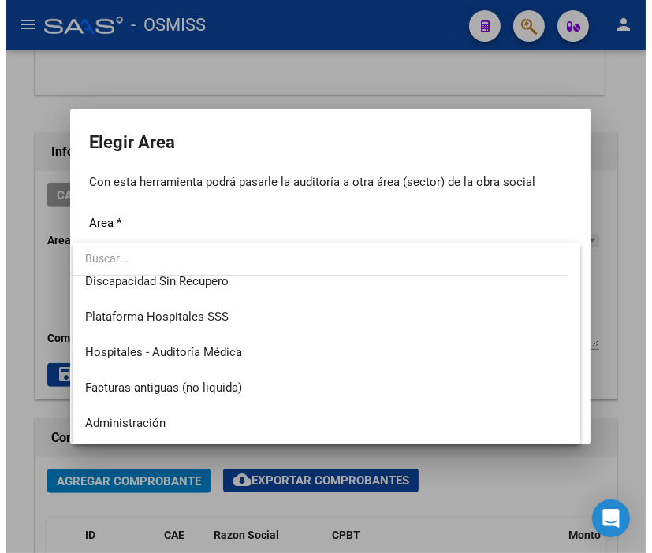
scroll to position [263, 0]
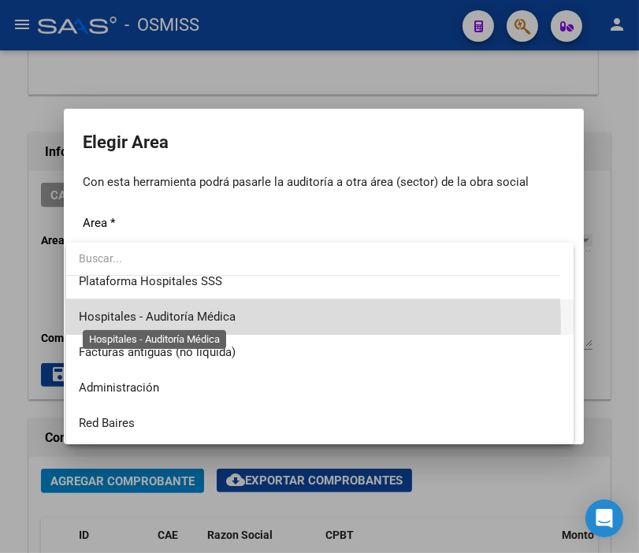
click at [229, 324] on span "Hospitales - Auditoría Médica" at bounding box center [157, 317] width 157 height 14
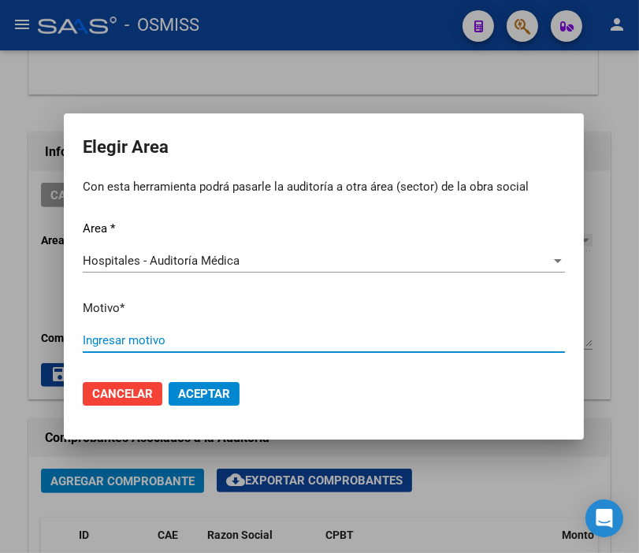
click at [164, 335] on input "Ingresar motivo" at bounding box center [324, 340] width 482 height 14
type input "AUDITADO"
click at [178, 389] on span "Aceptar" at bounding box center [204, 394] width 52 height 14
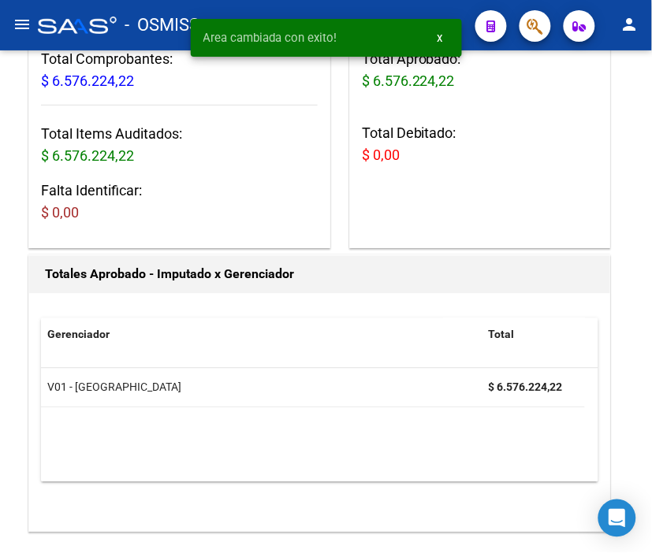
scroll to position [0, 0]
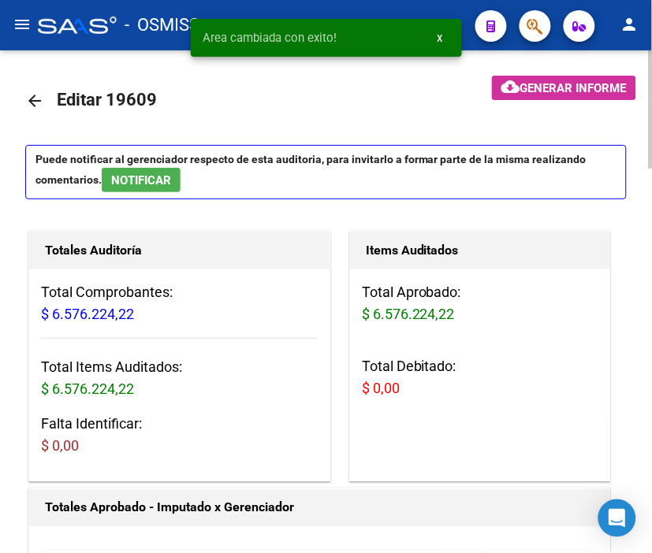
click at [35, 101] on mat-icon "arrow_back" at bounding box center [34, 100] width 19 height 19
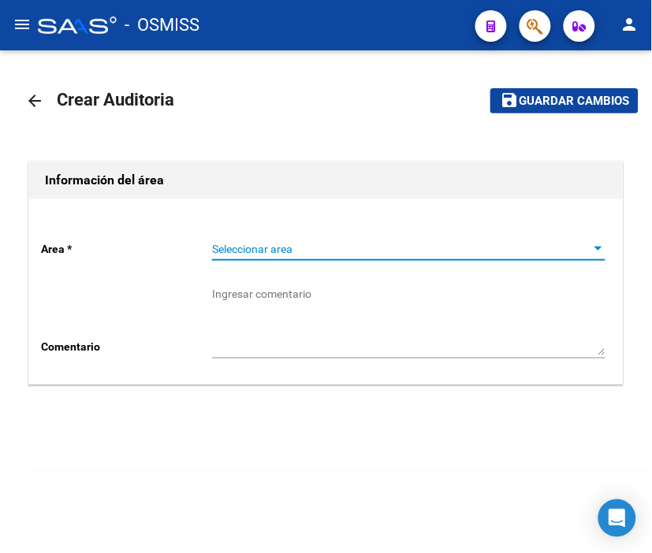
click at [240, 244] on span "Seleccionar area" at bounding box center [401, 249] width 379 height 13
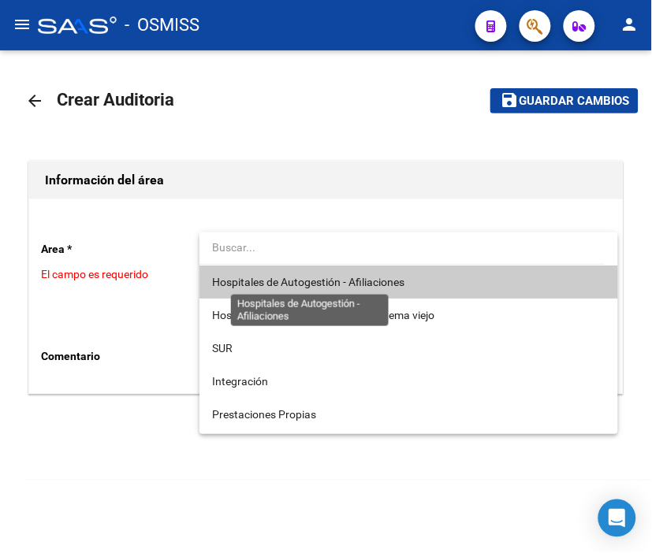
click at [262, 281] on span "Hospitales de Autogestión - Afiliaciones" at bounding box center [308, 282] width 192 height 13
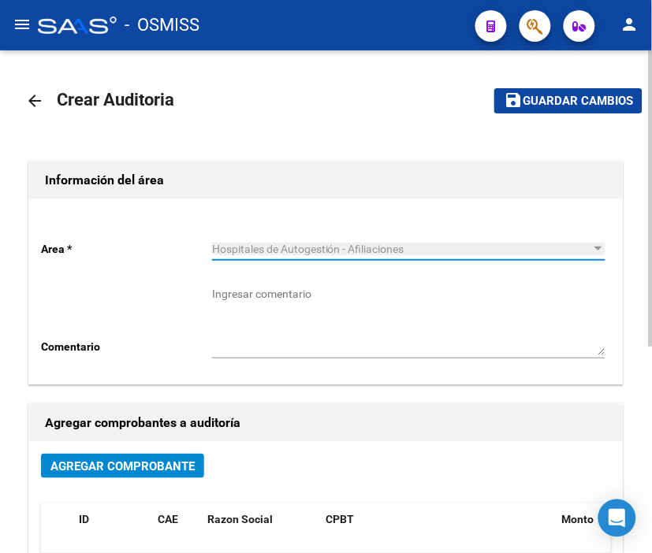
click at [164, 467] on span "Agregar Comprobante" at bounding box center [122, 467] width 144 height 14
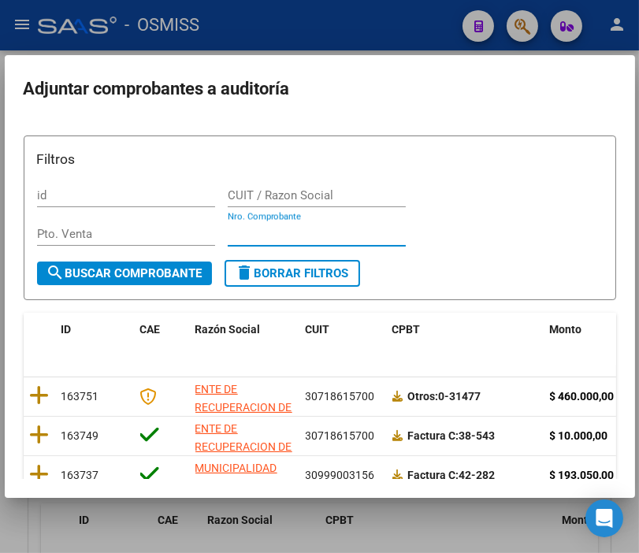
click at [243, 229] on input "Nro. Comprobante" at bounding box center [317, 234] width 178 height 14
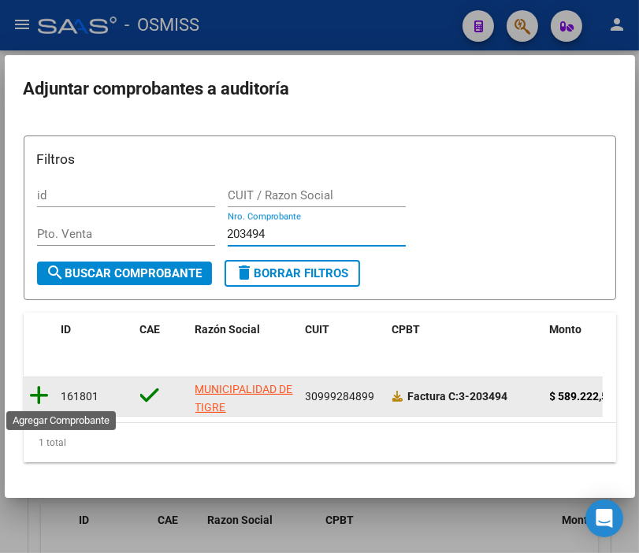
type input "203494"
click at [36, 388] on icon at bounding box center [40, 396] width 20 height 22
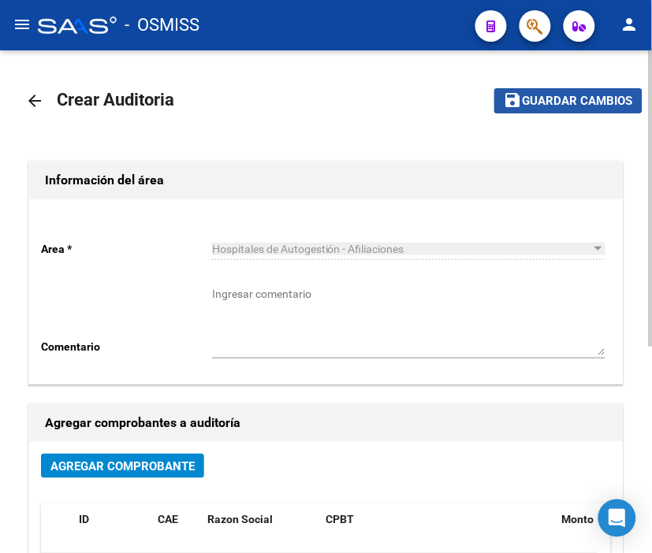
click at [553, 104] on span "Guardar cambios" at bounding box center [578, 102] width 110 height 14
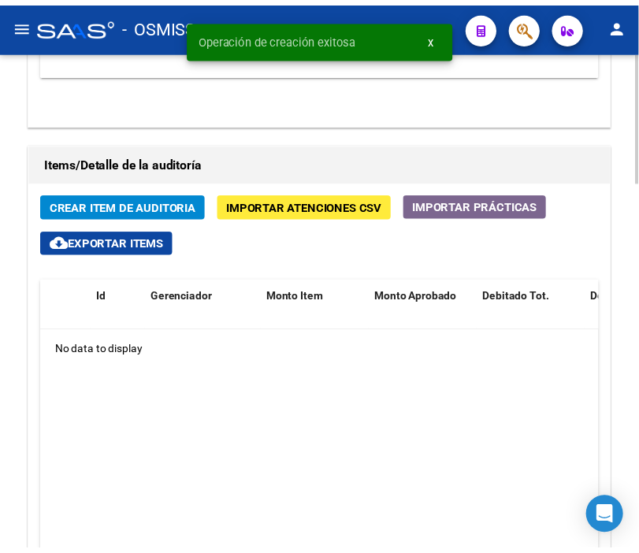
scroll to position [1226, 0]
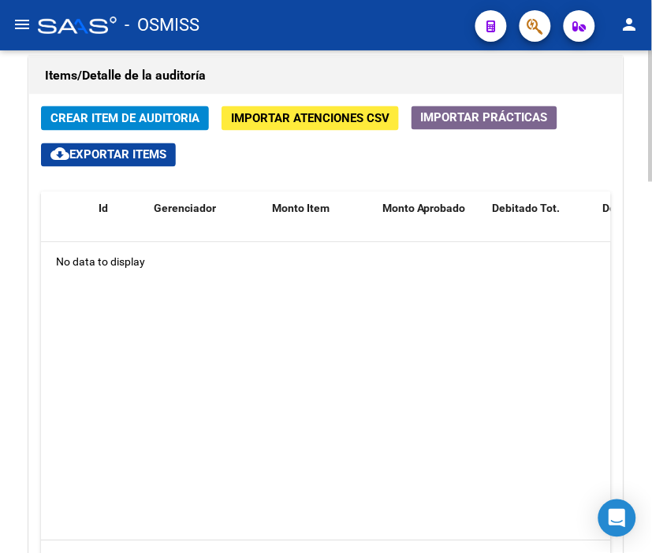
click at [294, 88] on h1 "Items/Detalle de la auditoría" at bounding box center [326, 75] width 562 height 25
click at [136, 117] on span "Crear Item de Auditoria" at bounding box center [124, 119] width 149 height 14
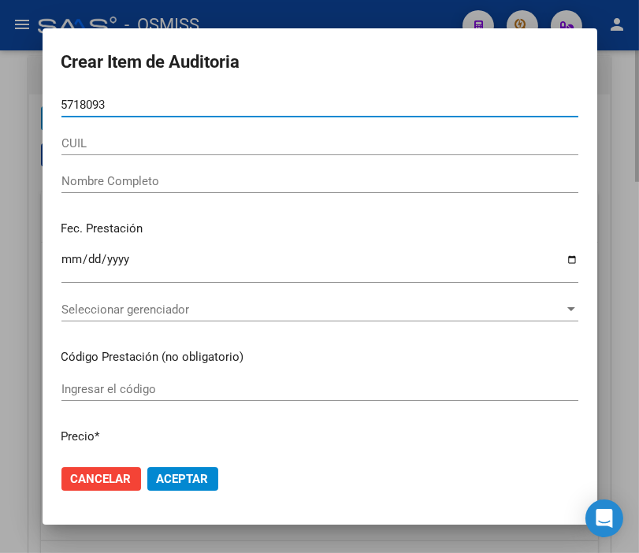
type input "57180935"
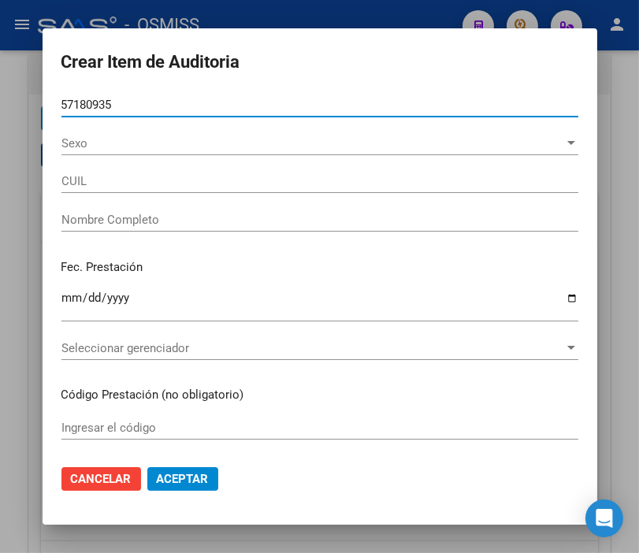
type input "20571809355"
type input "DICKS LUCAS MARIANO"
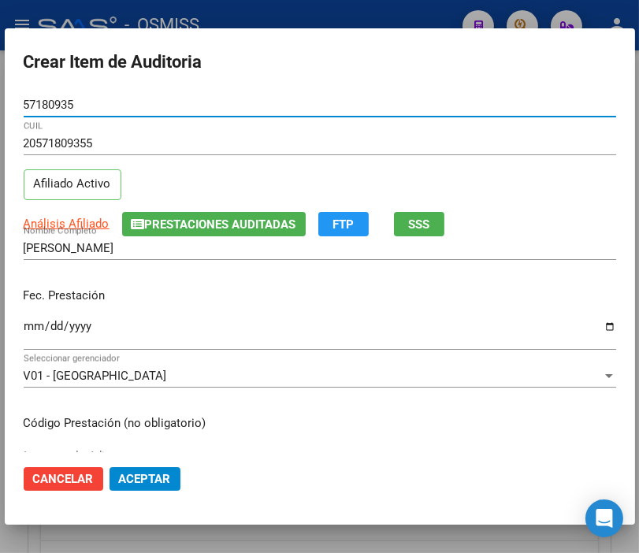
type input "57180935"
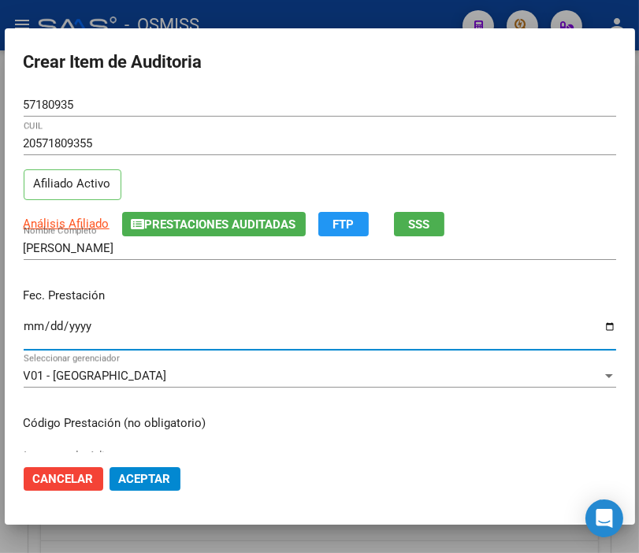
click at [28, 327] on input "Ingresar la fecha" at bounding box center [320, 332] width 593 height 25
type input "2025-05-10"
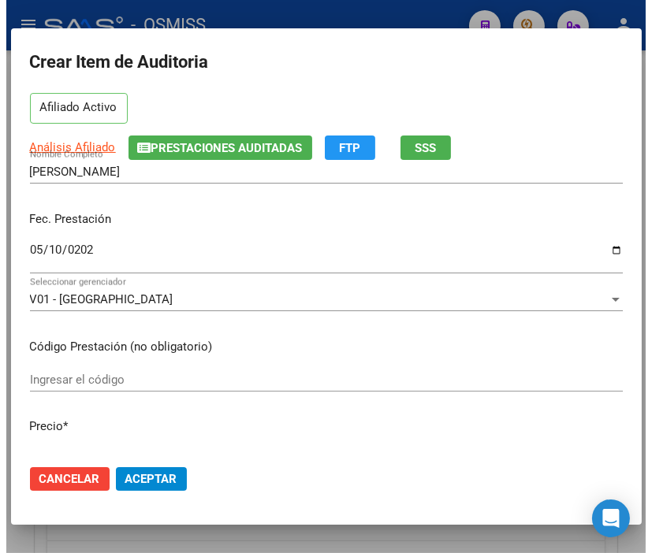
scroll to position [263, 0]
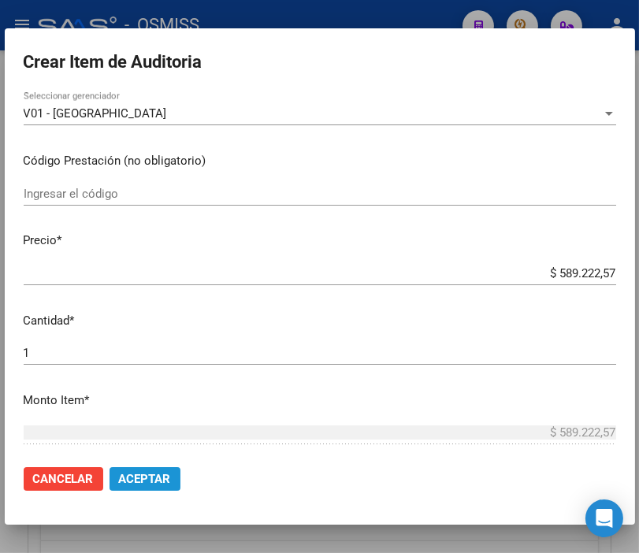
click at [170, 477] on button "Aceptar" at bounding box center [145, 479] width 71 height 24
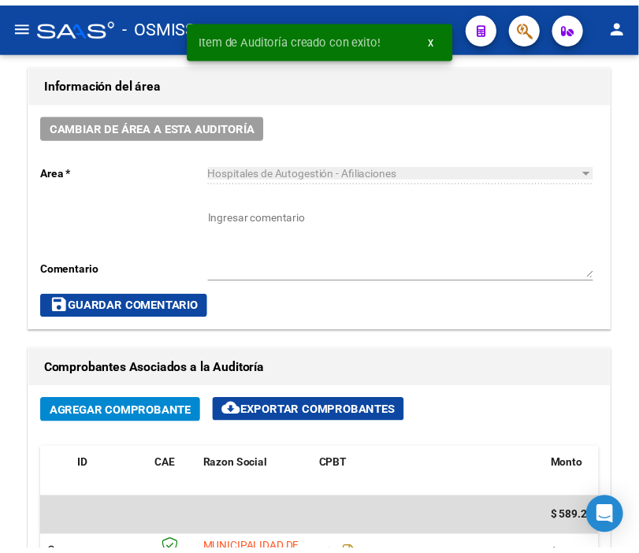
scroll to position [739, 0]
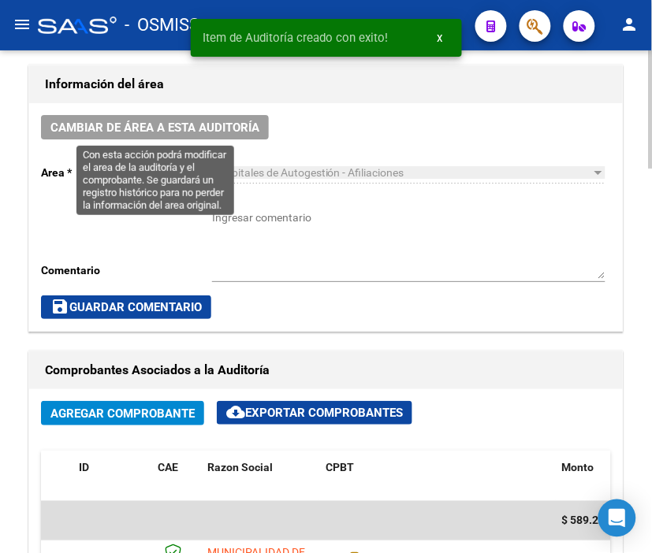
click at [217, 132] on span "Cambiar de área a esta auditoría" at bounding box center [154, 128] width 209 height 14
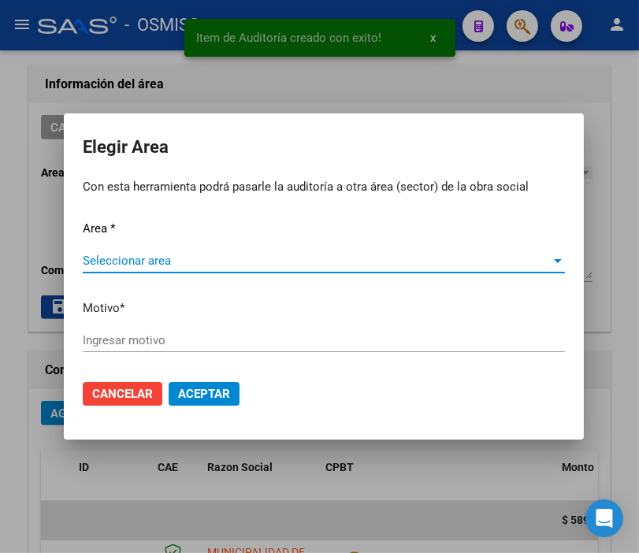
click at [162, 258] on span "Seleccionar area" at bounding box center [317, 261] width 468 height 14
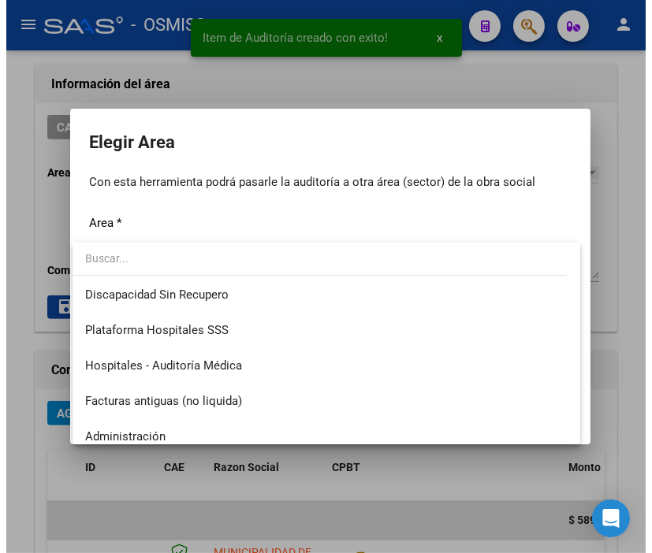
scroll to position [263, 0]
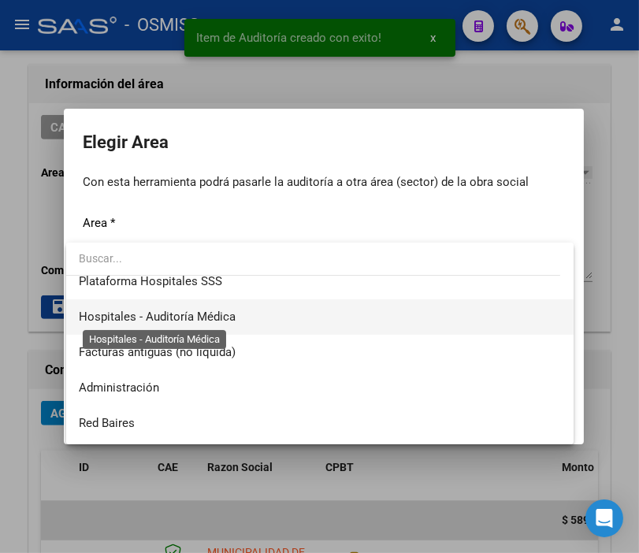
click at [222, 312] on span "Hospitales - Auditoría Médica" at bounding box center [157, 317] width 157 height 14
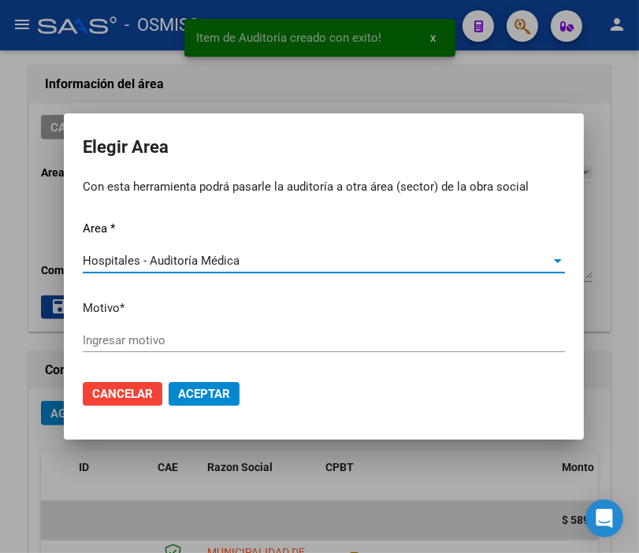
click at [139, 334] on input "Ingresar motivo" at bounding box center [324, 340] width 482 height 14
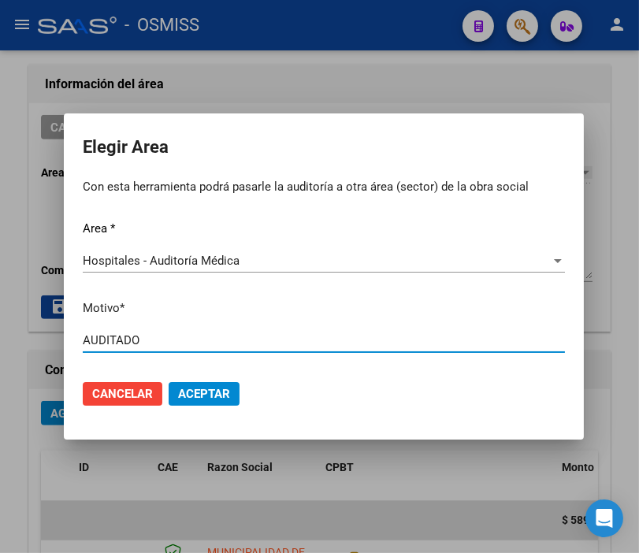
type input "AUDITADO"
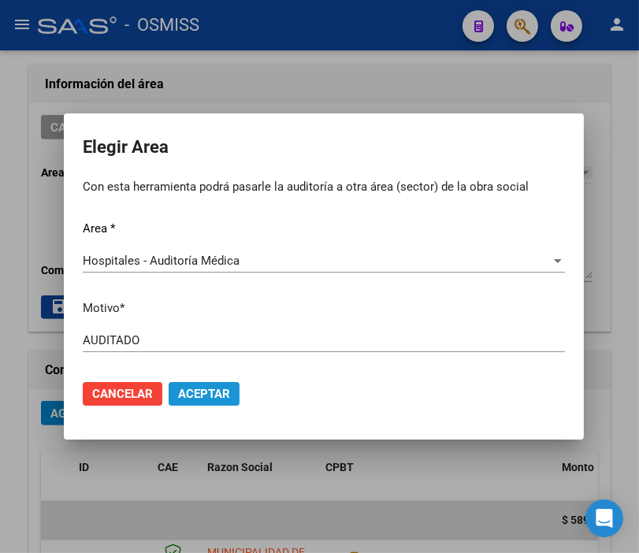
click at [191, 387] on span "Aceptar" at bounding box center [204, 394] width 52 height 14
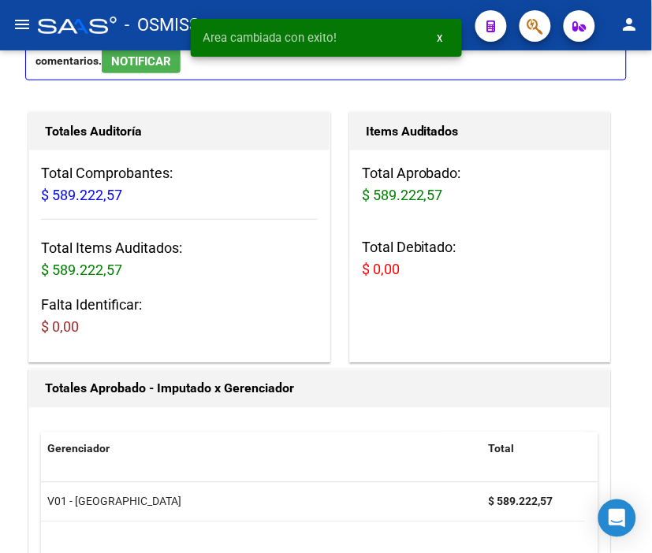
scroll to position [0, 0]
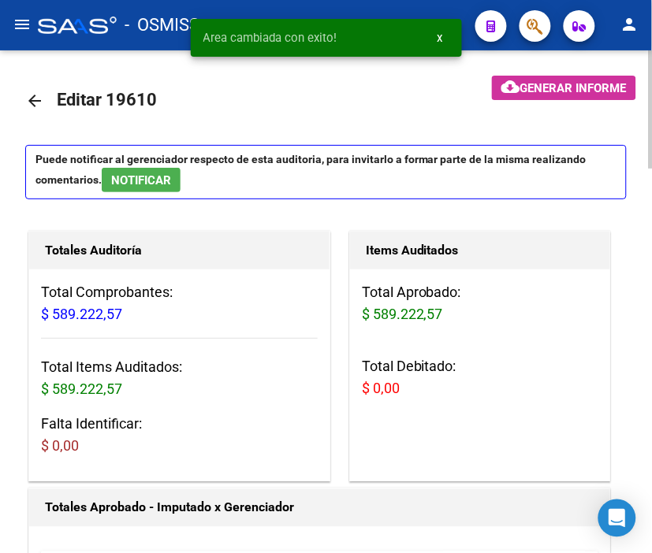
click at [32, 97] on mat-icon "arrow_back" at bounding box center [34, 100] width 19 height 19
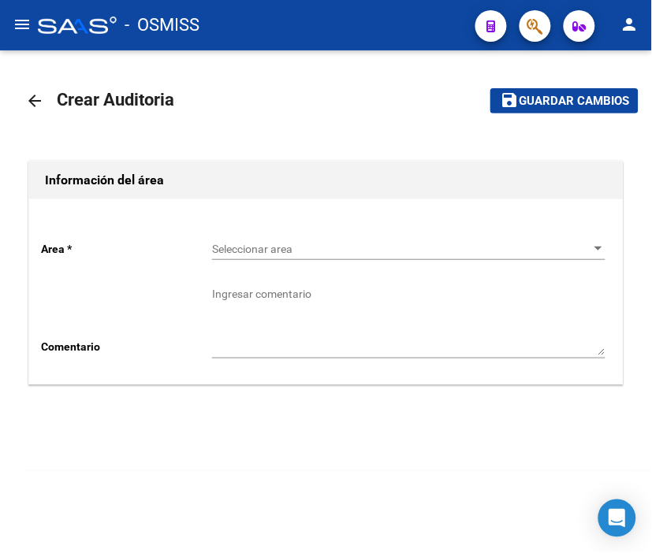
click at [251, 238] on div "Seleccionar area Seleccionar area" at bounding box center [408, 245] width 393 height 32
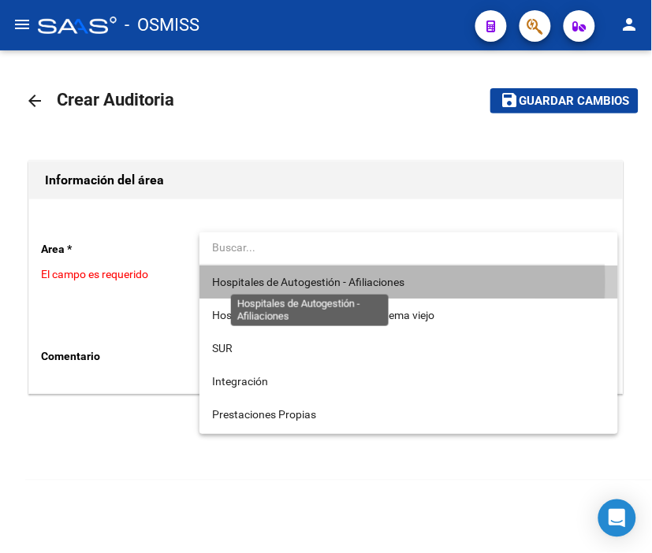
drag, startPoint x: 270, startPoint y: 281, endPoint x: 193, endPoint y: 347, distance: 100.6
click at [270, 282] on span "Hospitales de Autogestión - Afiliaciones" at bounding box center [308, 282] width 192 height 13
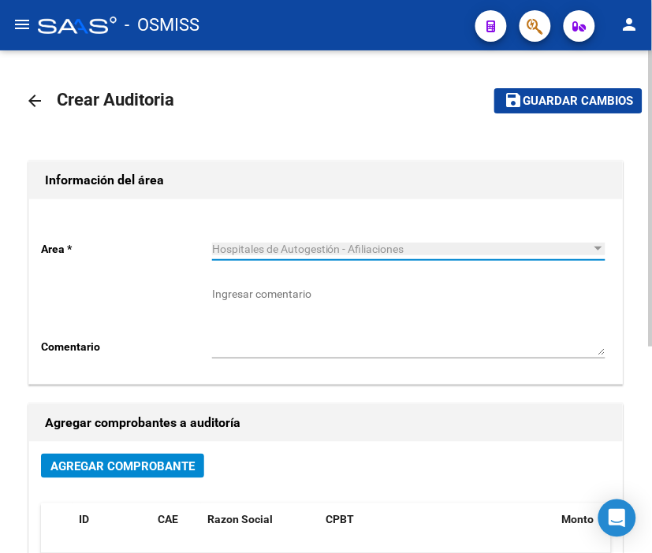
click at [151, 469] on span "Agregar Comprobante" at bounding box center [122, 467] width 144 height 14
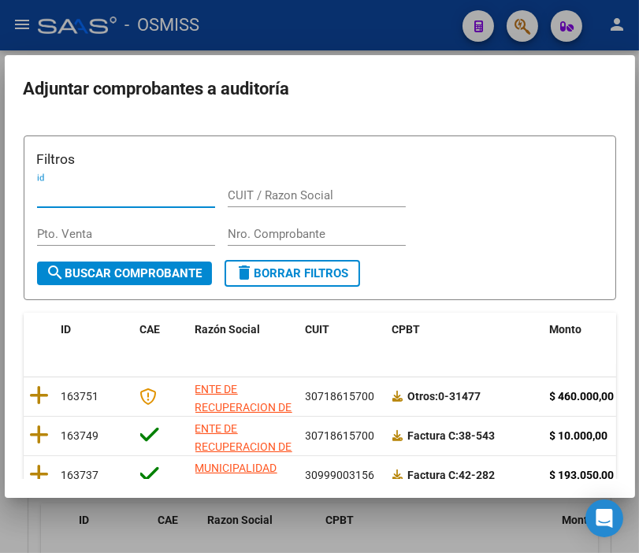
click at [253, 229] on input "Nro. Comprobante" at bounding box center [317, 234] width 178 height 14
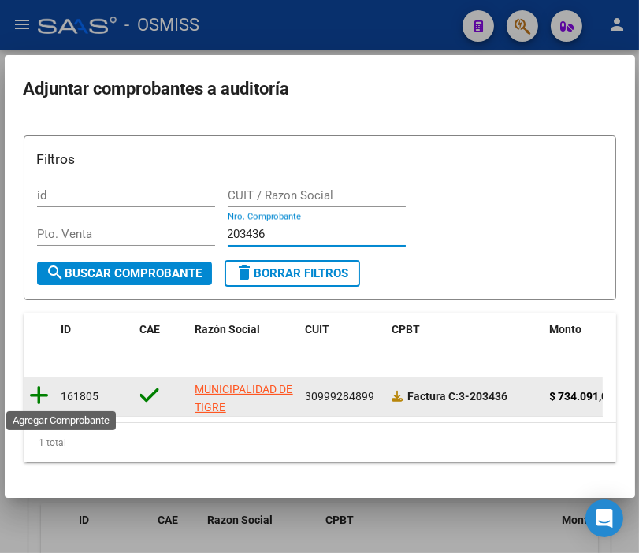
type input "203436"
click at [39, 404] on icon at bounding box center [40, 396] width 20 height 22
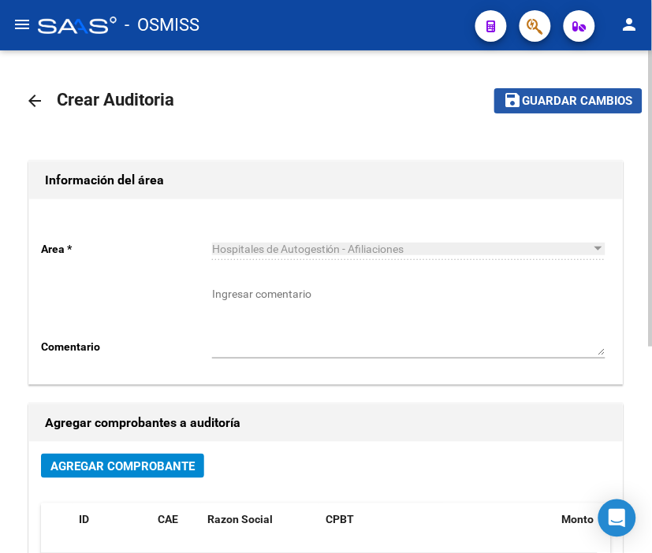
click at [558, 98] on span "Guardar cambios" at bounding box center [578, 102] width 110 height 14
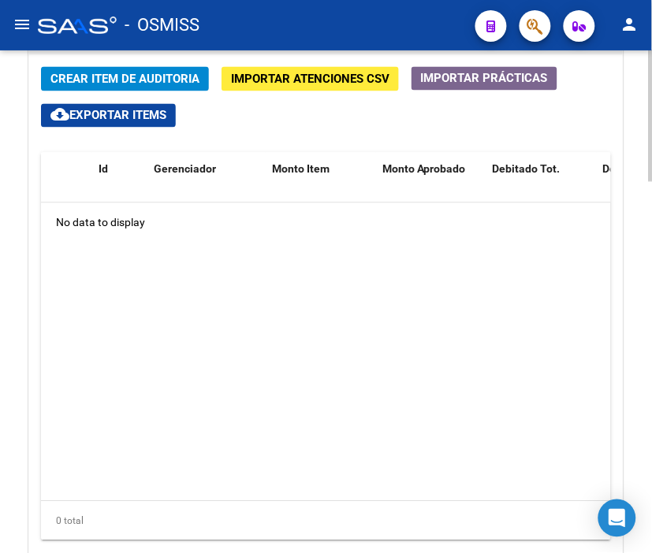
scroll to position [1272, 0]
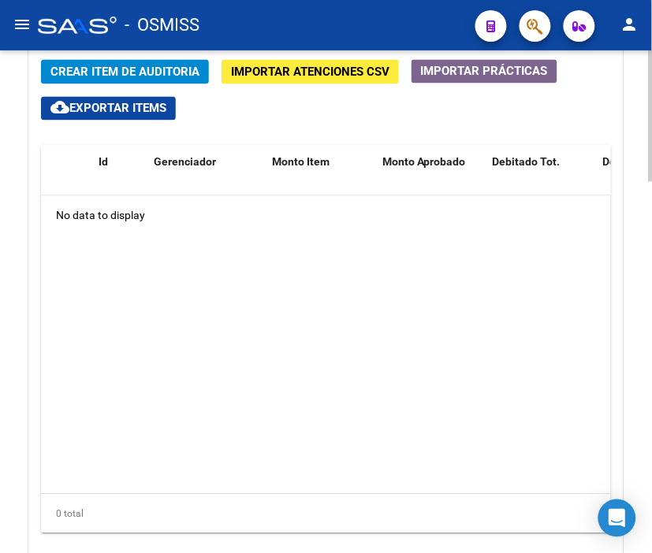
click at [649, 400] on div at bounding box center [651, 450] width 4 height 132
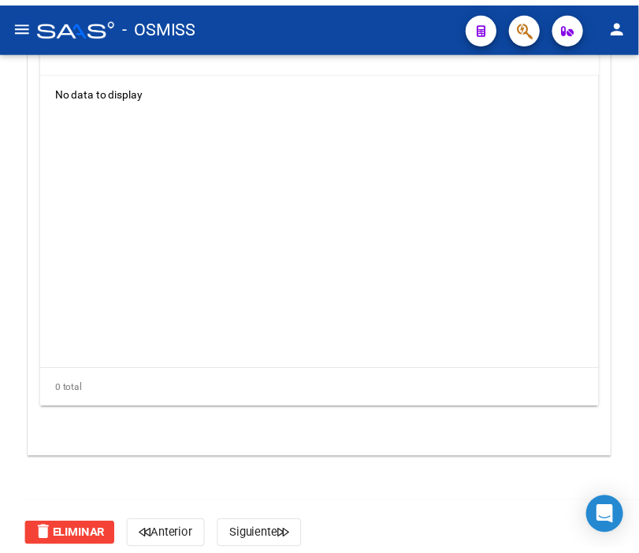
scroll to position [1415, 0]
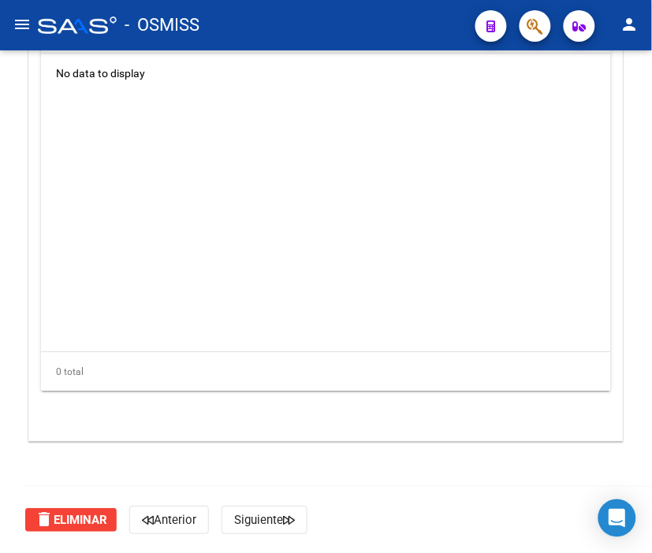
click at [77, 529] on button "delete Eliminar" at bounding box center [70, 520] width 91 height 24
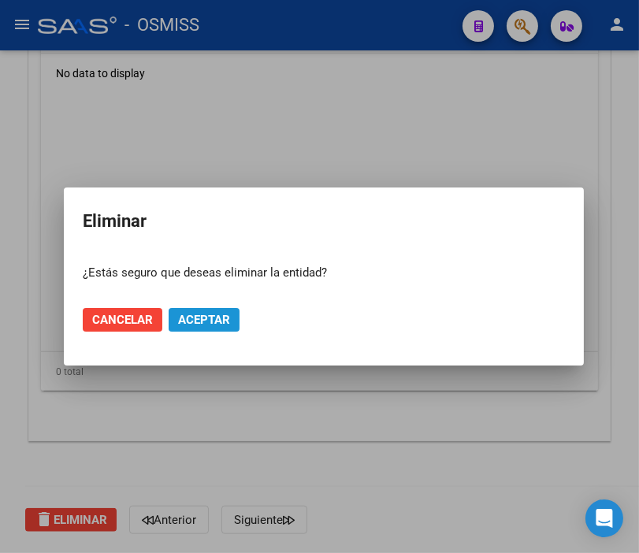
click at [196, 317] on span "Aceptar" at bounding box center [204, 320] width 52 height 14
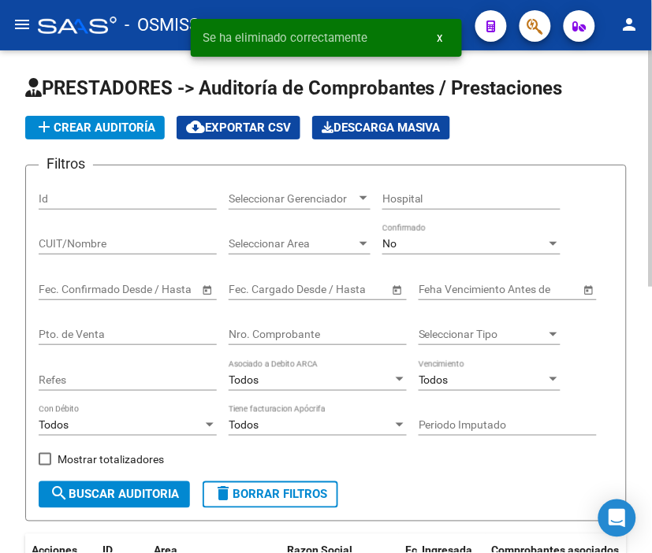
click at [105, 125] on span "add Crear Auditoría" at bounding box center [95, 128] width 121 height 14
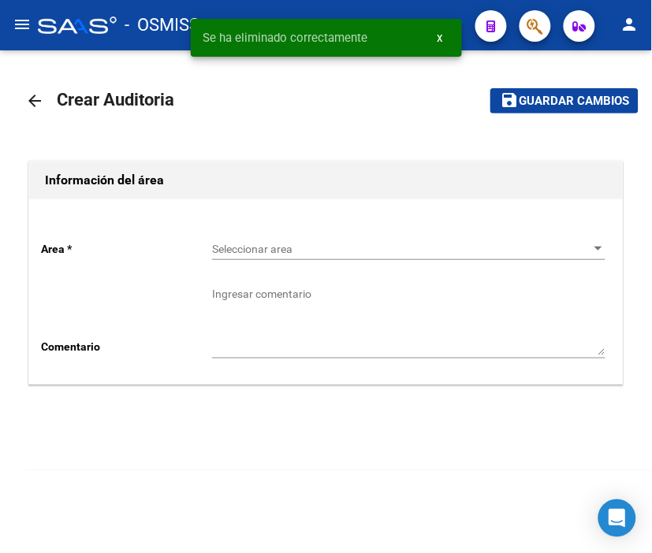
click at [257, 250] on span "Seleccionar area" at bounding box center [401, 249] width 379 height 13
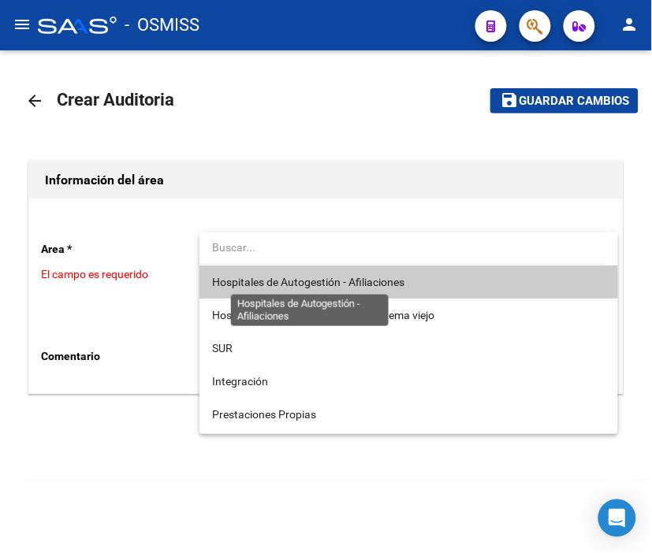
click at [294, 280] on span "Hospitales de Autogestión - Afiliaciones" at bounding box center [308, 282] width 192 height 13
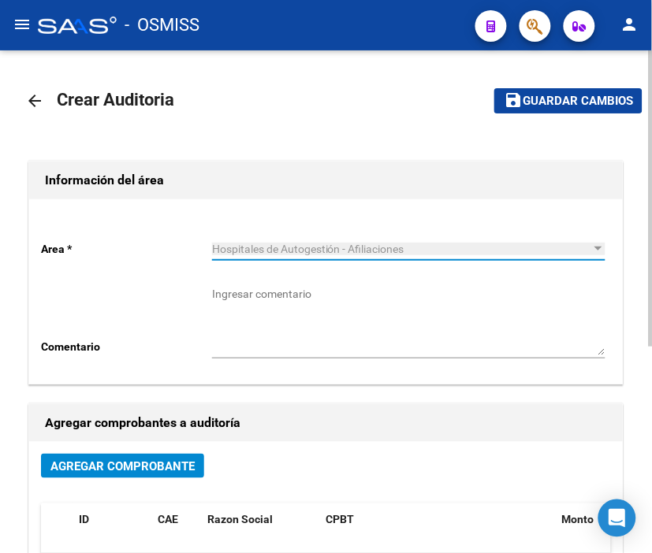
click at [144, 467] on span "Agregar Comprobante" at bounding box center [122, 467] width 144 height 14
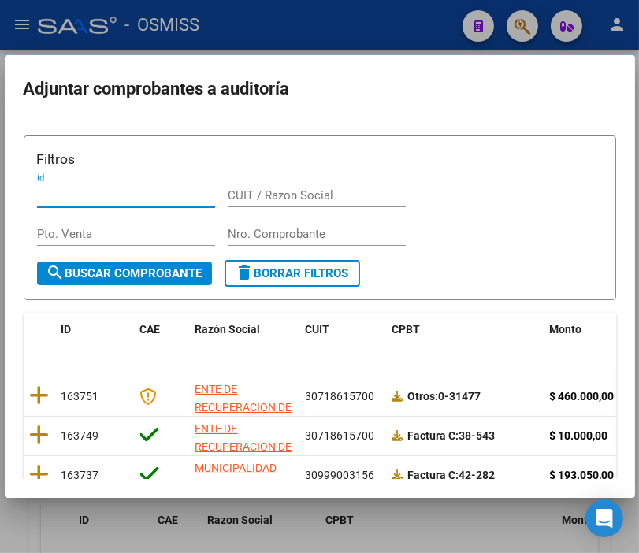
click at [255, 233] on input "Nro. Comprobante" at bounding box center [317, 234] width 178 height 14
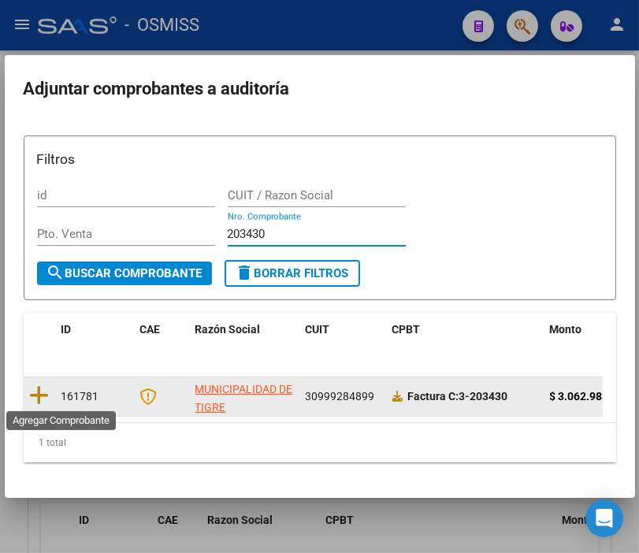
type input "203430"
click at [33, 406] on div at bounding box center [39, 397] width 19 height 24
click at [38, 397] on icon at bounding box center [40, 396] width 20 height 22
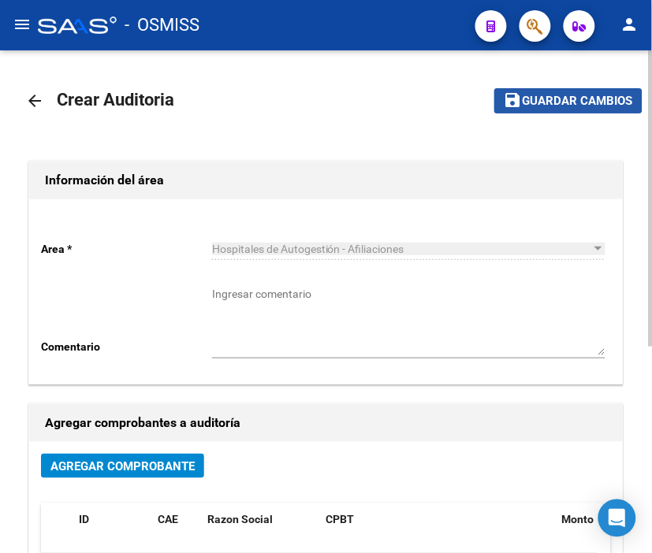
click at [587, 95] on span "Guardar cambios" at bounding box center [578, 102] width 110 height 14
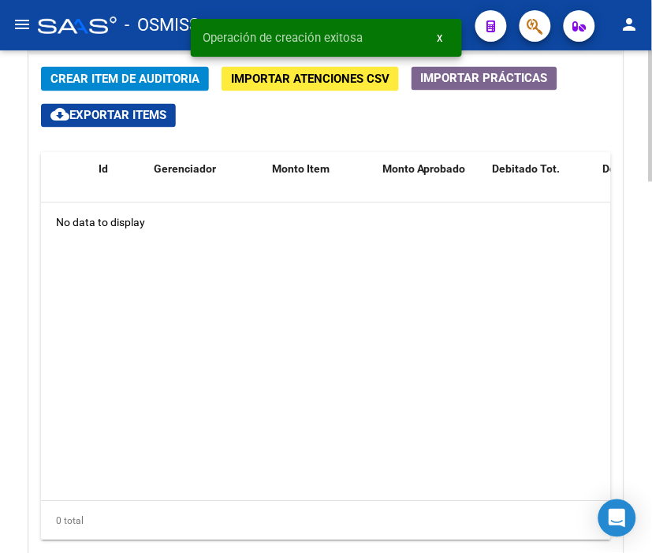
scroll to position [1269, 0]
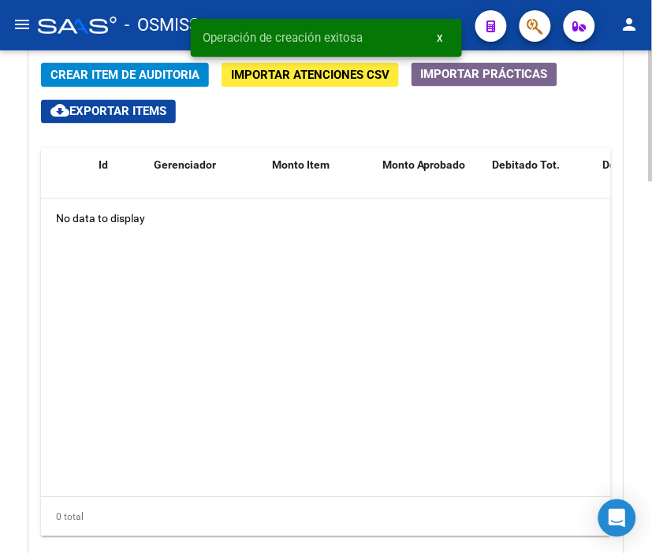
click at [651, 395] on div at bounding box center [651, 449] width 4 height 132
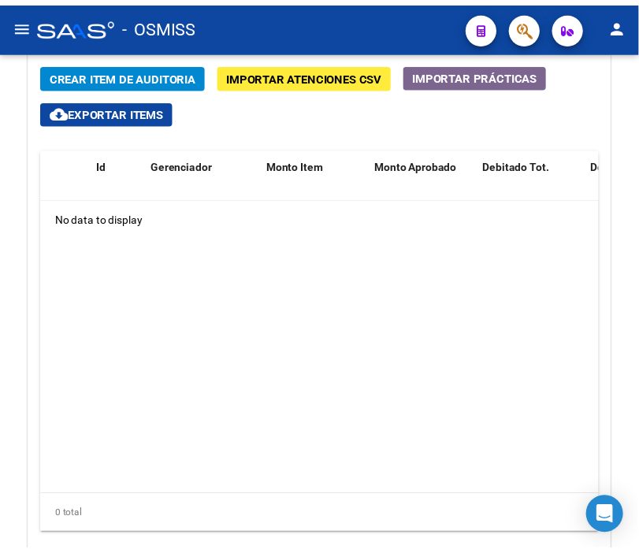
scroll to position [1181, 0]
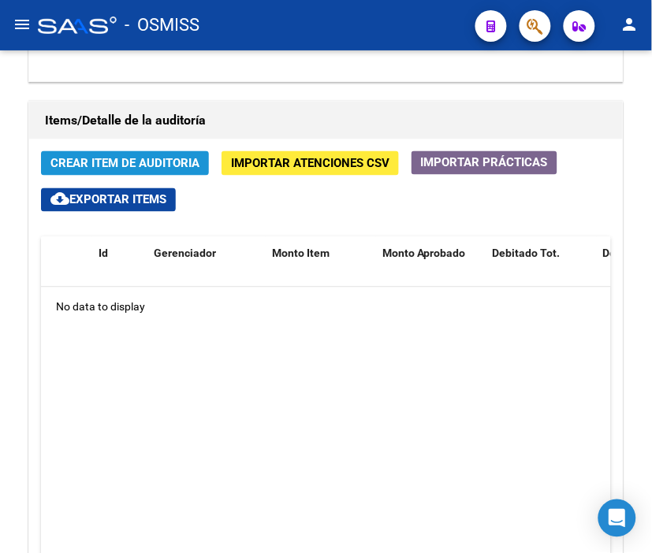
click at [151, 164] on span "Crear Item de Auditoria" at bounding box center [124, 164] width 149 height 14
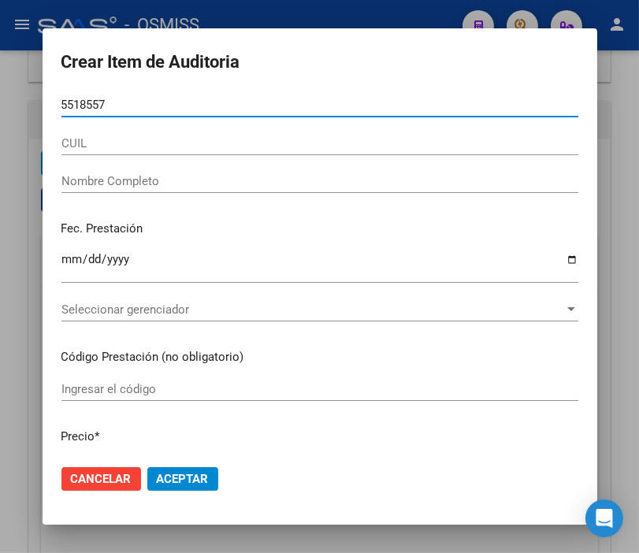
type input "55185570"
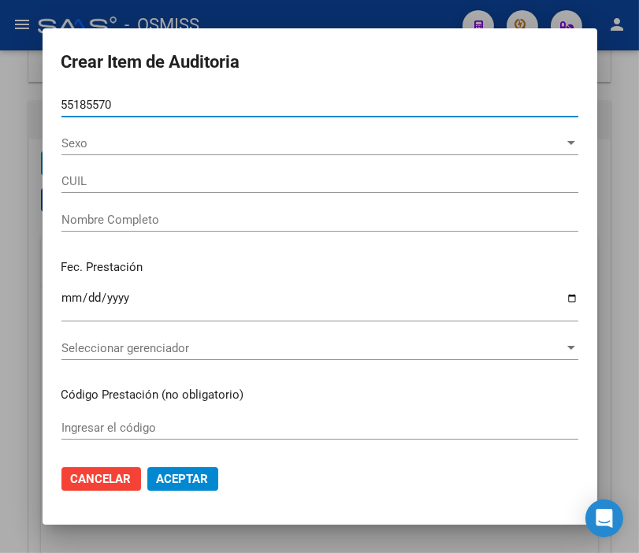
type input "20551855709"
type input "HEINZE, EZEQUIEL NICOLAS"
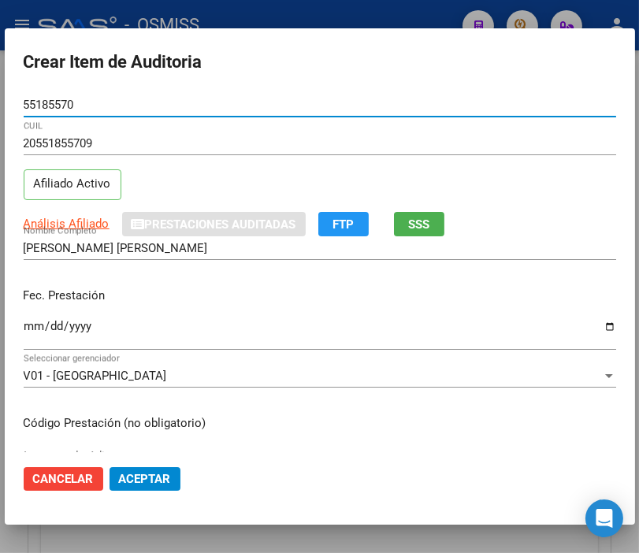
type input "55185570"
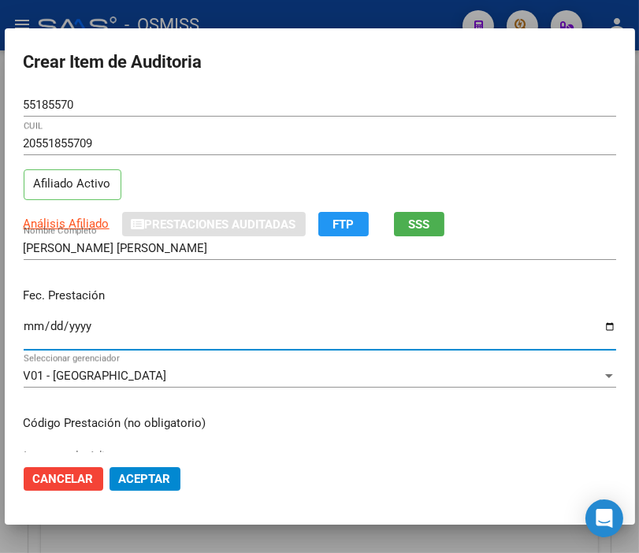
click at [27, 330] on input "Ingresar la fecha" at bounding box center [320, 332] width 593 height 25
type input "2025-08-12"
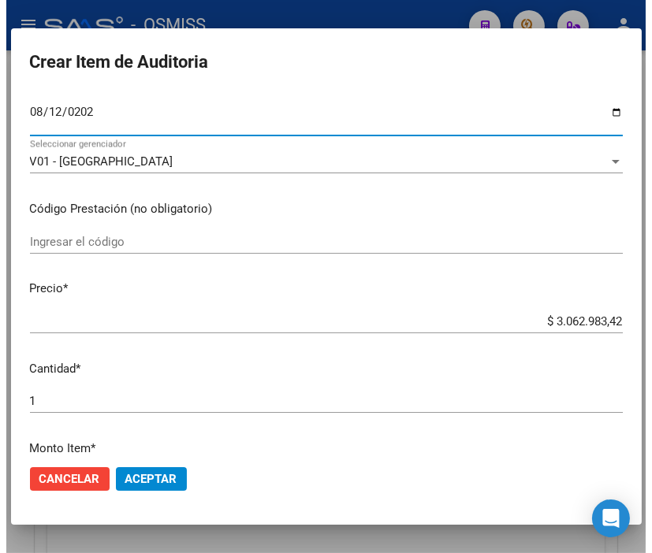
scroll to position [263, 0]
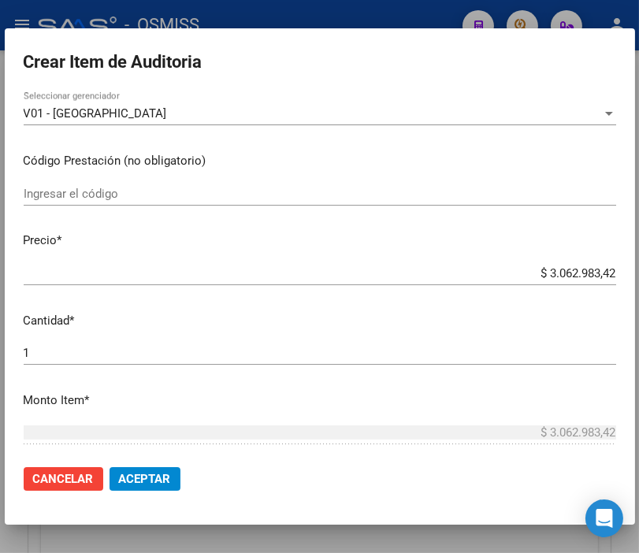
click at [158, 472] on span "Aceptar" at bounding box center [145, 479] width 52 height 14
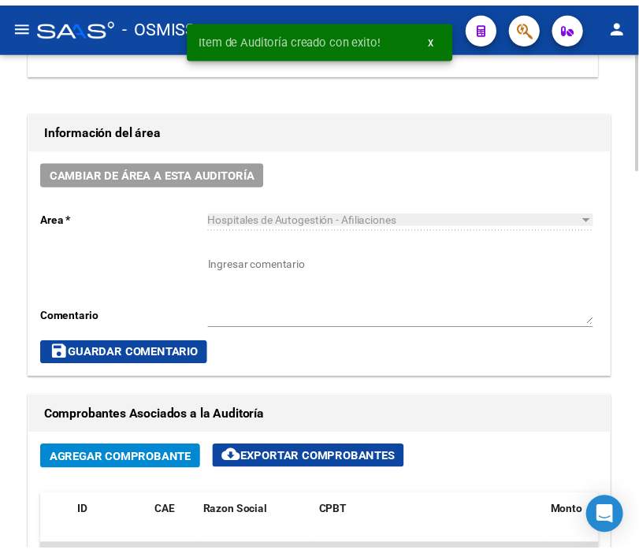
scroll to position [695, 0]
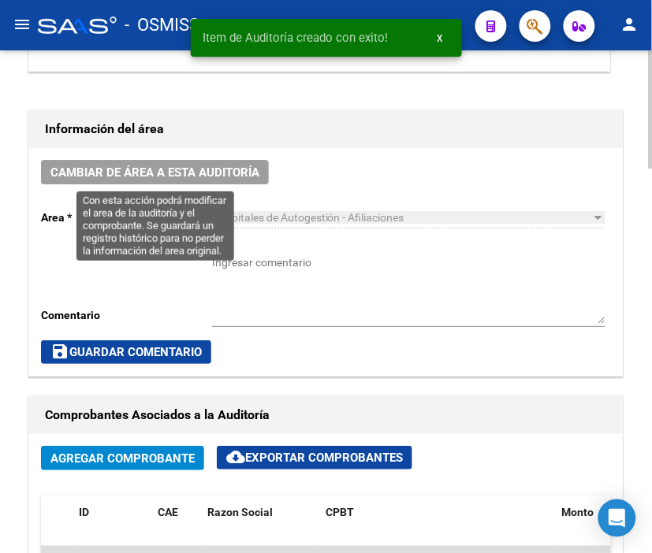
click at [186, 165] on span "Cambiar de área a esta auditoría" at bounding box center [154, 172] width 209 height 14
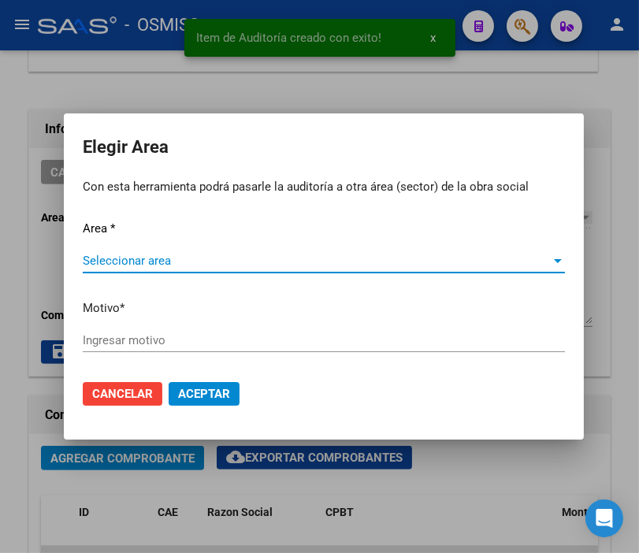
click at [169, 260] on span "Seleccionar area" at bounding box center [317, 261] width 468 height 14
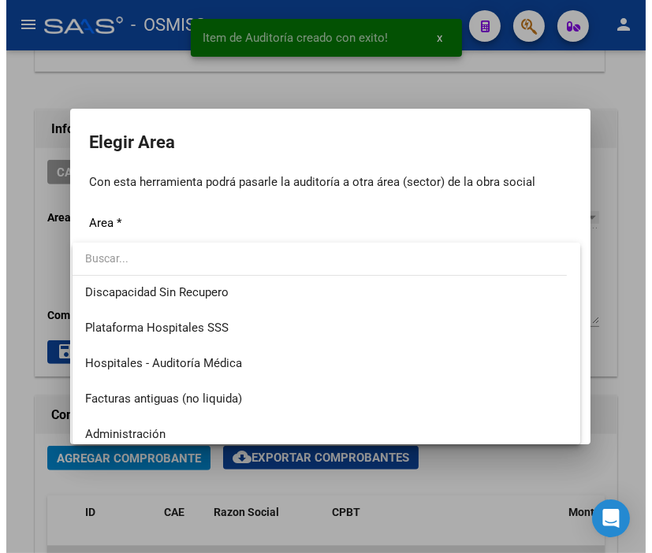
scroll to position [263, 0]
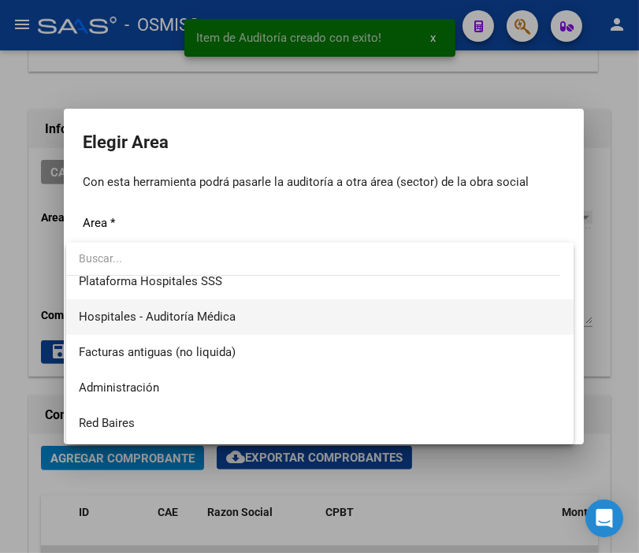
click at [242, 310] on span "Hospitales - Auditoría Médica" at bounding box center [320, 317] width 482 height 35
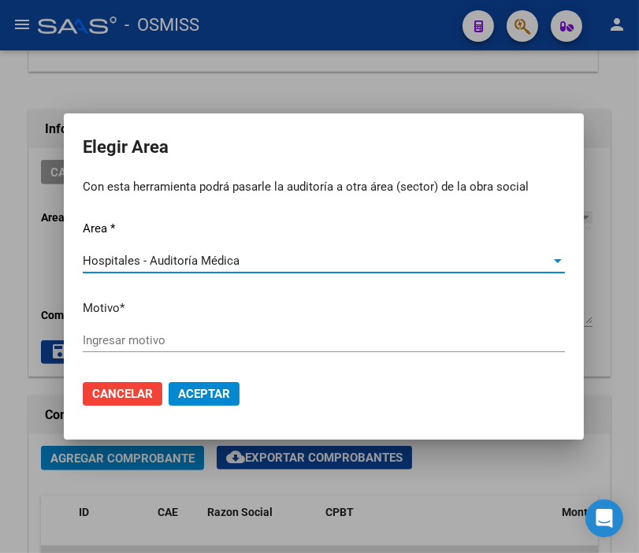
click at [146, 337] on input "Ingresar motivo" at bounding box center [324, 340] width 482 height 14
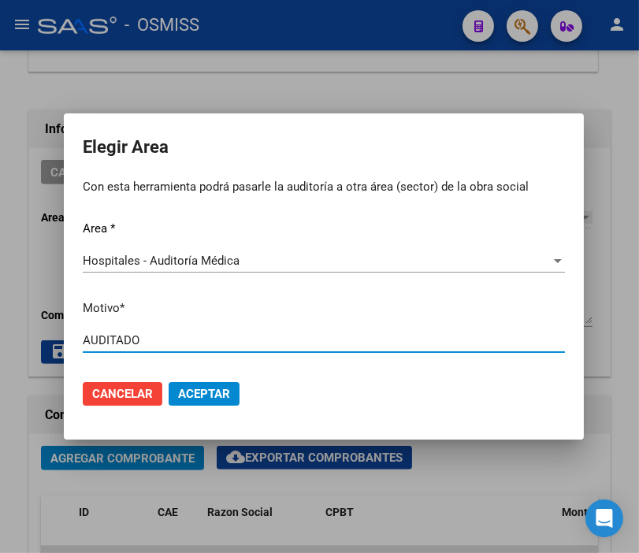
type input "AUDITADO"
click at [202, 392] on span "Aceptar" at bounding box center [204, 394] width 52 height 14
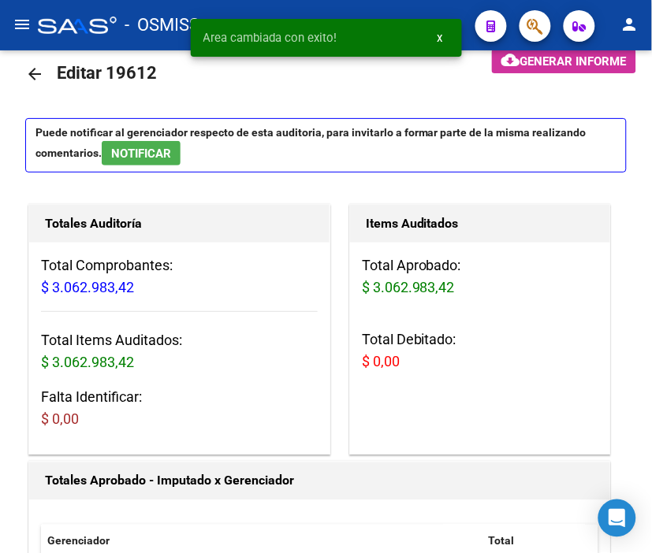
scroll to position [0, 0]
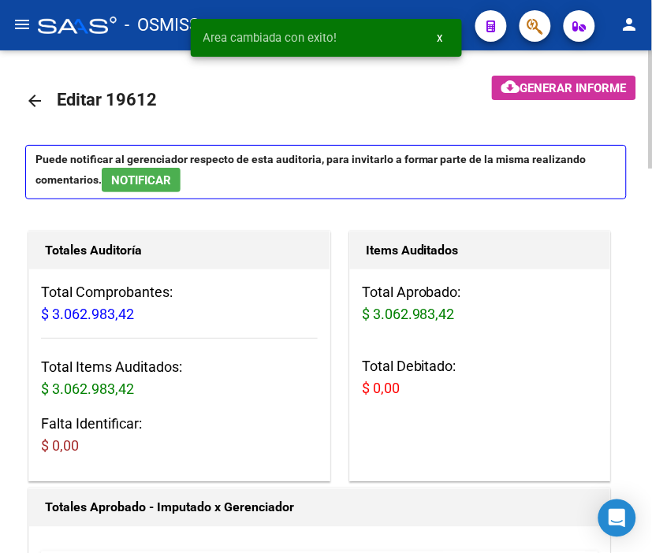
click at [32, 101] on mat-icon "arrow_back" at bounding box center [34, 100] width 19 height 19
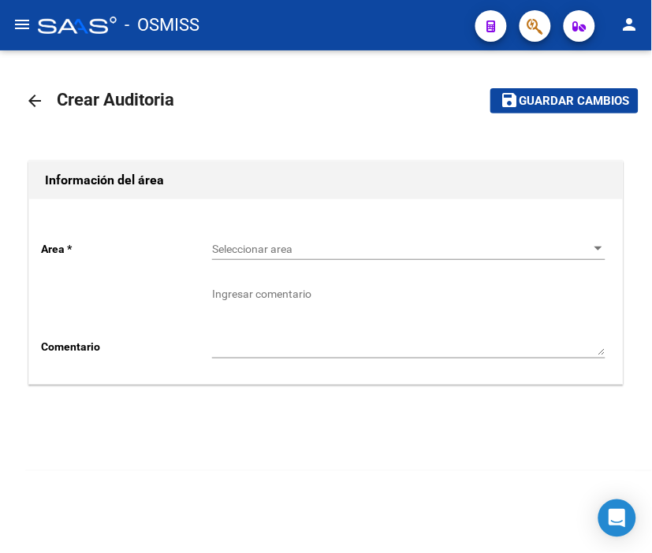
click at [254, 236] on div "Seleccionar area Seleccionar area" at bounding box center [408, 245] width 393 height 32
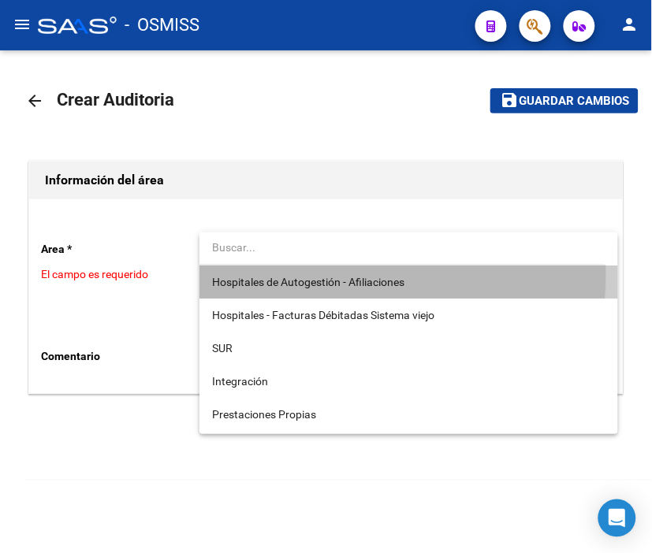
click at [290, 274] on span "Hospitales de Autogestión - Afiliaciones" at bounding box center [408, 282] width 393 height 33
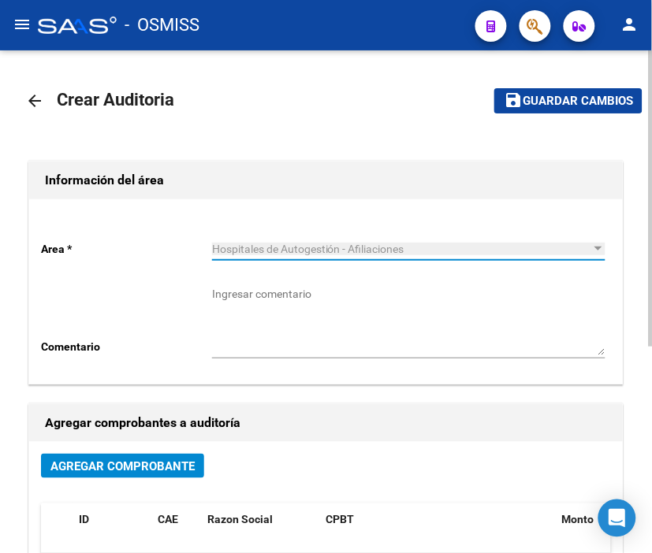
click at [144, 468] on span "Agregar Comprobante" at bounding box center [122, 467] width 144 height 14
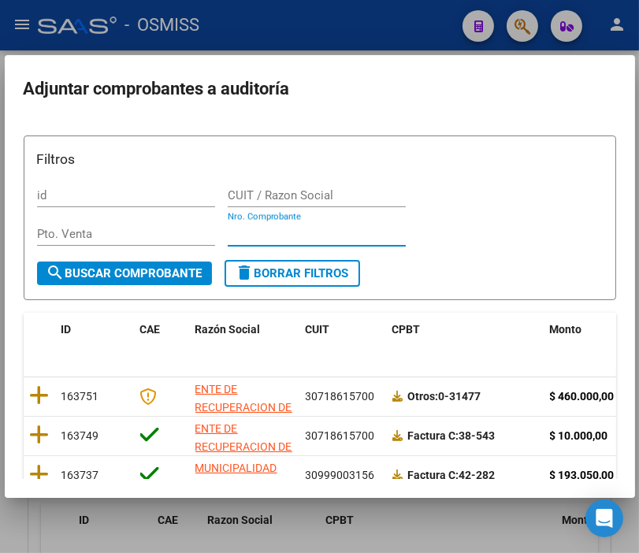
click at [263, 232] on input "Nro. Comprobante" at bounding box center [317, 234] width 178 height 14
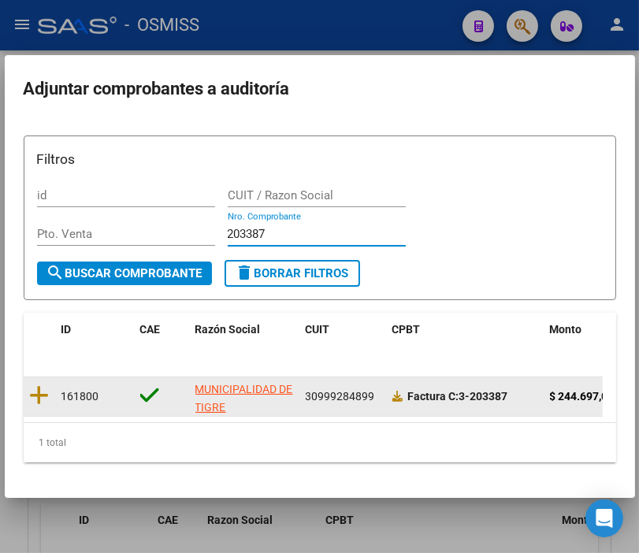
type input "203387"
click at [51, 397] on datatable-body-cell at bounding box center [40, 397] width 32 height 39
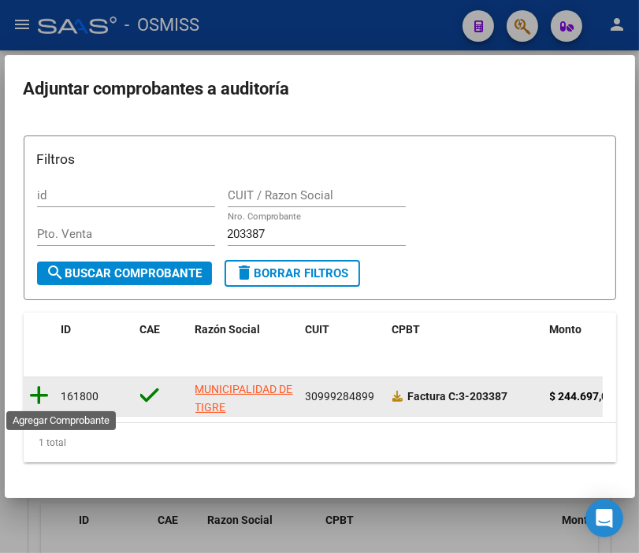
click at [47, 397] on icon at bounding box center [40, 396] width 20 height 22
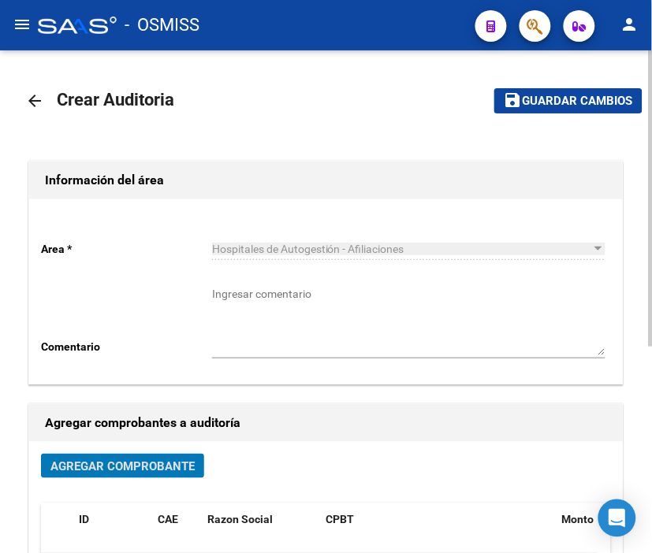
click at [534, 88] on button "save Guardar cambios" at bounding box center [568, 100] width 148 height 24
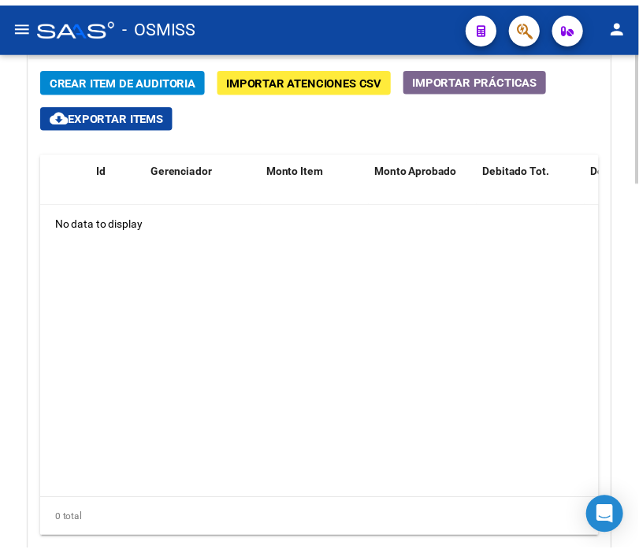
scroll to position [1276, 0]
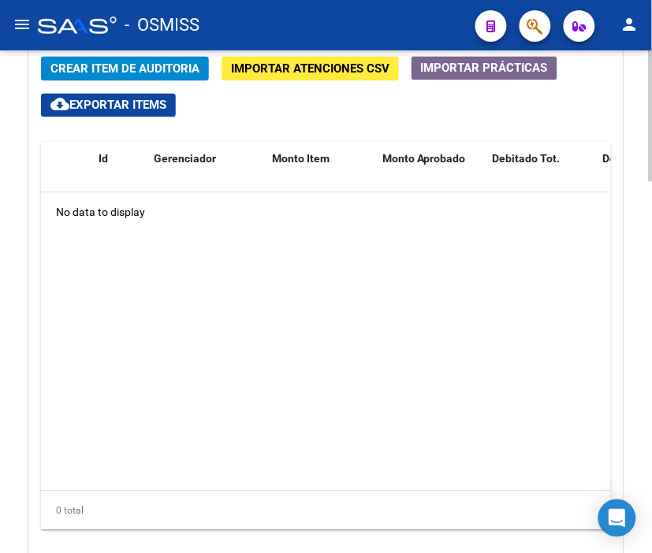
click at [651, 407] on html "menu - OSMISS person Firma Express Padrón Padrón Ágil Análisis Afiliado Integra…" at bounding box center [326, 276] width 652 height 553
click at [169, 69] on span "Crear Item de Auditoria" at bounding box center [124, 69] width 149 height 14
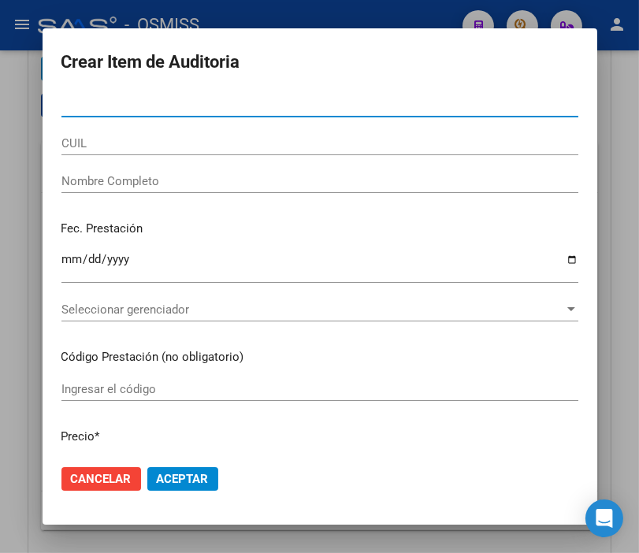
click at [134, 106] on input "Nro Documento" at bounding box center [319, 105] width 517 height 14
type input "57558729"
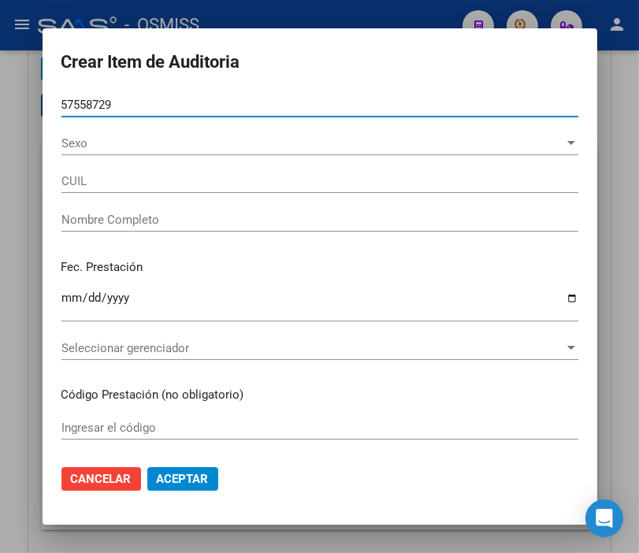
type input "27575587297"
type input "DAQUITA MIA FRANCESCA"
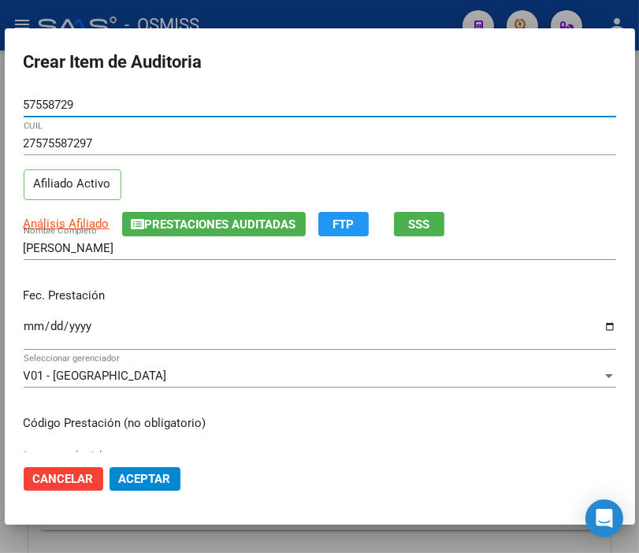
type input "57558729"
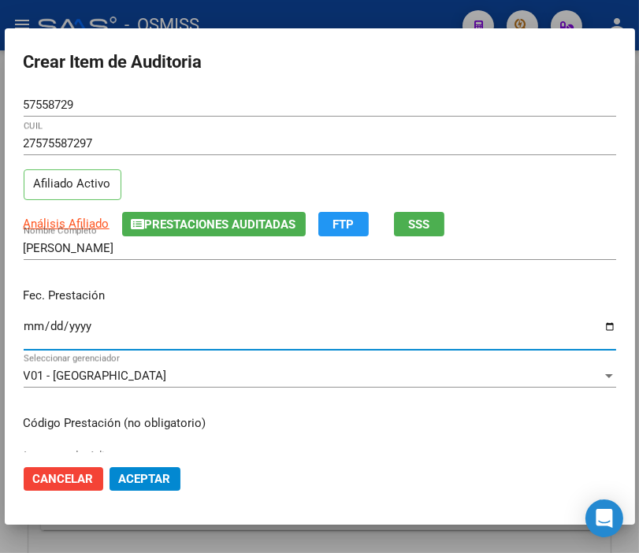
click at [34, 325] on input "Ingresar la fecha" at bounding box center [320, 332] width 593 height 25
type input "[DATE]"
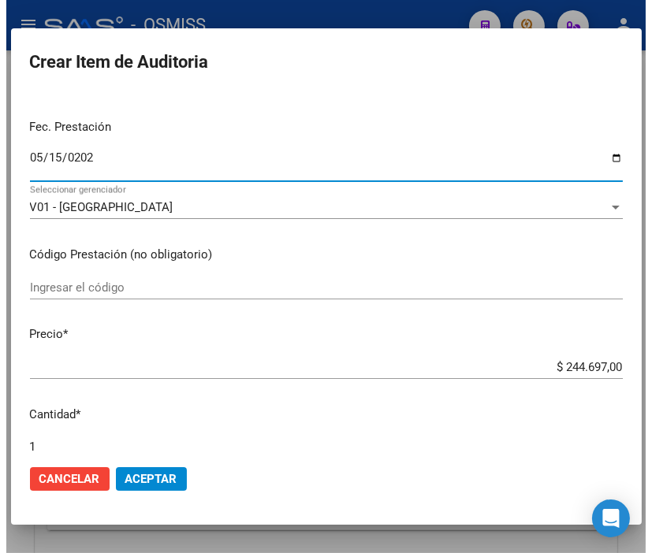
scroll to position [175, 0]
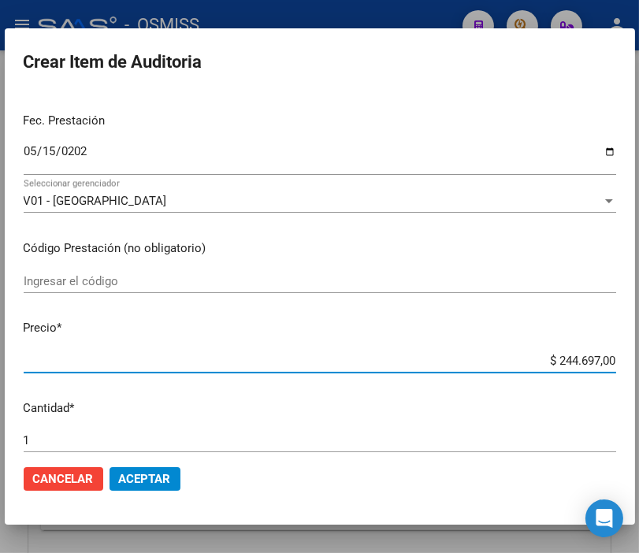
drag, startPoint x: 508, startPoint y: 361, endPoint x: 651, endPoint y: 371, distance: 143.0
click at [639, 371] on html "menu - OSMISS person Firma Express Padrón Padrón Ágil Análisis Afiliado Integra…" at bounding box center [319, 276] width 639 height 553
click at [156, 479] on span "Aceptar" at bounding box center [145, 479] width 52 height 14
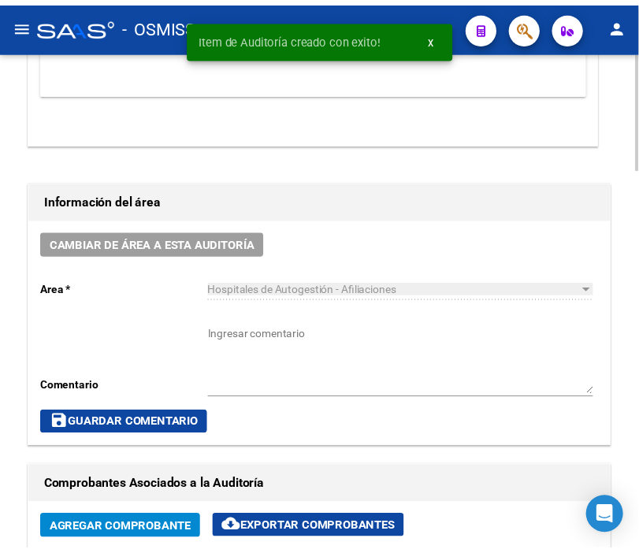
scroll to position [615, 0]
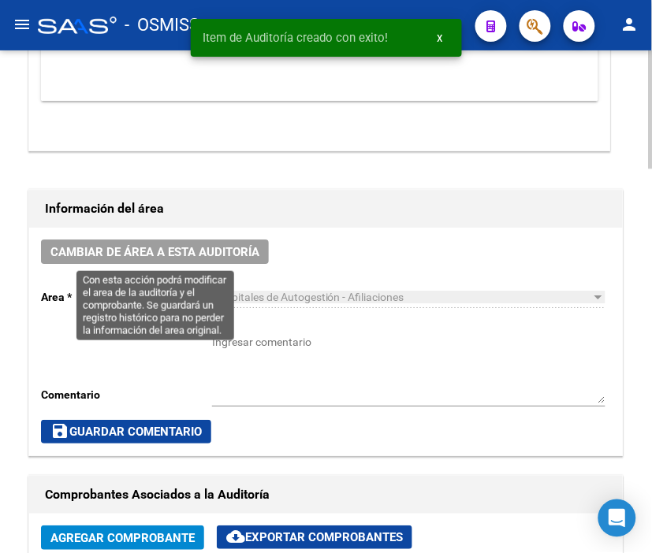
click at [222, 255] on span "Cambiar de área a esta auditoría" at bounding box center [154, 252] width 209 height 14
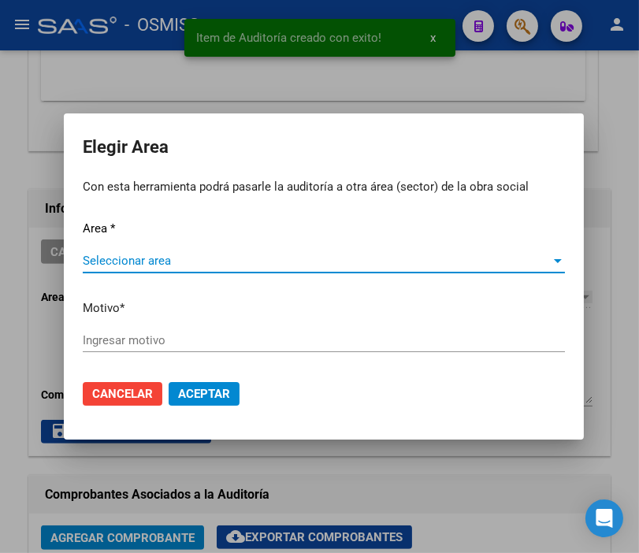
click at [121, 257] on span "Seleccionar area" at bounding box center [317, 261] width 468 height 14
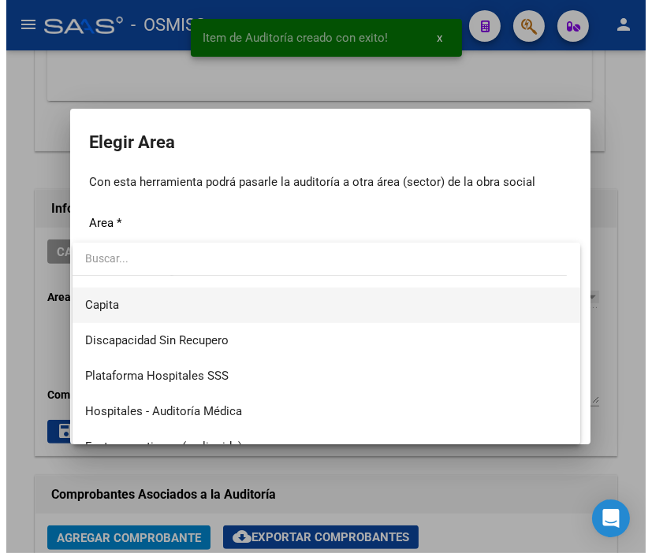
scroll to position [175, 0]
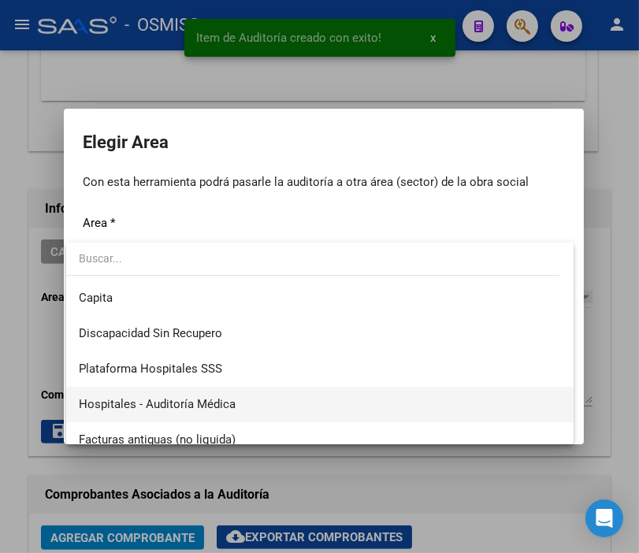
click at [223, 395] on span "Hospitales - Auditoría Médica" at bounding box center [320, 404] width 482 height 35
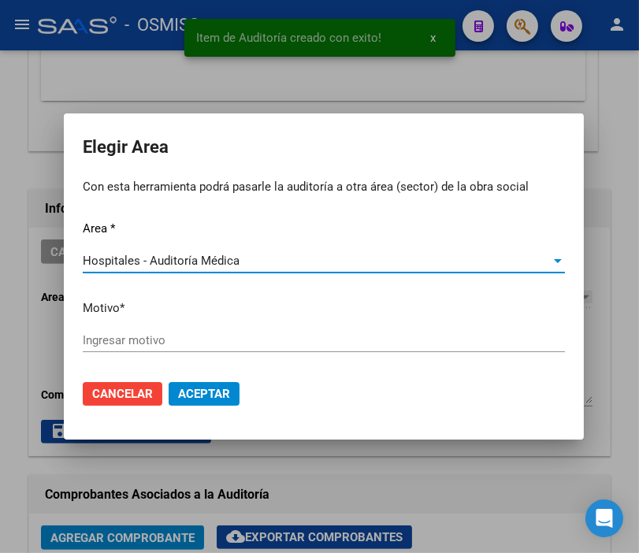
click at [147, 344] on input "Ingresar motivo" at bounding box center [324, 340] width 482 height 14
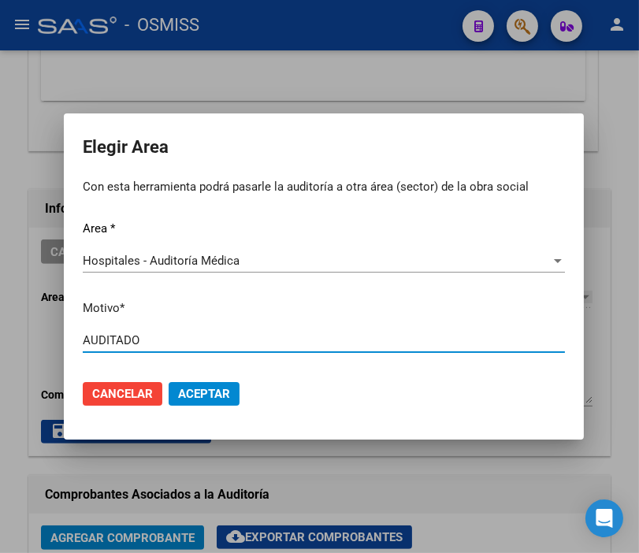
type input "AUDITADO"
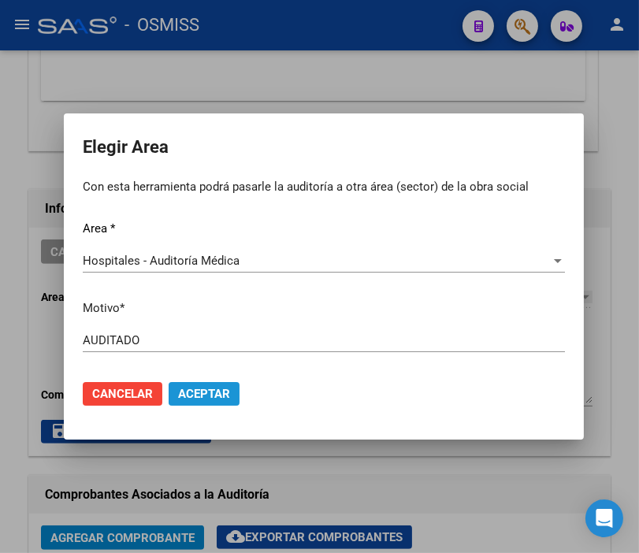
click at [206, 385] on button "Aceptar" at bounding box center [204, 394] width 71 height 24
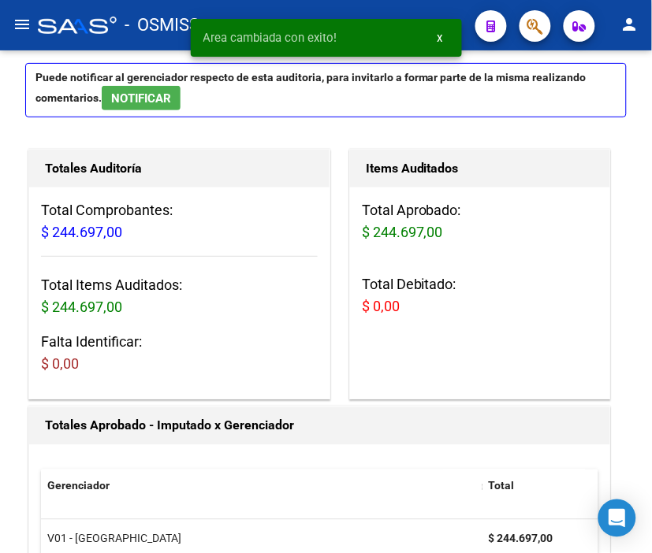
scroll to position [0, 0]
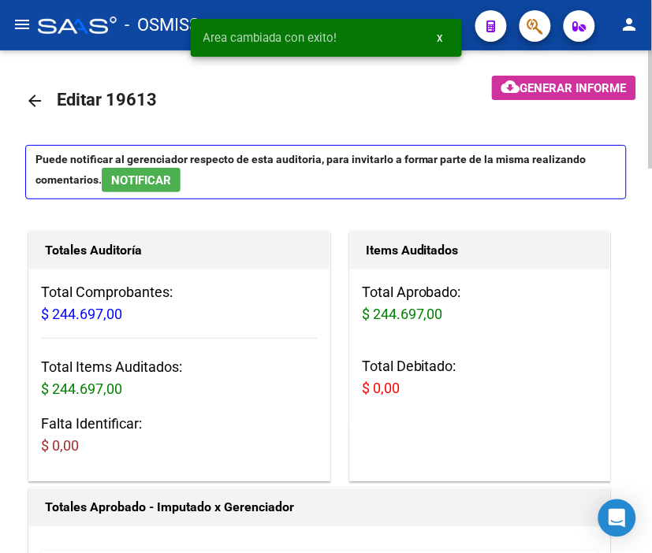
click at [29, 104] on mat-icon "arrow_back" at bounding box center [34, 100] width 19 height 19
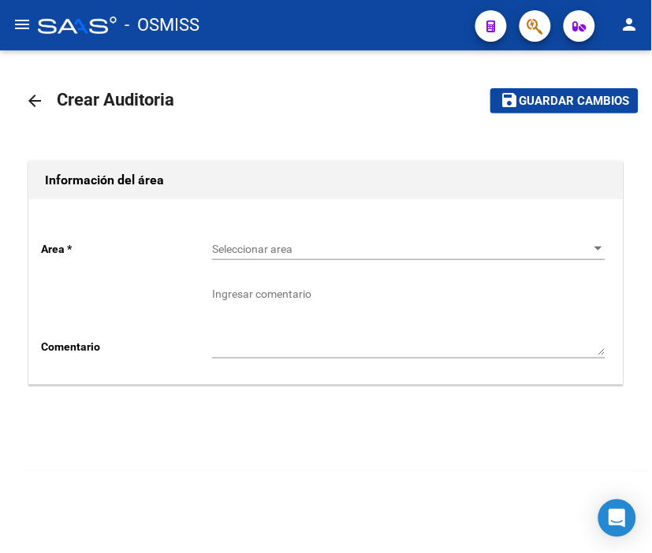
click at [273, 240] on div "Seleccionar area Seleccionar area" at bounding box center [408, 245] width 393 height 32
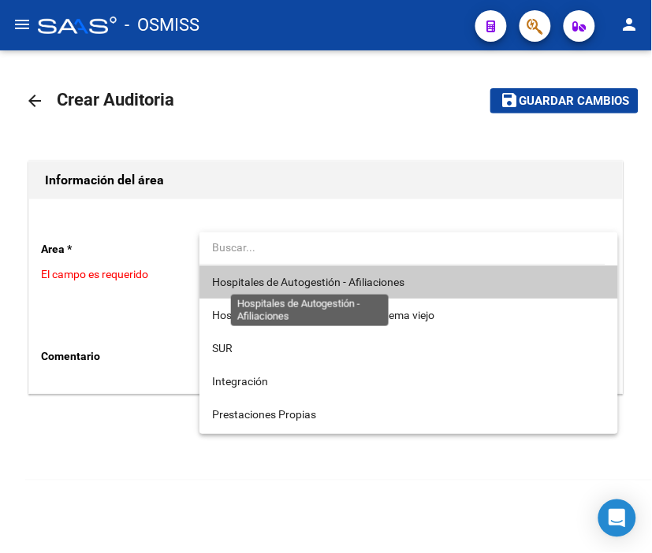
click at [312, 279] on span "Hospitales de Autogestión - Afiliaciones" at bounding box center [308, 282] width 192 height 13
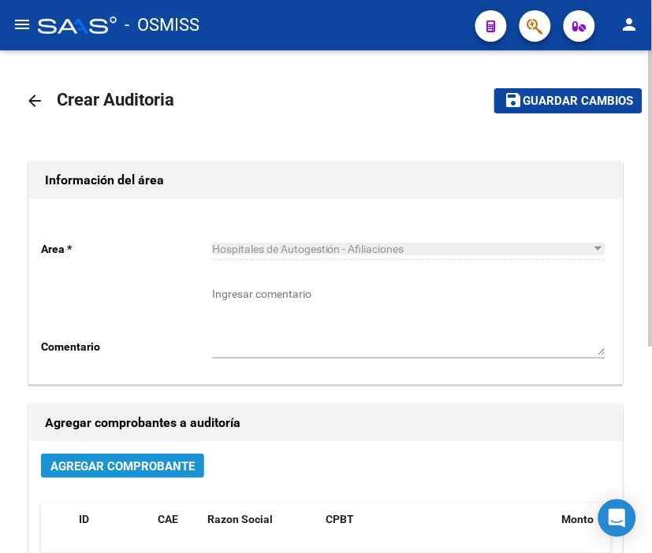
click at [167, 474] on span "Agregar Comprobante" at bounding box center [122, 467] width 144 height 14
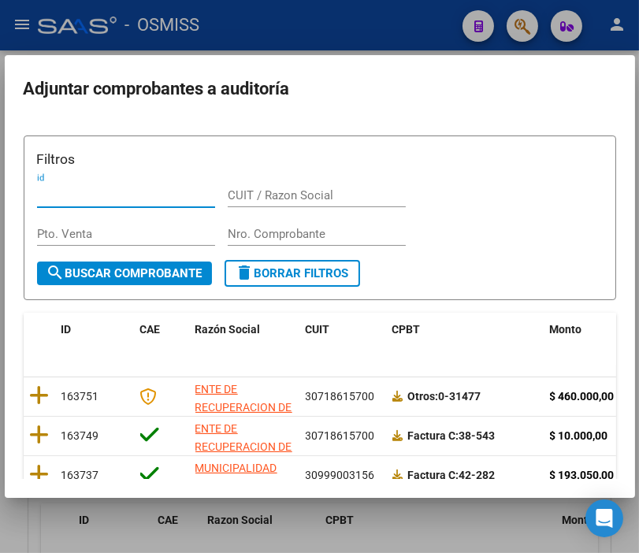
click at [248, 227] on input "Nro. Comprobante" at bounding box center [317, 234] width 178 height 14
click at [297, 229] on input "Nro. Comprobante" at bounding box center [317, 234] width 178 height 14
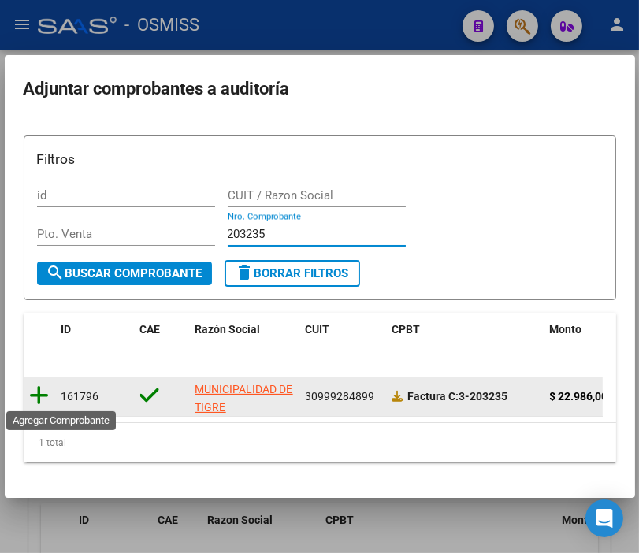
type input "203235"
click at [43, 392] on icon at bounding box center [40, 396] width 20 height 22
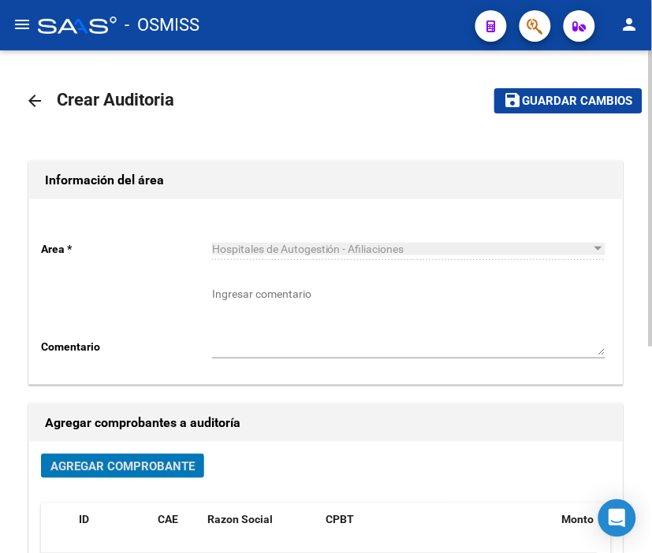
click at [572, 107] on span "Guardar cambios" at bounding box center [578, 102] width 110 height 14
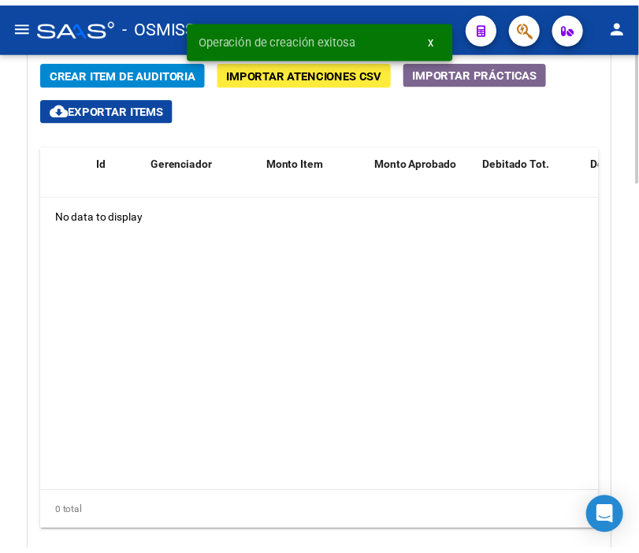
scroll to position [1279, 0]
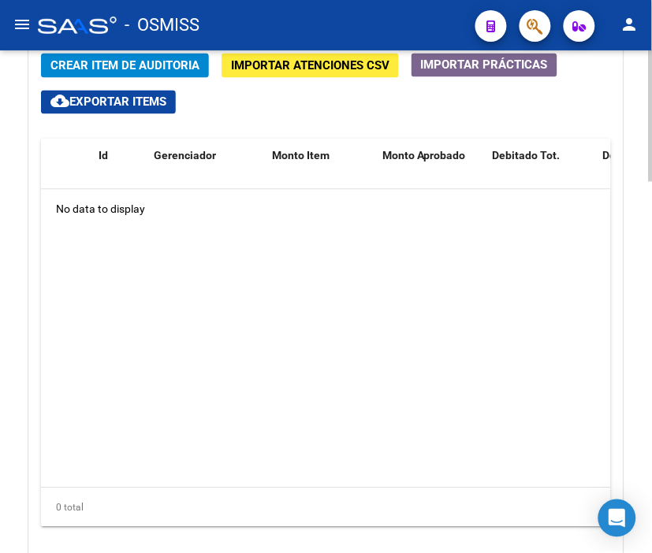
click at [651, 394] on html "menu - OSMISS person Firma Express Padrón Padrón Ágil Análisis Afiliado Integra…" at bounding box center [326, 276] width 652 height 553
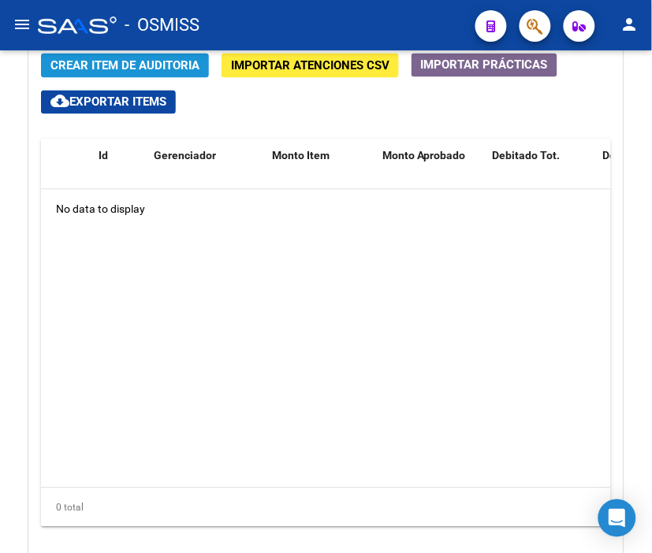
click at [125, 65] on span "Crear Item de Auditoria" at bounding box center [124, 66] width 149 height 14
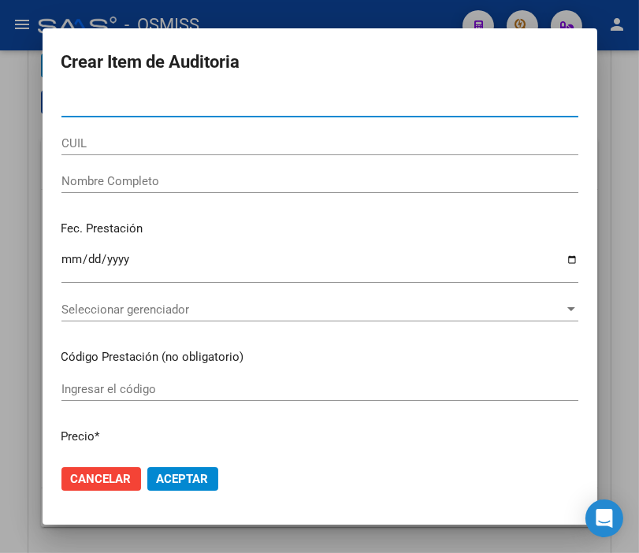
click at [107, 107] on input "Nro Documento" at bounding box center [319, 105] width 517 height 14
type input "59058914"
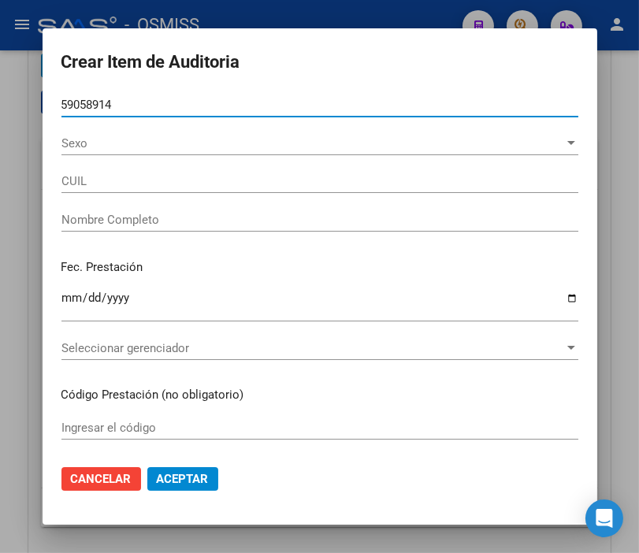
type input "20590589145"
type input "QUINTANA LOAN ELIEL"
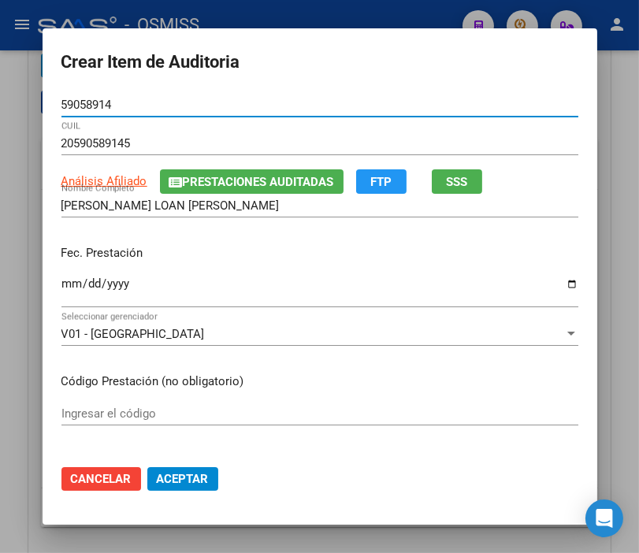
type input "59058914"
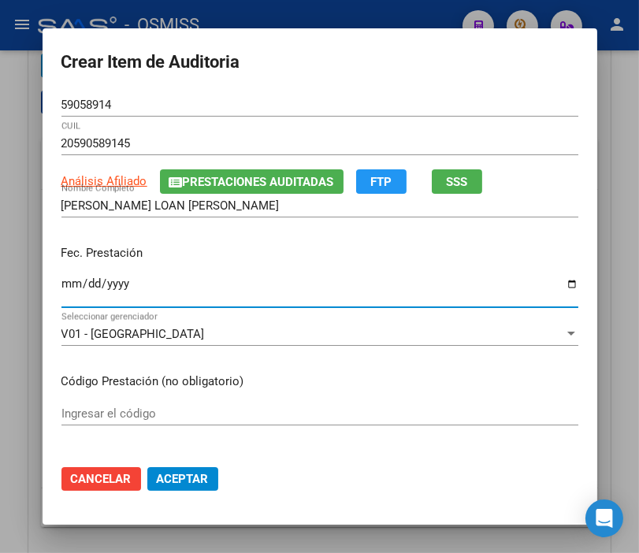
click at [66, 286] on input "Ingresar la fecha" at bounding box center [319, 289] width 517 height 25
type input "[DATE]"
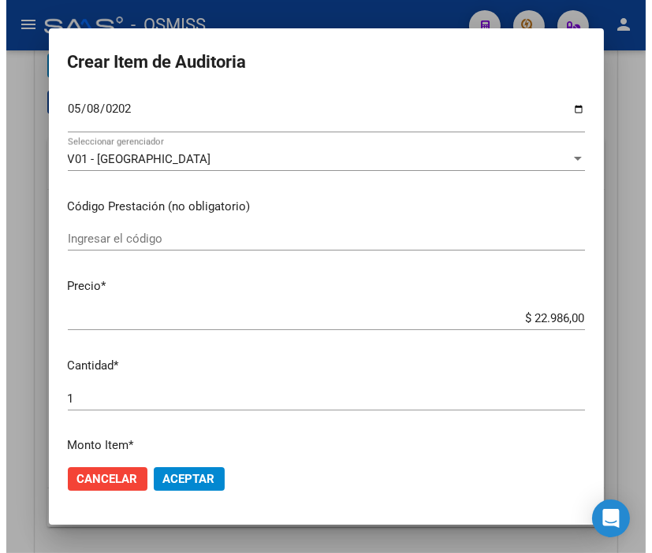
scroll to position [88, 0]
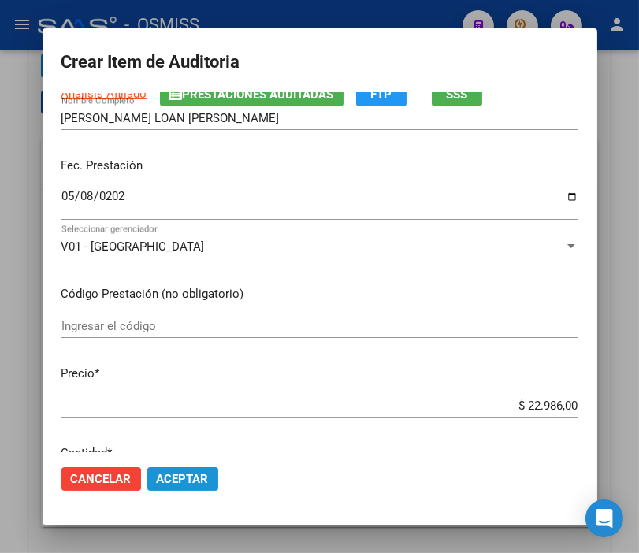
click at [172, 482] on span "Aceptar" at bounding box center [183, 479] width 52 height 14
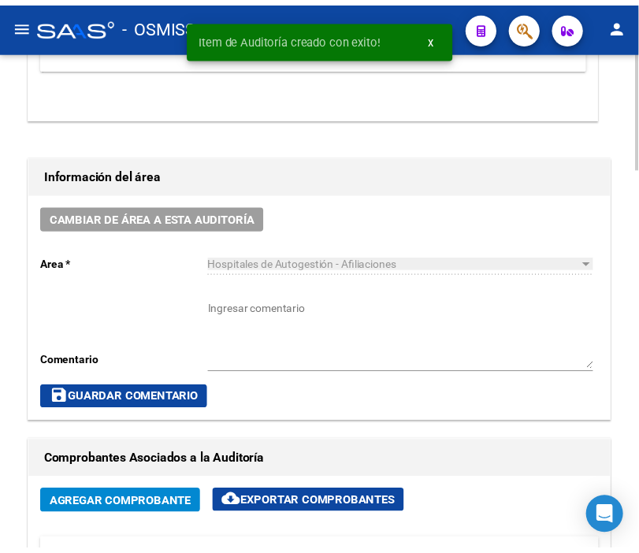
scroll to position [617, 0]
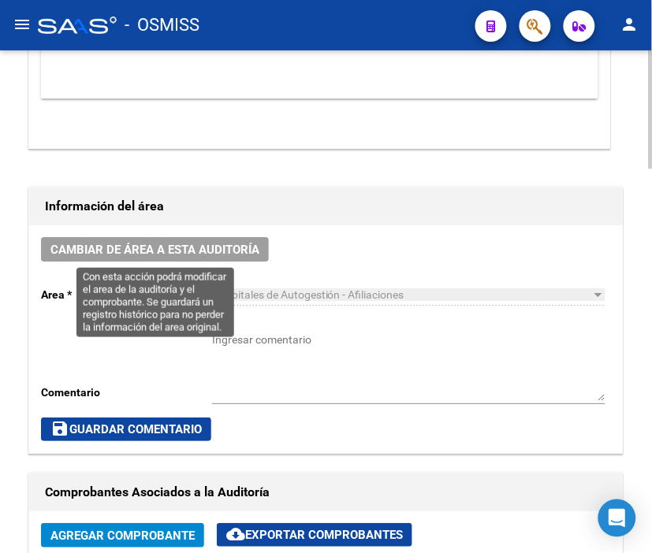
click at [158, 240] on button "Cambiar de área a esta auditoría" at bounding box center [155, 249] width 228 height 24
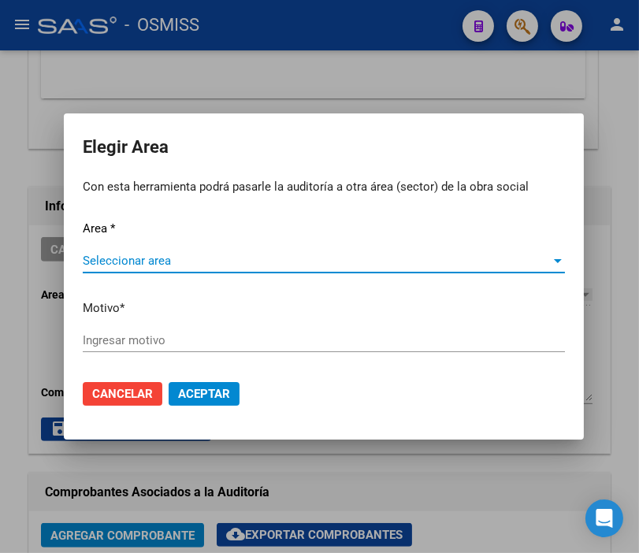
click at [143, 256] on span "Seleccionar area" at bounding box center [317, 261] width 468 height 14
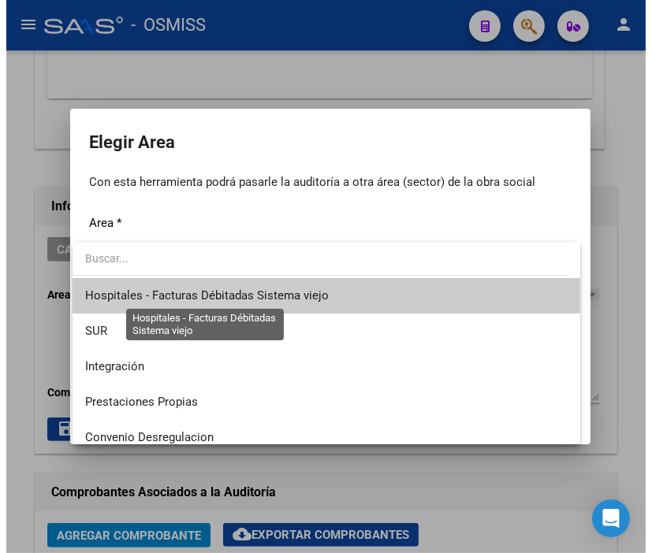
scroll to position [175, 0]
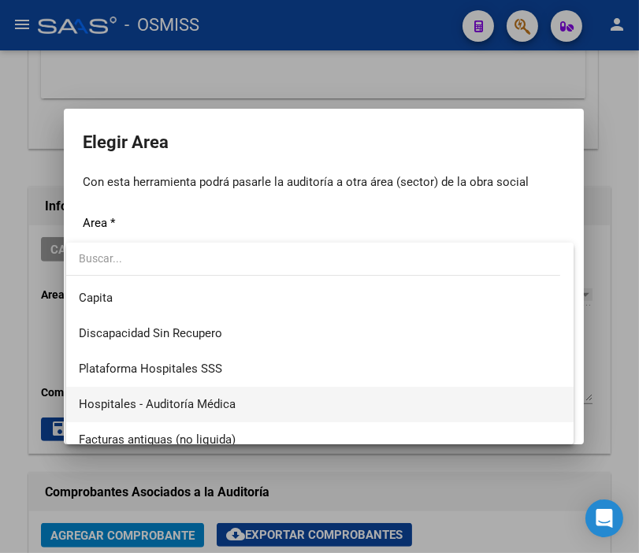
click at [246, 398] on span "Hospitales - Auditoría Médica" at bounding box center [320, 404] width 482 height 35
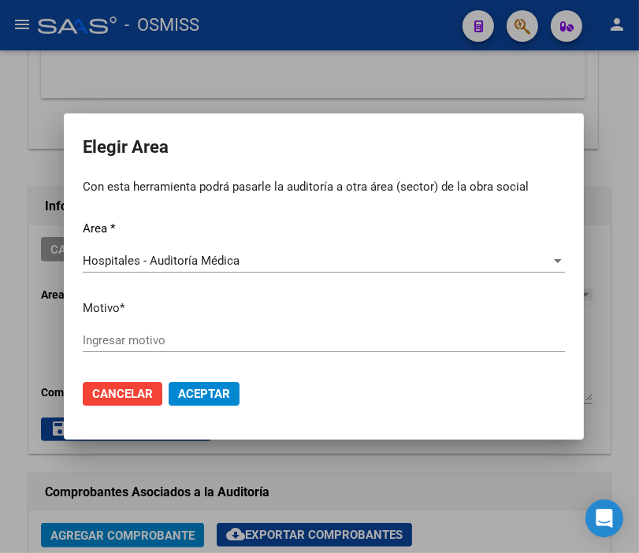
click at [151, 349] on div "Ingresar motivo" at bounding box center [324, 341] width 482 height 24
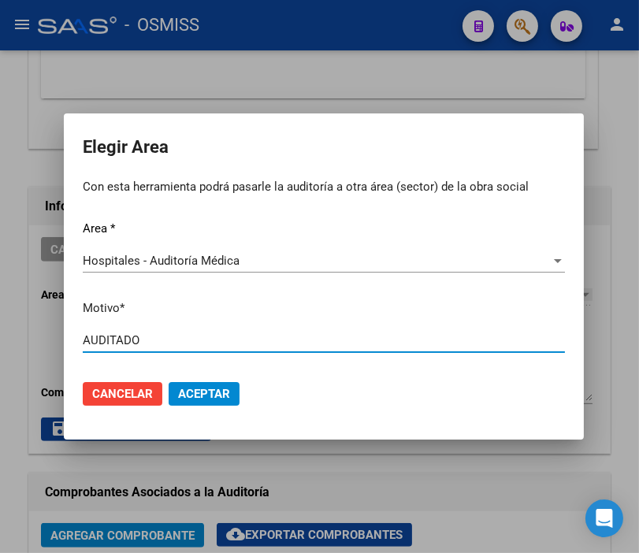
type input "AUDITADO"
click at [198, 383] on button "Aceptar" at bounding box center [204, 394] width 71 height 24
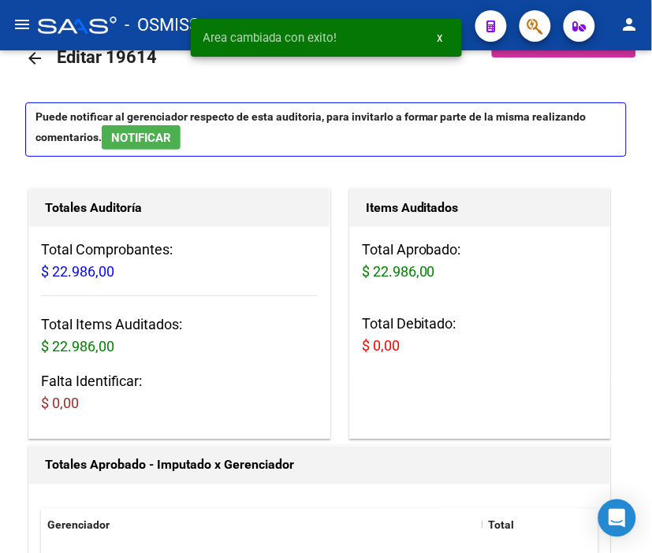
scroll to position [0, 0]
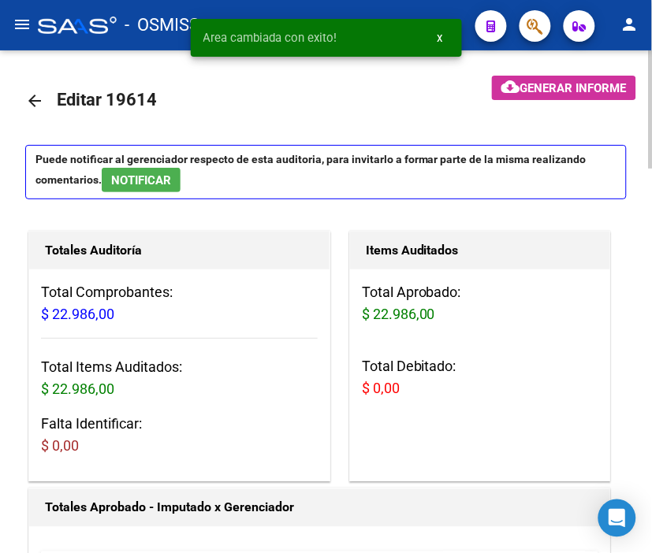
click at [40, 101] on mat-icon "arrow_back" at bounding box center [34, 100] width 19 height 19
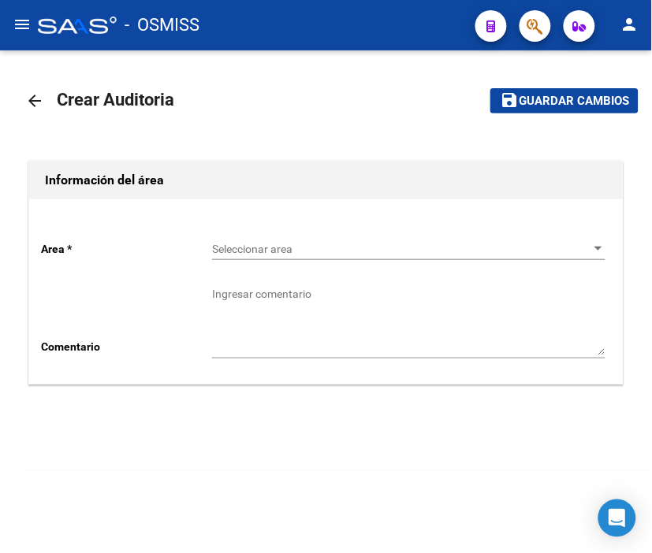
click at [276, 250] on span "Seleccionar area" at bounding box center [401, 249] width 379 height 13
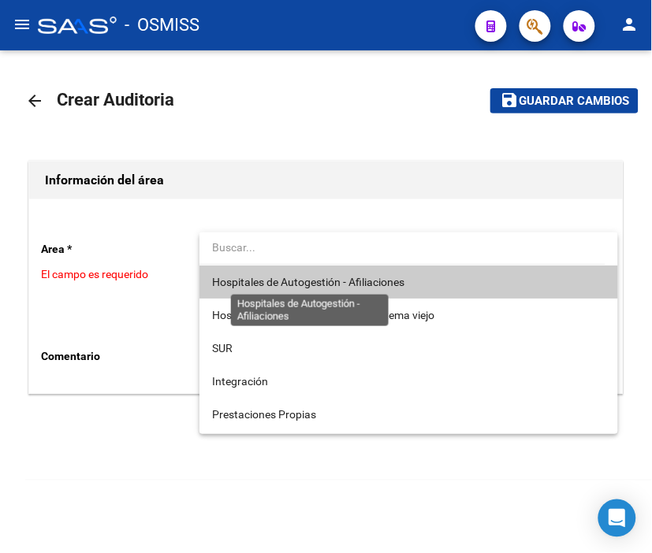
click at [287, 277] on span "Hospitales de Autogestión - Afiliaciones" at bounding box center [308, 282] width 192 height 13
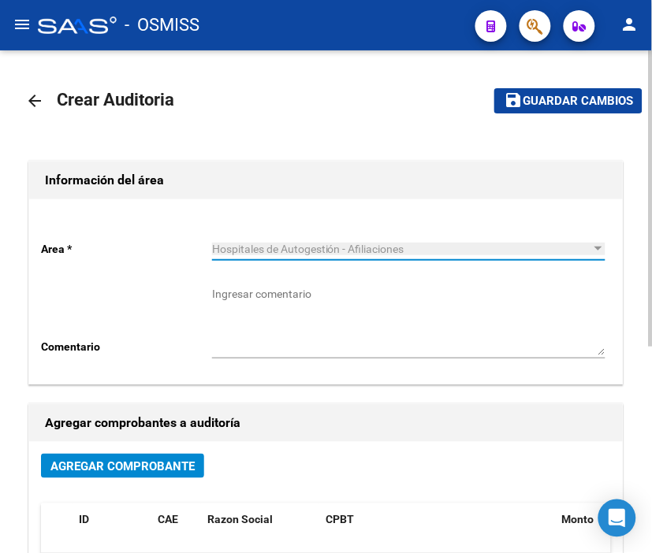
click at [158, 461] on span "Agregar Comprobante" at bounding box center [122, 467] width 144 height 14
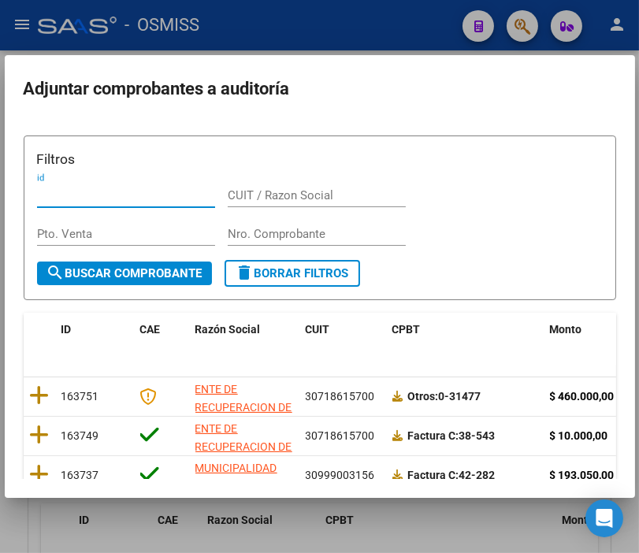
click at [243, 239] on input "Nro. Comprobante" at bounding box center [317, 234] width 178 height 14
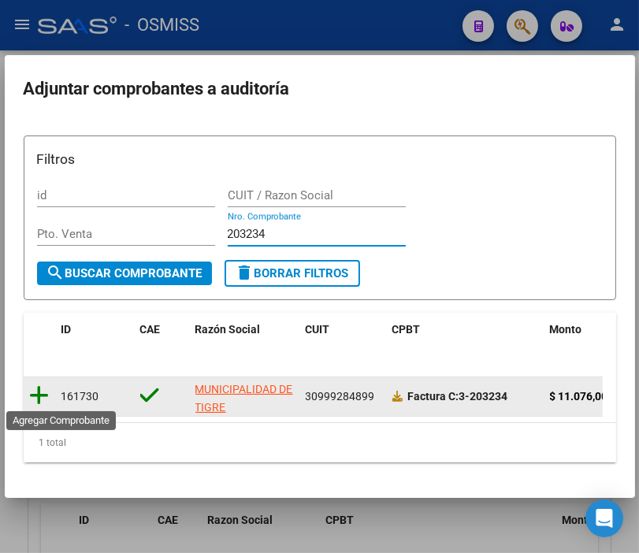
type input "203234"
click at [46, 385] on icon at bounding box center [40, 396] width 20 height 22
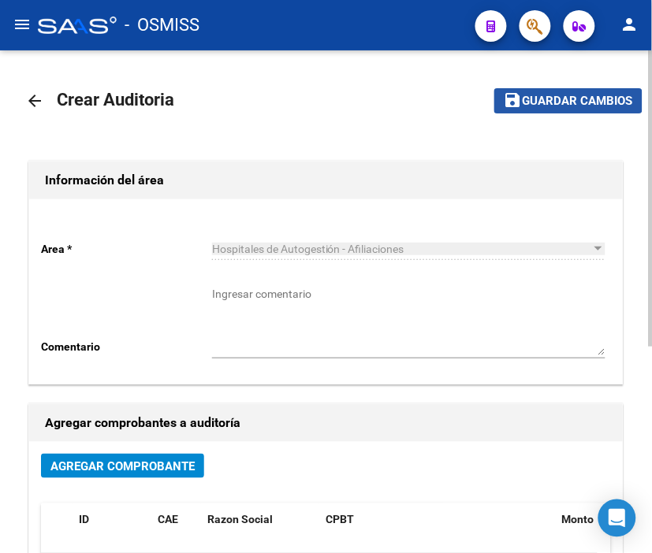
click at [549, 95] on span "Guardar cambios" at bounding box center [578, 102] width 110 height 14
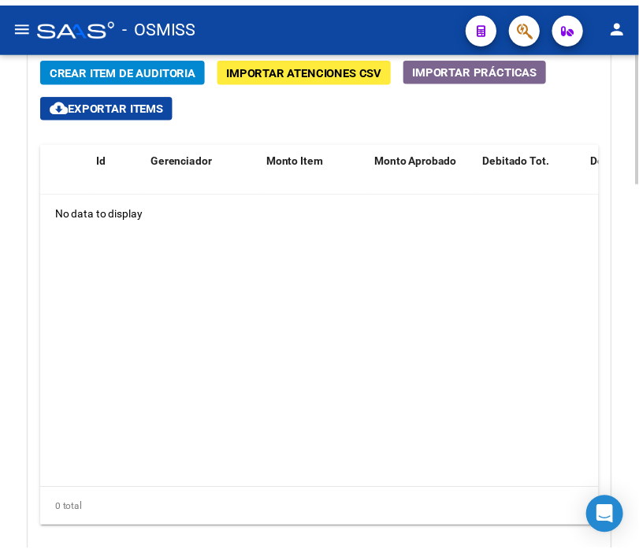
scroll to position [1279, 0]
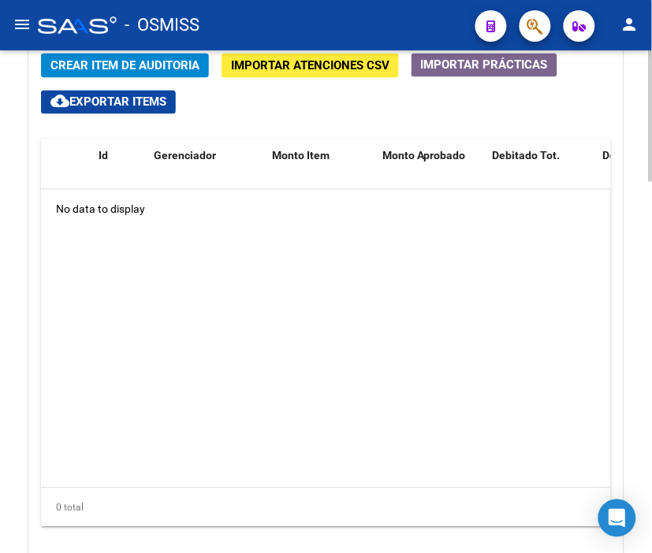
click at [650, 395] on div at bounding box center [651, 451] width 4 height 132
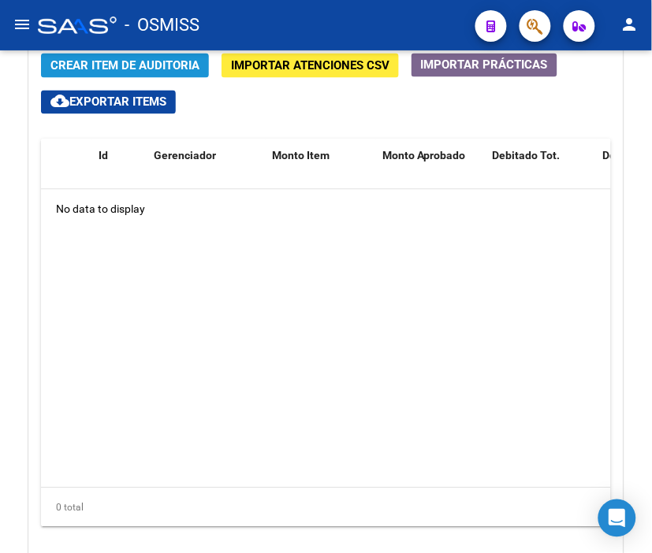
click at [111, 65] on span "Crear Item de Auditoria" at bounding box center [124, 66] width 149 height 14
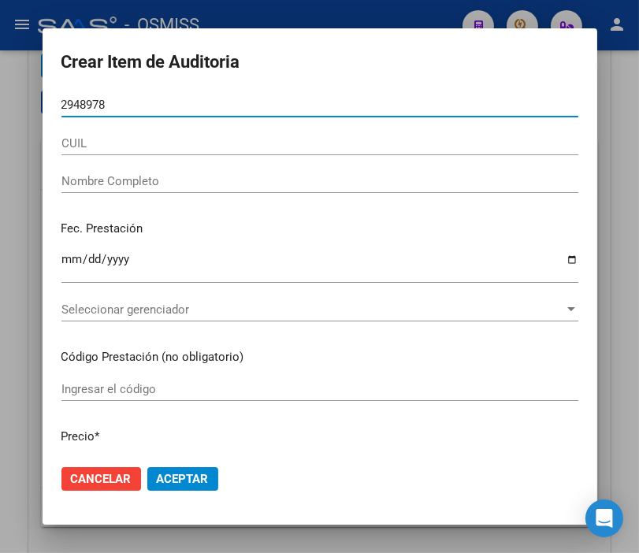
type input "29489783"
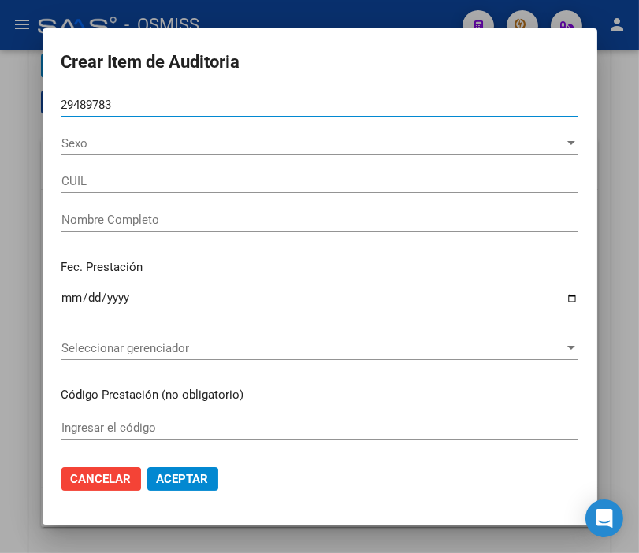
type input "27294897831"
type input "MACHUCA MARIA ALEJANDRA"
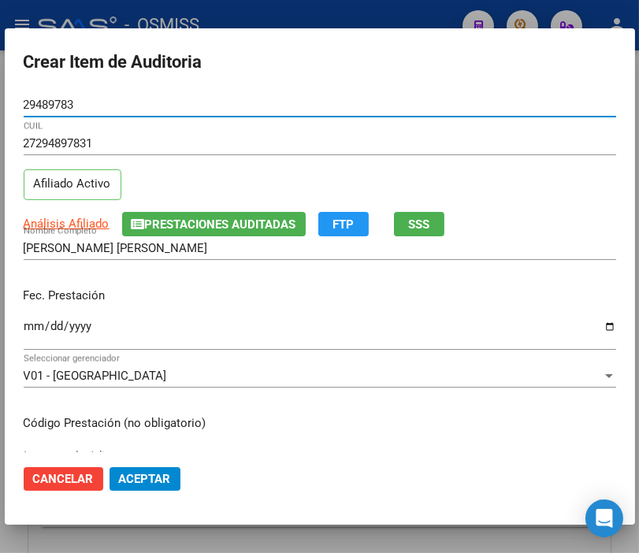
type input "29489783"
click at [37, 326] on input "Ingresar la fecha" at bounding box center [320, 332] width 593 height 25
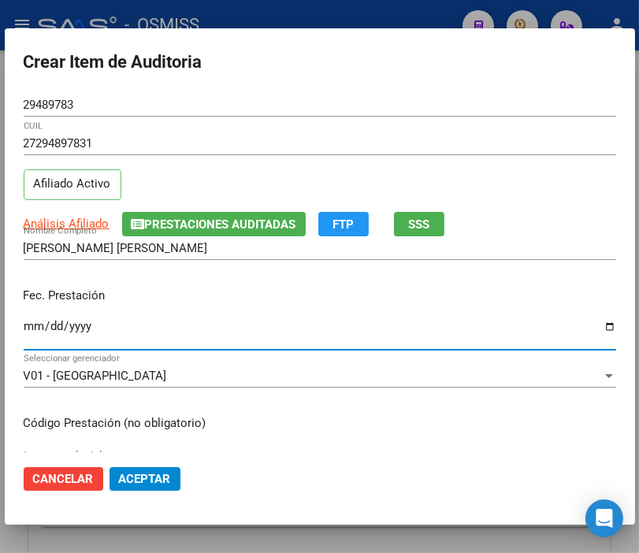
type input "0006-09-02"
type input "[DATE]"
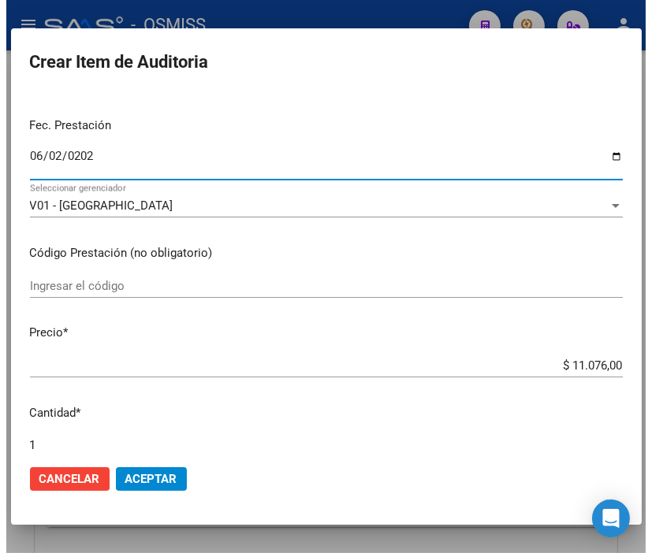
scroll to position [175, 0]
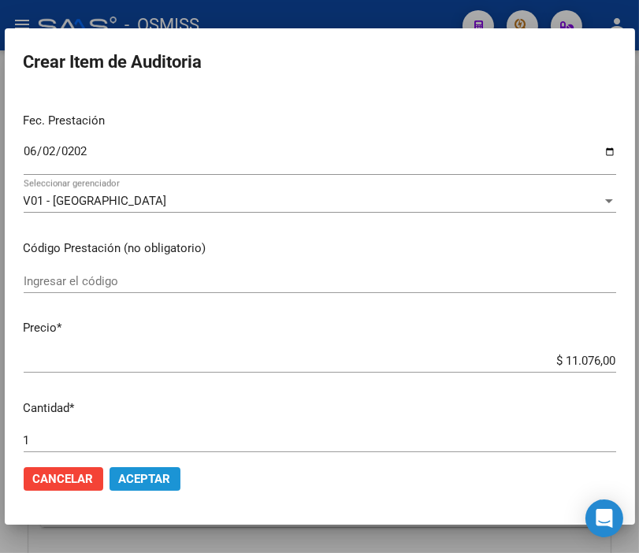
click at [172, 479] on button "Aceptar" at bounding box center [145, 479] width 71 height 24
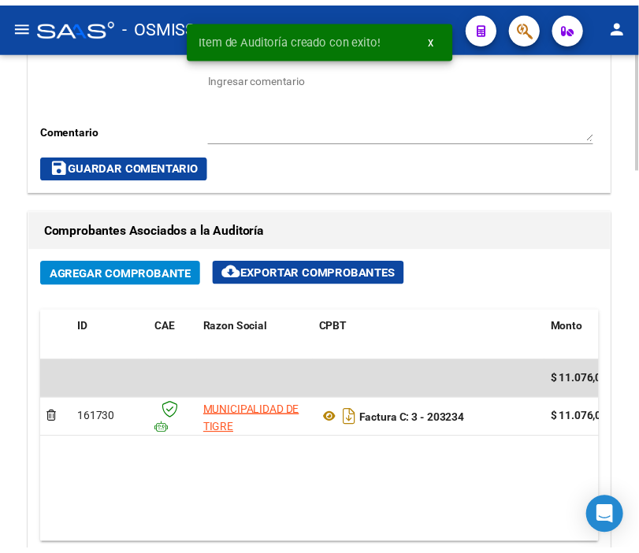
scroll to position [792, 0]
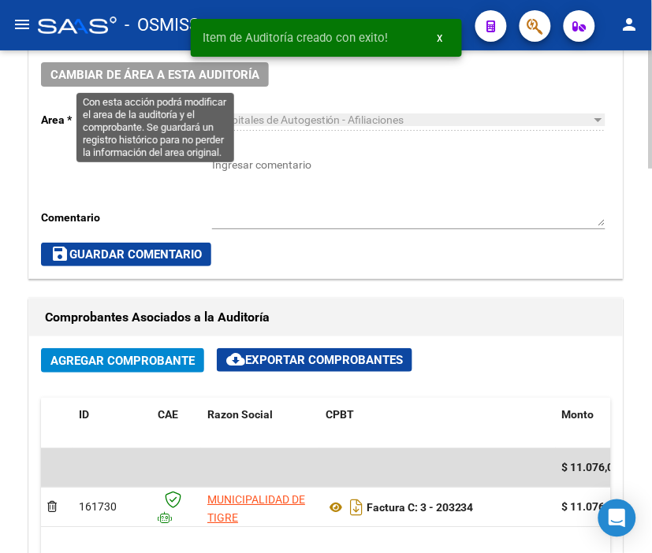
click at [162, 83] on button "Cambiar de área a esta auditoría" at bounding box center [155, 74] width 228 height 24
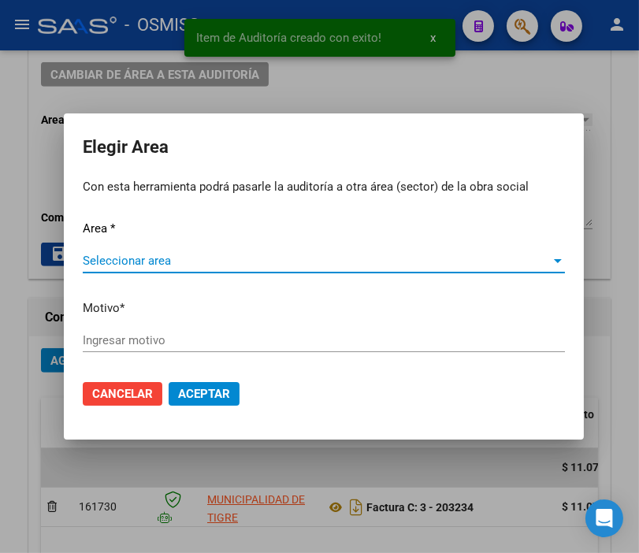
click at [102, 263] on span "Seleccionar area" at bounding box center [317, 261] width 468 height 14
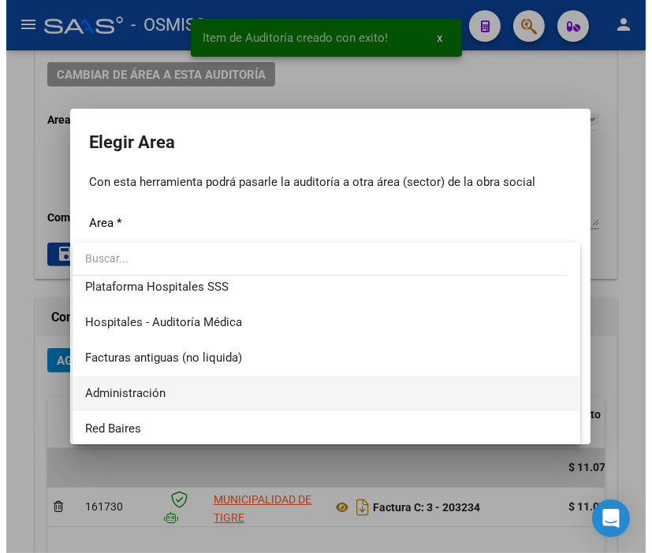
scroll to position [263, 0]
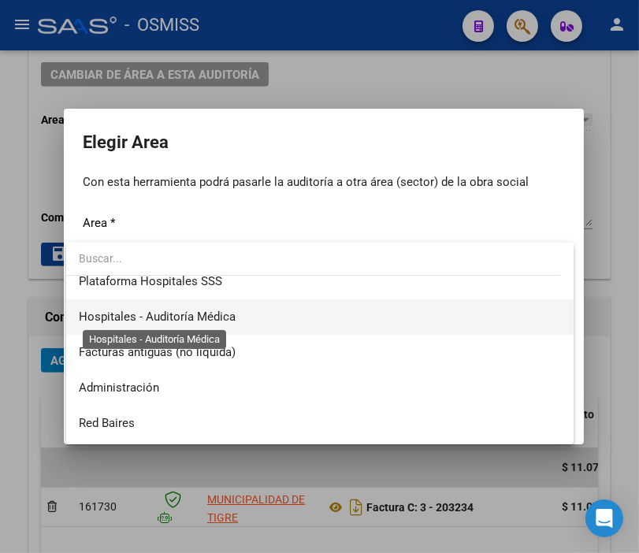
click at [180, 311] on span "Hospitales - Auditoría Médica" at bounding box center [157, 317] width 157 height 14
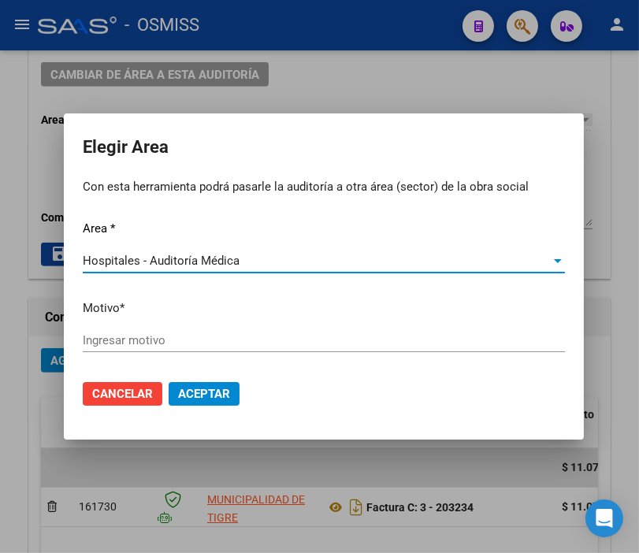
click at [107, 341] on input "Ingresar motivo" at bounding box center [324, 340] width 482 height 14
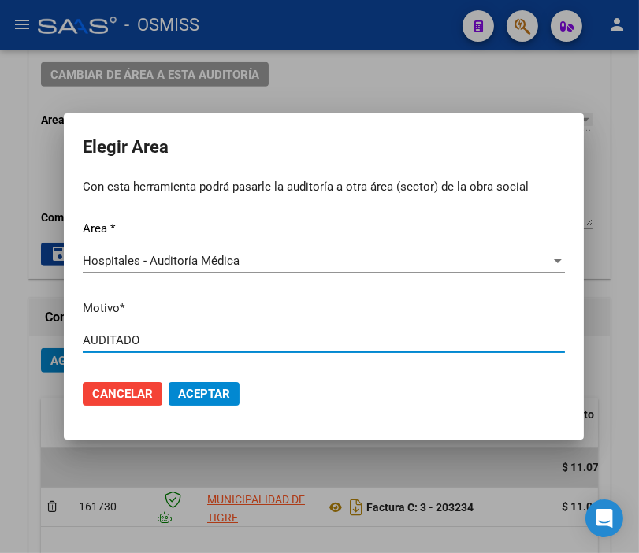
type input "AUDITADO"
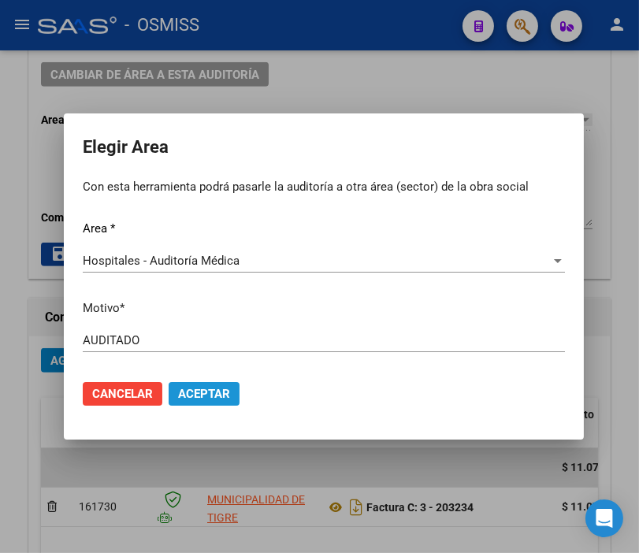
click at [203, 393] on span "Aceptar" at bounding box center [204, 394] width 52 height 14
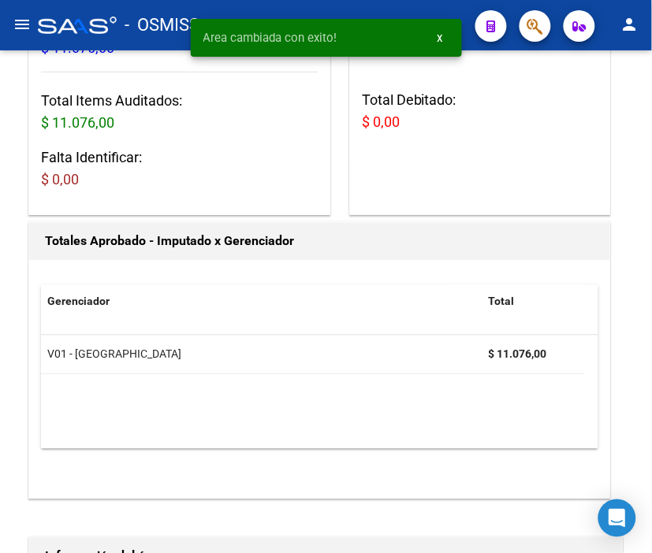
scroll to position [0, 0]
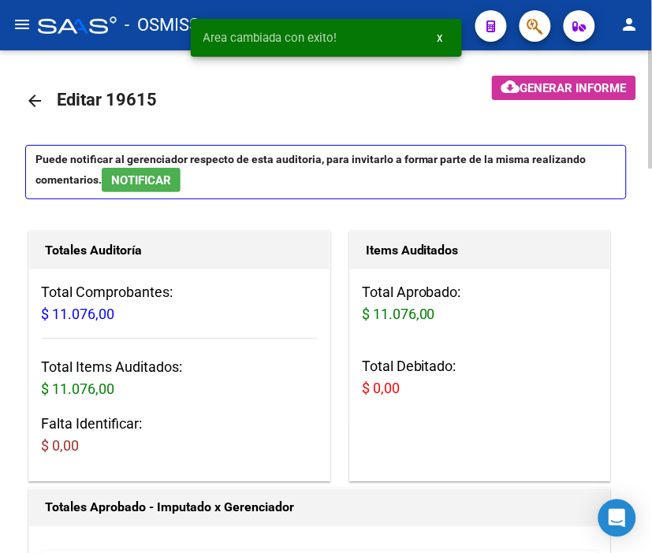
click at [41, 103] on mat-icon "arrow_back" at bounding box center [34, 100] width 19 height 19
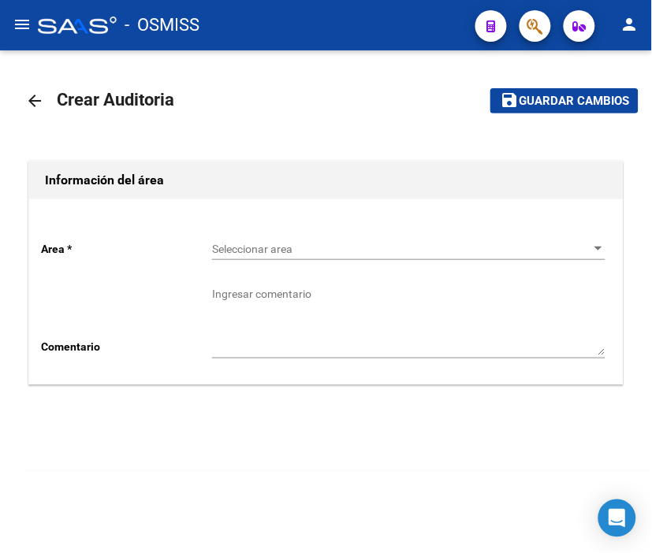
click at [278, 229] on div "Seleccionar area Seleccionar area" at bounding box center [408, 245] width 393 height 32
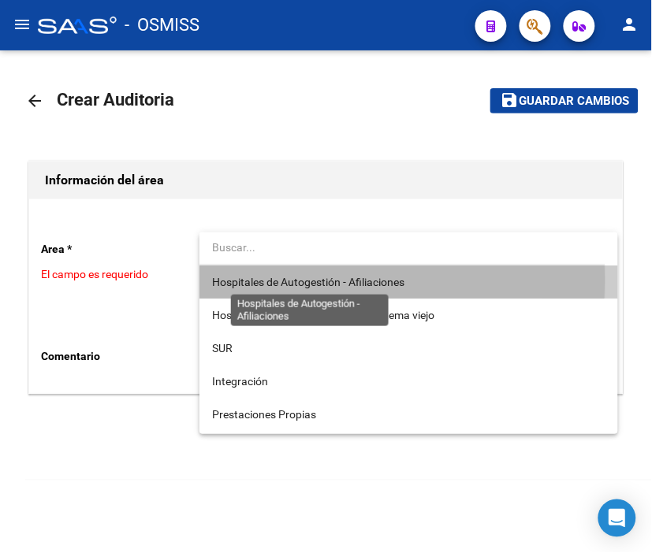
click at [273, 280] on span "Hospitales de Autogestión - Afiliaciones" at bounding box center [308, 282] width 192 height 13
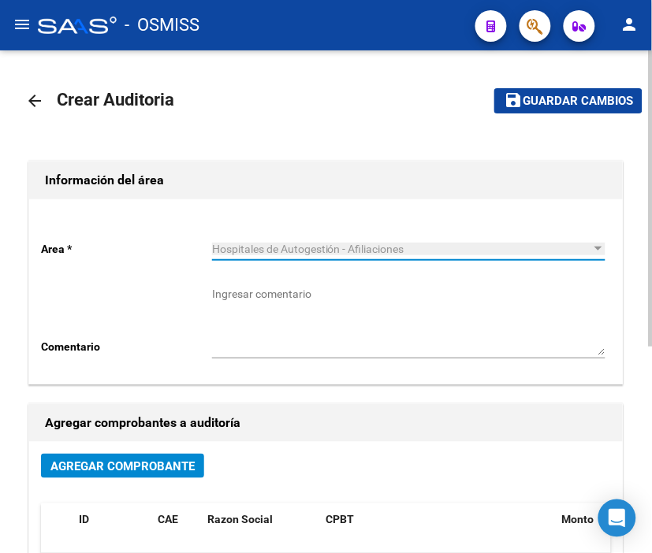
click at [161, 468] on span "Agregar Comprobante" at bounding box center [122, 467] width 144 height 14
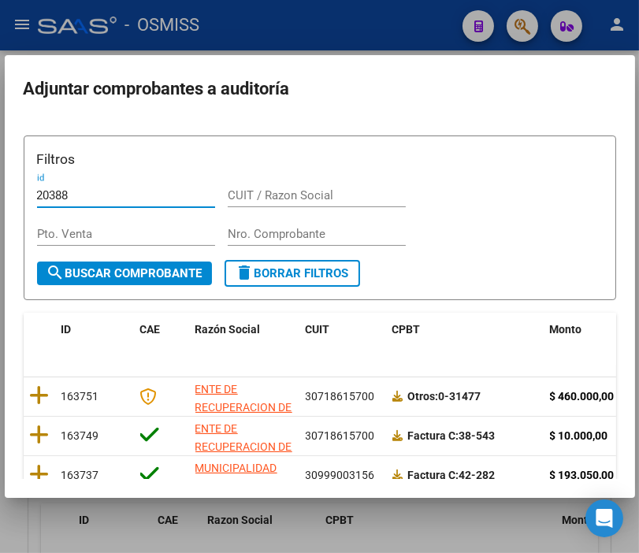
type input "203889"
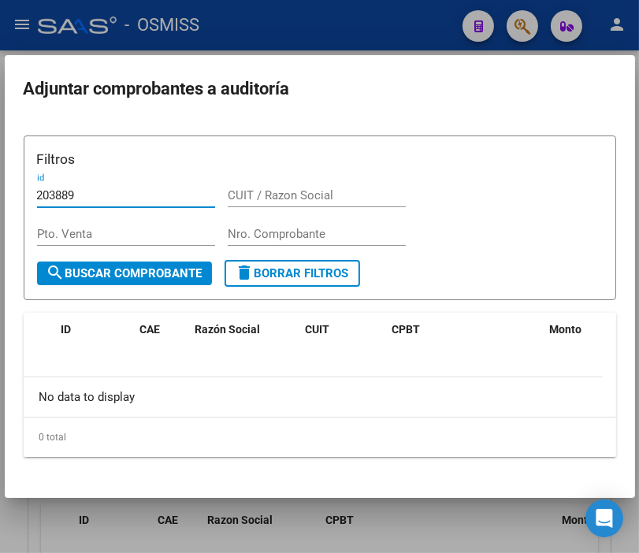
drag, startPoint x: 130, startPoint y: 190, endPoint x: -28, endPoint y: 168, distance: 159.2
click at [0, 168] on html "menu - OSMISS person Firma Express Padrón Padrón Ágil Análisis Afiliado Integra…" at bounding box center [319, 276] width 639 height 553
click at [225, 236] on div "Filtros id CUIT / Razon Social Pto. Venta Nro. Comprobante" at bounding box center [320, 204] width 566 height 111
click at [236, 232] on input "Nro. Comprobante" at bounding box center [317, 234] width 178 height 14
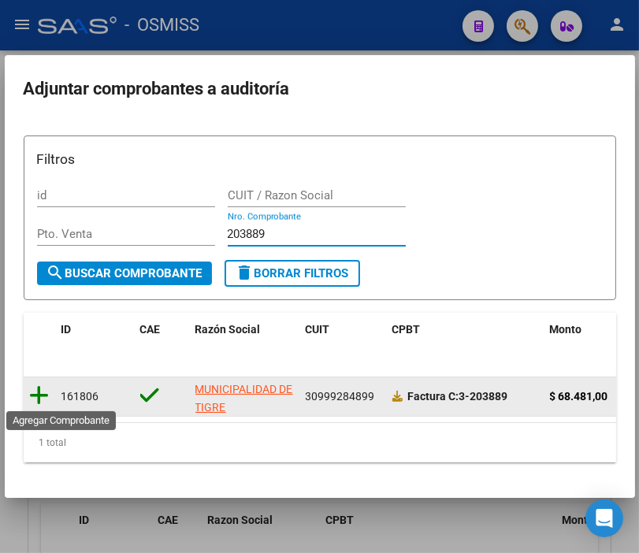
type input "203889"
click at [48, 396] on icon at bounding box center [40, 396] width 20 height 22
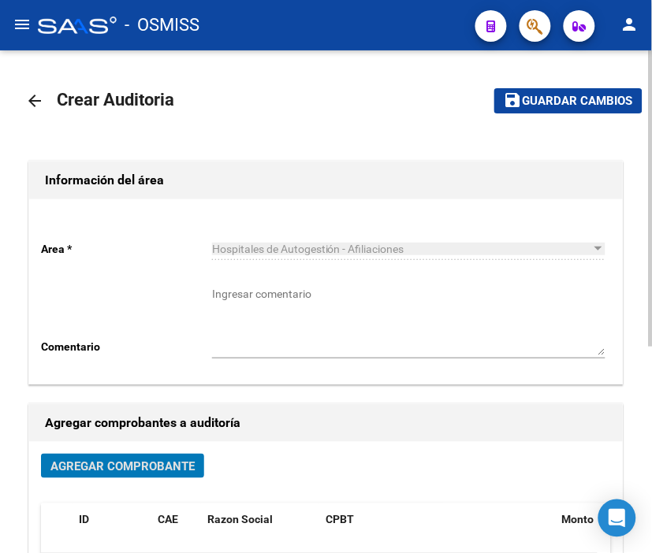
click at [566, 105] on span "Guardar cambios" at bounding box center [578, 102] width 110 height 14
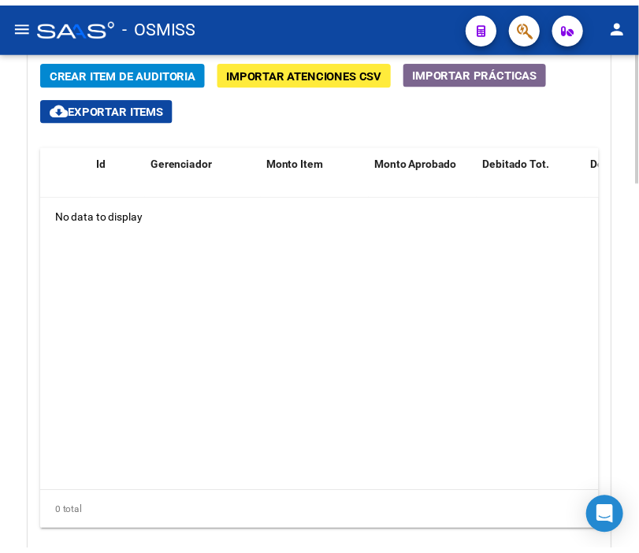
scroll to position [1279, 0]
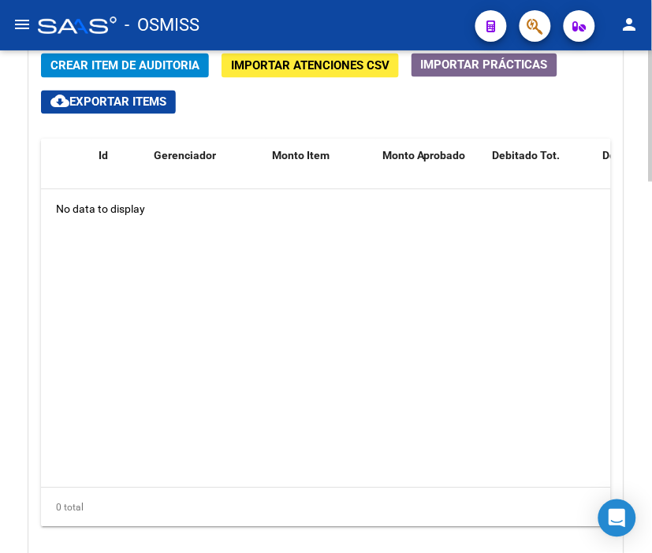
click at [651, 414] on html "menu - OSMISS person Firma Express Padrón Padrón Ágil Análisis Afiliado Integra…" at bounding box center [326, 276] width 652 height 553
click at [132, 58] on button "Crear Item de Auditoria" at bounding box center [125, 66] width 168 height 24
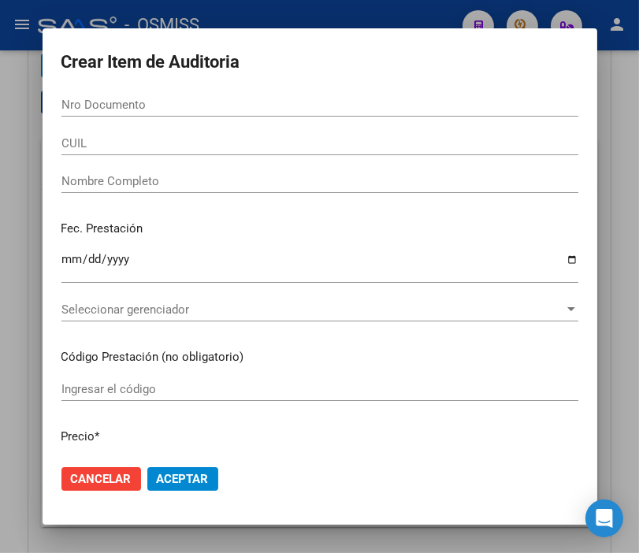
click at [111, 96] on div "Nro Documento" at bounding box center [319, 105] width 517 height 24
type input "50987097"
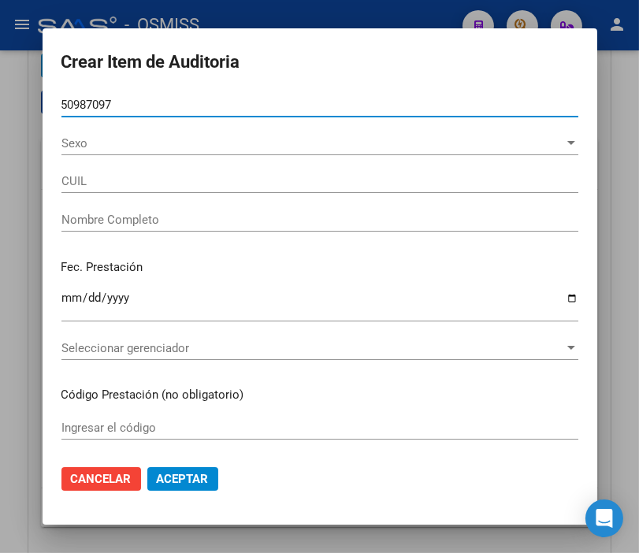
type input "27509870972"
type input "POTOCNJAK ENRIQUEZ ALMA JAZMIN"
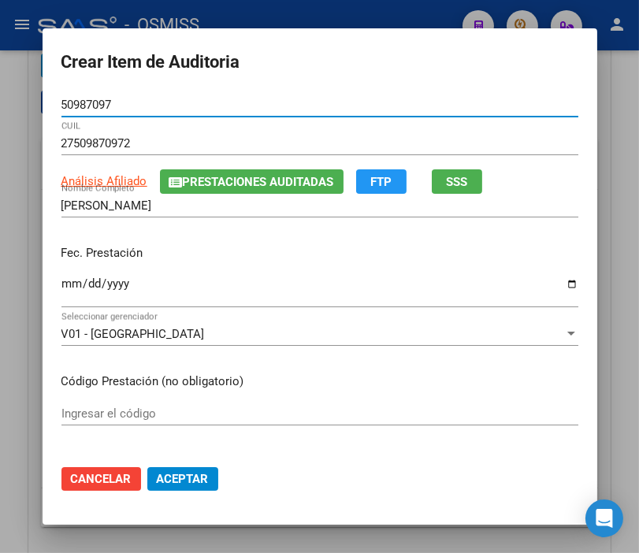
type input "50987097"
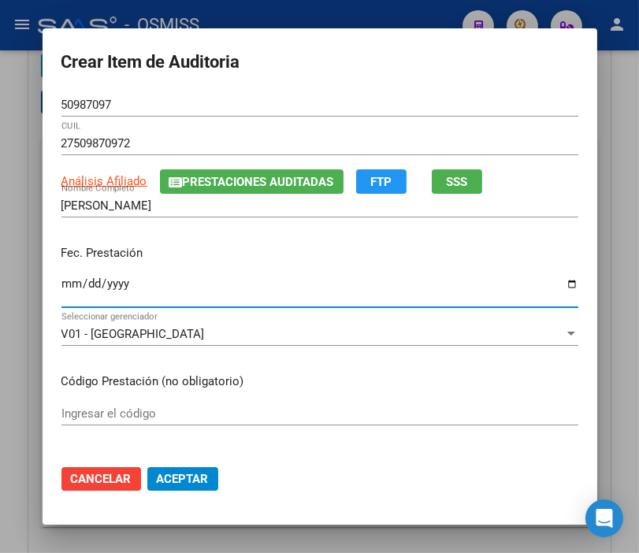
click at [61, 281] on input "Ingresar la fecha" at bounding box center [319, 289] width 517 height 25
type input "2025-06-30"
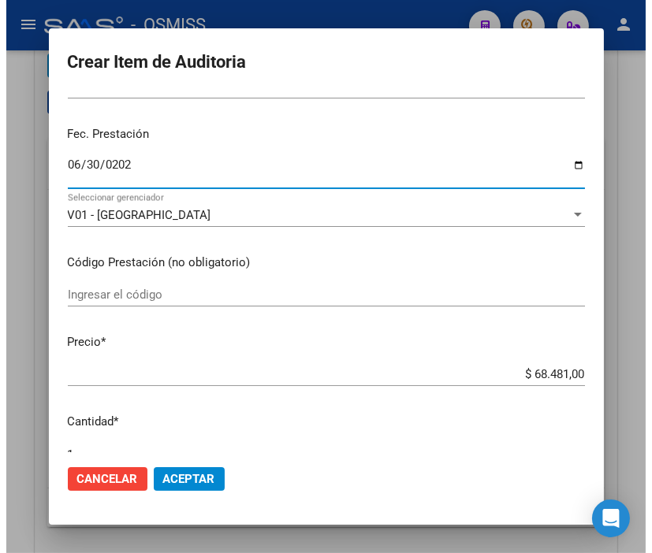
scroll to position [175, 0]
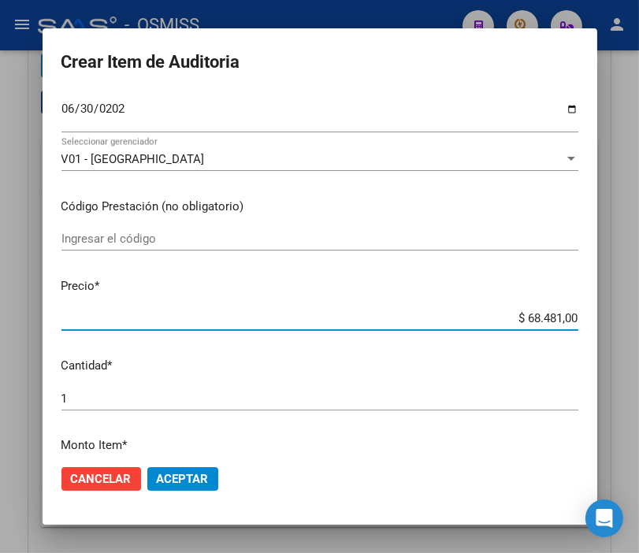
drag, startPoint x: 486, startPoint y: 322, endPoint x: 656, endPoint y: 313, distance: 170.5
click at [639, 313] on html "menu - OSMISS person Firma Express Padrón Padrón Ágil Análisis Afiliado Integra…" at bounding box center [319, 276] width 639 height 553
type input "$ 0,07"
type input "$ 0,76"
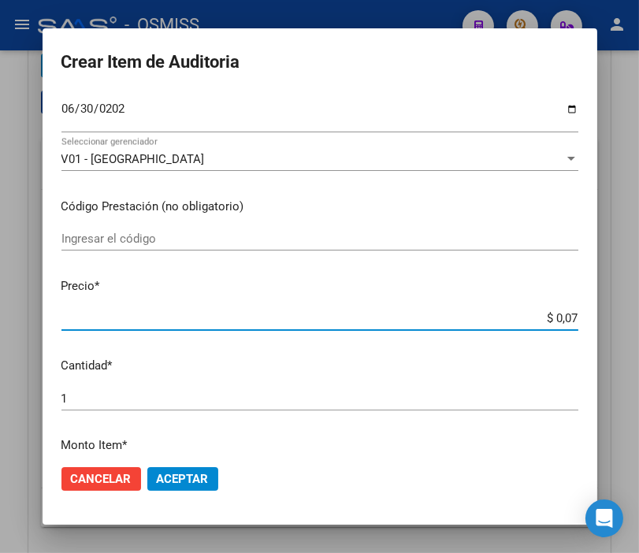
type input "$ 0,76"
type input "$ 7,60"
type input "$ 76,09"
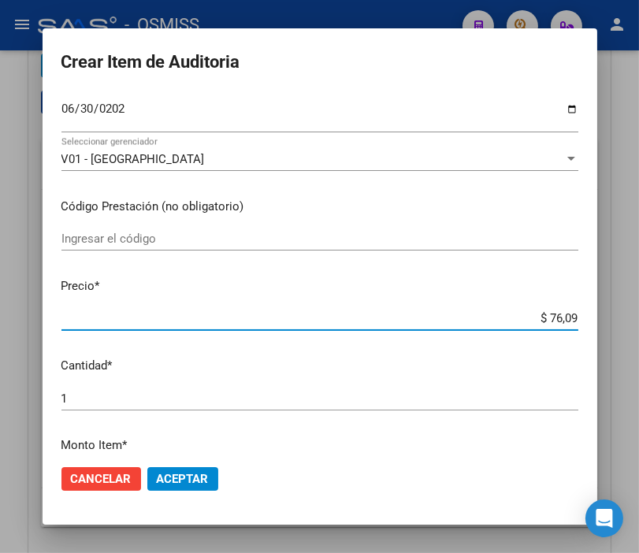
type input "$ 760,90"
type input "$ 7.609,00"
click at [180, 482] on span "Aceptar" at bounding box center [183, 479] width 52 height 14
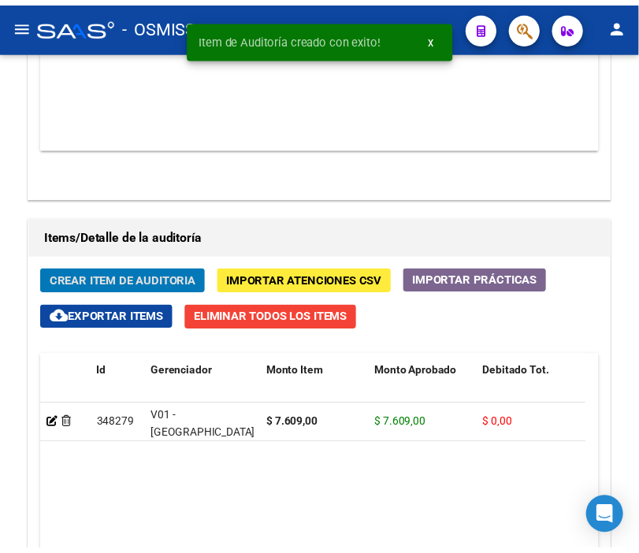
scroll to position [1493, 0]
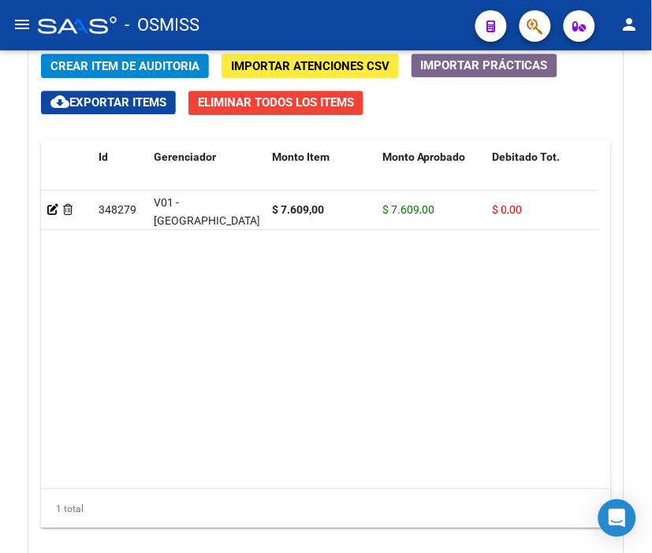
click at [289, 2] on mat-toolbar "menu - OSMISS person" at bounding box center [326, 25] width 652 height 50
click at [119, 64] on span "Crear Item de Auditoria" at bounding box center [124, 66] width 149 height 14
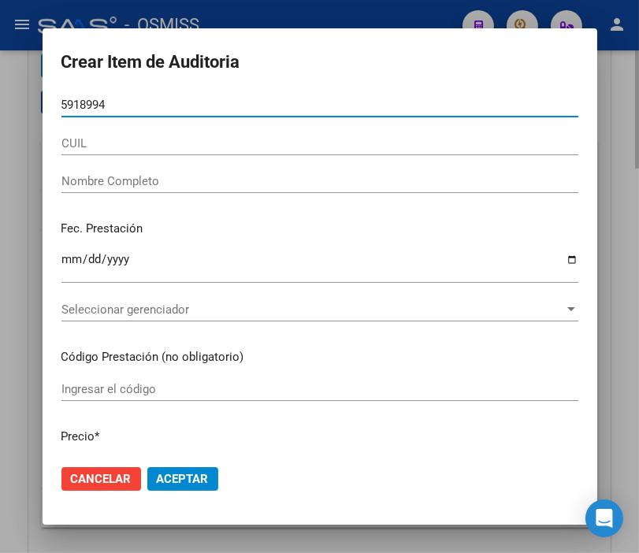
type input "59189943"
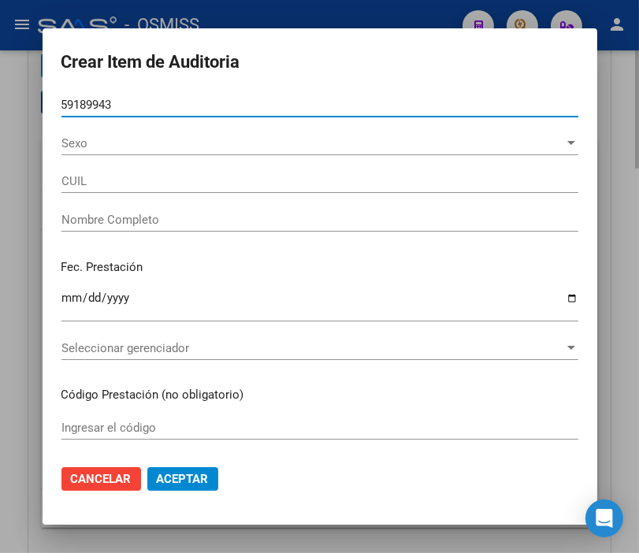
type input "27591899436"
type input "ONOFRE OLIVIA DELFINA"
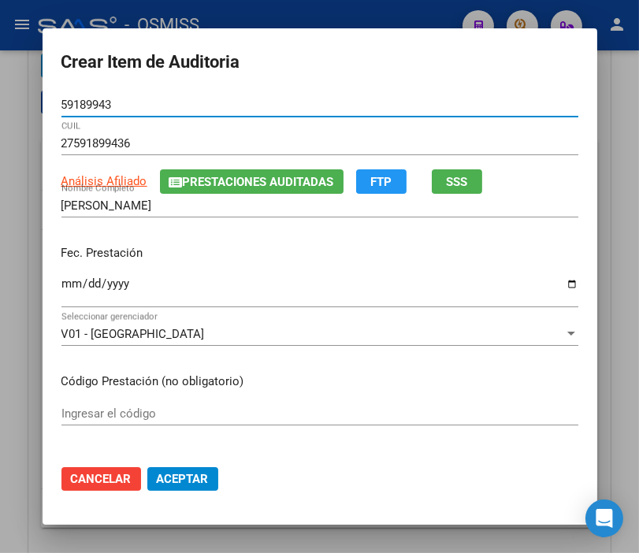
type input "59189943"
click at [61, 284] on input "Ingresar la fecha" at bounding box center [319, 289] width 517 height 25
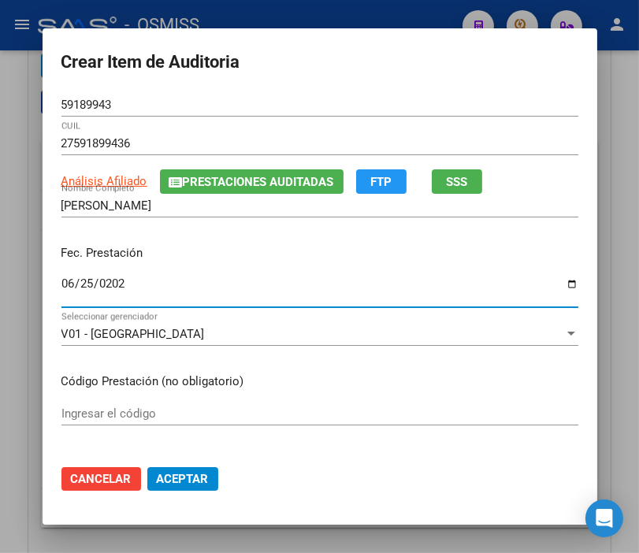
type input "2025-06-25"
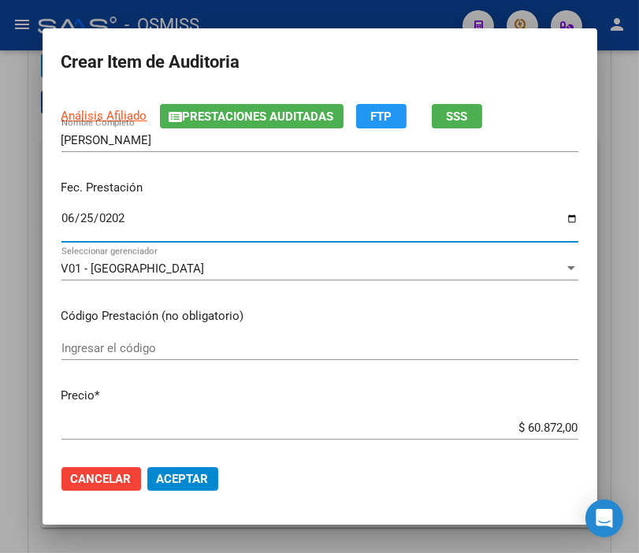
scroll to position [175, 0]
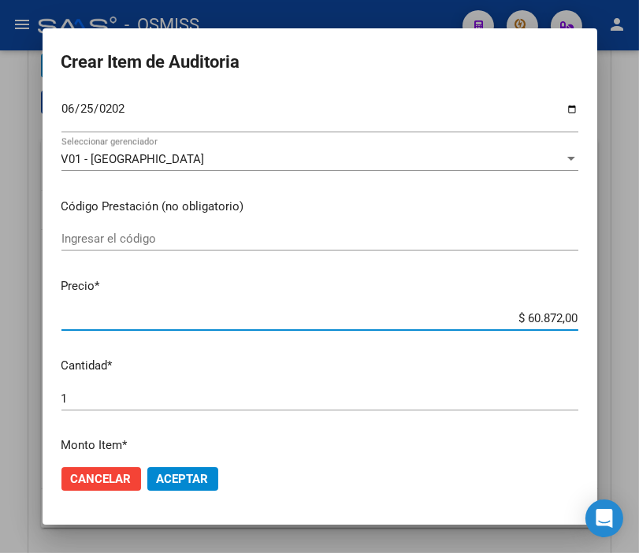
drag, startPoint x: 489, startPoint y: 318, endPoint x: 619, endPoint y: 326, distance: 130.3
click at [619, 326] on div "Crear Item de Auditoria 59189943 Nro Documento 27591899436 CUIL Análisis Afilia…" at bounding box center [319, 276] width 639 height 553
type input "$ 0,07"
type input "$ 0,76"
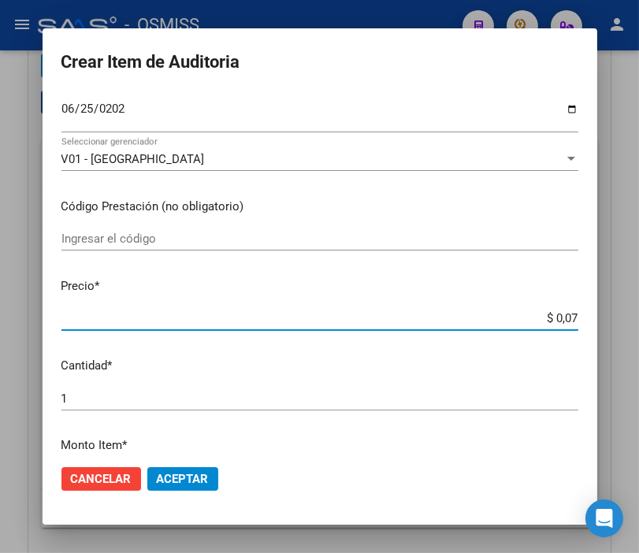
type input "$ 0,76"
type input "$ 7,69"
type input "$ 0,76"
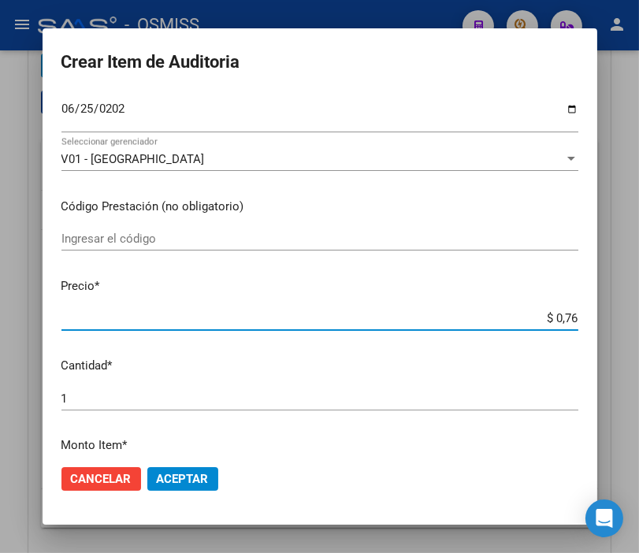
type input "$ 7,60"
type input "$ 76,09"
type input "$ 760,90"
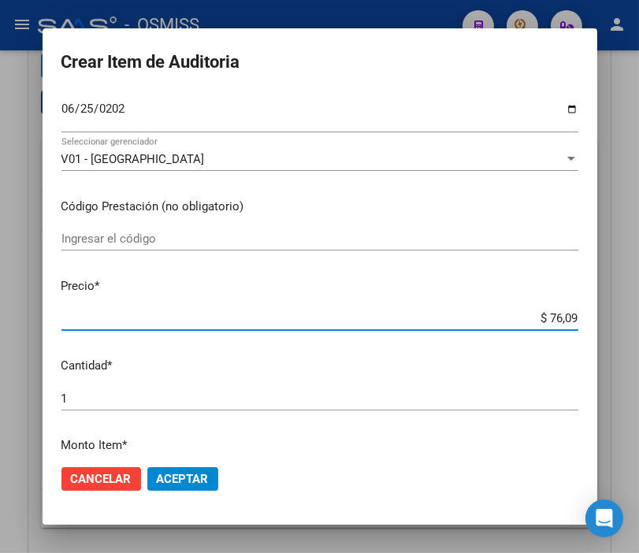
type input "$ 760,90"
type input "$ 7.609,00"
click at [182, 478] on span "Aceptar" at bounding box center [183, 479] width 52 height 14
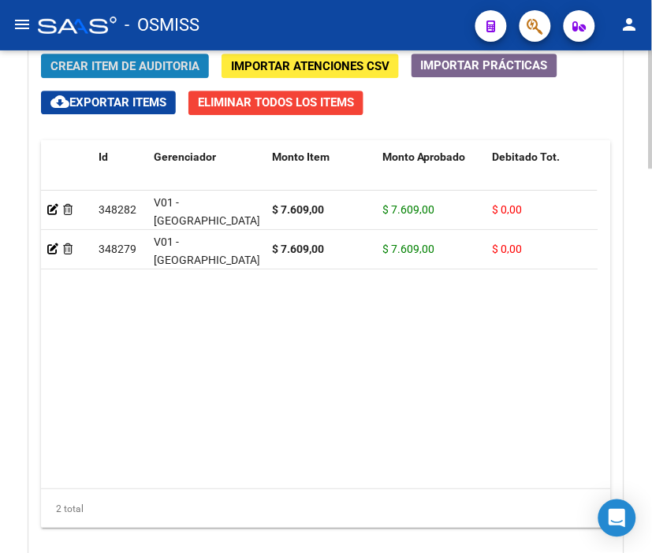
click at [151, 71] on span "Crear Item de Auditoria" at bounding box center [124, 66] width 149 height 14
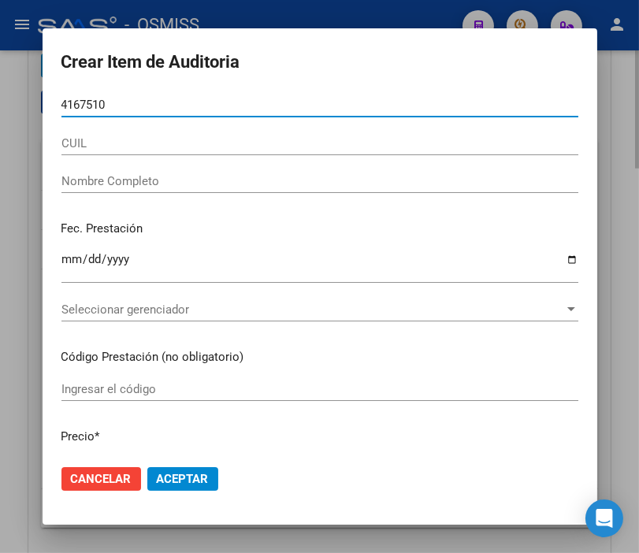
type input "41675108"
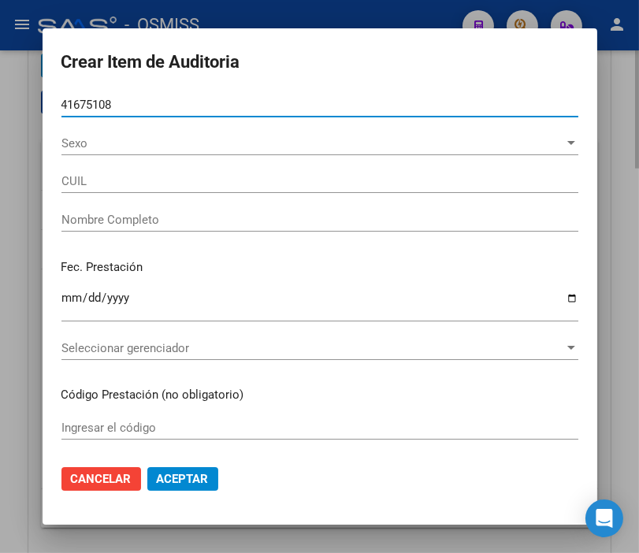
type input "20416751081"
type input "ACU�A EDGARDO JULIAN"
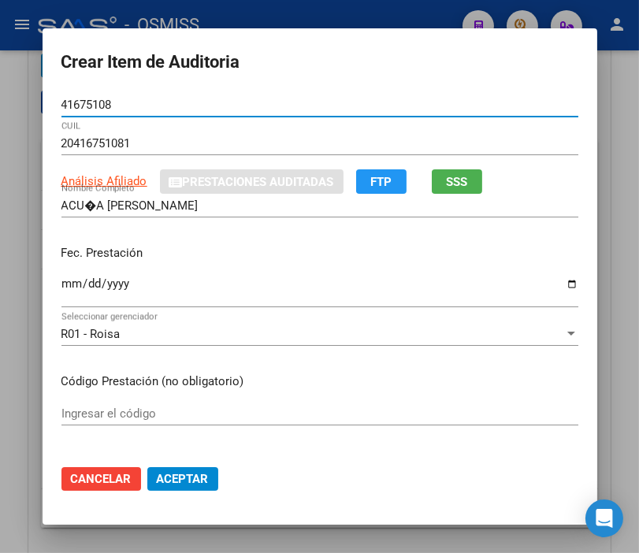
type input "41675108"
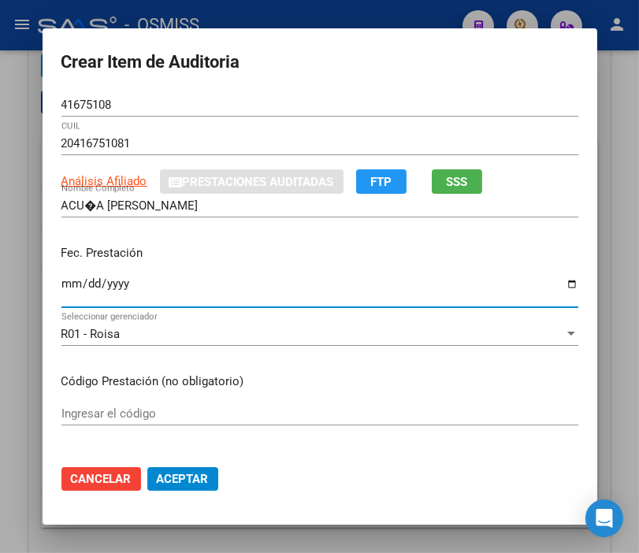
click at [63, 287] on input "Ingresar la fecha" at bounding box center [319, 289] width 517 height 25
type input "2025-06-24"
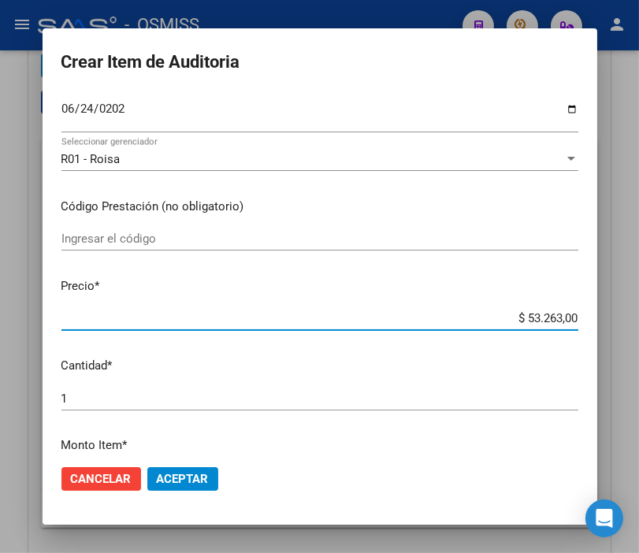
drag, startPoint x: 498, startPoint y: 320, endPoint x: 601, endPoint y: 320, distance: 103.3
click at [598, 320] on mat-dialog-content "41675108 Nro Documento 20416751081 CUIL Análisis Afiliado Prestaciones Auditada…" at bounding box center [320, 272] width 555 height 359
type input "$ 0,07"
type input "$ 0,76"
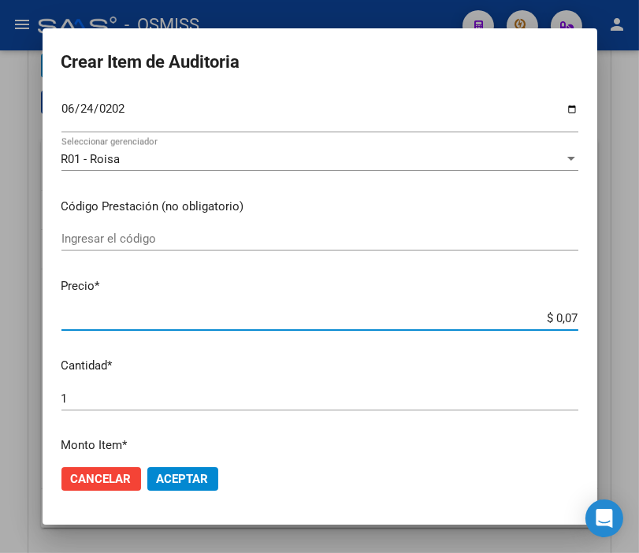
type input "$ 0,76"
type input "$ 7,60"
type input "$ 76,09"
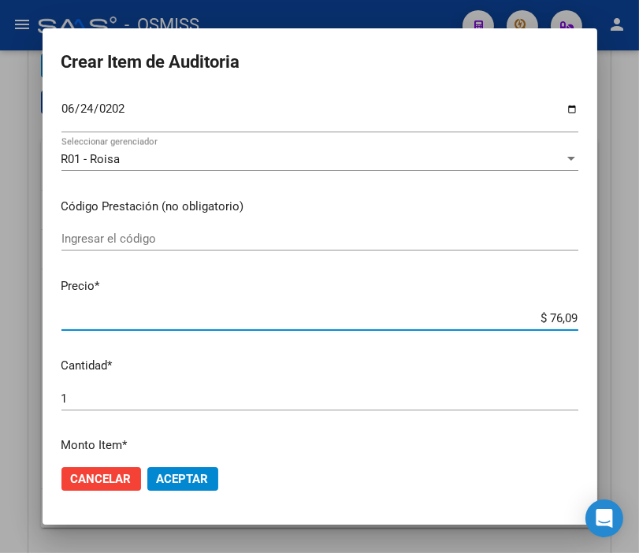
type input "$ 760,90"
type input "$ 7.609,00"
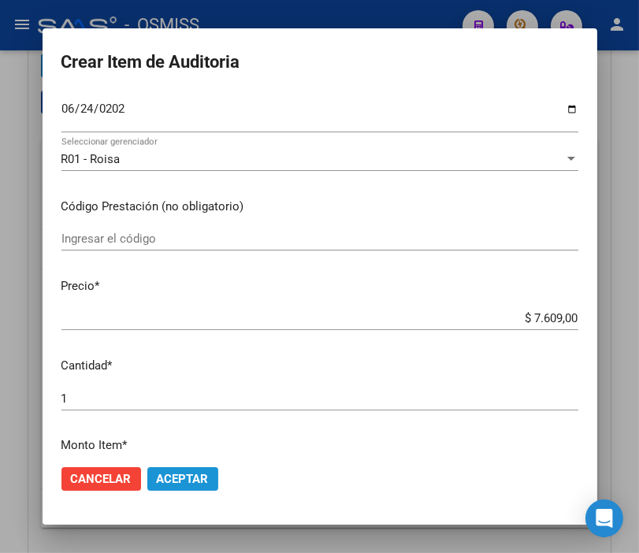
click at [184, 476] on span "Aceptar" at bounding box center [183, 479] width 52 height 14
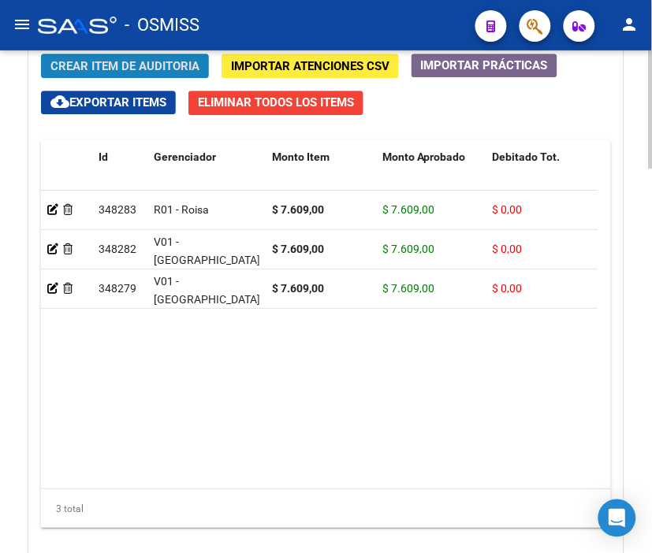
click at [147, 69] on span "Crear Item de Auditoria" at bounding box center [124, 66] width 149 height 14
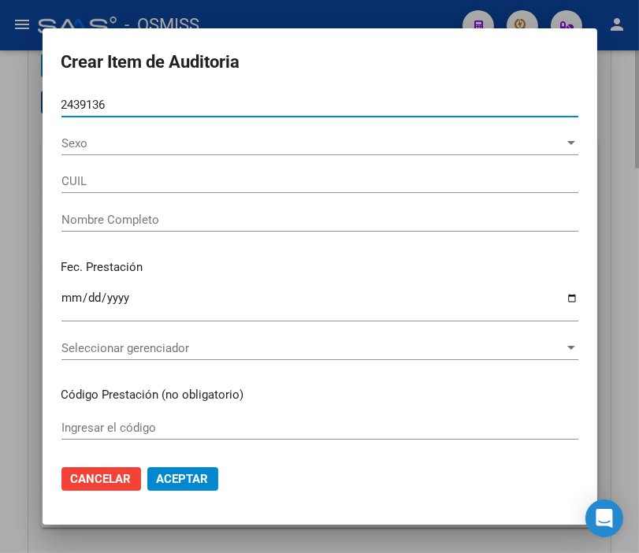
type input "24391366"
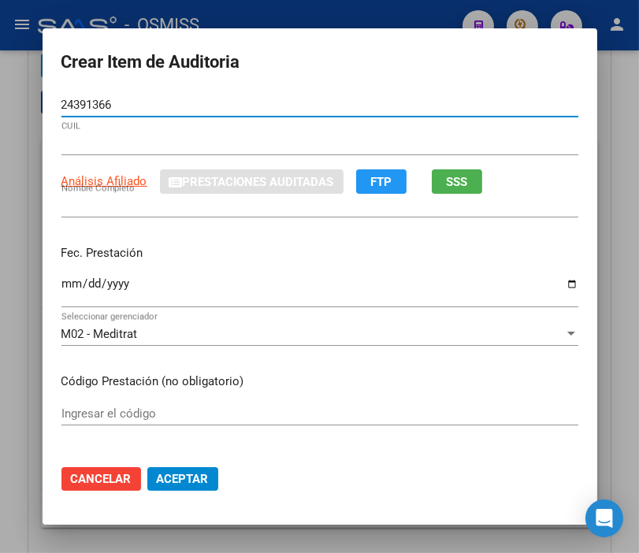
type input "27243913662"
type input "OJEDA VIVIANA INES"
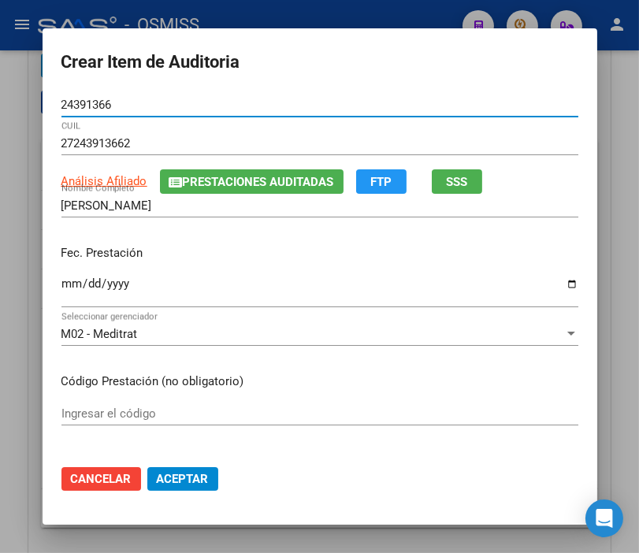
type input "24391366"
click at [61, 279] on input "Ingresar la fecha" at bounding box center [319, 289] width 517 height 25
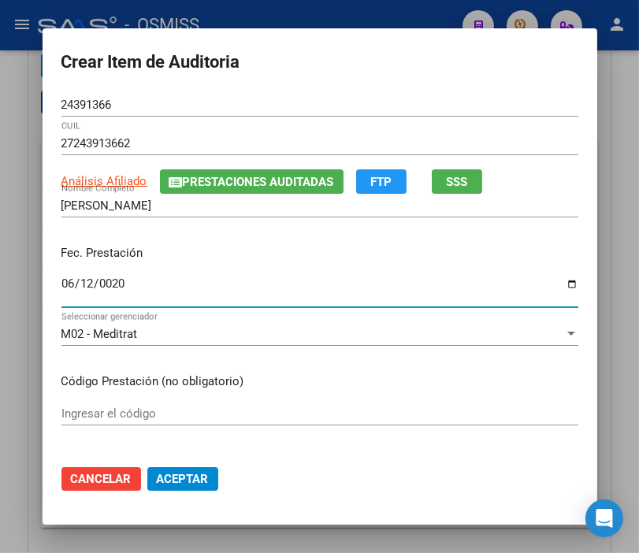
type input "0202-06-12"
type input "2025-06-12"
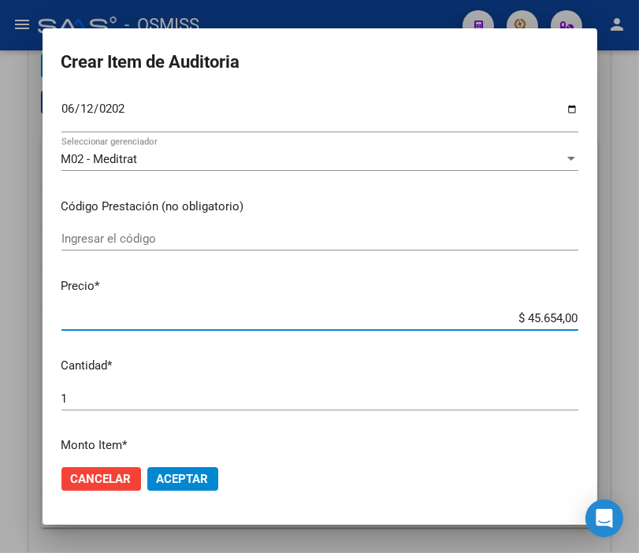
drag, startPoint x: 493, startPoint y: 318, endPoint x: 656, endPoint y: 322, distance: 163.2
click at [639, 322] on html "menu - OSMISS person Firma Express Padrón Padrón Ágil Análisis Afiliado Integra…" at bounding box center [319, 276] width 639 height 553
type input "$ 0,07"
type input "$ 0,76"
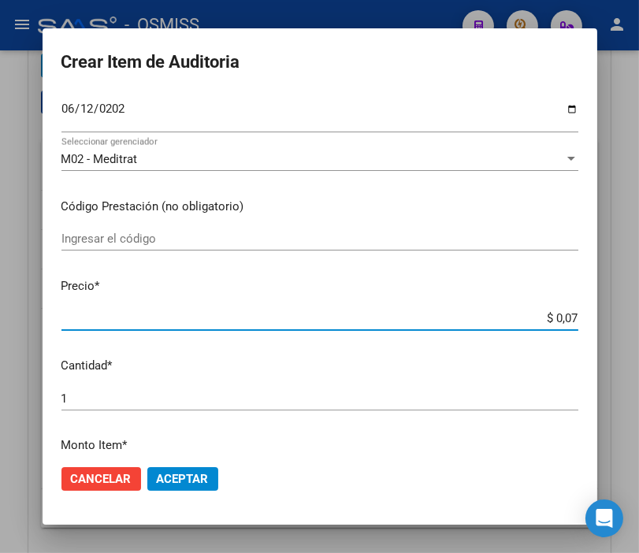
type input "$ 0,76"
type input "$ 7,60"
type input "$ 76,09"
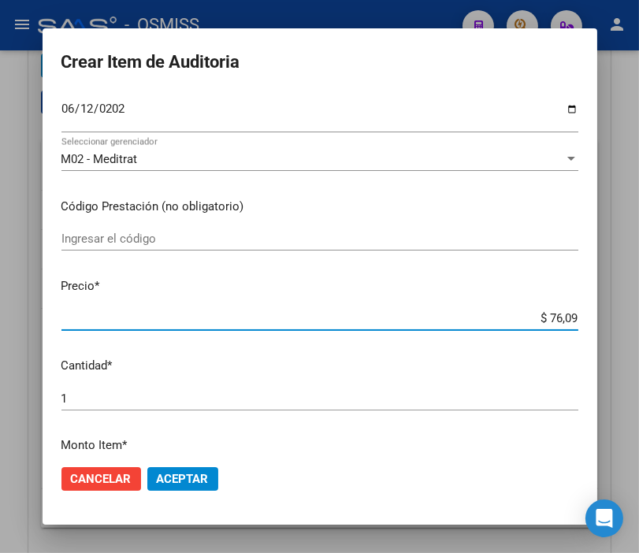
type input "$ 760,90"
type input "$ 7.609,00"
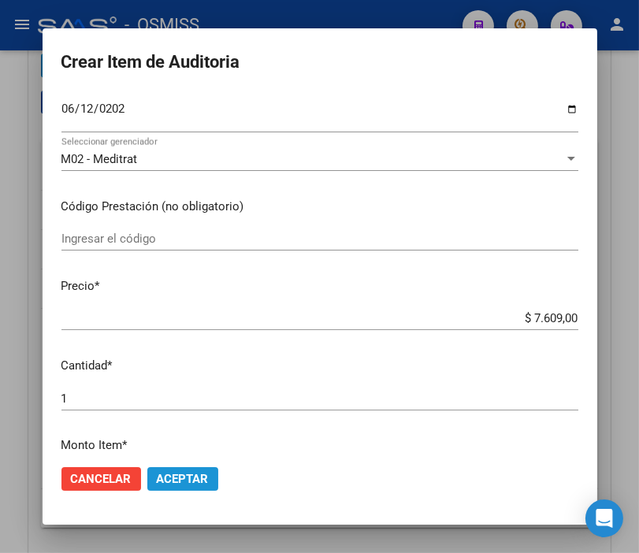
click at [185, 469] on button "Aceptar" at bounding box center [182, 479] width 71 height 24
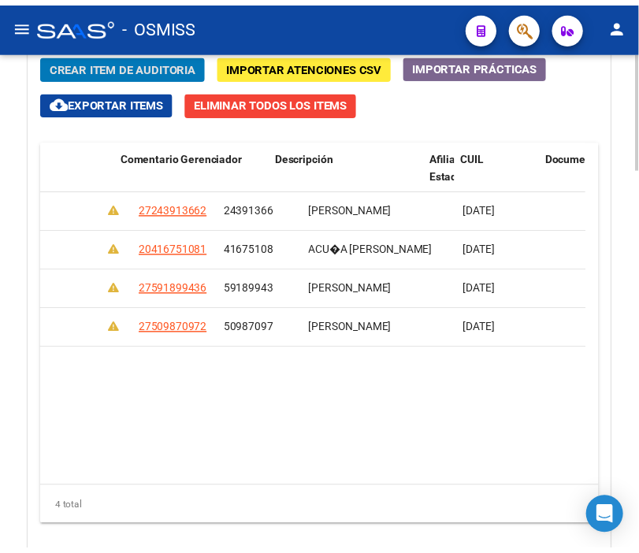
scroll to position [0, 0]
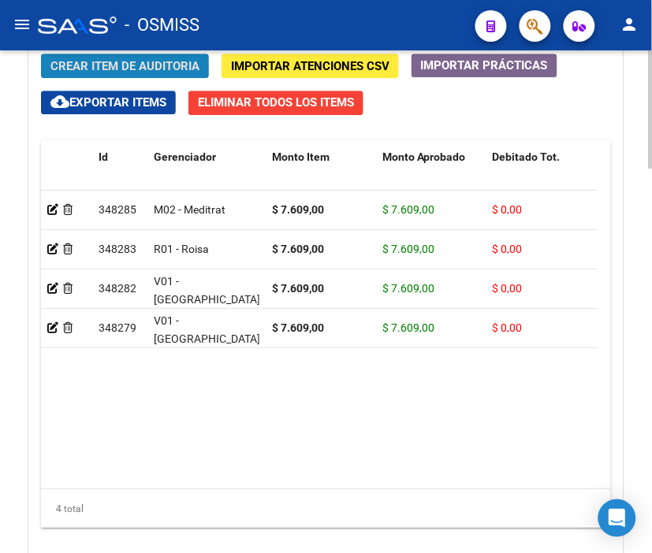
click at [122, 68] on span "Crear Item de Auditoria" at bounding box center [124, 66] width 149 height 14
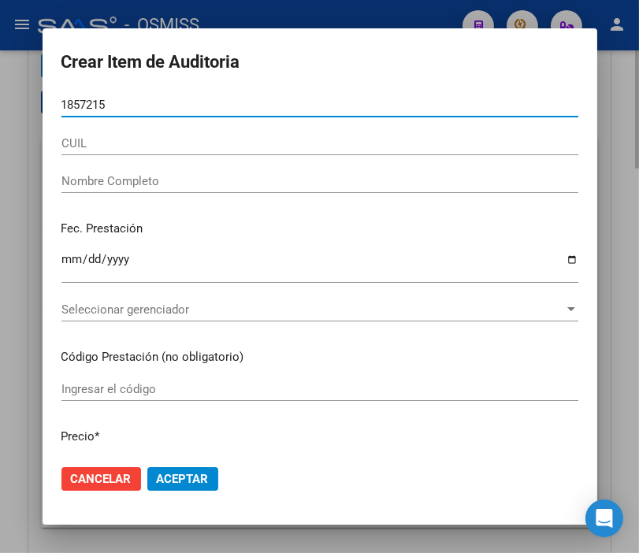
type input "18572154"
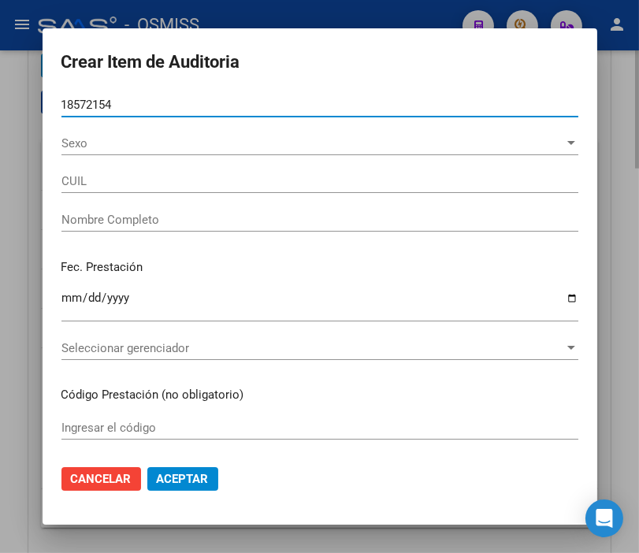
type input "27185721545"
type input "JAIME NORA LIDIA"
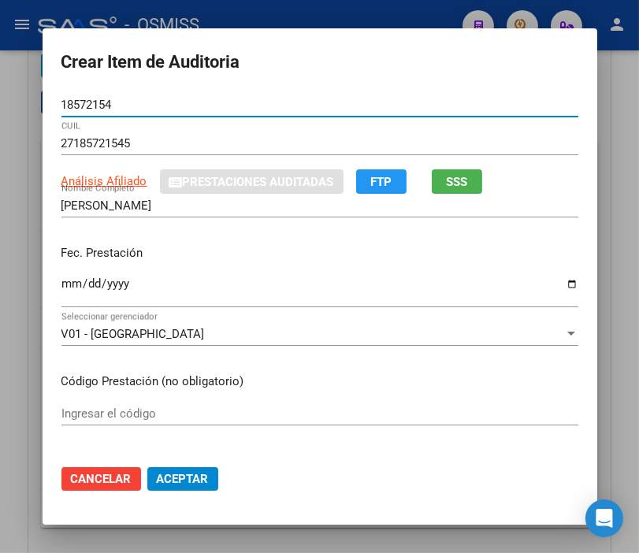
type input "18572154"
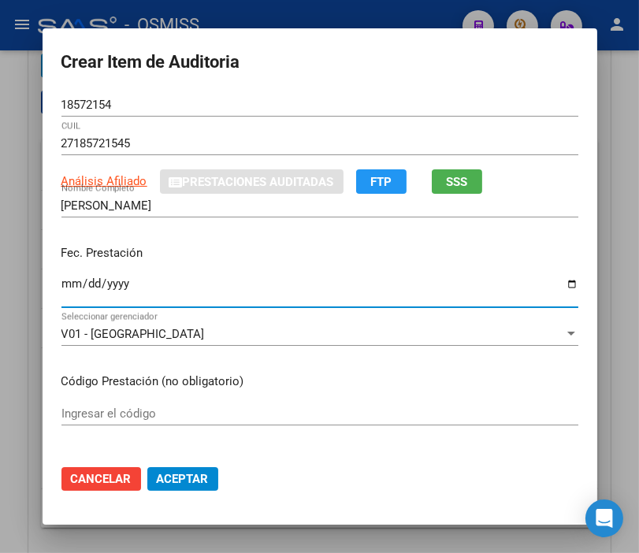
click at [61, 277] on input "Ingresar la fecha" at bounding box center [319, 289] width 517 height 25
type input "2025-06-13"
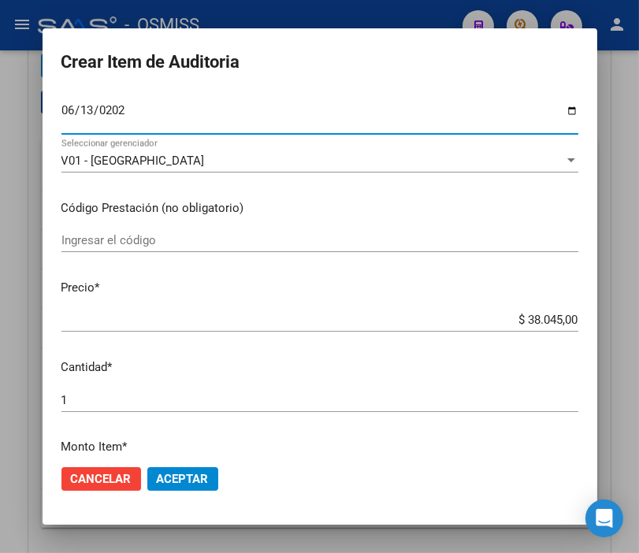
scroll to position [175, 0]
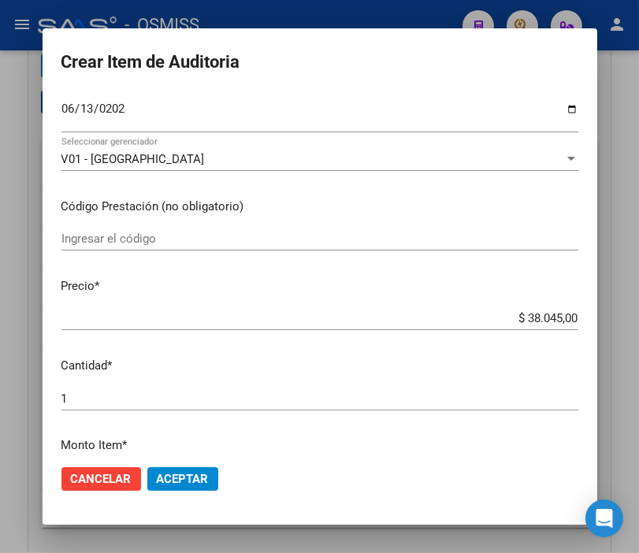
drag, startPoint x: 502, startPoint y: 311, endPoint x: 620, endPoint y: 323, distance: 118.1
click at [620, 323] on div "Crear Item de Auditoria 18572154 Nro Documento 27185721545 CUIL Análisis Afilia…" at bounding box center [319, 276] width 639 height 553
click at [523, 305] on mat-dialog-content "18572154 Nro Documento 27185721545 CUIL Análisis Afiliado Prestaciones Auditada…" at bounding box center [320, 272] width 555 height 359
drag, startPoint x: 498, startPoint y: 309, endPoint x: 617, endPoint y: 335, distance: 121.8
click at [617, 335] on div "Crear Item de Auditoria 18572154 Nro Documento 27185721545 CUIL Análisis Afilia…" at bounding box center [319, 276] width 639 height 553
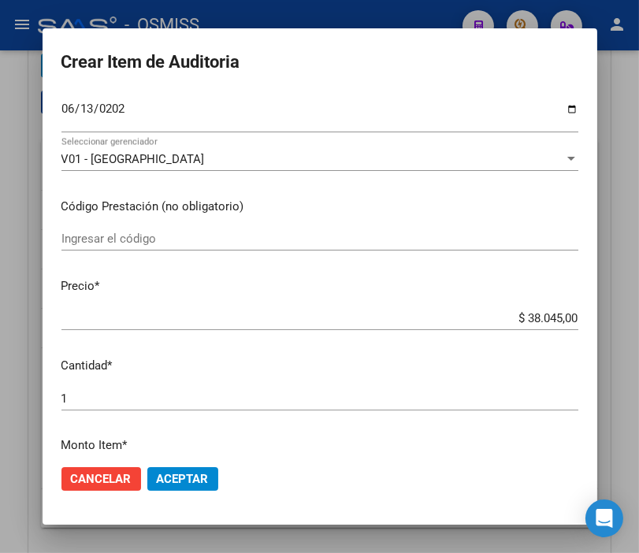
click at [510, 322] on input "$ 38.045,00" at bounding box center [319, 318] width 517 height 14
drag, startPoint x: 505, startPoint y: 322, endPoint x: 589, endPoint y: 325, distance: 84.4
click at [589, 325] on mat-dialog-content "18572154 Nro Documento 27185721545 CUIL Análisis Afiliado Prestaciones Auditada…" at bounding box center [320, 272] width 555 height 359
type input "$ 0,07"
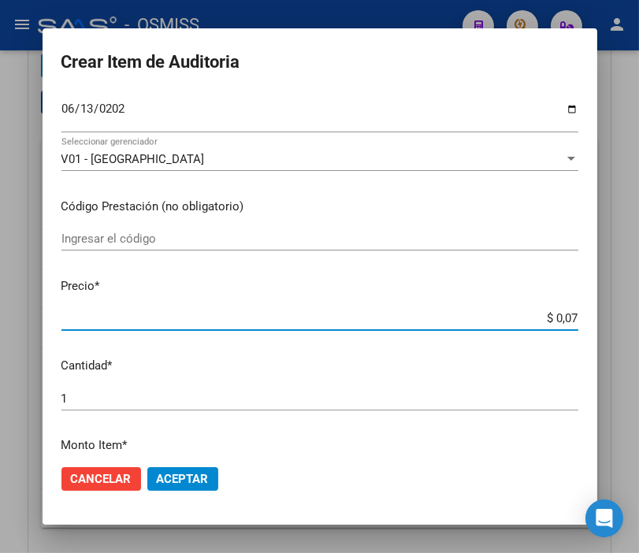
type input "$ 0,76"
type input "$ 7,60"
type input "$ 76,09"
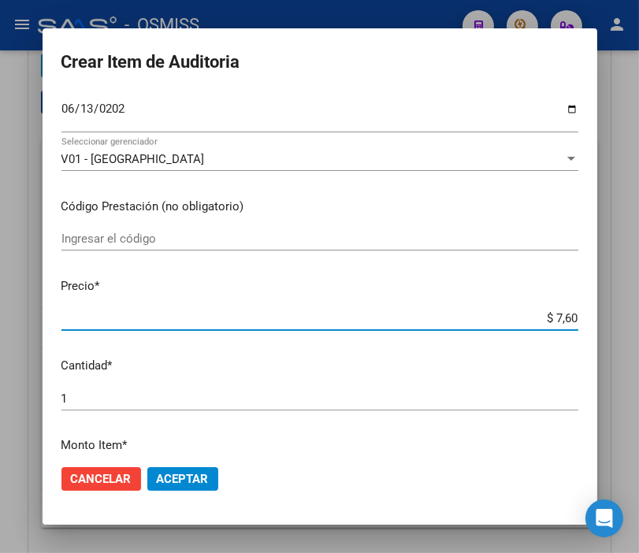
type input "$ 76,09"
type input "$ 760,90"
type input "$ 7.609,00"
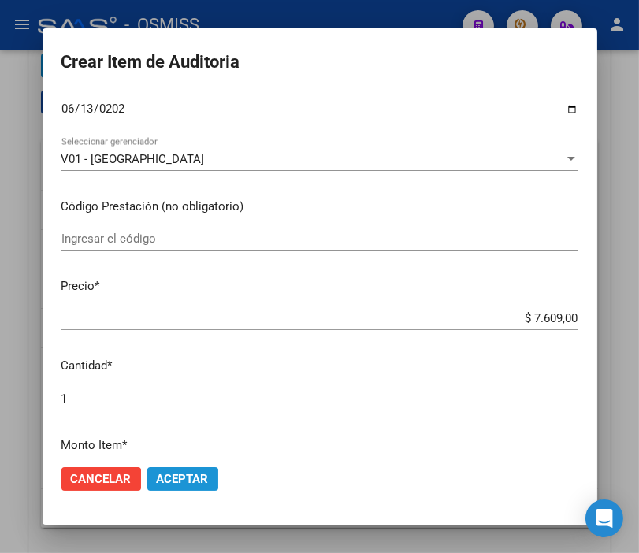
click at [169, 472] on span "Aceptar" at bounding box center [183, 479] width 52 height 14
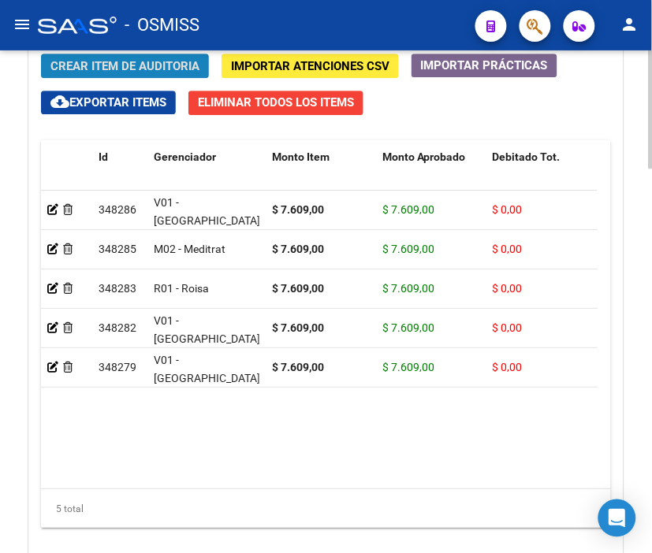
click at [115, 69] on span "Crear Item de Auditoria" at bounding box center [124, 66] width 149 height 14
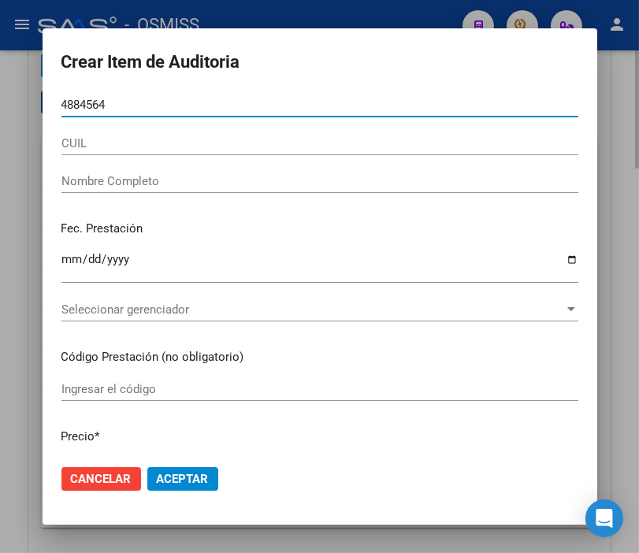
type input "48845641"
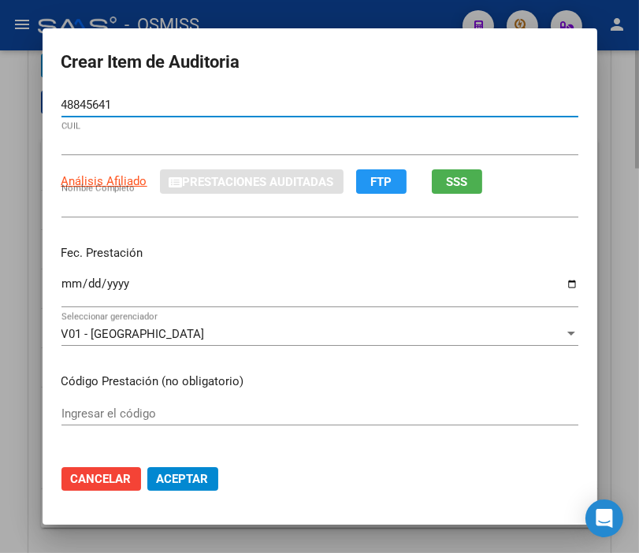
type input "20488456416"
type input "GIANNINO, LAZARO ESTEBAN"
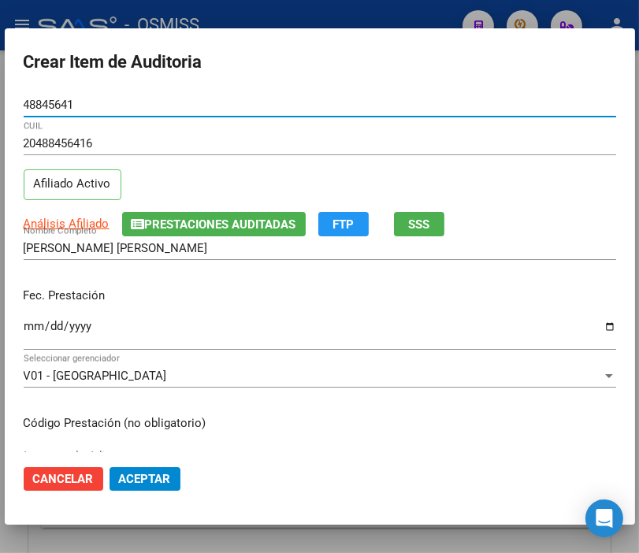
type input "48845641"
click at [35, 326] on input "Ingresar la fecha" at bounding box center [320, 332] width 593 height 25
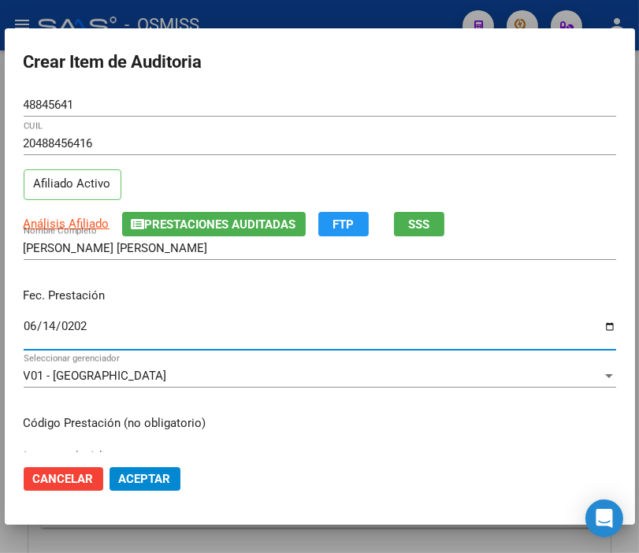
type input "2025-06-14"
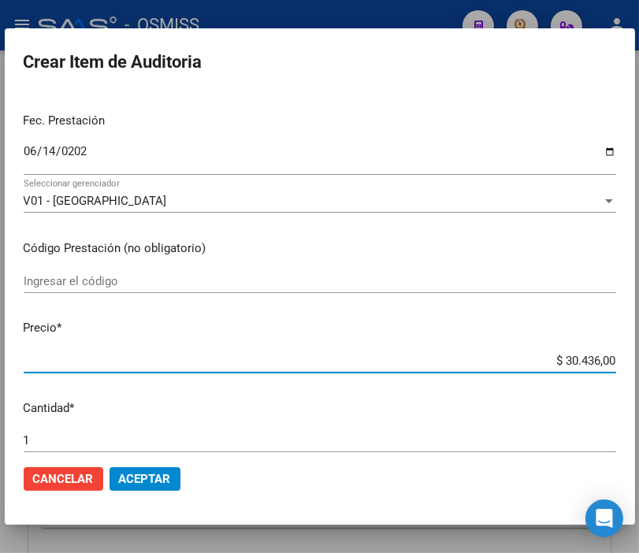
drag, startPoint x: 519, startPoint y: 359, endPoint x: 654, endPoint y: 376, distance: 136.7
click at [639, 376] on html "menu - OSMISS person Firma Express Padrón Padrón Ágil Análisis Afiliado Integra…" at bounding box center [319, 276] width 639 height 553
type input "$ 0,07"
type input "$ 0,76"
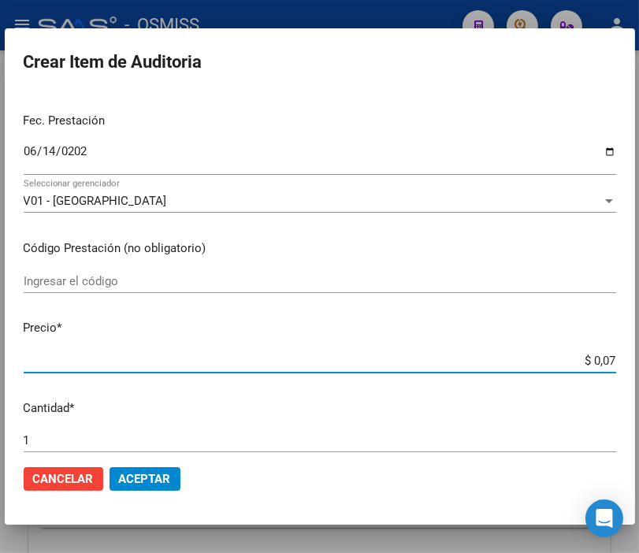
type input "$ 0,76"
type input "$ 7,60"
type input "$ 76,09"
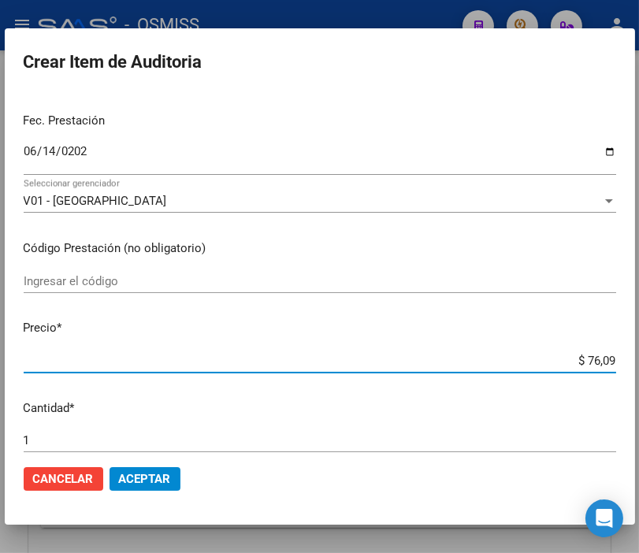
type input "$ 760,90"
type input "$ 7.609,00"
click at [175, 479] on button "Aceptar" at bounding box center [145, 479] width 71 height 24
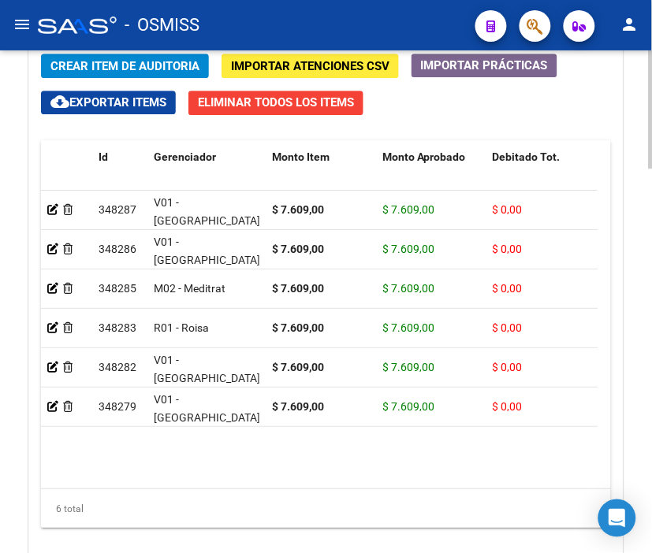
click at [114, 65] on span "Crear Item de Auditoria" at bounding box center [124, 66] width 149 height 14
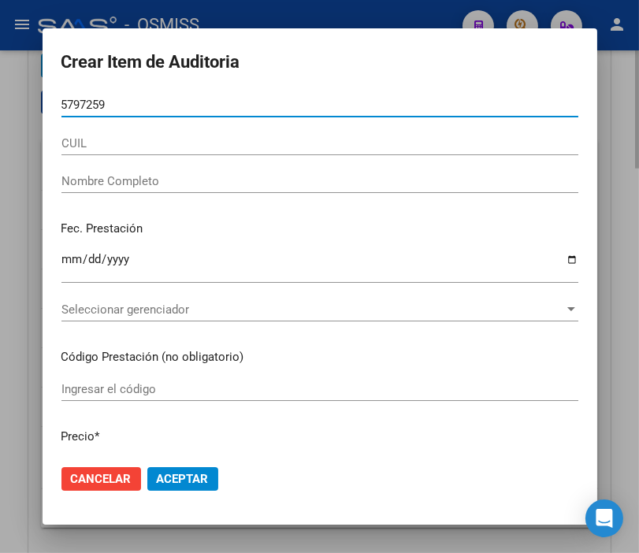
type input "57972591"
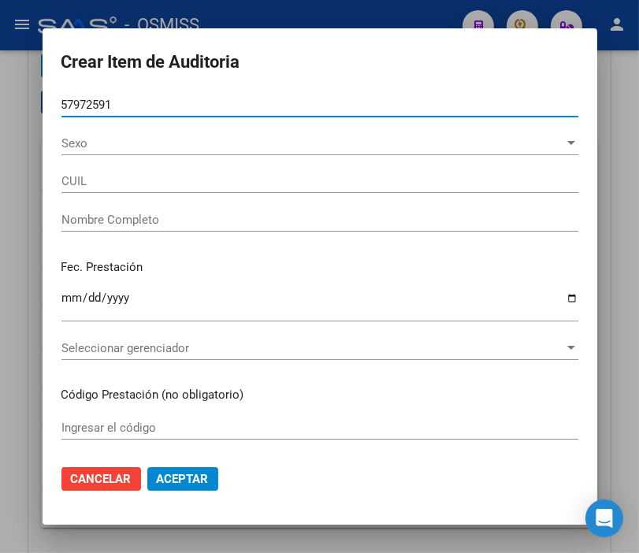
type input "27579725910"
type input "CABRERA CATALINA JAZMIN"
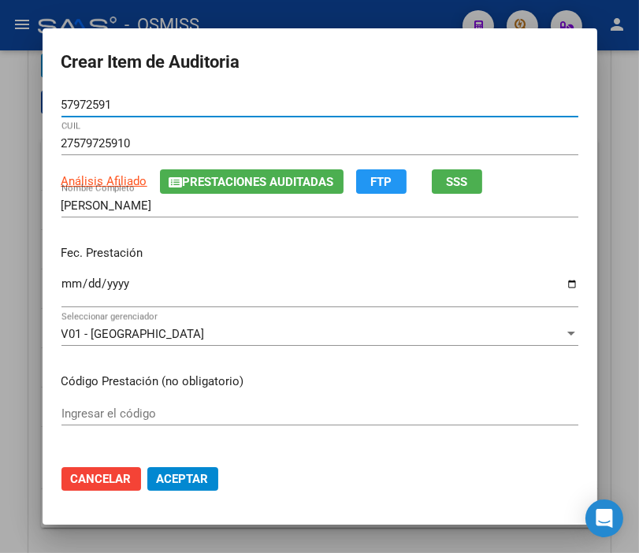
type input "57972591"
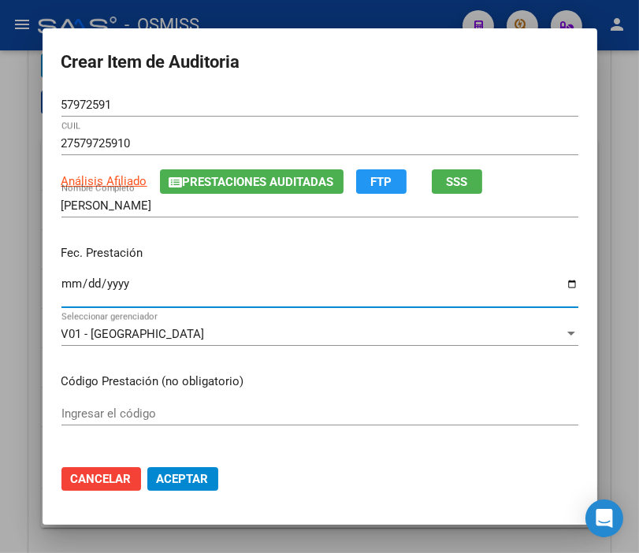
click at [61, 285] on input "Ingresar la fecha" at bounding box center [319, 289] width 517 height 25
type input "2025-06-14"
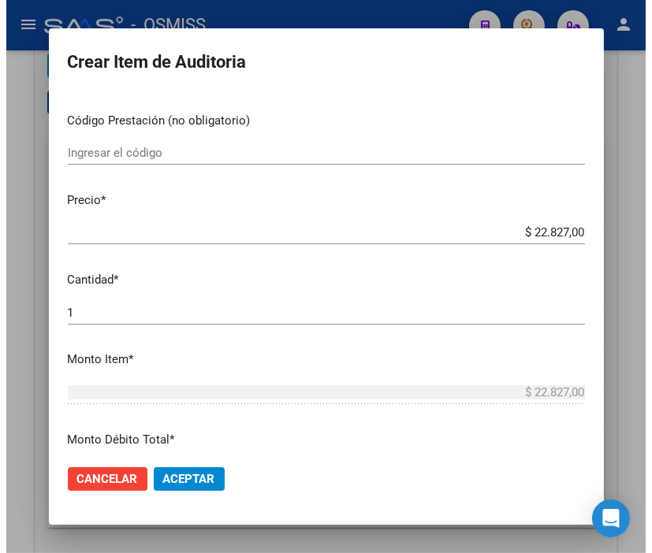
scroll to position [263, 0]
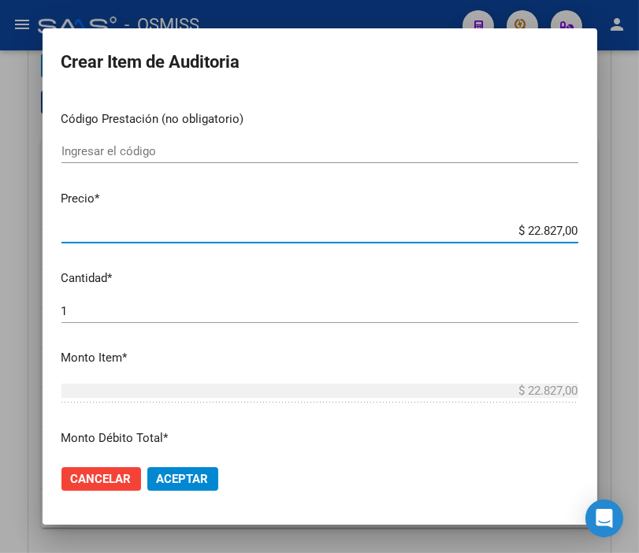
drag, startPoint x: 486, startPoint y: 227, endPoint x: 656, endPoint y: 248, distance: 171.5
click at [639, 248] on html "menu - OSMISS person Firma Express Padrón Padrón Ágil Análisis Afiliado Integra…" at bounding box center [319, 276] width 639 height 553
type input "$ 0,07"
type input "$ 0,76"
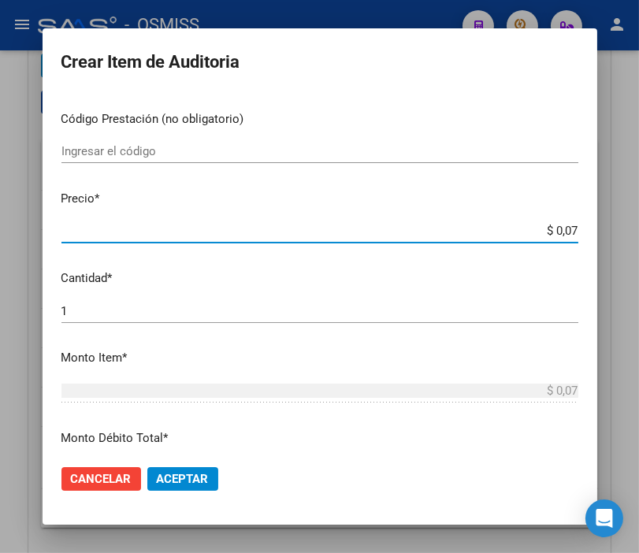
type input "$ 0,76"
type input "$ 7,60"
type input "$ 76,09"
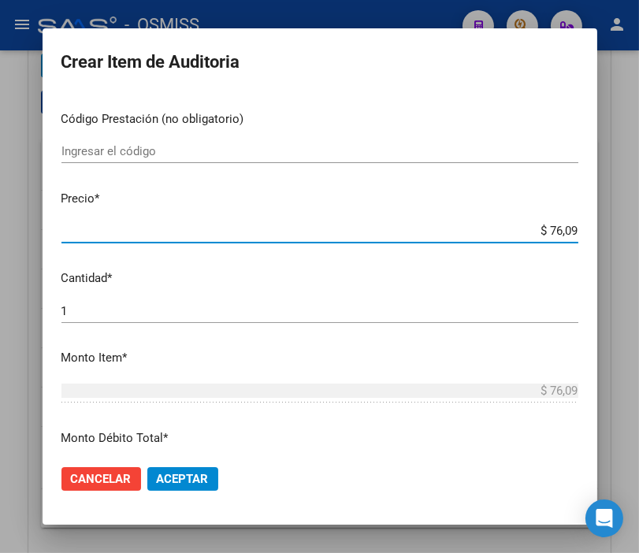
type input "$ 760,90"
type input "$ 7.609,00"
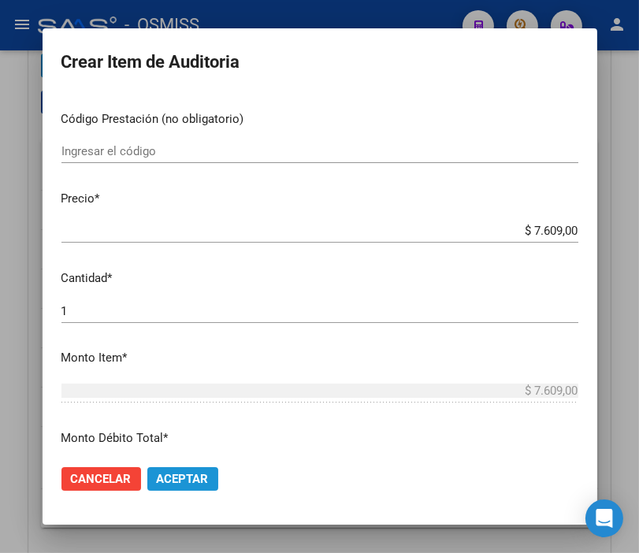
click at [181, 487] on button "Aceptar" at bounding box center [182, 479] width 71 height 24
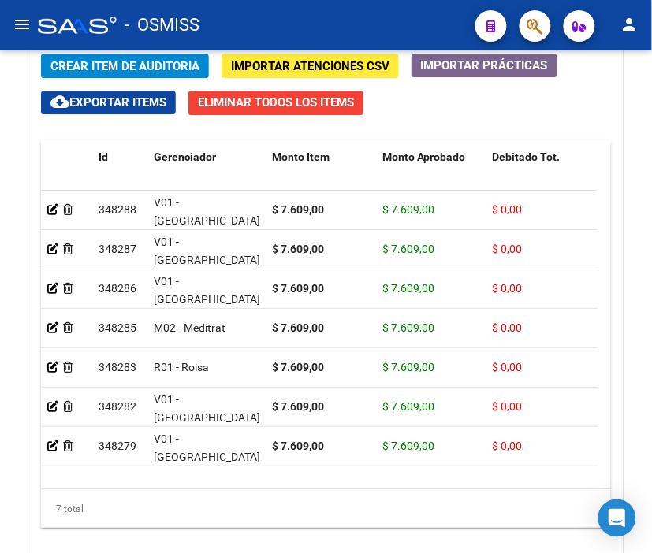
click at [253, 16] on div "- OSMISS" at bounding box center [250, 25] width 425 height 35
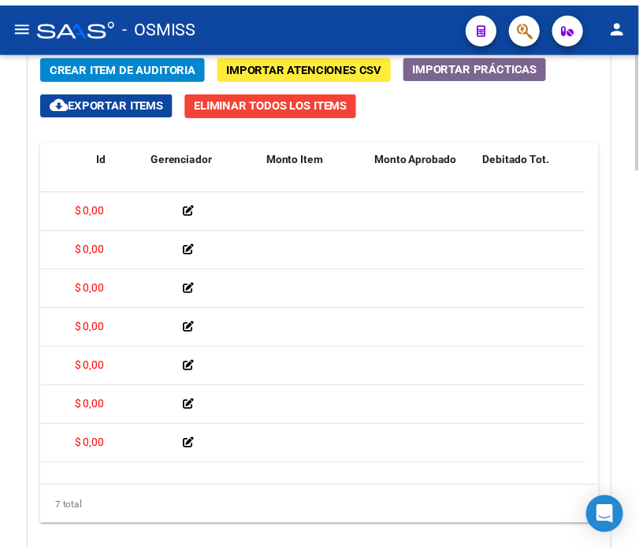
scroll to position [0, 0]
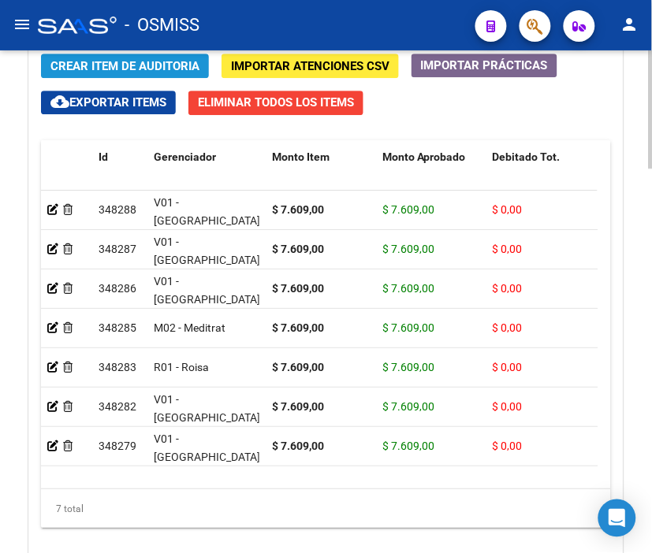
click at [91, 59] on span "Crear Item de Auditoria" at bounding box center [124, 66] width 149 height 14
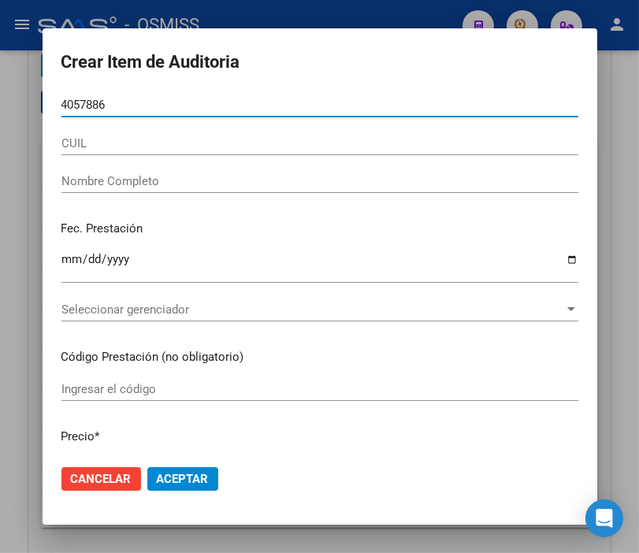
type input "40578861"
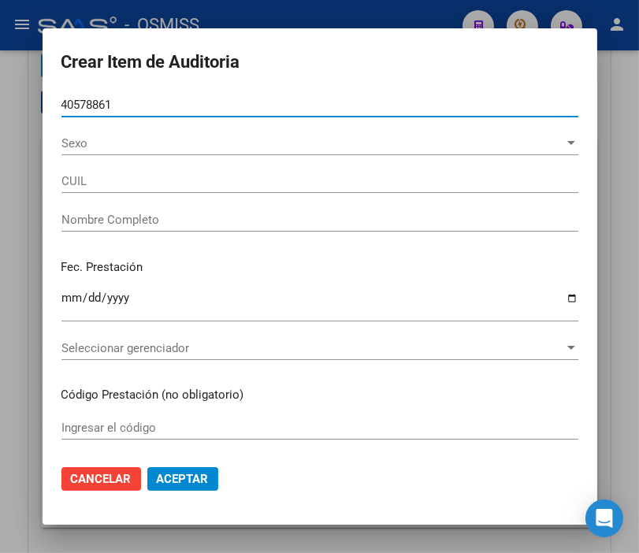
type input "20405788617"
type input "CEPEDA SERGIO FEDERICO"
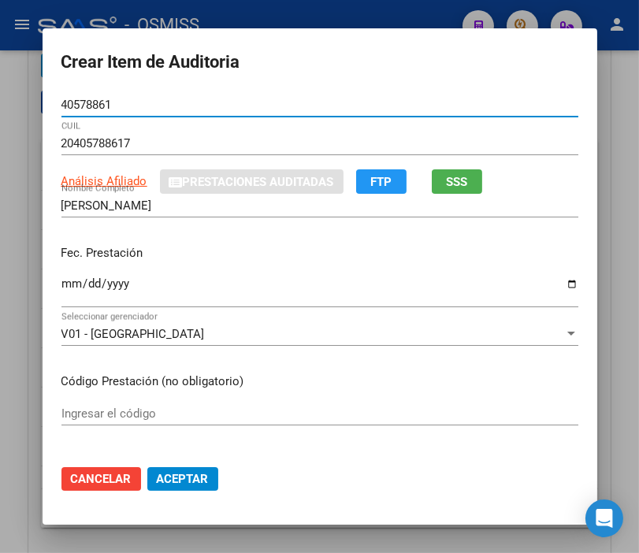
type input "40578861"
click at [61, 287] on input "Ingresar la fecha" at bounding box center [319, 289] width 517 height 25
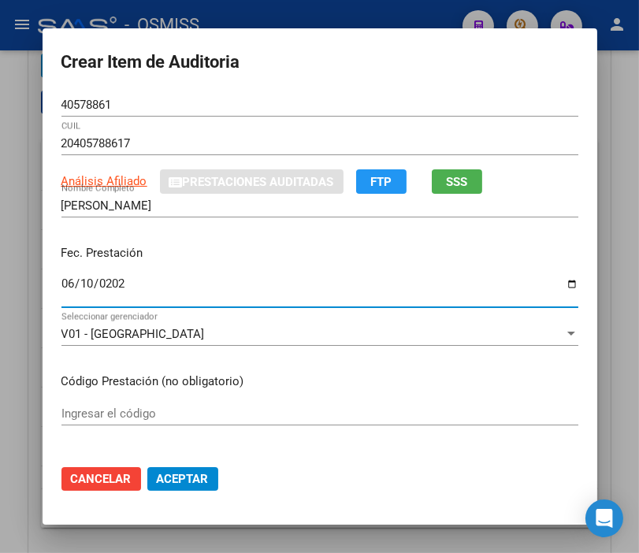
type input "2025-06-10"
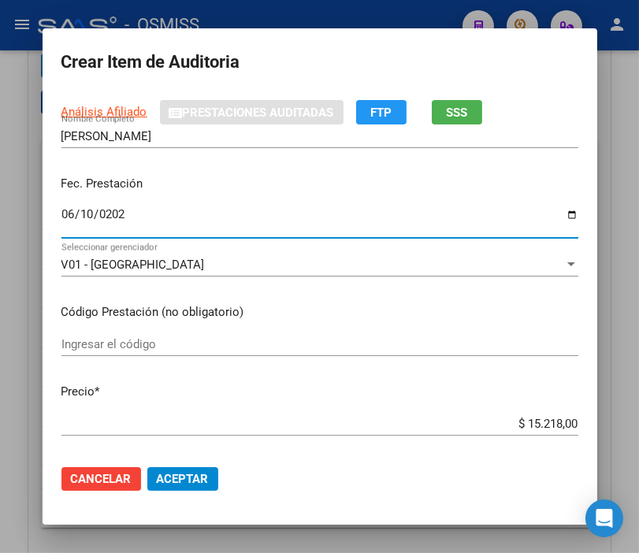
scroll to position [175, 0]
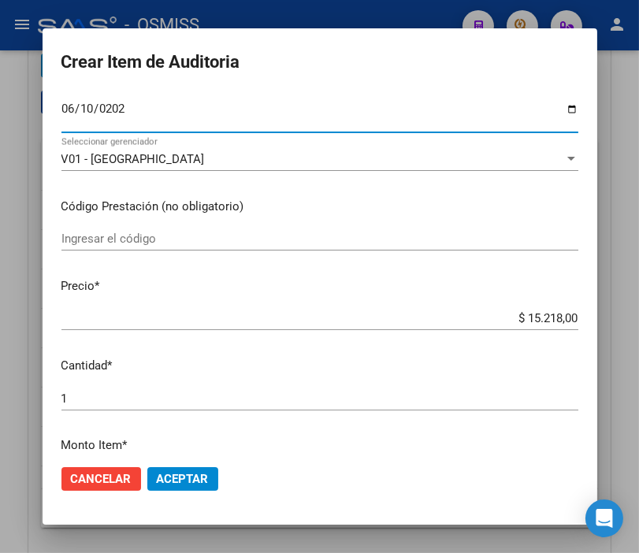
click at [492, 307] on div "$ 15.218,00 Ingresar el precio" at bounding box center [319, 319] width 517 height 24
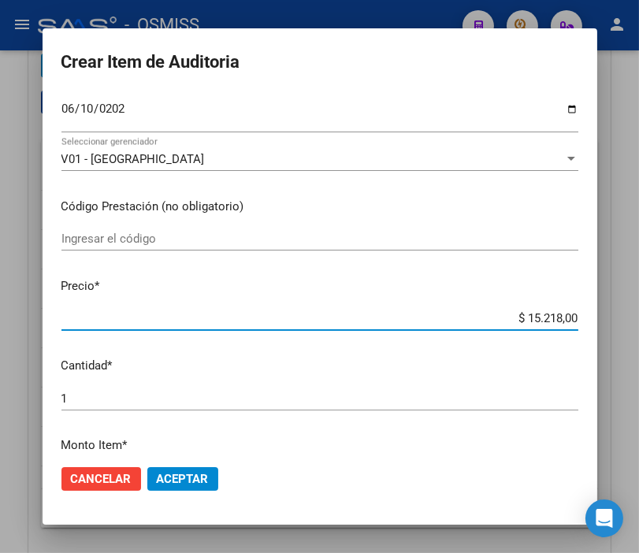
drag, startPoint x: 493, startPoint y: 315, endPoint x: 601, endPoint y: 317, distance: 108.0
click at [598, 317] on mat-dialog-content "40578861 Nro Documento 20405788617 CUIL Análisis Afiliado Prestaciones Auditada…" at bounding box center [320, 272] width 555 height 359
type input "$ 0,07"
type input "$ 0,76"
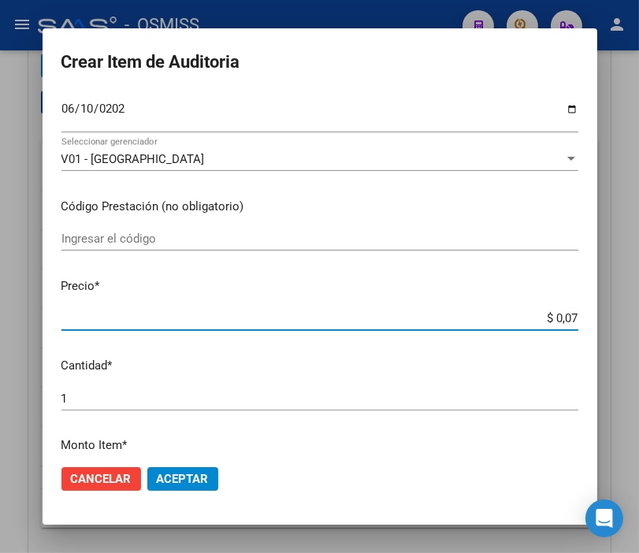
type input "$ 0,76"
type input "$ 7,60"
type input "$ 76,09"
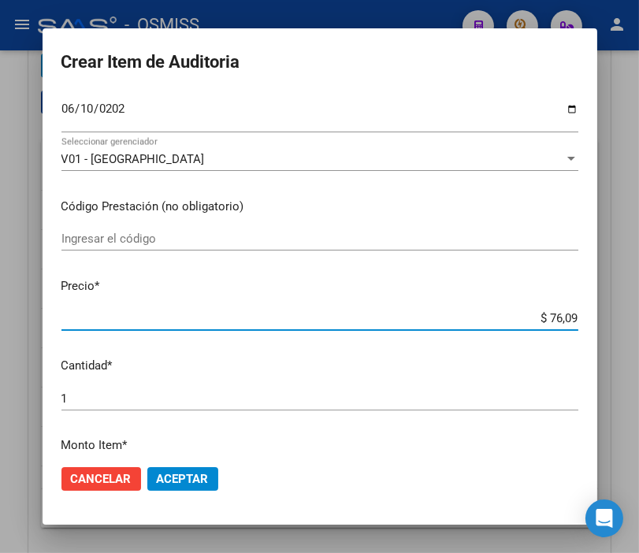
type input "$ 760,90"
type input "$ 7.609,00"
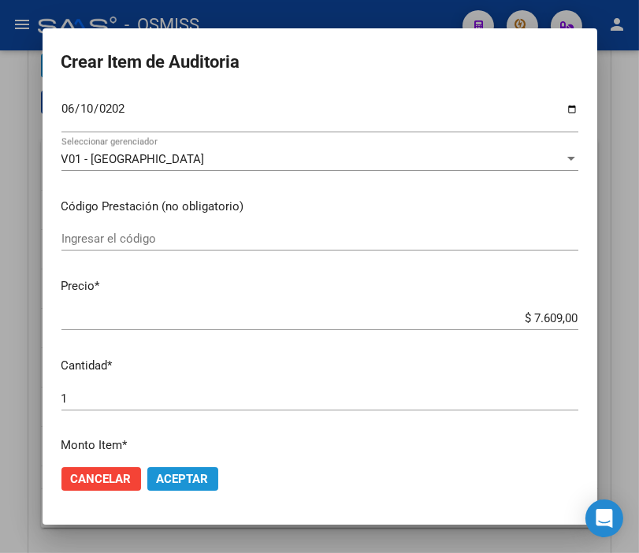
click at [183, 479] on span "Aceptar" at bounding box center [183, 479] width 52 height 14
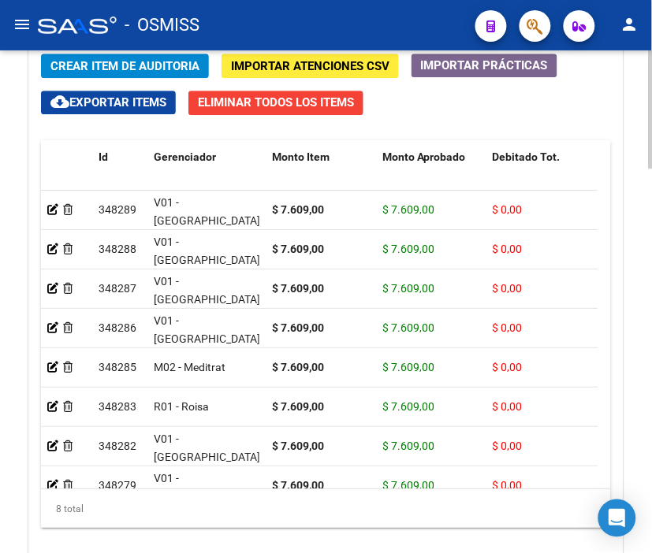
click at [166, 58] on button "Crear Item de Auditoria" at bounding box center [125, 66] width 168 height 24
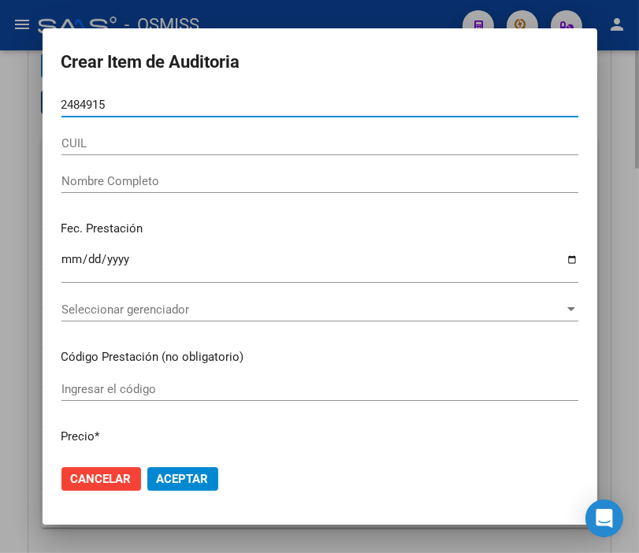
type input "24849155"
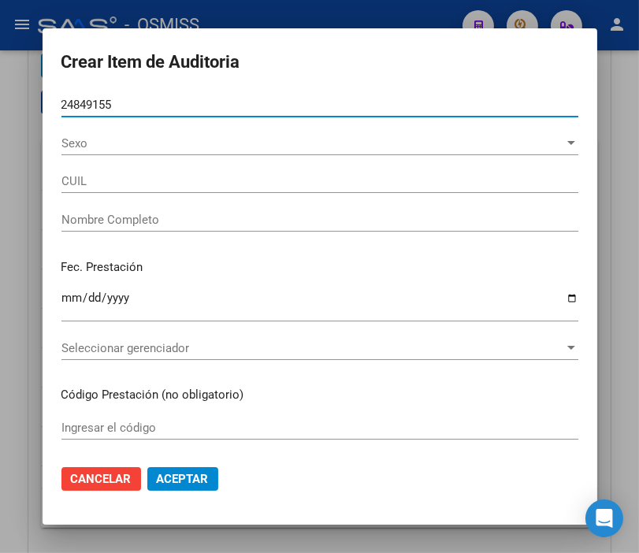
type input "20248491559"
type input "DANEVITCH EDGAR LUCIANO"
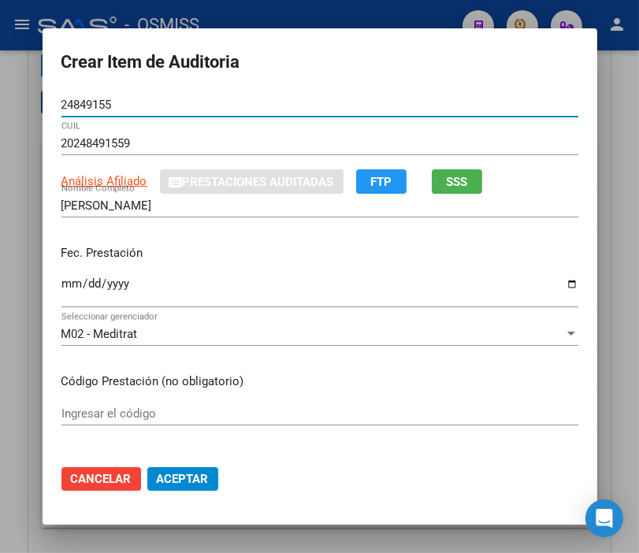
type input "24849155"
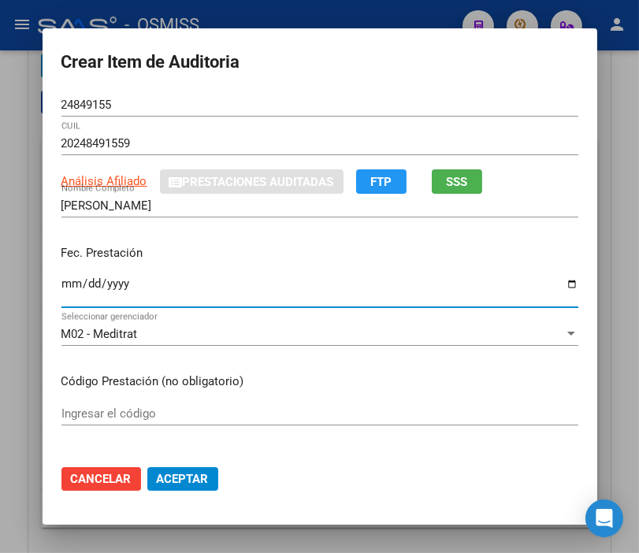
click at [61, 286] on input "Ingresar la fecha" at bounding box center [319, 289] width 517 height 25
type input "2025-06-09"
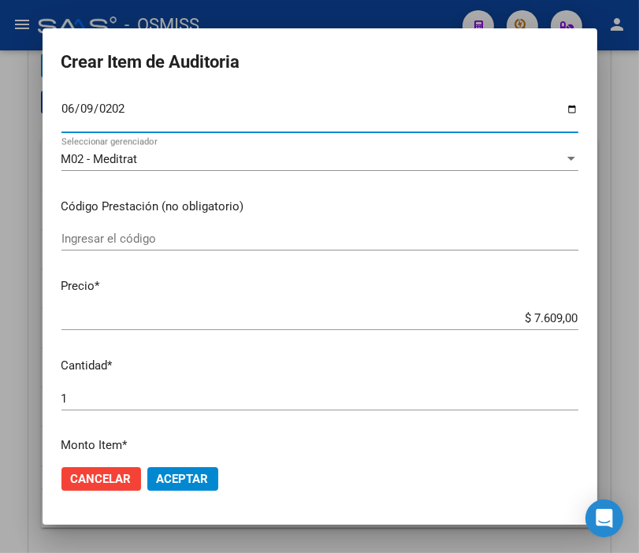
click at [188, 481] on span "Aceptar" at bounding box center [183, 479] width 52 height 14
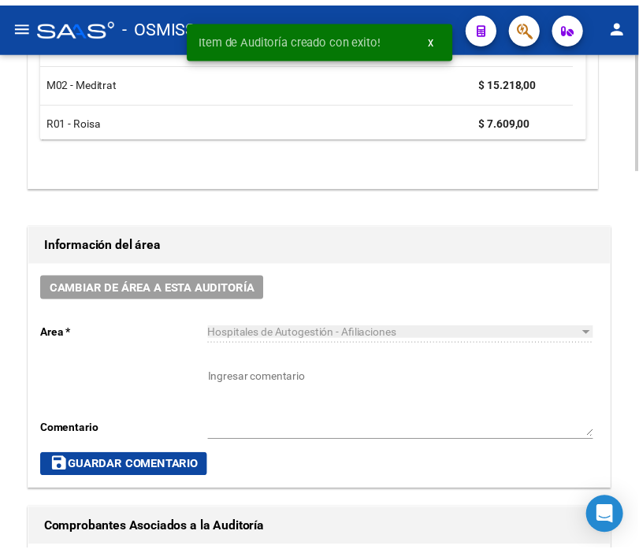
scroll to position [667, 0]
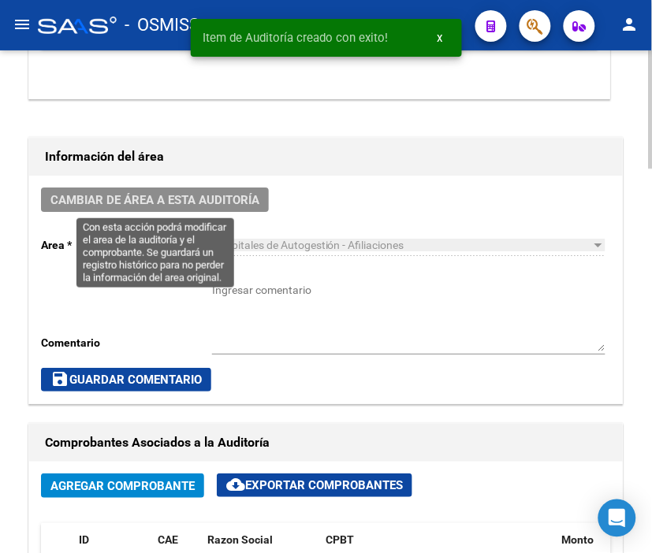
click at [162, 202] on span "Cambiar de área a esta auditoría" at bounding box center [154, 200] width 209 height 14
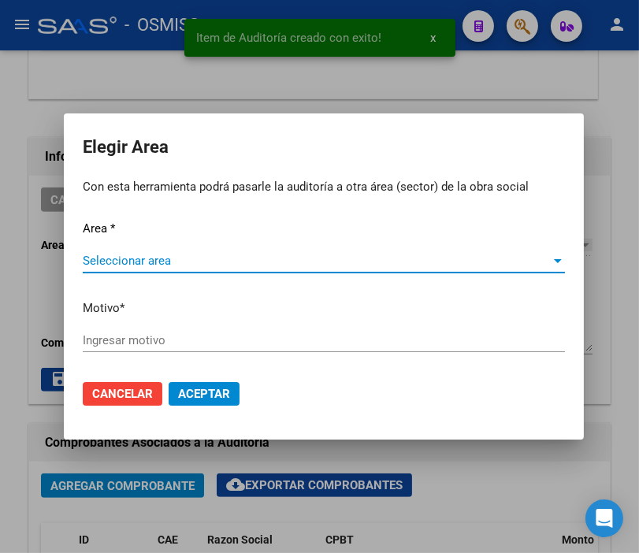
click at [132, 264] on span "Seleccionar area" at bounding box center [317, 261] width 468 height 14
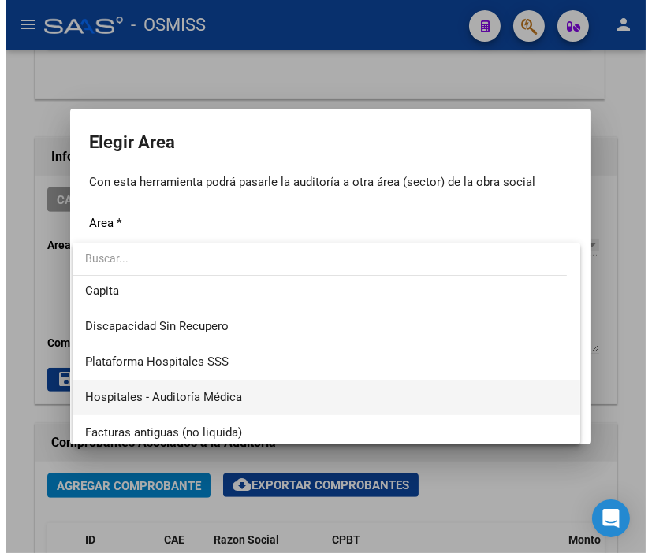
scroll to position [263, 0]
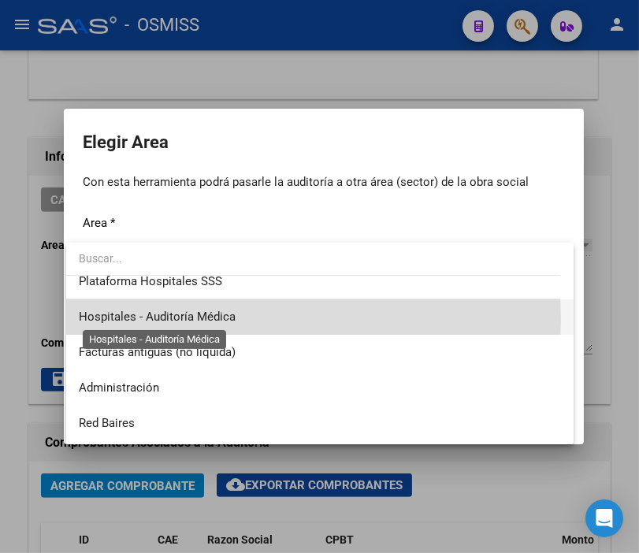
click at [214, 319] on span "Hospitales - Auditoría Médica" at bounding box center [157, 317] width 157 height 14
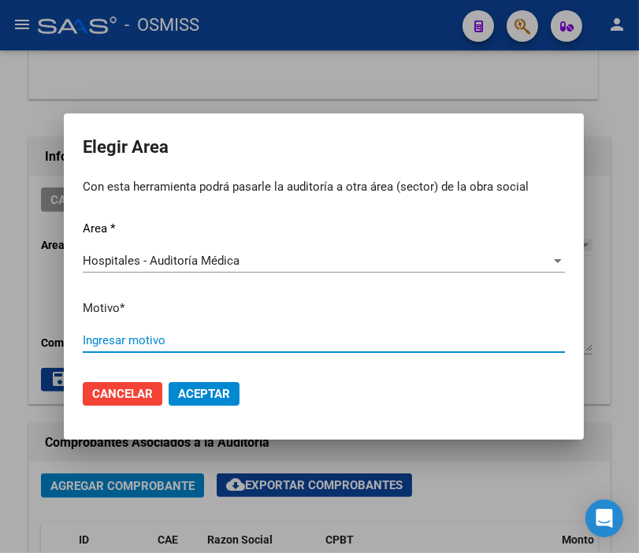
click at [190, 339] on input "Ingresar motivo" at bounding box center [324, 340] width 482 height 14
type input "AUDITADO"
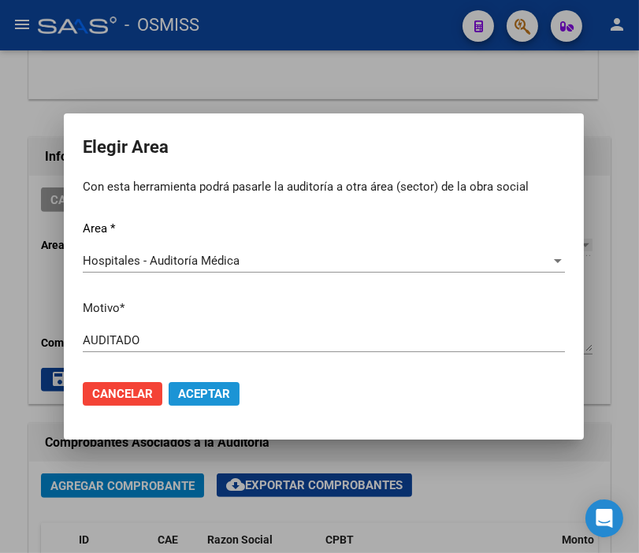
click at [209, 397] on span "Aceptar" at bounding box center [204, 394] width 52 height 14
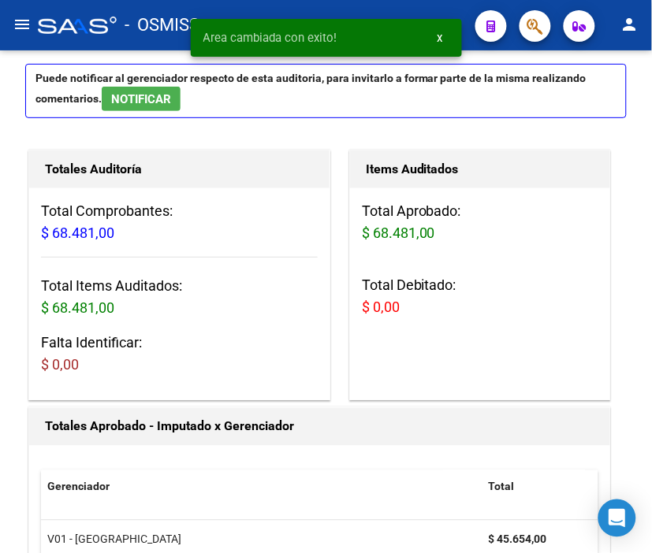
scroll to position [0, 0]
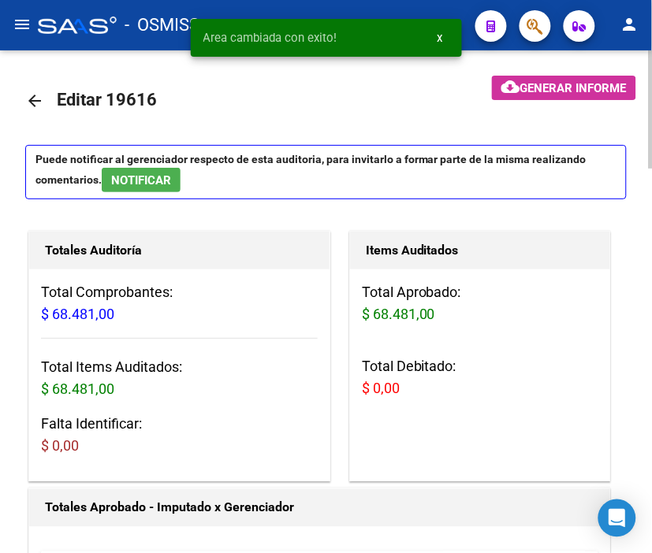
click at [30, 96] on mat-icon "arrow_back" at bounding box center [34, 100] width 19 height 19
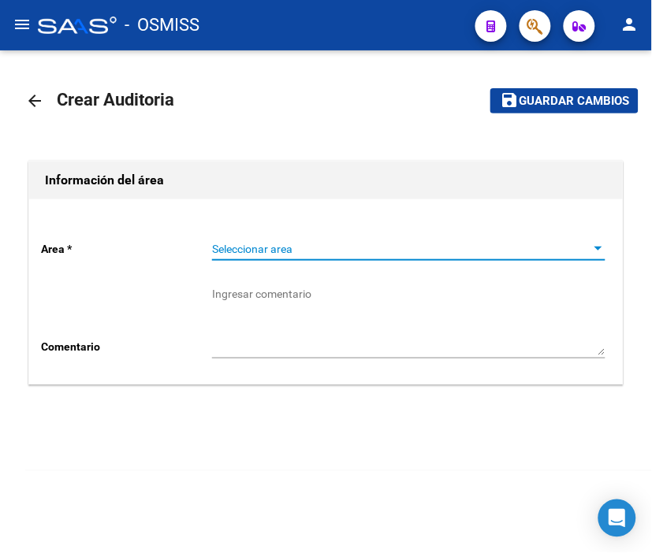
click at [230, 248] on span "Seleccionar area" at bounding box center [401, 249] width 379 height 13
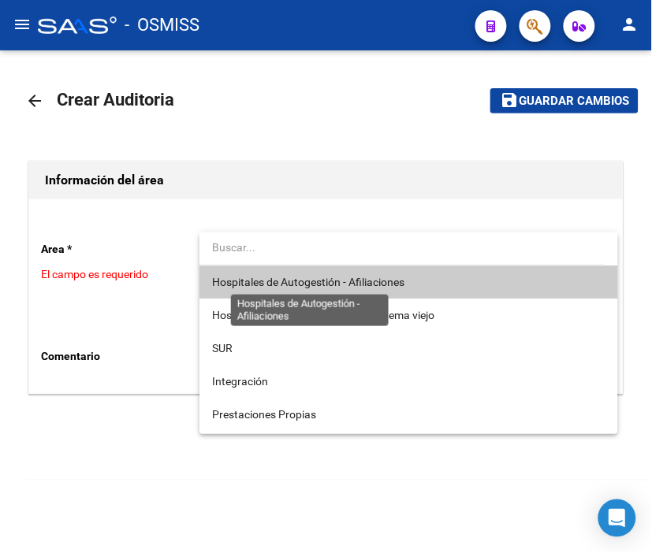
click at [265, 281] on span "Hospitales de Autogestión - Afiliaciones" at bounding box center [308, 282] width 192 height 13
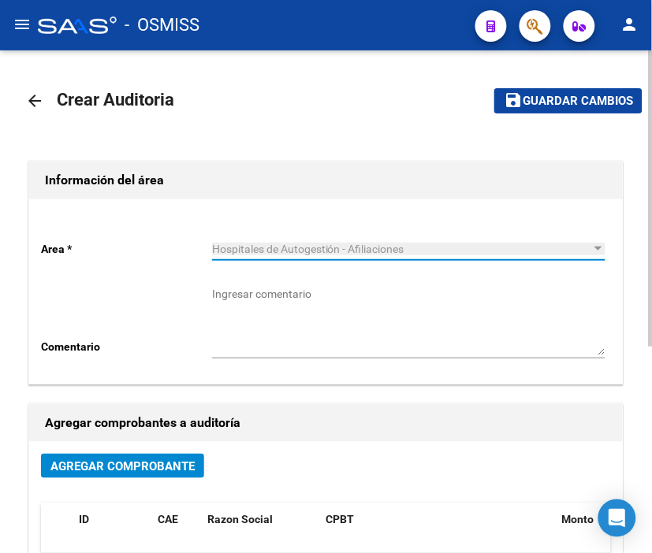
click at [162, 454] on button "Agregar Comprobante" at bounding box center [122, 466] width 163 height 24
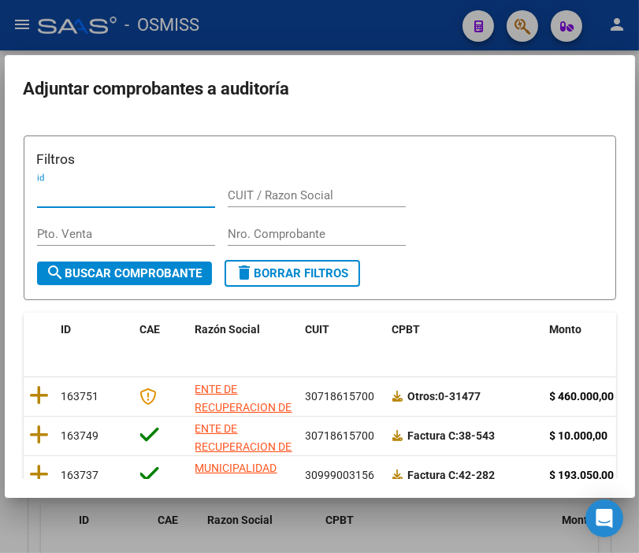
click at [298, 243] on div "Nro. Comprobante" at bounding box center [317, 234] width 178 height 24
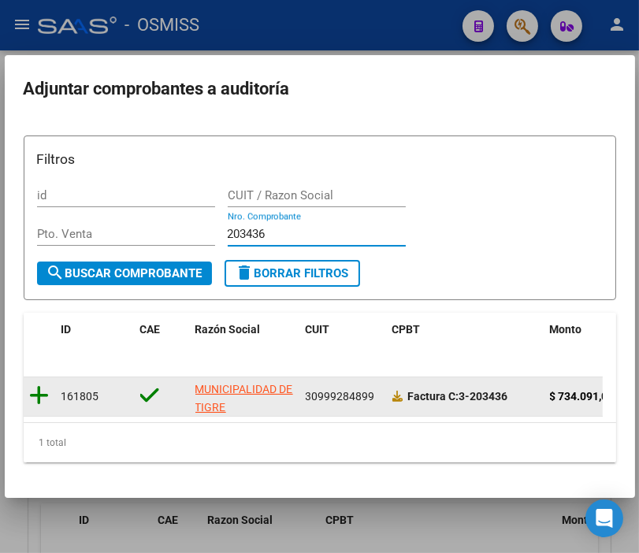
type input "203436"
click at [38, 394] on icon at bounding box center [40, 396] width 20 height 22
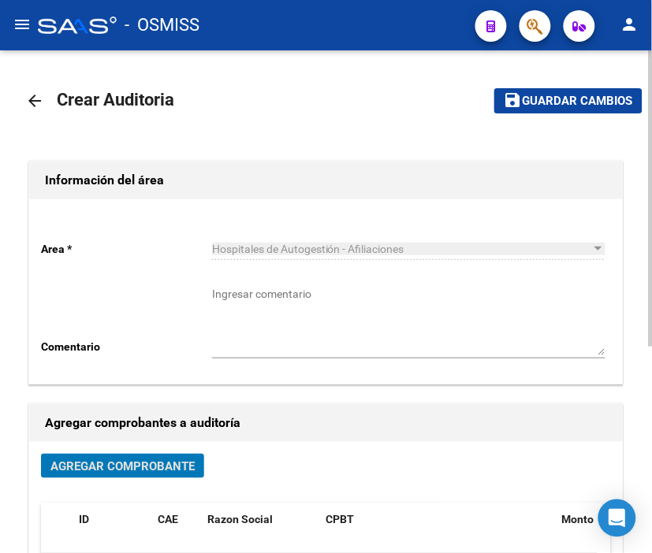
click at [549, 113] on button "save Guardar cambios" at bounding box center [568, 100] width 148 height 24
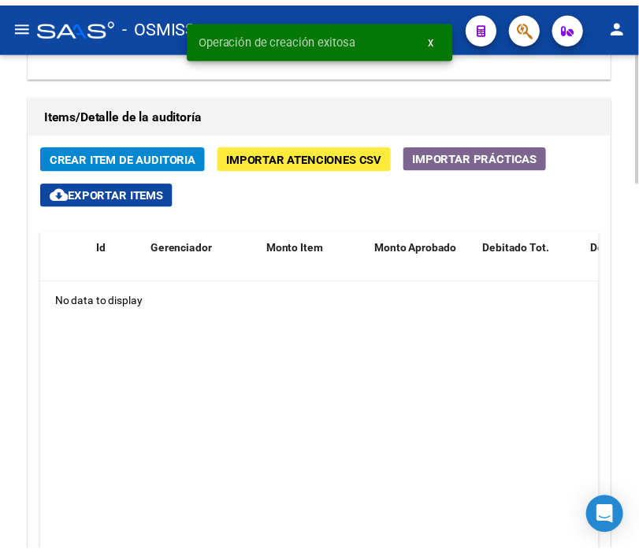
scroll to position [1226, 0]
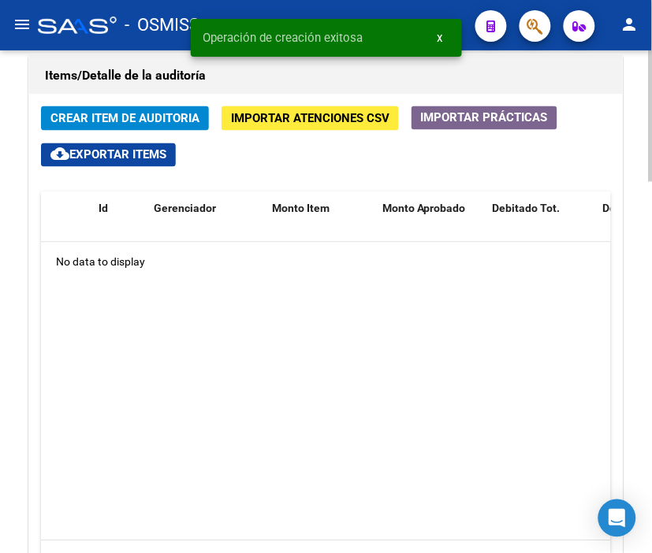
click at [112, 109] on button "Crear Item de Auditoria" at bounding box center [125, 118] width 168 height 24
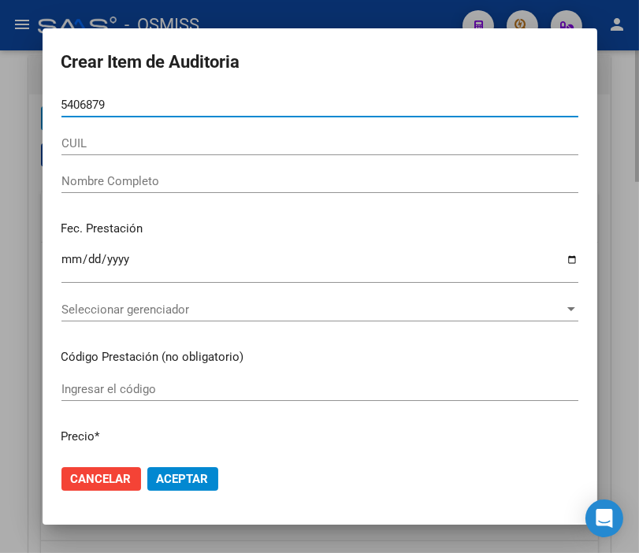
type input "54068793"
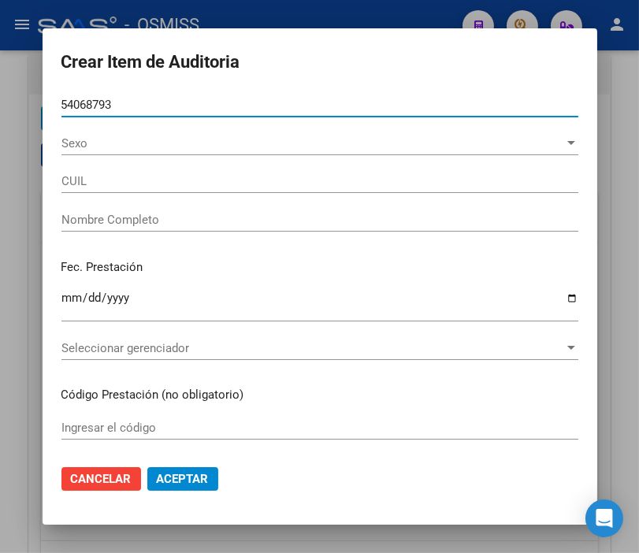
type input "27540687930"
type input "CORDOBA PRISCILA NICOLE"
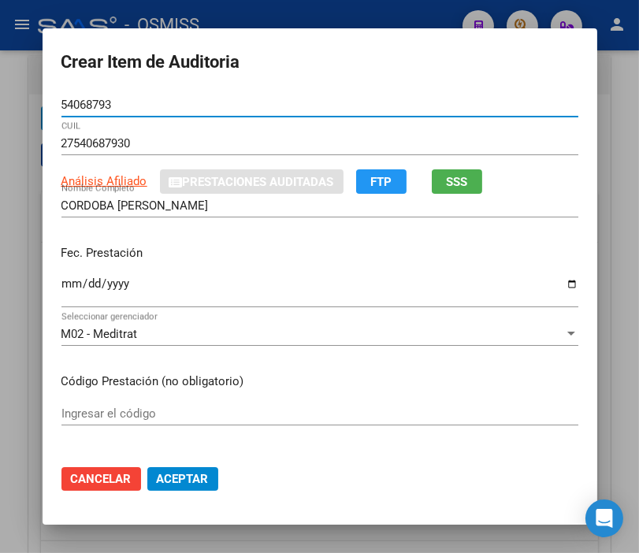
type input "54068793"
click at [65, 296] on input "Ingresar la fecha" at bounding box center [319, 289] width 517 height 25
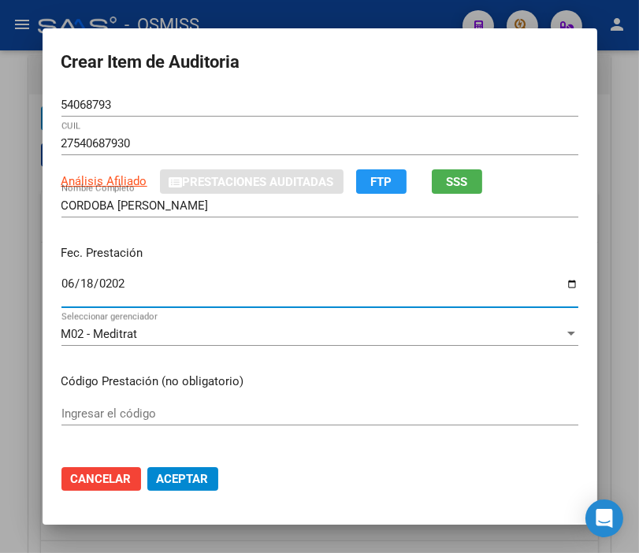
type input "2025-06-18"
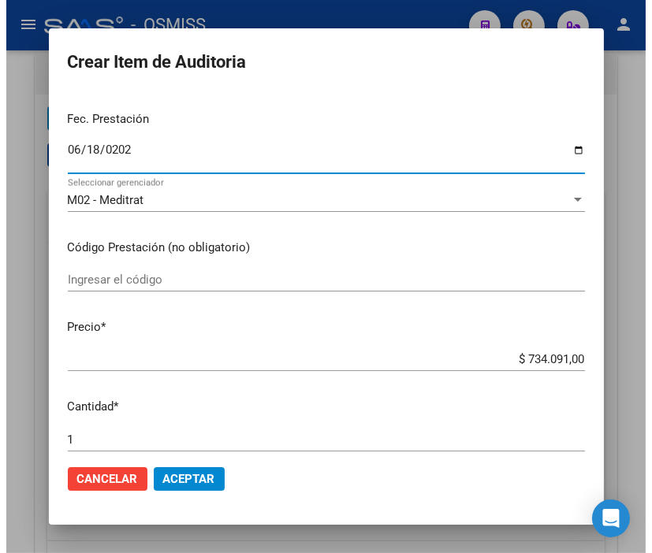
scroll to position [175, 0]
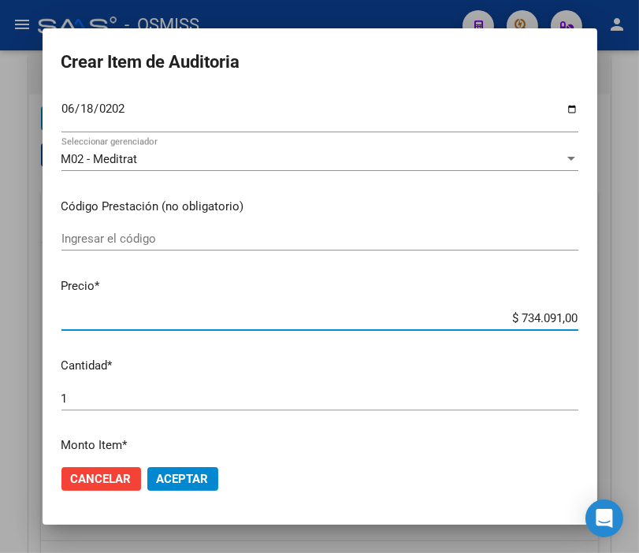
drag, startPoint x: 497, startPoint y: 318, endPoint x: 627, endPoint y: 318, distance: 129.3
click at [627, 318] on div "Crear Item de Auditoria 54068793 Nro Documento 27540687930 CUIL Análisis Afilia…" at bounding box center [319, 276] width 639 height 553
click at [428, 276] on mat-dialog-content "54068793 Nro Documento 27540687930 CUIL Análisis Afiliado Prestaciones Auditada…" at bounding box center [320, 272] width 555 height 359
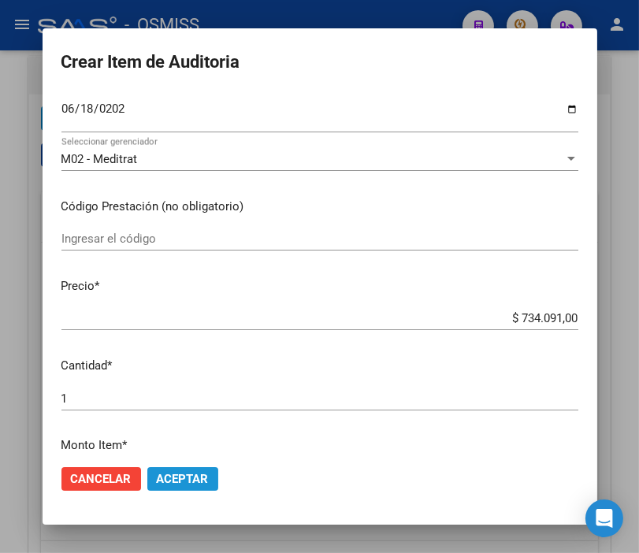
click at [187, 479] on span "Aceptar" at bounding box center [183, 479] width 52 height 14
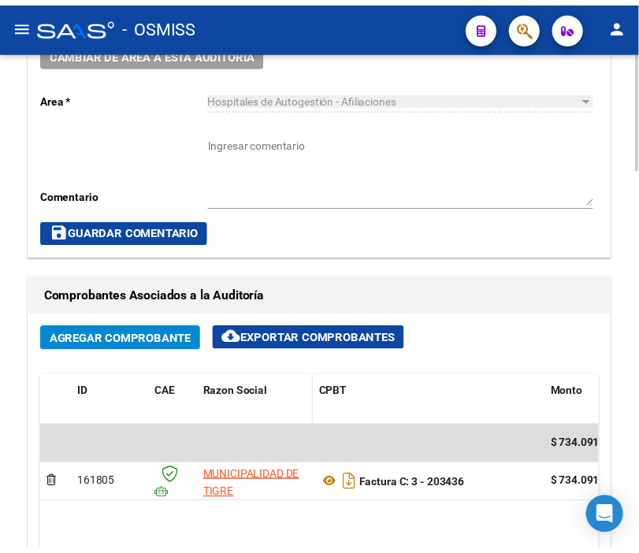
scroll to position [739, 0]
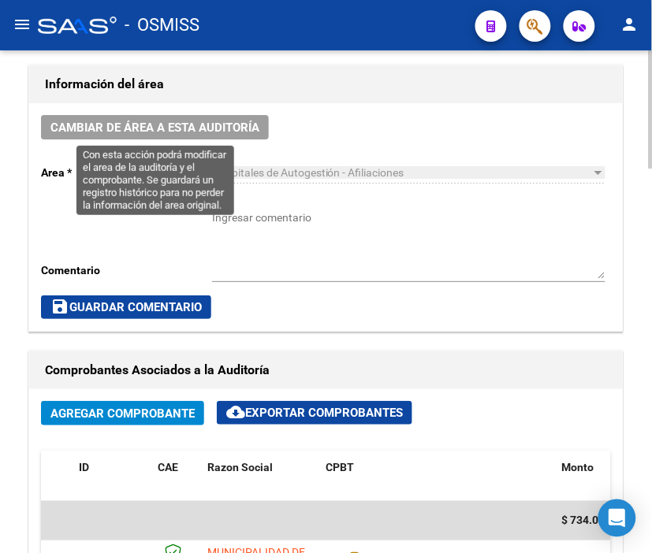
click at [226, 136] on button "Cambiar de área a esta auditoría" at bounding box center [155, 127] width 228 height 24
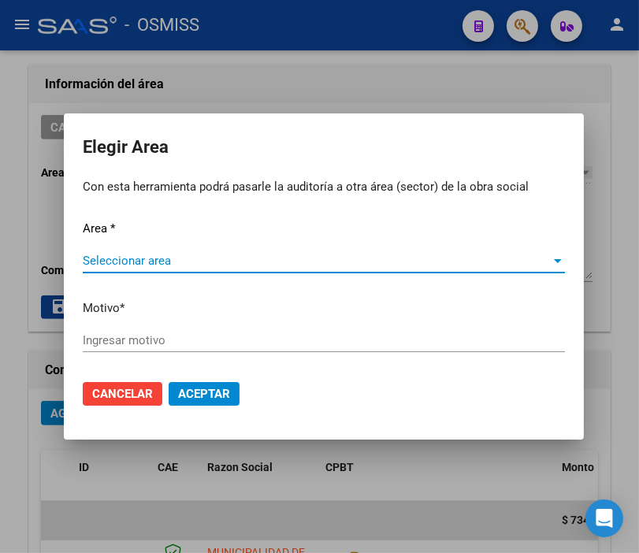
click at [148, 240] on div "Area * Seleccionar area Seleccionar area Motivo * Ingresar motivo" at bounding box center [324, 294] width 482 height 148
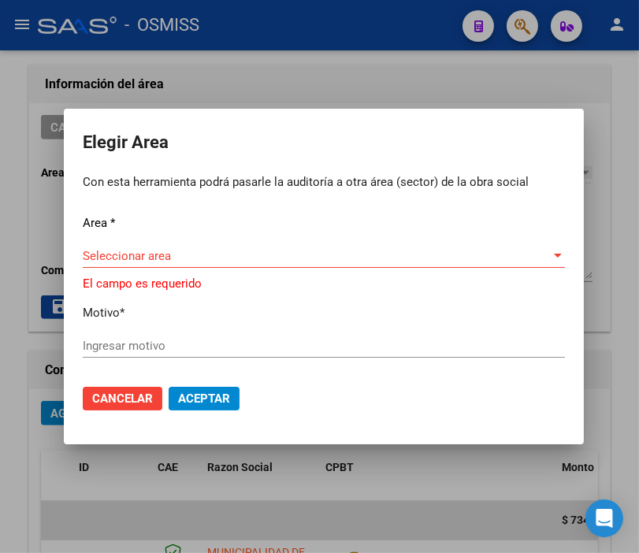
click at [147, 263] on div "Seleccionar area Seleccionar area" at bounding box center [324, 256] width 482 height 24
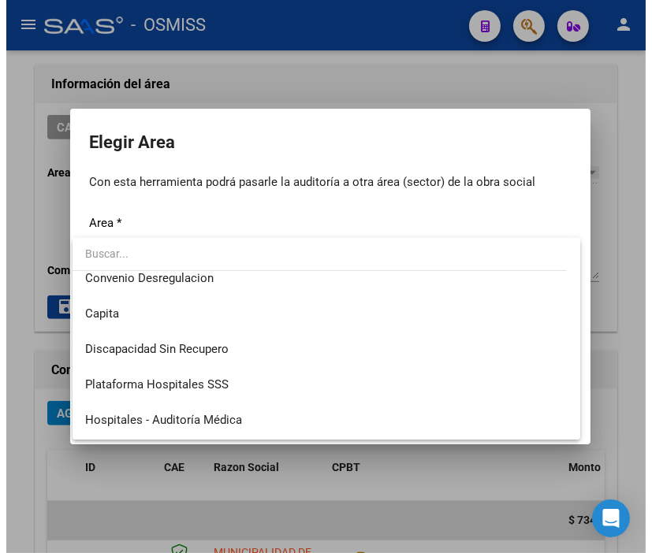
scroll to position [175, 0]
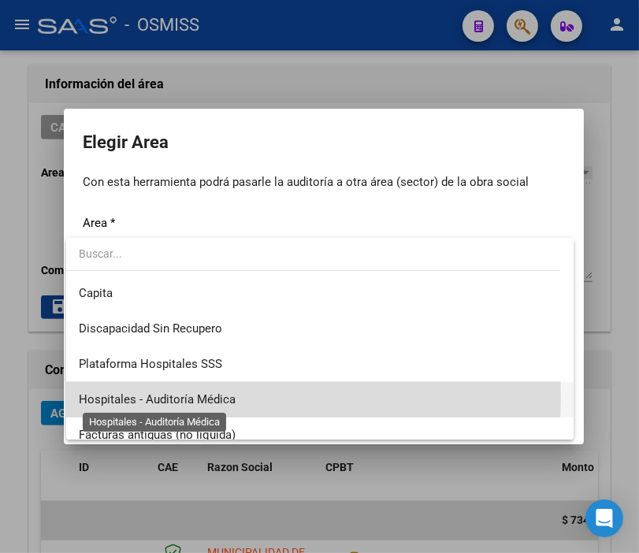
click at [223, 397] on span "Hospitales - Auditoría Médica" at bounding box center [157, 400] width 157 height 14
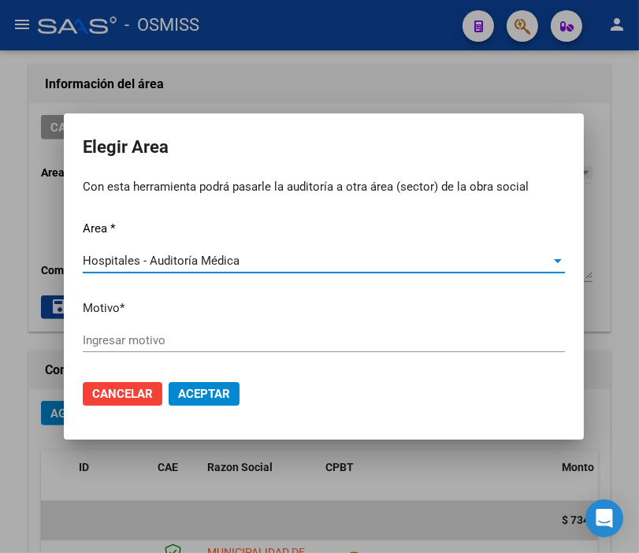
click at [140, 342] on input "Ingresar motivo" at bounding box center [324, 340] width 482 height 14
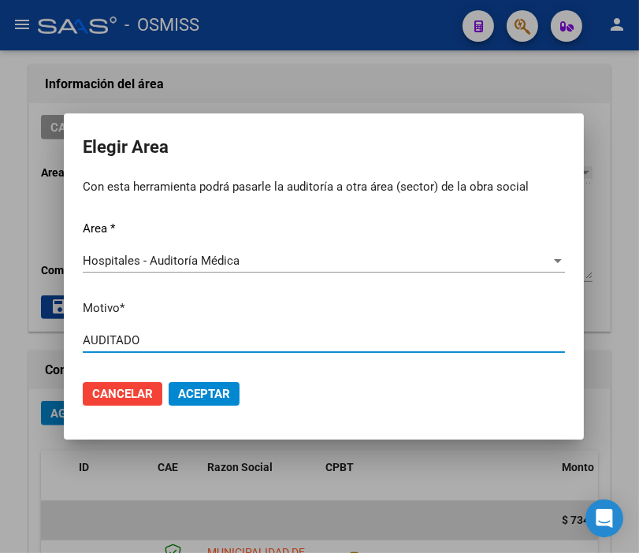
click at [207, 388] on span "Aceptar" at bounding box center [204, 394] width 52 height 14
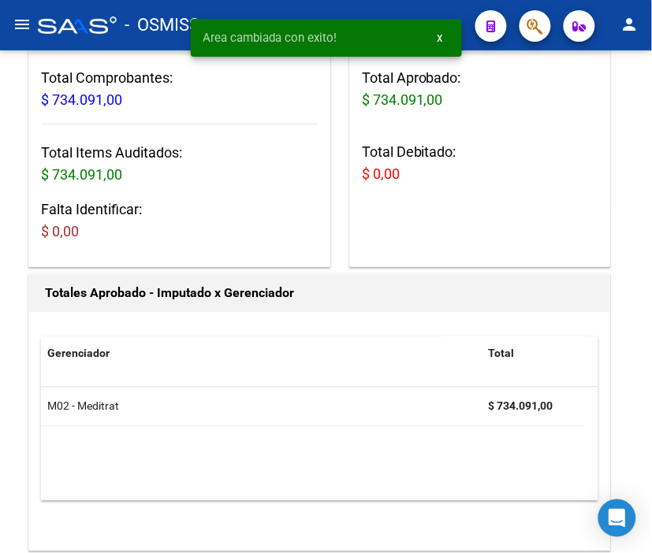
scroll to position [0, 0]
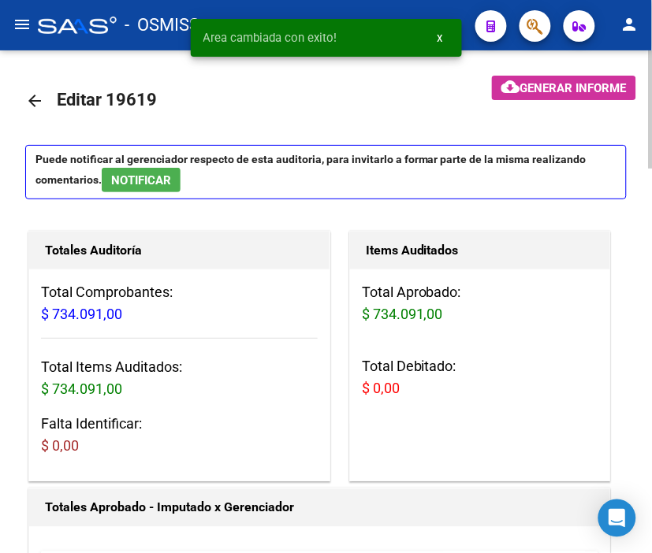
click at [35, 99] on mat-icon "arrow_back" at bounding box center [34, 100] width 19 height 19
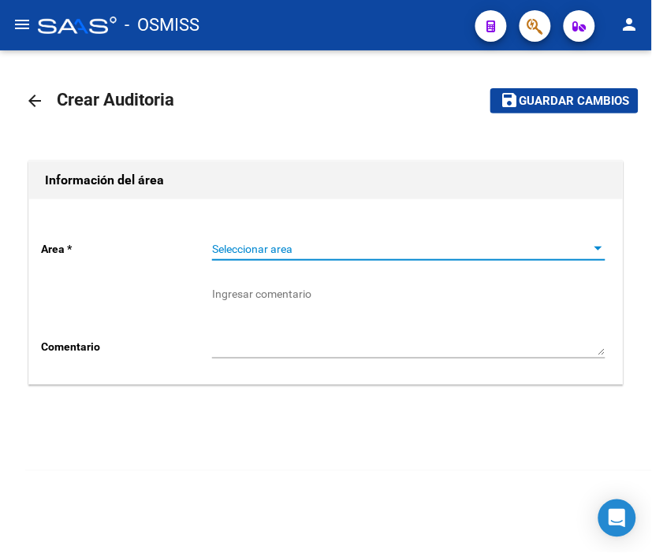
click at [280, 254] on span "Seleccionar area" at bounding box center [401, 249] width 379 height 13
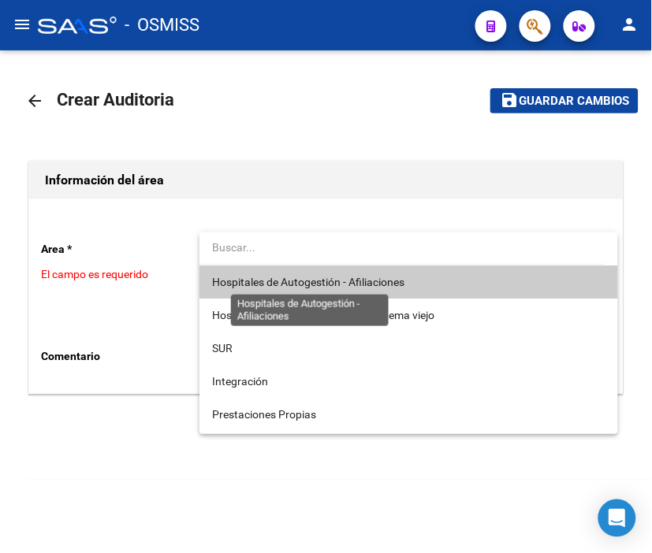
click at [292, 289] on span "Hospitales de Autogestión - Afiliaciones" at bounding box center [408, 282] width 393 height 33
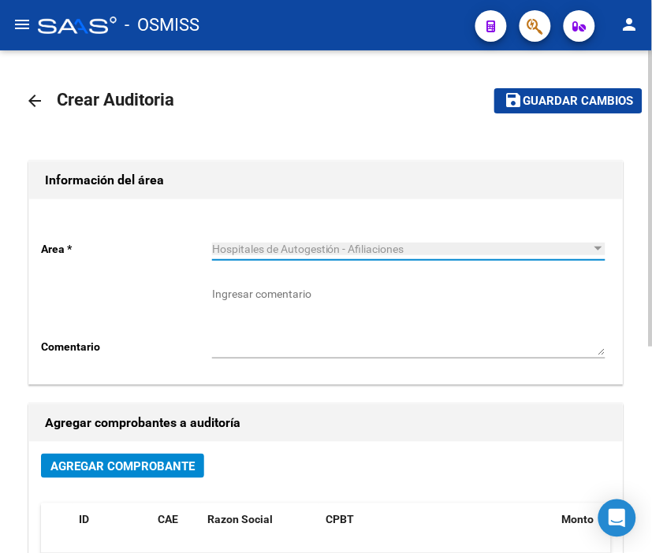
click at [183, 475] on button "Agregar Comprobante" at bounding box center [122, 466] width 163 height 24
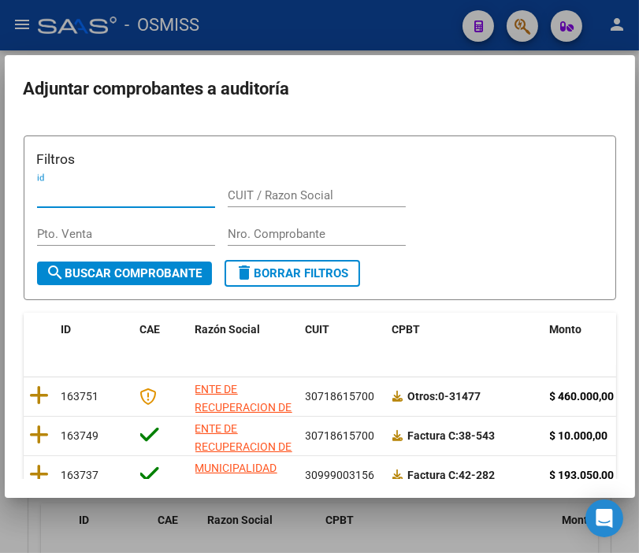
click at [244, 231] on input "Nro. Comprobante" at bounding box center [317, 234] width 178 height 14
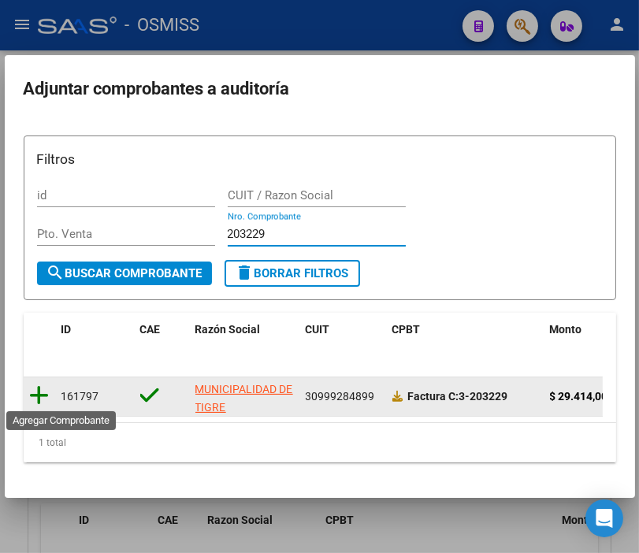
click at [33, 391] on icon at bounding box center [40, 396] width 20 height 22
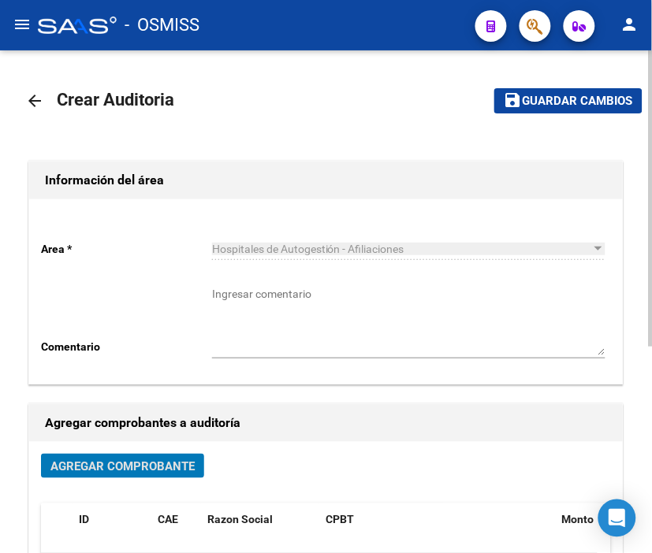
click at [572, 93] on span "save Guardar cambios" at bounding box center [568, 100] width 129 height 14
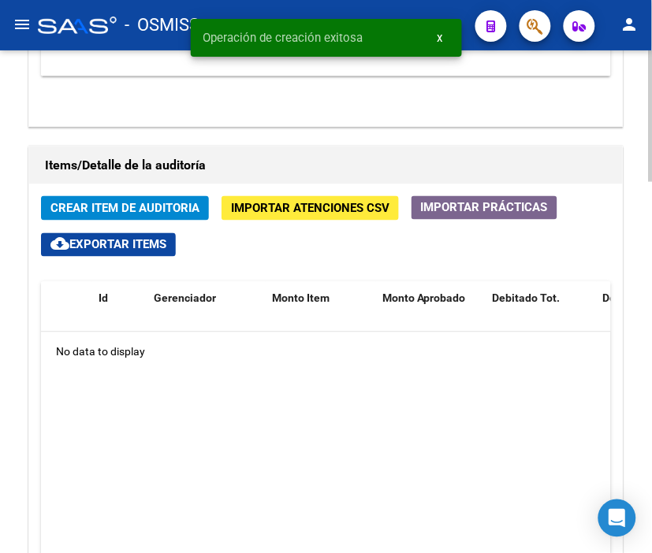
scroll to position [1226, 0]
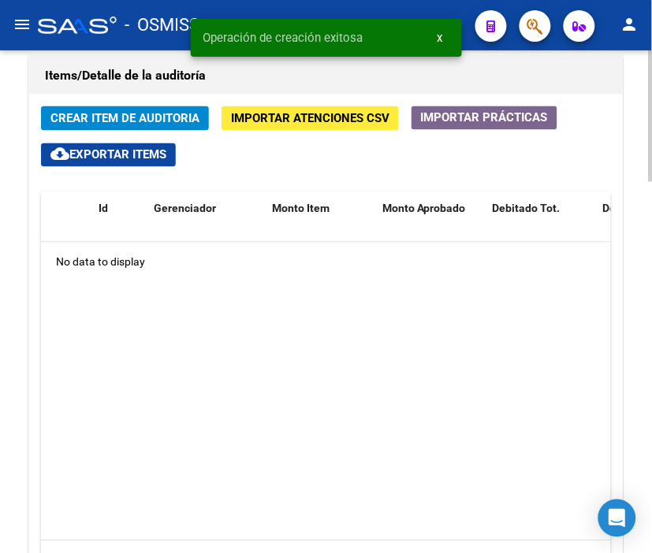
click at [122, 114] on span "Crear Item de Auditoria" at bounding box center [124, 119] width 149 height 14
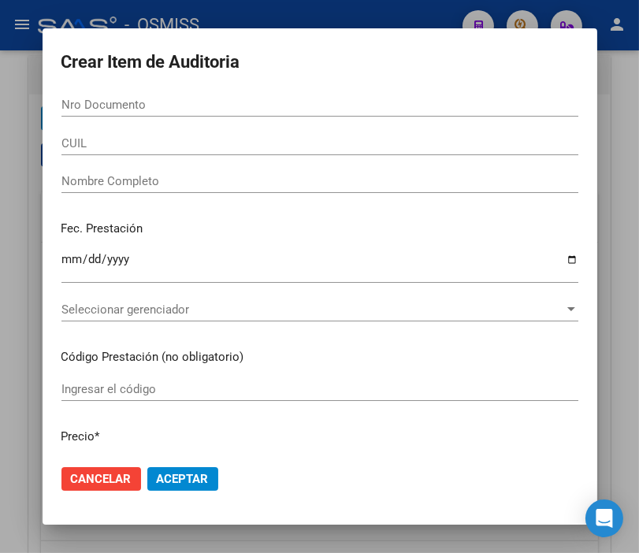
click at [279, 14] on div at bounding box center [319, 276] width 639 height 553
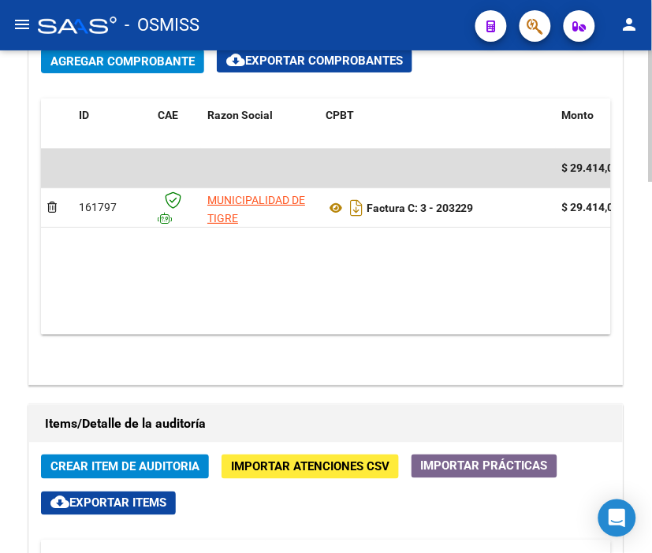
scroll to position [876, 0]
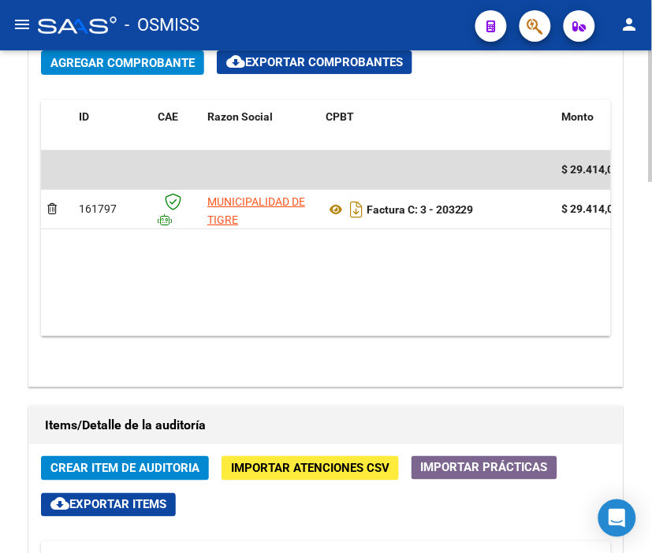
click at [151, 51] on button "Agregar Comprobante" at bounding box center [122, 62] width 163 height 24
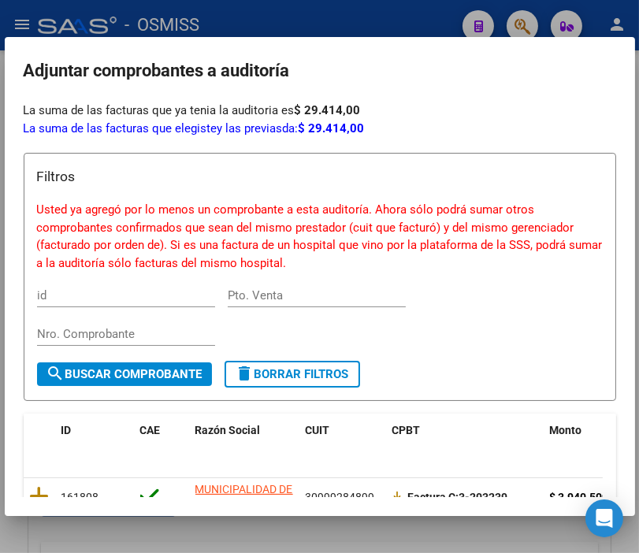
click at [320, 20] on div at bounding box center [319, 276] width 639 height 553
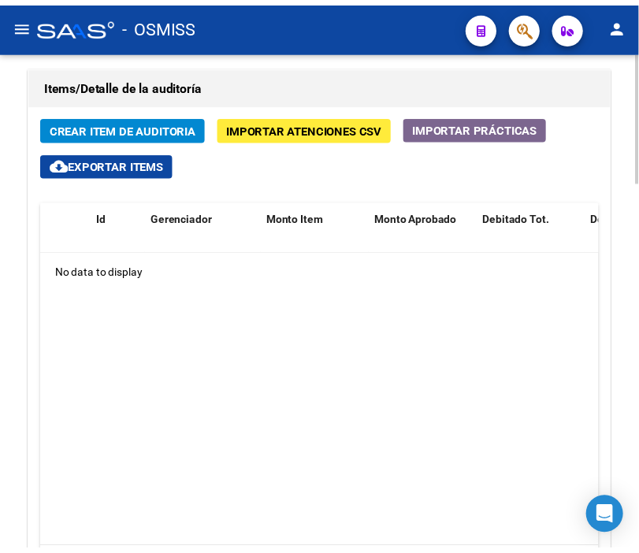
scroll to position [1226, 0]
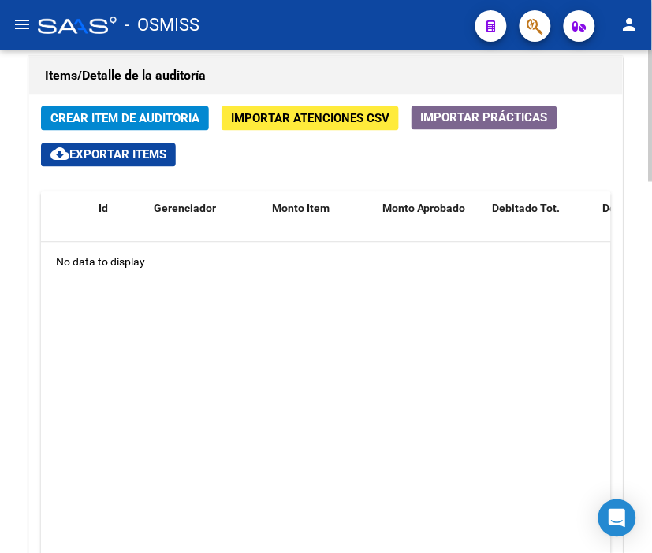
click at [124, 117] on span "Crear Item de Auditoria" at bounding box center [124, 119] width 149 height 14
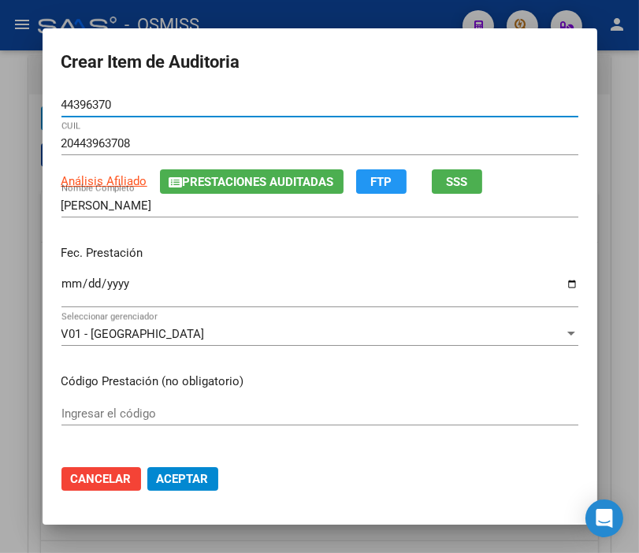
click at [66, 289] on input "Ingresar la fecha" at bounding box center [319, 289] width 517 height 25
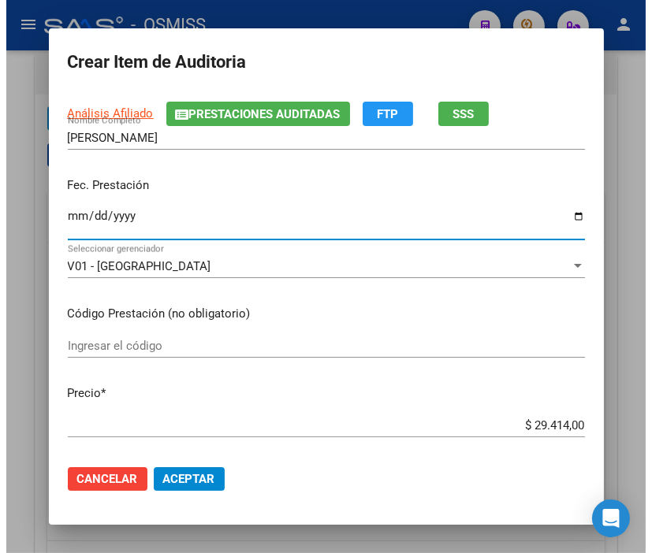
scroll to position [175, 0]
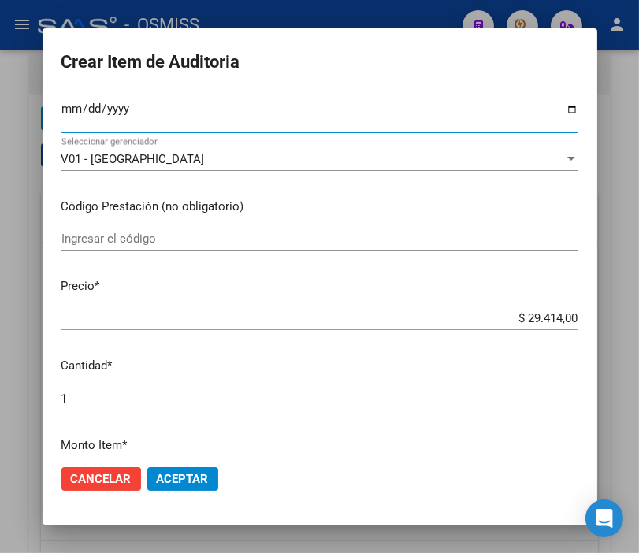
click at [489, 328] on div "$ 29.414,00 Ingresar el precio" at bounding box center [319, 319] width 517 height 24
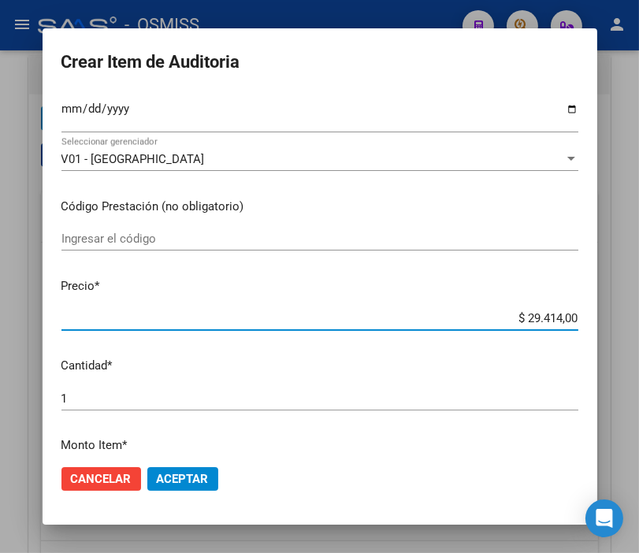
drag, startPoint x: 490, startPoint y: 319, endPoint x: 651, endPoint y: 320, distance: 161.6
click at [639, 320] on html "menu - OSMISS person Firma Express Padrón Padrón Ágil Análisis Afiliado Integra…" at bounding box center [319, 276] width 639 height 553
click at [445, 320] on input "$ 29.414,00" at bounding box center [319, 318] width 517 height 14
drag, startPoint x: 466, startPoint y: 319, endPoint x: 656, endPoint y: 345, distance: 191.8
click at [639, 345] on html "menu - OSMISS person Firma Express Padrón Padrón Ágil Análisis Afiliado Integra…" at bounding box center [319, 276] width 639 height 553
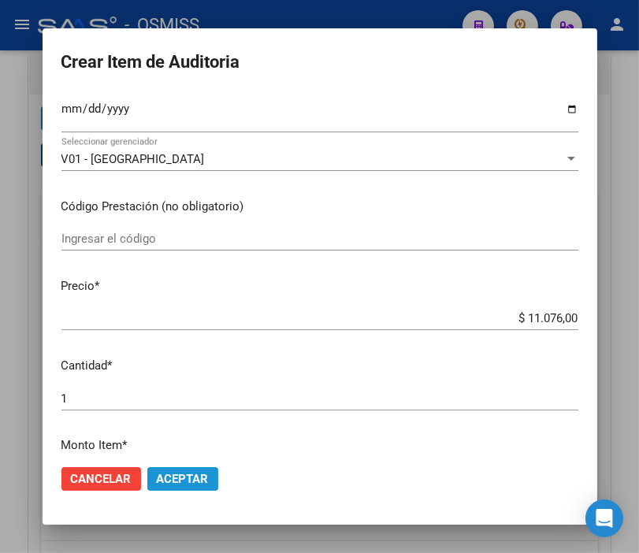
click at [177, 474] on span "Aceptar" at bounding box center [183, 479] width 52 height 14
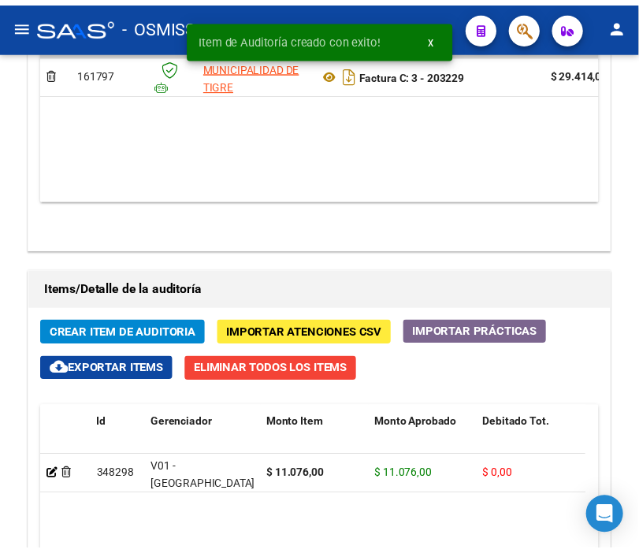
scroll to position [1440, 0]
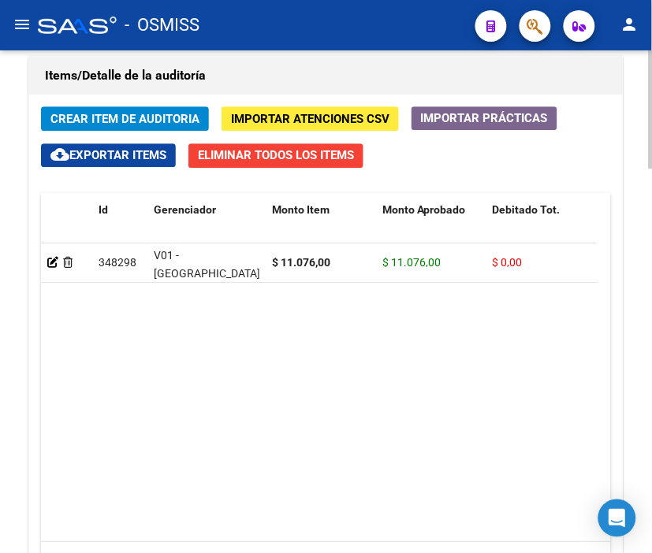
click at [138, 114] on span "Crear Item de Auditoria" at bounding box center [124, 119] width 149 height 14
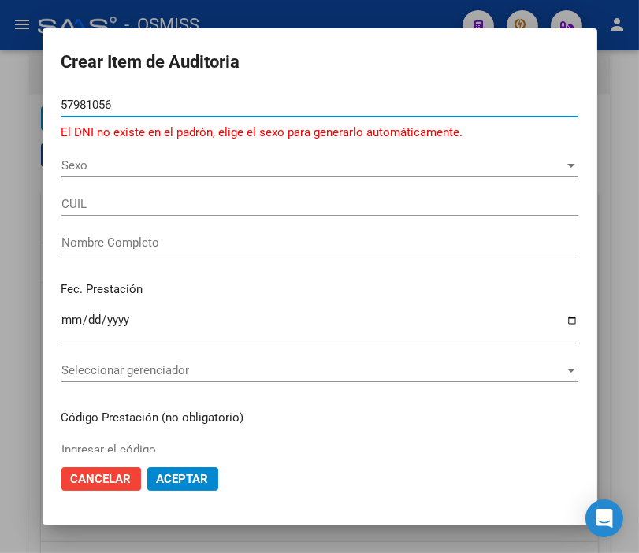
click at [80, 104] on input "57981056" at bounding box center [319, 105] width 517 height 14
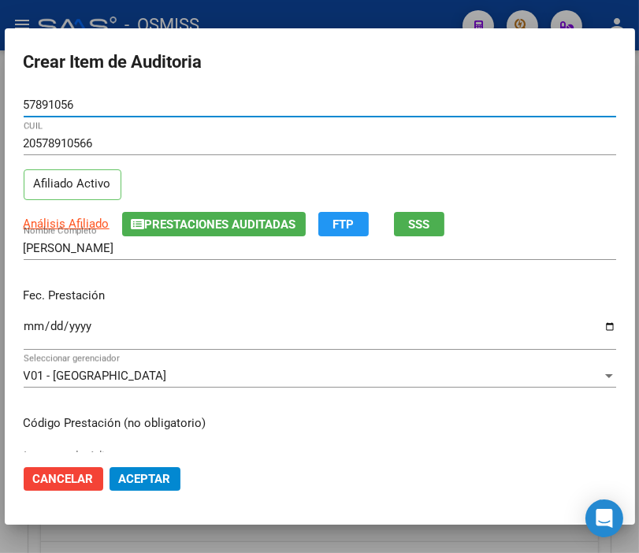
click at [28, 323] on input "Ingresar la fecha" at bounding box center [320, 332] width 593 height 25
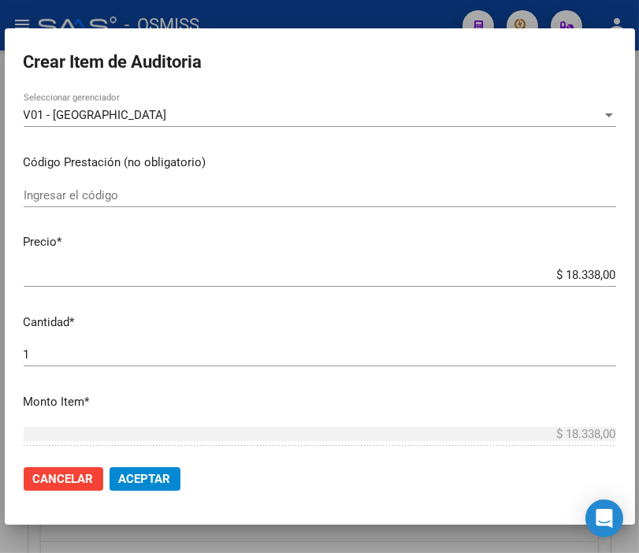
scroll to position [263, 0]
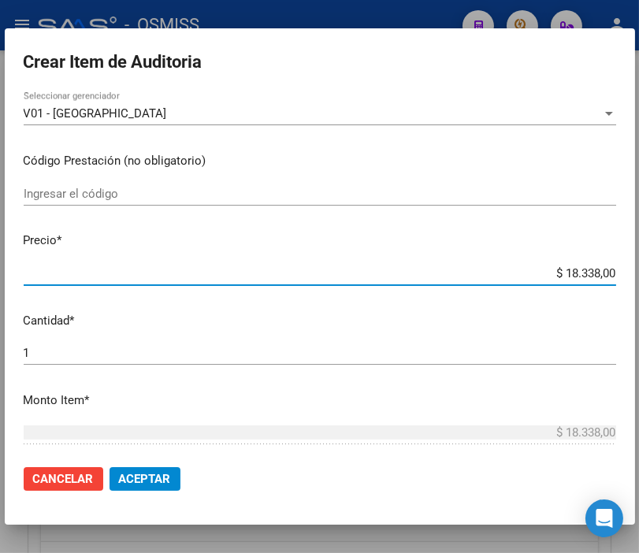
drag, startPoint x: 506, startPoint y: 270, endPoint x: 656, endPoint y: 273, distance: 149.8
click at [639, 273] on html "menu - OSMISS person Firma Express Padrón Padrón Ágil Análisis Afiliado Integra…" at bounding box center [319, 276] width 639 height 553
click at [166, 472] on span "Aceptar" at bounding box center [145, 479] width 52 height 14
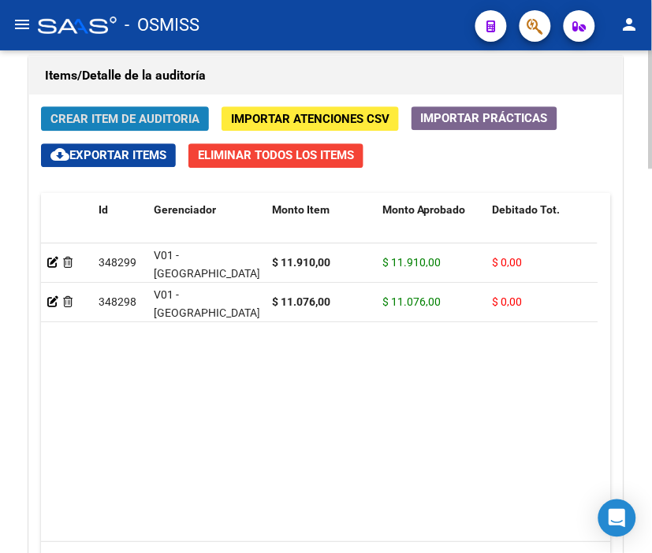
click at [132, 113] on span "Crear Item de Auditoria" at bounding box center [124, 119] width 149 height 14
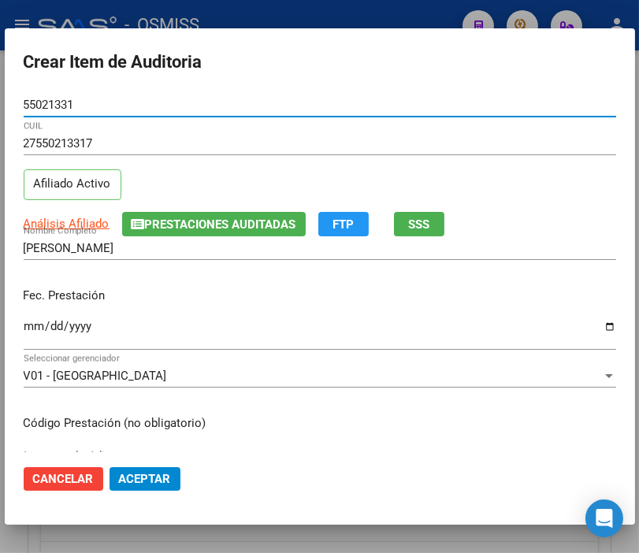
click at [35, 326] on input "Ingresar la fecha" at bounding box center [320, 332] width 593 height 25
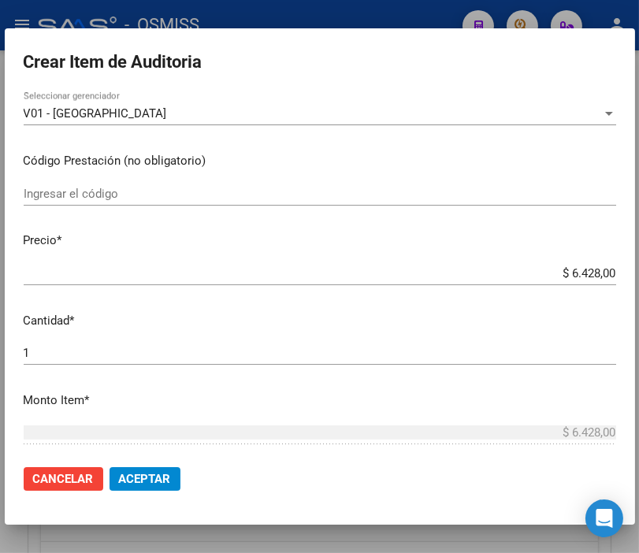
click at [162, 477] on span "Aceptar" at bounding box center [145, 479] width 52 height 14
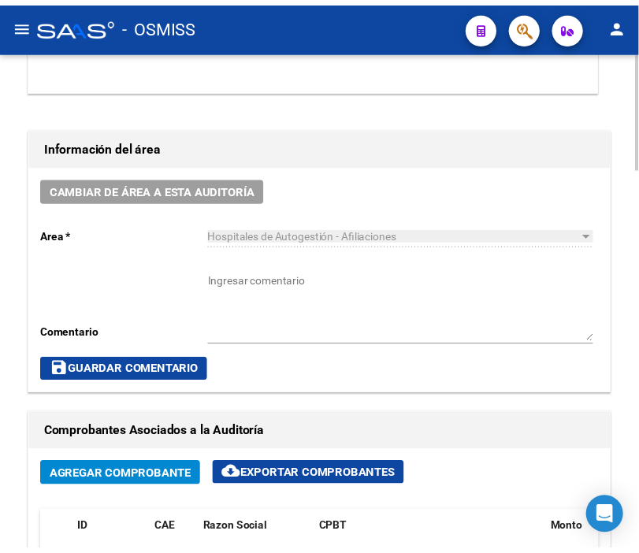
scroll to position [652, 0]
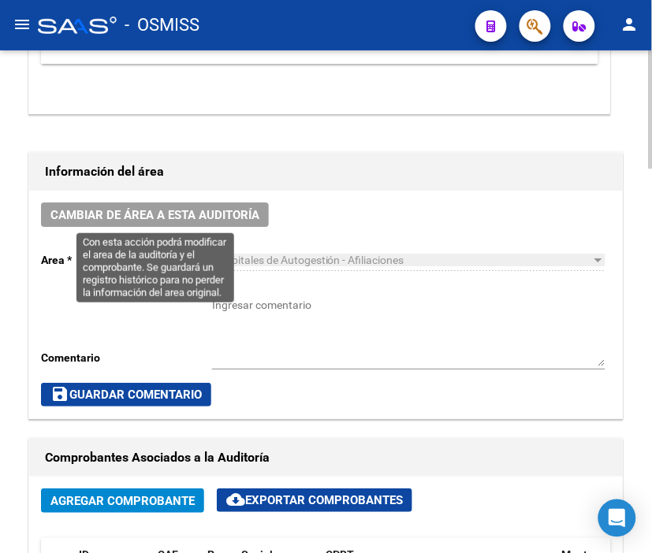
click at [143, 219] on span "Cambiar de área a esta auditoría" at bounding box center [154, 215] width 209 height 14
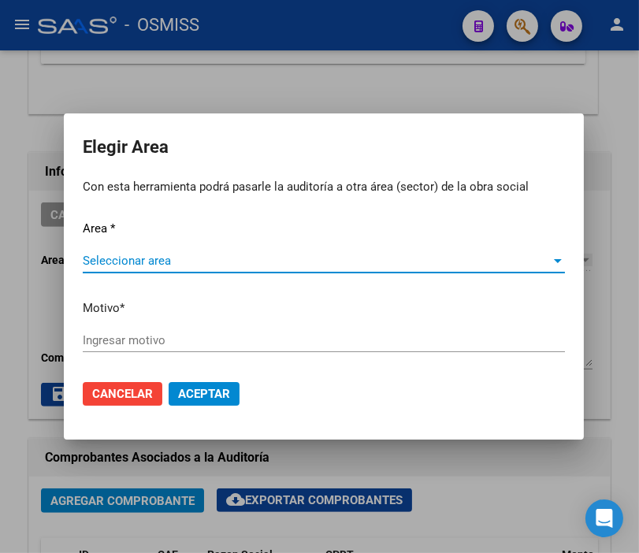
click at [131, 254] on span "Seleccionar area" at bounding box center [317, 261] width 468 height 14
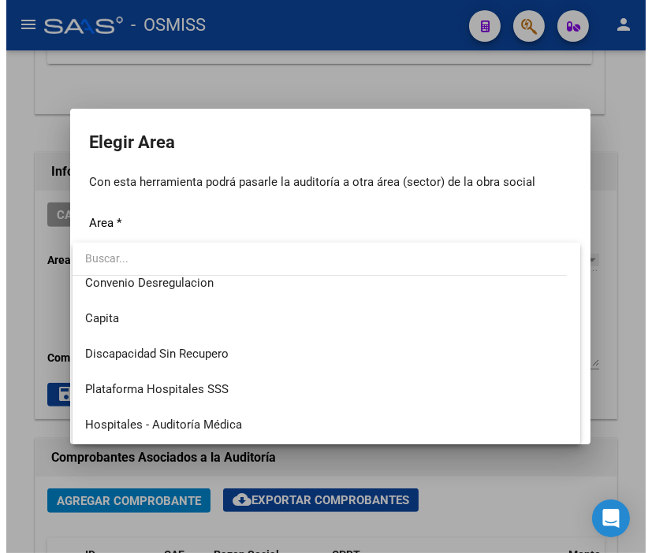
scroll to position [175, 0]
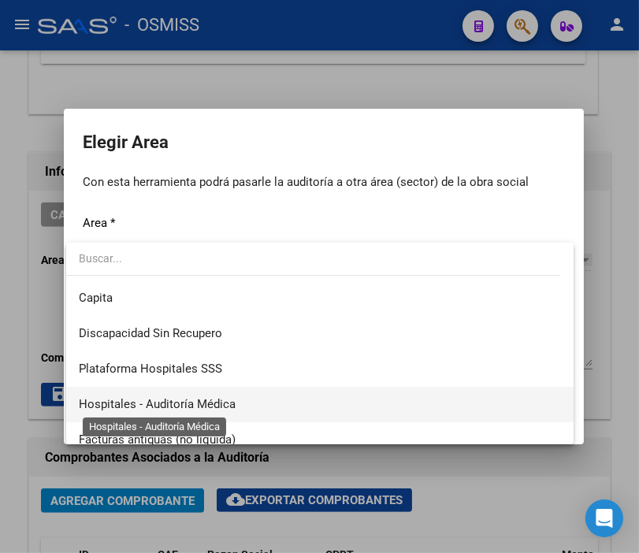
click at [224, 397] on span "Hospitales - Auditoría Médica" at bounding box center [157, 404] width 157 height 14
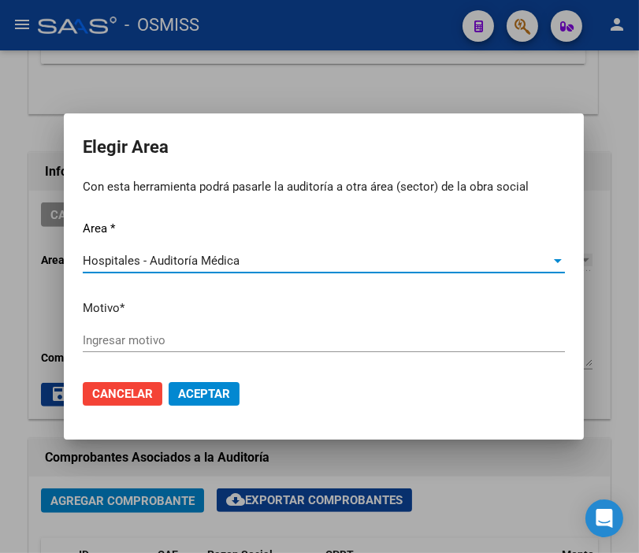
click at [161, 341] on input "Ingresar motivo" at bounding box center [324, 340] width 482 height 14
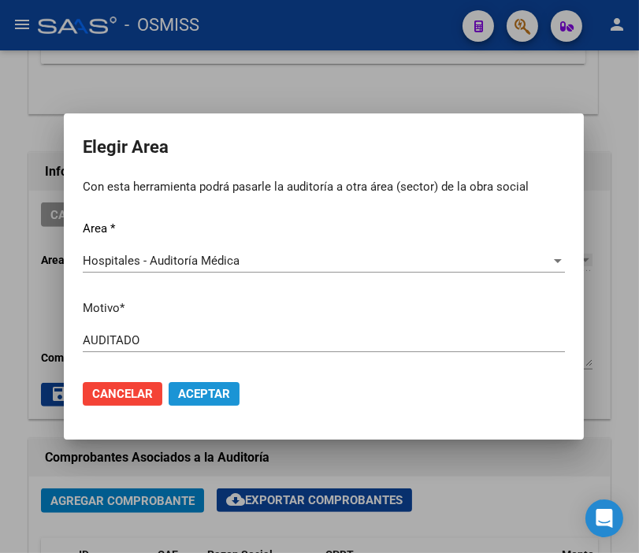
click at [203, 389] on span "Aceptar" at bounding box center [204, 394] width 52 height 14
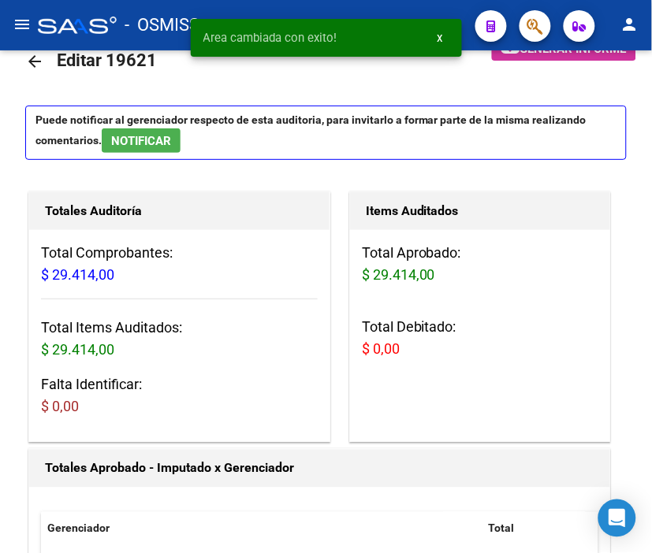
scroll to position [0, 0]
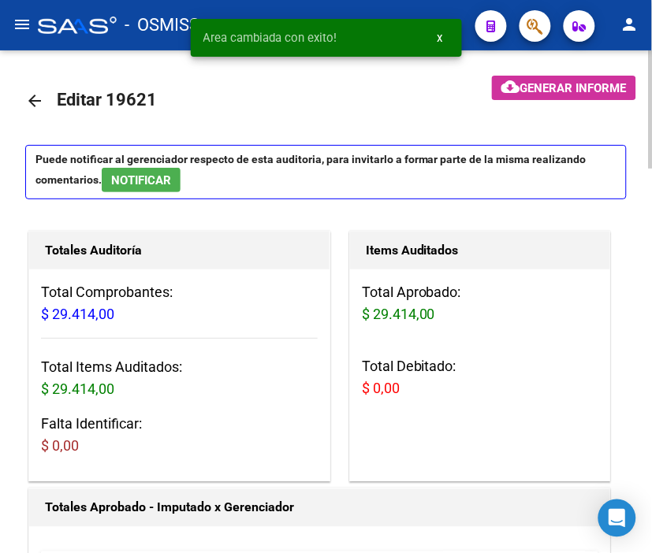
click at [33, 97] on mat-icon "arrow_back" at bounding box center [34, 100] width 19 height 19
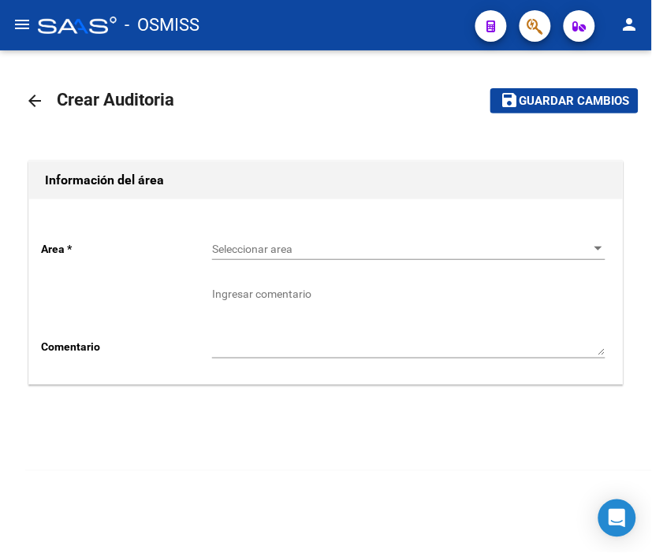
click at [293, 272] on div "Seleccionar area Seleccionar area" at bounding box center [408, 251] width 393 height 45
click at [280, 251] on span "Seleccionar area" at bounding box center [401, 249] width 379 height 13
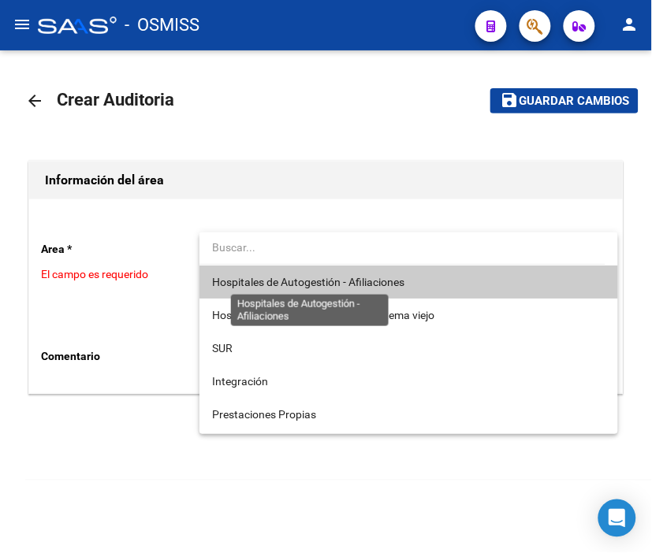
click at [294, 284] on span "Hospitales de Autogestión - Afiliaciones" at bounding box center [308, 282] width 192 height 13
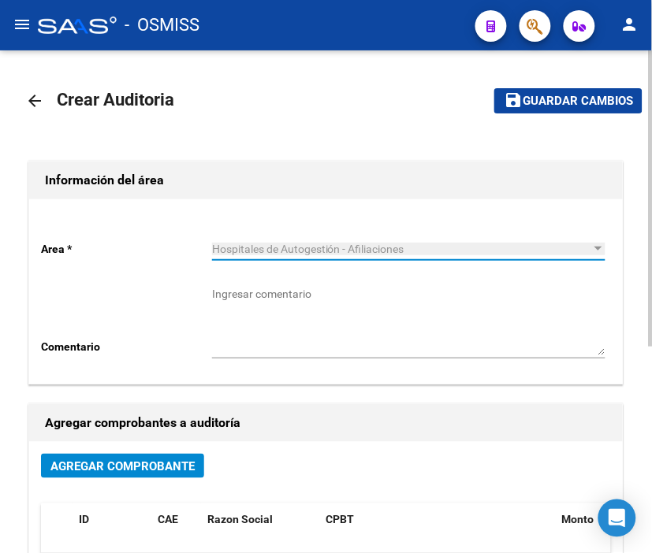
click at [176, 468] on span "Agregar Comprobante" at bounding box center [122, 467] width 144 height 14
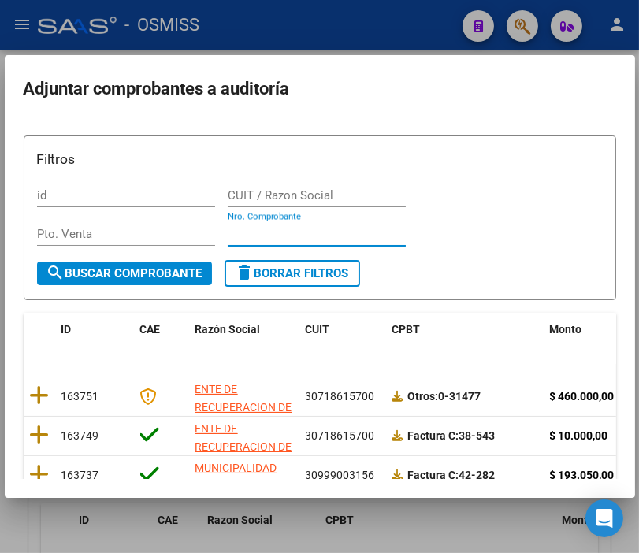
click at [239, 227] on input "Nro. Comprobante" at bounding box center [317, 234] width 178 height 14
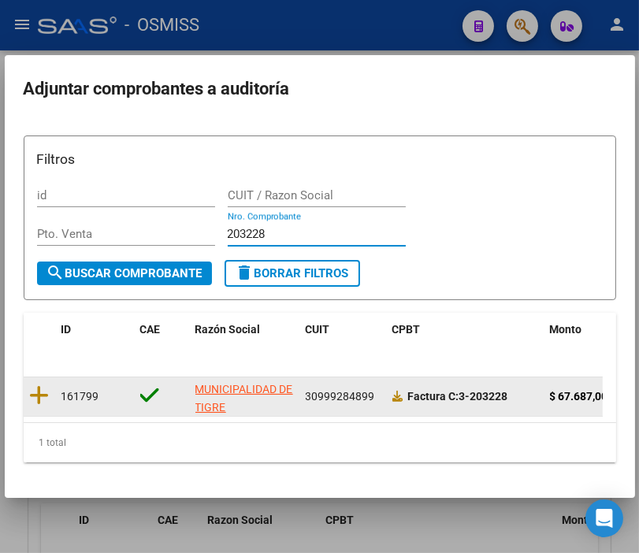
click at [28, 392] on datatable-body-cell at bounding box center [40, 397] width 32 height 39
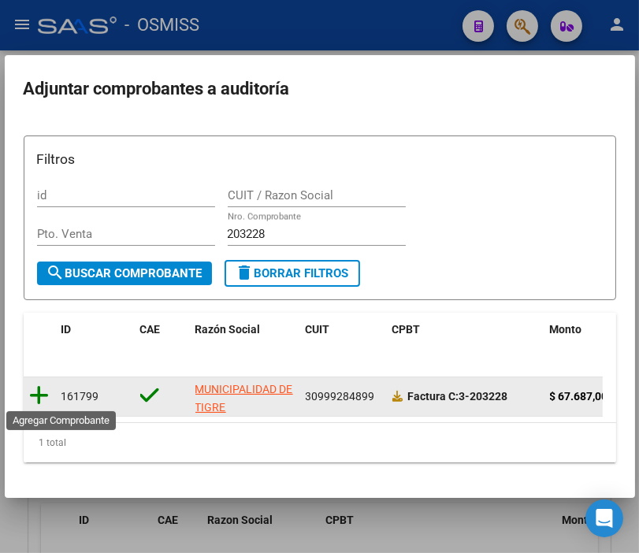
click at [32, 395] on icon at bounding box center [40, 396] width 20 height 22
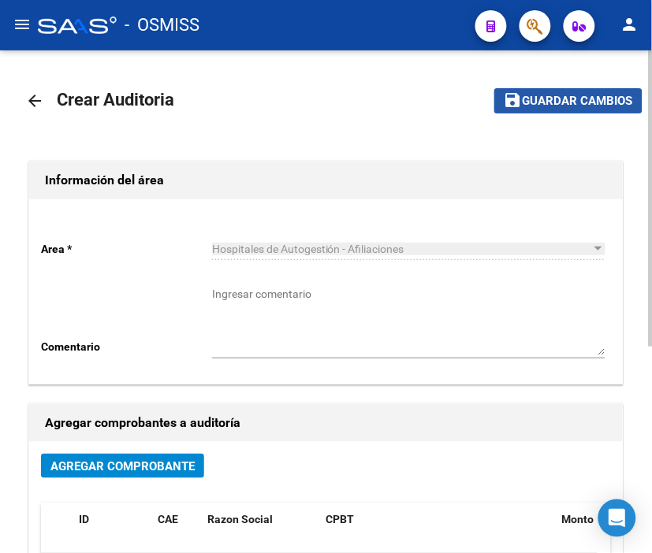
click at [574, 105] on span "Guardar cambios" at bounding box center [578, 102] width 110 height 14
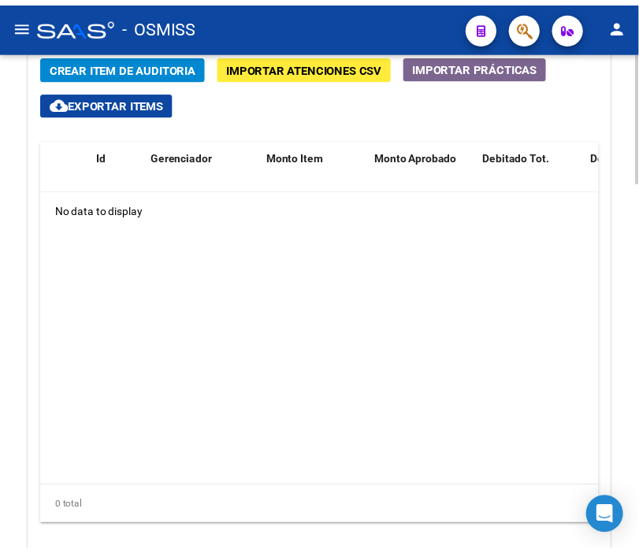
scroll to position [1282, 0]
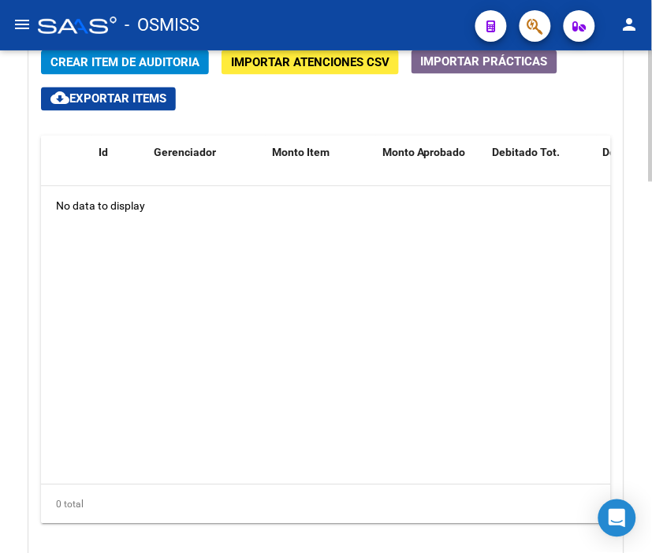
click at [649, 419] on div at bounding box center [651, 452] width 4 height 132
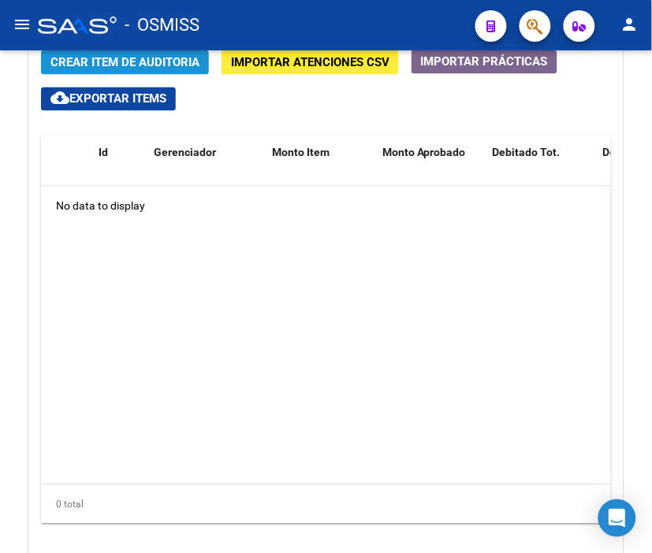
click at [129, 59] on span "Crear Item de Auditoria" at bounding box center [124, 63] width 149 height 14
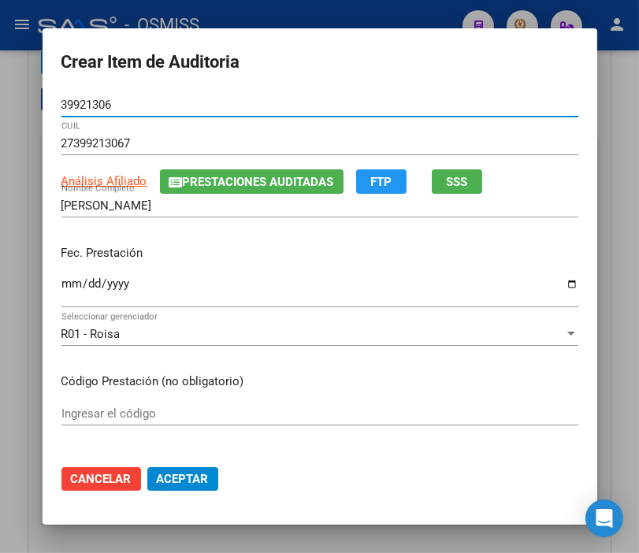
click at [64, 282] on input "Ingresar la fecha" at bounding box center [319, 289] width 517 height 25
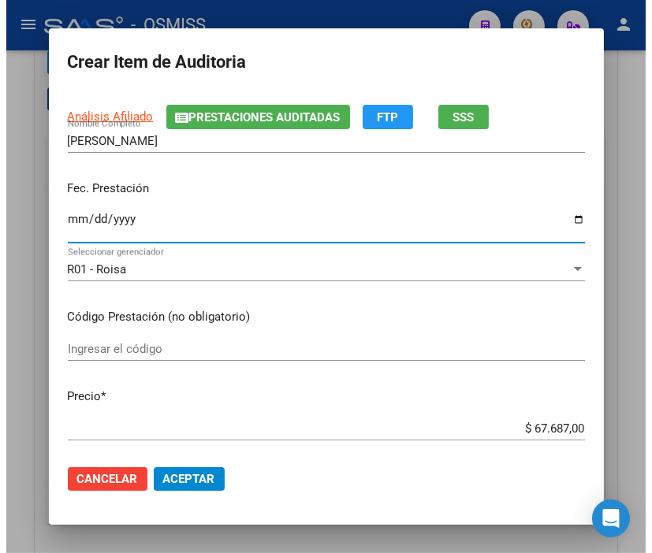
scroll to position [175, 0]
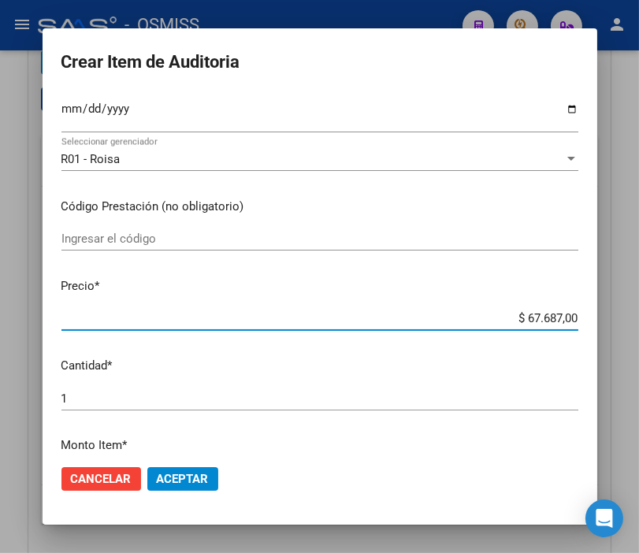
drag, startPoint x: 492, startPoint y: 318, endPoint x: 635, endPoint y: 318, distance: 143.5
click at [635, 318] on div "Crear Item de Auditoria 39921306 Nro Documento 27399213067 CUIL Análisis Afilia…" at bounding box center [319, 276] width 639 height 553
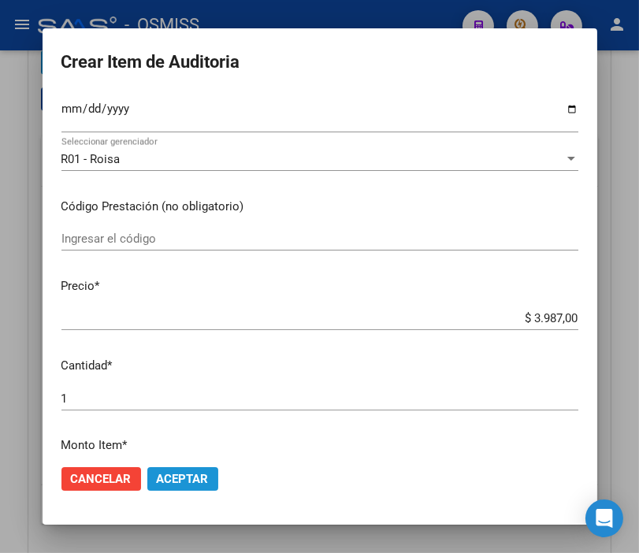
click at [170, 481] on span "Aceptar" at bounding box center [183, 479] width 52 height 14
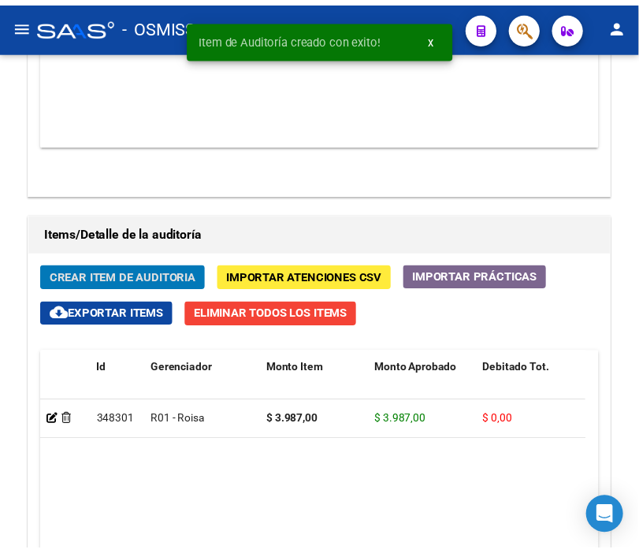
scroll to position [1496, 0]
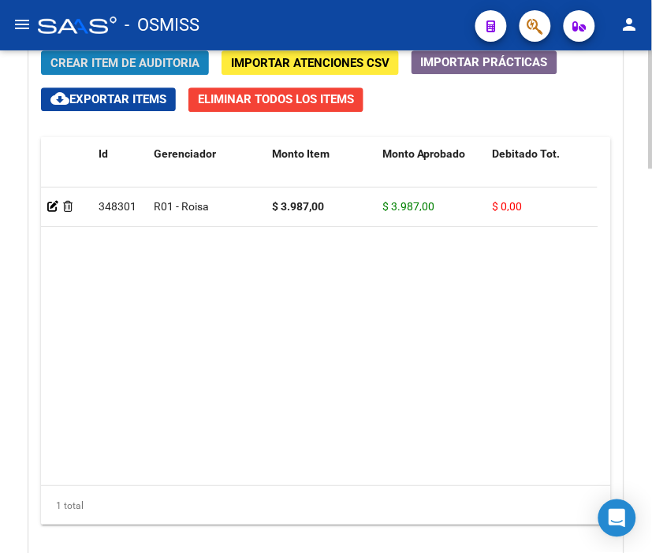
click at [138, 66] on span "Crear Item de Auditoria" at bounding box center [124, 63] width 149 height 14
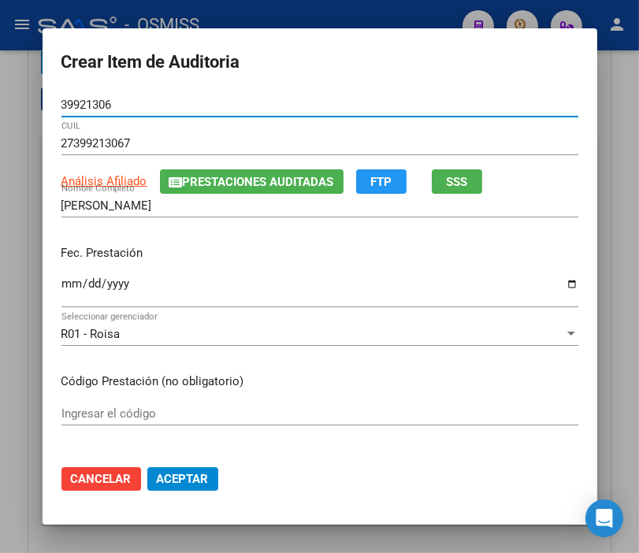
click at [61, 282] on input "Ingresar la fecha" at bounding box center [319, 289] width 517 height 25
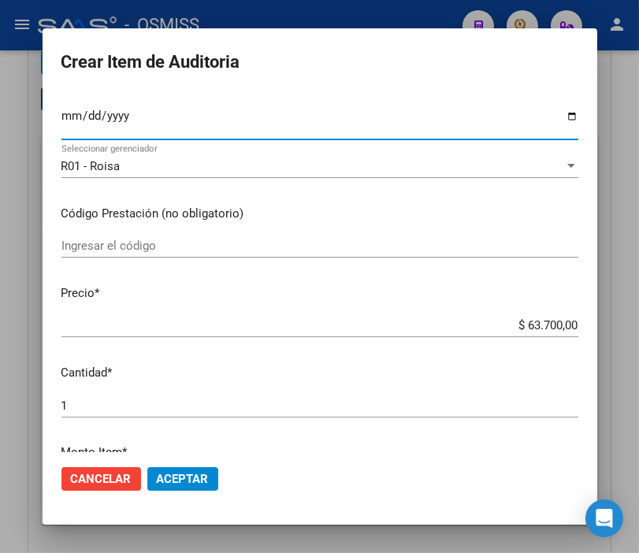
scroll to position [175, 0]
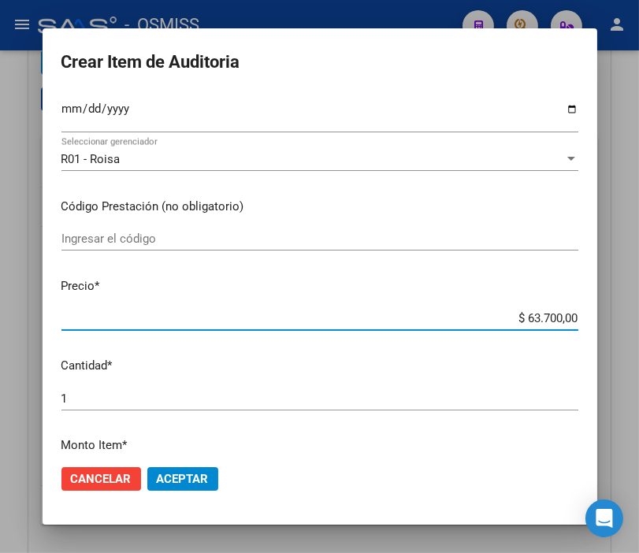
drag, startPoint x: 495, startPoint y: 314, endPoint x: 656, endPoint y: 318, distance: 160.9
click at [639, 318] on html "menu - OSMISS person Firma Express Padrón Padrón Ágil Análisis Afiliado Integra…" at bounding box center [319, 276] width 639 height 553
click at [184, 482] on span "Aceptar" at bounding box center [183, 479] width 52 height 14
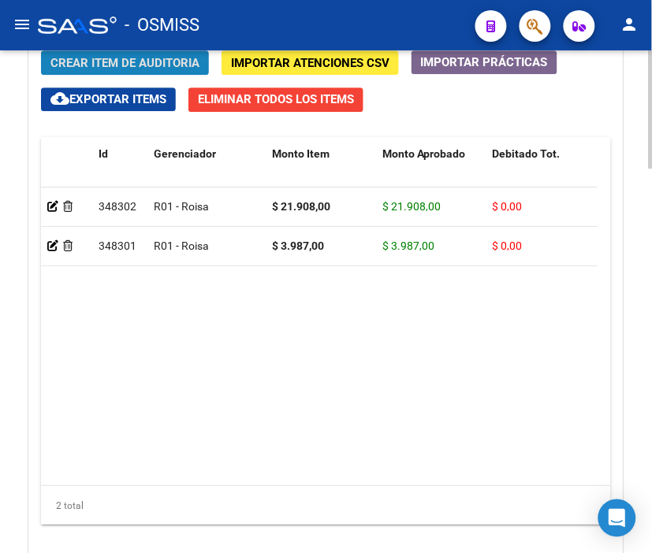
click at [126, 63] on span "Crear Item de Auditoria" at bounding box center [124, 63] width 149 height 14
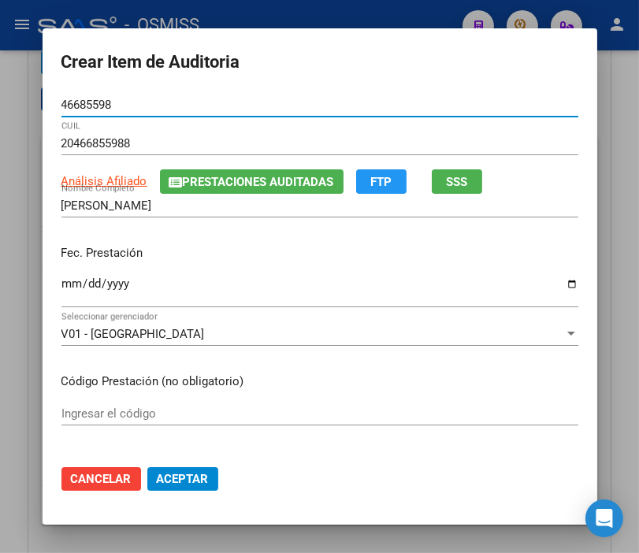
click at [64, 278] on input "Ingresar la fecha" at bounding box center [319, 289] width 517 height 25
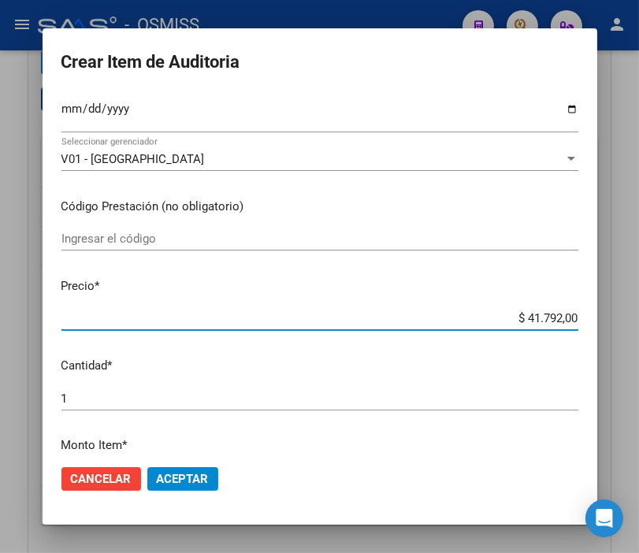
drag, startPoint x: 446, startPoint y: 318, endPoint x: 615, endPoint y: 317, distance: 168.7
click at [615, 317] on div "Crear Item de Auditoria 46685598 Nro Documento 20466855988 CUIL Análisis Afilia…" at bounding box center [319, 276] width 639 height 553
click at [175, 477] on span "Aceptar" at bounding box center [183, 479] width 52 height 14
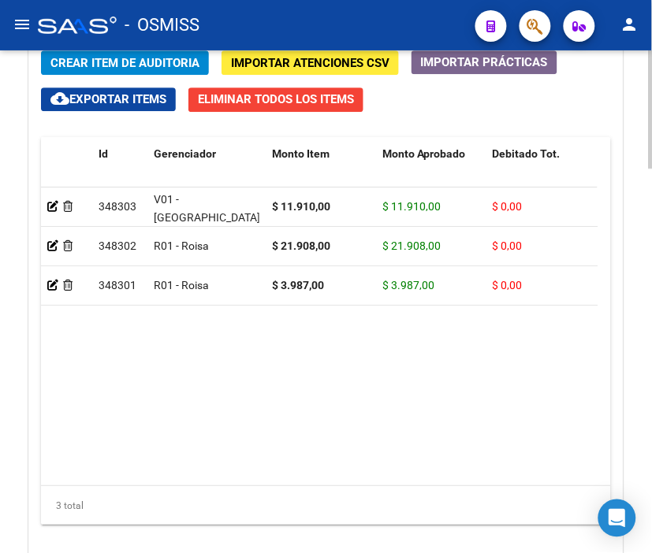
click at [336, 420] on datatable-body "348303 V01 - Viasano $ 11.910,00 $ 11.910,00 $ 0,00 $ 0,00 $ 0,00 20466855988 4…" at bounding box center [319, 337] width 557 height 298
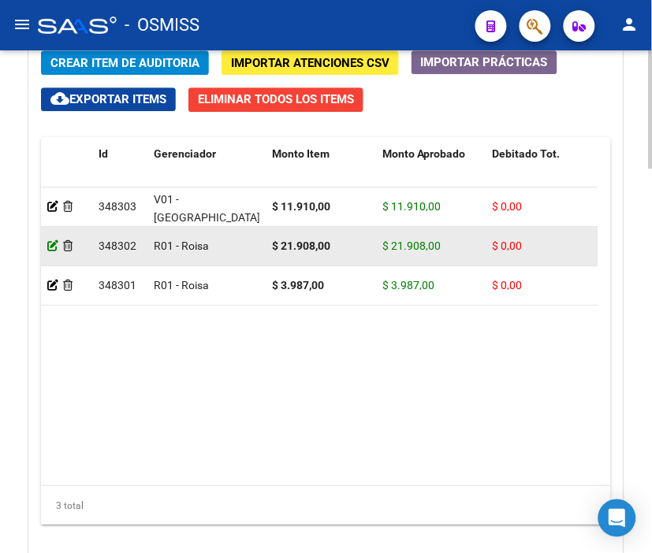
click at [52, 246] on icon at bounding box center [52, 245] width 11 height 11
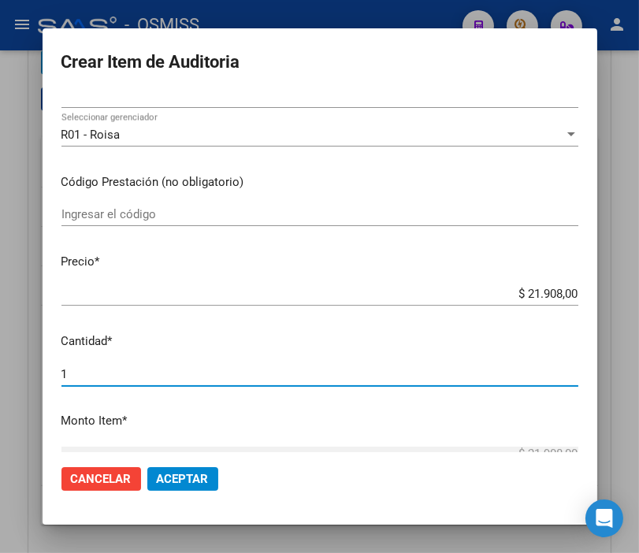
drag, startPoint x: 104, startPoint y: 367, endPoint x: -13, endPoint y: 363, distance: 117.6
click at [0, 363] on html "menu - OSMISS person Firma Express Padrón Padrón Ágil Análisis Afiliado Integra…" at bounding box center [319, 276] width 639 height 553
click at [192, 479] on span "Aceptar" at bounding box center [183, 479] width 52 height 14
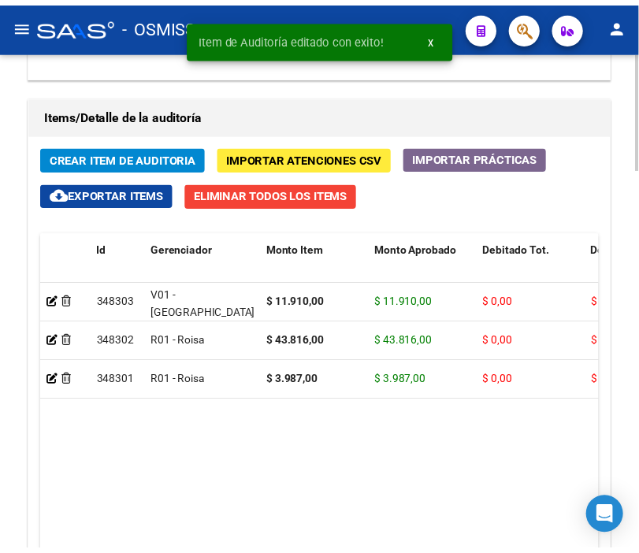
scroll to position [1488, 0]
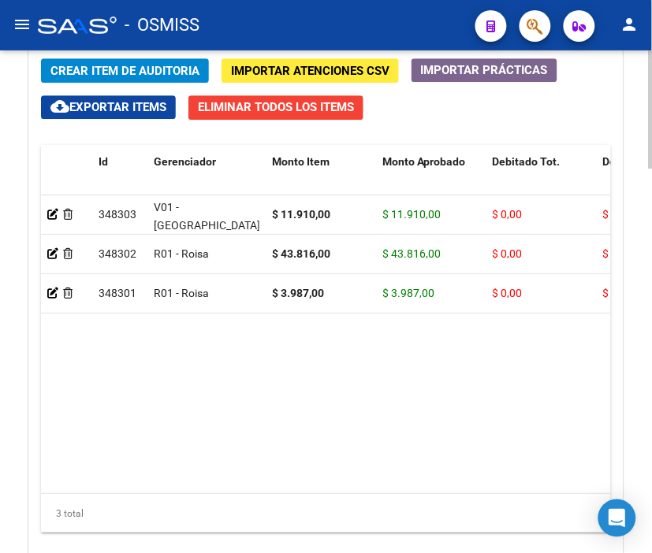
click at [152, 69] on span "Crear Item de Auditoria" at bounding box center [124, 71] width 149 height 14
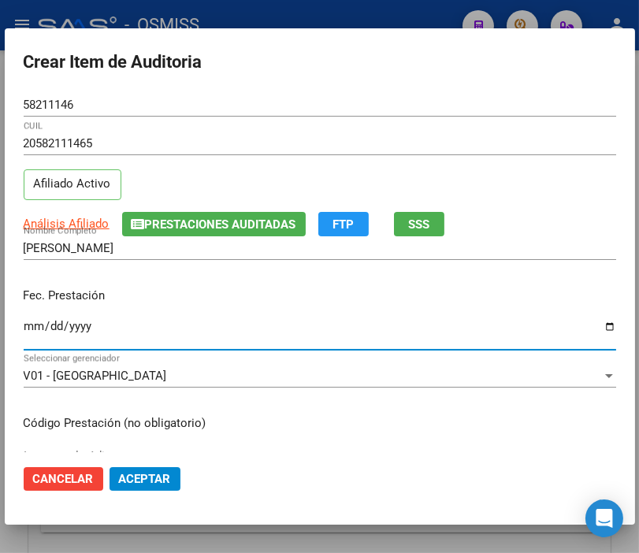
click at [38, 320] on input "Ingresar la fecha" at bounding box center [320, 332] width 593 height 25
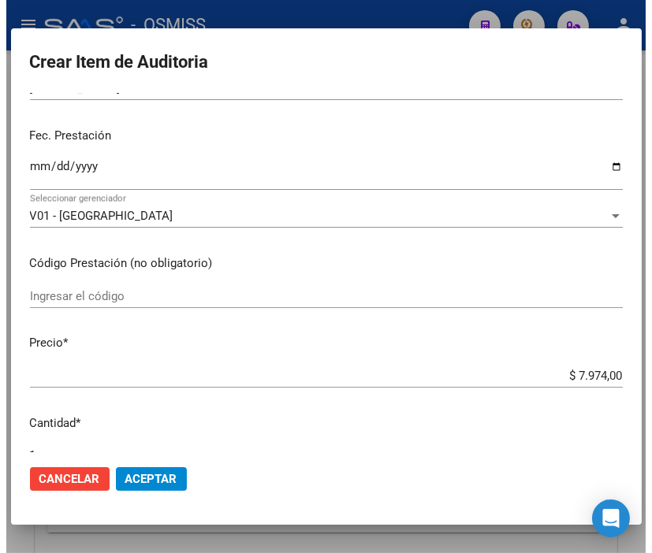
scroll to position [175, 0]
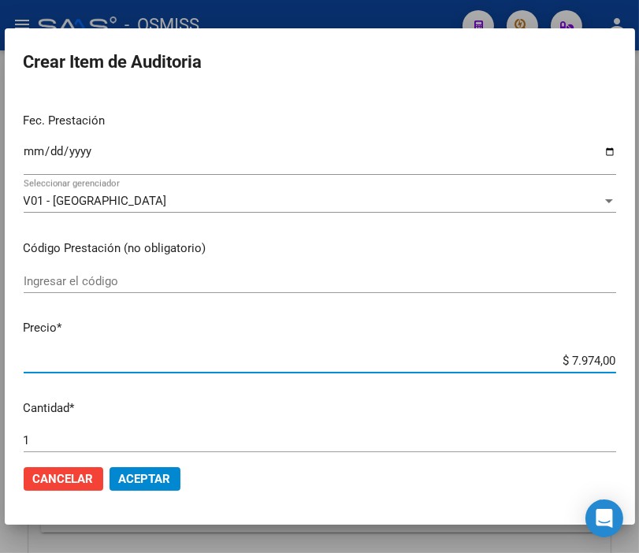
drag, startPoint x: 516, startPoint y: 358, endPoint x: 656, endPoint y: 374, distance: 141.2
click at [639, 374] on html "menu - OSMISS person Firma Express Padrón Padrón Ágil Análisis Afiliado Integra…" at bounding box center [319, 276] width 639 height 553
click at [159, 483] on span "Aceptar" at bounding box center [145, 479] width 52 height 14
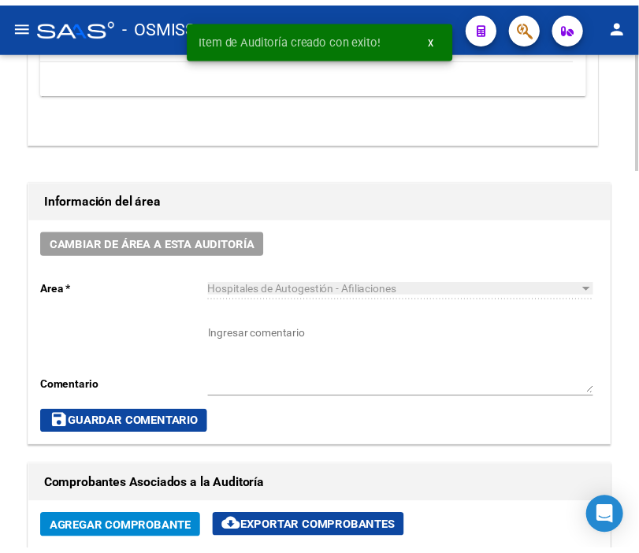
scroll to position [613, 0]
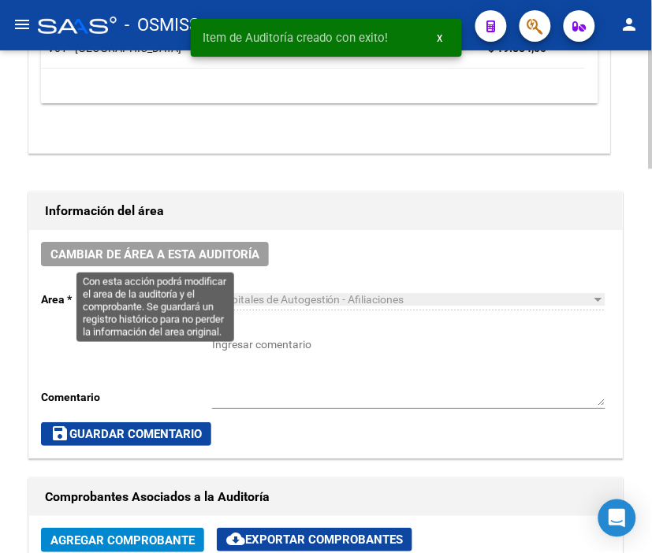
click at [183, 257] on span "Cambiar de área a esta auditoría" at bounding box center [154, 255] width 209 height 14
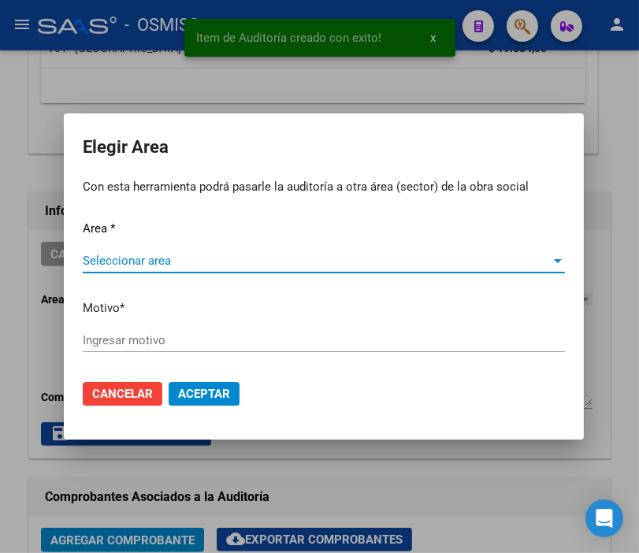
click at [158, 261] on span "Seleccionar area" at bounding box center [317, 261] width 468 height 14
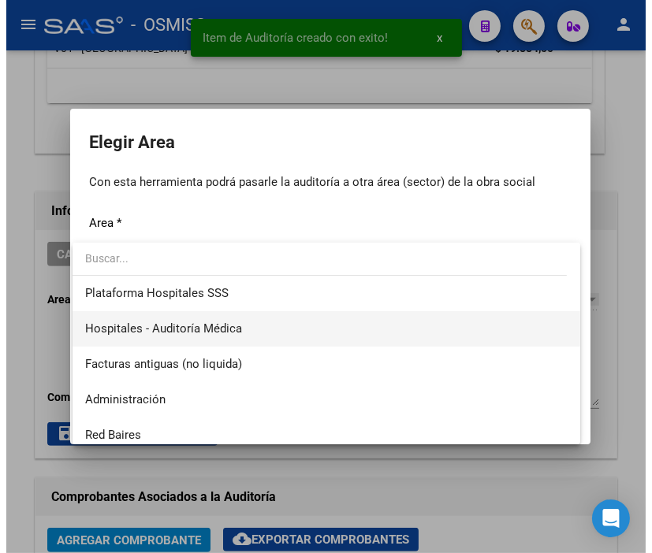
scroll to position [263, 0]
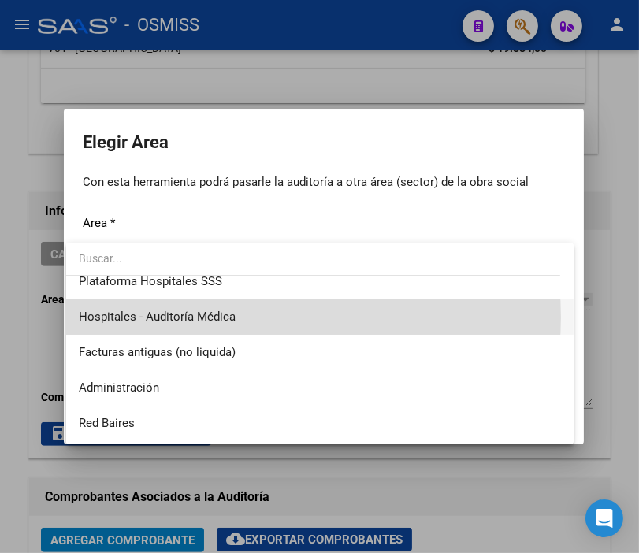
click at [243, 317] on span "Hospitales - Auditoría Médica" at bounding box center [320, 317] width 482 height 35
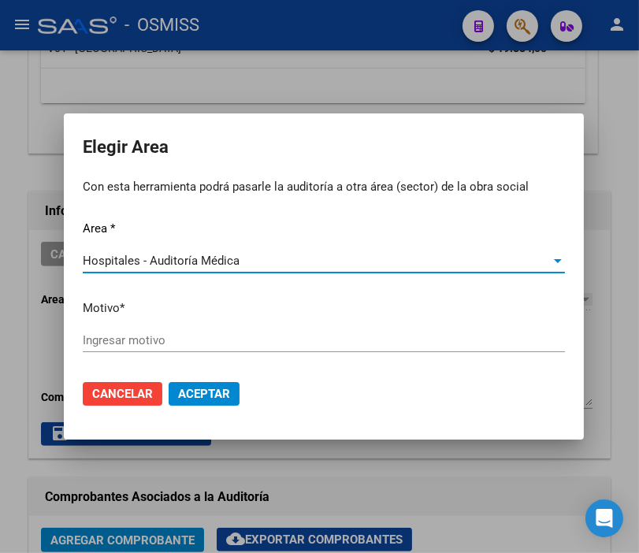
click at [142, 340] on input "Ingresar motivo" at bounding box center [324, 340] width 482 height 14
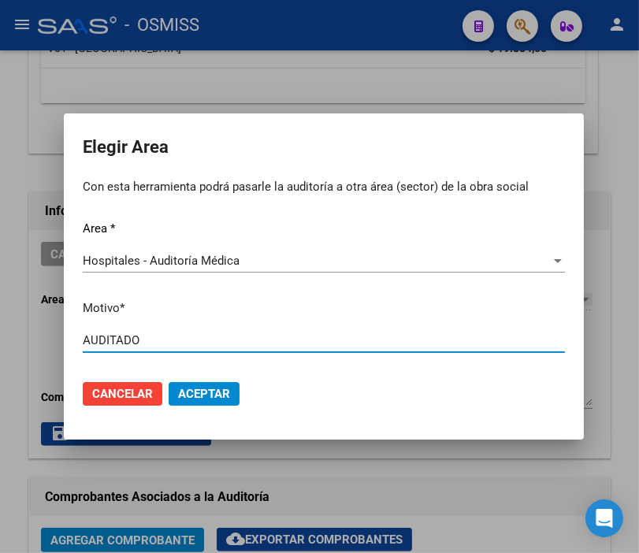
click at [225, 388] on span "Aceptar" at bounding box center [204, 394] width 52 height 14
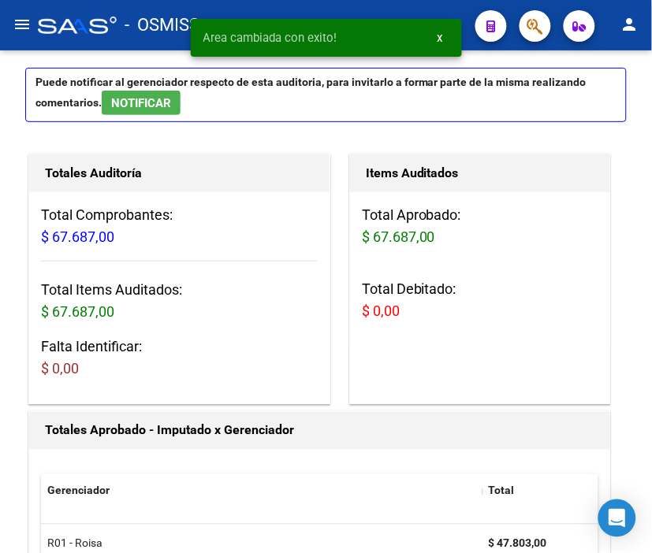
scroll to position [0, 0]
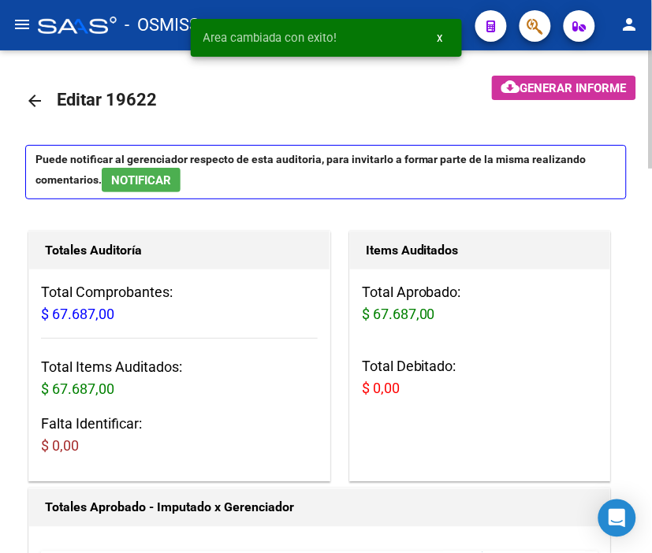
click at [33, 96] on mat-icon "arrow_back" at bounding box center [34, 100] width 19 height 19
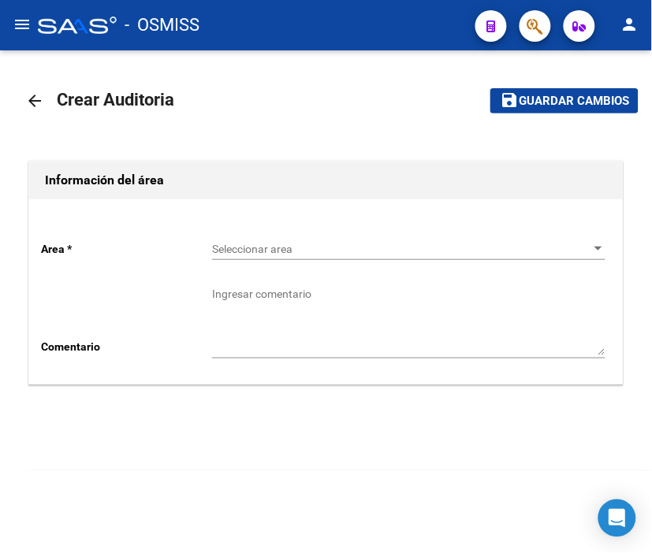
click at [224, 251] on span "Seleccionar area" at bounding box center [401, 249] width 379 height 13
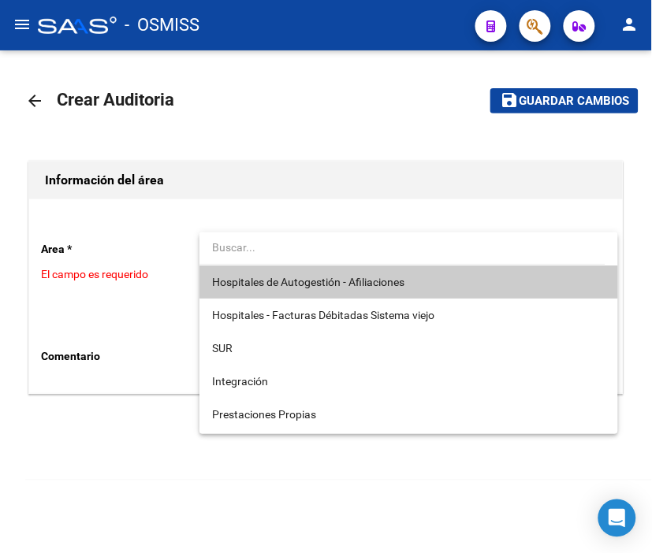
click at [258, 266] on span "Hospitales de Autogestión - Afiliaciones" at bounding box center [408, 282] width 393 height 33
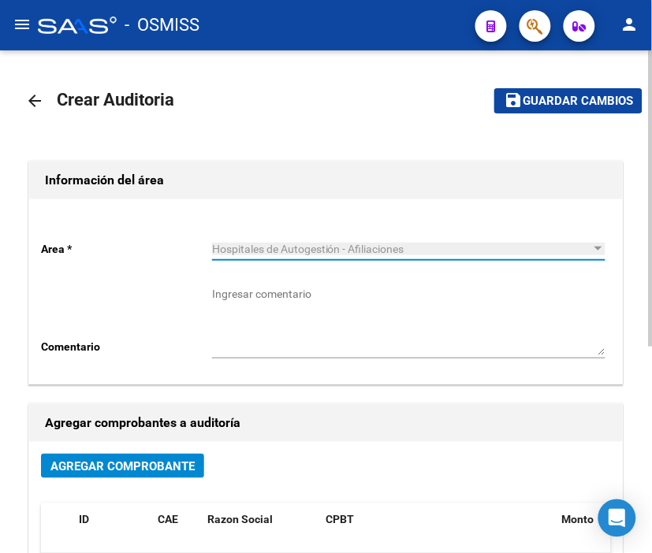
click at [163, 456] on button "Agregar Comprobante" at bounding box center [122, 466] width 163 height 24
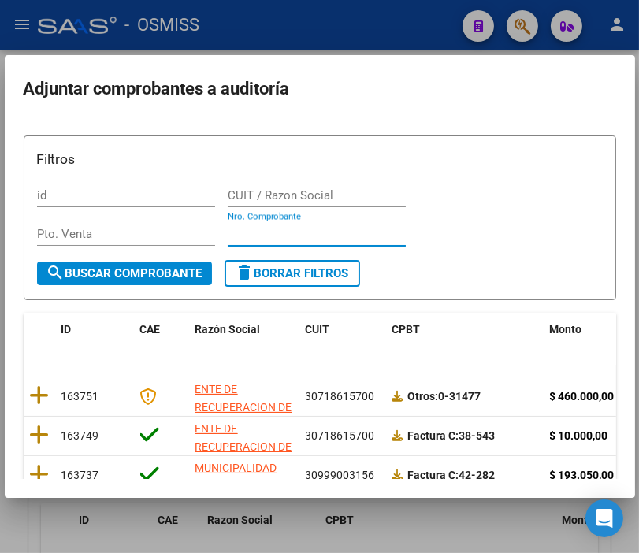
click at [252, 235] on input "Nro. Comprobante" at bounding box center [317, 234] width 178 height 14
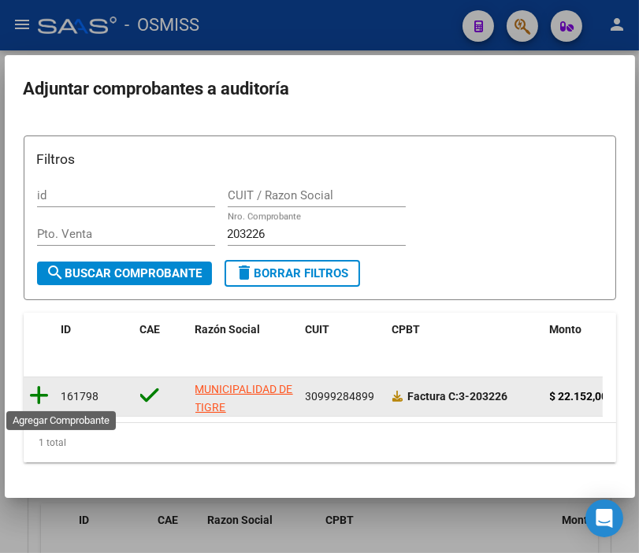
click at [44, 395] on icon at bounding box center [40, 396] width 20 height 22
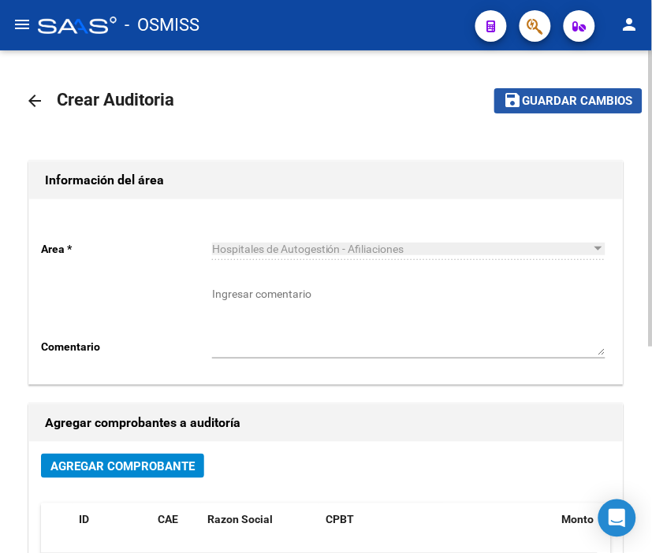
click at [534, 90] on button "save Guardar cambios" at bounding box center [568, 100] width 148 height 24
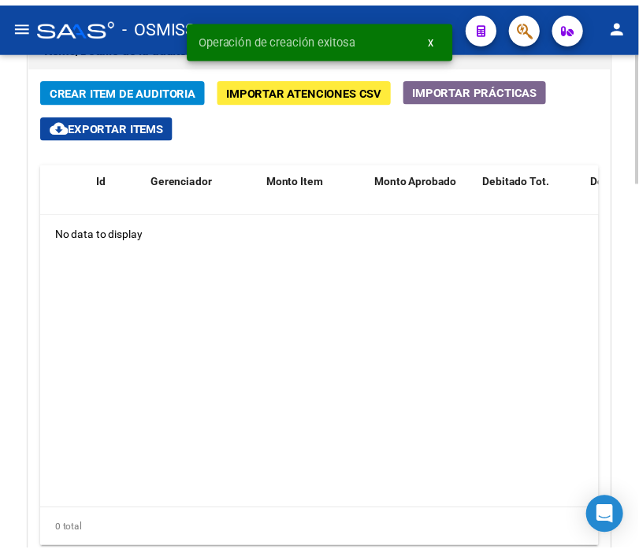
scroll to position [1240, 0]
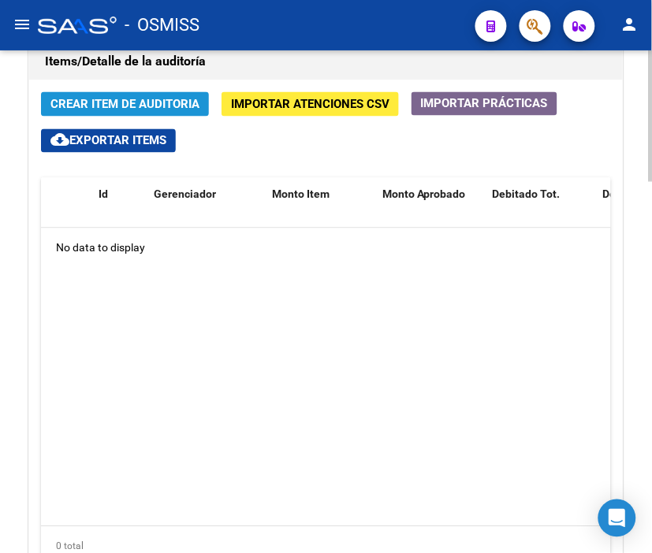
click at [145, 110] on span "Crear Item de Auditoria" at bounding box center [124, 105] width 149 height 14
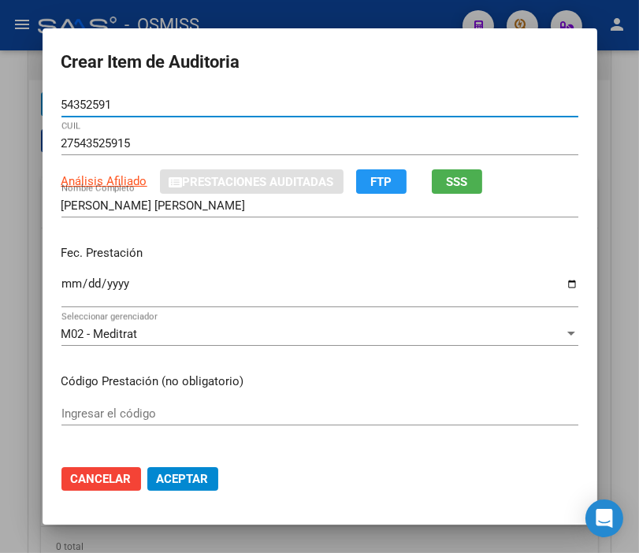
click at [65, 282] on input "Ingresar la fecha" at bounding box center [319, 289] width 517 height 25
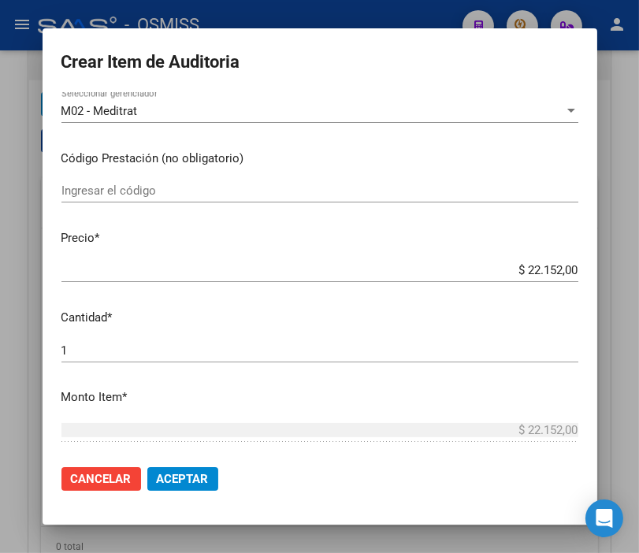
scroll to position [263, 0]
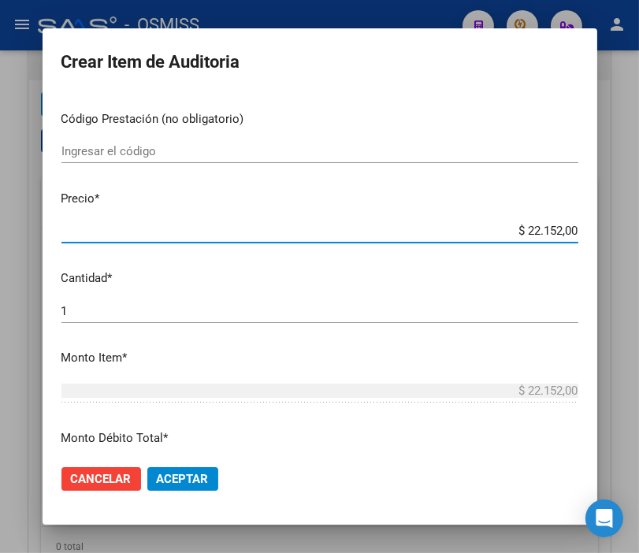
drag, startPoint x: 499, startPoint y: 227, endPoint x: 635, endPoint y: 231, distance: 135.7
click at [635, 231] on div "Crear Item de Auditoria 54352591 Nro Documento 27543525915 CUIL Análisis Afilia…" at bounding box center [319, 276] width 639 height 553
click at [332, 203] on p "Precio *" at bounding box center [319, 199] width 517 height 18
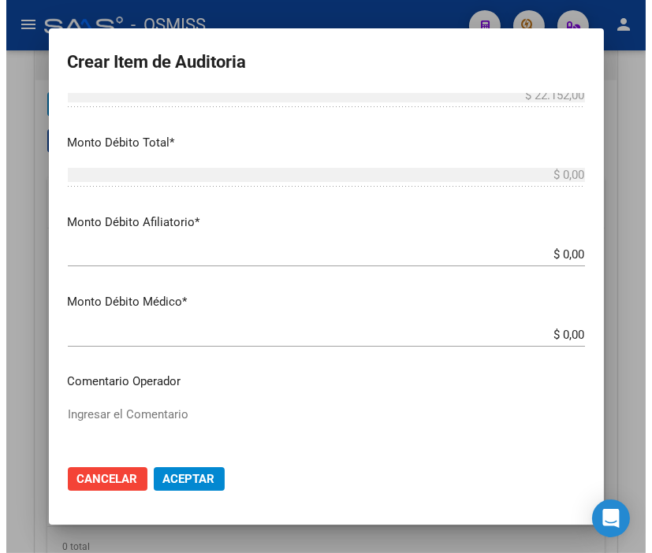
scroll to position [613, 0]
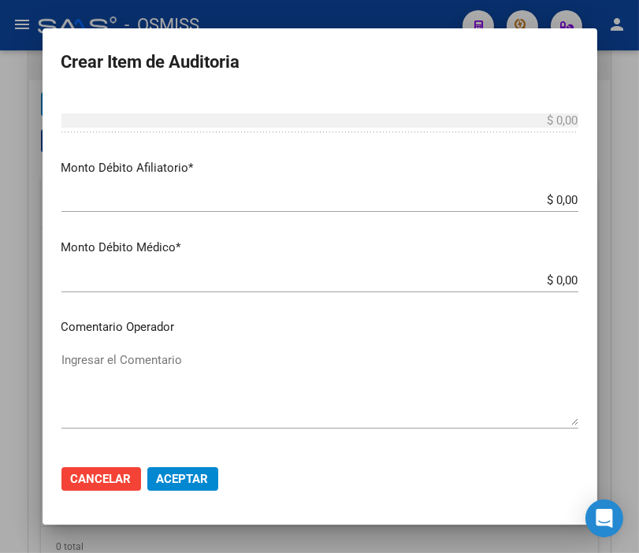
click at [174, 481] on span "Aceptar" at bounding box center [183, 479] width 52 height 14
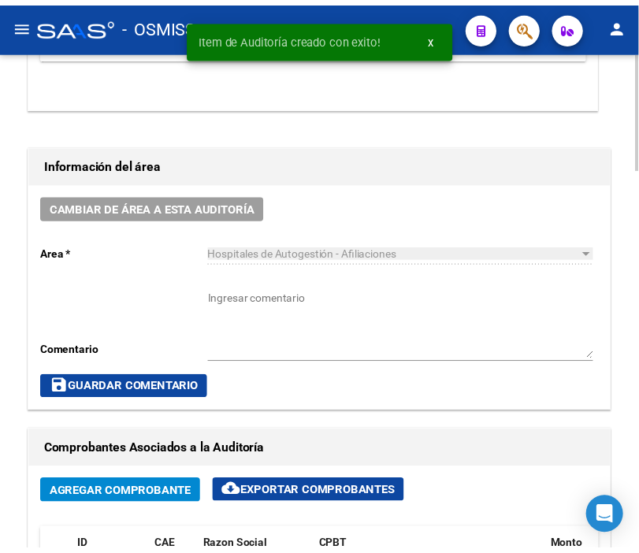
scroll to position [666, 0]
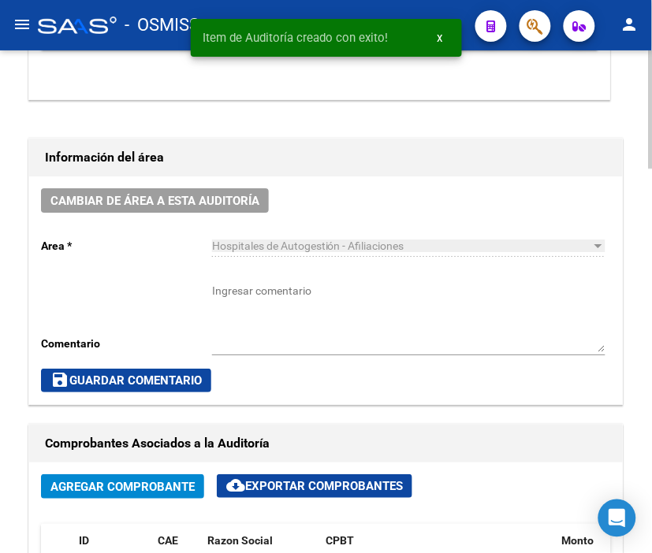
click at [183, 184] on div "Cambiar de área a esta auditoría Area * Hospitales de Autogestión - Afiliacione…" at bounding box center [326, 291] width 594 height 228
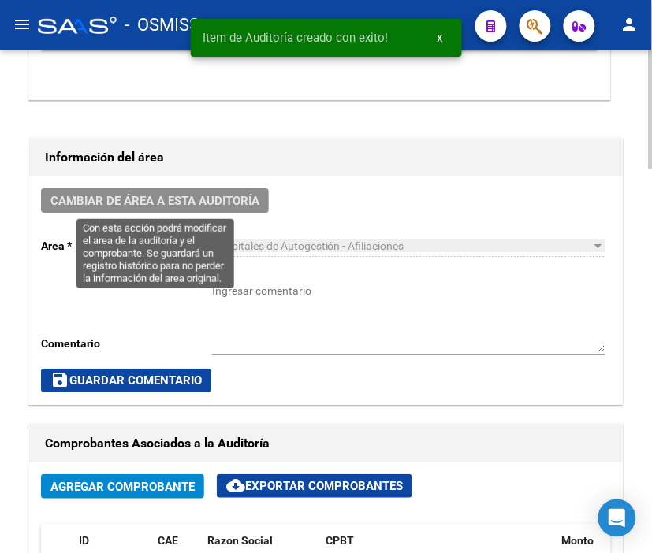
click at [182, 196] on span "Cambiar de área a esta auditoría" at bounding box center [154, 201] width 209 height 14
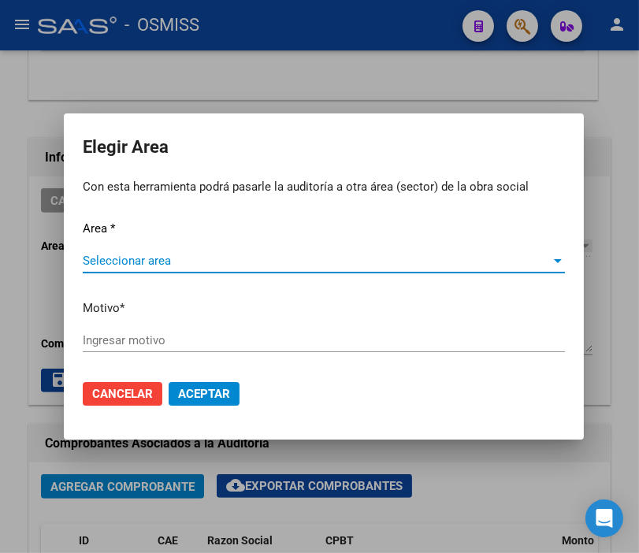
drag, startPoint x: 155, startPoint y: 245, endPoint x: 151, endPoint y: 254, distance: 9.2
click at [154, 246] on div "Area * Seleccionar area Seleccionar area Motivo * Ingresar motivo" at bounding box center [324, 294] width 482 height 148
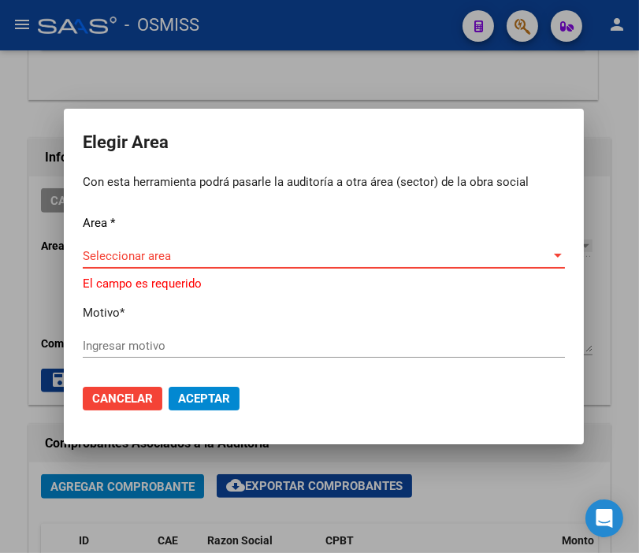
click at [151, 254] on span "Seleccionar area" at bounding box center [317, 256] width 468 height 14
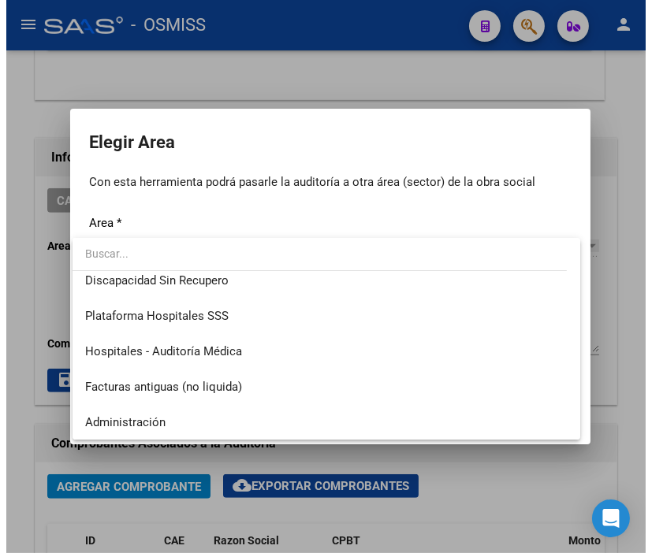
scroll to position [263, 0]
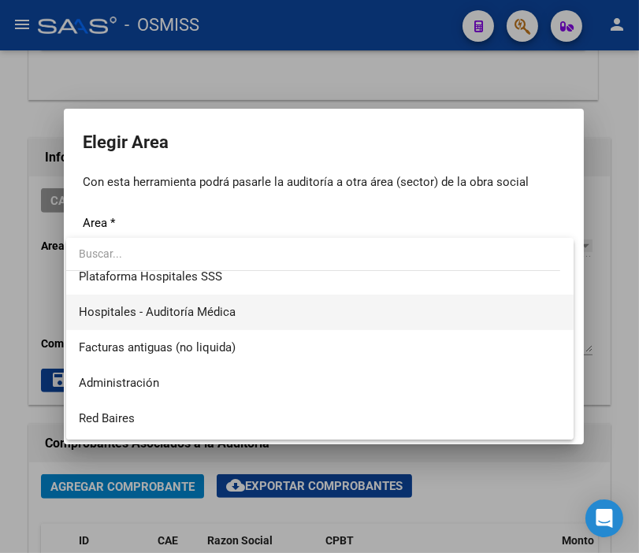
click at [210, 314] on span "Hospitales - Auditoría Médica" at bounding box center [157, 312] width 157 height 14
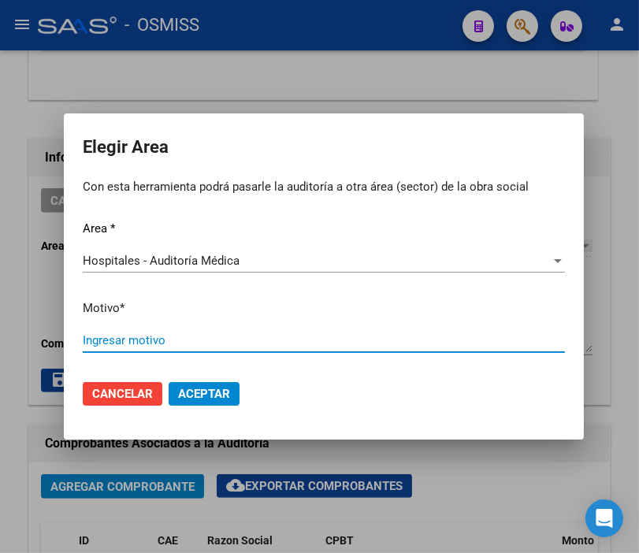
click at [122, 339] on input "Ingresar motivo" at bounding box center [324, 340] width 482 height 14
click at [185, 383] on button "Aceptar" at bounding box center [204, 394] width 71 height 24
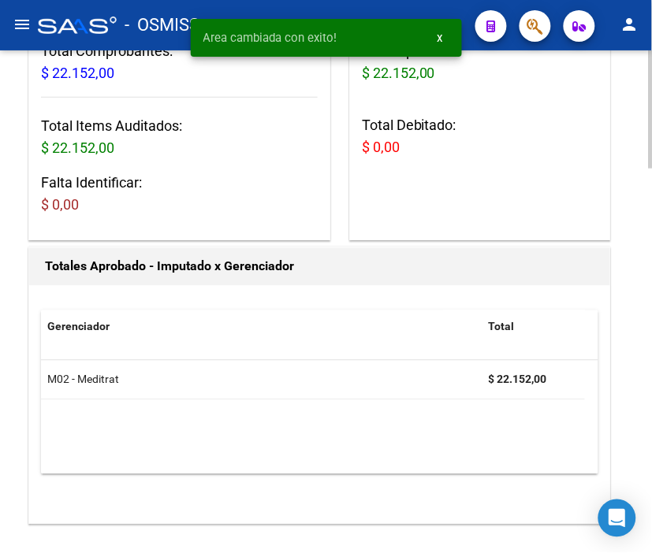
scroll to position [0, 0]
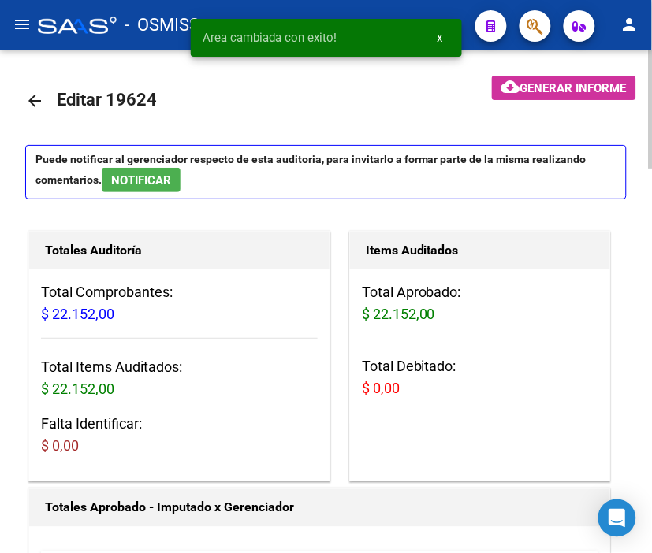
click at [30, 93] on mat-icon "arrow_back" at bounding box center [34, 100] width 19 height 19
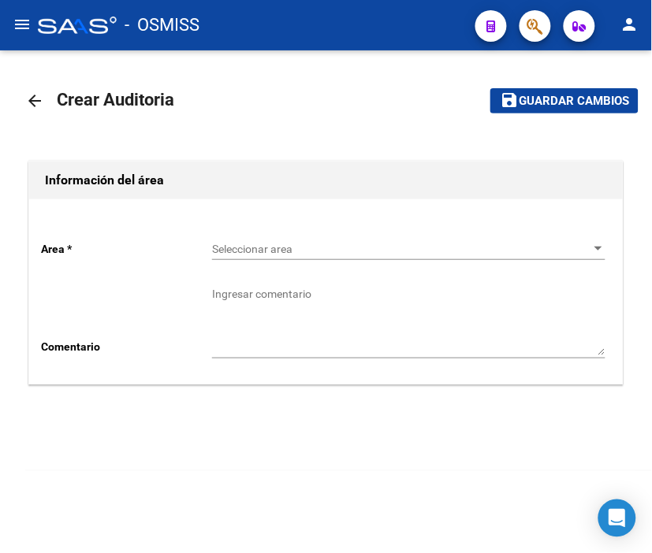
click at [229, 239] on div "Seleccionar area Seleccionar area" at bounding box center [408, 245] width 393 height 32
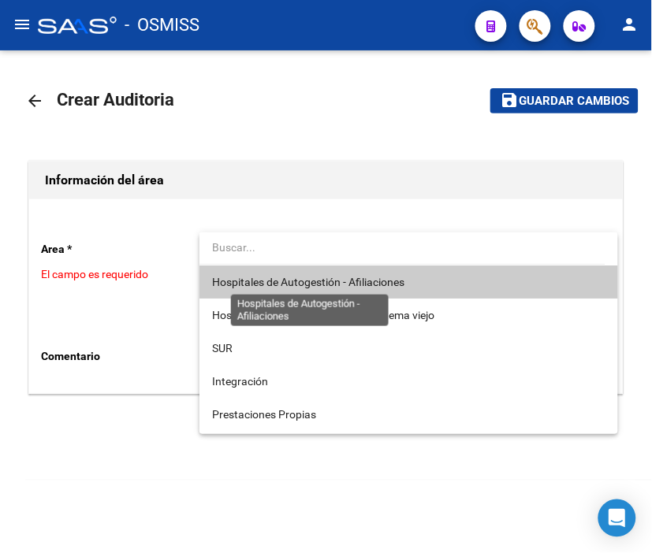
click at [276, 277] on span "Hospitales de Autogestión - Afiliaciones" at bounding box center [308, 282] width 192 height 13
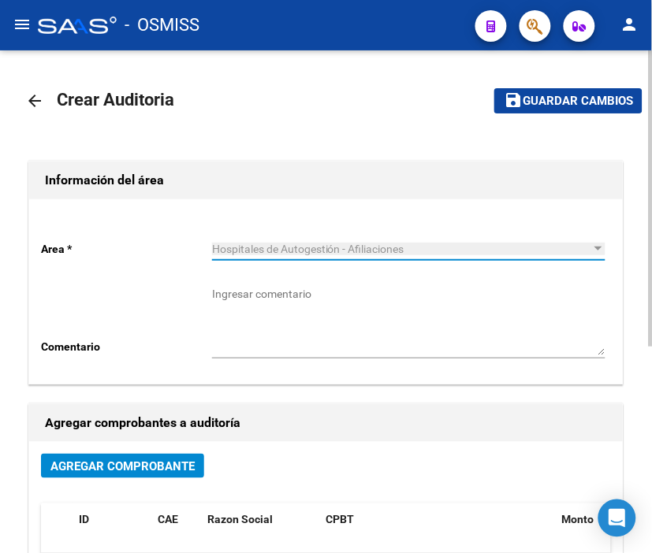
click at [131, 467] on span "Agregar Comprobante" at bounding box center [122, 467] width 144 height 14
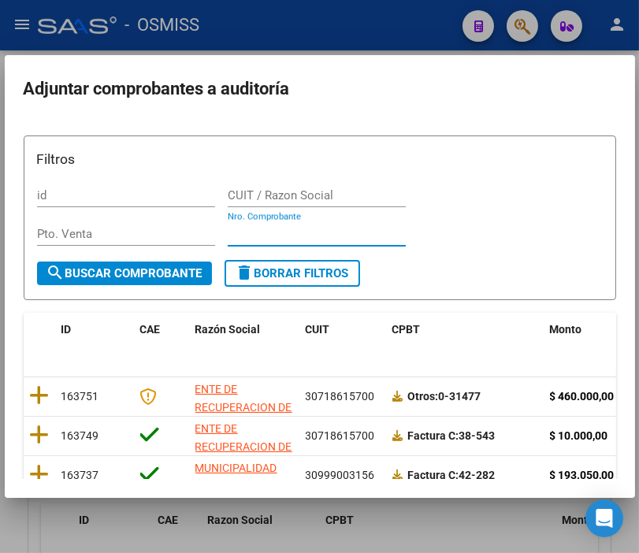
click at [238, 233] on input "Nro. Comprobante" at bounding box center [317, 234] width 178 height 14
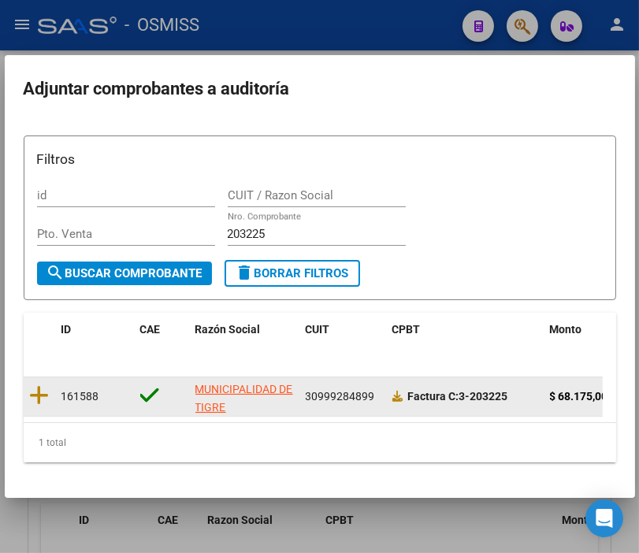
click at [50, 394] on datatable-body-cell at bounding box center [40, 397] width 32 height 39
click at [49, 396] on datatable-body-cell at bounding box center [40, 397] width 32 height 39
click at [43, 399] on icon at bounding box center [40, 396] width 20 height 22
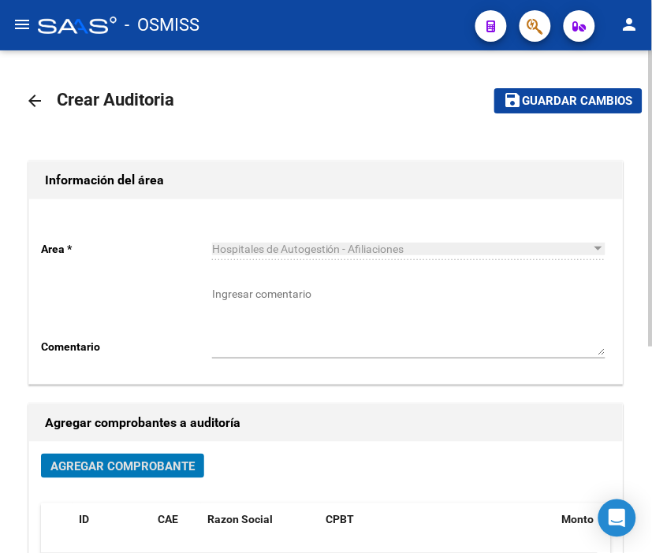
click at [553, 95] on span "Guardar cambios" at bounding box center [578, 102] width 110 height 14
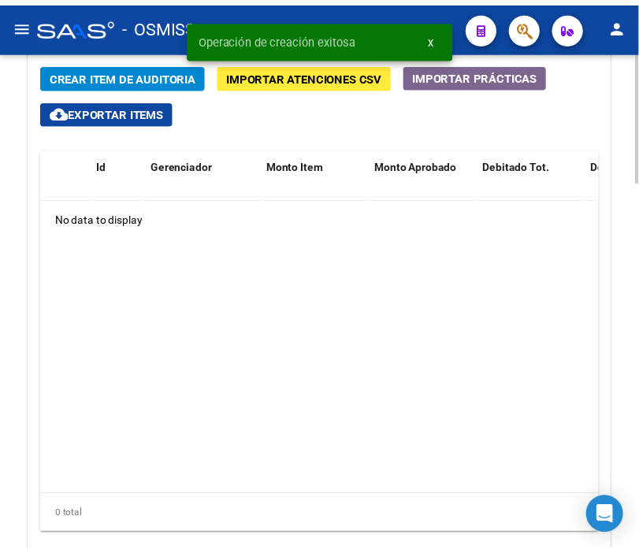
scroll to position [1272, 0]
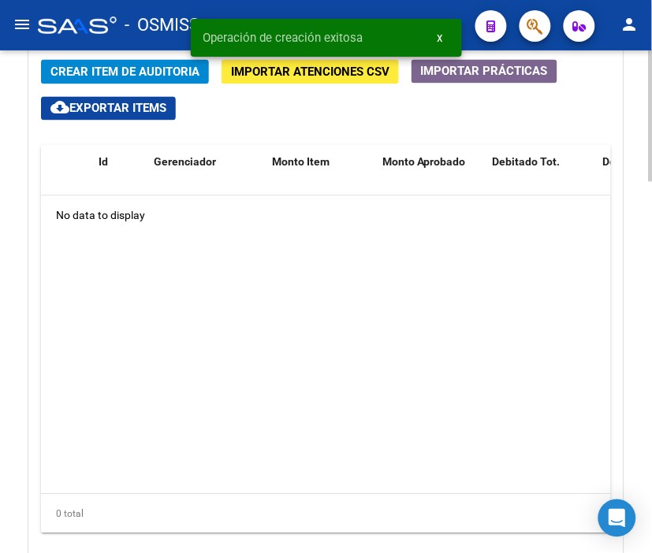
click at [650, 400] on div at bounding box center [651, 450] width 4 height 132
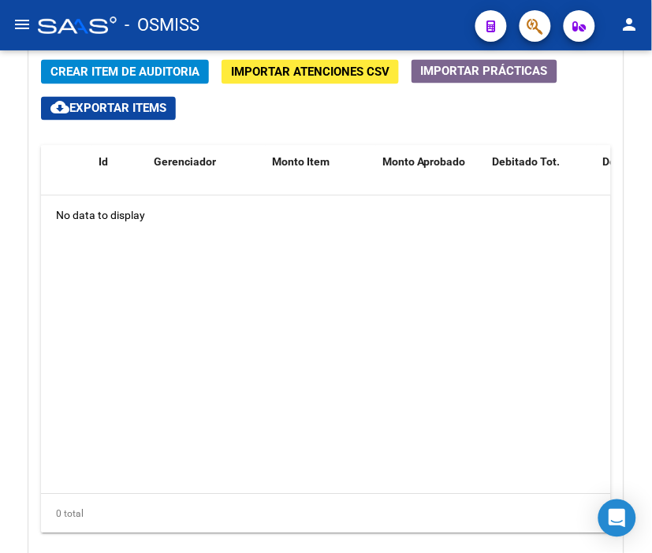
click at [114, 69] on span "Crear Item de Auditoria" at bounding box center [124, 72] width 149 height 14
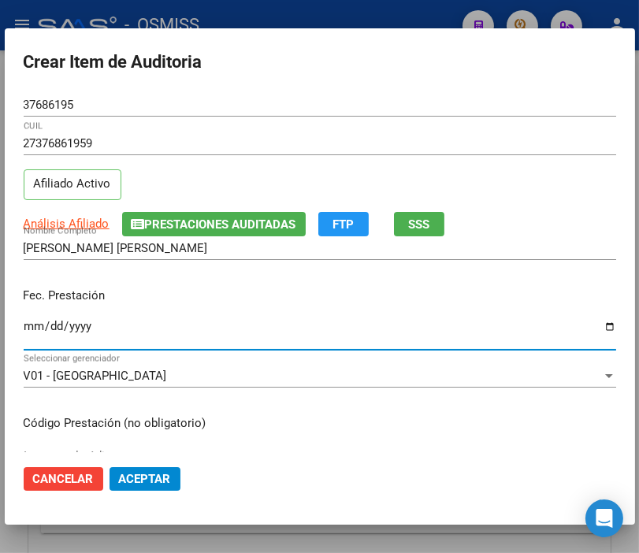
click at [32, 326] on input "Ingresar la fecha" at bounding box center [320, 332] width 593 height 25
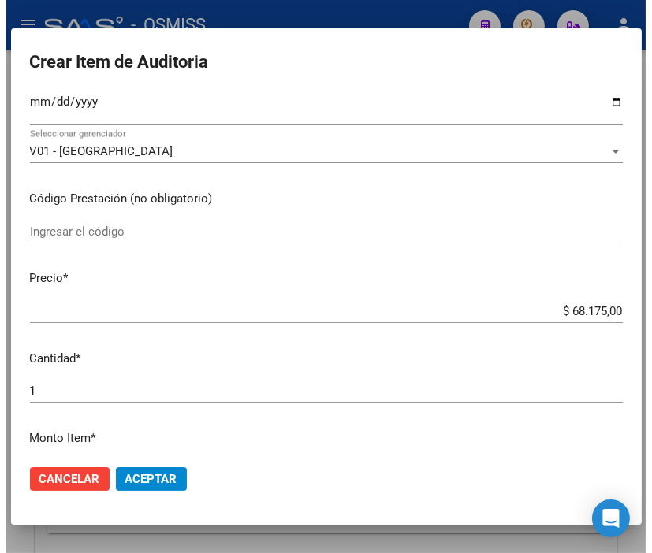
scroll to position [263, 0]
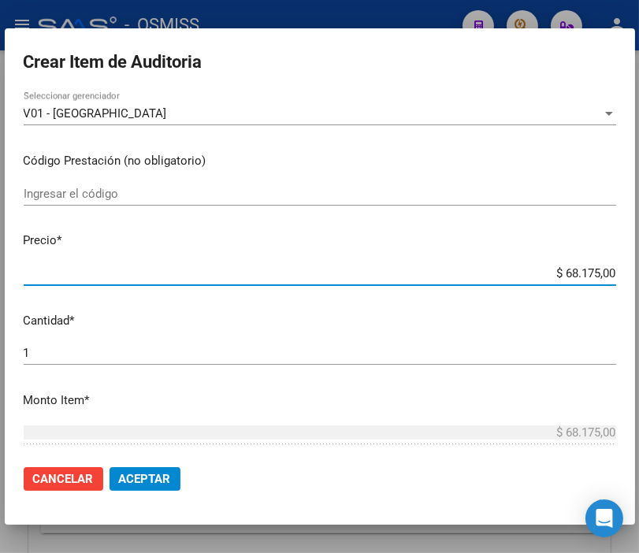
drag, startPoint x: 510, startPoint y: 274, endPoint x: 656, endPoint y: 277, distance: 145.9
click at [639, 277] on html "menu - OSMISS person Firma Express Padrón Padrón Ágil Análisis Afiliado Integra…" at bounding box center [319, 276] width 639 height 553
click at [139, 479] on span "Aceptar" at bounding box center [145, 479] width 52 height 14
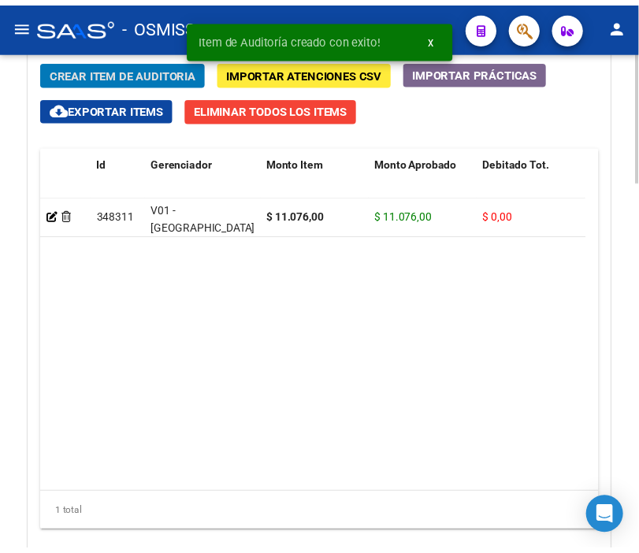
scroll to position [1487, 0]
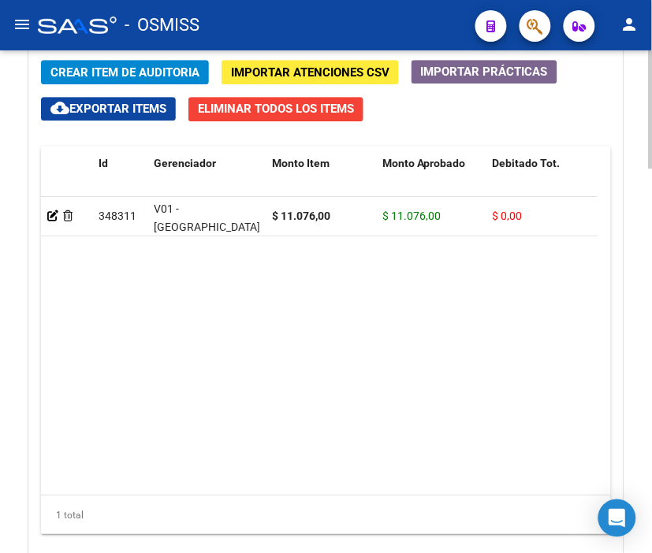
click at [107, 76] on span "Crear Item de Auditoria" at bounding box center [124, 72] width 149 height 14
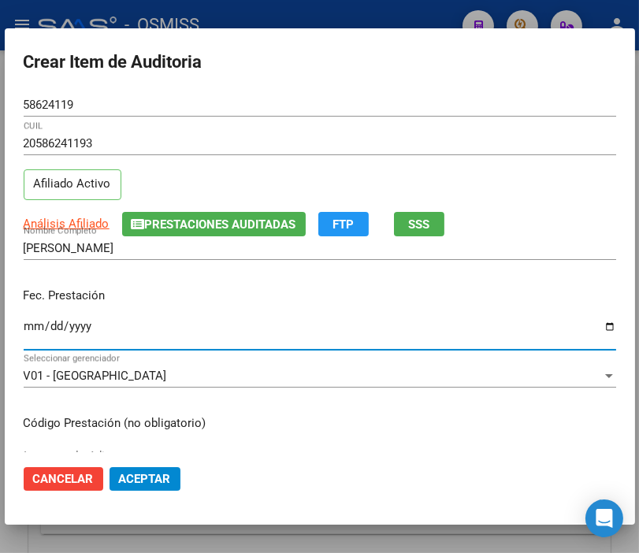
click at [24, 323] on input "Ingresar la fecha" at bounding box center [320, 332] width 593 height 25
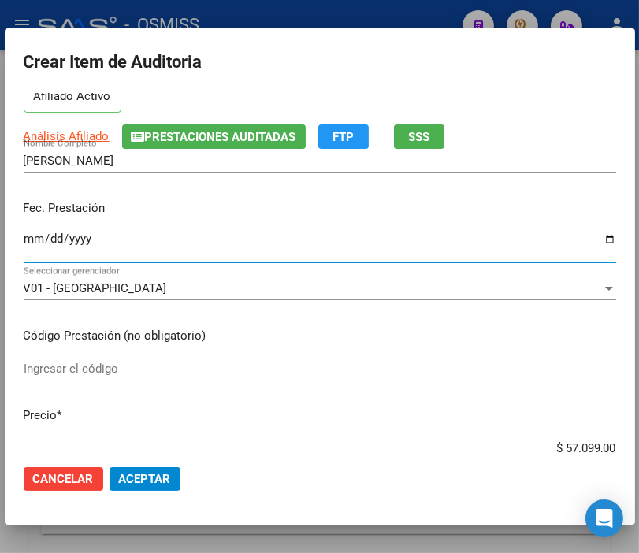
scroll to position [175, 0]
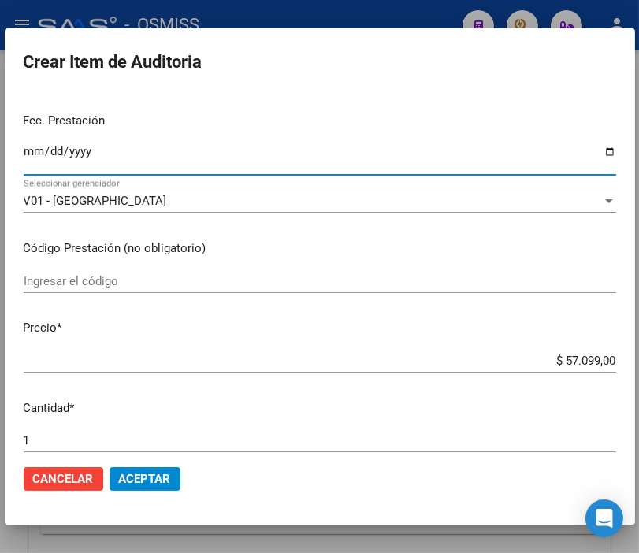
drag, startPoint x: 528, startPoint y: 358, endPoint x: 656, endPoint y: 363, distance: 127.8
click at [639, 363] on html "menu - OSMISS person Firma Express Padrón Padrón Ágil Análisis Afiliado Integra…" at bounding box center [319, 276] width 639 height 553
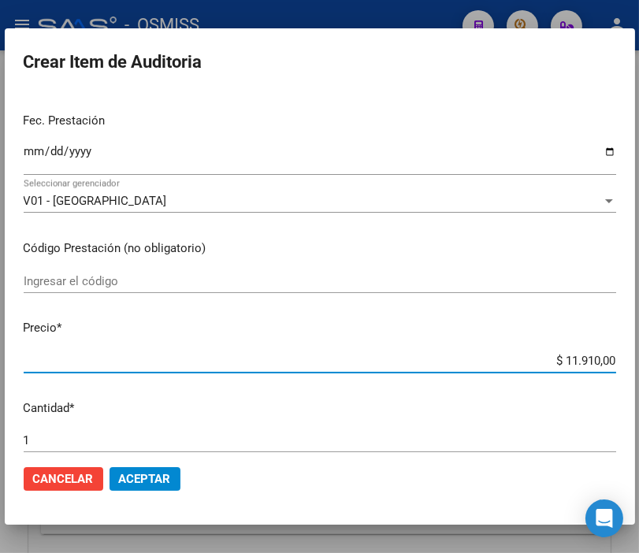
click at [151, 486] on button "Aceptar" at bounding box center [145, 479] width 71 height 24
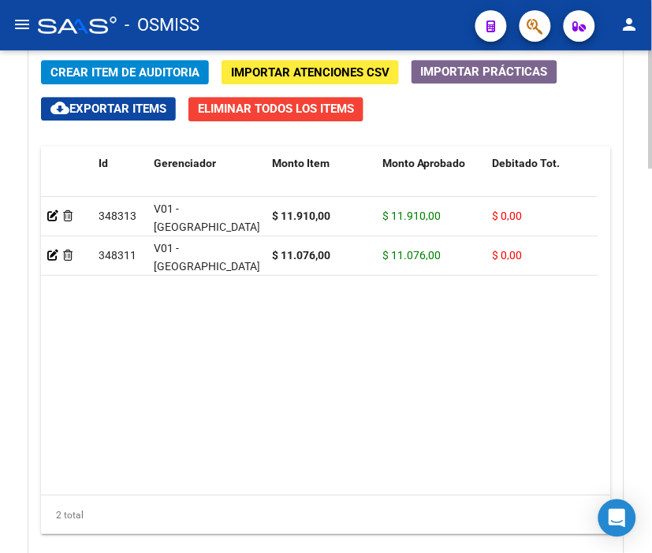
click at [132, 66] on span "Crear Item de Auditoria" at bounding box center [124, 72] width 149 height 14
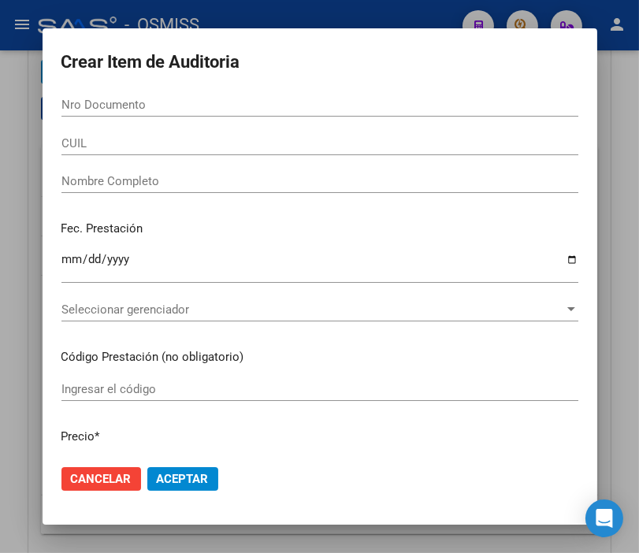
click at [95, 96] on div "Nro Documento" at bounding box center [319, 105] width 517 height 24
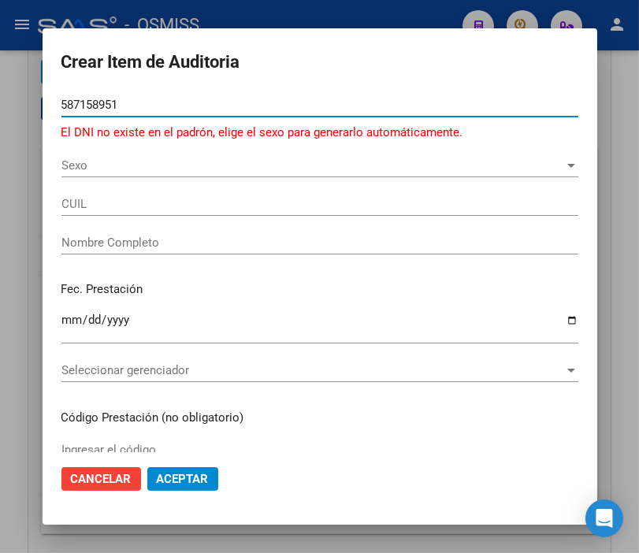
drag, startPoint x: 117, startPoint y: 101, endPoint x: -4, endPoint y: 101, distance: 120.6
click at [0, 101] on html "menu - OSMISS person Firma Express Padrón Padrón Ágil Análisis Afiliado Integra…" at bounding box center [319, 276] width 639 height 553
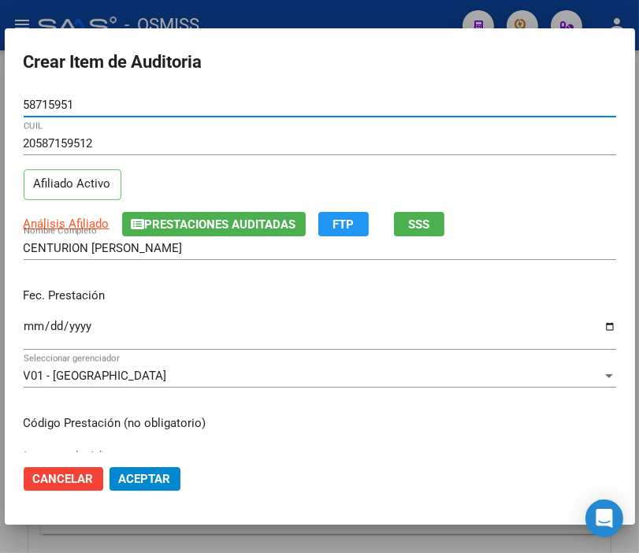
click at [30, 325] on input "Ingresar la fecha" at bounding box center [320, 332] width 593 height 25
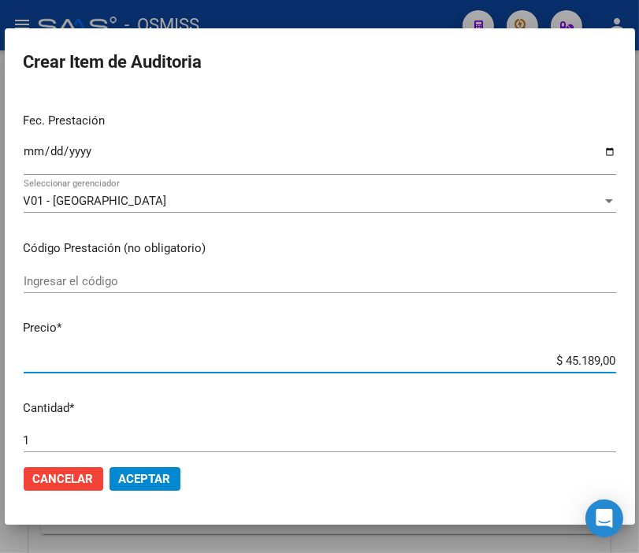
drag, startPoint x: 497, startPoint y: 358, endPoint x: 656, endPoint y: 381, distance: 160.9
click at [639, 381] on html "menu - OSMISS person Firma Express Padrón Padrón Ágil Análisis Afiliado Integra…" at bounding box center [319, 276] width 639 height 553
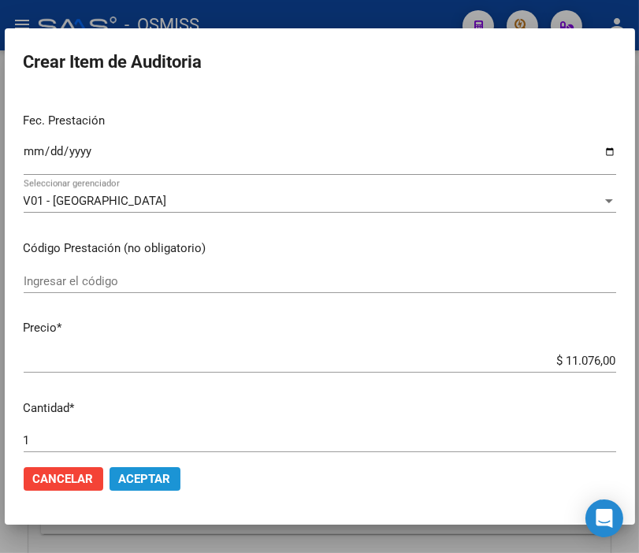
click at [156, 476] on span "Aceptar" at bounding box center [145, 479] width 52 height 14
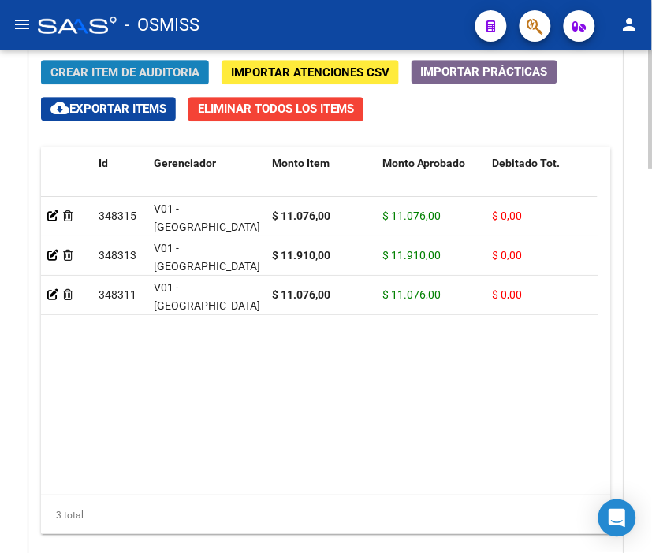
click at [97, 71] on span "Crear Item de Auditoria" at bounding box center [124, 72] width 149 height 14
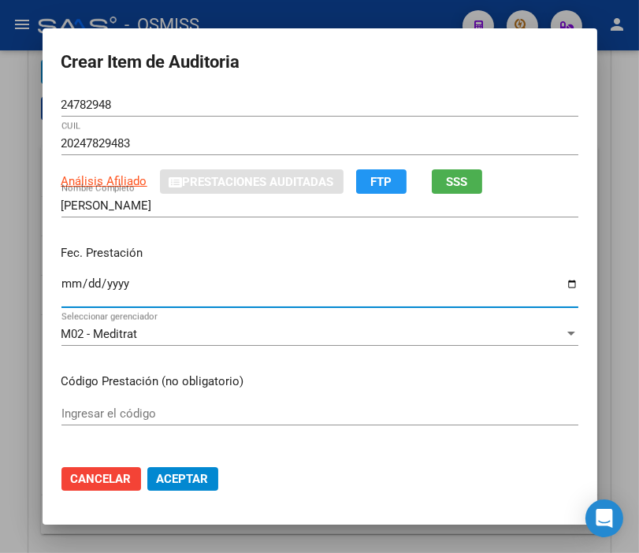
click at [61, 284] on input "Ingresar la fecha" at bounding box center [319, 289] width 517 height 25
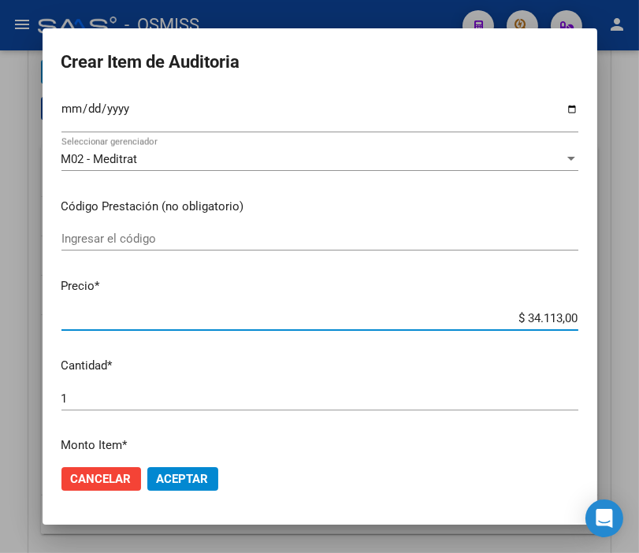
drag, startPoint x: 501, startPoint y: 318, endPoint x: 597, endPoint y: 317, distance: 96.2
click at [597, 317] on mat-dialog-content "24782948 Nro Documento 20247829483 CUIL Análisis Afiliado Prestaciones Auditada…" at bounding box center [320, 272] width 555 height 359
click at [202, 475] on button "Aceptar" at bounding box center [182, 479] width 71 height 24
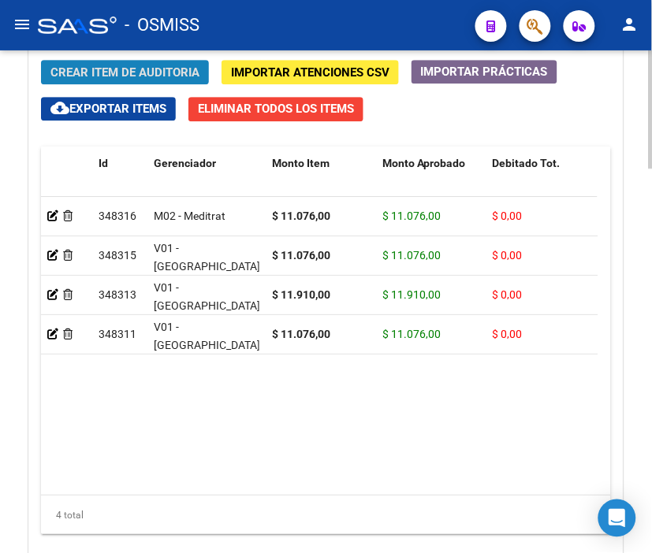
click at [111, 72] on span "Crear Item de Auditoria" at bounding box center [124, 72] width 149 height 14
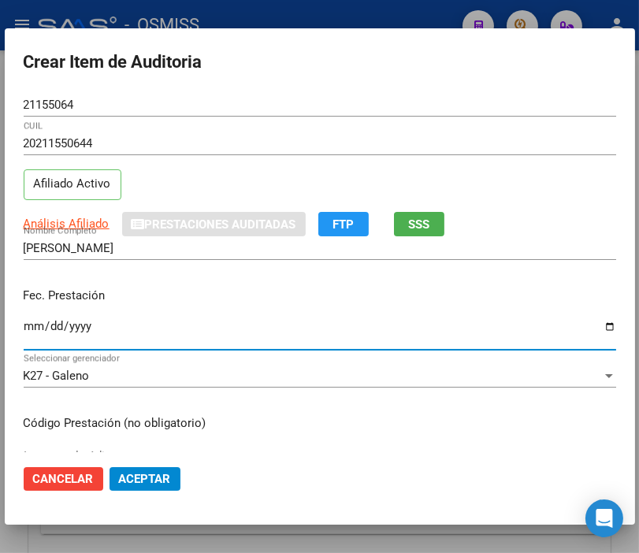
click at [37, 326] on input "Ingresar la fecha" at bounding box center [320, 332] width 593 height 25
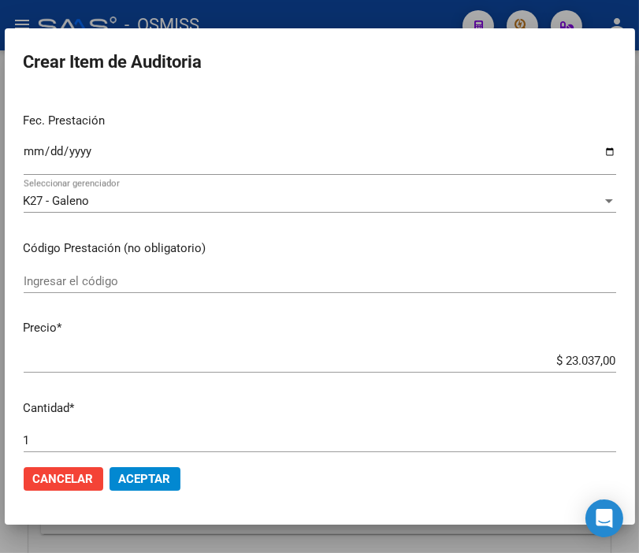
click at [487, 351] on div "$ 23.037,00 Ingresar el precio" at bounding box center [320, 361] width 593 height 24
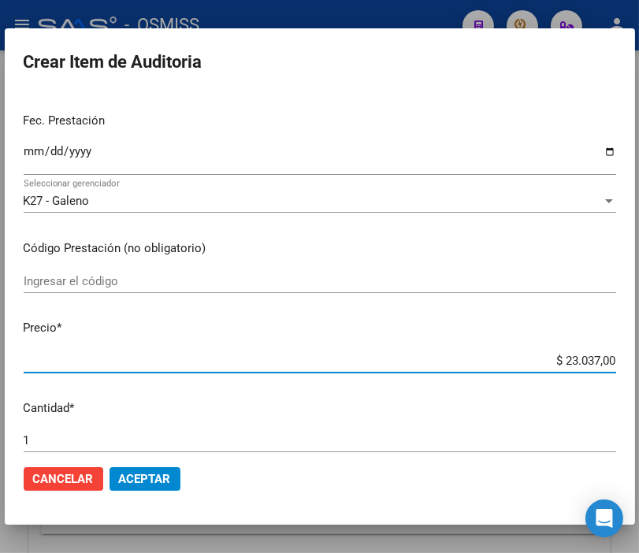
drag, startPoint x: 487, startPoint y: 356, endPoint x: 656, endPoint y: 356, distance: 168.7
click at [639, 356] on html "menu - OSMISS person Firma Express Padrón Padrón Ágil Análisis Afiliado Integra…" at bounding box center [319, 276] width 639 height 553
click at [159, 482] on span "Aceptar" at bounding box center [145, 479] width 52 height 14
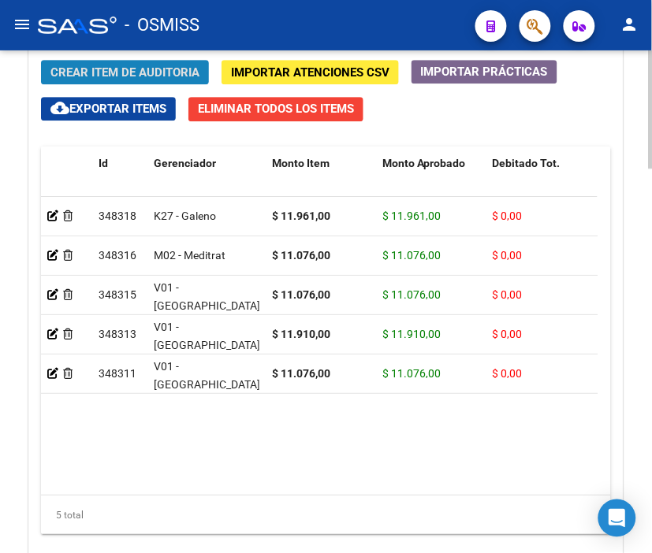
click at [118, 72] on span "Crear Item de Auditoria" at bounding box center [124, 72] width 149 height 14
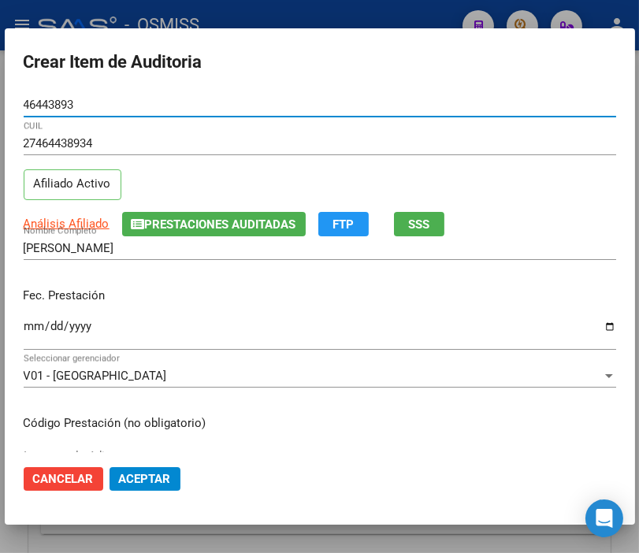
click at [28, 320] on input "Ingresar la fecha" at bounding box center [320, 332] width 593 height 25
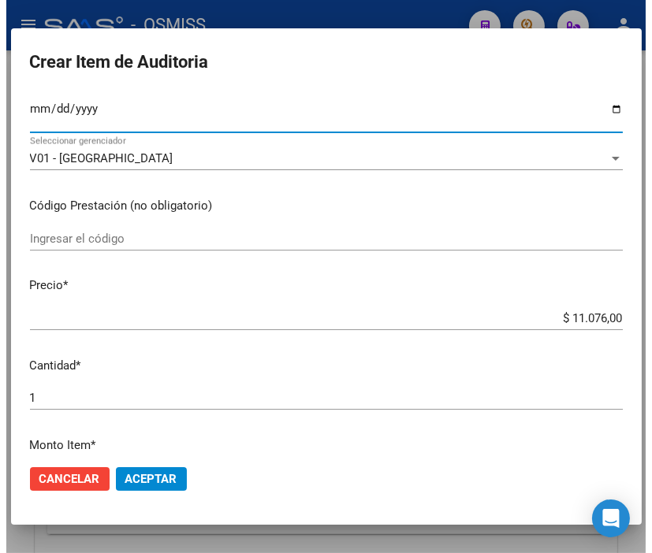
scroll to position [263, 0]
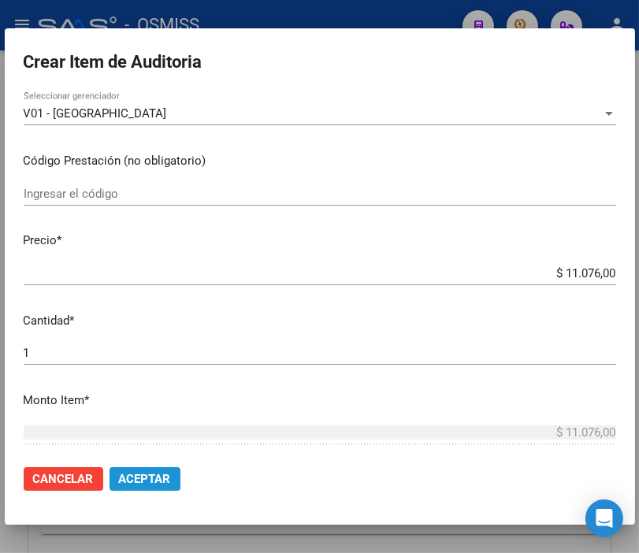
click at [167, 479] on span "Aceptar" at bounding box center [145, 479] width 52 height 14
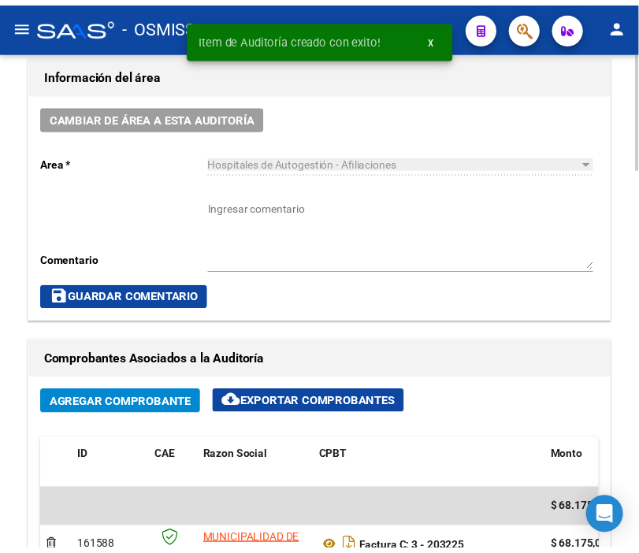
scroll to position [698, 0]
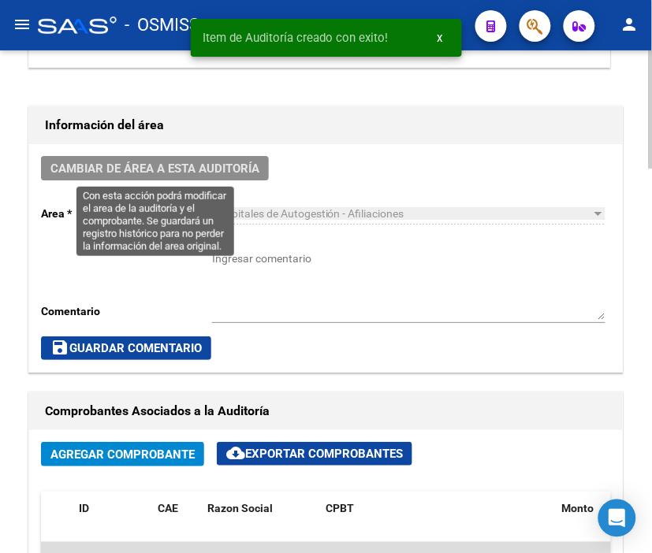
click at [218, 162] on span "Cambiar de área a esta auditoría" at bounding box center [154, 169] width 209 height 14
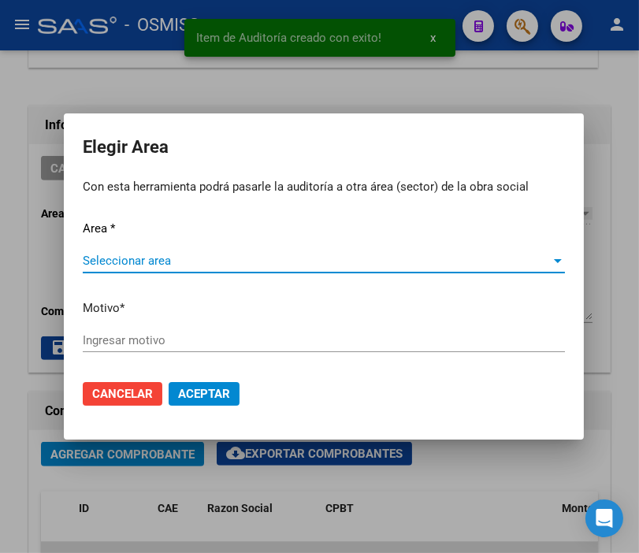
click at [142, 257] on span "Seleccionar area" at bounding box center [317, 261] width 468 height 14
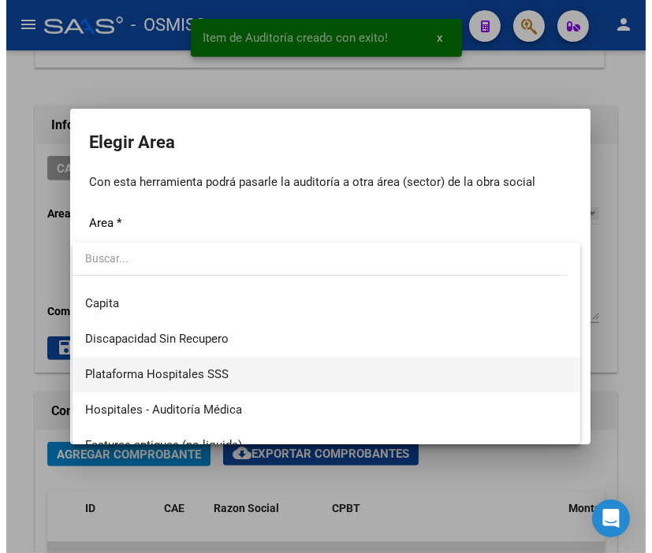
scroll to position [175, 0]
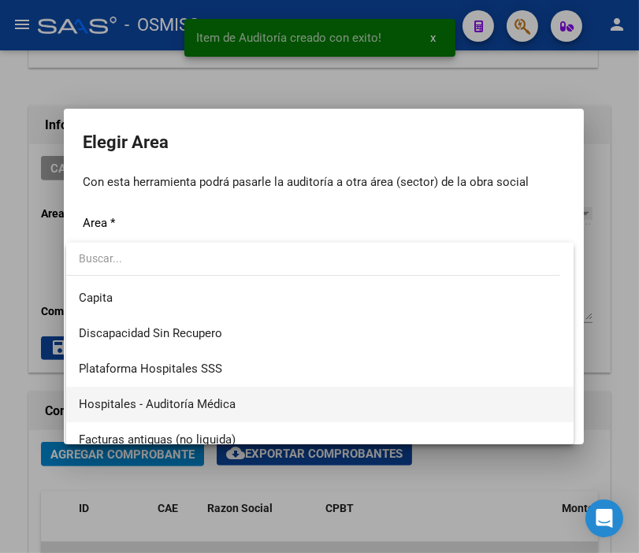
click at [215, 400] on span "Hospitales - Auditoría Médica" at bounding box center [157, 404] width 157 height 14
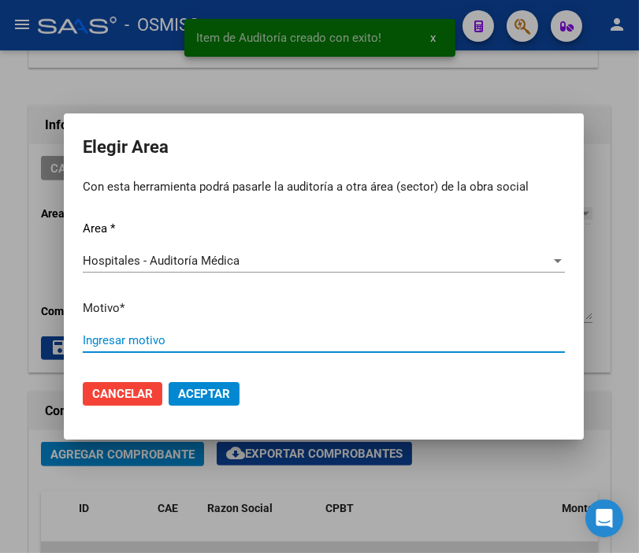
click at [132, 335] on input "Ingresar motivo" at bounding box center [324, 340] width 482 height 14
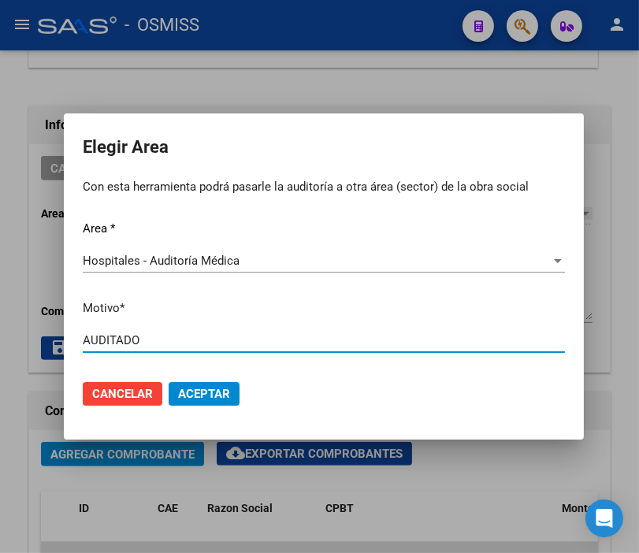
click at [214, 387] on span "Aceptar" at bounding box center [204, 394] width 52 height 14
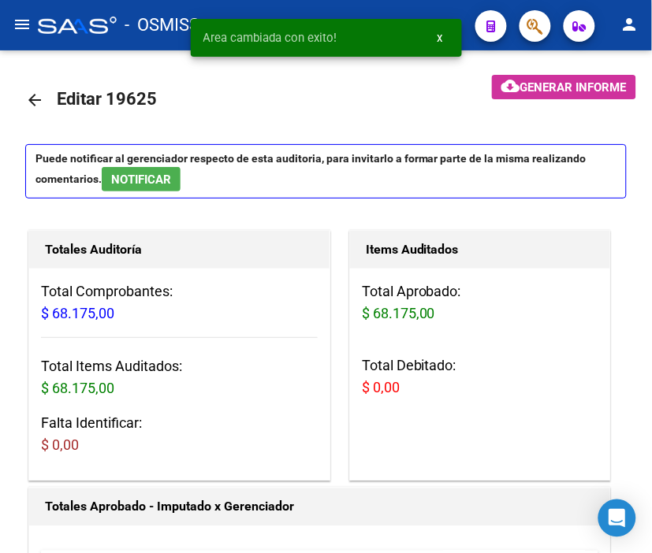
scroll to position [0, 0]
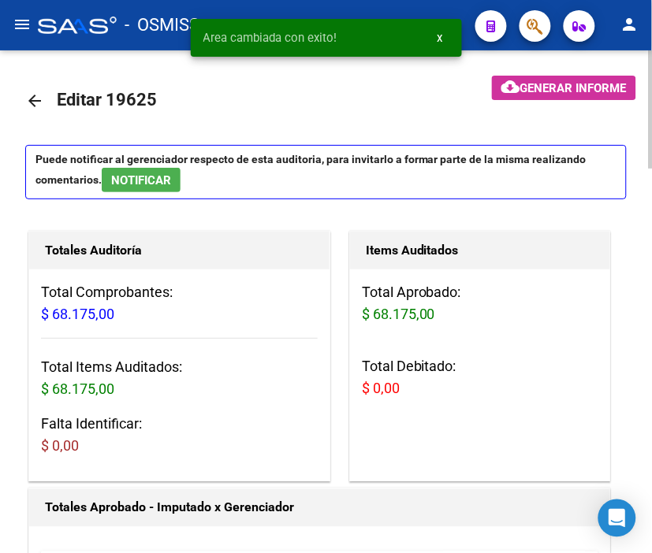
click at [36, 98] on mat-icon "arrow_back" at bounding box center [34, 100] width 19 height 19
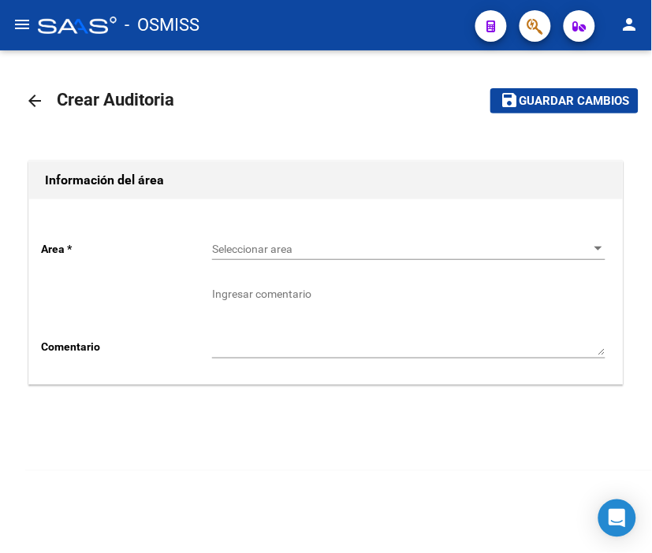
click at [224, 238] on div "Seleccionar area Seleccionar area" at bounding box center [408, 245] width 393 height 32
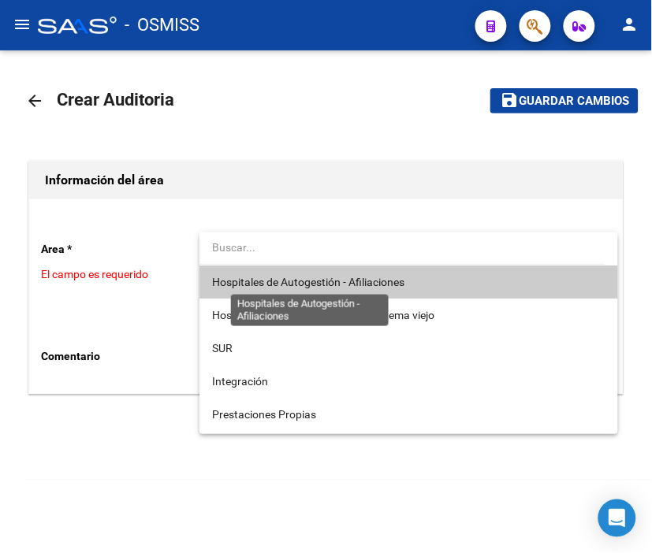
click at [284, 277] on span "Hospitales de Autogestión - Afiliaciones" at bounding box center [308, 282] width 192 height 13
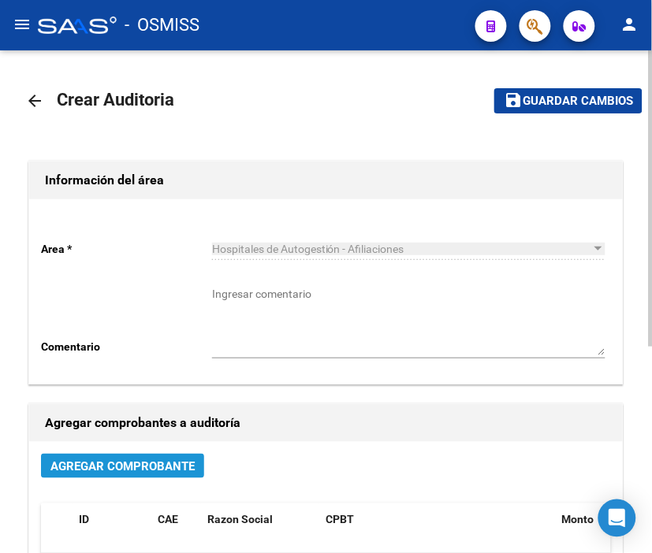
click at [172, 454] on button "Agregar Comprobante" at bounding box center [122, 466] width 163 height 24
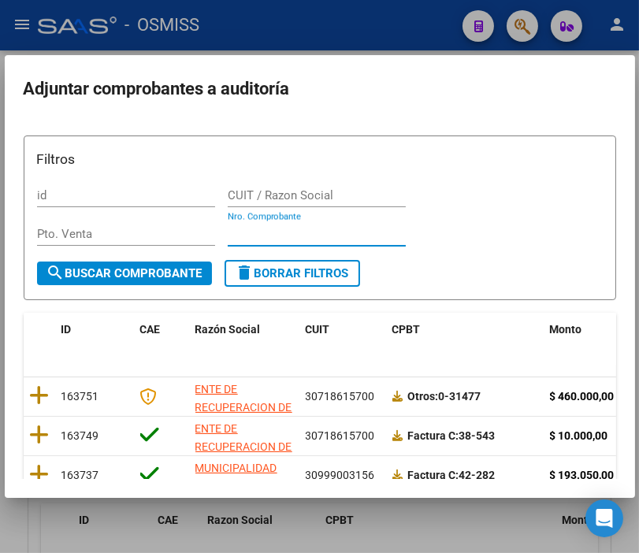
click at [254, 227] on input "Nro. Comprobante" at bounding box center [317, 234] width 178 height 14
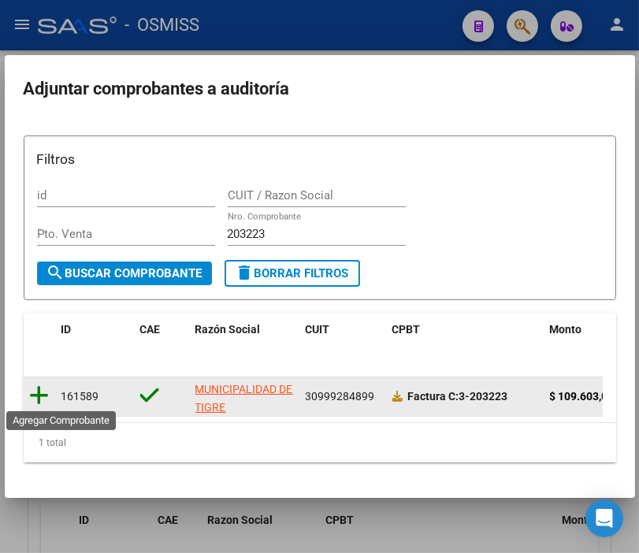
click at [44, 399] on icon at bounding box center [40, 396] width 20 height 22
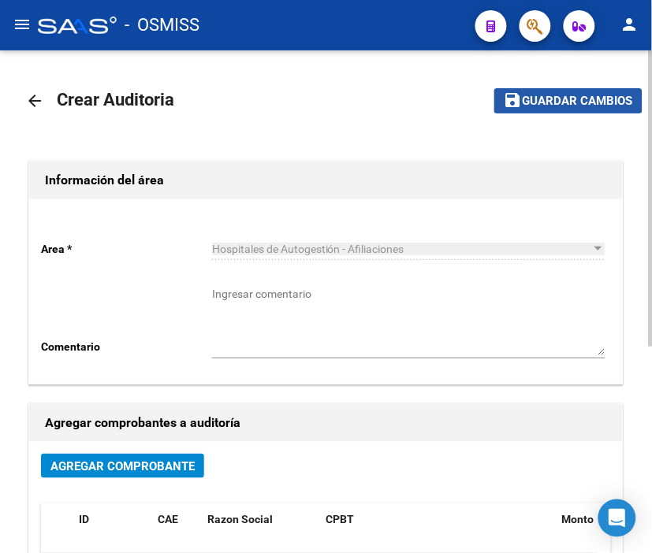
click at [557, 91] on button "save Guardar cambios" at bounding box center [568, 100] width 148 height 24
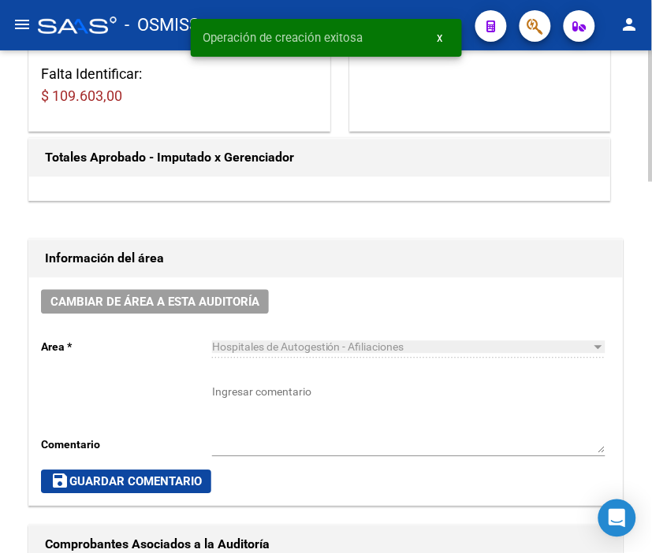
scroll to position [438, 0]
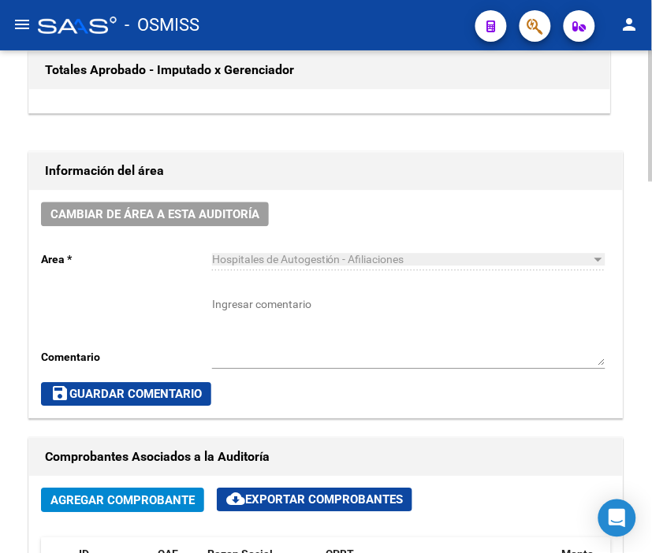
click at [325, 20] on div "- OSMISS" at bounding box center [250, 25] width 425 height 35
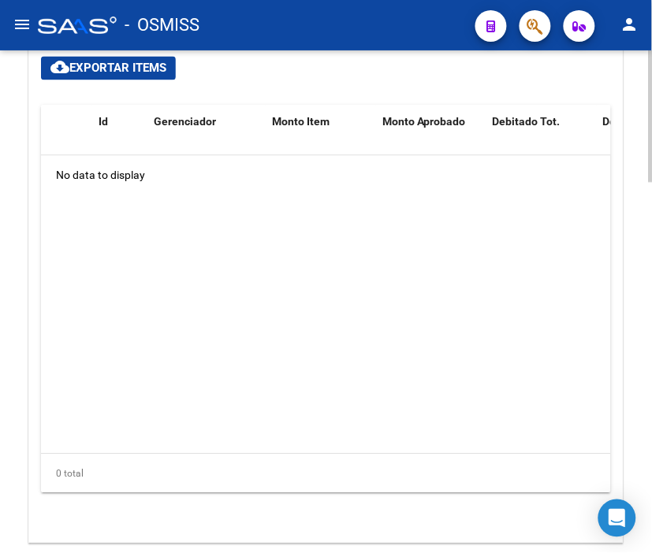
scroll to position [1226, 0]
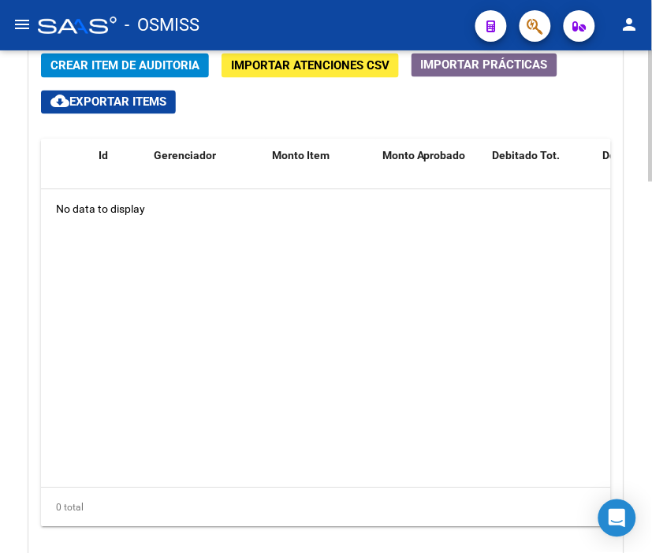
click at [650, 426] on div at bounding box center [651, 451] width 4 height 132
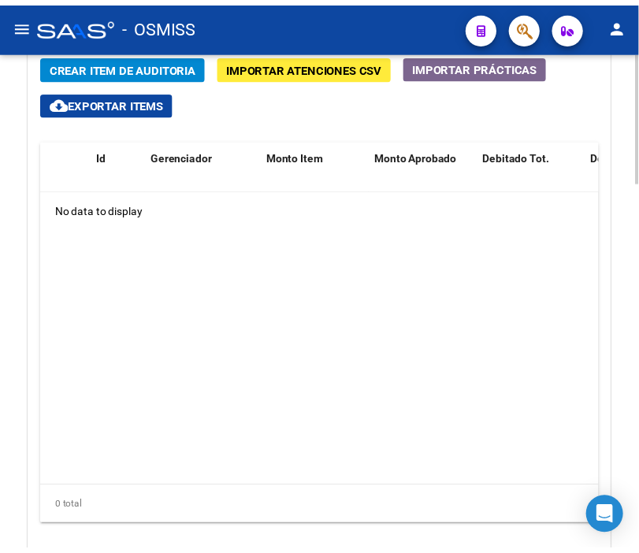
scroll to position [1282, 0]
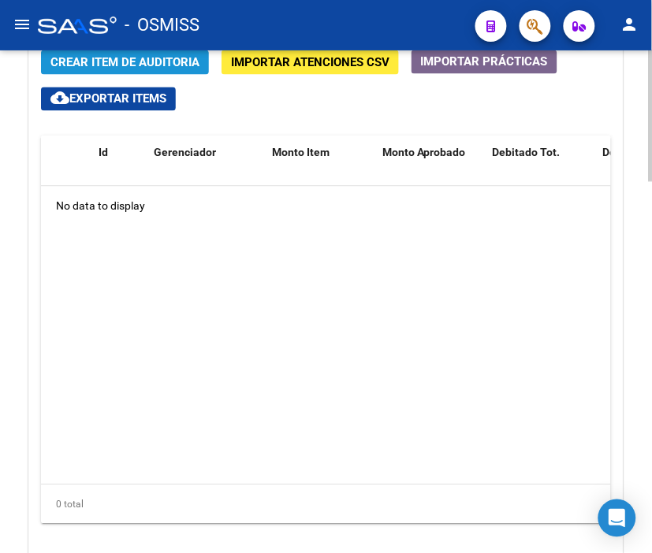
click at [95, 60] on span "Crear Item de Auditoria" at bounding box center [124, 63] width 149 height 14
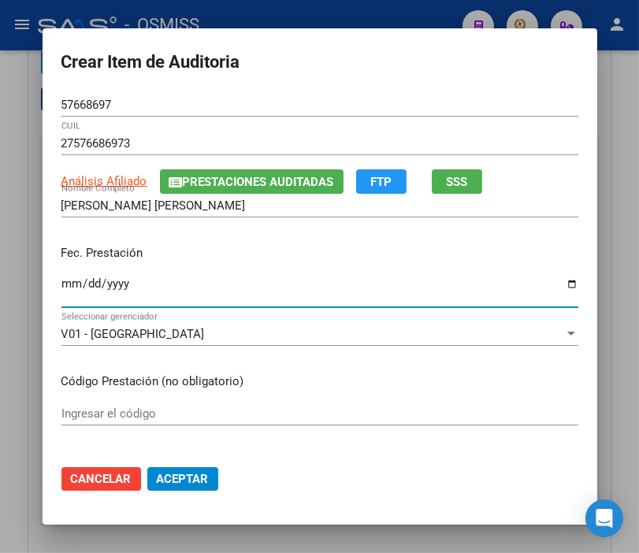
click at [66, 287] on input "Ingresar la fecha" at bounding box center [319, 289] width 517 height 25
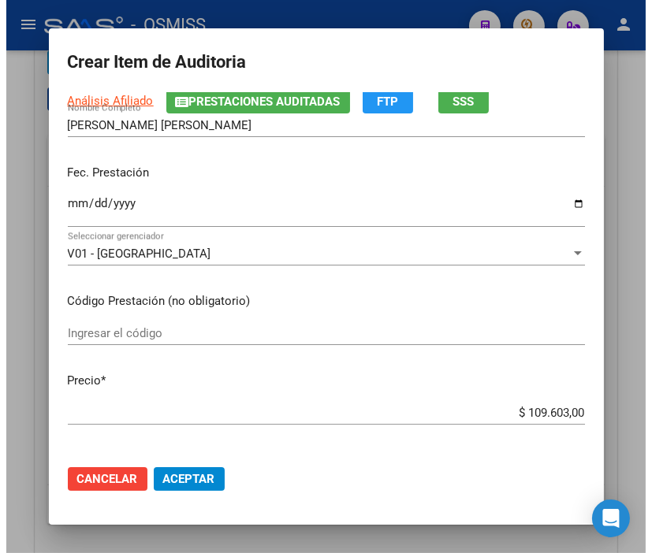
scroll to position [175, 0]
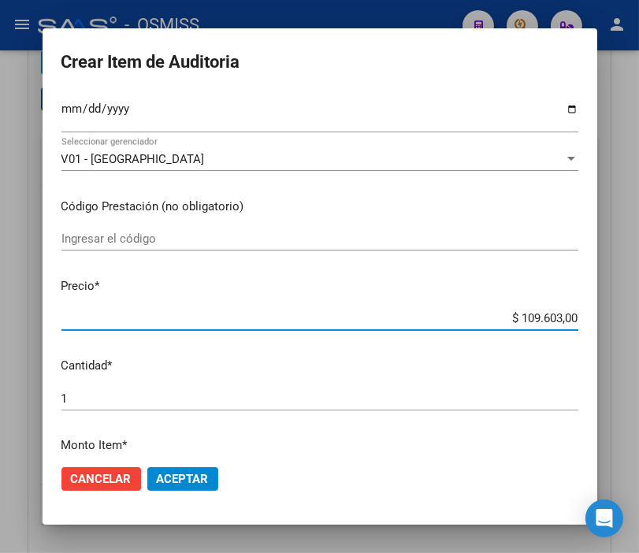
drag, startPoint x: 477, startPoint y: 317, endPoint x: 656, endPoint y: 317, distance: 179.0
click at [639, 317] on html "menu - OSMISS person Firma Express Padrón Padrón Ágil Análisis Afiliado Integra…" at bounding box center [319, 276] width 639 height 553
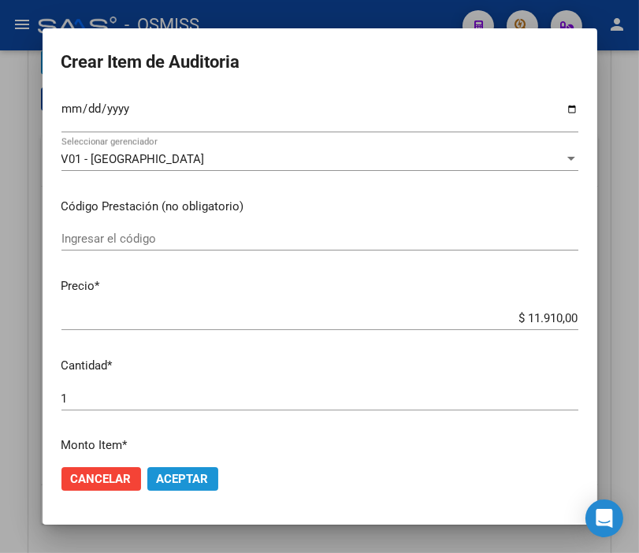
click at [196, 472] on span "Aceptar" at bounding box center [183, 479] width 52 height 14
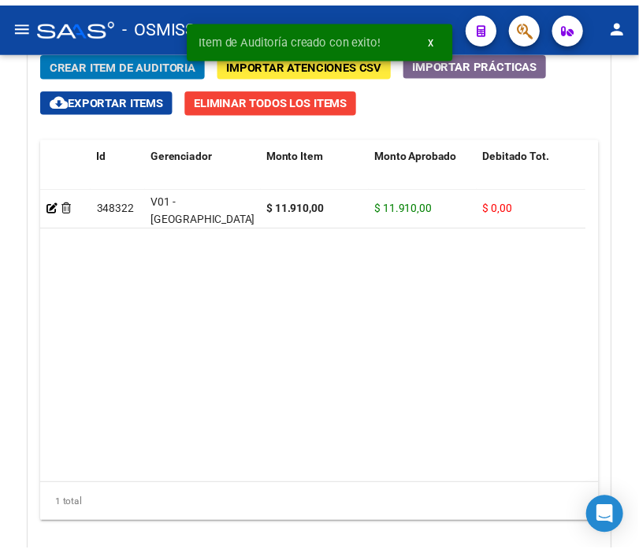
scroll to position [1496, 0]
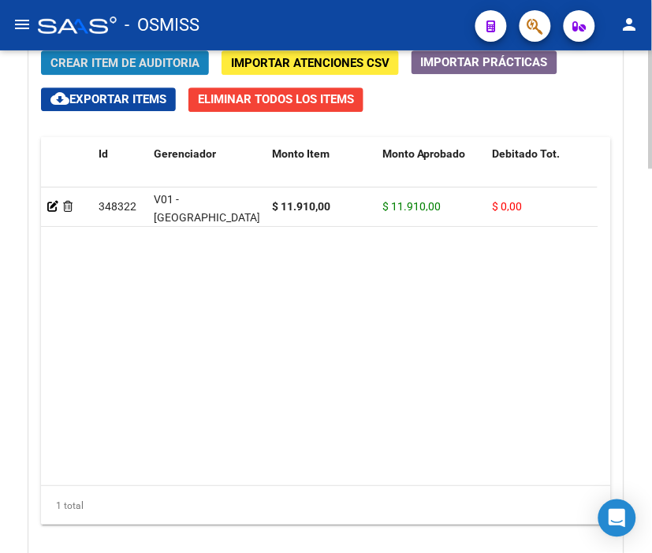
click at [136, 61] on span "Crear Item de Auditoria" at bounding box center [124, 63] width 149 height 14
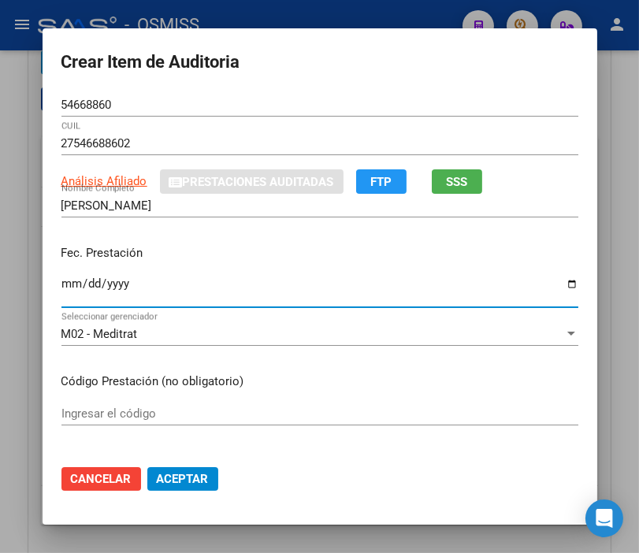
click at [61, 280] on input "Ingresar la fecha" at bounding box center [319, 289] width 517 height 25
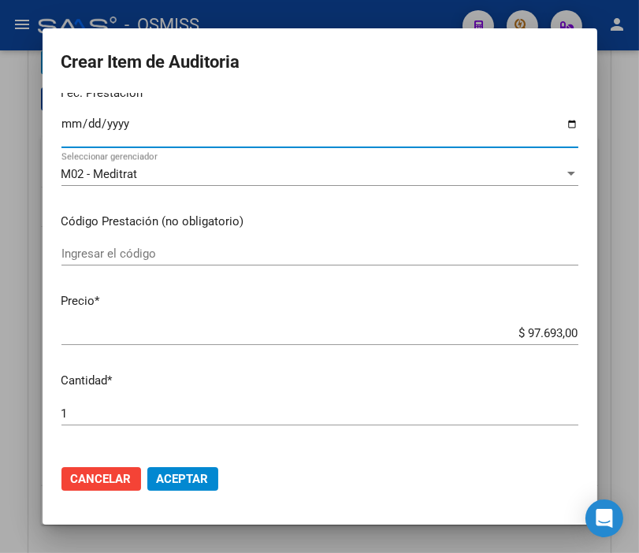
scroll to position [175, 0]
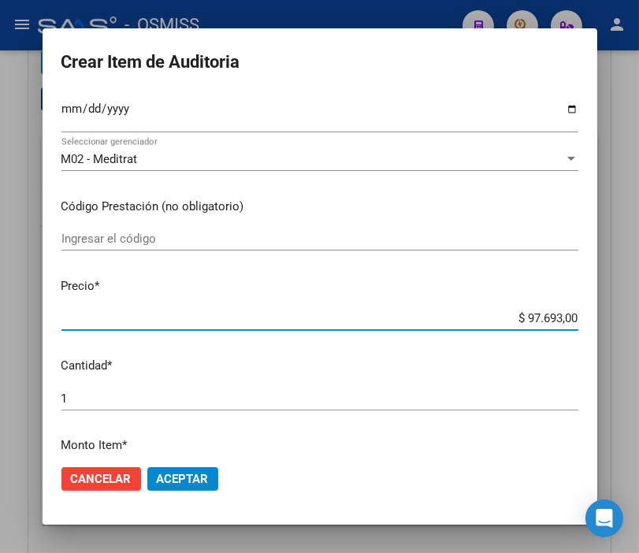
drag, startPoint x: 501, startPoint y: 317, endPoint x: 595, endPoint y: 318, distance: 94.6
click at [595, 318] on mat-dialog-content "54668860 Nro Documento 27546688602 CUIL Análisis Afiliado Prestaciones Auditada…" at bounding box center [320, 272] width 555 height 359
click at [187, 472] on span "Aceptar" at bounding box center [183, 479] width 52 height 14
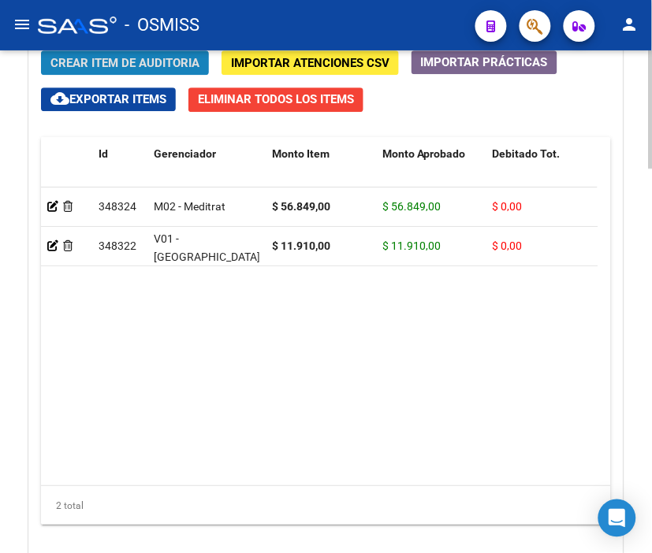
click at [153, 64] on span "Crear Item de Auditoria" at bounding box center [124, 63] width 149 height 14
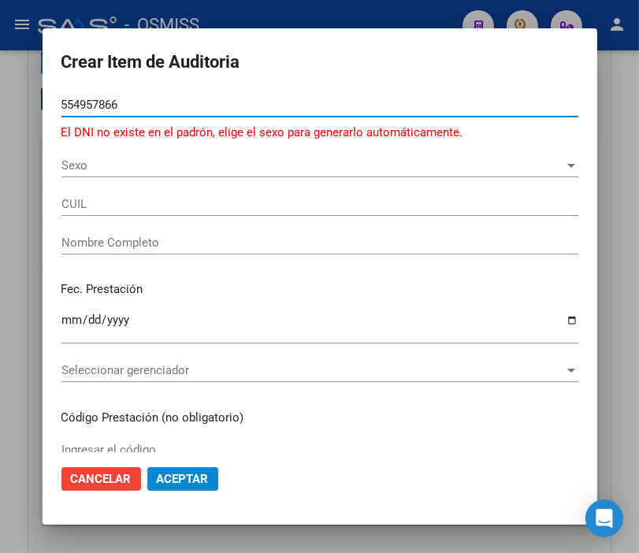
click at [99, 107] on input "554957866" at bounding box center [319, 105] width 517 height 14
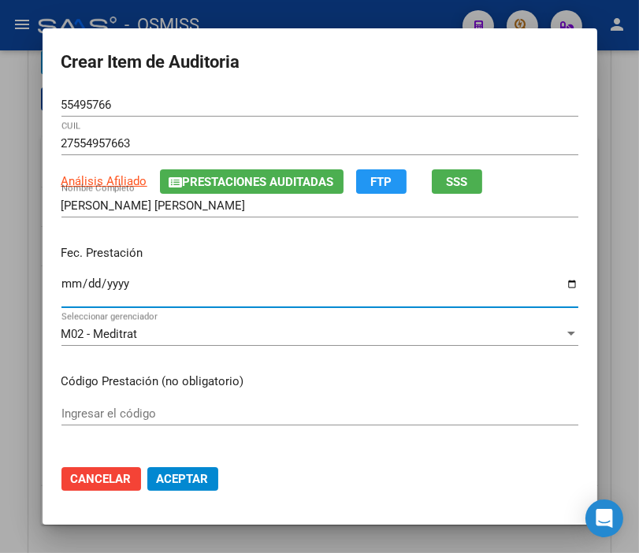
click at [61, 280] on input "Ingresar la fecha" at bounding box center [319, 289] width 517 height 25
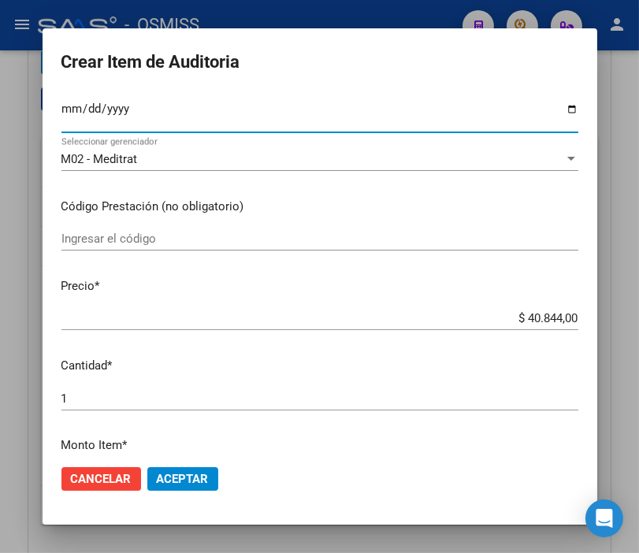
click at [183, 482] on span "Aceptar" at bounding box center [183, 479] width 52 height 14
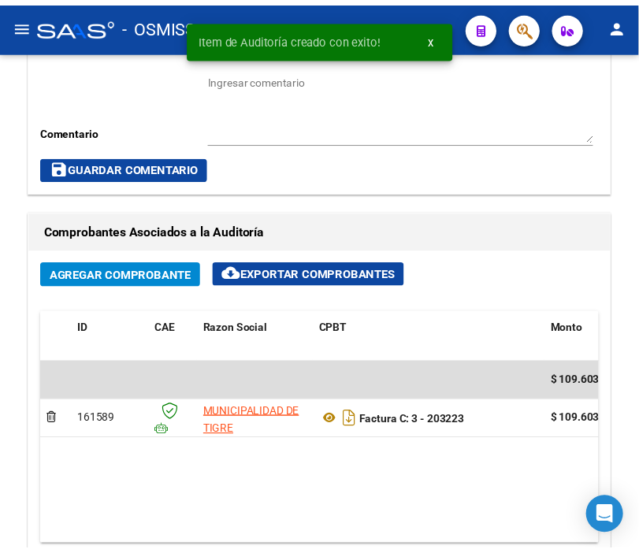
scroll to position [796, 0]
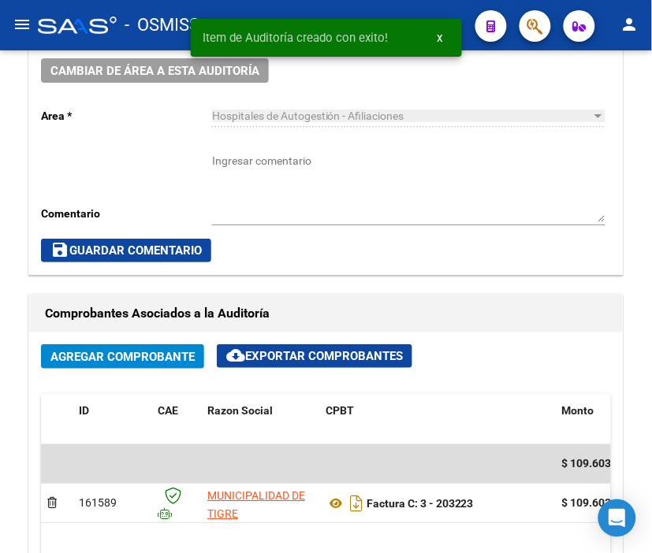
click at [172, 68] on div "Item de Auditoría creado con exito! x" at bounding box center [326, 38] width 309 height 76
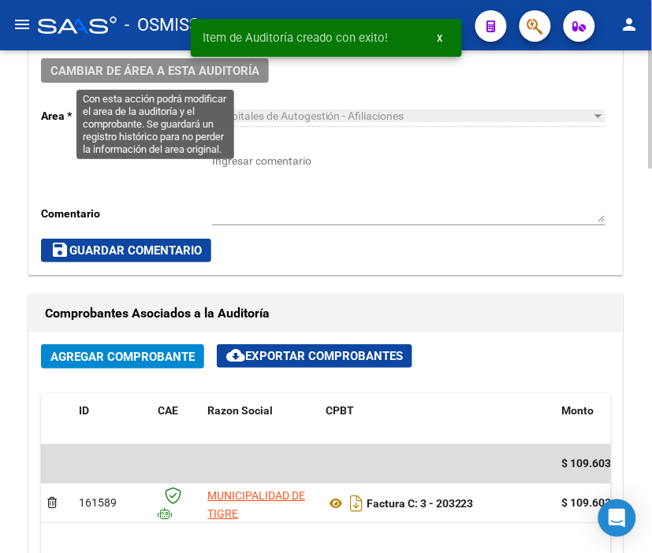
click at [130, 68] on span "Cambiar de área a esta auditoría" at bounding box center [154, 71] width 209 height 14
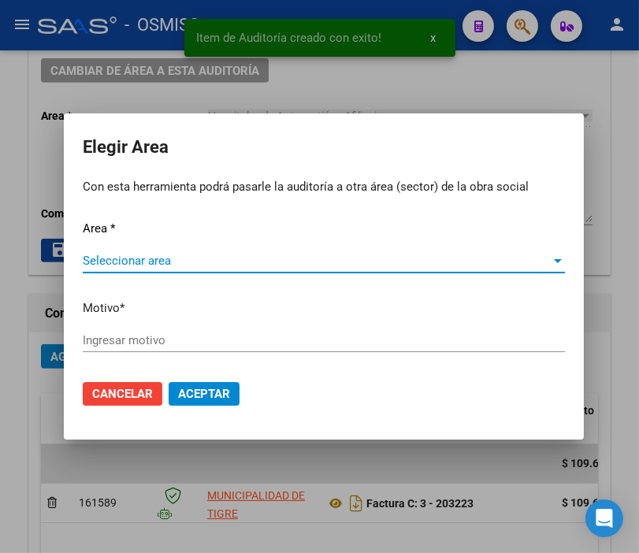
click at [148, 254] on span "Seleccionar area" at bounding box center [317, 261] width 468 height 14
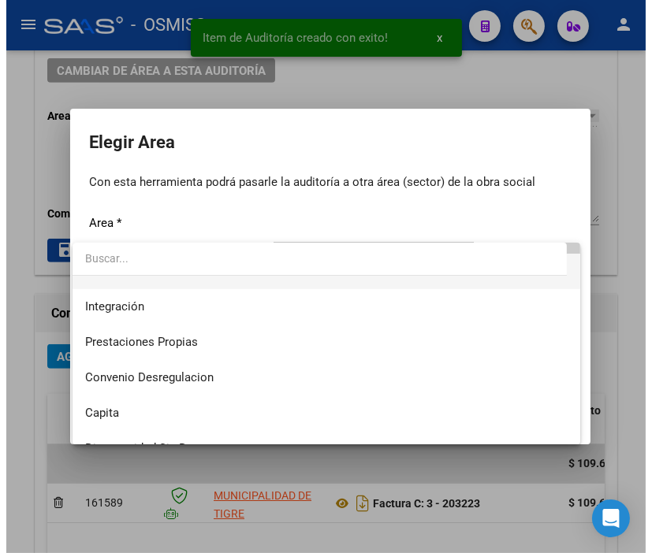
scroll to position [175, 0]
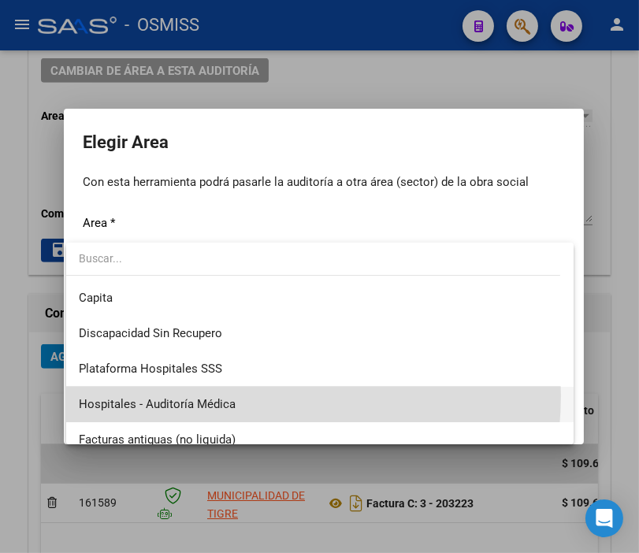
click at [222, 396] on span "Hospitales - Auditoría Médica" at bounding box center [320, 404] width 482 height 35
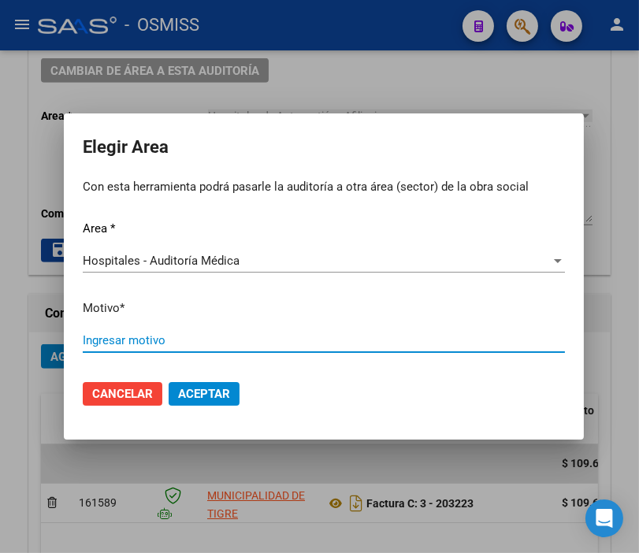
click at [196, 341] on input "Ingresar motivo" at bounding box center [324, 340] width 482 height 14
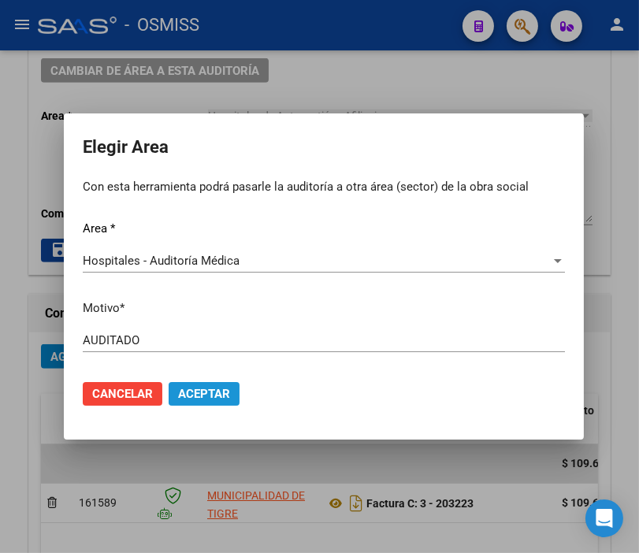
click at [194, 398] on span "Aceptar" at bounding box center [204, 394] width 52 height 14
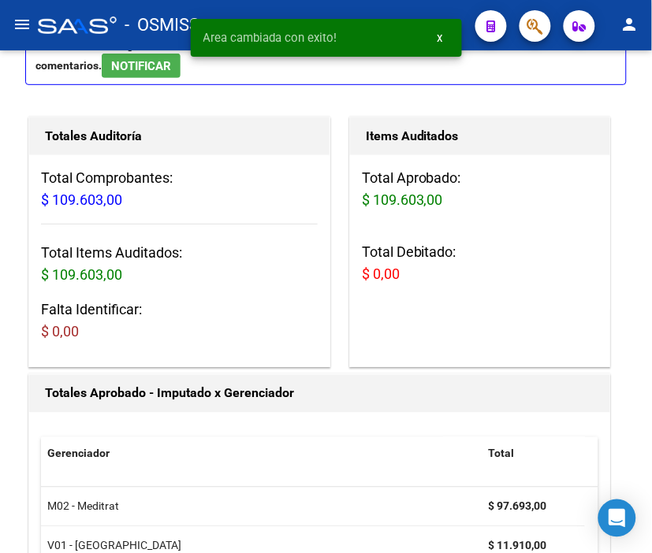
scroll to position [0, 0]
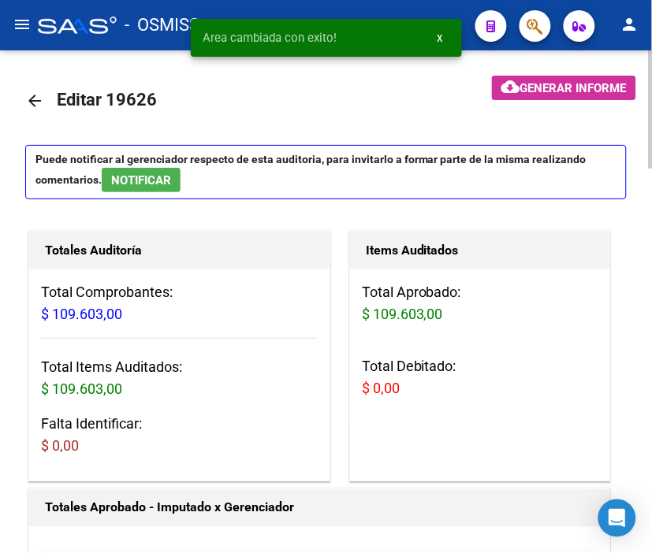
click at [34, 101] on mat-icon "arrow_back" at bounding box center [34, 100] width 19 height 19
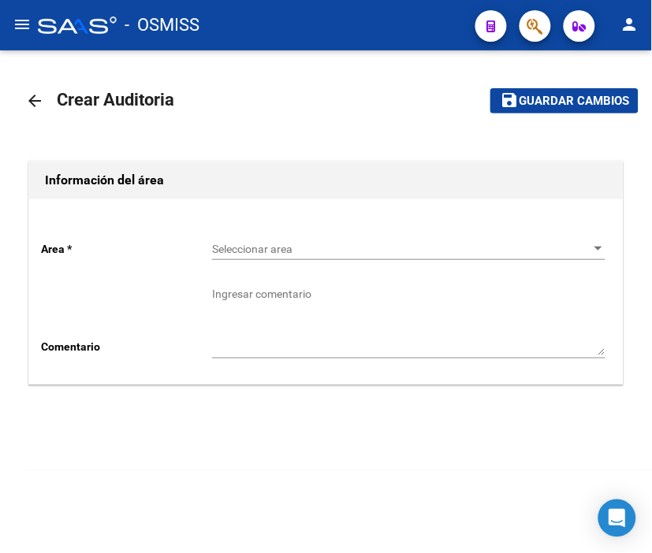
click at [240, 243] on span "Seleccionar area" at bounding box center [401, 249] width 379 height 13
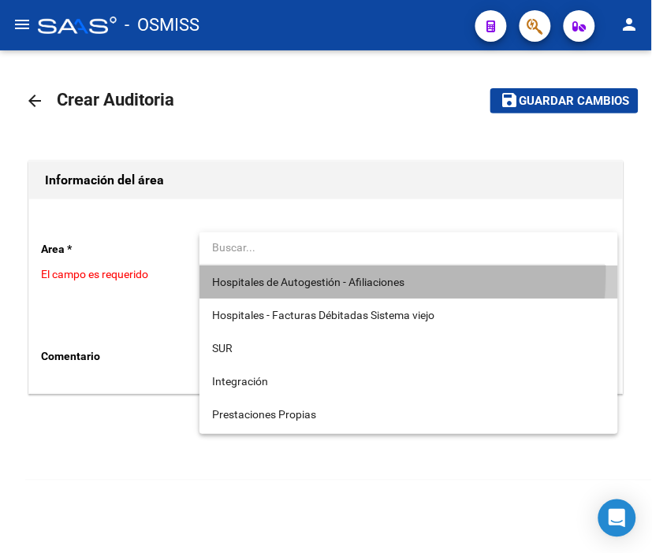
click at [262, 271] on span "Hospitales de Autogestión - Afiliaciones" at bounding box center [408, 282] width 393 height 33
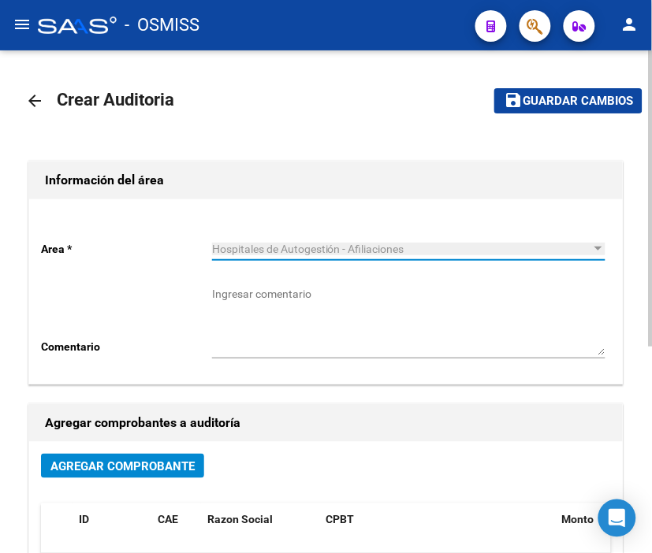
click at [170, 465] on span "Agregar Comprobante" at bounding box center [122, 467] width 144 height 14
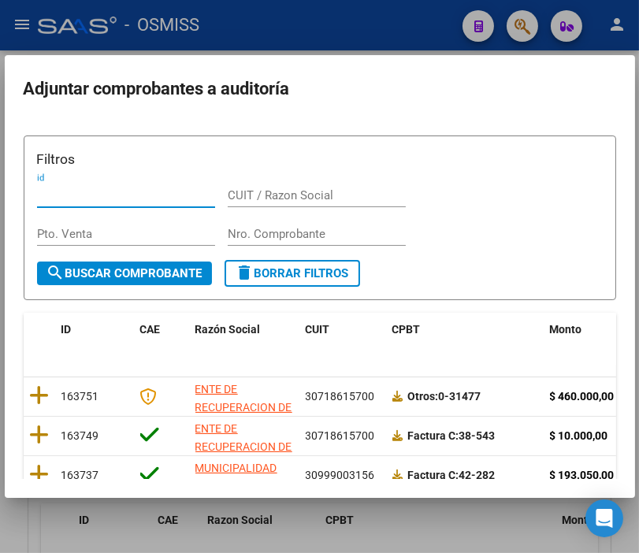
click at [289, 234] on input "Nro. Comprobante" at bounding box center [317, 234] width 178 height 14
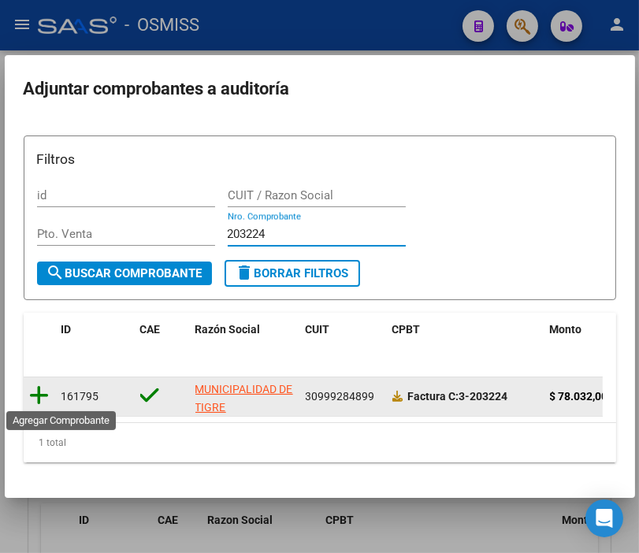
click at [42, 389] on icon at bounding box center [40, 396] width 20 height 22
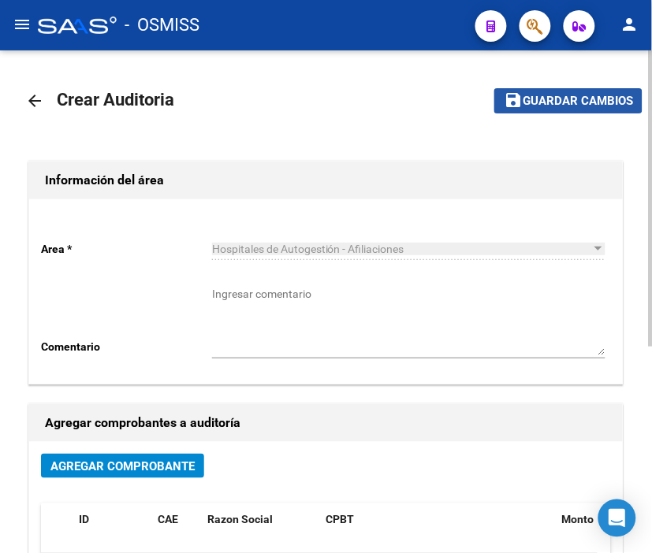
click at [571, 103] on span "Guardar cambios" at bounding box center [578, 102] width 110 height 14
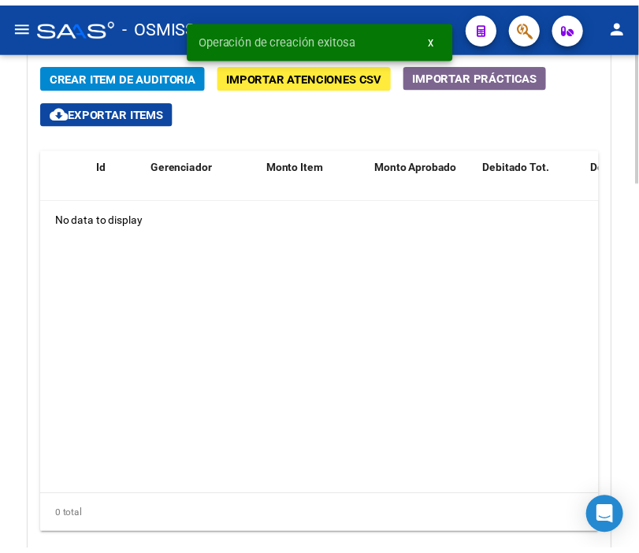
scroll to position [1289, 0]
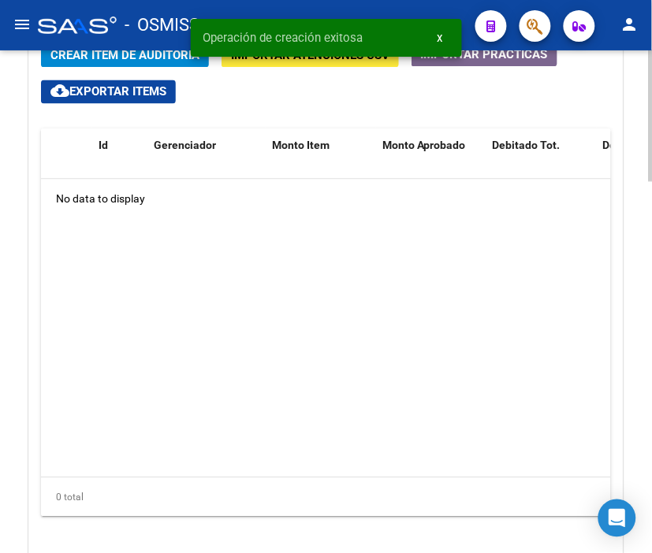
click at [649, 416] on div at bounding box center [651, 455] width 4 height 132
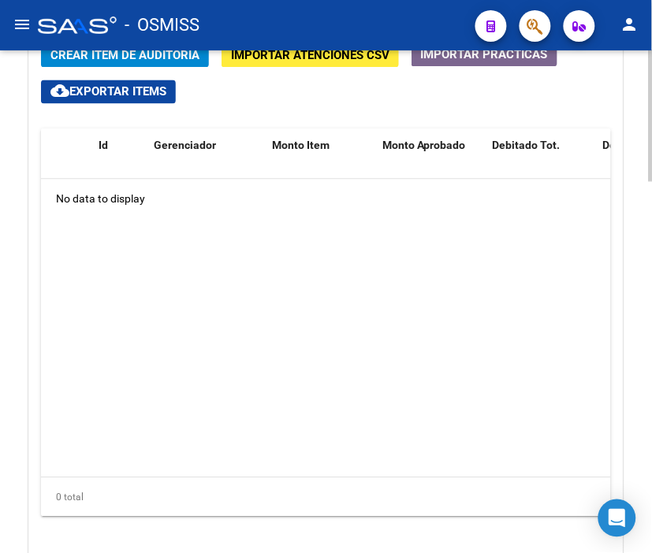
click at [100, 58] on span "Crear Item de Auditoria" at bounding box center [124, 56] width 149 height 14
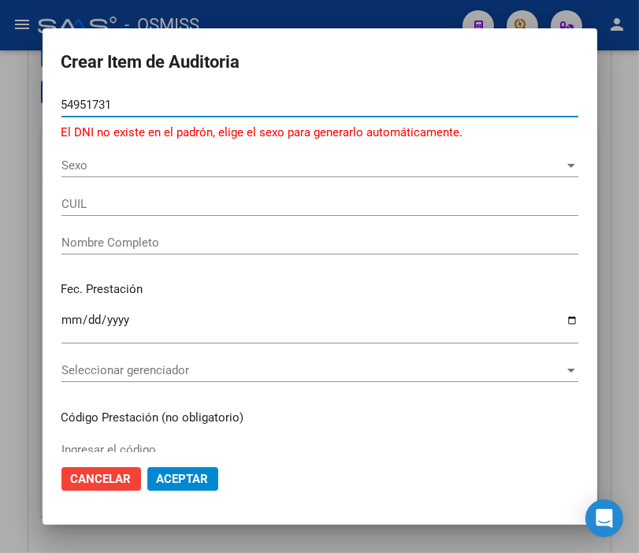
click at [61, 99] on input "54951731" at bounding box center [319, 105] width 517 height 14
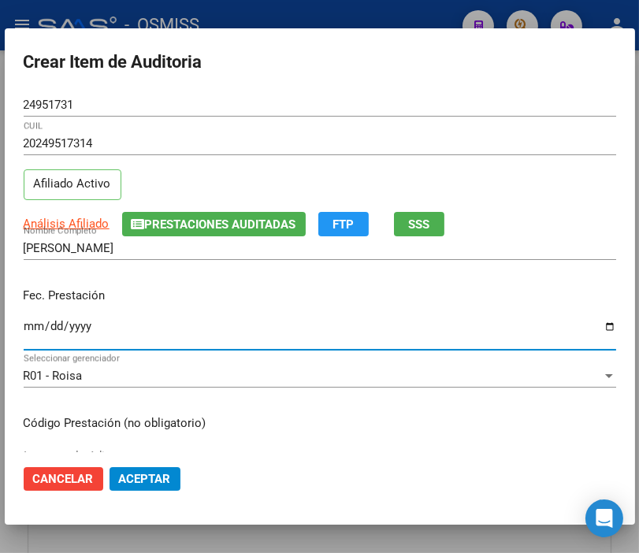
click at [28, 326] on input "Ingresar la fecha" at bounding box center [320, 332] width 593 height 25
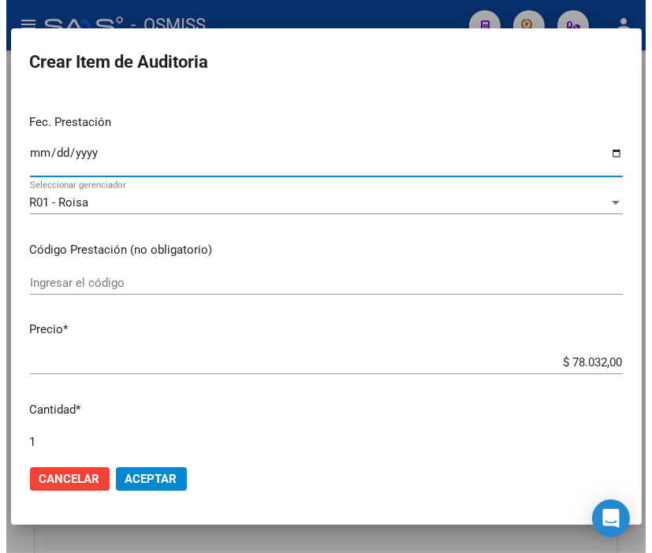
scroll to position [175, 0]
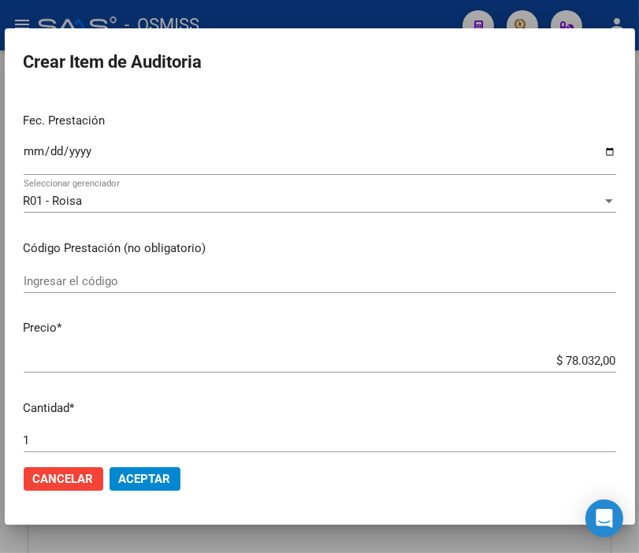
drag, startPoint x: 527, startPoint y: 348, endPoint x: 639, endPoint y: 355, distance: 112.9
click at [639, 355] on html "menu - OSMISS person Firma Express Padrón Padrón Ágil Análisis Afiliado Integra…" at bounding box center [319, 276] width 639 height 553
click at [508, 360] on input "$ 78.032,00" at bounding box center [320, 361] width 593 height 14
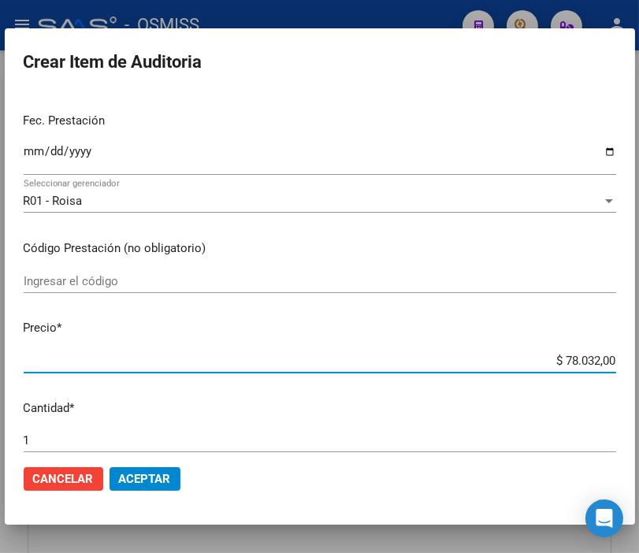
drag, startPoint x: 508, startPoint y: 360, endPoint x: 656, endPoint y: 373, distance: 148.7
click at [639, 373] on html "menu - OSMISS person Firma Express Padrón Padrón Ágil Análisis Afiliado Integra…" at bounding box center [319, 276] width 639 height 553
click at [143, 473] on span "Aceptar" at bounding box center [145, 479] width 52 height 14
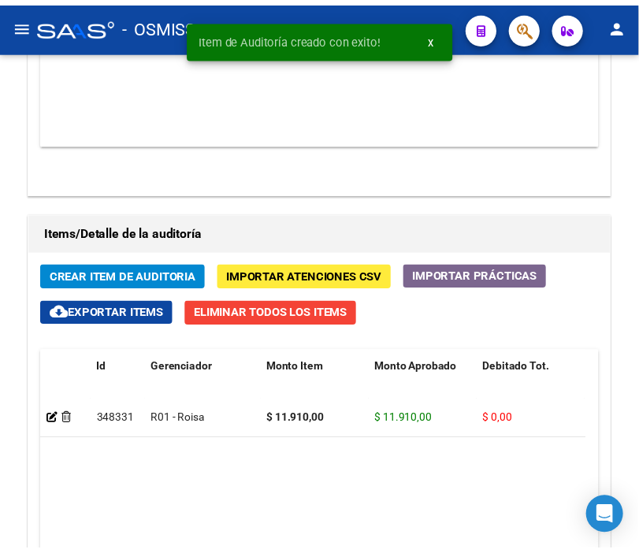
scroll to position [1498, 0]
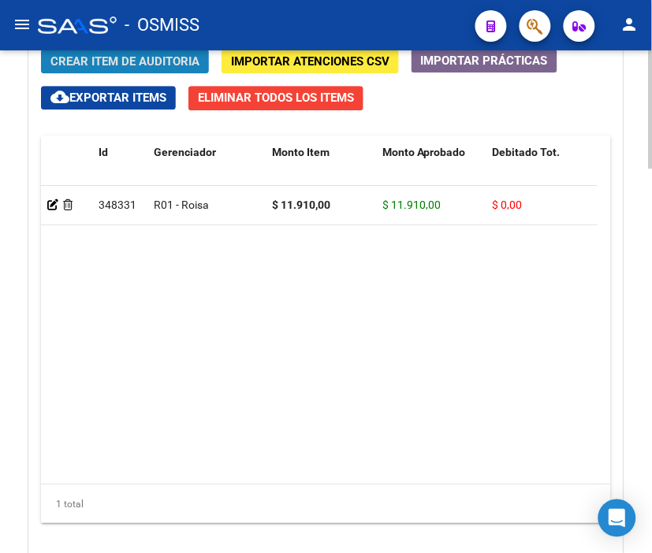
click at [119, 58] on span "Crear Item de Auditoria" at bounding box center [124, 61] width 149 height 14
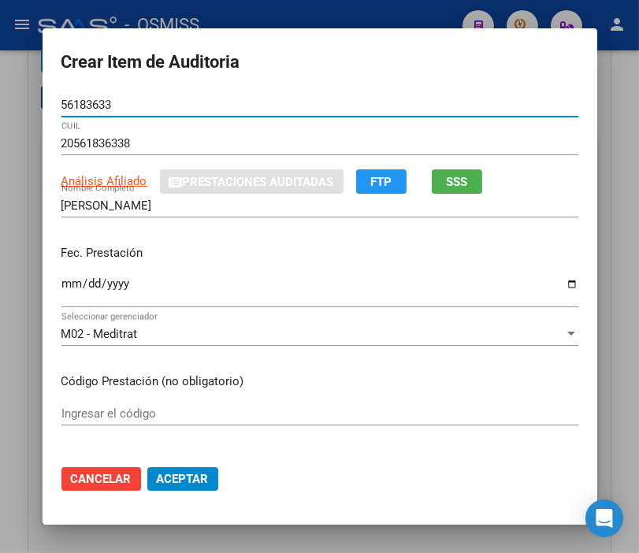
click at [61, 285] on input "Ingresar la fecha" at bounding box center [319, 289] width 517 height 25
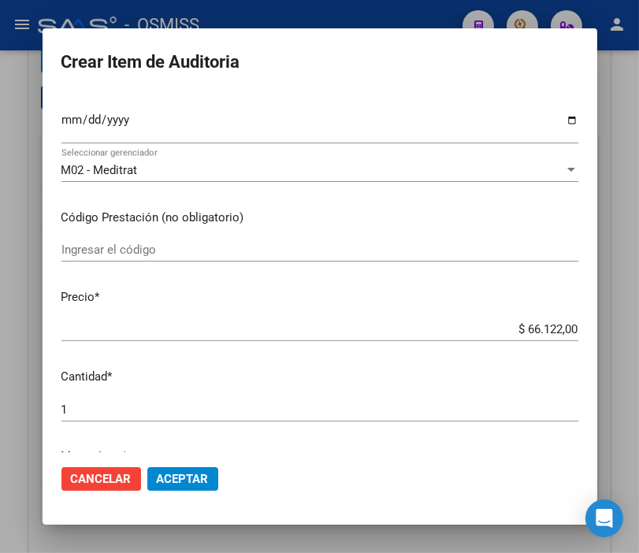
scroll to position [175, 0]
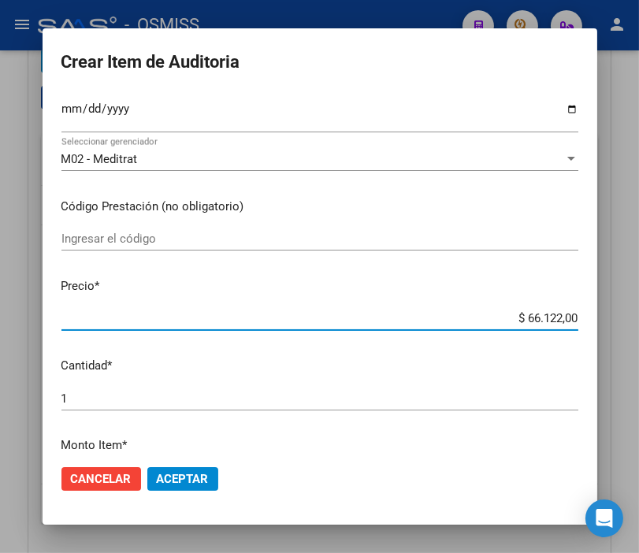
drag, startPoint x: 495, startPoint y: 325, endPoint x: 599, endPoint y: 320, distance: 104.2
click at [598, 320] on mat-dialog-content "56183633 Nro Documento 20561836338 CUIL Análisis Afiliado Prestaciones Auditada…" at bounding box center [320, 272] width 555 height 359
click at [185, 472] on span "Aceptar" at bounding box center [183, 479] width 52 height 14
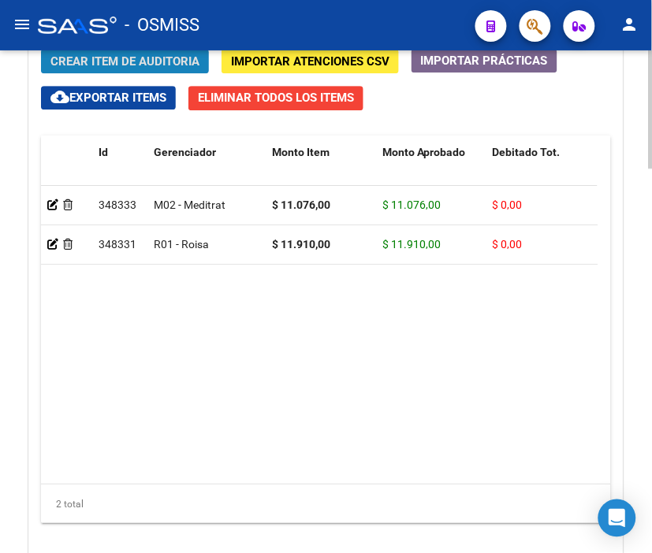
click at [140, 51] on button "Crear Item de Auditoria" at bounding box center [125, 61] width 168 height 24
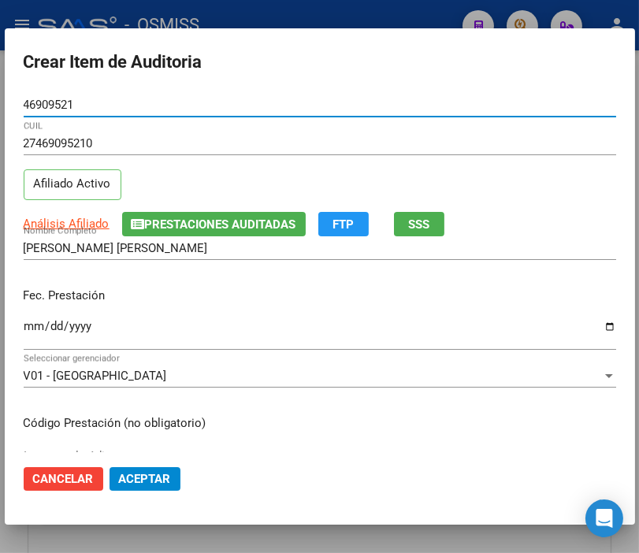
click at [34, 324] on input "Ingresar la fecha" at bounding box center [320, 332] width 593 height 25
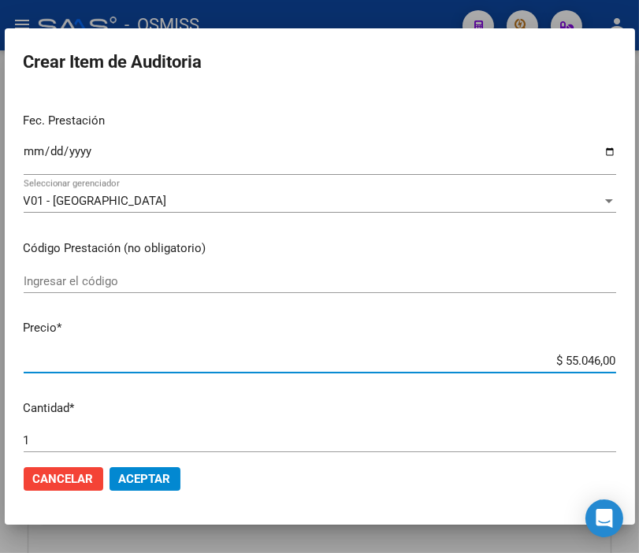
drag, startPoint x: 487, startPoint y: 363, endPoint x: 656, endPoint y: 365, distance: 168.7
click at [639, 365] on html "menu - OSMISS person Firma Express Padrón Padrón Ágil Análisis Afiliado Integra…" at bounding box center [319, 276] width 639 height 553
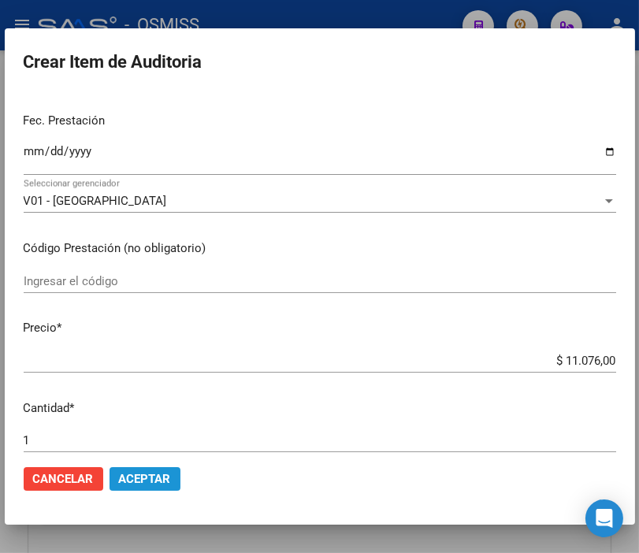
click at [155, 481] on span "Aceptar" at bounding box center [145, 479] width 52 height 14
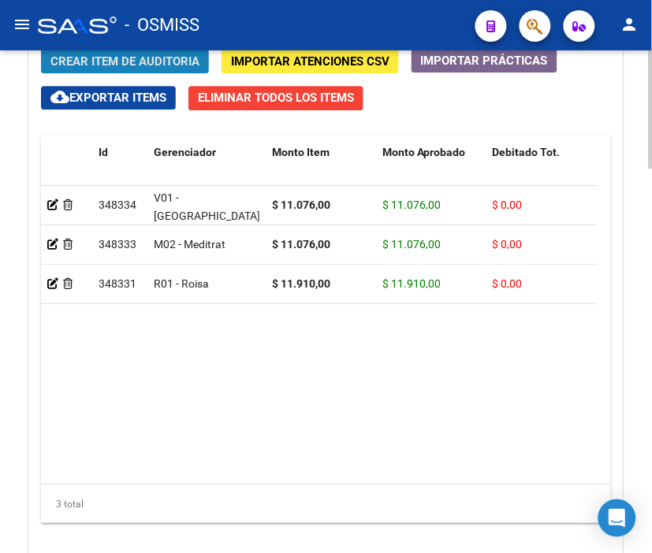
click at [139, 64] on span "Crear Item de Auditoria" at bounding box center [124, 61] width 149 height 14
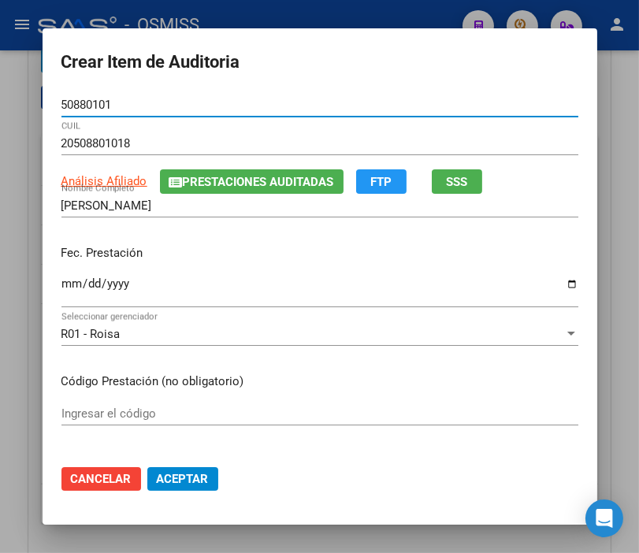
click at [61, 292] on input "Ingresar la fecha" at bounding box center [319, 289] width 517 height 25
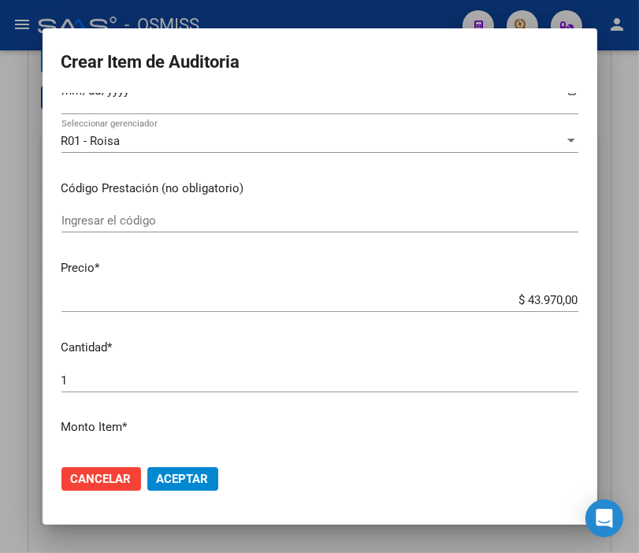
scroll to position [263, 0]
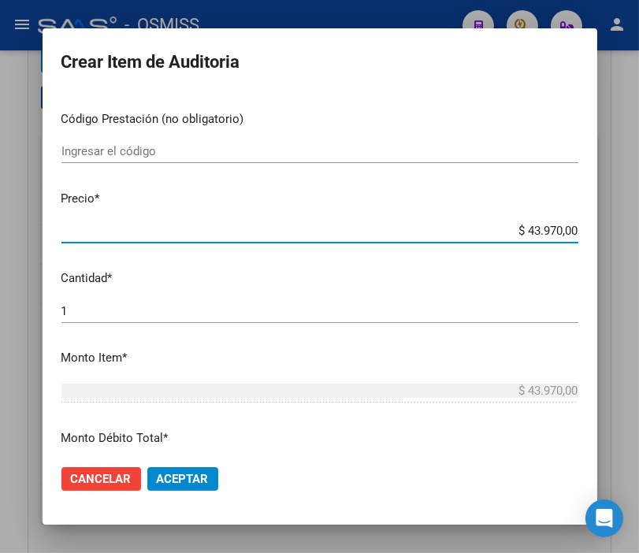
drag, startPoint x: 497, startPoint y: 235, endPoint x: 651, endPoint y: 240, distance: 154.6
click at [639, 240] on html "menu - OSMISS person Firma Express Padrón Padrón Ágil Análisis Afiliado Integra…" at bounding box center [319, 276] width 639 height 553
click at [187, 469] on button "Aceptar" at bounding box center [182, 479] width 71 height 24
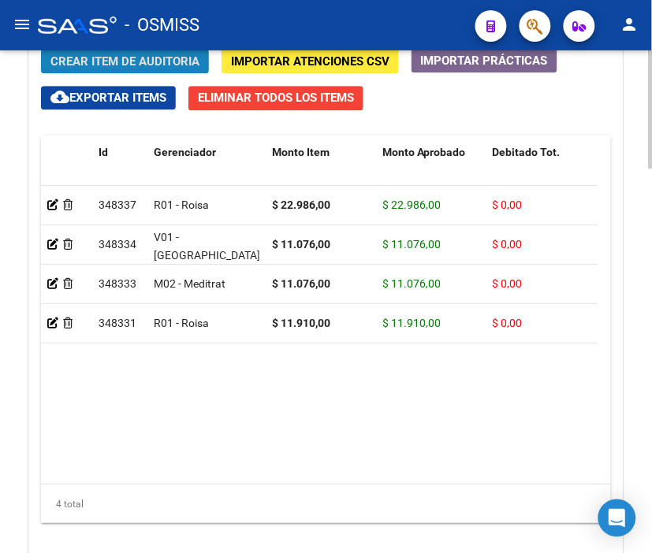
click at [139, 67] on span "Crear Item de Auditoria" at bounding box center [124, 61] width 149 height 14
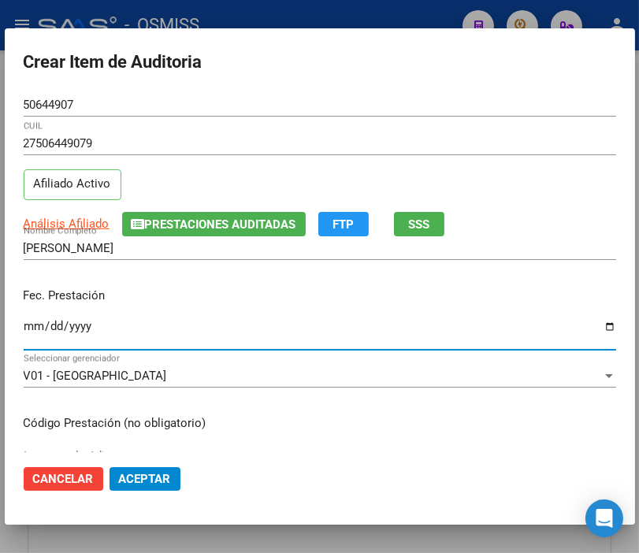
click at [34, 321] on input "Ingresar la fecha" at bounding box center [320, 332] width 593 height 25
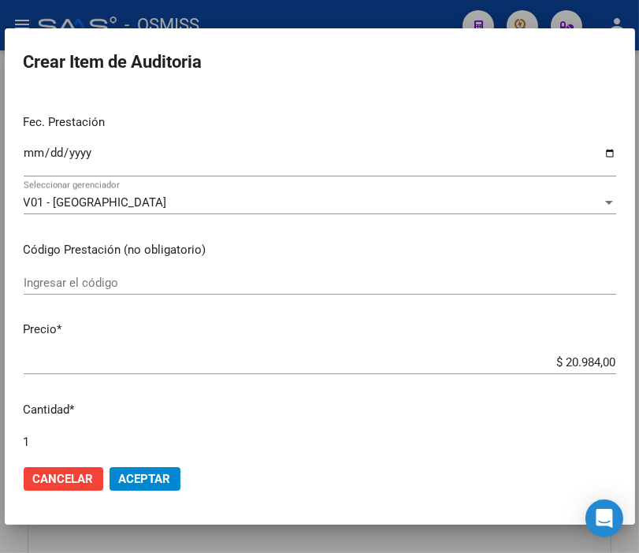
scroll to position [175, 0]
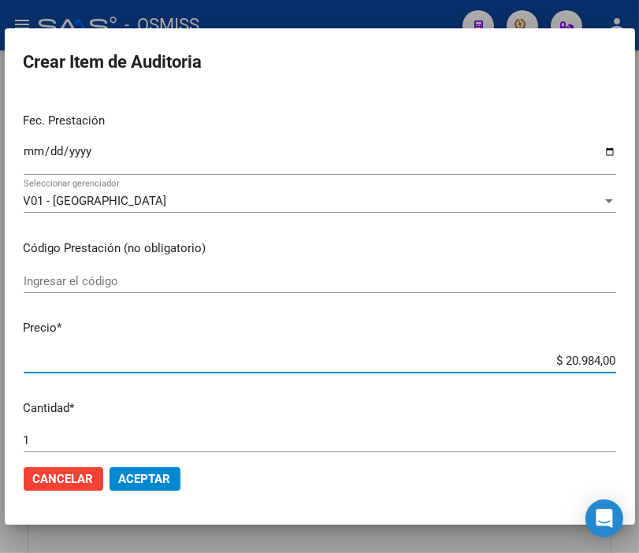
drag, startPoint x: 530, startPoint y: 363, endPoint x: 654, endPoint y: 369, distance: 124.7
click at [639, 369] on html "menu - OSMISS person Firma Express Padrón Padrón Ágil Análisis Afiliado Integra…" at bounding box center [319, 276] width 639 height 553
click at [140, 469] on button "Aceptar" at bounding box center [145, 479] width 71 height 24
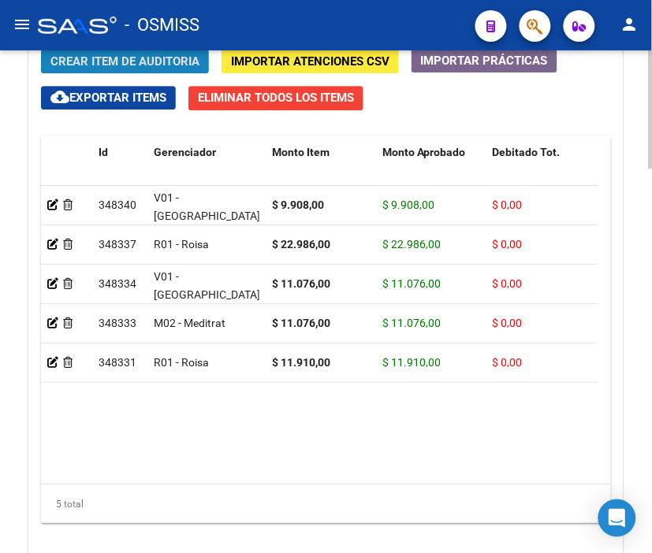
click at [126, 69] on span "Crear Item de Auditoria" at bounding box center [124, 61] width 149 height 14
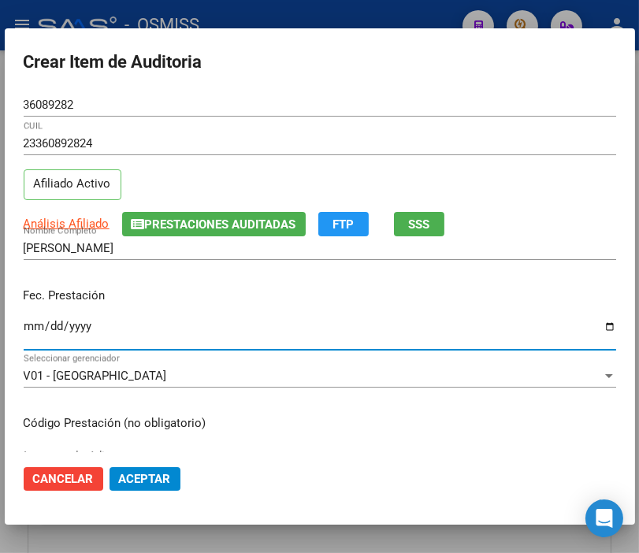
click at [32, 325] on input "Ingresar la fecha" at bounding box center [320, 332] width 593 height 25
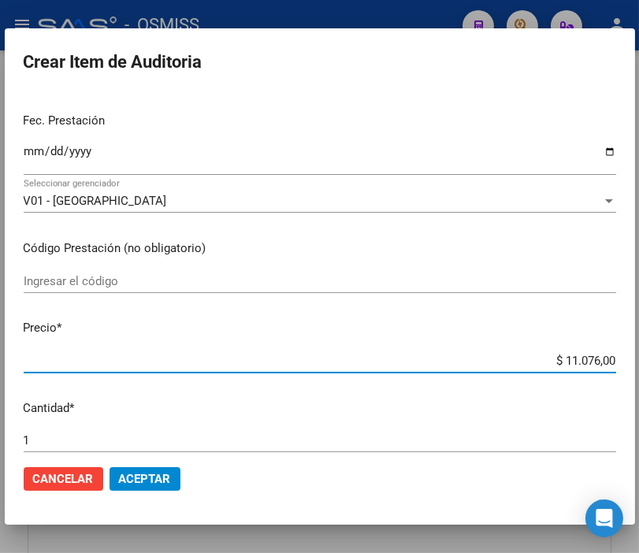
drag, startPoint x: 515, startPoint y: 357, endPoint x: 652, endPoint y: 356, distance: 137.2
click at [639, 356] on html "menu - OSMISS person Firma Express Padrón Padrón Ágil Análisis Afiliado Integra…" at bounding box center [319, 276] width 639 height 553
click at [152, 495] on mat-dialog-actions "Cancelar Aceptar" at bounding box center [320, 480] width 593 height 54
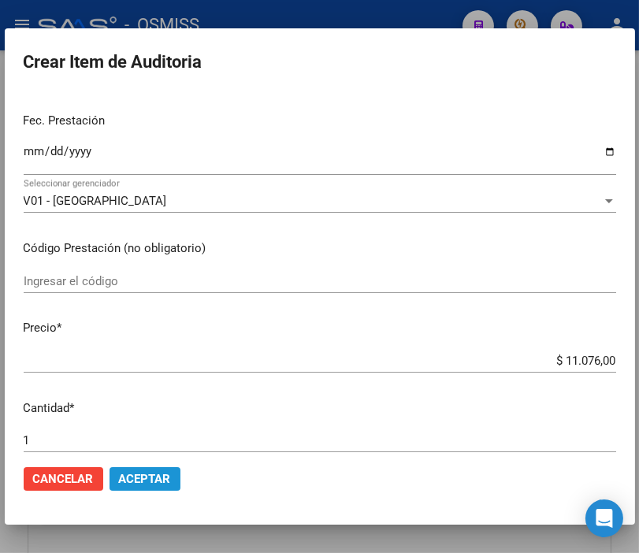
click at [151, 478] on span "Aceptar" at bounding box center [145, 479] width 52 height 14
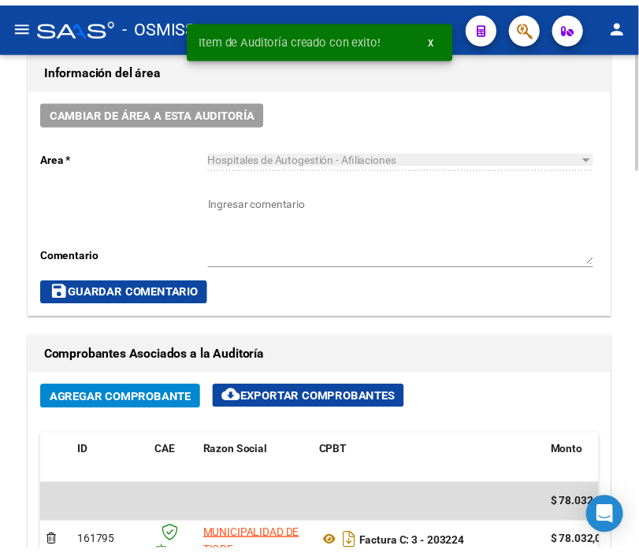
scroll to position [667, 0]
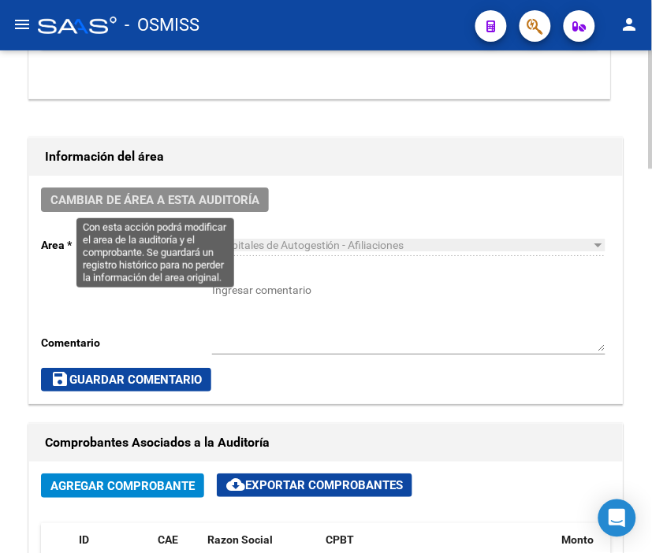
click at [169, 194] on span "Cambiar de área a esta auditoría" at bounding box center [154, 200] width 209 height 14
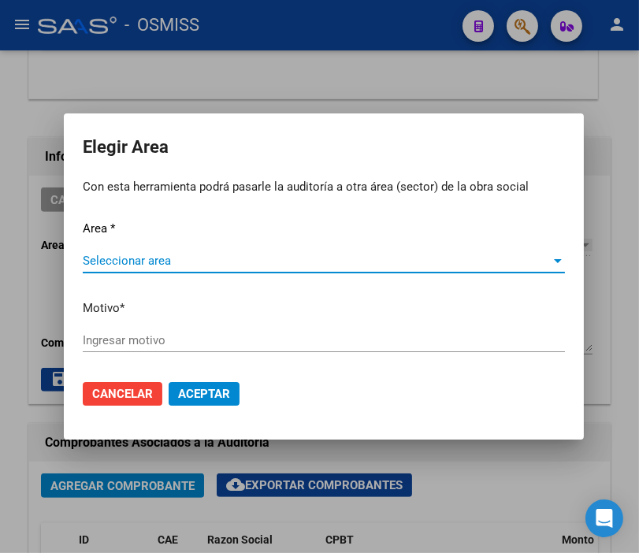
click at [126, 260] on span "Seleccionar area" at bounding box center [317, 261] width 468 height 14
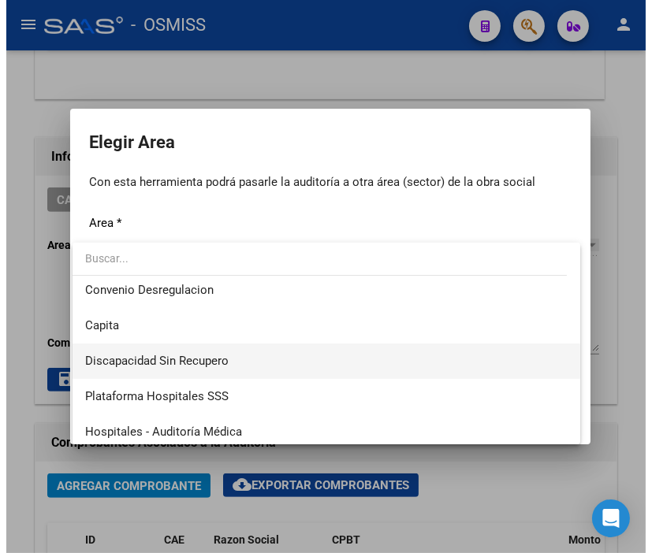
scroll to position [175, 0]
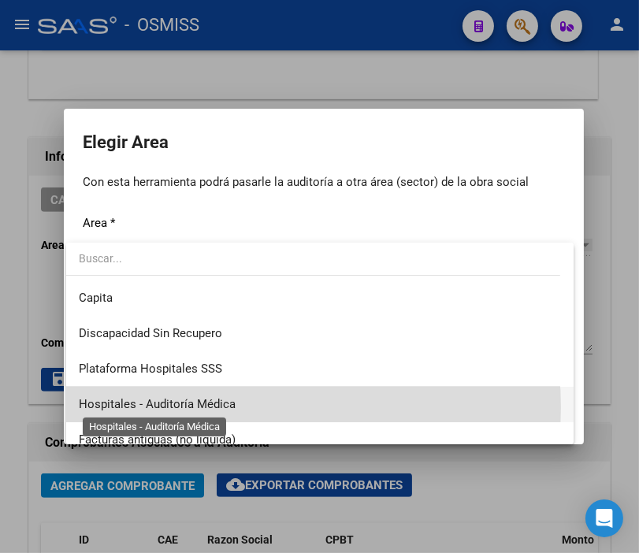
click at [232, 407] on span "Hospitales - Auditoría Médica" at bounding box center [157, 404] width 157 height 14
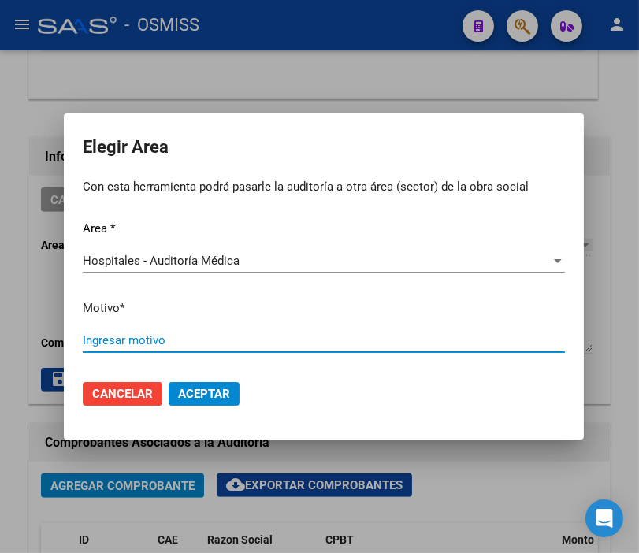
click at [128, 337] on input "Ingresar motivo" at bounding box center [324, 340] width 482 height 14
click at [199, 391] on span "Aceptar" at bounding box center [204, 394] width 52 height 14
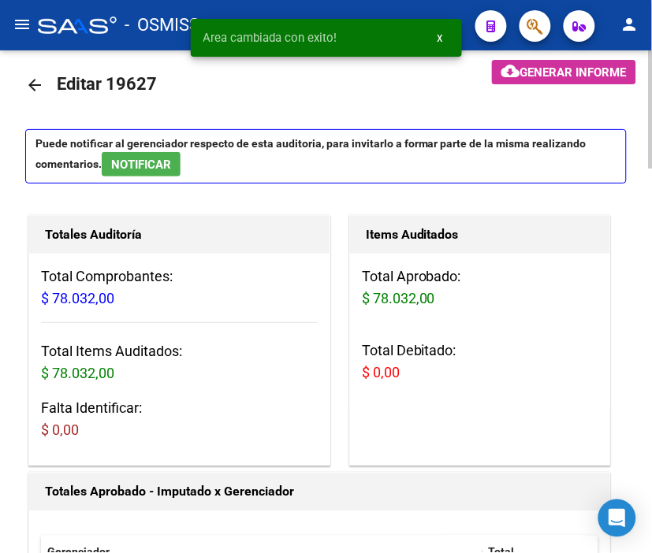
scroll to position [0, 0]
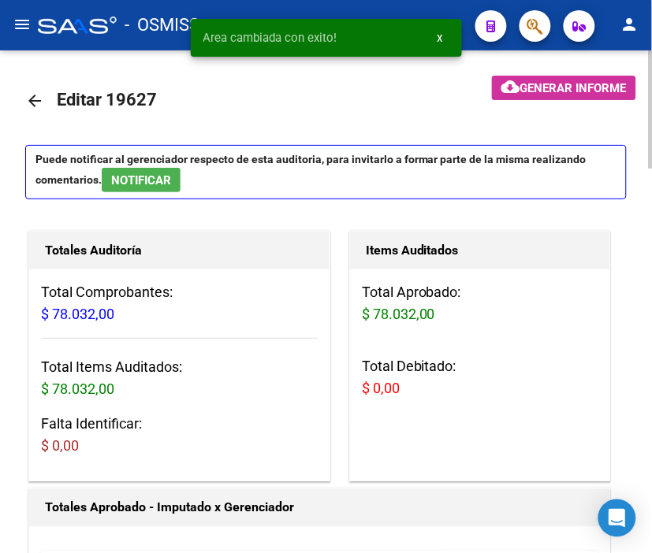
click at [32, 93] on mat-icon "arrow_back" at bounding box center [34, 100] width 19 height 19
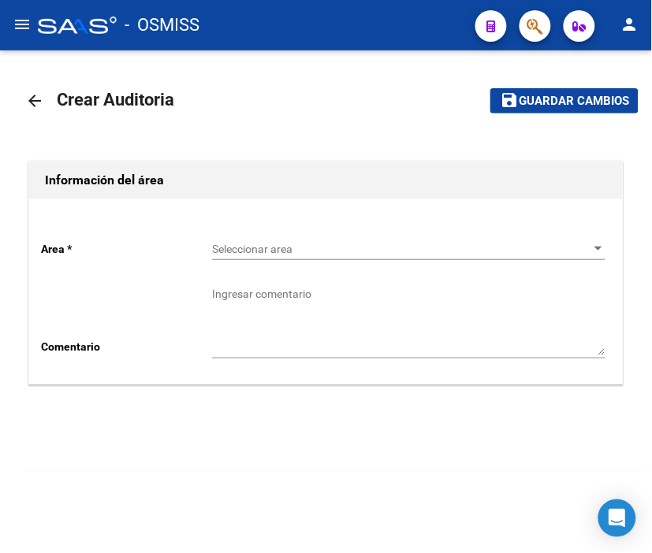
click at [251, 238] on div "Seleccionar area Seleccionar area" at bounding box center [408, 245] width 393 height 32
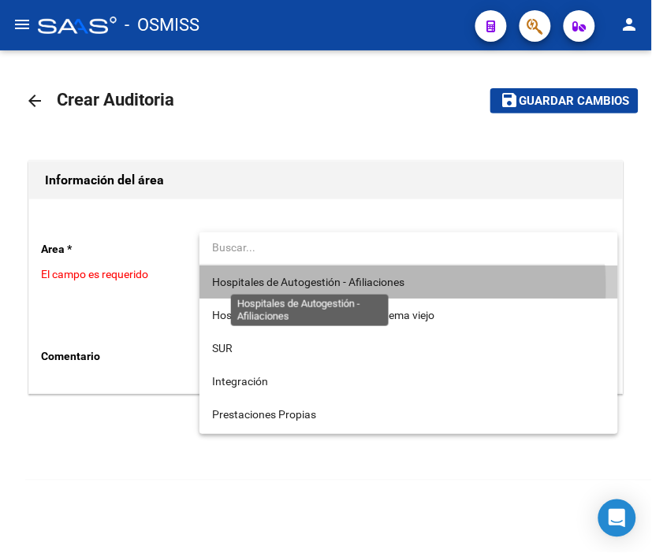
click at [279, 287] on span "Hospitales de Autogestión - Afiliaciones" at bounding box center [308, 282] width 192 height 13
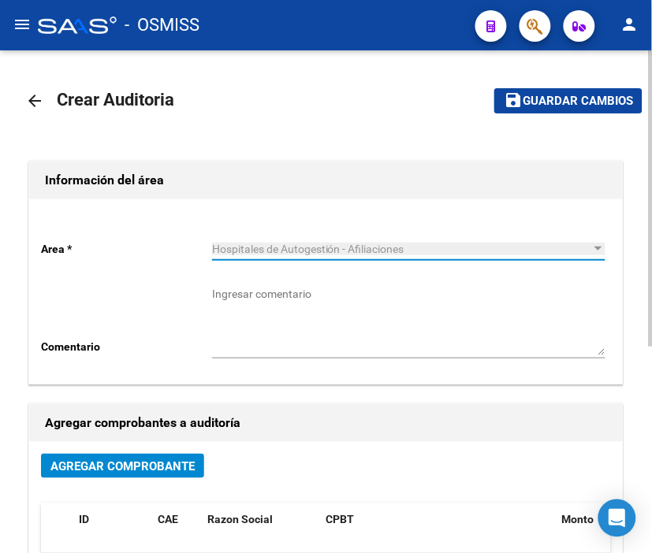
click at [172, 468] on span "Agregar Comprobante" at bounding box center [122, 467] width 144 height 14
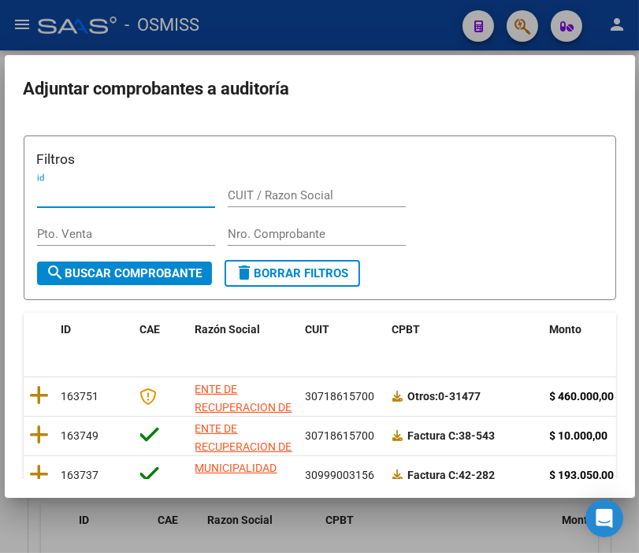
click at [265, 227] on input "Nro. Comprobante" at bounding box center [317, 234] width 178 height 14
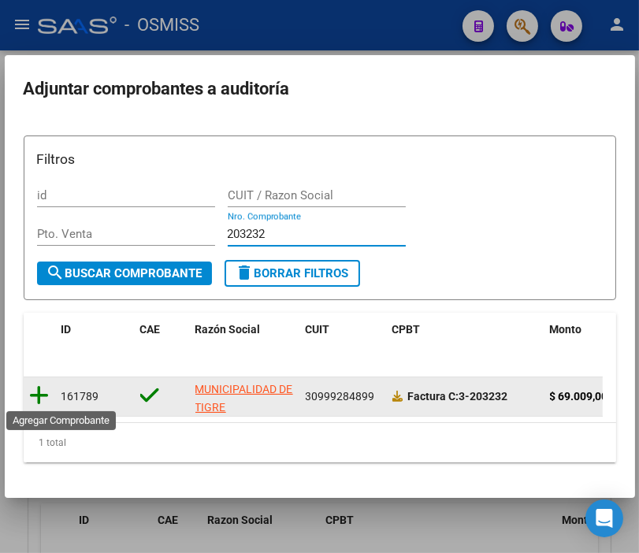
click at [40, 389] on icon at bounding box center [40, 396] width 20 height 22
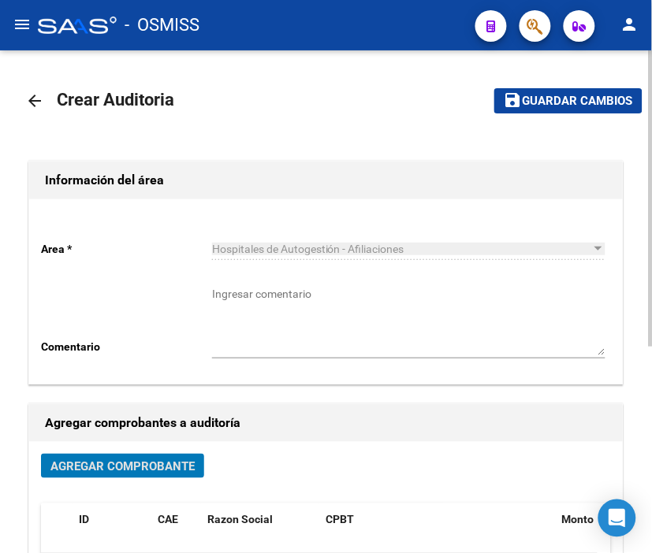
click at [568, 112] on button "save Guardar cambios" at bounding box center [568, 100] width 148 height 24
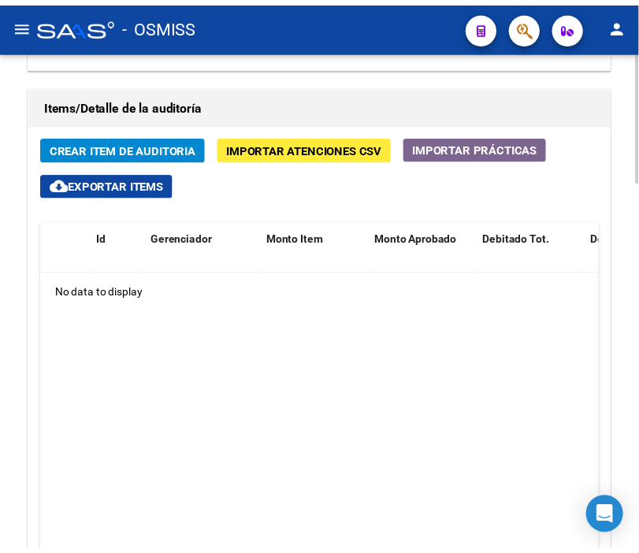
scroll to position [1226, 0]
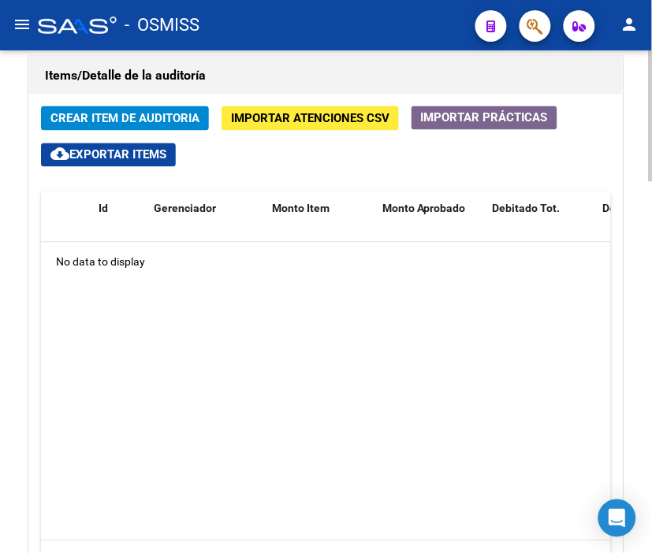
drag, startPoint x: 225, startPoint y: 65, endPoint x: 198, endPoint y: 75, distance: 28.4
click at [225, 65] on h1 "Items/Detalle de la auditoría" at bounding box center [326, 75] width 562 height 25
click at [140, 115] on span "Crear Item de Auditoria" at bounding box center [124, 119] width 149 height 14
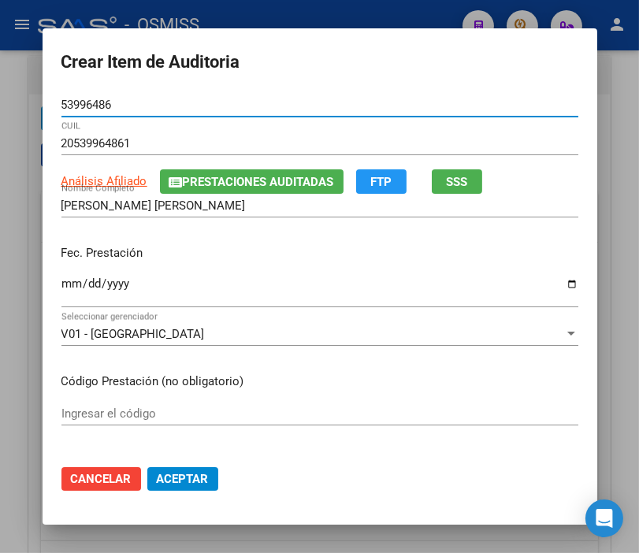
click at [69, 285] on input "Ingresar la fecha" at bounding box center [319, 289] width 517 height 25
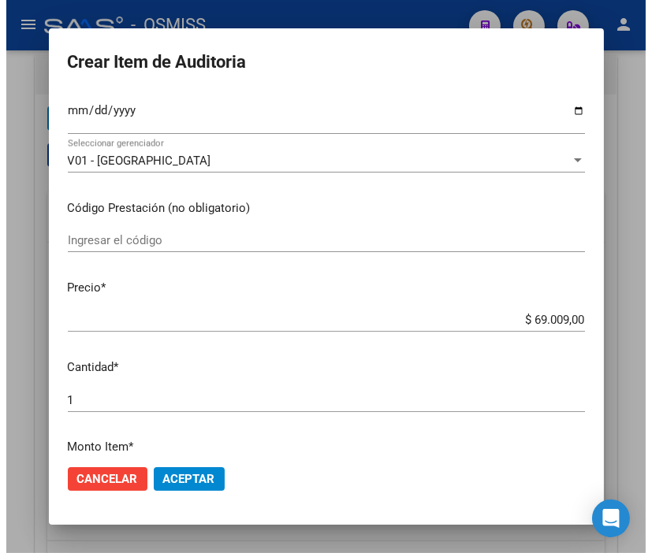
scroll to position [175, 0]
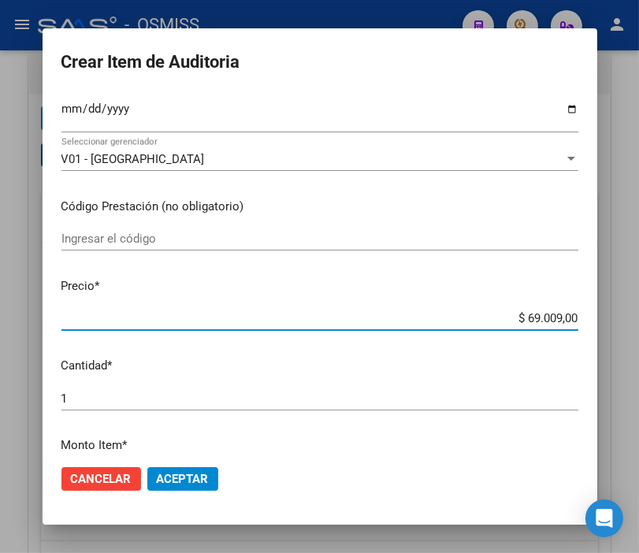
drag, startPoint x: 502, startPoint y: 325, endPoint x: 605, endPoint y: 324, distance: 103.3
click at [605, 324] on div "Crear Item de Auditoria 53996486 Nro Documento 20539964861 CUIL Análisis Afilia…" at bounding box center [319, 276] width 639 height 553
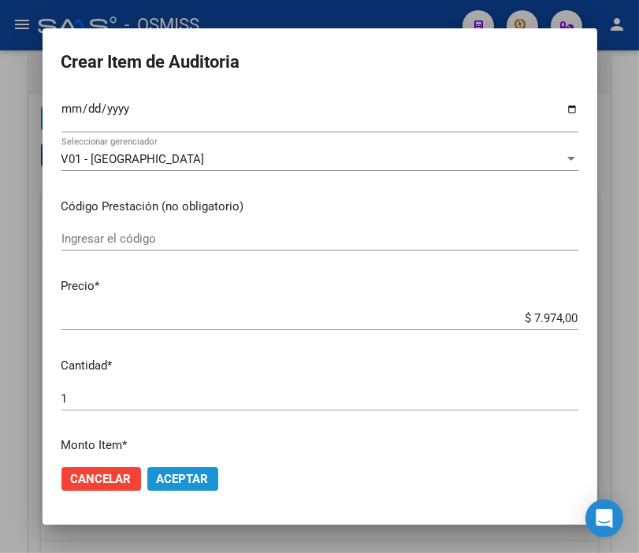
click at [179, 482] on span "Aceptar" at bounding box center [183, 479] width 52 height 14
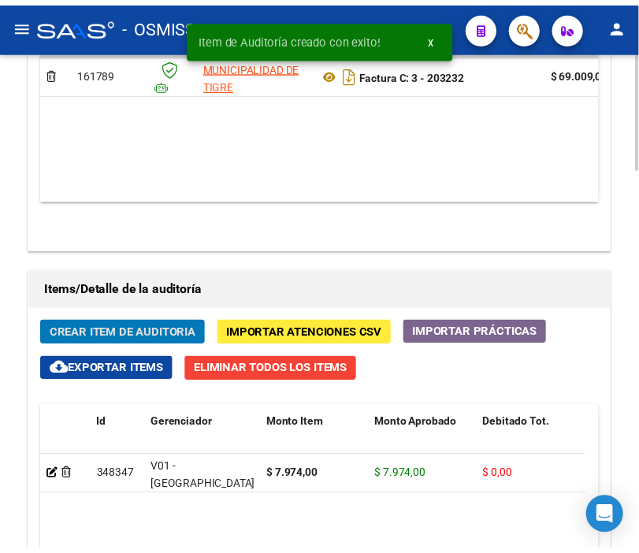
scroll to position [1440, 0]
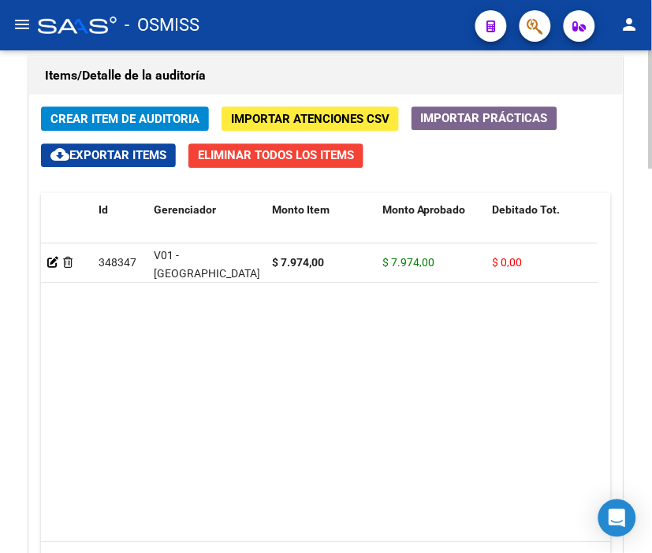
click at [218, 73] on h1 "Items/Detalle de la auditoría" at bounding box center [326, 75] width 562 height 25
click at [148, 115] on span "Crear Item de Auditoria" at bounding box center [124, 119] width 149 height 14
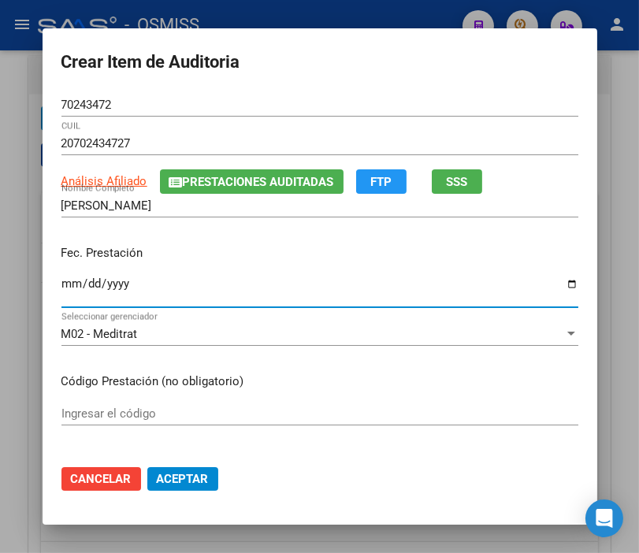
click at [65, 281] on input "Ingresar la fecha" at bounding box center [319, 289] width 517 height 25
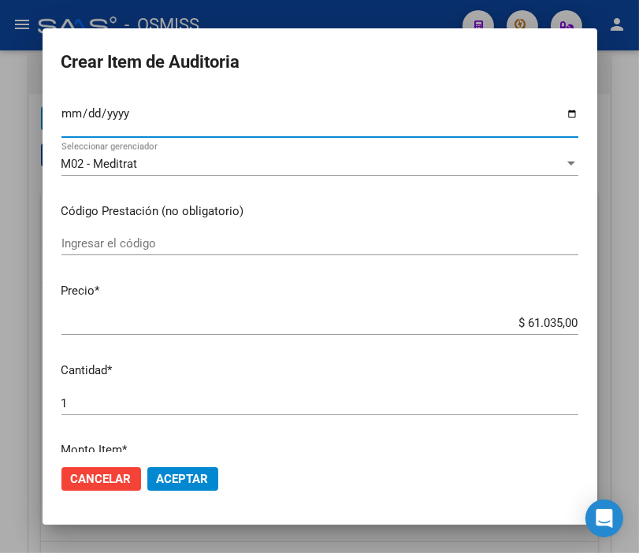
scroll to position [175, 0]
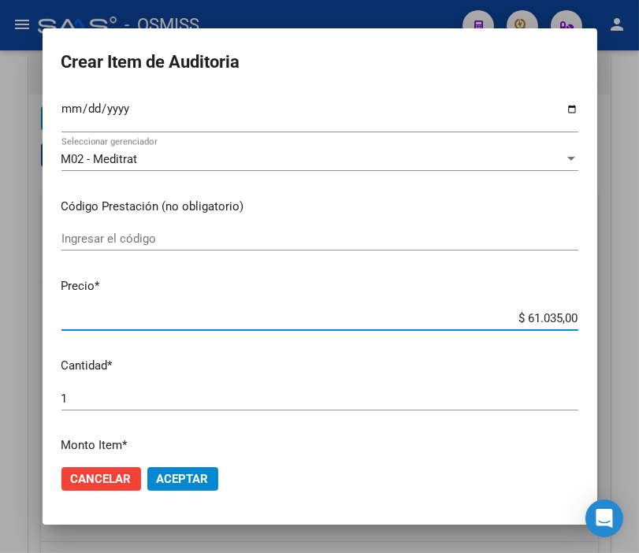
drag, startPoint x: 481, startPoint y: 319, endPoint x: 656, endPoint y: 329, distance: 175.3
click at [639, 329] on html "menu - OSMISS person Firma Express Padrón Padrón Ágil Análisis Afiliado Integra…" at bounding box center [319, 276] width 639 height 553
click at [173, 474] on span "Aceptar" at bounding box center [183, 479] width 52 height 14
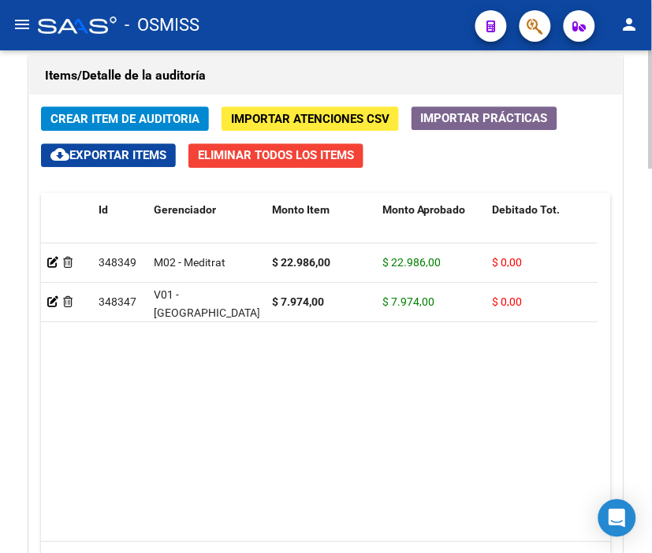
click at [277, 76] on h1 "Items/Detalle de la auditoría" at bounding box center [326, 75] width 562 height 25
click at [166, 112] on span "Crear Item de Auditoria" at bounding box center [124, 119] width 149 height 14
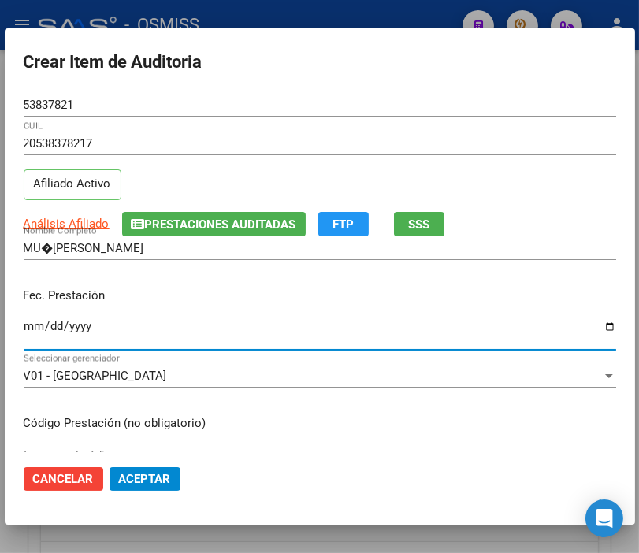
click at [29, 322] on input "Ingresar la fecha" at bounding box center [320, 332] width 593 height 25
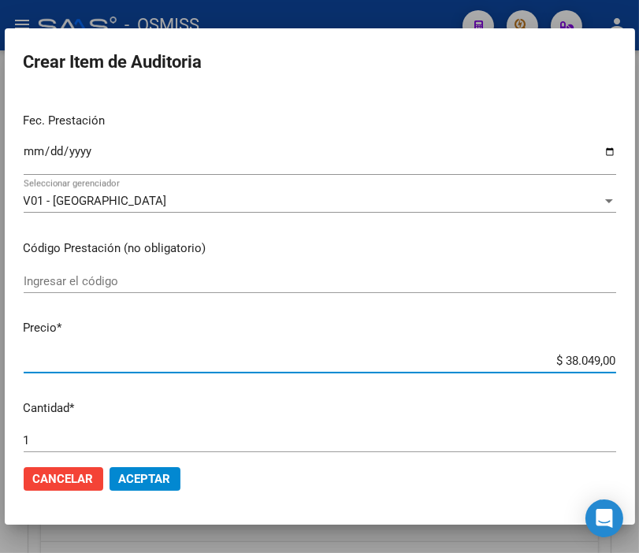
drag, startPoint x: 531, startPoint y: 357, endPoint x: 656, endPoint y: 374, distance: 126.5
click at [639, 374] on html "menu - OSMISS person Firma Express Padrón Padrón Ágil Análisis Afiliado Integra…" at bounding box center [319, 276] width 639 height 553
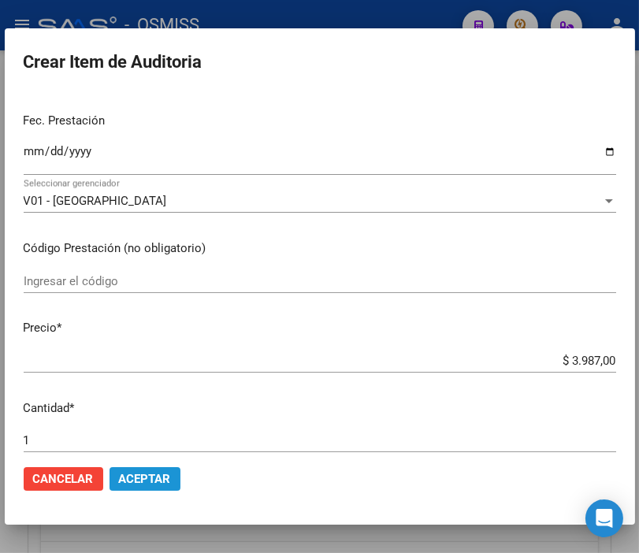
click at [146, 467] on button "Aceptar" at bounding box center [145, 479] width 71 height 24
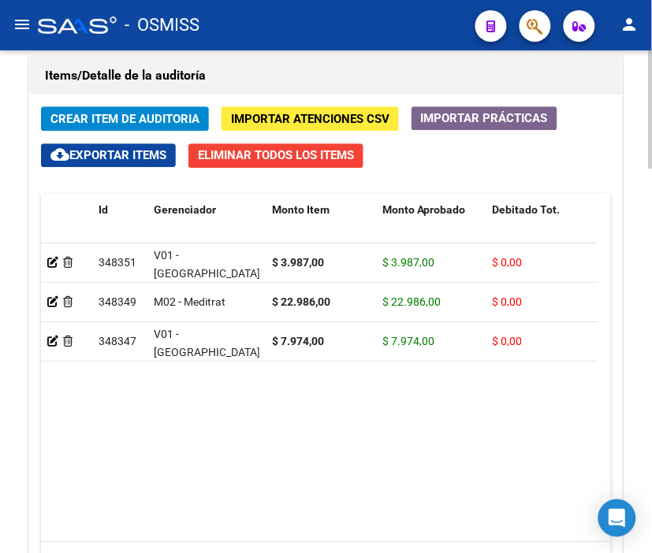
click at [257, 71] on h1 "Items/Detalle de la auditoría" at bounding box center [326, 75] width 562 height 25
click at [145, 120] on span "Crear Item de Auditoria" at bounding box center [124, 119] width 149 height 14
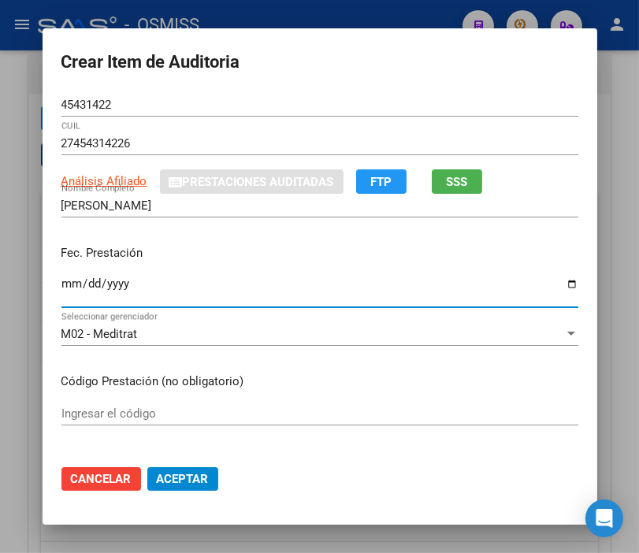
click at [61, 278] on input "Ingresar la fecha" at bounding box center [319, 289] width 517 height 25
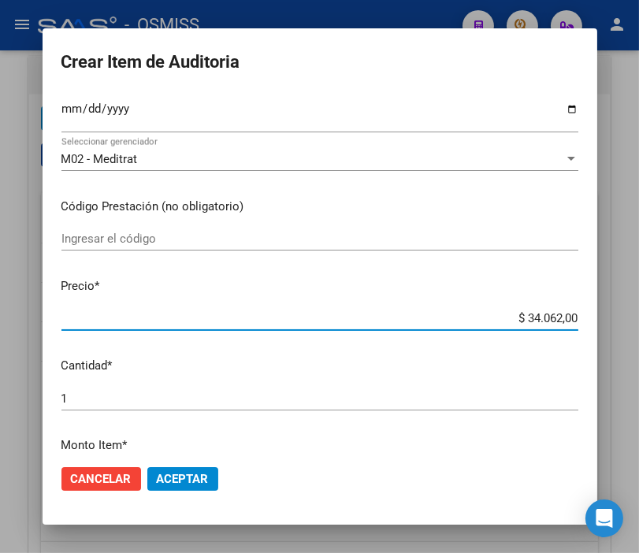
drag, startPoint x: 477, startPoint y: 314, endPoint x: 629, endPoint y: 316, distance: 152.2
click at [629, 316] on div "Crear Item de Auditoria 45431422 Nro Documento 27454314226 CUIL Análisis Afilia…" at bounding box center [319, 276] width 639 height 553
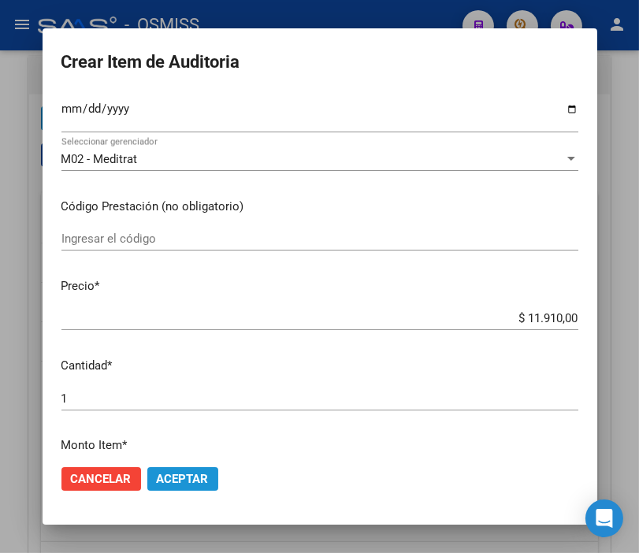
click at [178, 482] on span "Aceptar" at bounding box center [183, 479] width 52 height 14
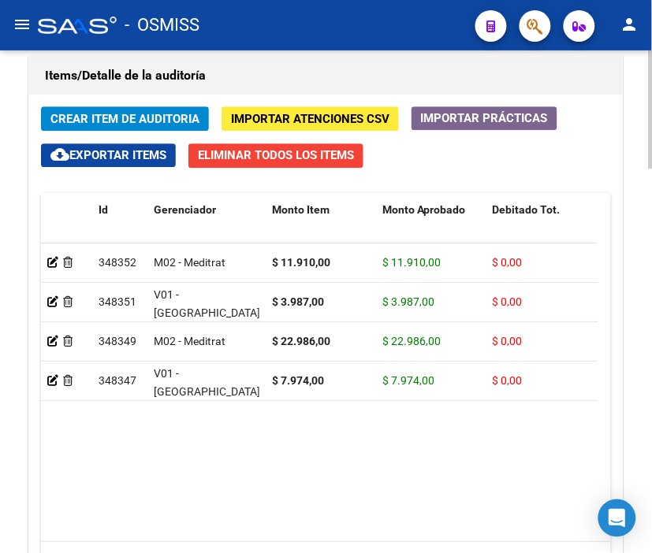
click at [255, 77] on h1 "Items/Detalle de la auditoría" at bounding box center [326, 75] width 562 height 25
click at [151, 113] on span "Crear Item de Auditoria" at bounding box center [124, 119] width 149 height 14
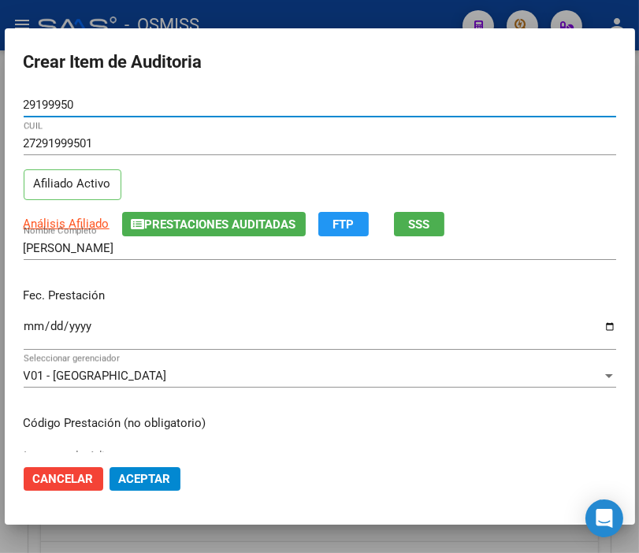
click at [35, 321] on input "Ingresar la fecha" at bounding box center [320, 332] width 593 height 25
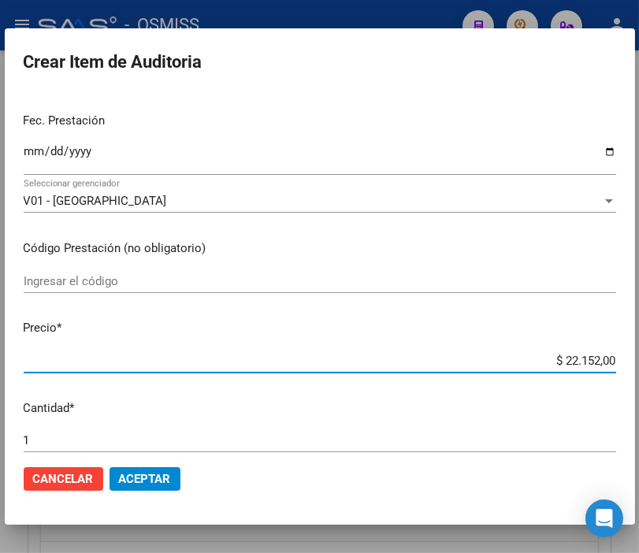
drag, startPoint x: 537, startPoint y: 358, endPoint x: 656, endPoint y: 361, distance: 119.1
click at [639, 361] on html "menu - OSMISS person Firma Express Padrón Padrón Ágil Análisis Afiliado Integra…" at bounding box center [319, 276] width 639 height 553
click at [128, 472] on span "Aceptar" at bounding box center [145, 479] width 52 height 14
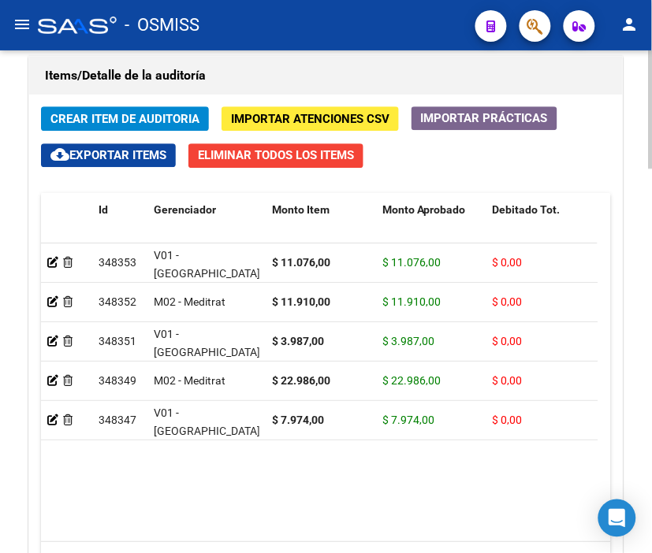
click at [269, 58] on div "Items/Detalle de la auditoría" at bounding box center [326, 76] width 594 height 38
click at [159, 114] on span "Crear Item de Auditoria" at bounding box center [124, 119] width 149 height 14
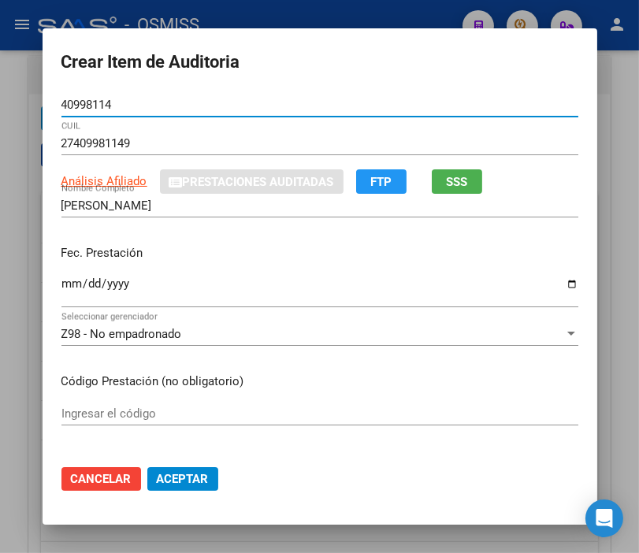
click at [63, 282] on input "Ingresar la fecha" at bounding box center [319, 289] width 517 height 25
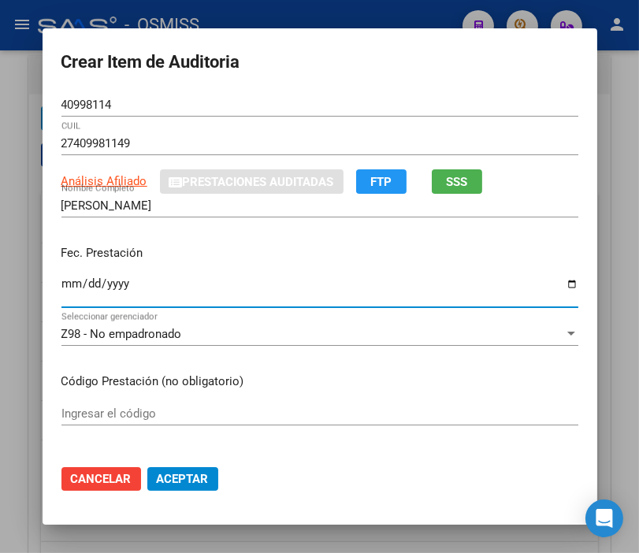
scroll to position [88, 0]
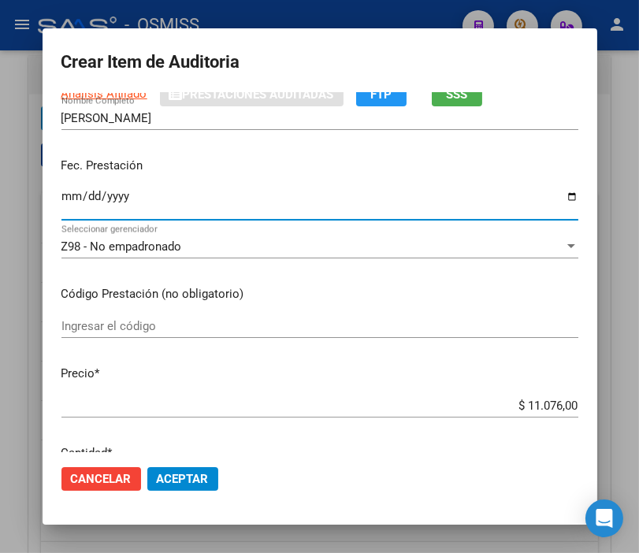
click at [185, 482] on span "Aceptar" at bounding box center [183, 479] width 52 height 14
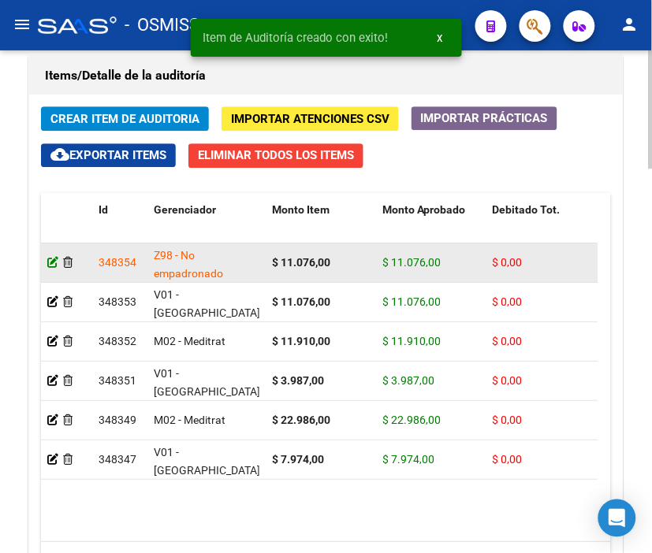
click at [51, 259] on icon at bounding box center [52, 262] width 11 height 11
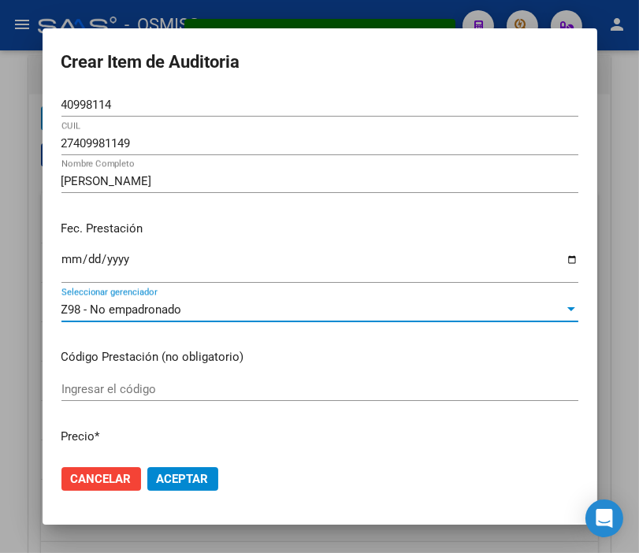
click at [117, 306] on span "Z98 - No empadronado" at bounding box center [121, 310] width 121 height 14
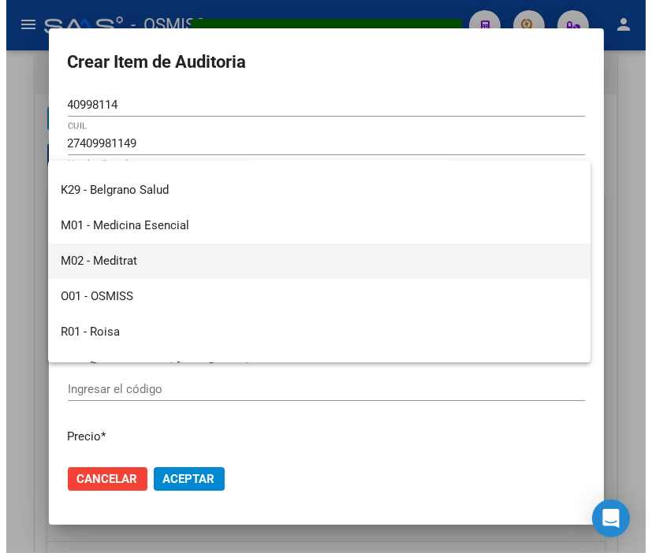
scroll to position [174, 0]
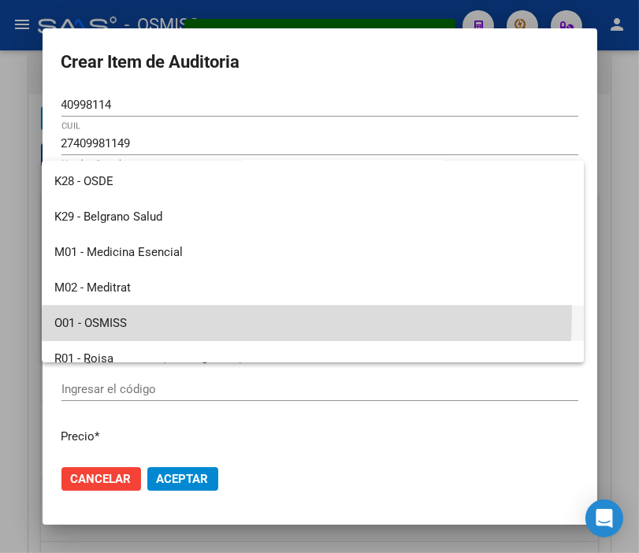
click at [121, 312] on span "O01 - OSMISS" at bounding box center [312, 323] width 517 height 35
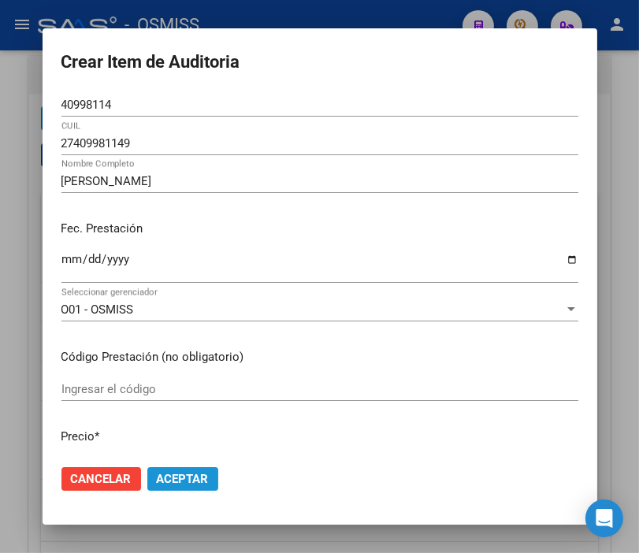
click at [182, 476] on span "Aceptar" at bounding box center [183, 479] width 52 height 14
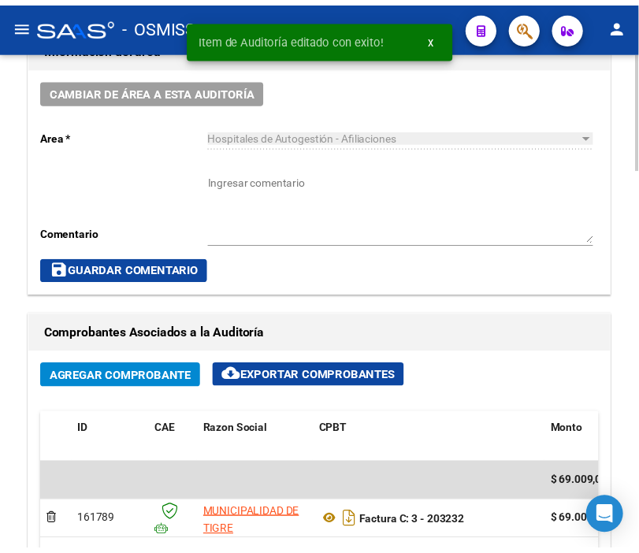
scroll to position [788, 0]
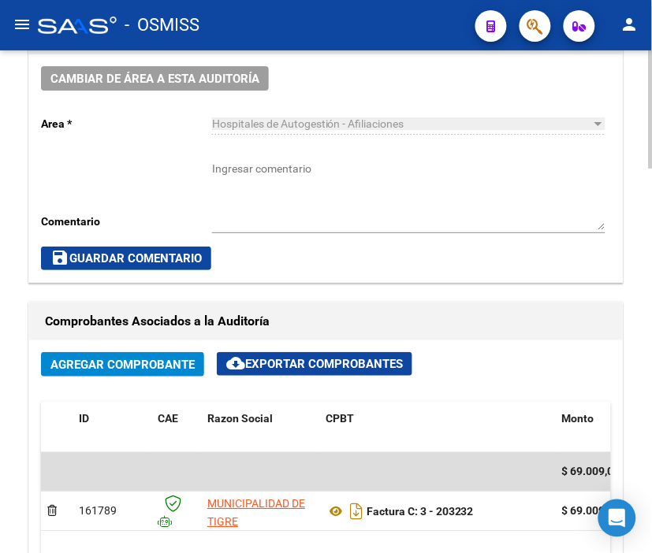
click at [156, 64] on div "Cambiar de área a esta auditoría Area * Hospitales de Autogestión - Afiliacione…" at bounding box center [326, 168] width 594 height 228
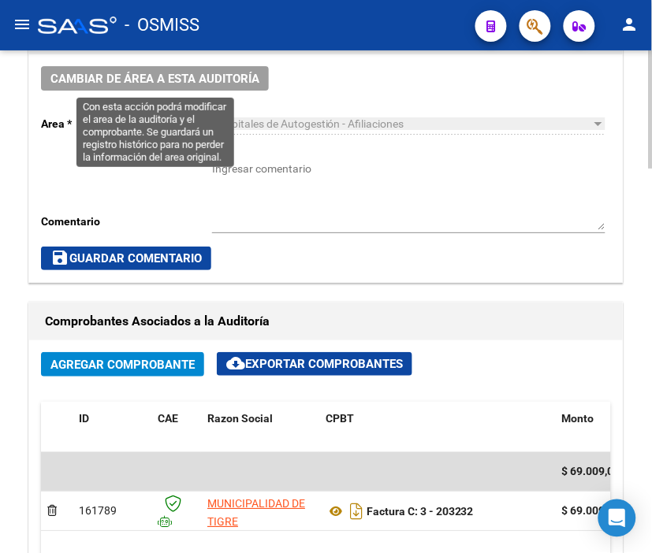
click at [168, 87] on button "Cambiar de área a esta auditoría" at bounding box center [155, 78] width 228 height 24
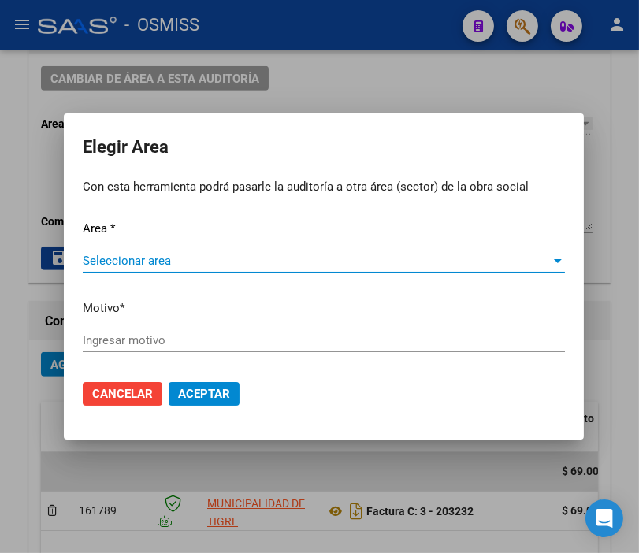
click at [143, 266] on span "Seleccionar area" at bounding box center [317, 261] width 468 height 14
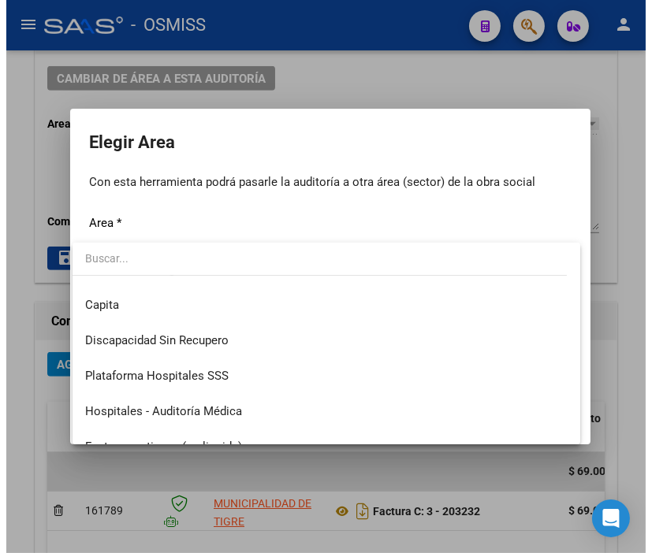
scroll to position [175, 0]
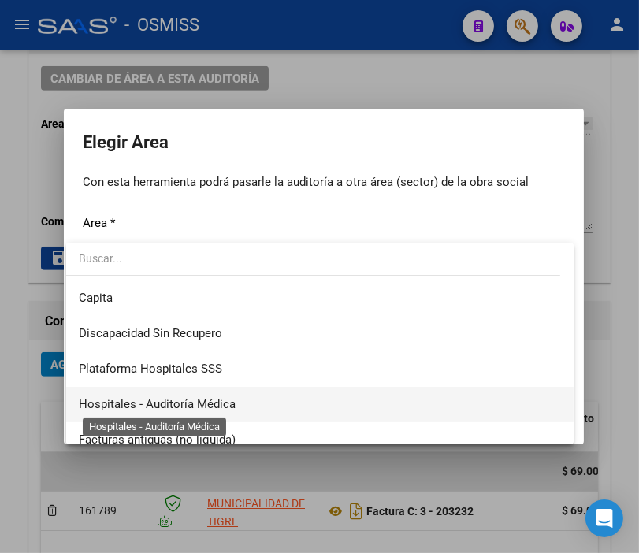
click at [225, 404] on span "Hospitales - Auditoría Médica" at bounding box center [157, 404] width 157 height 14
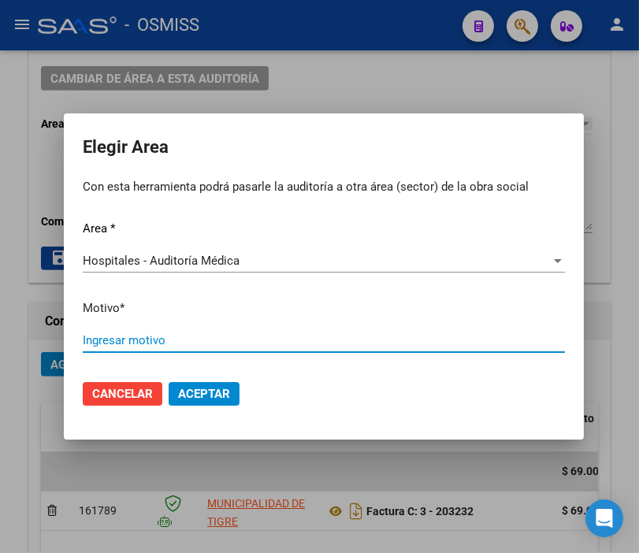
click at [170, 337] on input "Ingresar motivo" at bounding box center [324, 340] width 482 height 14
click at [219, 396] on span "Aceptar" at bounding box center [204, 394] width 52 height 14
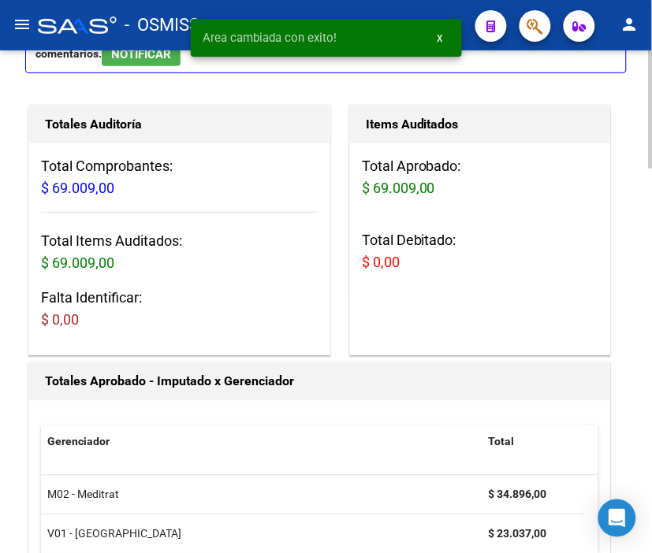
scroll to position [0, 0]
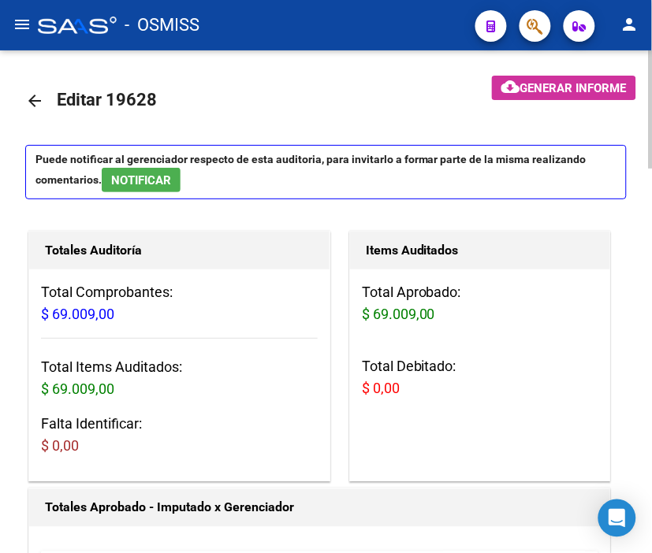
click at [30, 89] on link "arrow_back" at bounding box center [41, 100] width 32 height 37
